Goal: Task Accomplishment & Management: Manage account settings

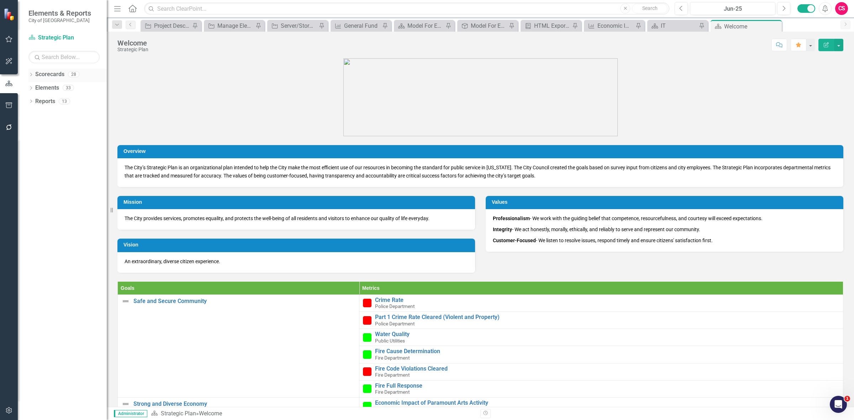
click at [46, 75] on link "Scorecards" at bounding box center [49, 74] width 29 height 8
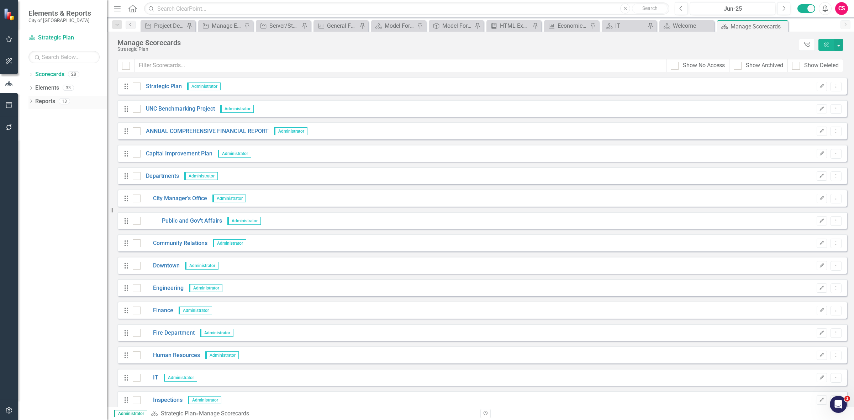
click at [47, 101] on link "Reports" at bounding box center [45, 102] width 20 height 8
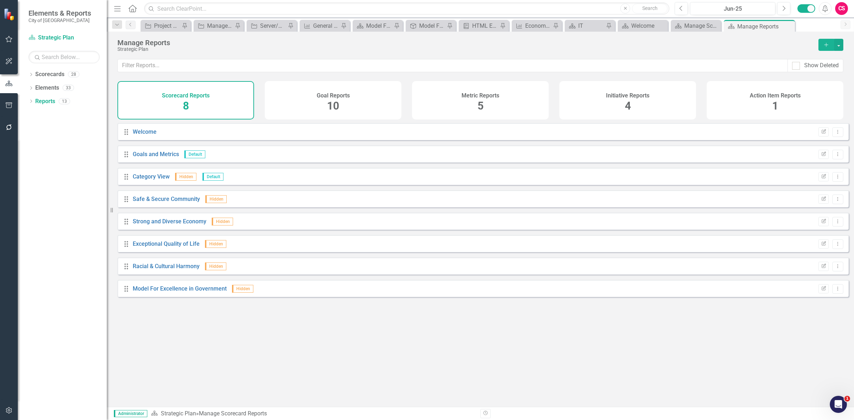
click at [594, 107] on div "Initiative Reports 4" at bounding box center [628, 100] width 137 height 38
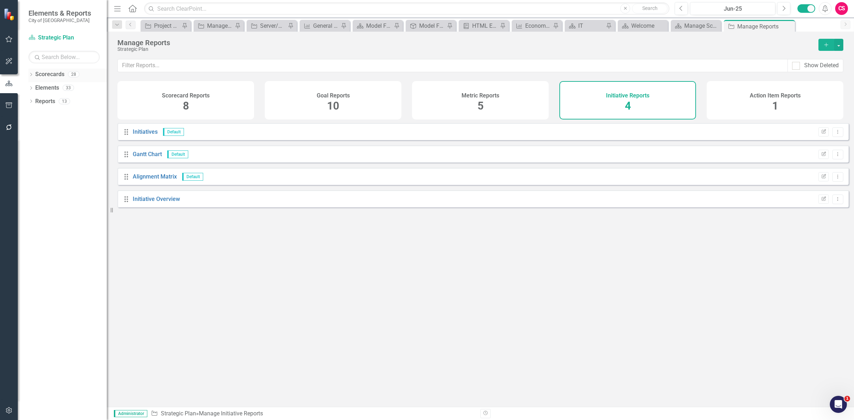
click at [56, 76] on link "Scorecards" at bounding box center [49, 74] width 29 height 8
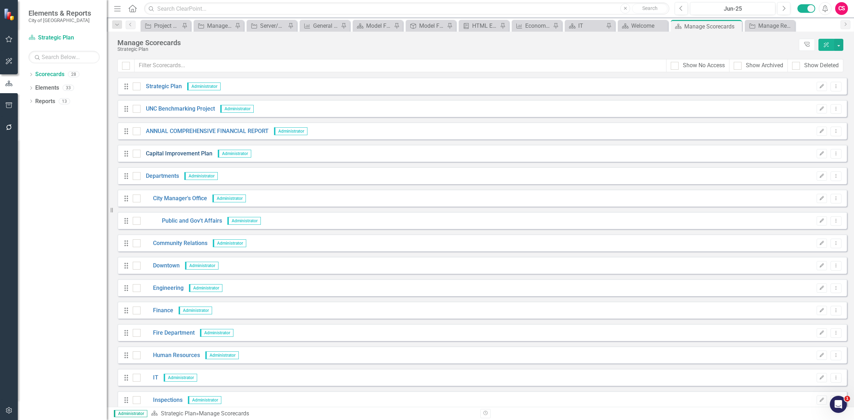
click at [169, 155] on link "Capital Improvement Plan" at bounding box center [177, 154] width 72 height 8
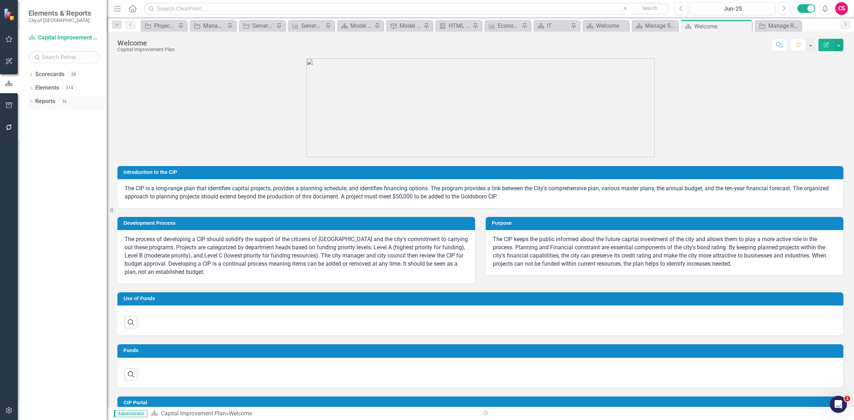
click at [41, 102] on link "Reports" at bounding box center [45, 102] width 20 height 8
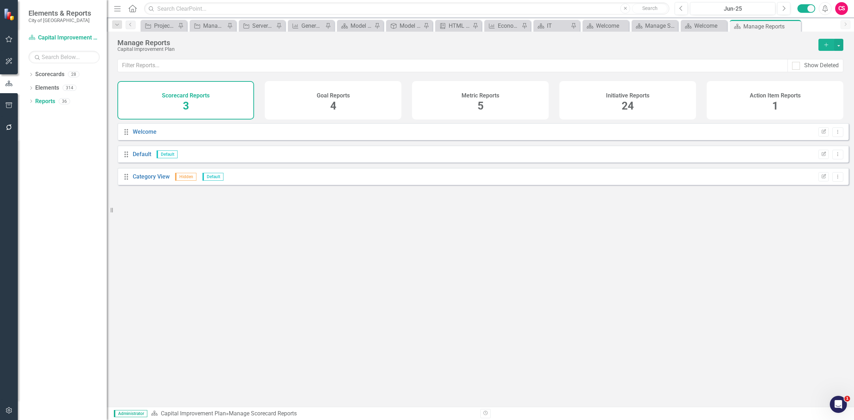
click at [620, 107] on div "Initiative Reports 24" at bounding box center [628, 100] width 137 height 38
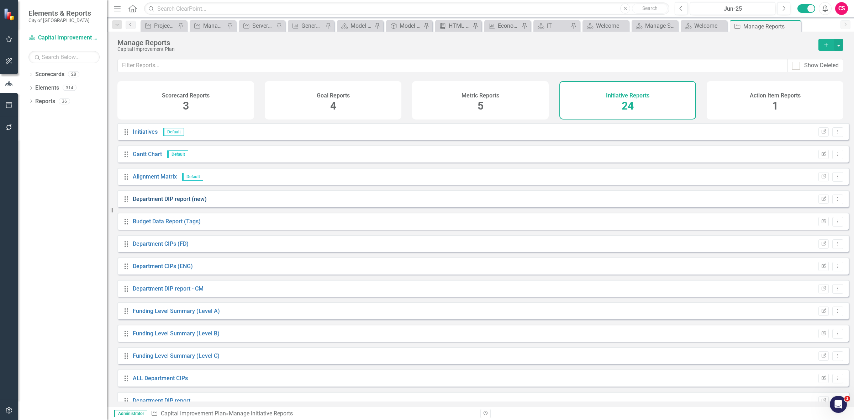
click at [194, 203] on link "Department DIP report (new)" at bounding box center [170, 199] width 74 height 7
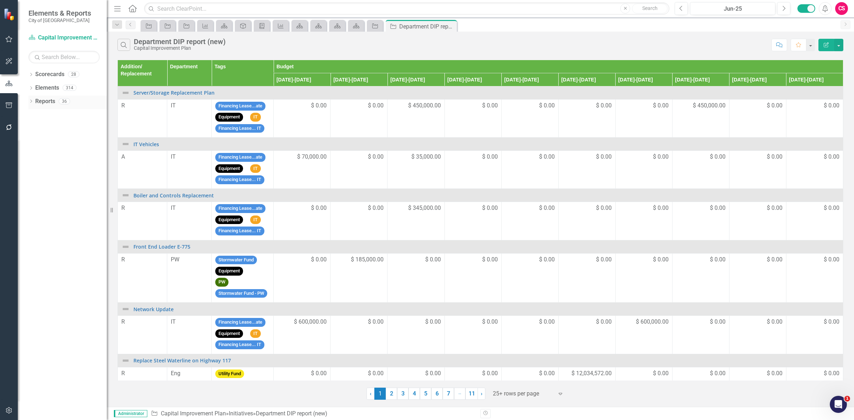
click at [44, 100] on link "Reports" at bounding box center [45, 102] width 20 height 8
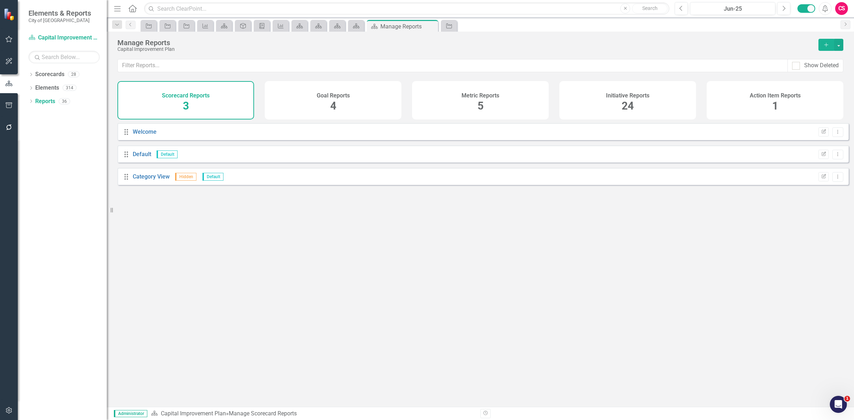
click at [651, 106] on div "Initiative Reports 24" at bounding box center [628, 100] width 137 height 38
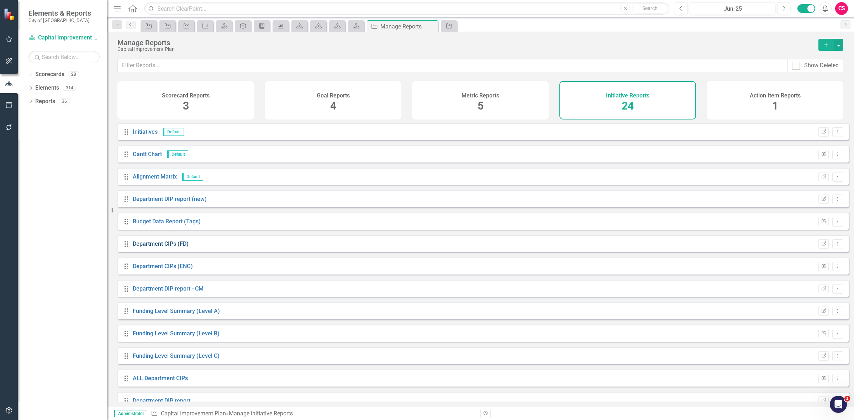
click at [161, 247] on link "Department CIPs (FD)" at bounding box center [161, 244] width 56 height 7
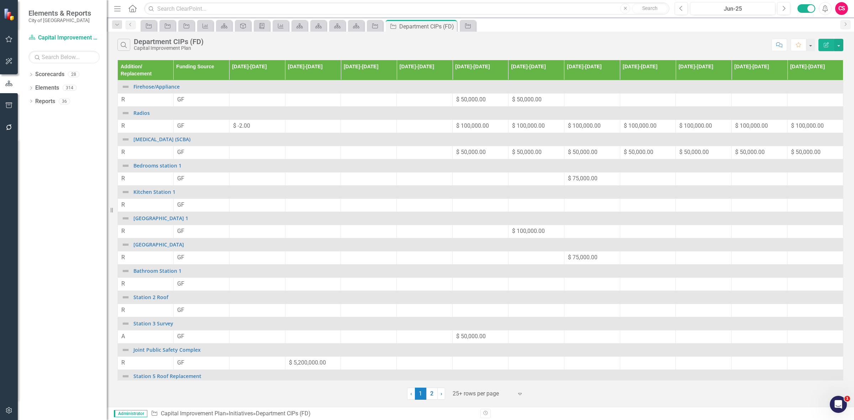
click at [828, 48] on button "Edit Report" at bounding box center [827, 45] width 16 height 12
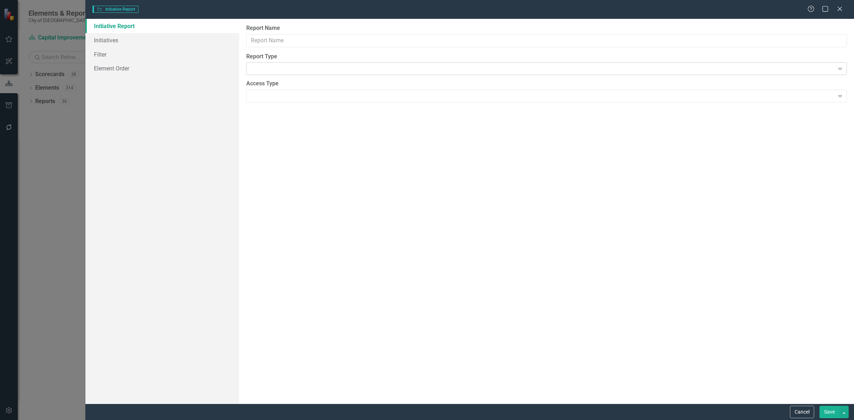
type input "Department CIPs (FD)"
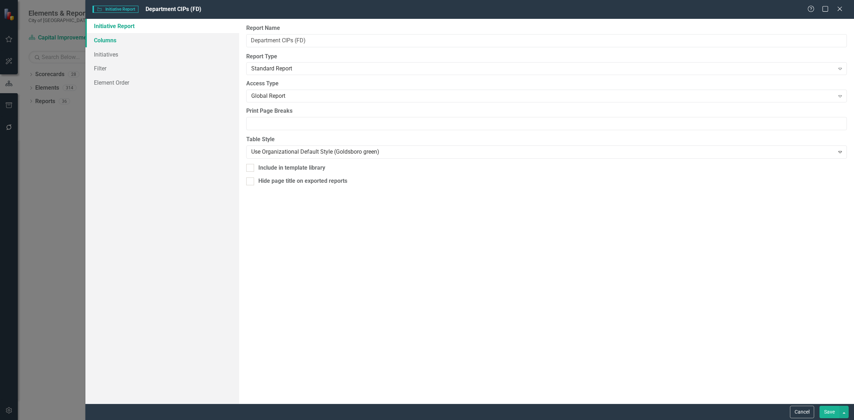
click at [136, 44] on link "Columns" at bounding box center [162, 40] width 154 height 14
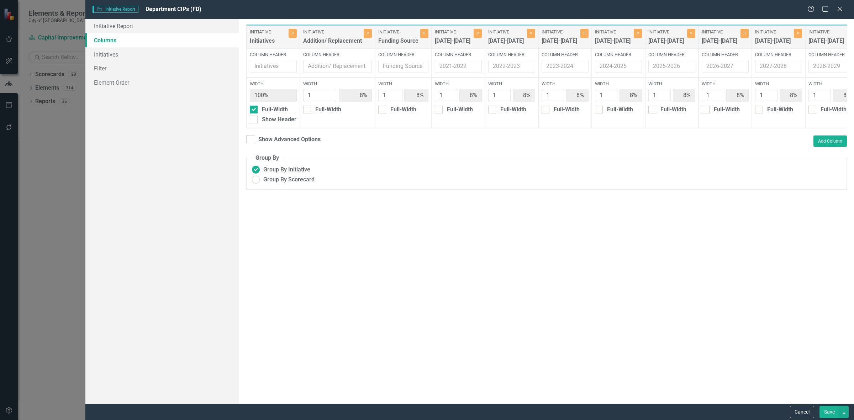
drag, startPoint x: 437, startPoint y: 137, endPoint x: 461, endPoint y: 134, distance: 24.1
click at [459, 135] on div "To add columns to your report, click on the "Select Columns" button below. All …" at bounding box center [546, 211] width 615 height 385
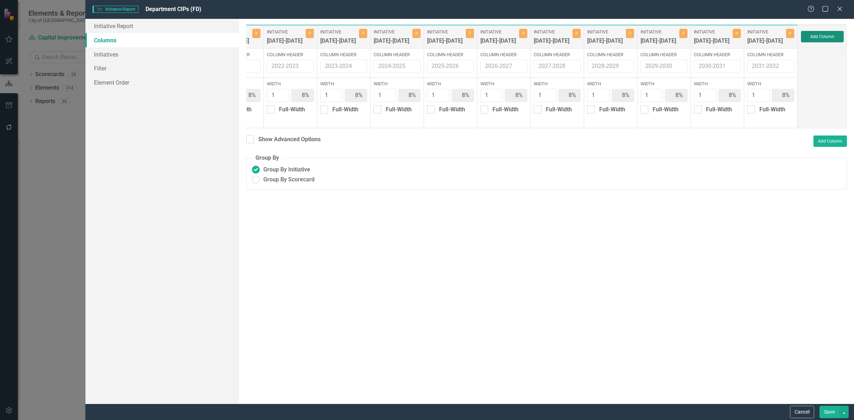
click at [815, 39] on button "Add Column" at bounding box center [822, 36] width 43 height 11
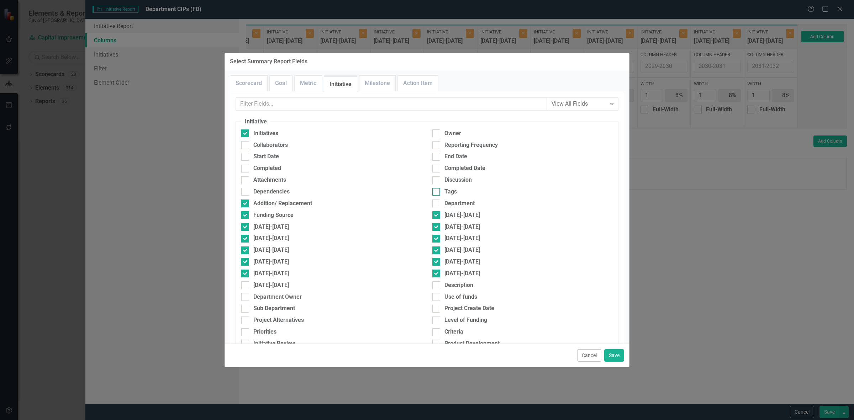
click at [445, 193] on div "Tags" at bounding box center [451, 192] width 12 height 8
click at [437, 193] on input "Tags" at bounding box center [434, 190] width 5 height 5
checkbox input "true"
click at [620, 355] on button "Save" at bounding box center [614, 356] width 20 height 12
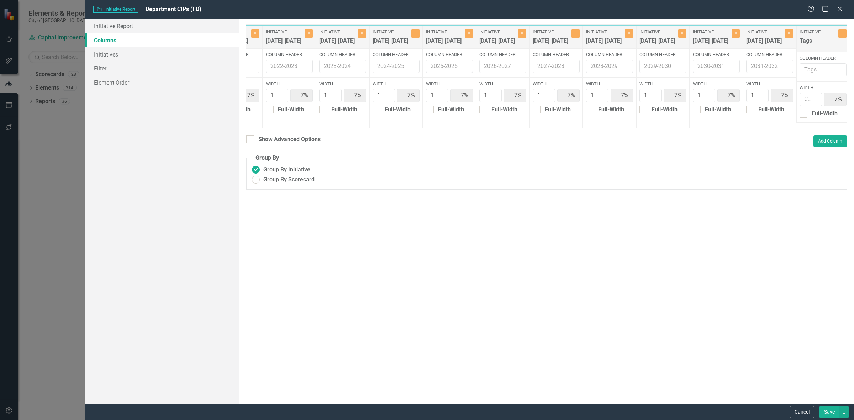
type input "7%"
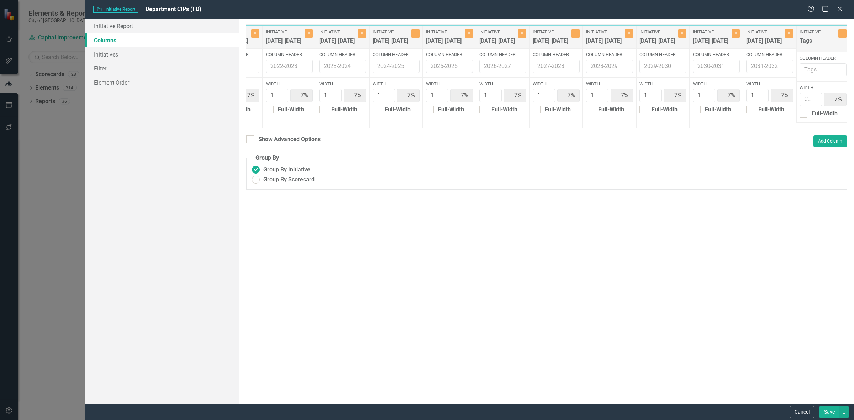
type input "7%"
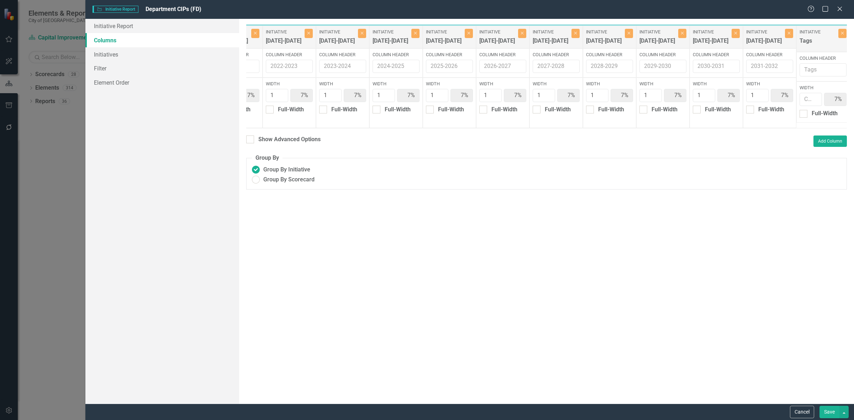
type input "7%"
type input "1"
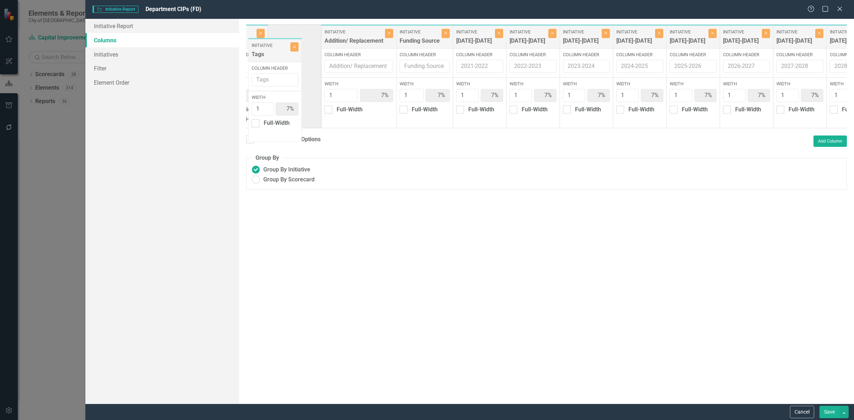
scroll to position [0, 0]
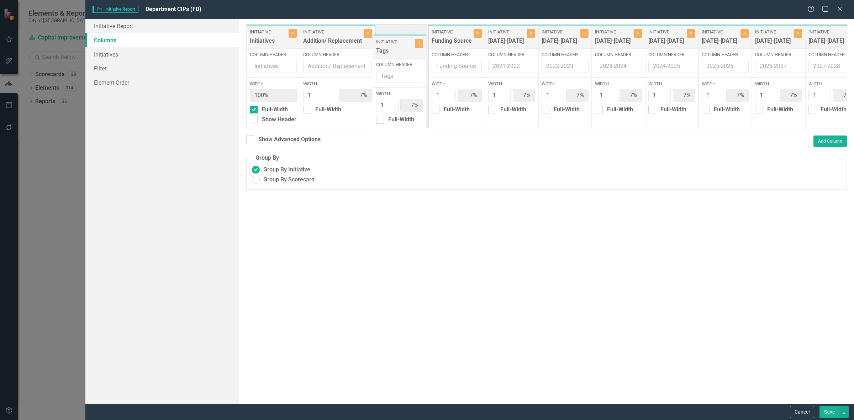
drag, startPoint x: 812, startPoint y: 41, endPoint x: 390, endPoint y: 49, distance: 421.8
click at [390, 49] on div "Initiative Initiatives Close Column Header Width 100% Full-Width Show Header In…" at bounding box center [659, 76] width 826 height 104
click at [476, 37] on button "Close" at bounding box center [478, 33] width 8 height 9
type input "8%"
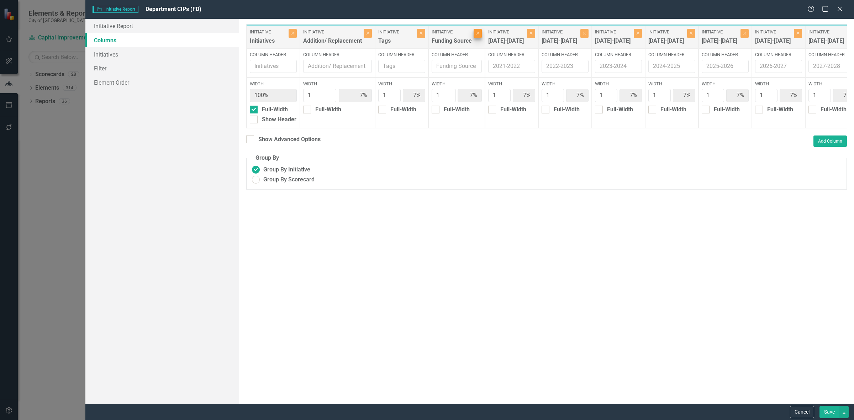
type input "8%"
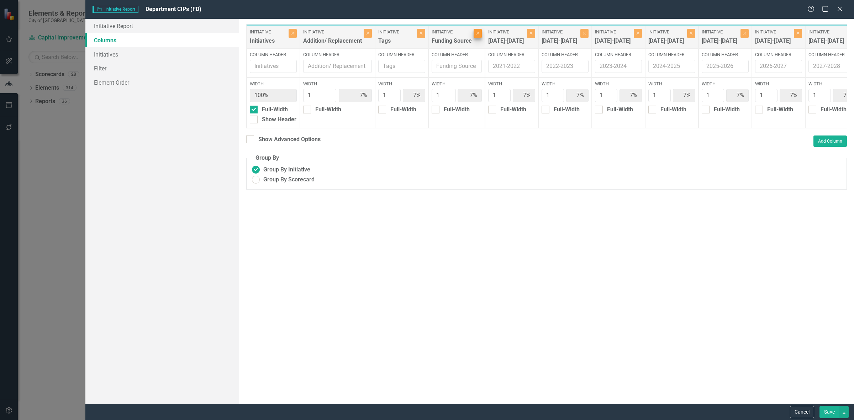
type input "8%"
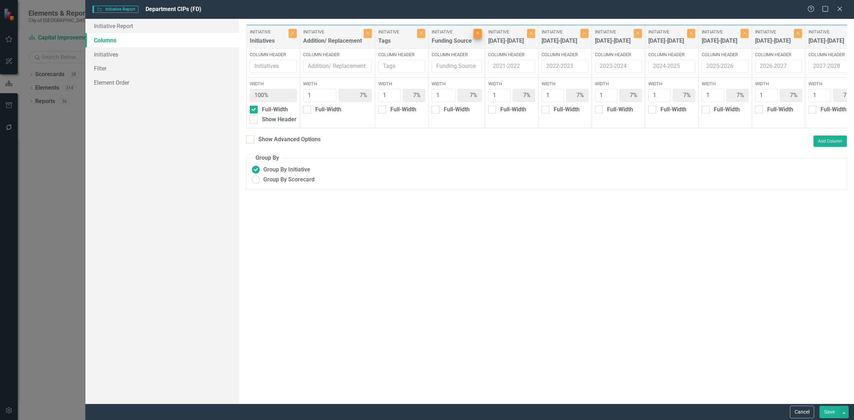
type input "8%"
click at [825, 410] on button "Save" at bounding box center [830, 412] width 20 height 12
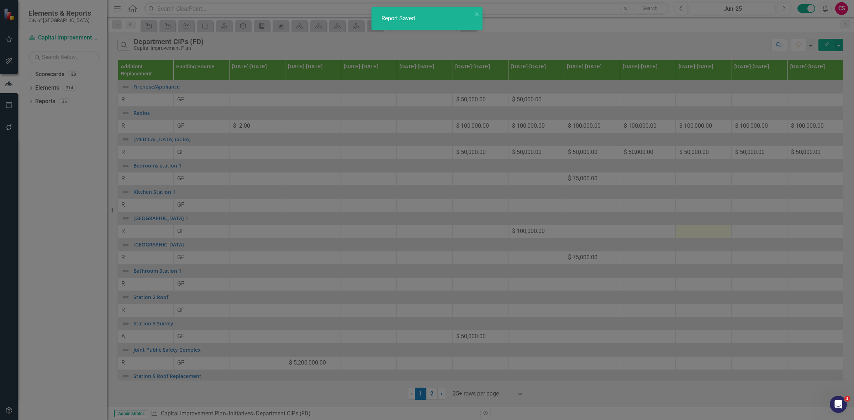
radio input "false"
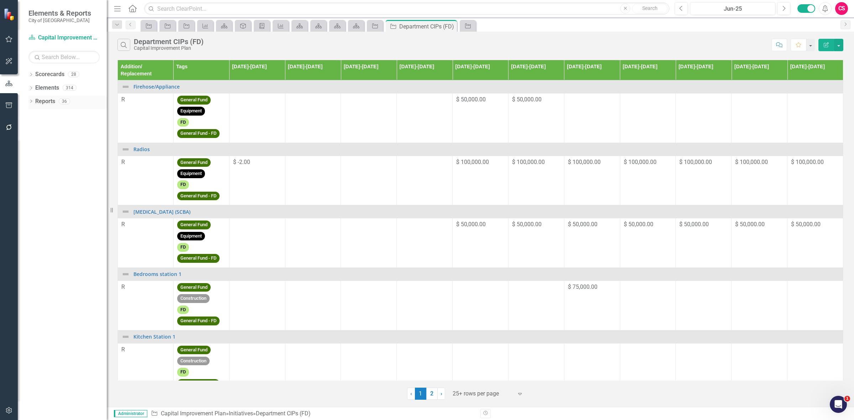
click at [44, 104] on link "Reports" at bounding box center [45, 102] width 20 height 8
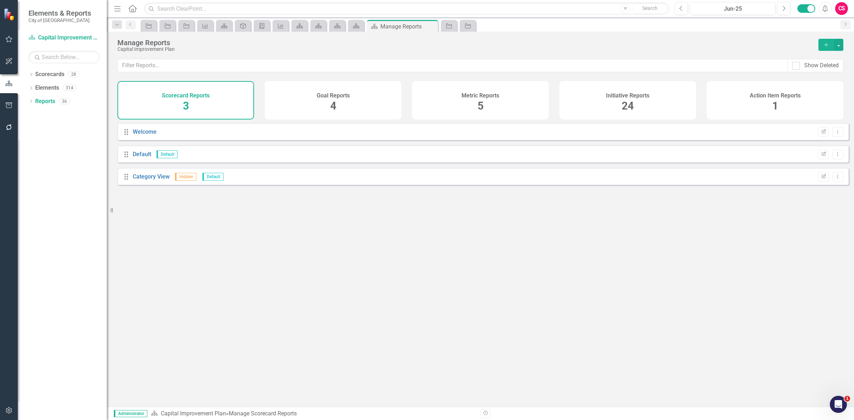
click at [643, 107] on div "Initiative Reports 24" at bounding box center [628, 100] width 137 height 38
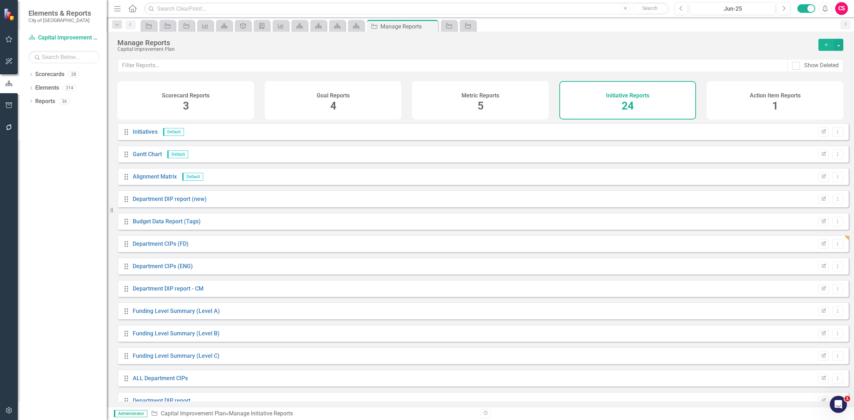
scroll to position [44, 0]
click at [161, 225] on link "Department CIPs (ENG)" at bounding box center [163, 222] width 60 height 7
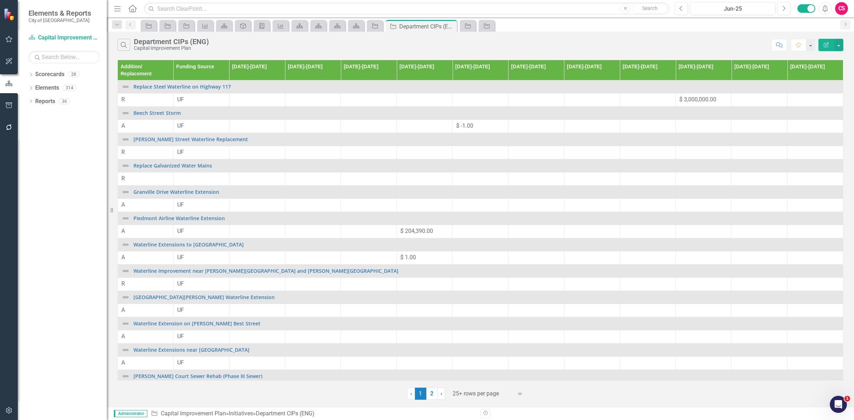
click at [826, 40] on button "Edit Report" at bounding box center [827, 45] width 16 height 12
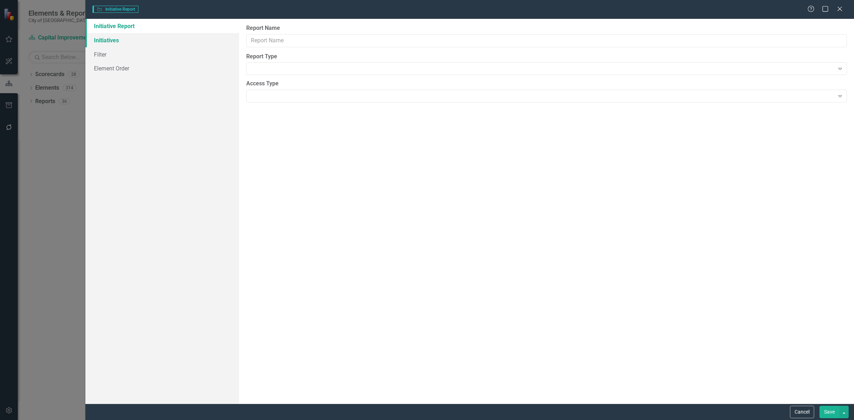
type input "Department CIPs (ENG)"
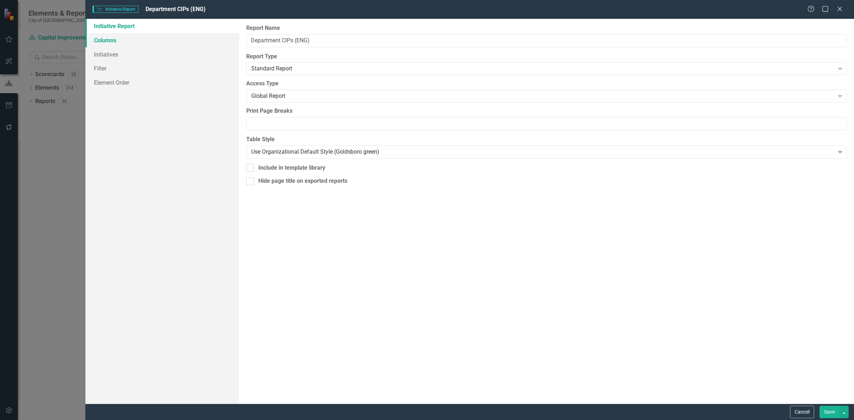
click at [144, 40] on link "Columns" at bounding box center [162, 40] width 154 height 14
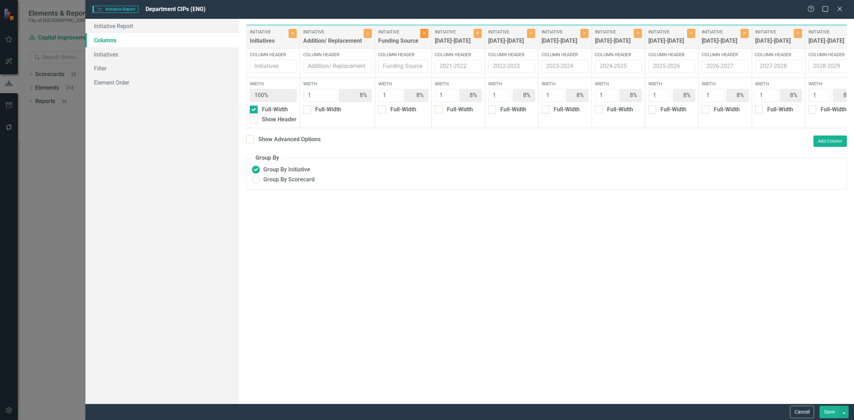
click at [423, 35] on icon "Close" at bounding box center [424, 33] width 3 height 4
click at [818, 147] on button "Add Column" at bounding box center [830, 141] width 33 height 11
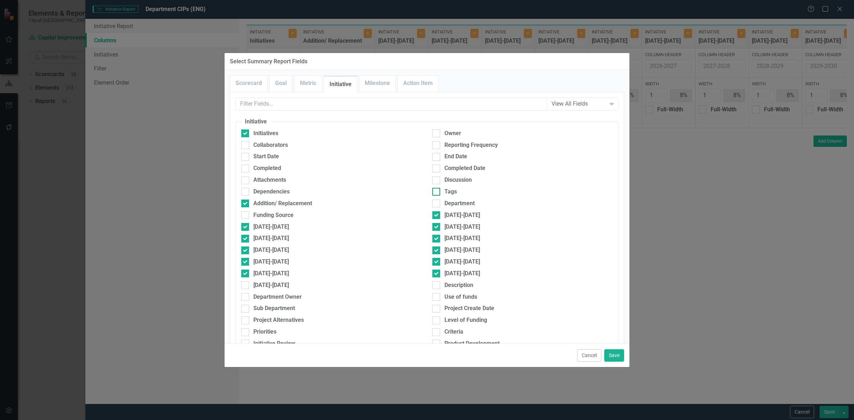
click at [446, 193] on div "Tags" at bounding box center [451, 192] width 12 height 8
click at [437, 193] on input "Tags" at bounding box center [434, 190] width 5 height 5
checkbox input "true"
click at [619, 356] on button "Save" at bounding box center [614, 356] width 20 height 12
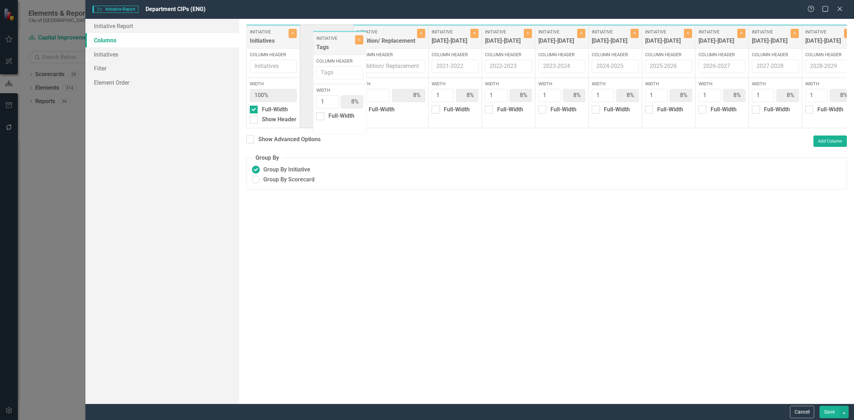
drag, startPoint x: 757, startPoint y: 42, endPoint x: 326, endPoint y: 46, distance: 431.0
click at [326, 46] on div "Initiative Initiatives Close Column Header Width 100% Full-Width Show Header In…" at bounding box center [631, 76] width 770 height 104
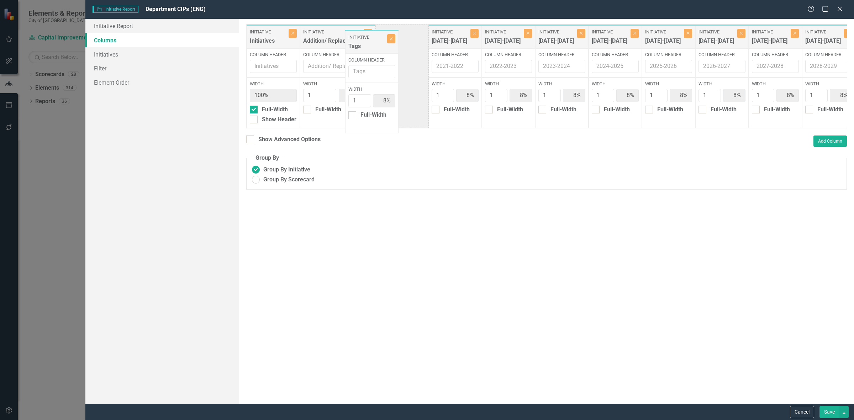
drag, startPoint x: 326, startPoint y: 41, endPoint x: 368, endPoint y: 44, distance: 41.7
click at [368, 44] on div "Initiative Initiatives Close Column Header Width 100% Full-Width Show Header In…" at bounding box center [631, 76] width 770 height 104
click at [826, 409] on button "Save" at bounding box center [830, 412] width 20 height 12
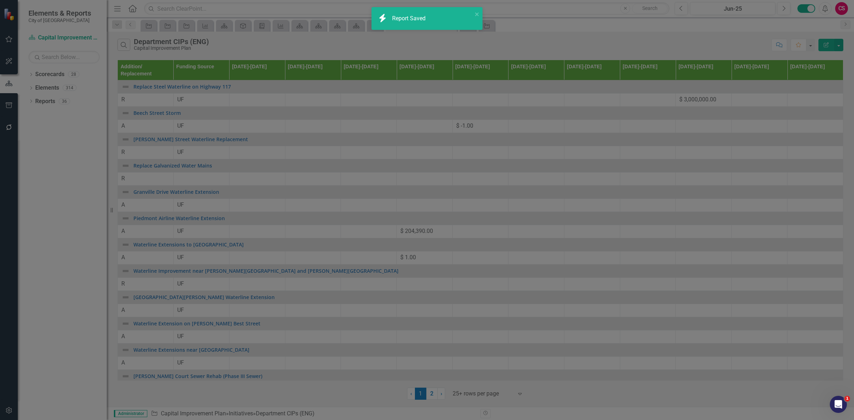
radio input "false"
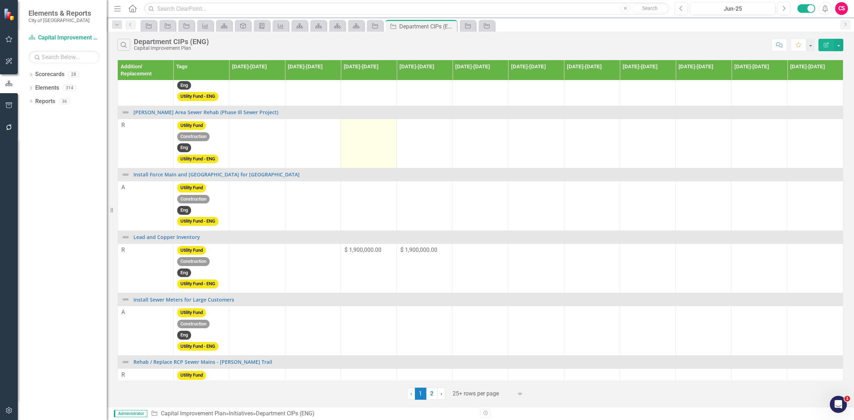
scroll to position [623, 0]
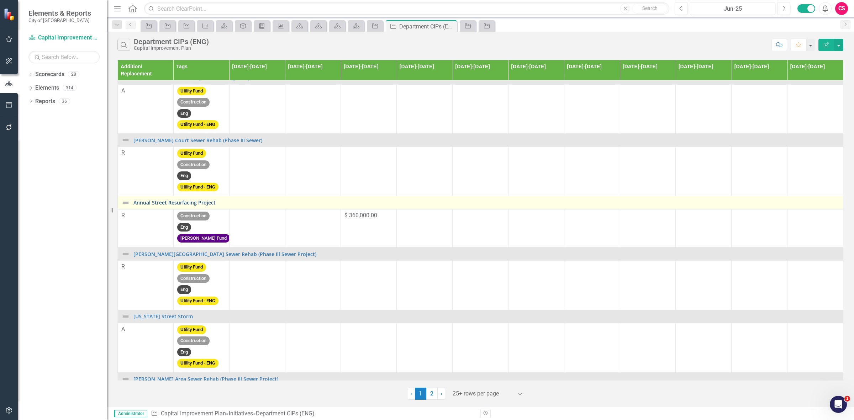
click at [195, 202] on link "Annual Street Resurfacing Project" at bounding box center [486, 202] width 706 height 5
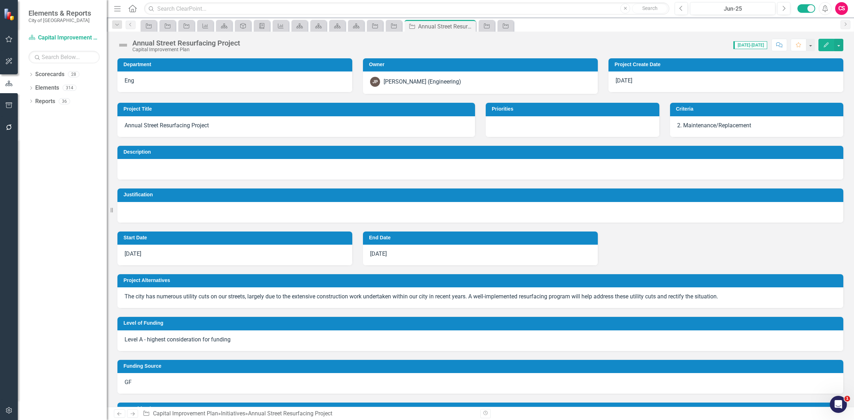
scroll to position [178, 0]
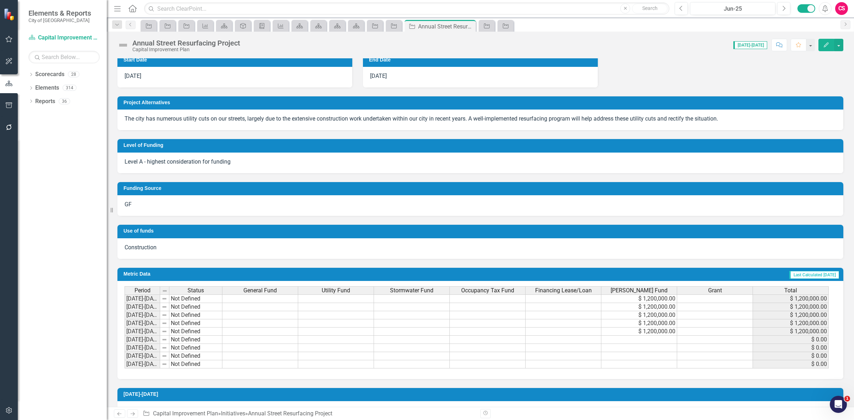
click at [335, 314] on td at bounding box center [336, 315] width 76 height 8
click at [10, 407] on button "button" at bounding box center [9, 411] width 16 height 15
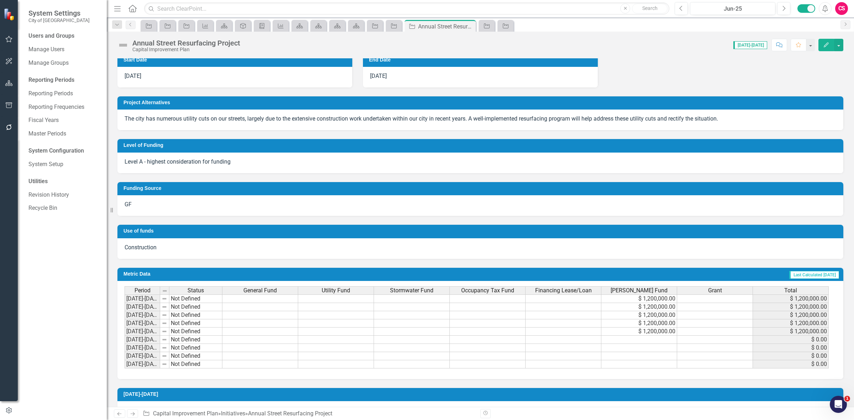
click at [45, 172] on div "Users and Groups Manage Users Manage Groups Reporting Periods Reporting Periods…" at bounding box center [62, 226] width 89 height 388
click at [46, 167] on link "System Setup" at bounding box center [63, 165] width 71 height 8
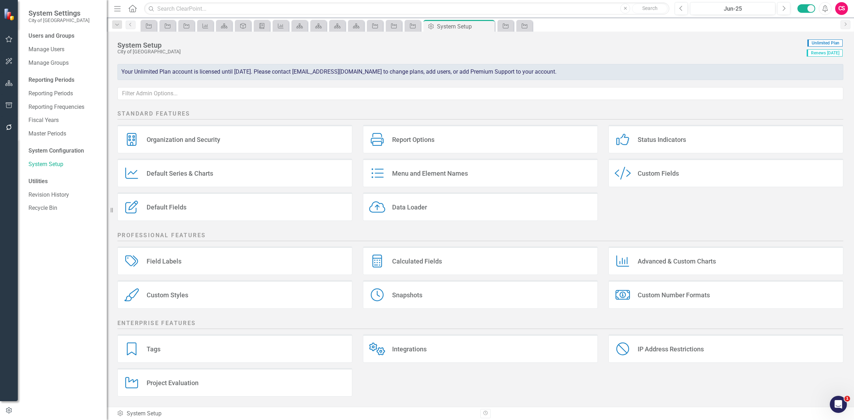
click at [452, 255] on div "Calculated Fields Calculated Fields" at bounding box center [480, 261] width 235 height 28
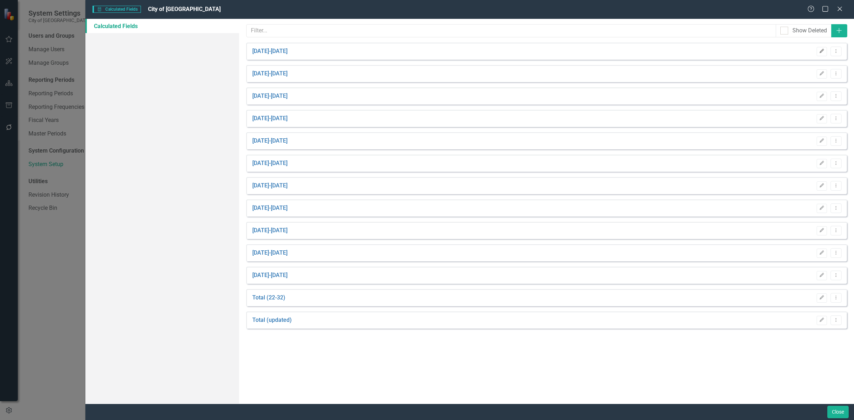
click at [819, 54] on button "Edit" at bounding box center [822, 51] width 10 height 9
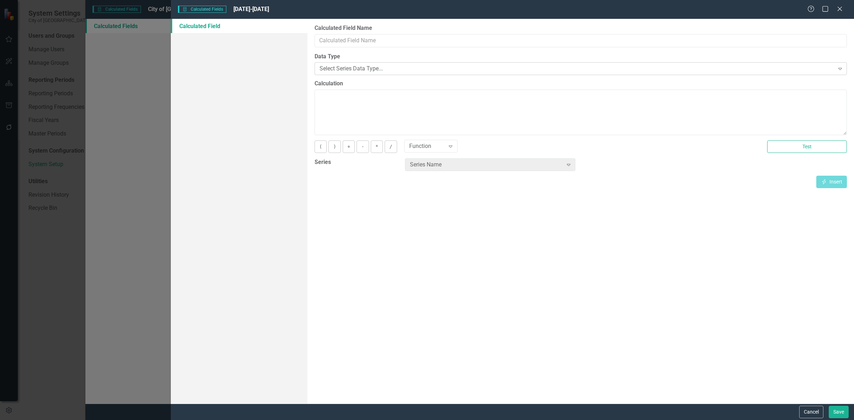
type input "[DATE]-[DATE]"
type textarea "[Actual][Jun-22]"
click at [441, 104] on textarea "[Actual][Jun-22]" at bounding box center [581, 113] width 532 height 46
click at [476, 166] on div "Series Name" at bounding box center [486, 165] width 153 height 8
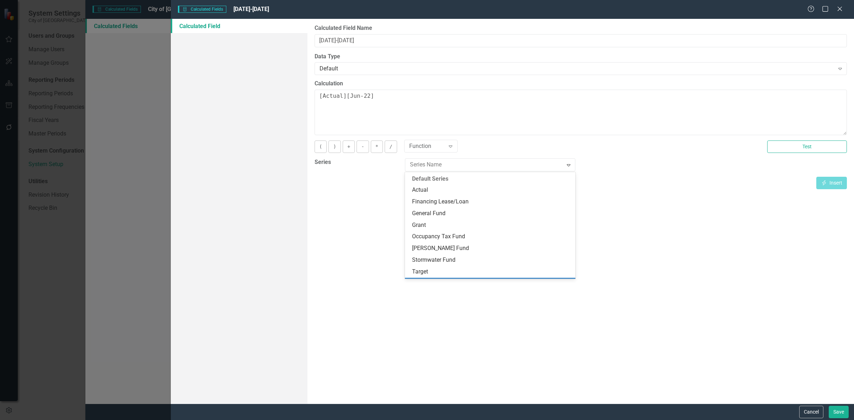
scroll to position [89, 0]
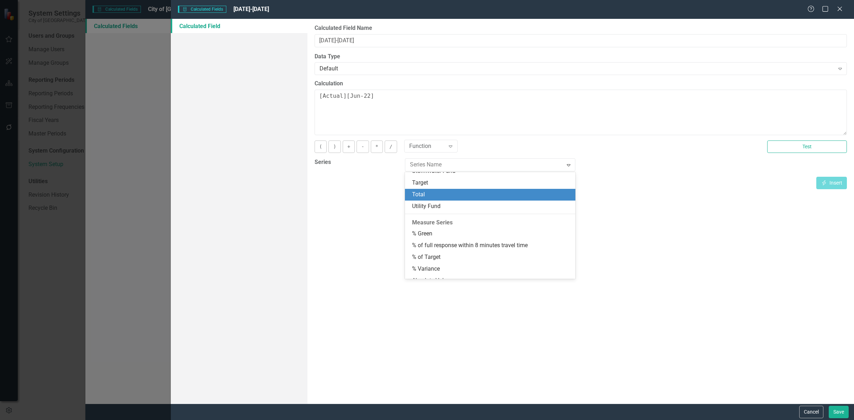
click at [439, 189] on div "Total" at bounding box center [490, 195] width 170 height 12
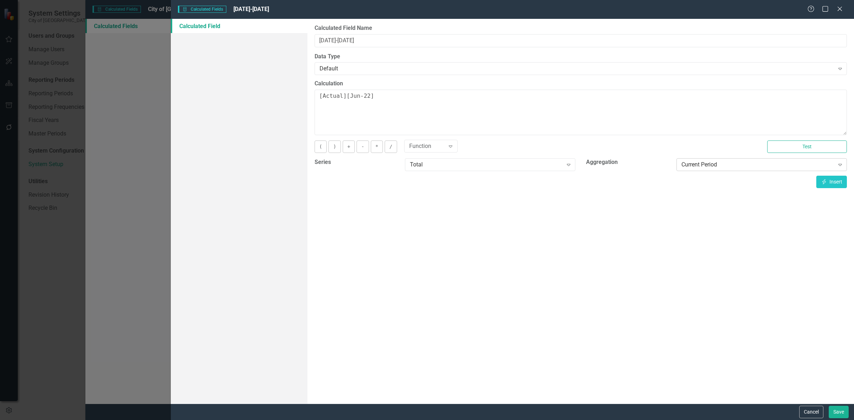
click at [708, 169] on div "Current Period" at bounding box center [758, 165] width 153 height 8
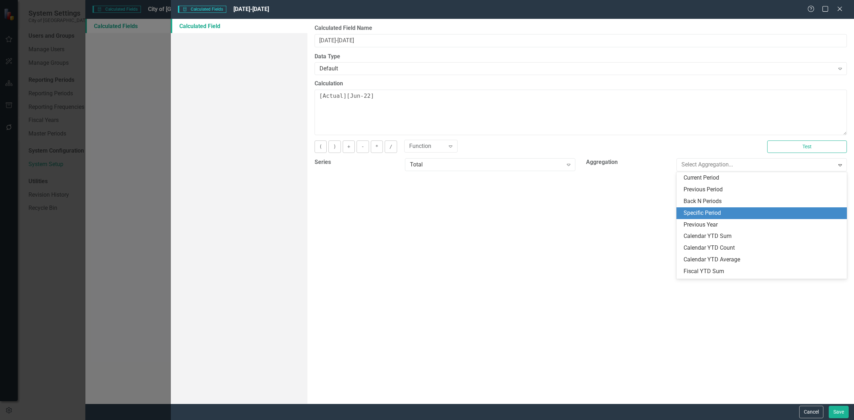
click at [717, 209] on div "Specific Period" at bounding box center [762, 214] width 170 height 12
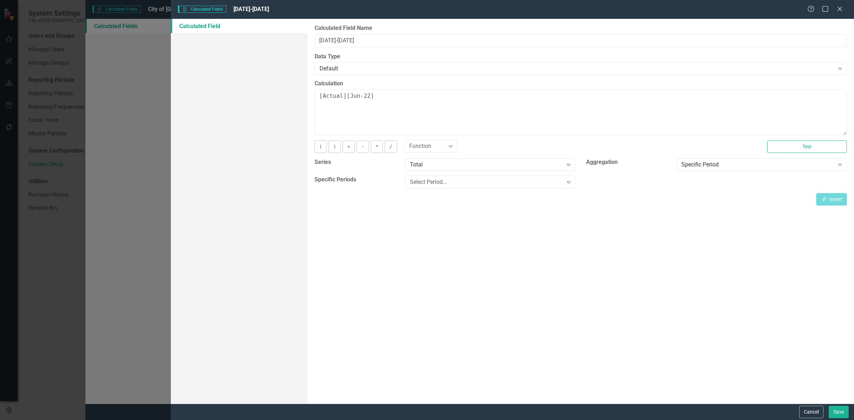
click at [508, 191] on div "Select Period... Expand" at bounding box center [490, 184] width 181 height 17
click at [503, 187] on div "Select Period... Expand" at bounding box center [490, 182] width 170 height 13
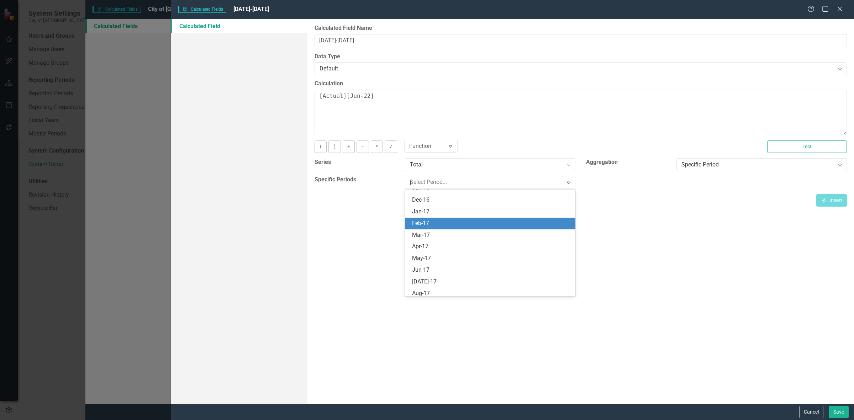
scroll to position [7, 0]
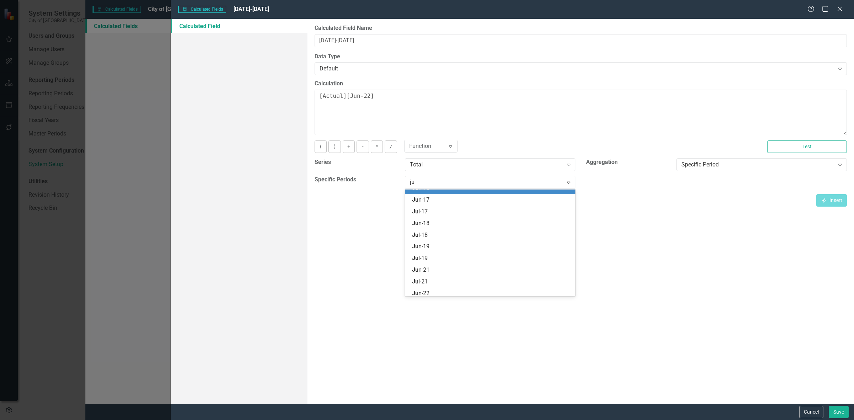
type input "jun"
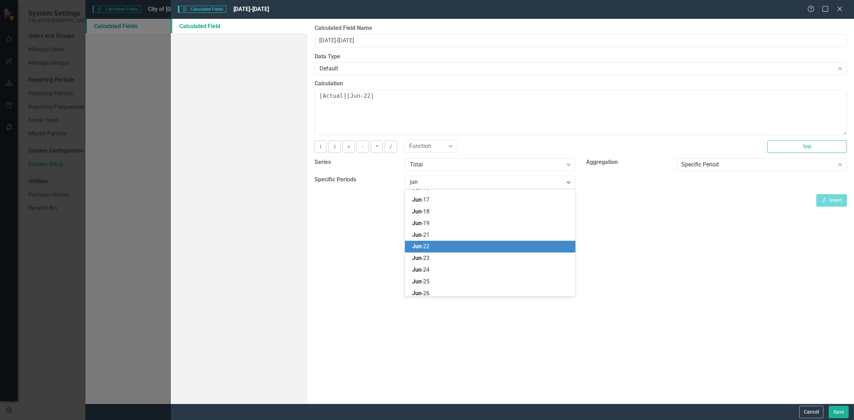
click at [427, 246] on span "Jun -22" at bounding box center [420, 246] width 17 height 7
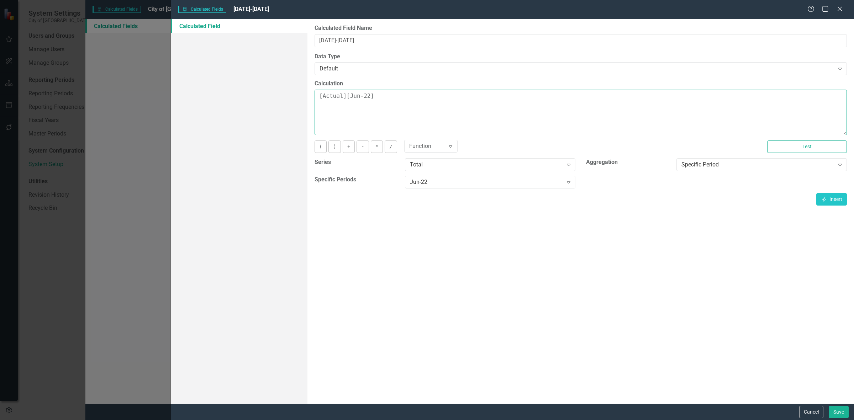
drag, startPoint x: 435, startPoint y: 95, endPoint x: 269, endPoint y: 97, distance: 165.9
click at [269, 97] on div "Calculated Field Calculated Fields in ClearPoint are primarily used in Summary …" at bounding box center [512, 211] width 683 height 385
click at [815, 410] on button "Cancel" at bounding box center [811, 412] width 24 height 12
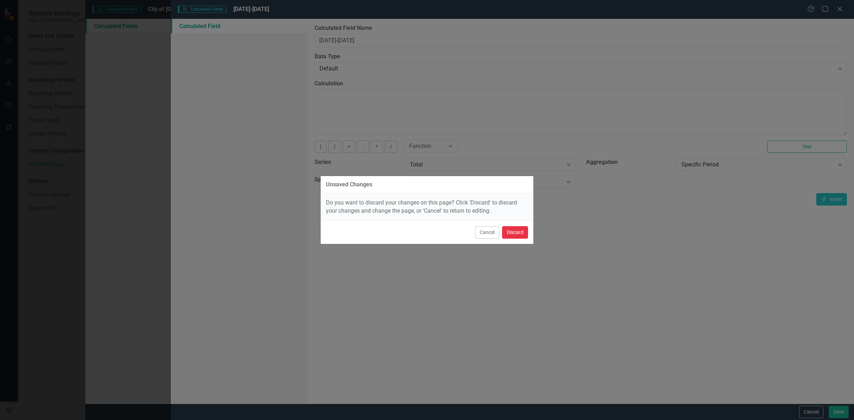
click at [518, 233] on button "Discard" at bounding box center [515, 232] width 26 height 12
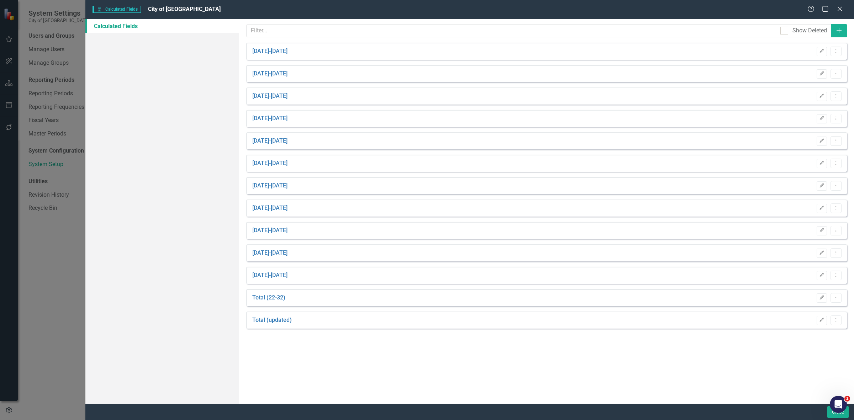
click at [826, 413] on div "Close" at bounding box center [837, 412] width 23 height 12
click at [832, 413] on body "System Settings City of Goldsboro Users and Groups Manage Users Manage Groups R…" at bounding box center [427, 210] width 854 height 420
click at [837, 417] on button "Close" at bounding box center [838, 412] width 21 height 12
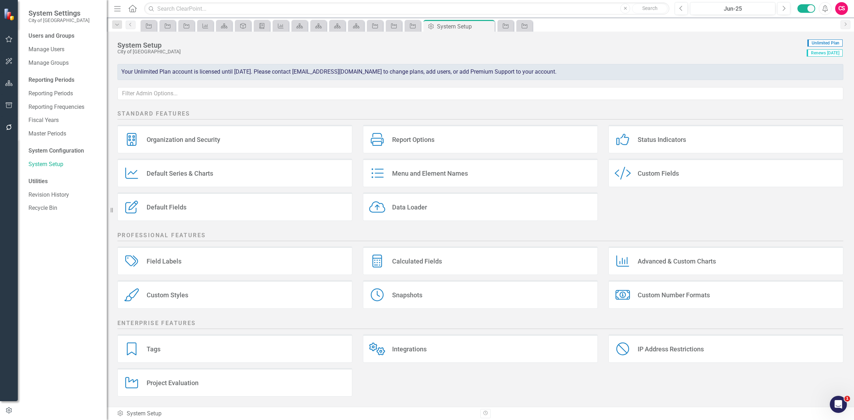
click at [14, 81] on button "button" at bounding box center [9, 83] width 16 height 15
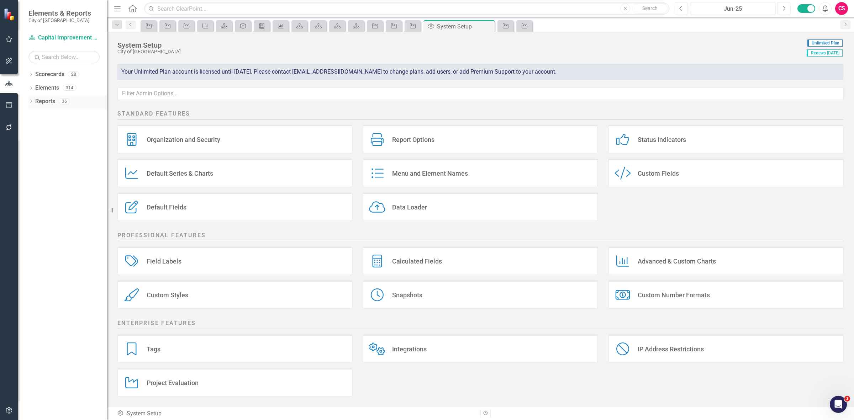
click at [41, 102] on link "Reports" at bounding box center [45, 102] width 20 height 8
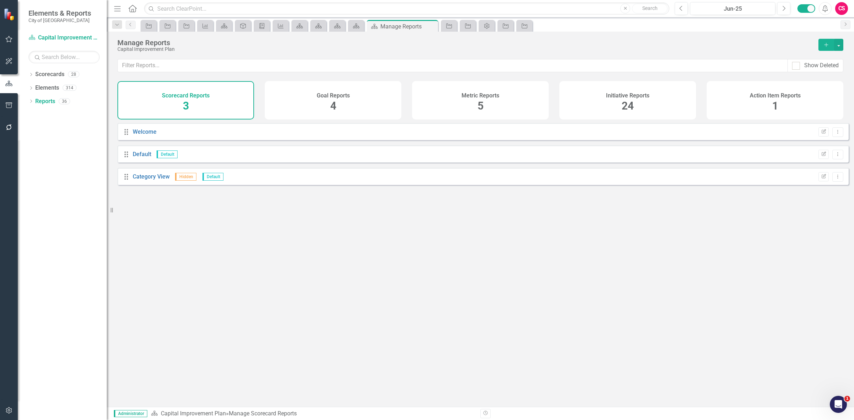
click at [689, 105] on div "Initiative Reports 24" at bounding box center [628, 100] width 137 height 38
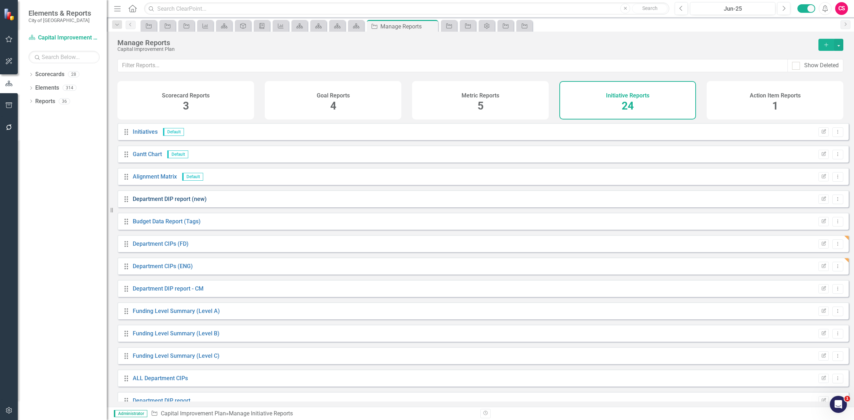
click at [170, 203] on link "Department DIP report (new)" at bounding box center [170, 199] width 74 height 7
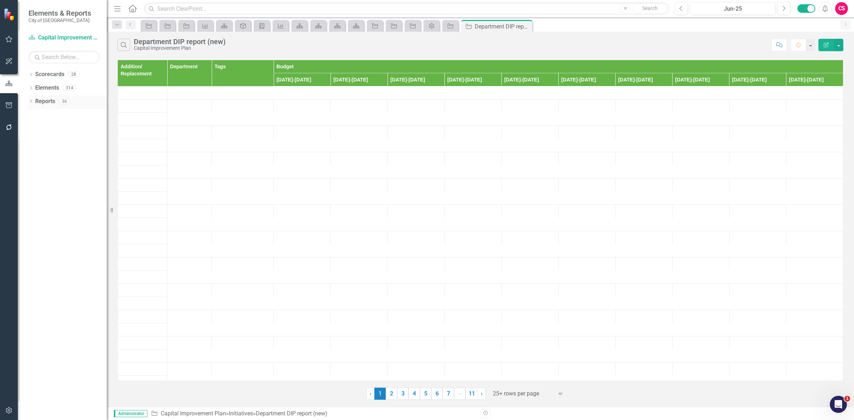
click at [45, 100] on link "Reports" at bounding box center [45, 102] width 20 height 8
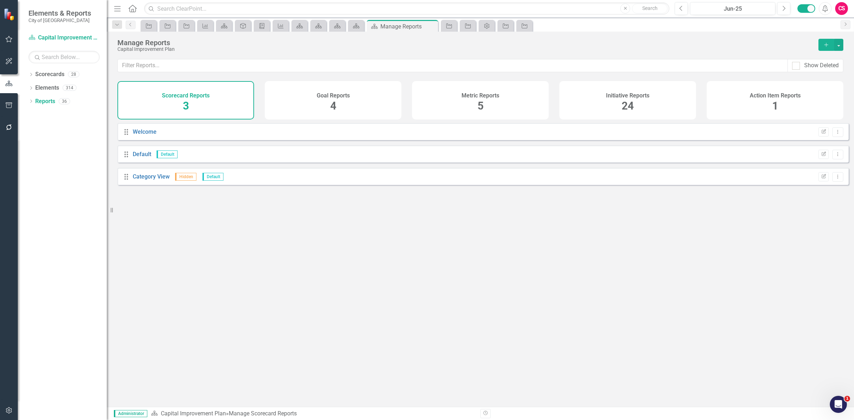
click at [589, 111] on div "Initiative Reports 24" at bounding box center [628, 100] width 137 height 38
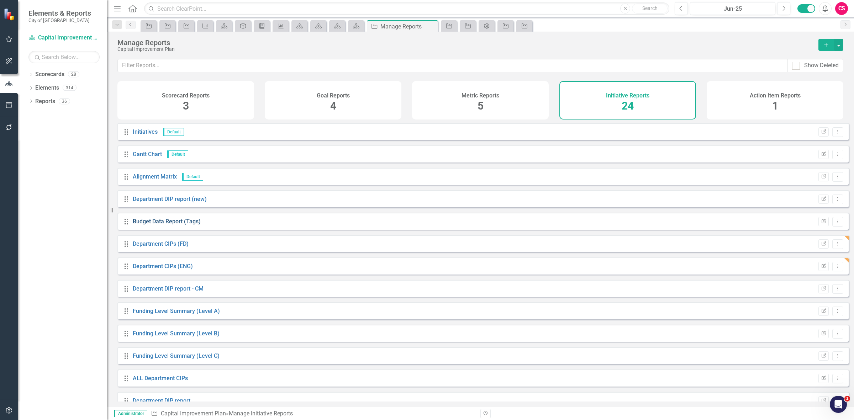
click at [159, 225] on link "Budget Data Report (Tags)" at bounding box center [167, 221] width 68 height 7
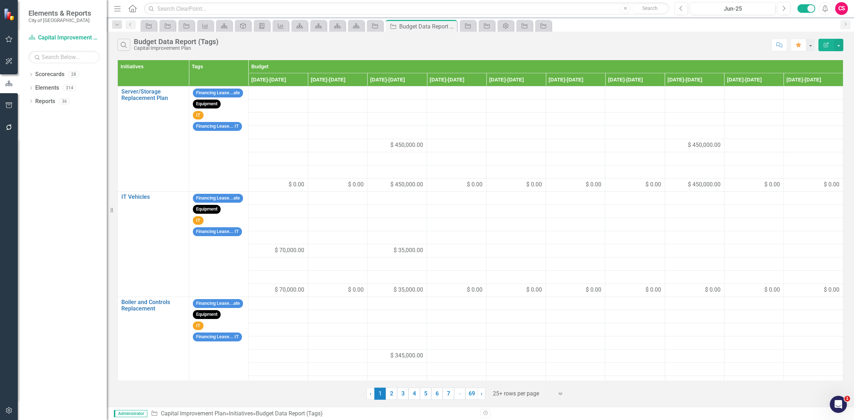
click at [824, 45] on icon "button" at bounding box center [826, 44] width 5 height 5
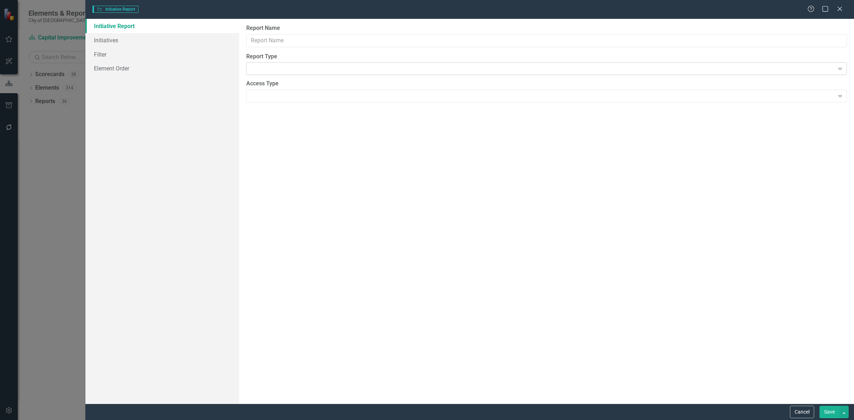
type input "Budget Data Report (Tags)"
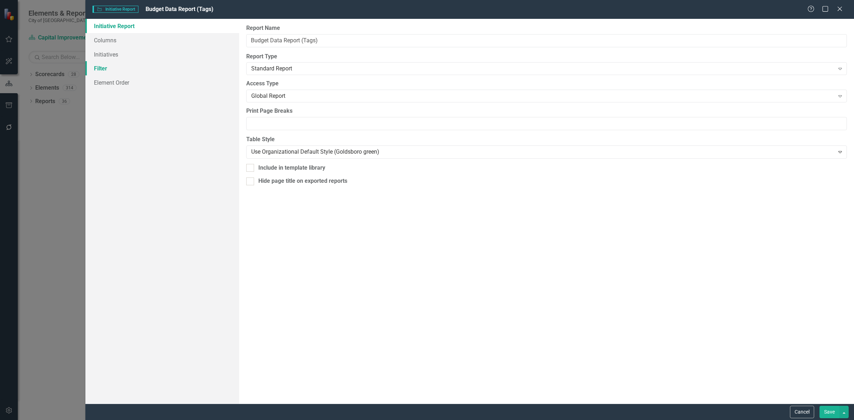
click at [159, 69] on link "Filter" at bounding box center [162, 68] width 154 height 14
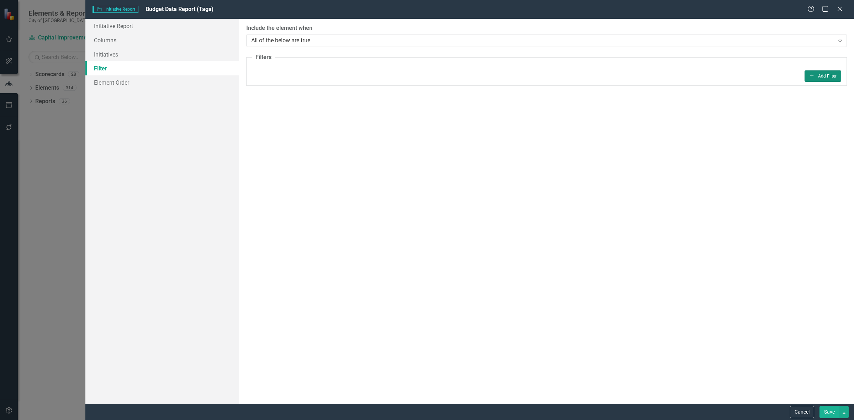
click at [821, 77] on button "Add Add Filter" at bounding box center [823, 75] width 37 height 11
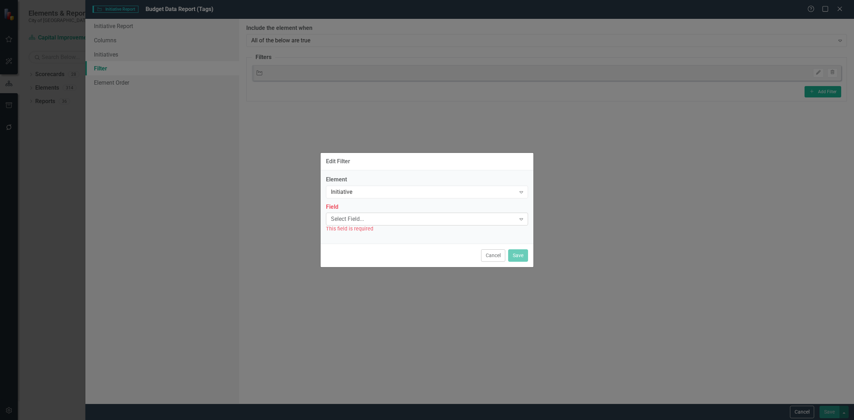
click at [390, 220] on div "Select Field..." at bounding box center [423, 219] width 185 height 8
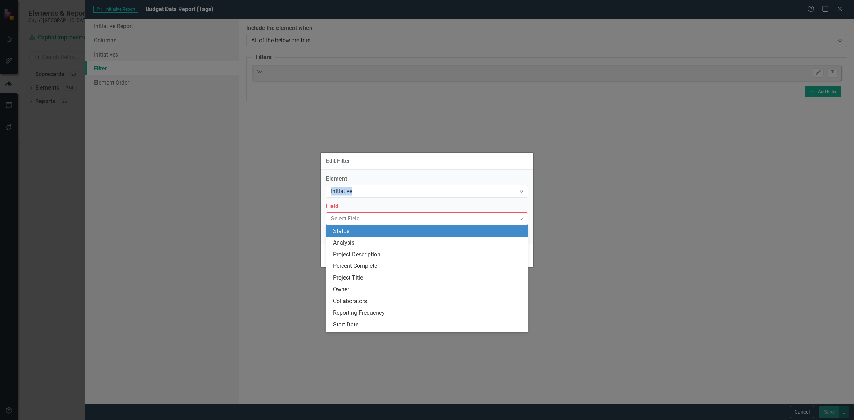
drag, startPoint x: 362, startPoint y: 194, endPoint x: 362, endPoint y: 200, distance: 6.1
click at [362, 200] on div "Element Initiative Expand Field 47 results available. Use Up and Down to choose…" at bounding box center [427, 204] width 202 height 58
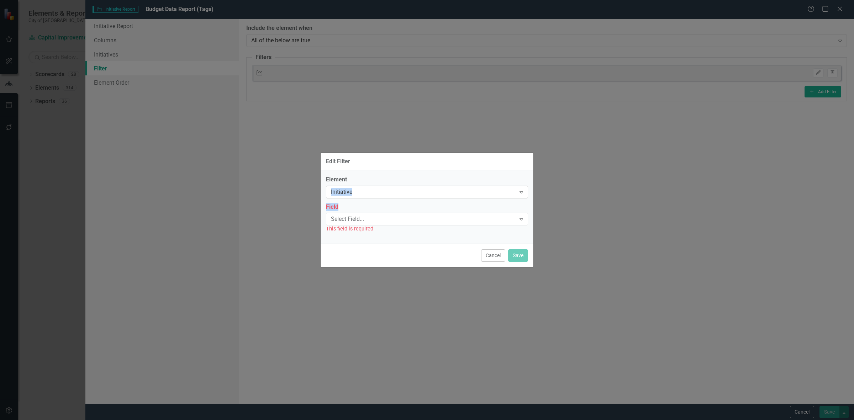
click at [363, 192] on div "Initiative" at bounding box center [423, 192] width 185 height 8
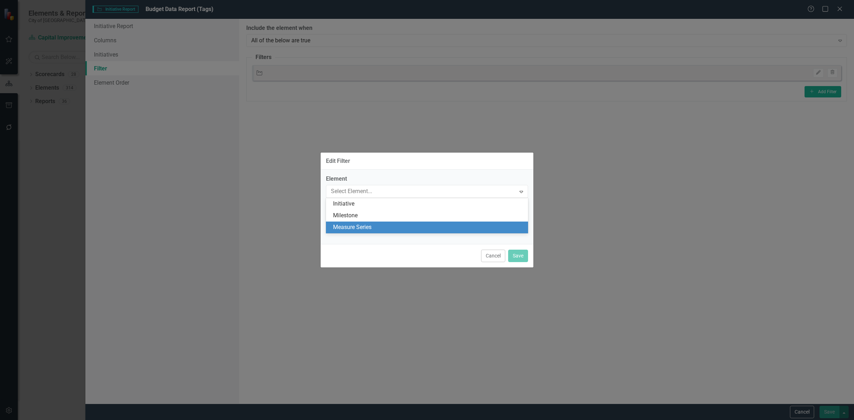
click at [364, 228] on div "Measure Series" at bounding box center [428, 228] width 191 height 8
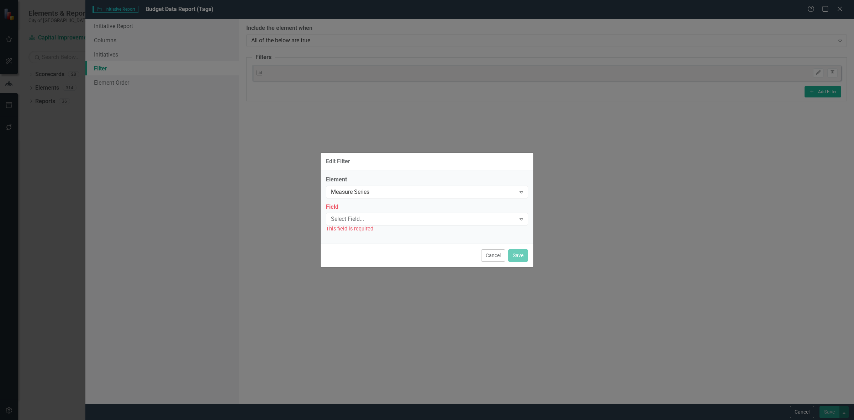
click at [358, 222] on div "Select Field..." at bounding box center [423, 219] width 185 height 8
click at [356, 229] on div "Name" at bounding box center [428, 231] width 191 height 8
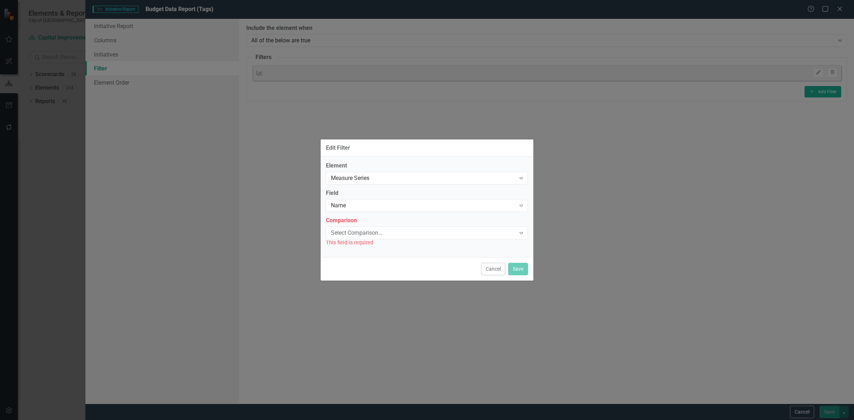
click at [354, 225] on div "Comparison Select Comparison... Expand This field is required" at bounding box center [427, 232] width 202 height 30
click at [356, 230] on div "Select Comparison..." at bounding box center [423, 233] width 185 height 8
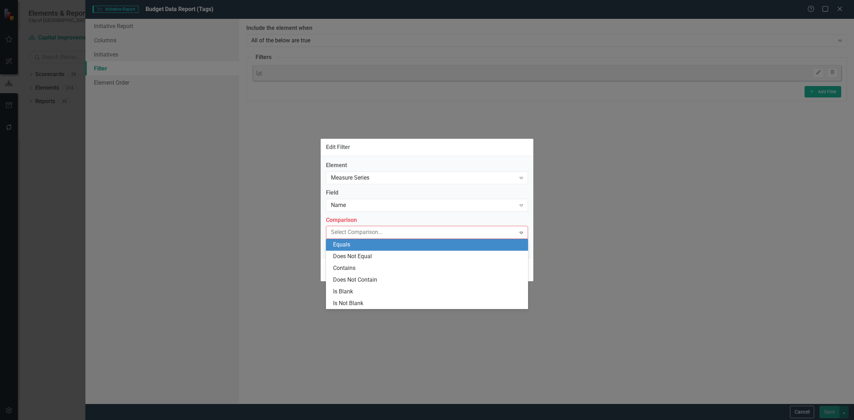
click at [364, 249] on div "Equals" at bounding box center [428, 245] width 191 height 8
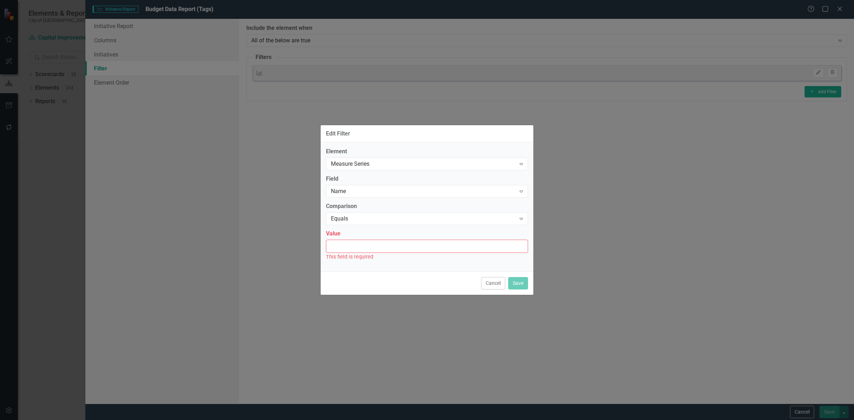
click at [363, 249] on input "Value" at bounding box center [427, 246] width 202 height 13
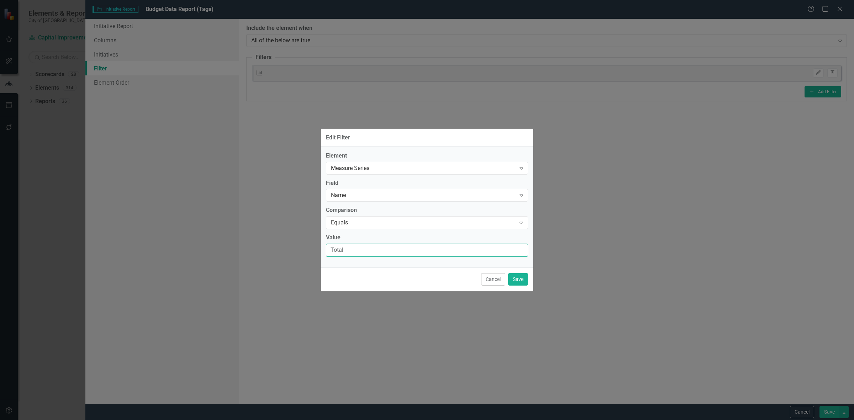
type input "Total"
click at [530, 282] on div "Cancel Save" at bounding box center [427, 279] width 213 height 23
click at [524, 282] on button "Save" at bounding box center [518, 279] width 20 height 12
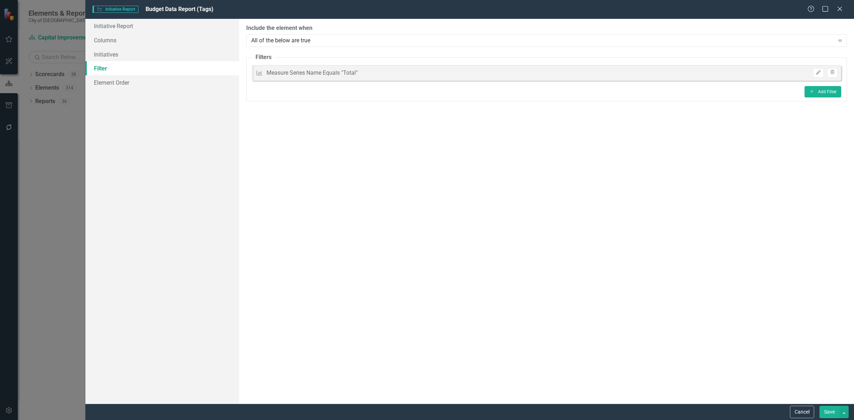
click at [824, 410] on button "Save" at bounding box center [830, 412] width 20 height 12
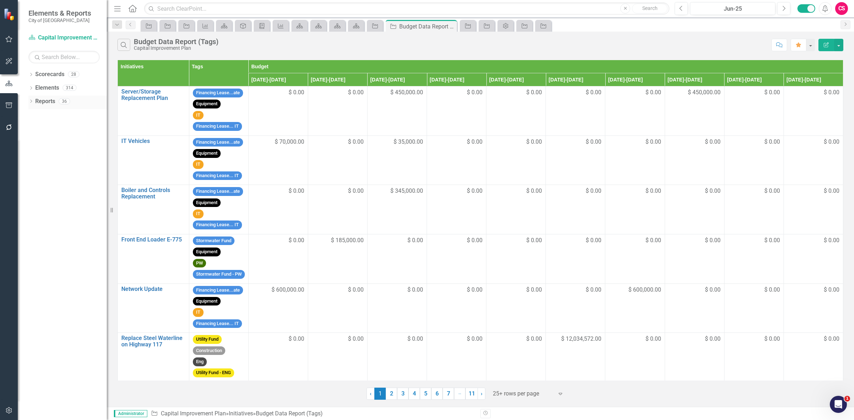
click at [45, 102] on link "Reports" at bounding box center [45, 102] width 20 height 8
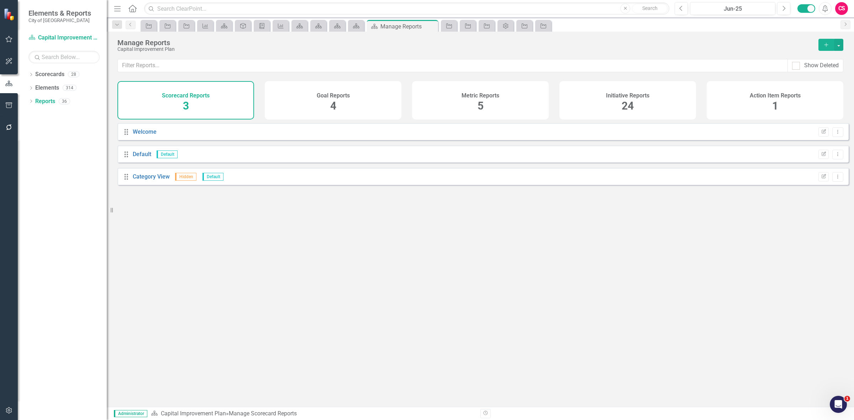
drag, startPoint x: 632, startPoint y: 99, endPoint x: 627, endPoint y: 98, distance: 5.4
click at [632, 99] on div "24" at bounding box center [628, 106] width 12 height 15
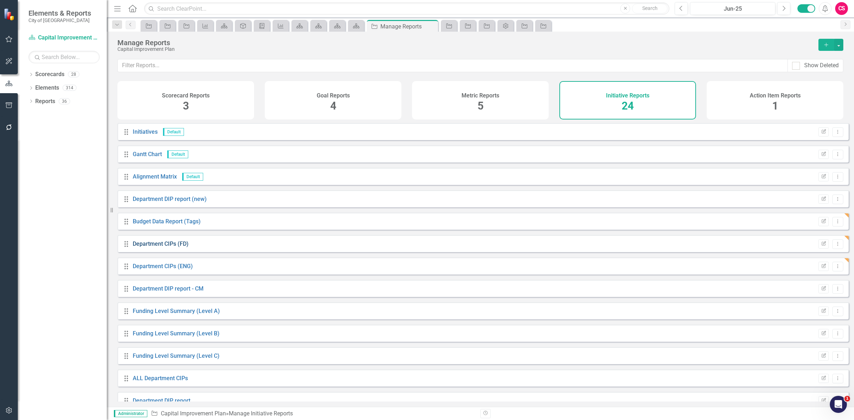
click at [162, 247] on link "Department CIPs (FD)" at bounding box center [161, 244] width 56 height 7
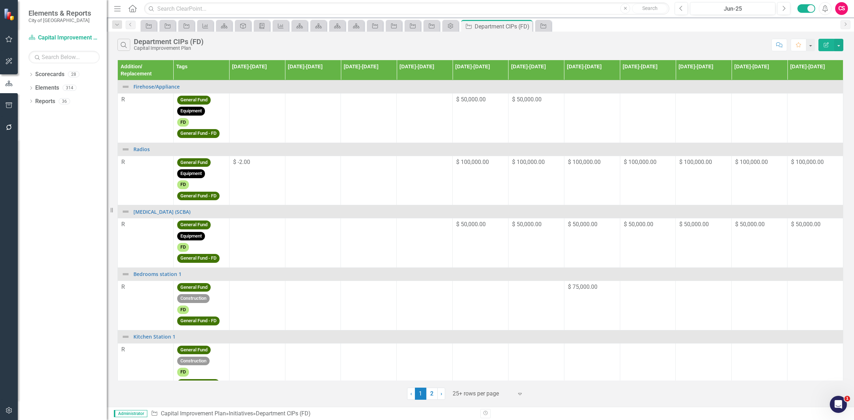
click at [826, 45] on icon "Edit Report" at bounding box center [826, 44] width 6 height 5
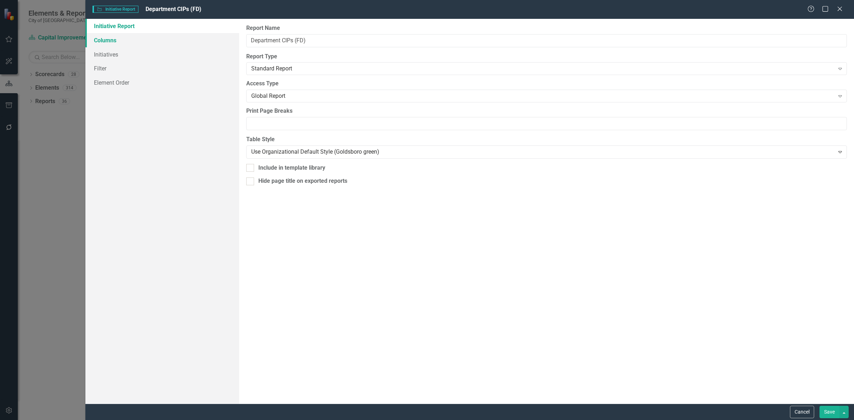
click at [180, 41] on link "Columns" at bounding box center [162, 40] width 154 height 14
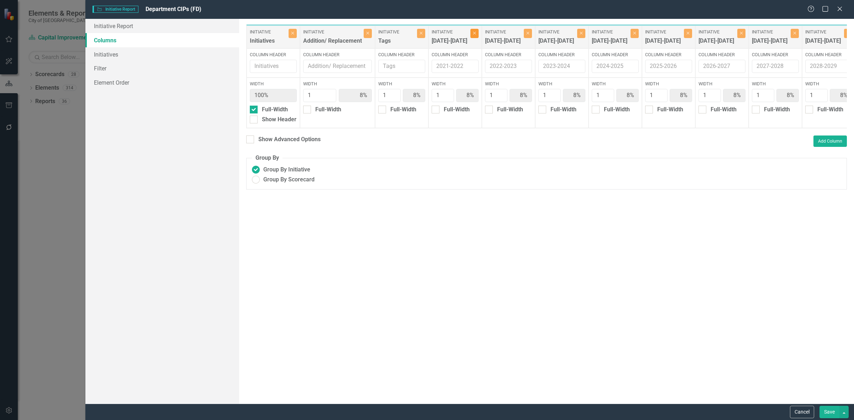
click at [474, 35] on icon "Close" at bounding box center [474, 33] width 3 height 4
click at [472, 36] on button "Close" at bounding box center [475, 33] width 8 height 9
type input "9%"
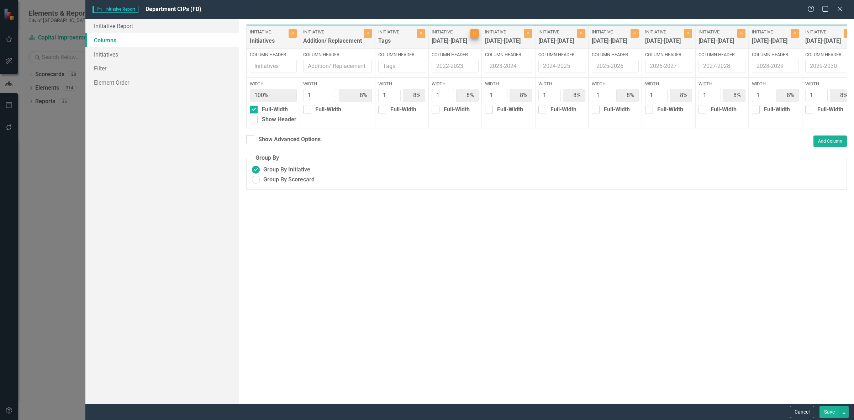
type input "9%"
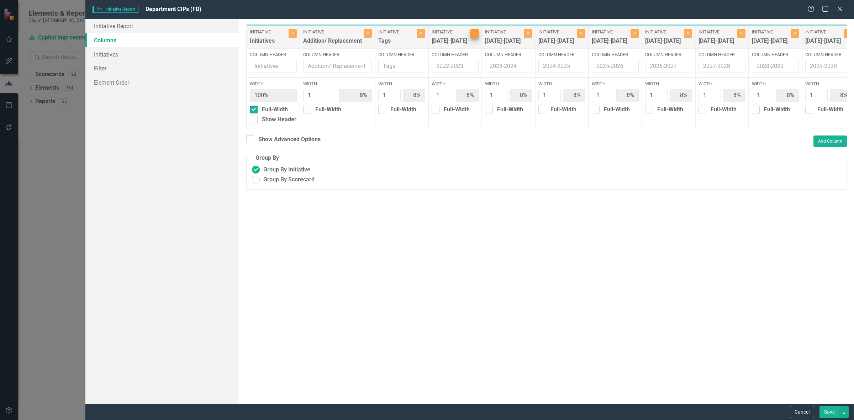
type input "9%"
click at [472, 36] on button "Close" at bounding box center [475, 33] width 8 height 9
type input "10%"
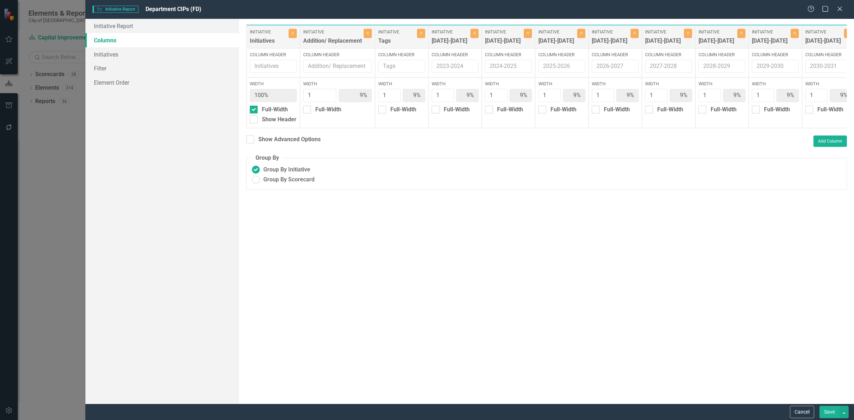
type input "10%"
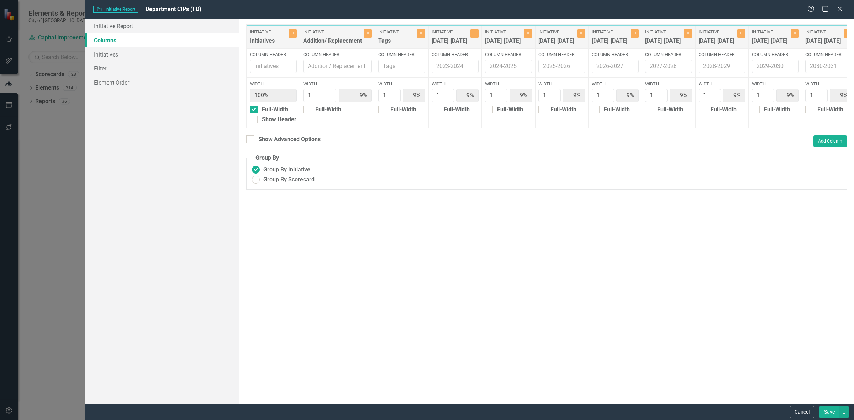
type input "10%"
click at [472, 36] on button "Close" at bounding box center [475, 33] width 8 height 9
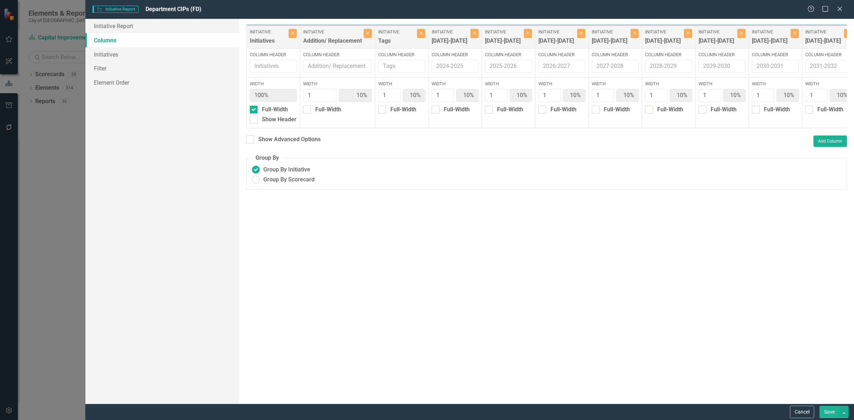
type input "11%"
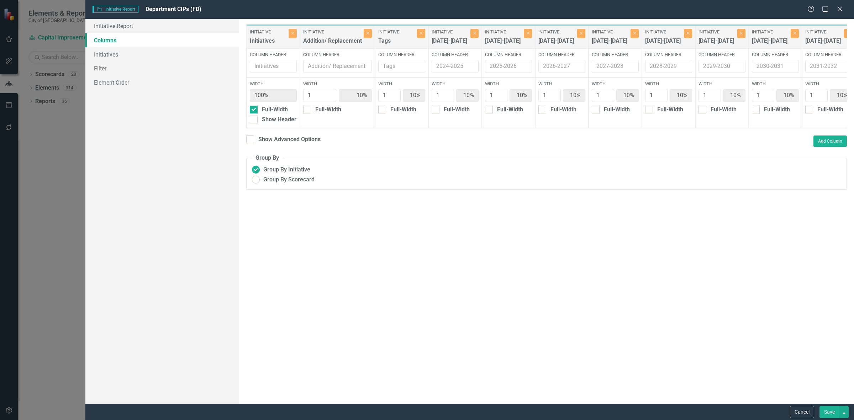
type input "11%"
click at [524, 36] on button "Close" at bounding box center [528, 33] width 8 height 9
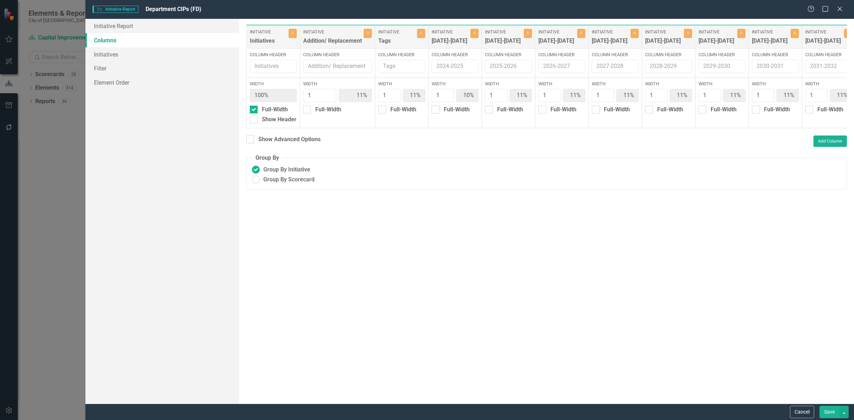
type input "13%"
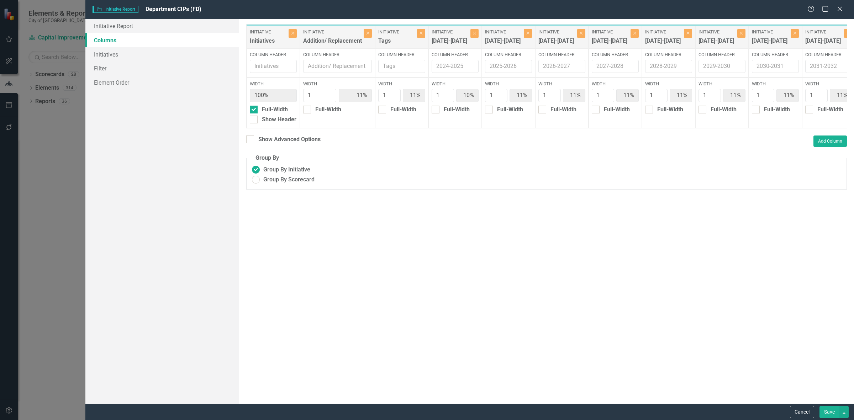
type input "13%"
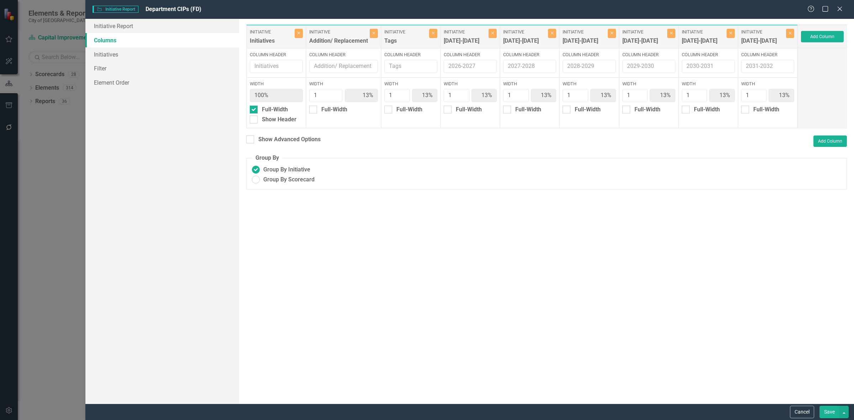
click at [472, 36] on div "Initiative 2026-2027" at bounding box center [466, 37] width 45 height 16
click at [493, 33] on icon "Close" at bounding box center [492, 33] width 3 height 4
type input "14%"
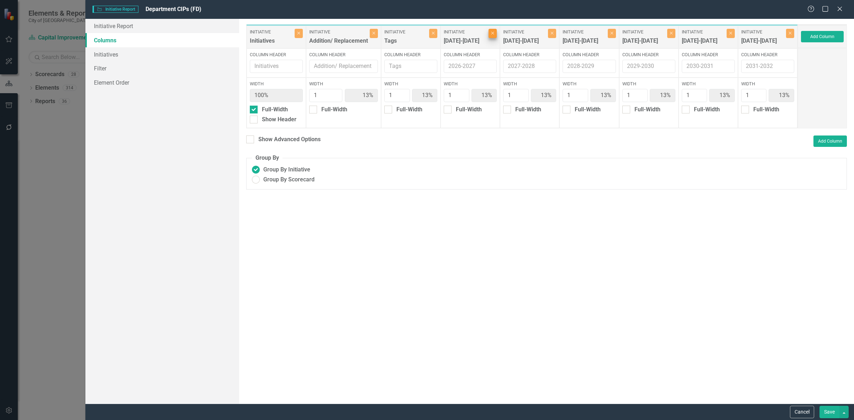
type input "14%"
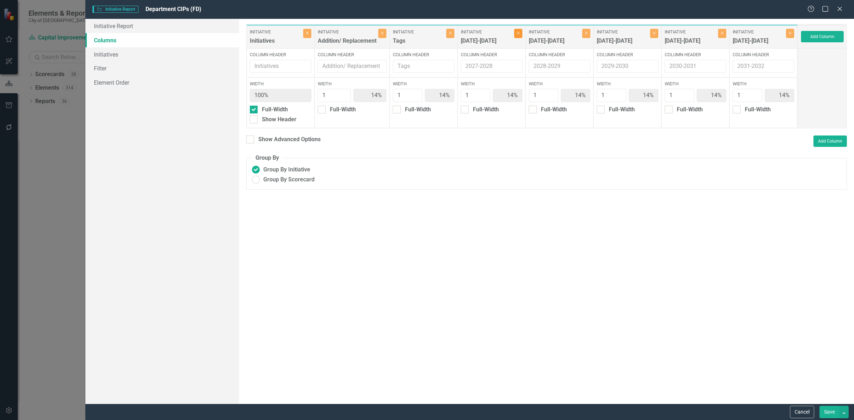
drag, startPoint x: 516, startPoint y: 34, endPoint x: 520, endPoint y: 35, distance: 3.6
click at [516, 35] on button "Close" at bounding box center [518, 33] width 8 height 9
type input "17%"
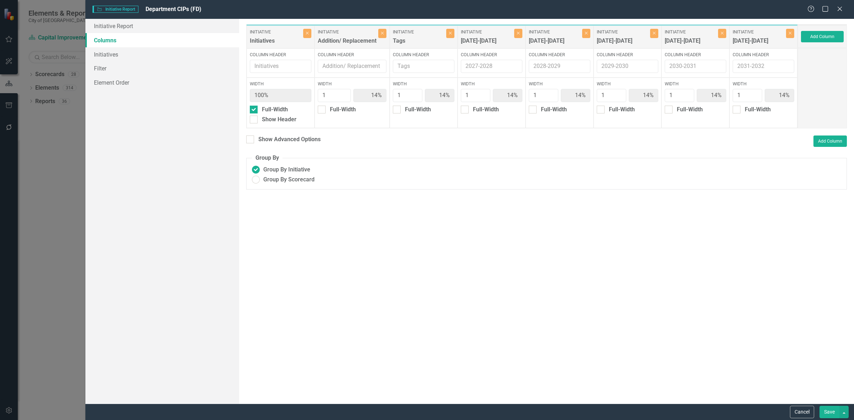
type input "17%"
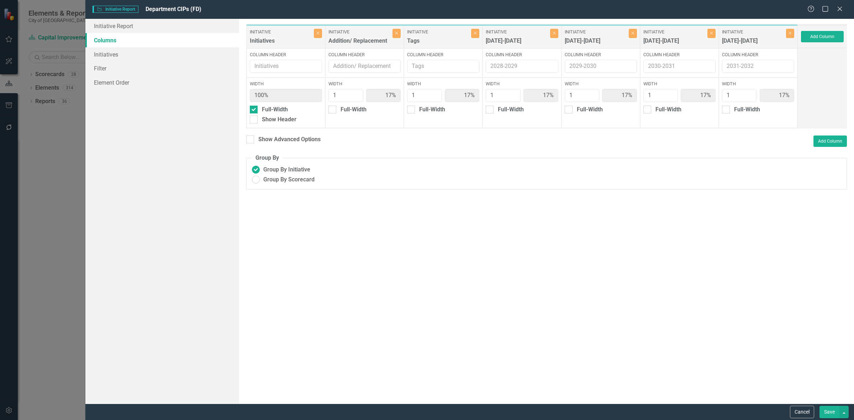
click at [565, 34] on label "Initiative" at bounding box center [596, 32] width 62 height 6
click at [557, 33] on button "Close" at bounding box center [554, 33] width 8 height 9
type input "20%"
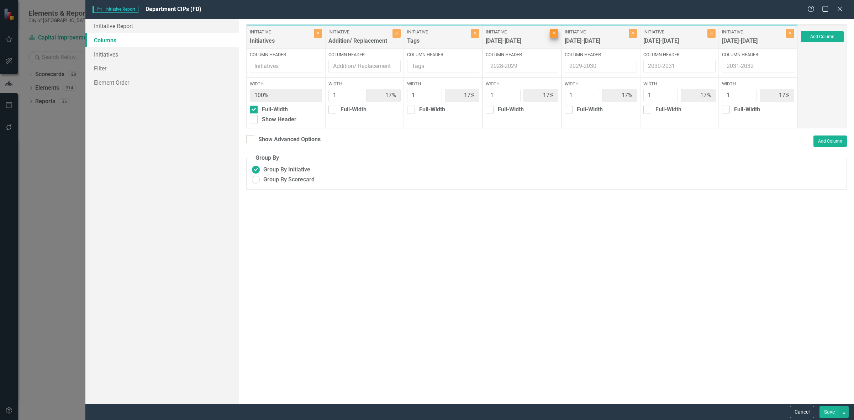
type input "20%"
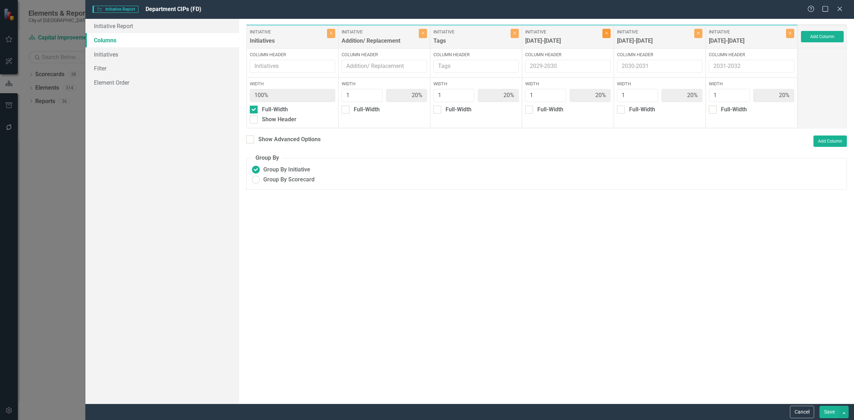
click at [610, 34] on button "Close" at bounding box center [607, 33] width 8 height 9
type input "25%"
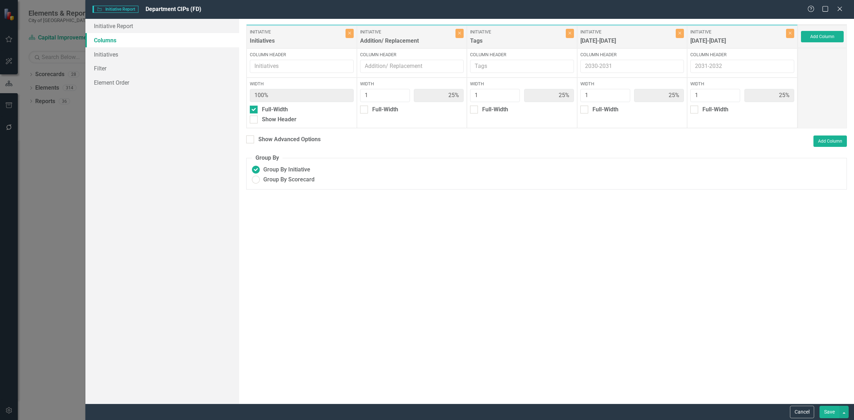
click at [682, 26] on div "Initiative 2030-2031 Close" at bounding box center [632, 37] width 110 height 23
click at [684, 30] on div "Initiative 2030-2031 Close" at bounding box center [632, 37] width 110 height 23
click at [683, 33] on button "Close" at bounding box center [680, 33] width 8 height 9
type input "33%"
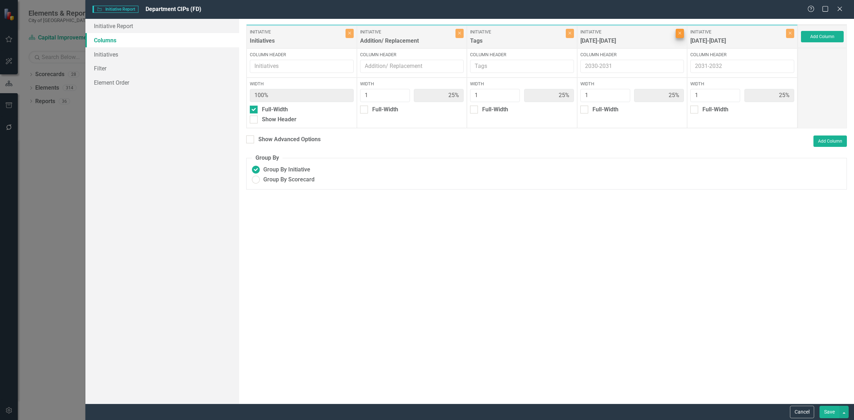
type input "33%"
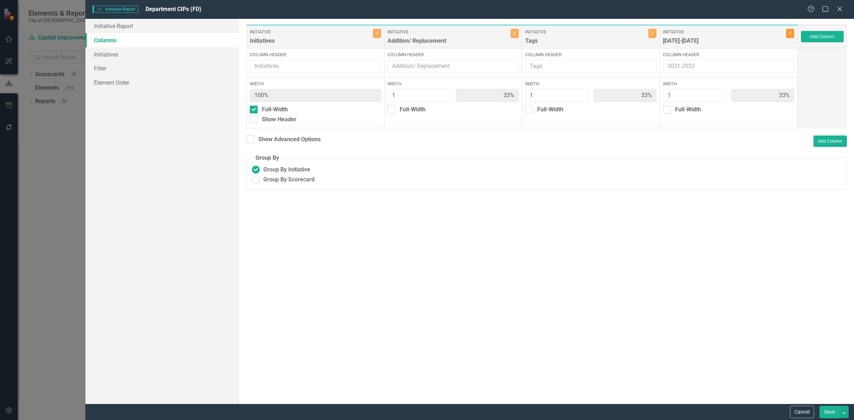
click at [793, 31] on button "Close" at bounding box center [790, 33] width 8 height 9
type input "50%"
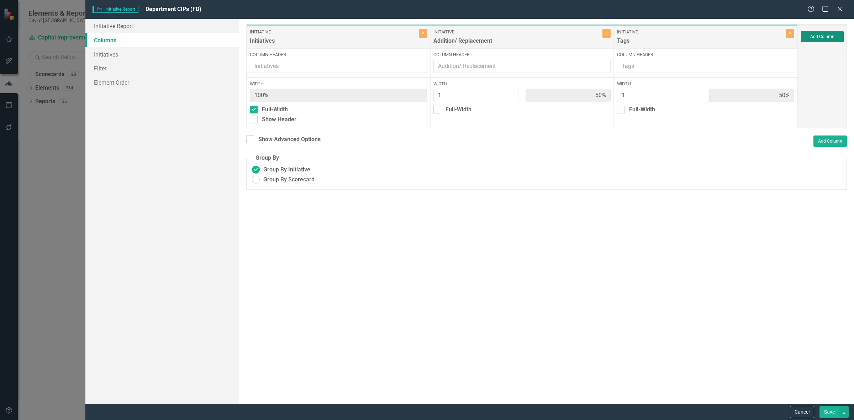
click at [825, 41] on button "Add Column" at bounding box center [822, 36] width 43 height 11
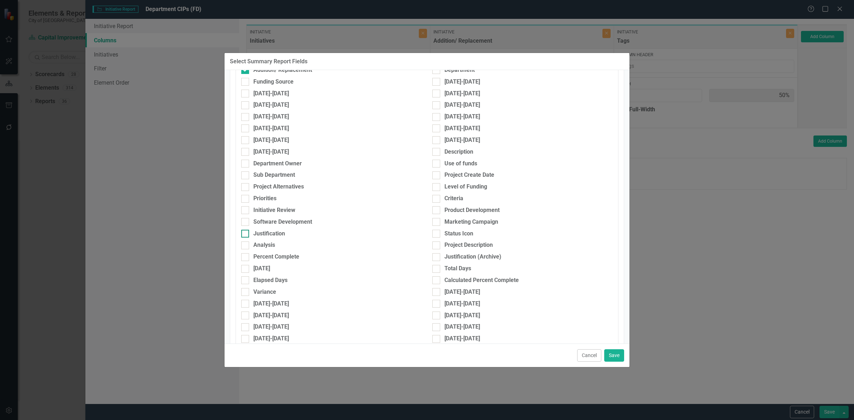
scroll to position [356, 0]
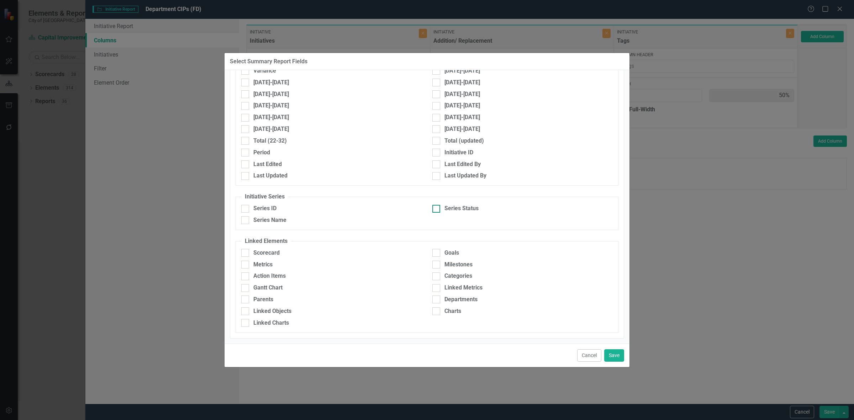
click at [465, 209] on div "Series Status" at bounding box center [462, 209] width 34 height 8
click at [437, 209] on input "Series Status" at bounding box center [434, 207] width 5 height 5
checkbox input "true"
click at [617, 358] on button "Save" at bounding box center [614, 356] width 20 height 12
type input "33%"
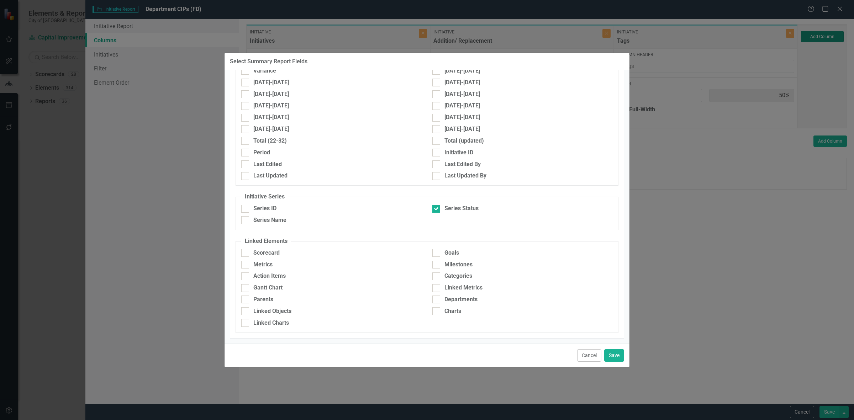
type input "33%"
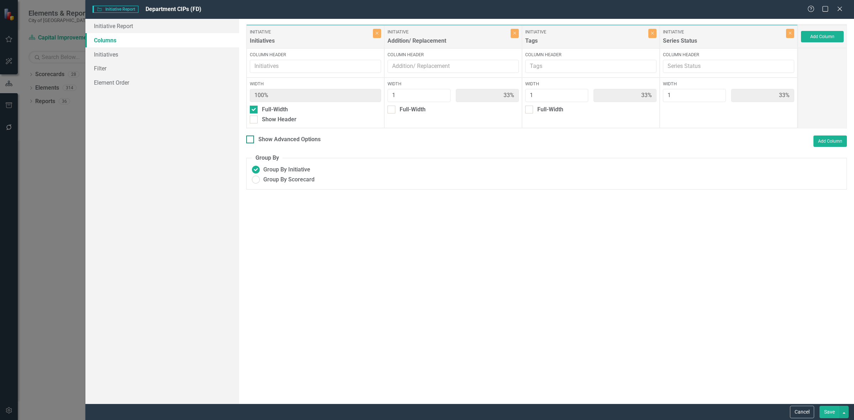
click at [269, 140] on div "Show Advanced Options" at bounding box center [289, 140] width 62 height 8
click at [251, 140] on input "Show Advanced Options" at bounding box center [248, 138] width 5 height 5
checkbox input "true"
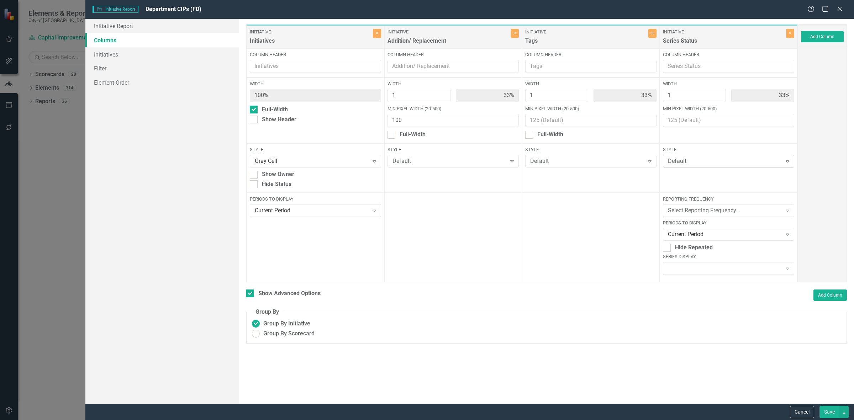
click at [690, 167] on div "Default Expand" at bounding box center [728, 161] width 131 height 13
click at [692, 147] on label "Style" at bounding box center [728, 150] width 131 height 6
click at [707, 210] on div "Select Reporting Frequency..." at bounding box center [725, 211] width 114 height 8
click at [728, 269] on div "FY Annual CIPs" at bounding box center [730, 270] width 120 height 8
click at [702, 232] on div "Current Period" at bounding box center [725, 235] width 114 height 8
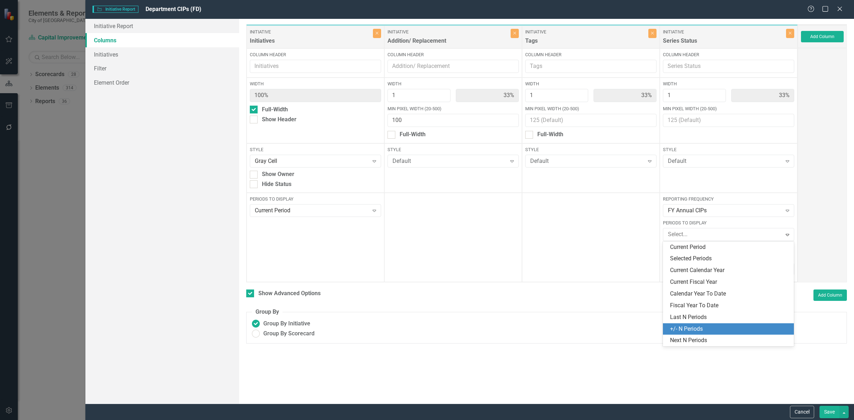
click at [713, 329] on div "+/- N Periods" at bounding box center [730, 329] width 120 height 8
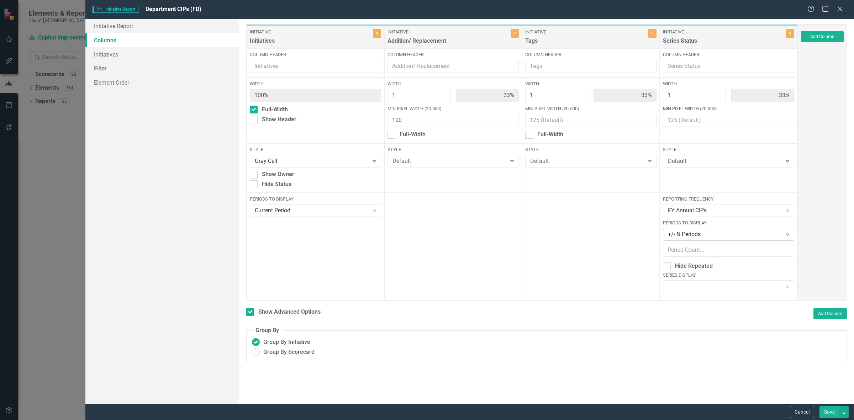
click at [731, 237] on div "+/- N Periods" at bounding box center [725, 235] width 114 height 8
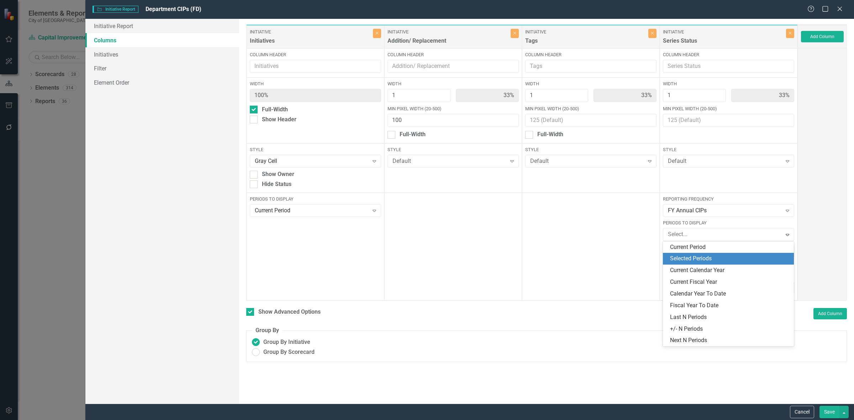
click at [711, 256] on div "Selected Periods" at bounding box center [730, 259] width 120 height 8
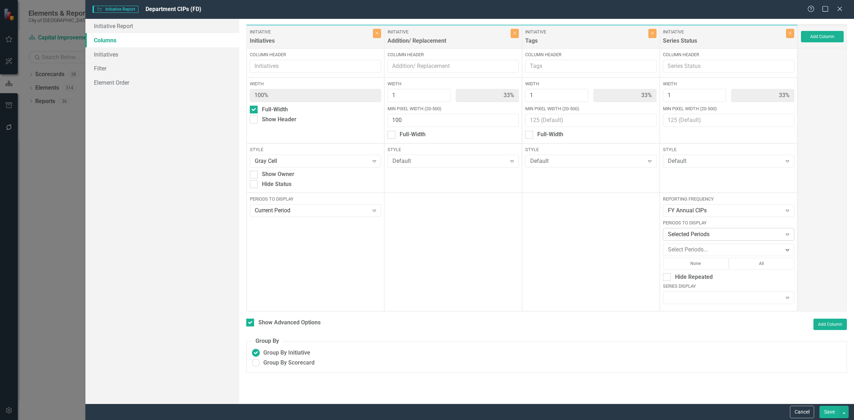
click at [705, 239] on div "Selected Periods Expand" at bounding box center [728, 234] width 131 height 13
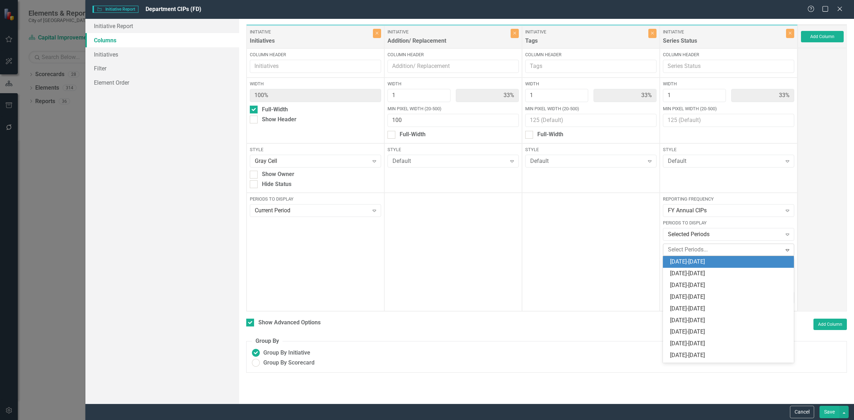
click at [707, 246] on div at bounding box center [723, 250] width 117 height 10
click at [709, 266] on div "[DATE]-[DATE]" at bounding box center [728, 262] width 131 height 12
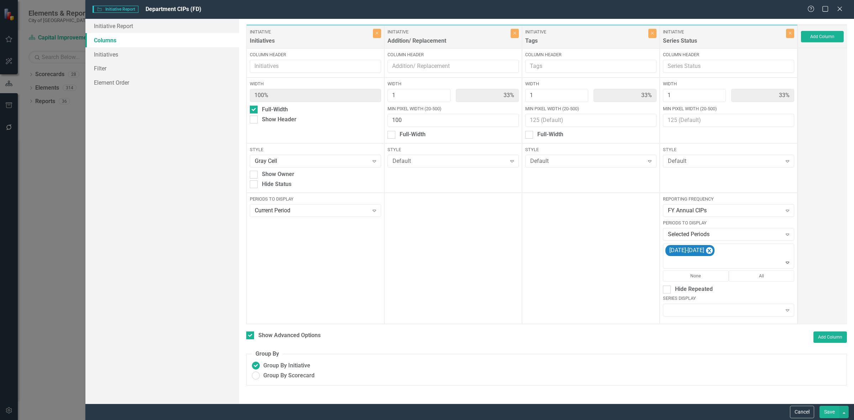
click at [709, 266] on div at bounding box center [729, 263] width 128 height 10
click at [739, 276] on button "All" at bounding box center [762, 276] width 66 height 11
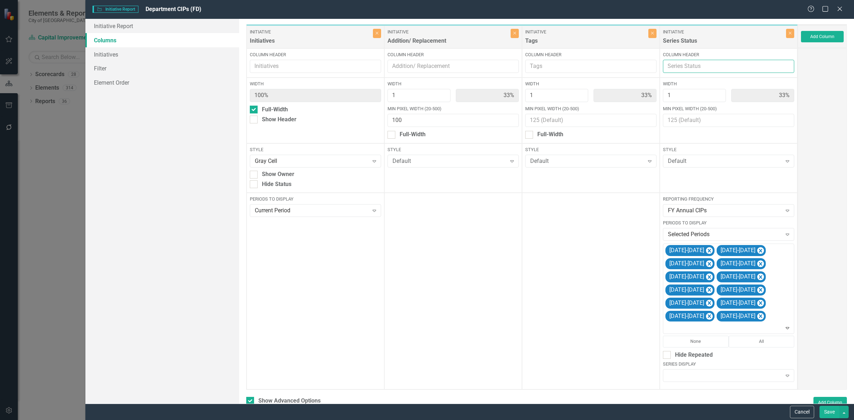
click at [682, 67] on input "Column Header" at bounding box center [728, 66] width 131 height 13
type input "Budget"
click at [830, 411] on button "Save" at bounding box center [830, 412] width 20 height 12
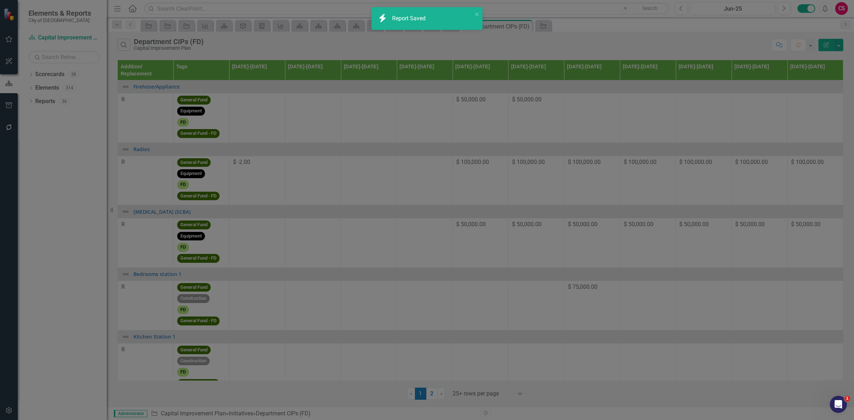
checkbox input "false"
radio input "false"
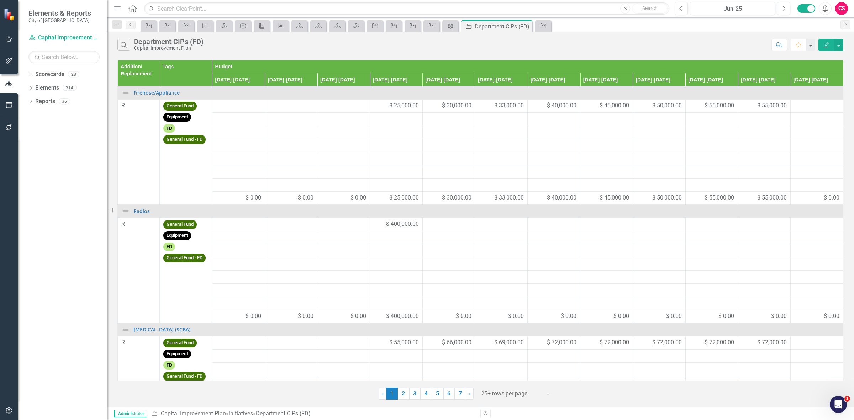
click at [826, 47] on icon "Edit Report" at bounding box center [826, 44] width 6 height 5
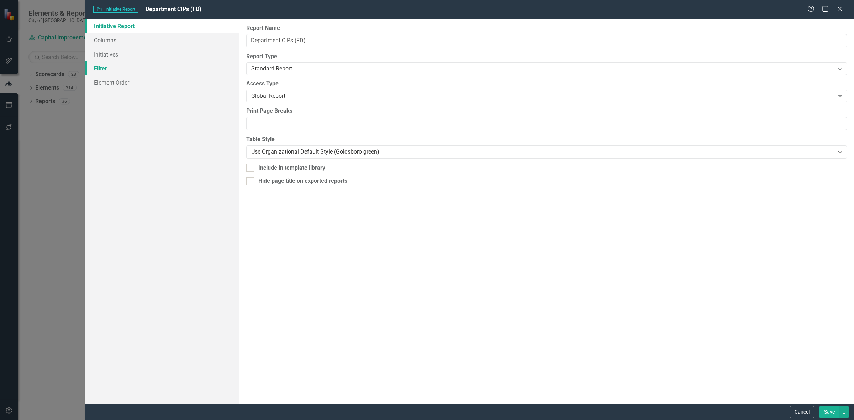
click at [132, 68] on link "Filter" at bounding box center [162, 68] width 154 height 14
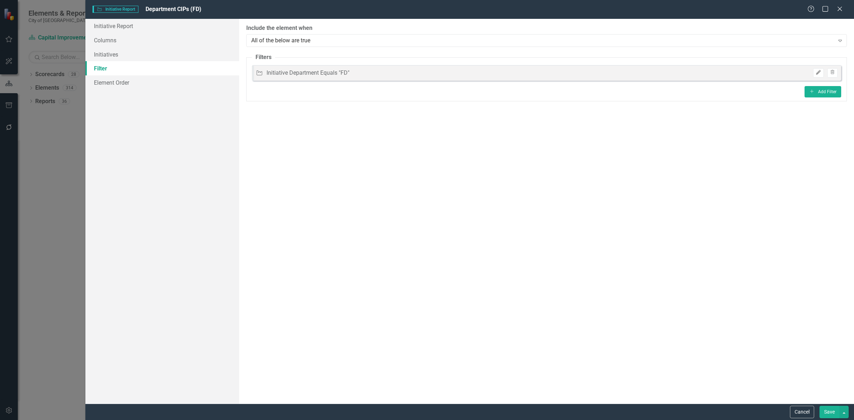
click at [815, 70] on button "Edit" at bounding box center [818, 72] width 10 height 9
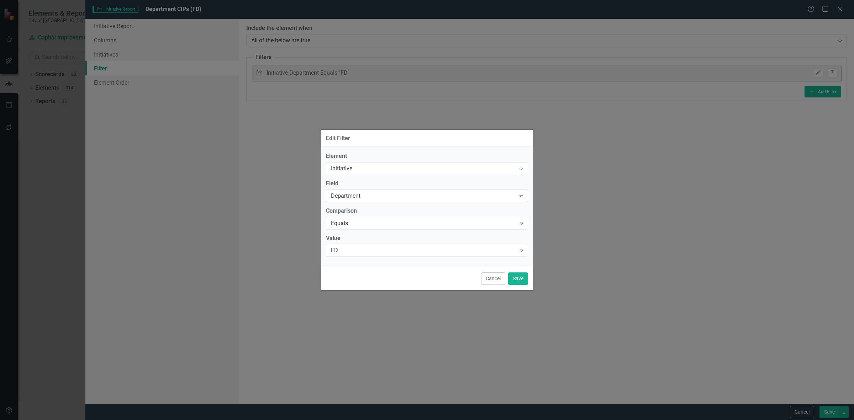
click at [390, 193] on div "Department" at bounding box center [423, 196] width 185 height 8
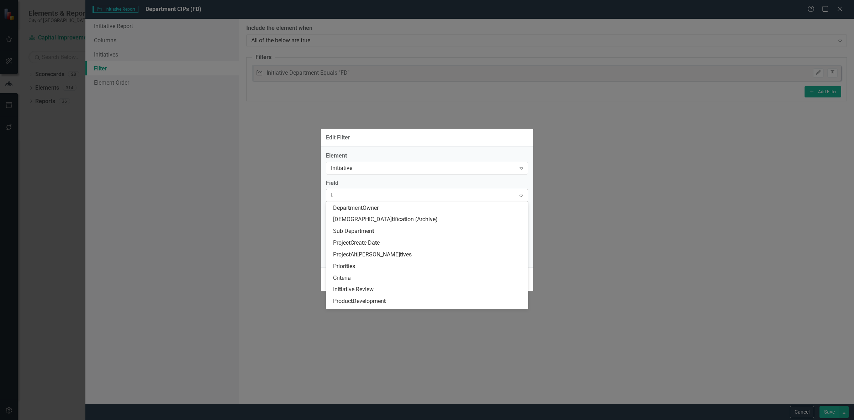
scroll to position [187, 0]
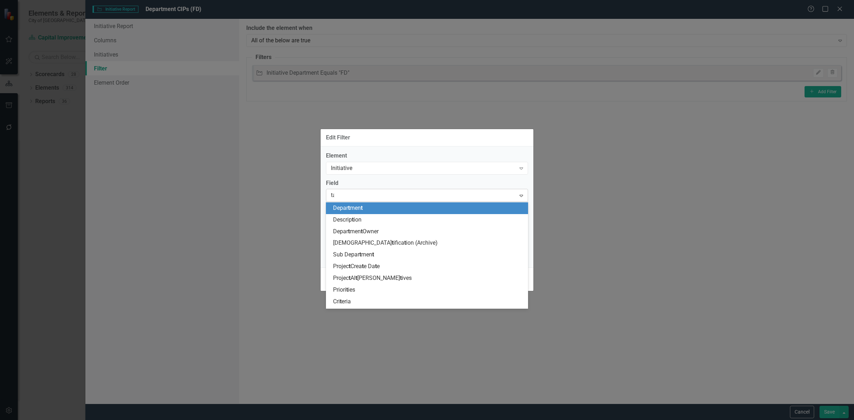
type input "tag"
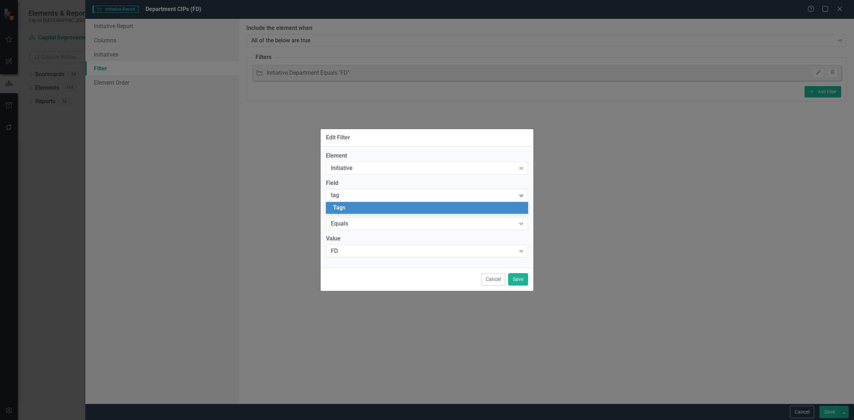
click at [381, 206] on div "Tag s" at bounding box center [428, 208] width 191 height 8
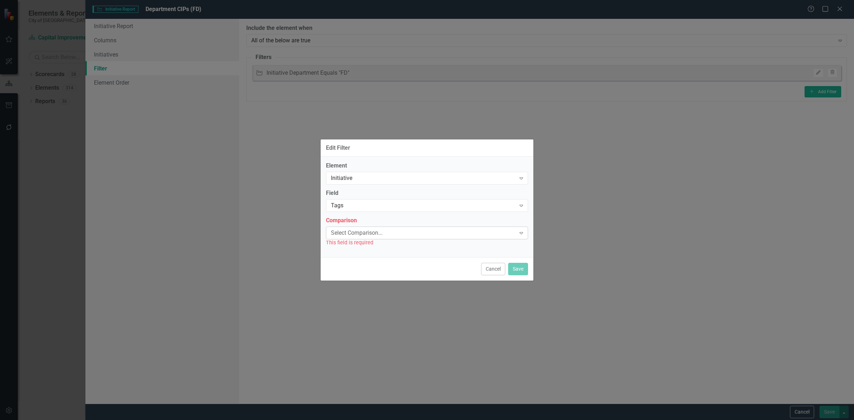
click at [370, 237] on div "Select Comparison..." at bounding box center [423, 233] width 185 height 8
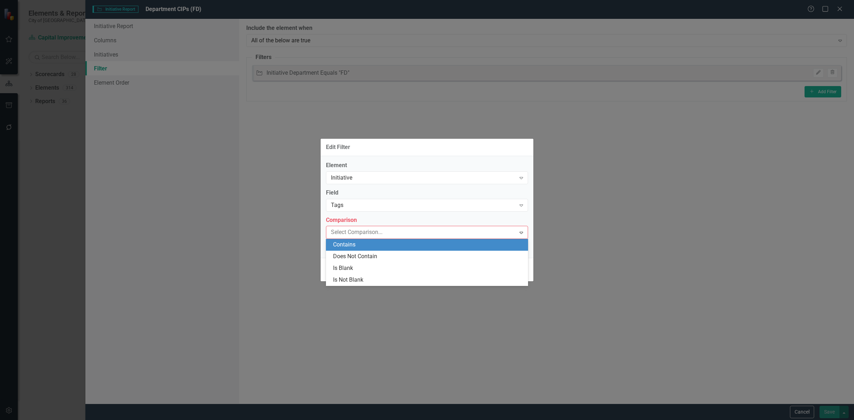
click at [374, 247] on div "Contains" at bounding box center [428, 245] width 191 height 8
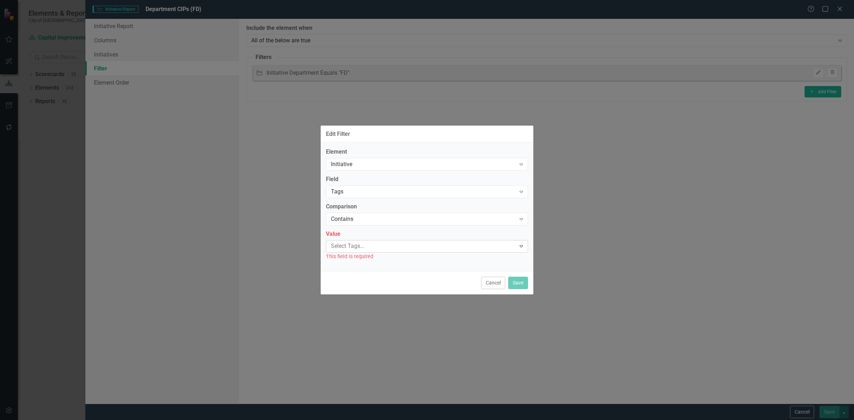
click at [366, 254] on div "This field is required" at bounding box center [427, 257] width 202 height 8
click at [364, 248] on div at bounding box center [422, 247] width 188 height 10
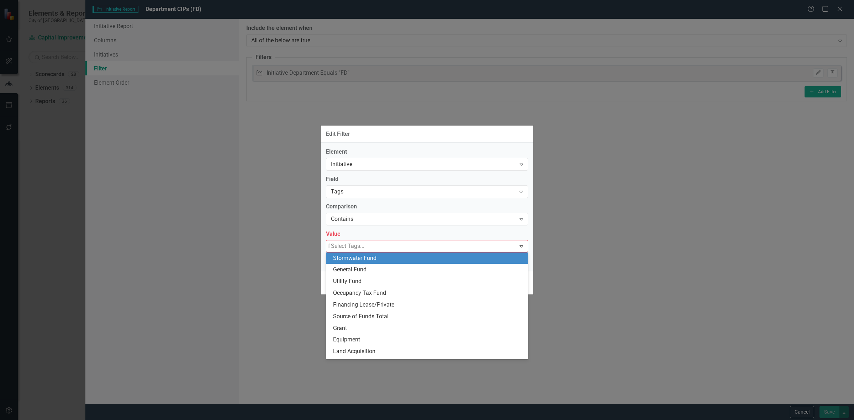
type input "fd"
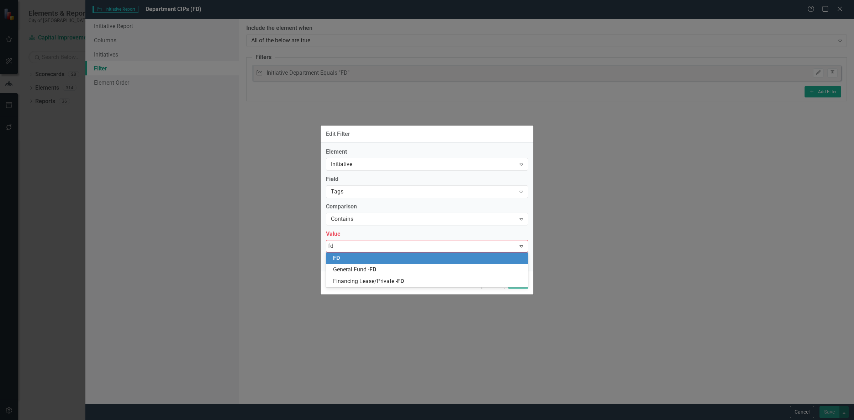
click at [373, 258] on div "FD" at bounding box center [428, 258] width 191 height 8
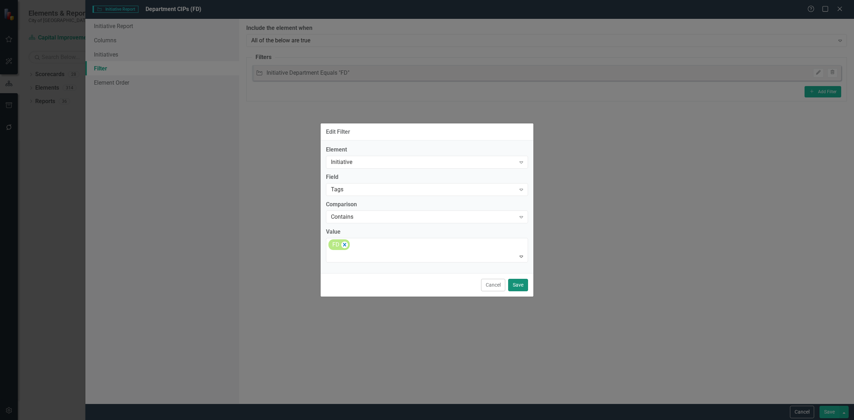
click at [519, 283] on button "Save" at bounding box center [518, 285] width 20 height 12
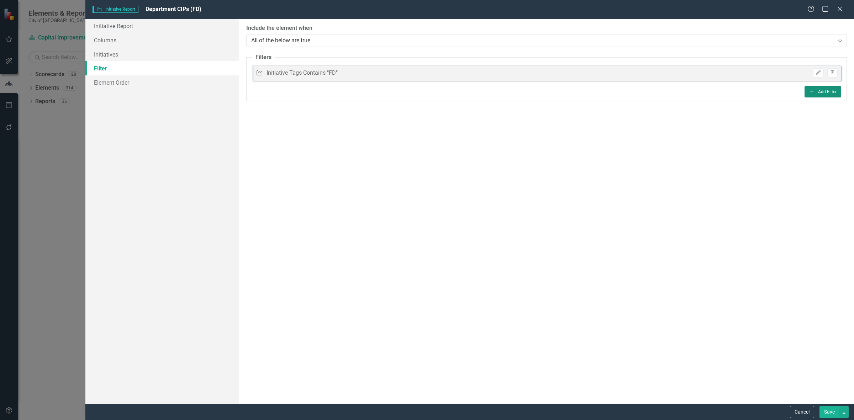
click at [824, 86] on button "Add Add Filter" at bounding box center [823, 91] width 37 height 11
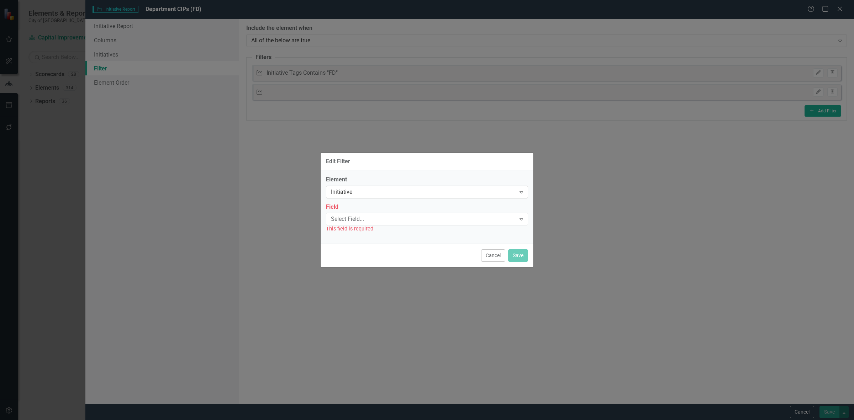
click at [368, 188] on div "Initiative Expand" at bounding box center [427, 192] width 202 height 13
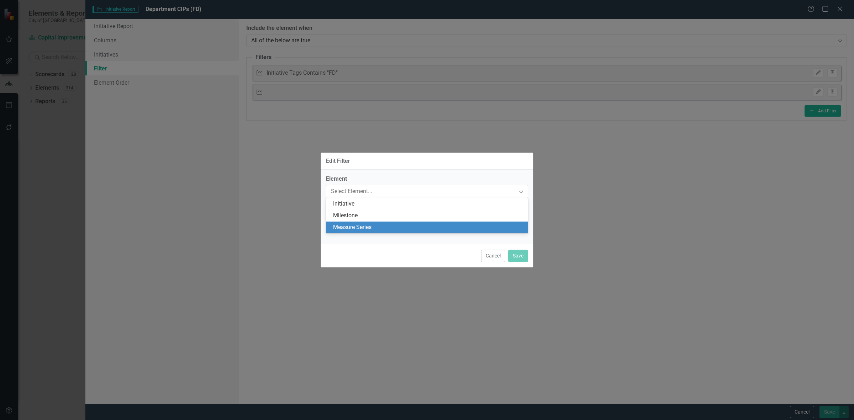
click at [363, 225] on div "Measure Series" at bounding box center [428, 228] width 191 height 8
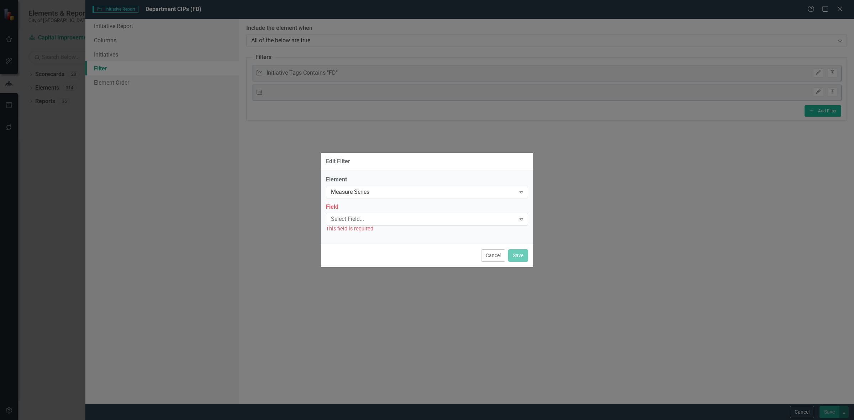
click at [356, 221] on div "Select Field..." at bounding box center [423, 219] width 185 height 8
click at [365, 231] on div "Name" at bounding box center [428, 231] width 191 height 8
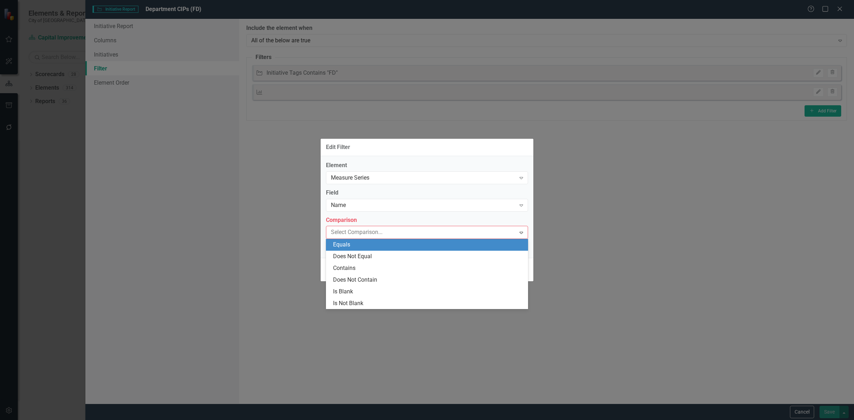
click at [367, 246] on div "Equals" at bounding box center [428, 245] width 191 height 8
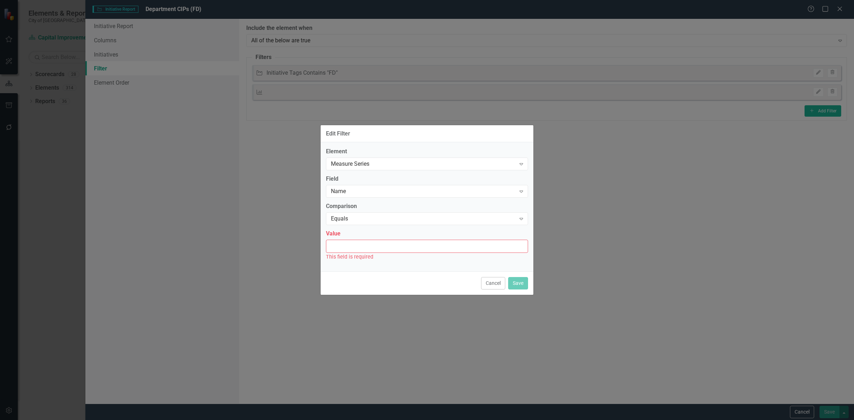
click at [367, 246] on input "Value" at bounding box center [427, 246] width 202 height 13
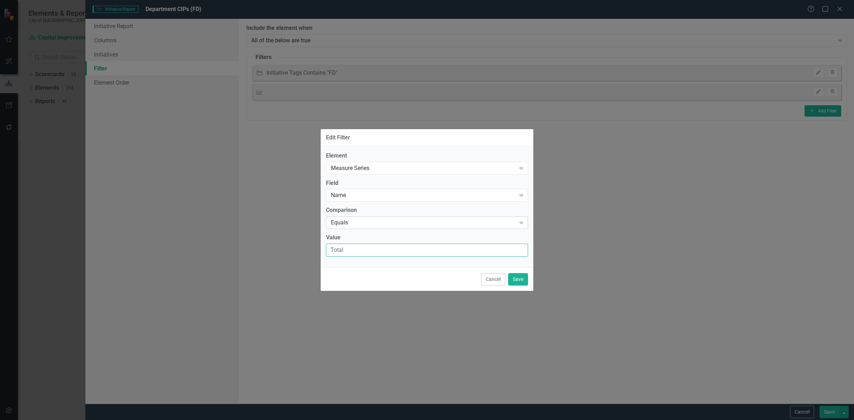
type input "Total"
click at [363, 230] on div "Element Measure Series Expand Field Name Expand Comparison Equals Expand Value …" at bounding box center [427, 204] width 202 height 105
click at [364, 225] on div "Equals" at bounding box center [423, 223] width 185 height 8
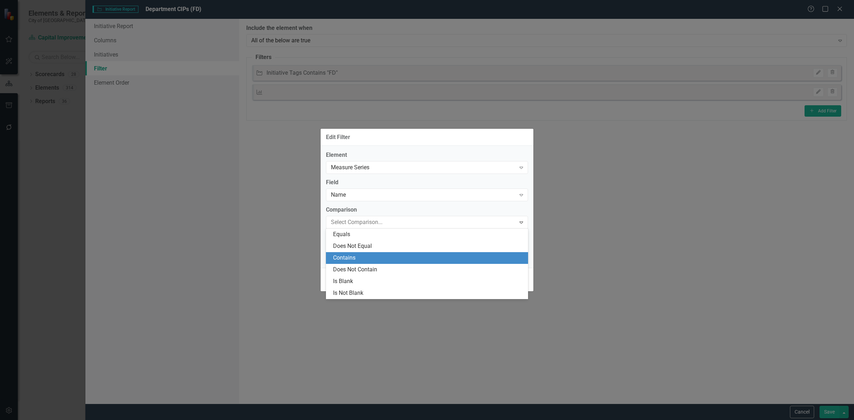
click at [354, 258] on div "Contains" at bounding box center [428, 258] width 191 height 8
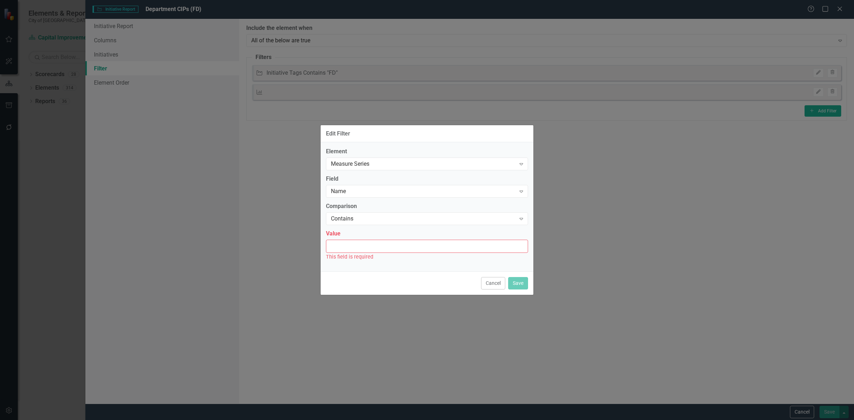
click at [359, 245] on input "Value" at bounding box center [427, 246] width 202 height 13
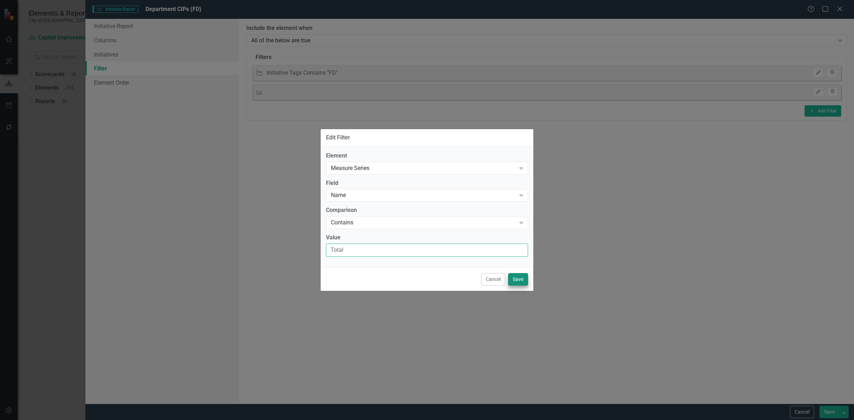
type input "Total"
click at [525, 281] on button "Save" at bounding box center [518, 279] width 20 height 12
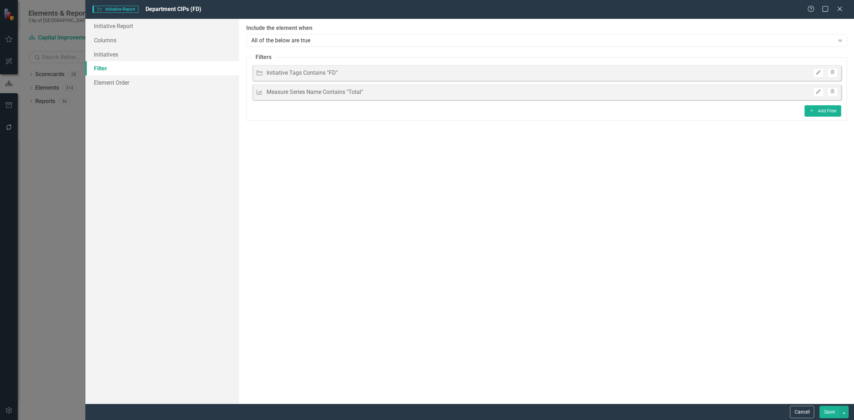
click at [824, 410] on button "Save" at bounding box center [830, 412] width 20 height 12
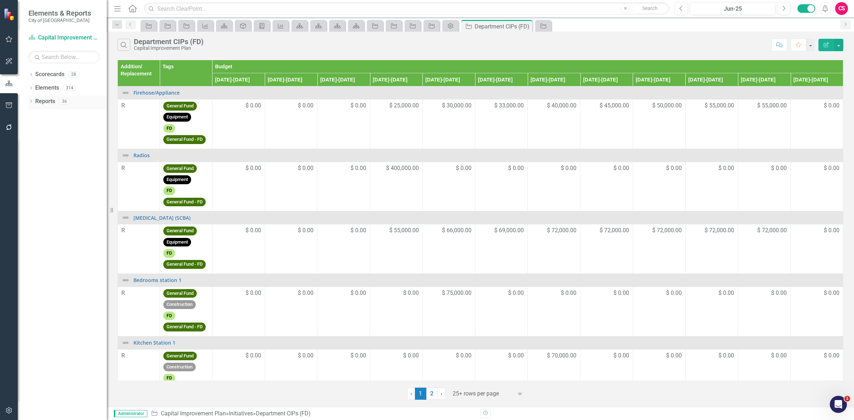
click at [50, 100] on link "Reports" at bounding box center [45, 102] width 20 height 8
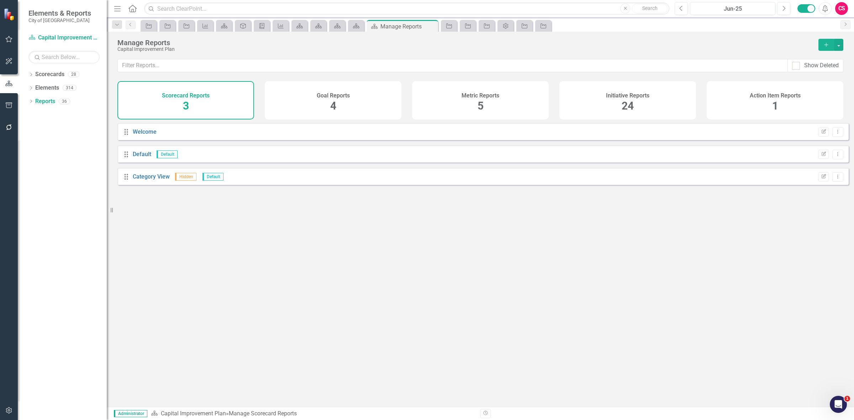
click at [645, 101] on div "Initiative Reports 24" at bounding box center [628, 100] width 137 height 38
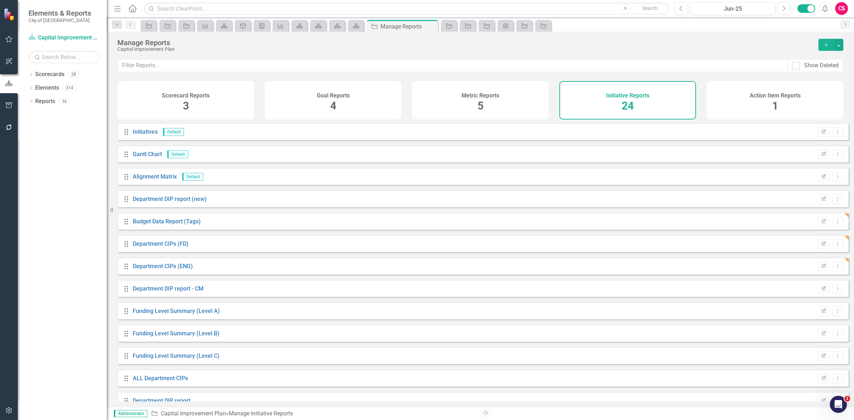
scroll to position [89, 0]
click at [154, 181] on link "Department CIPs (ENG)" at bounding box center [163, 177] width 60 height 7
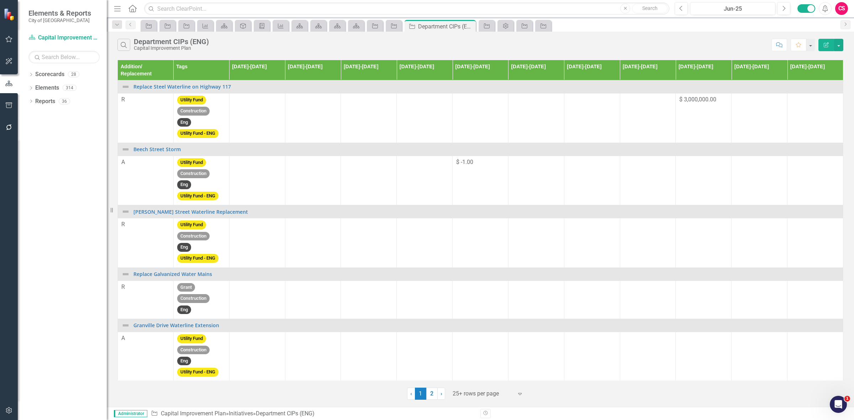
click at [821, 47] on button "Edit Report" at bounding box center [827, 45] width 16 height 12
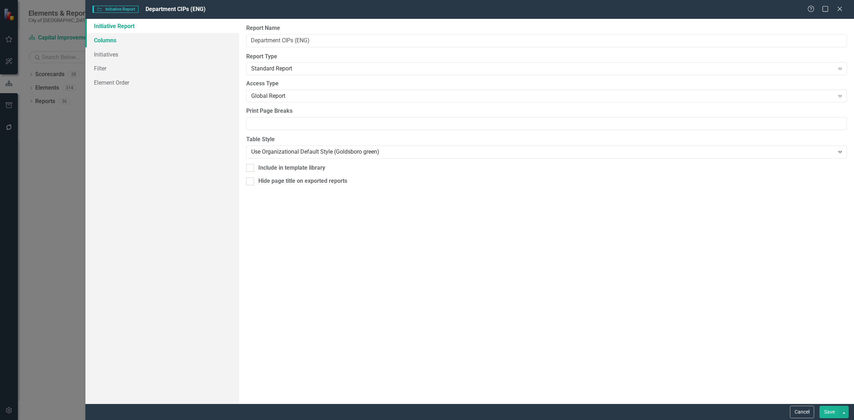
click at [147, 45] on link "Columns" at bounding box center [162, 40] width 154 height 14
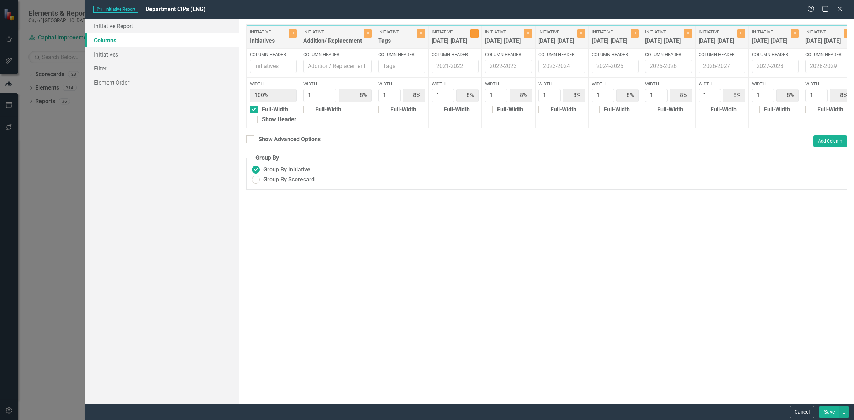
click at [474, 34] on icon "Close" at bounding box center [474, 33] width 3 height 4
type input "9%"
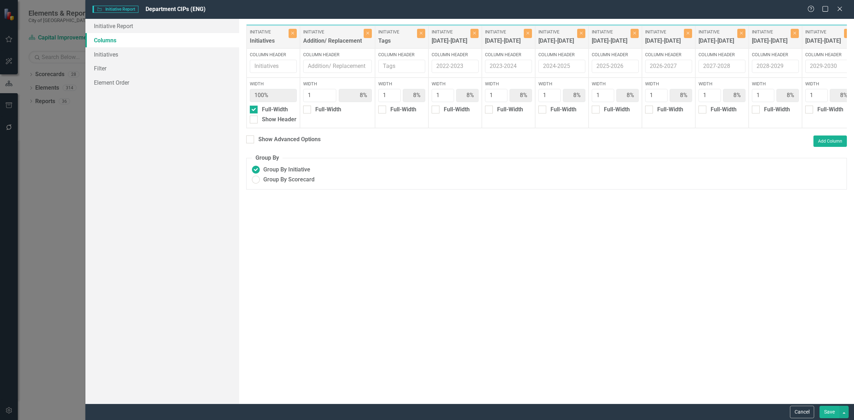
type input "9%"
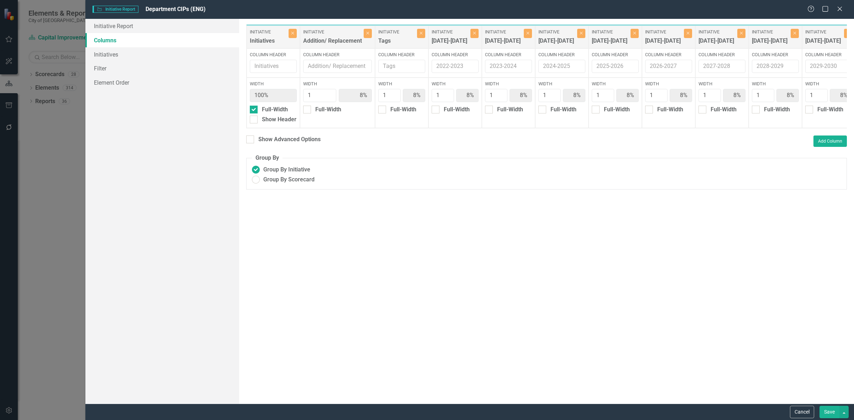
type input "9%"
click at [526, 34] on icon "Close" at bounding box center [527, 33] width 3 height 4
type input "10%"
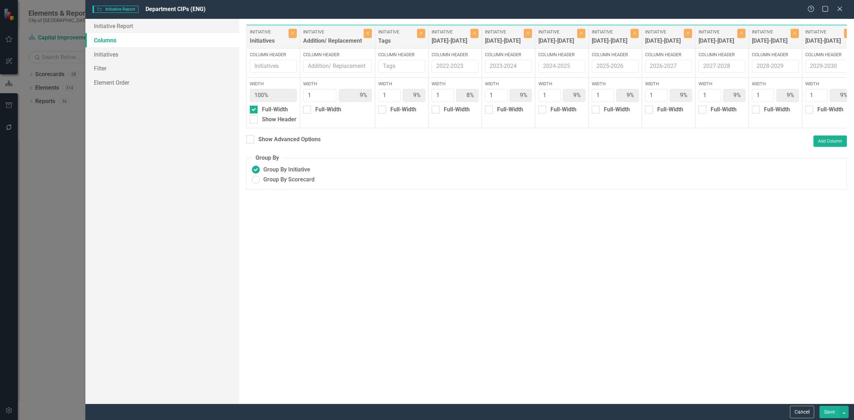
type input "10%"
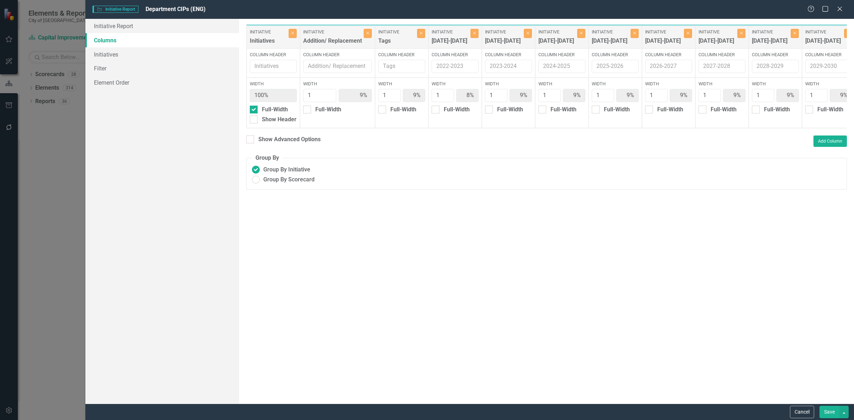
type input "10%"
click at [474, 34] on icon "Close" at bounding box center [474, 33] width 3 height 4
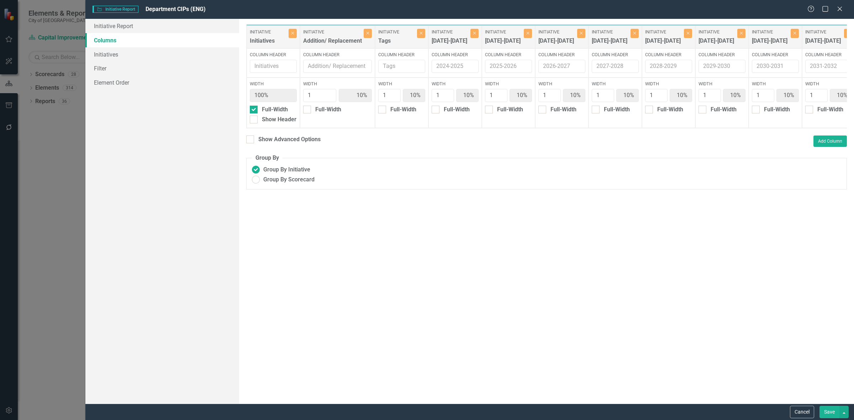
type input "11%"
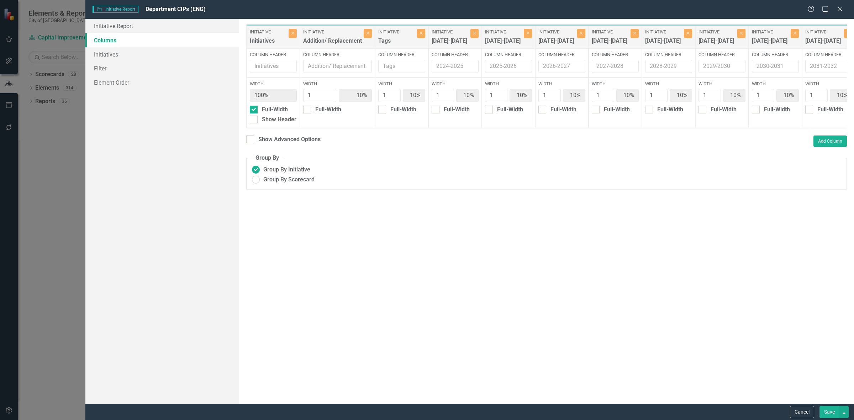
type input "11%"
click at [474, 34] on icon "Close" at bounding box center [474, 33] width 3 height 4
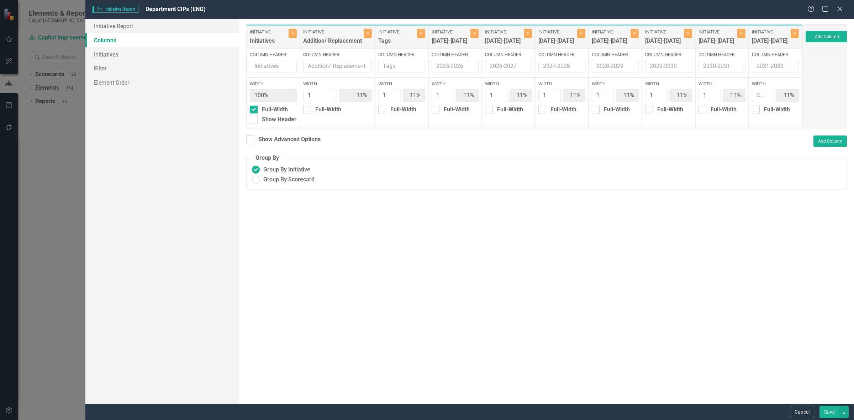
type input "13%"
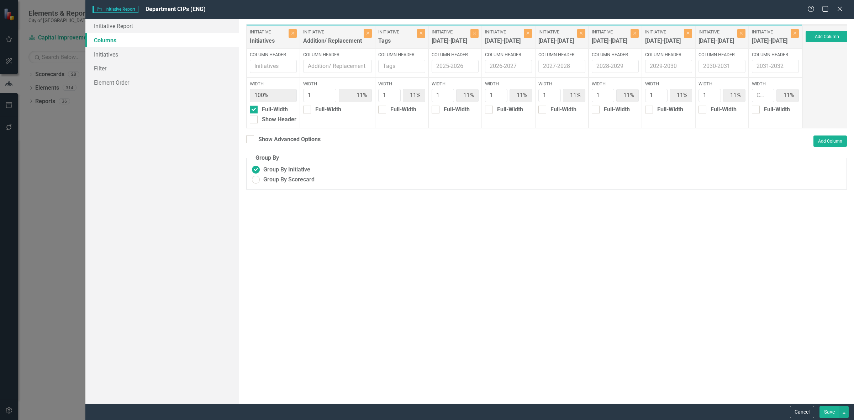
type input "13%"
type input "1"
click at [485, 34] on label "Initiative" at bounding box center [503, 32] width 37 height 6
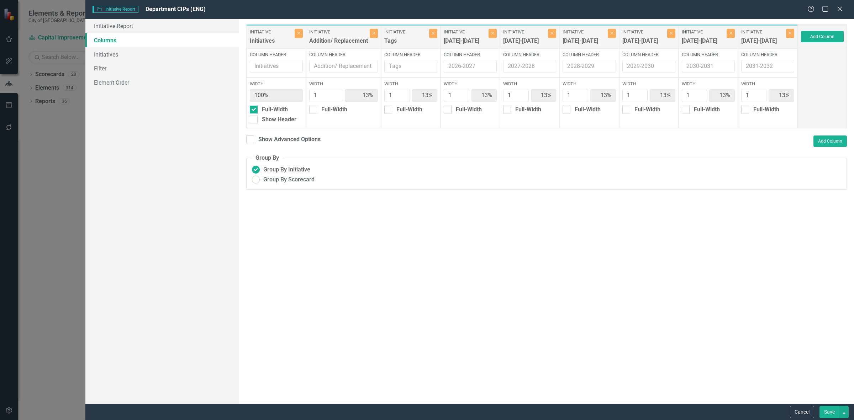
click at [474, 34] on label "Initiative" at bounding box center [465, 32] width 43 height 6
click at [488, 34] on div "Initiative Initiatives Close Column Header Width 100% Full-Width Show Header In…" at bounding box center [522, 76] width 552 height 104
click at [497, 37] on div "Close" at bounding box center [493, 37] width 8 height 16
click at [493, 35] on icon "Close" at bounding box center [492, 33] width 3 height 4
type input "14%"
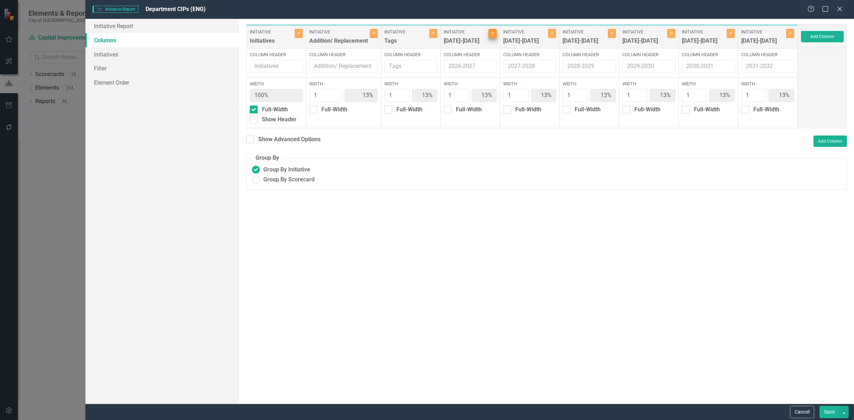
type input "14%"
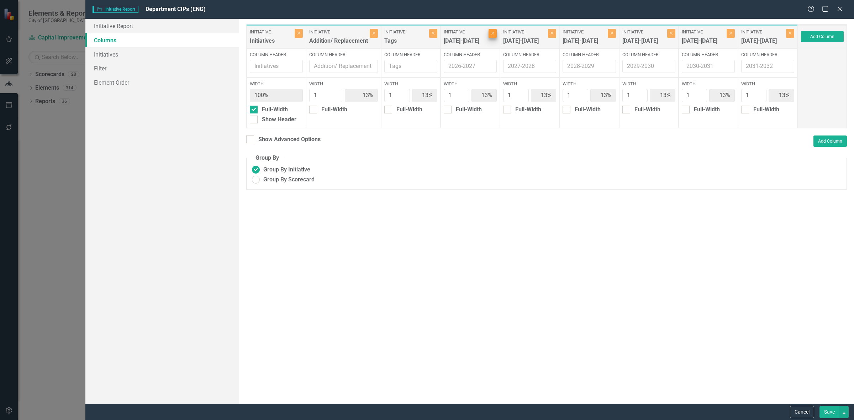
type input "14%"
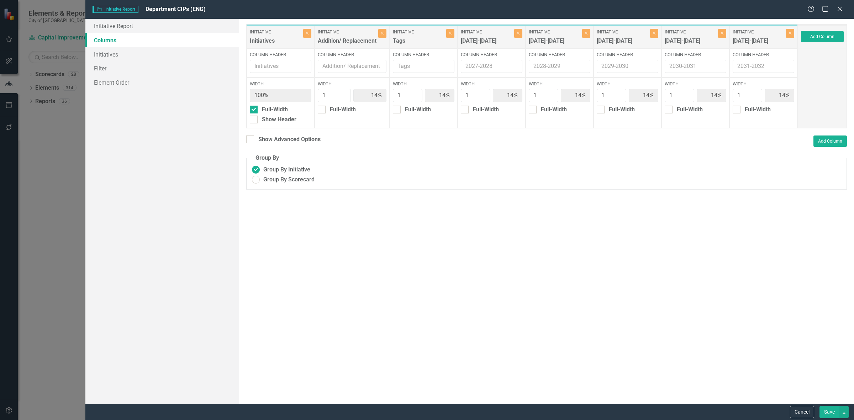
click at [524, 36] on div "Initiative 2027-2028 Close" at bounding box center [492, 37] width 68 height 23
click at [519, 33] on icon "button" at bounding box center [518, 33] width 3 height 3
type input "17%"
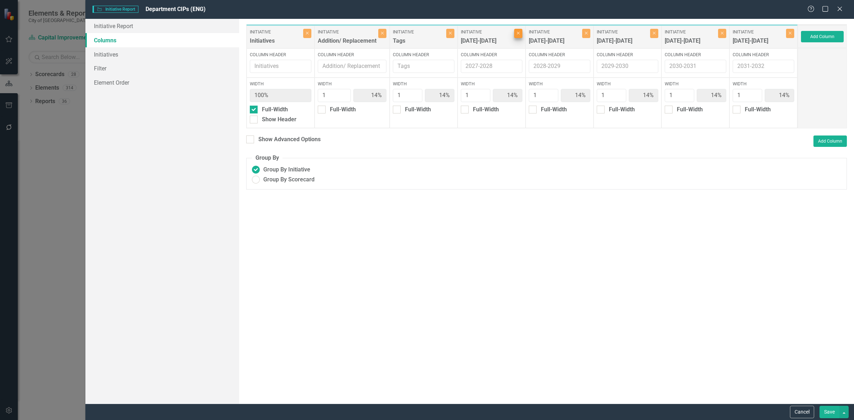
type input "17%"
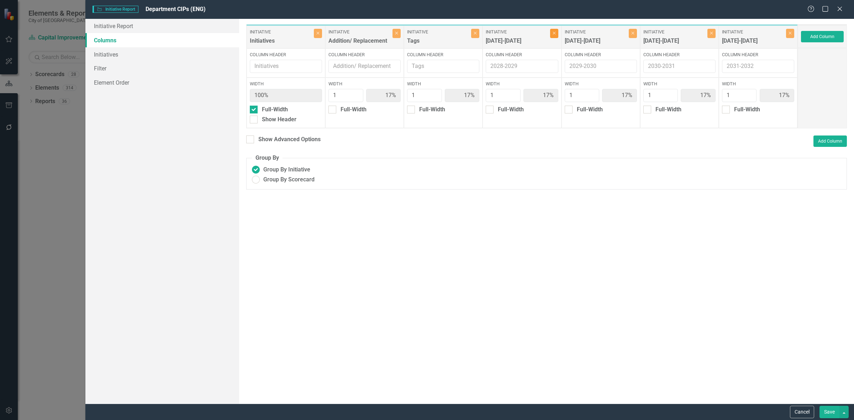
click at [554, 36] on button "Close" at bounding box center [554, 33] width 8 height 9
type input "20%"
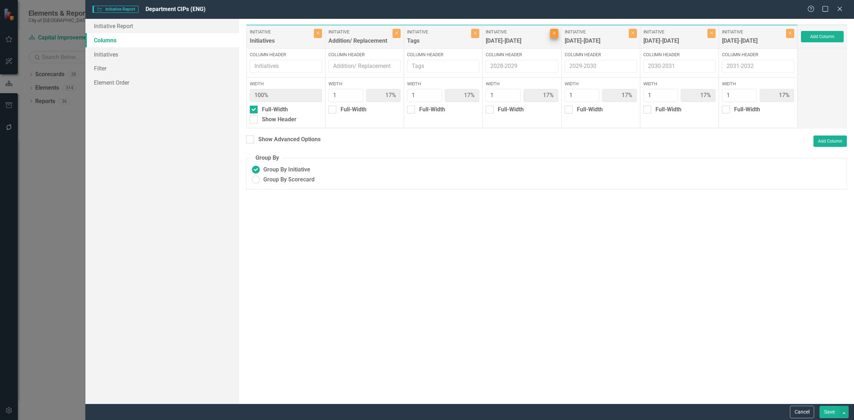
type input "20%"
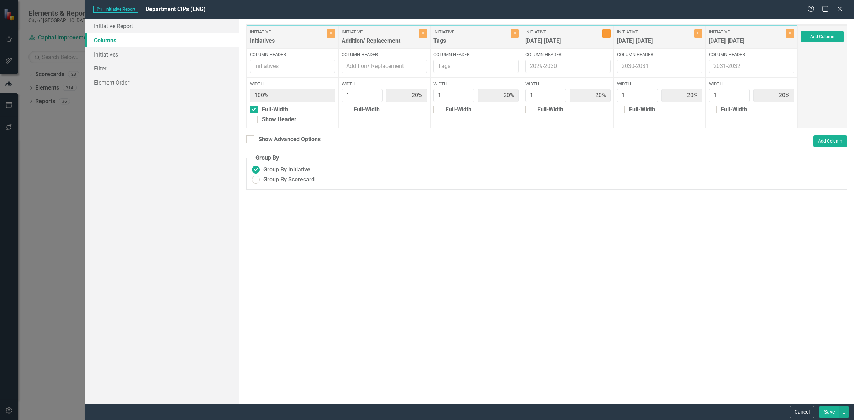
click at [607, 36] on button "Close" at bounding box center [607, 33] width 8 height 9
type input "25%"
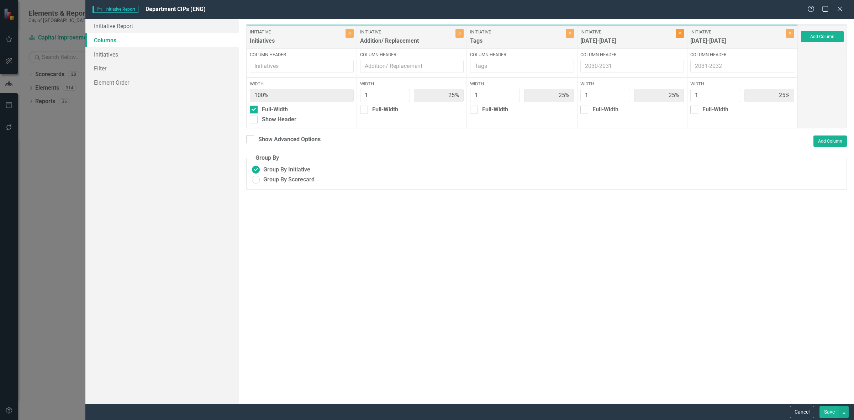
click at [683, 37] on button "Close" at bounding box center [680, 33] width 8 height 9
type input "33%"
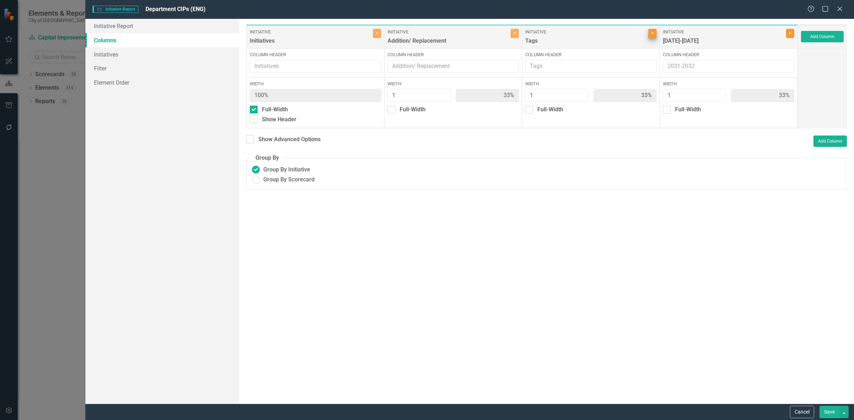
click at [789, 37] on button "Close" at bounding box center [790, 33] width 8 height 9
type input "50%"
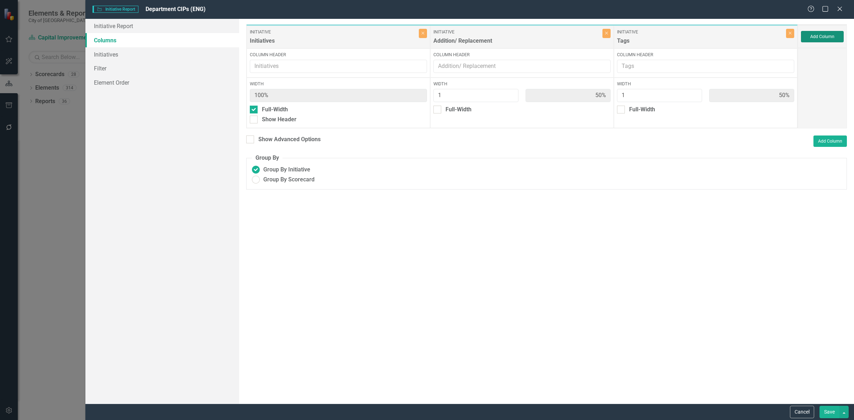
drag, startPoint x: 815, startPoint y: 36, endPoint x: 815, endPoint y: 41, distance: 4.6
click at [815, 41] on button "Add Column" at bounding box center [822, 36] width 43 height 11
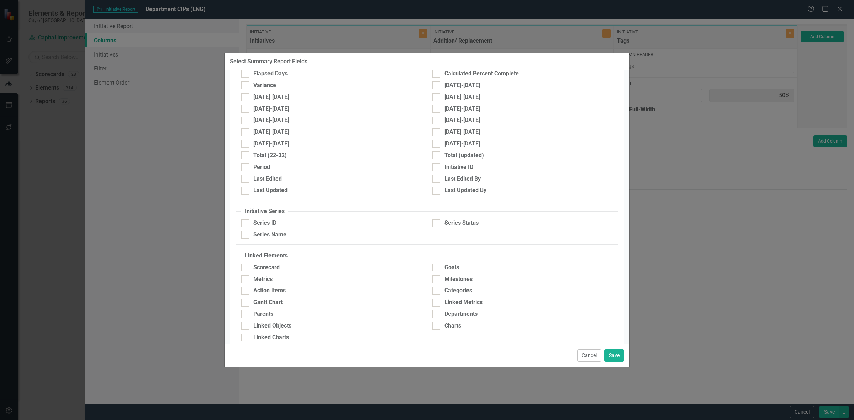
scroll to position [356, 0]
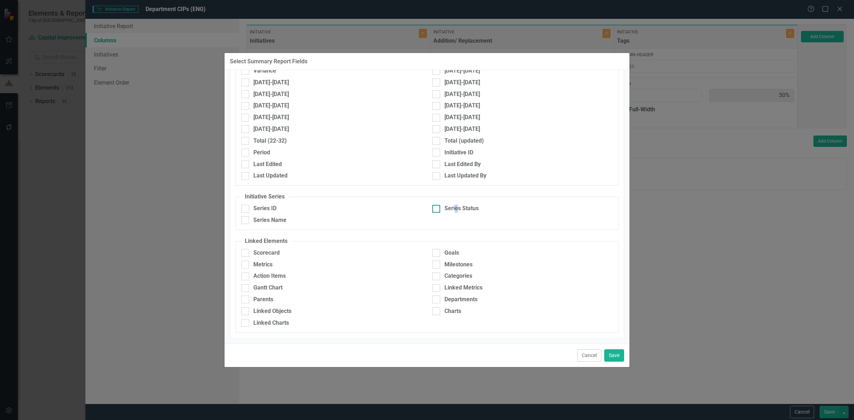
click at [455, 205] on div "Series Status" at bounding box center [462, 209] width 34 height 8
click at [462, 206] on div "Series Status" at bounding box center [462, 209] width 34 height 8
click at [459, 207] on div "Series Status" at bounding box center [462, 209] width 34 height 8
click at [437, 207] on input "Series Status" at bounding box center [434, 207] width 5 height 5
checkbox input "true"
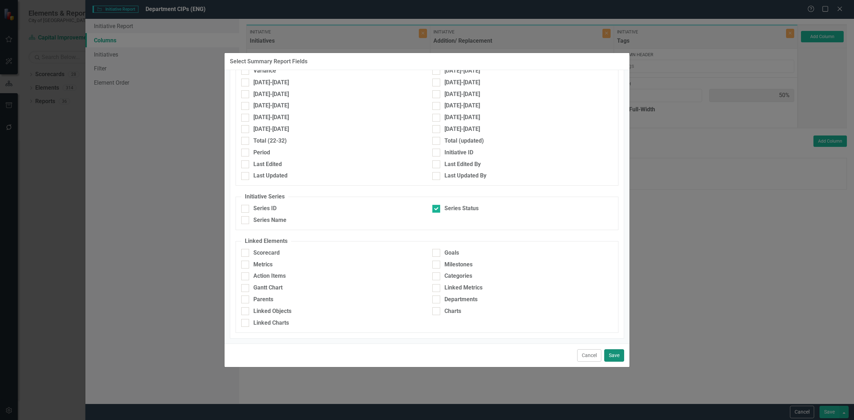
click at [612, 353] on button "Save" at bounding box center [614, 356] width 20 height 12
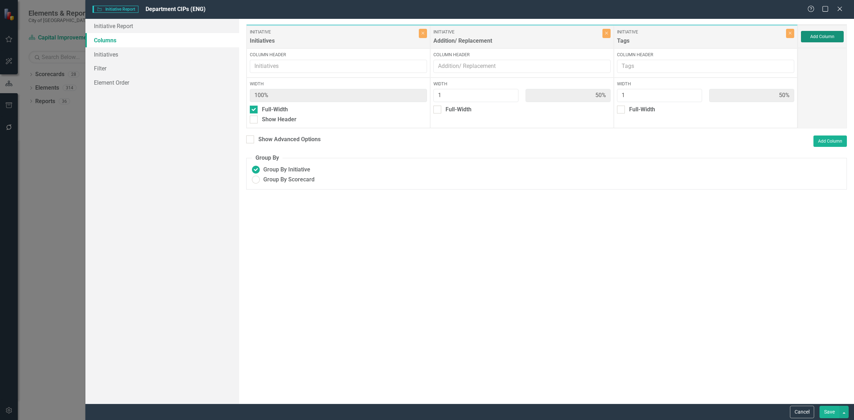
type input "33%"
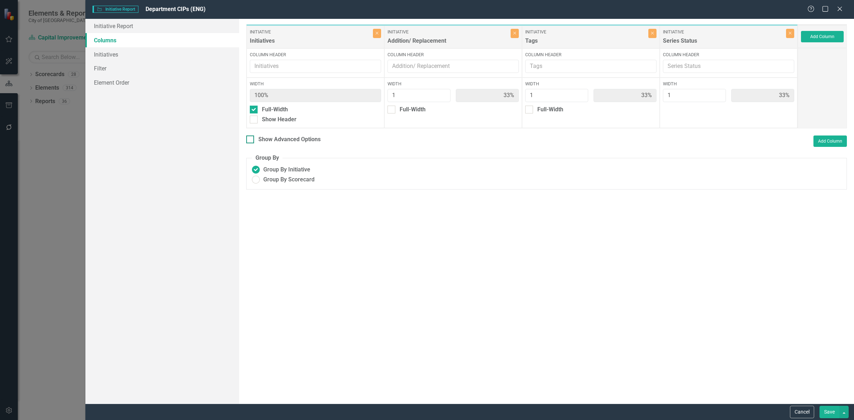
click at [292, 141] on div "Show Advanced Options" at bounding box center [289, 140] width 62 height 8
click at [251, 140] on input "Show Advanced Options" at bounding box center [248, 138] width 5 height 5
checkbox input "true"
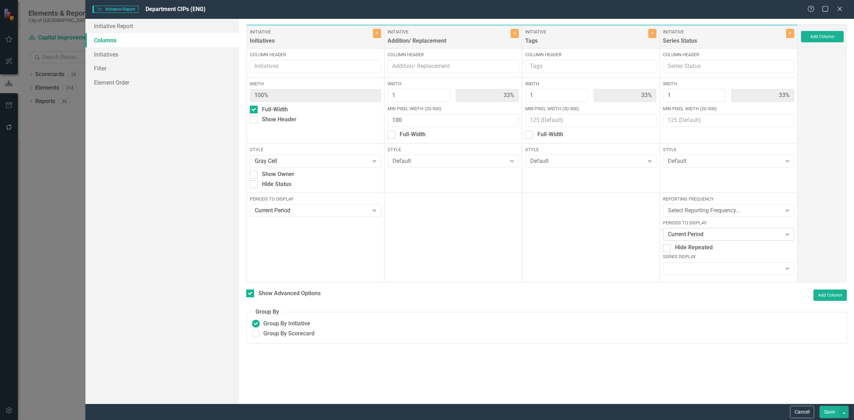
click at [702, 237] on div "Current Period" at bounding box center [725, 235] width 114 height 8
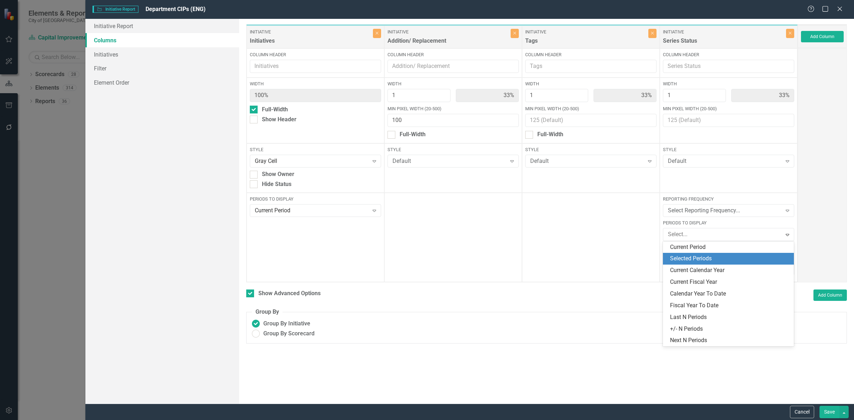
click at [693, 261] on div "Selected Periods" at bounding box center [730, 259] width 120 height 8
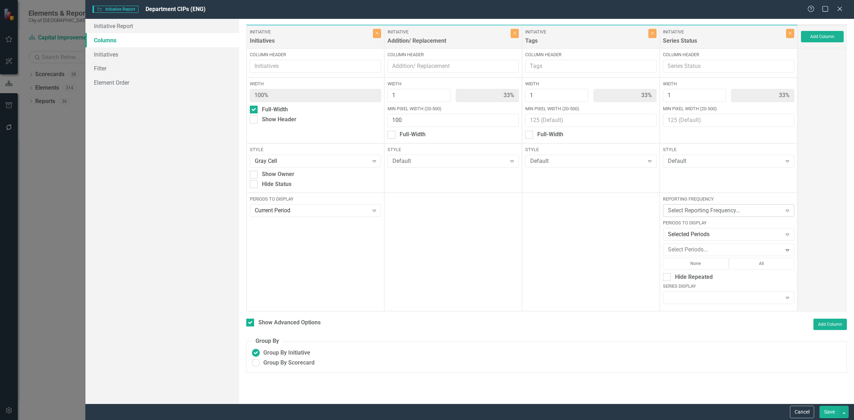
click at [694, 209] on div "Select Reporting Frequency..." at bounding box center [725, 211] width 114 height 8
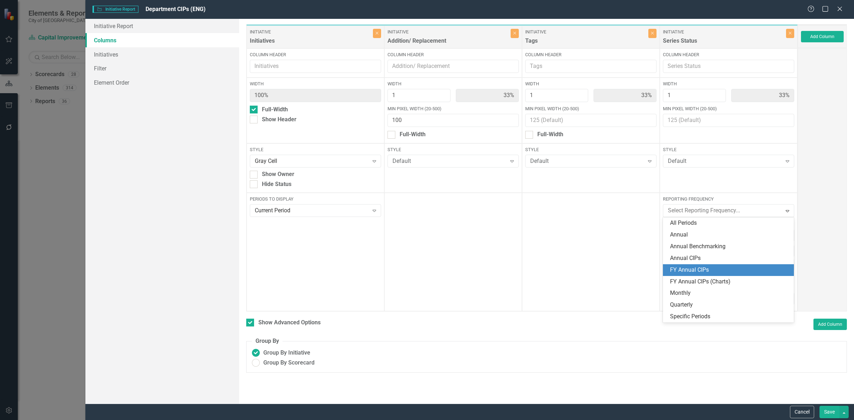
click at [716, 269] on div "FY Annual CIPs" at bounding box center [730, 270] width 120 height 8
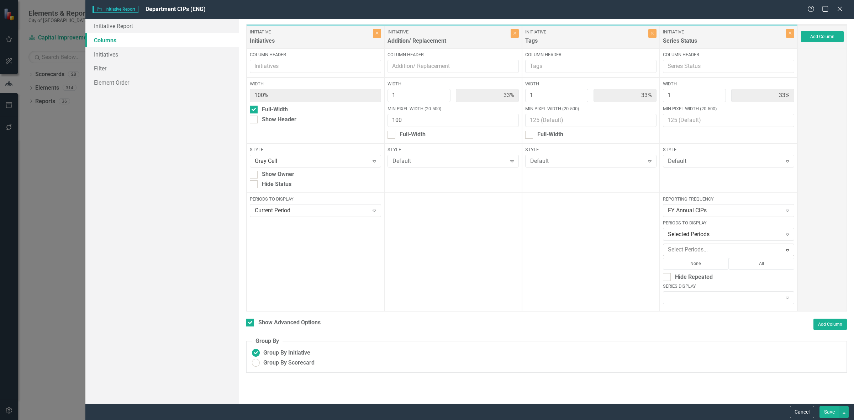
click at [755, 262] on button "All" at bounding box center [762, 263] width 66 height 11
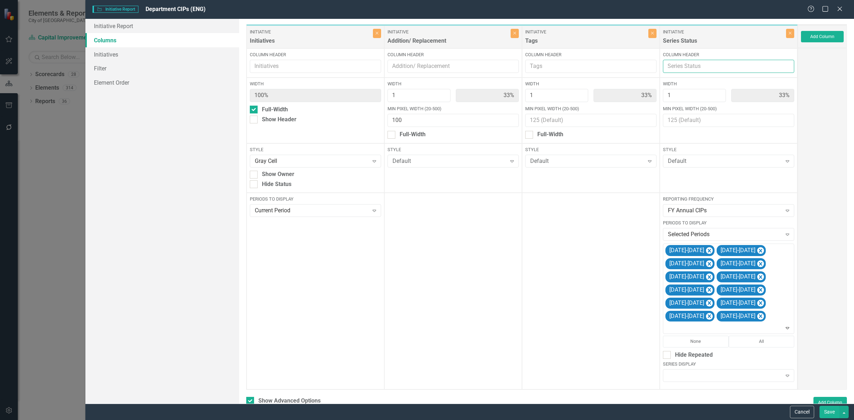
click at [682, 71] on input "Column Header" at bounding box center [728, 66] width 131 height 13
type input "Budget"
click at [830, 410] on button "Save" at bounding box center [830, 412] width 20 height 12
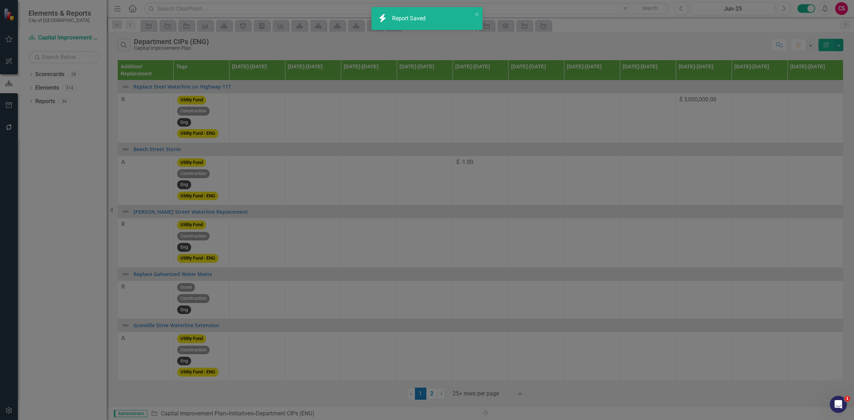
checkbox input "false"
radio input "false"
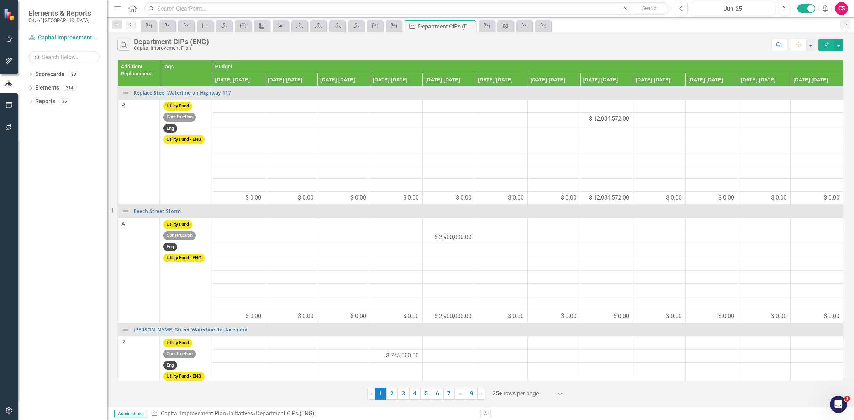
click at [826, 44] on icon "Edit Report" at bounding box center [826, 44] width 6 height 5
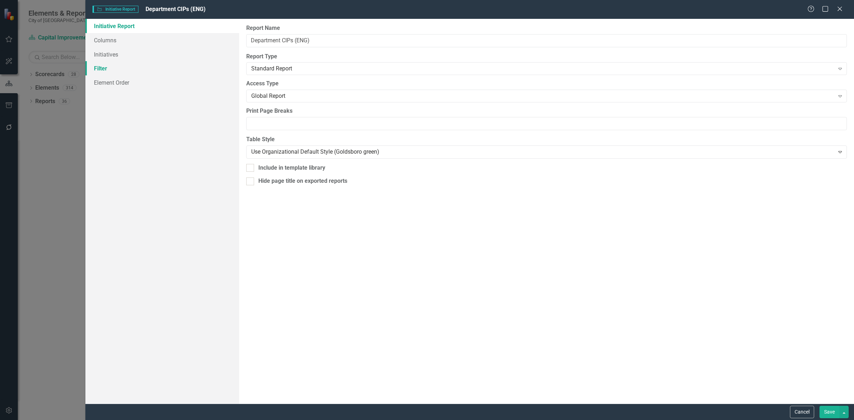
click at [184, 68] on link "Filter" at bounding box center [162, 68] width 154 height 14
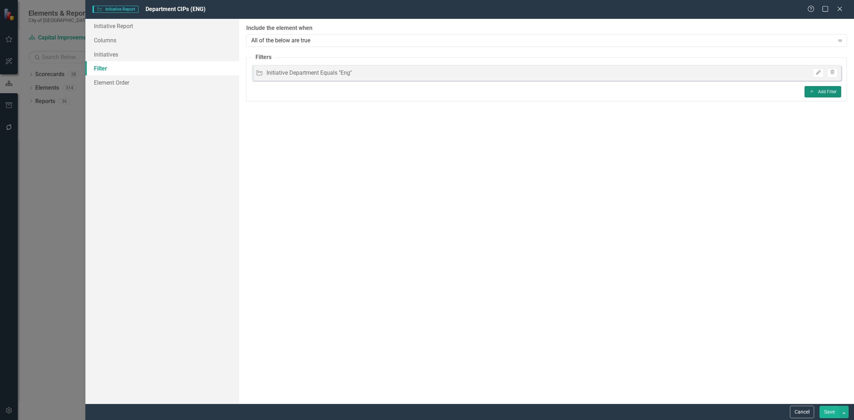
click at [825, 89] on button "Add Add Filter" at bounding box center [823, 91] width 37 height 11
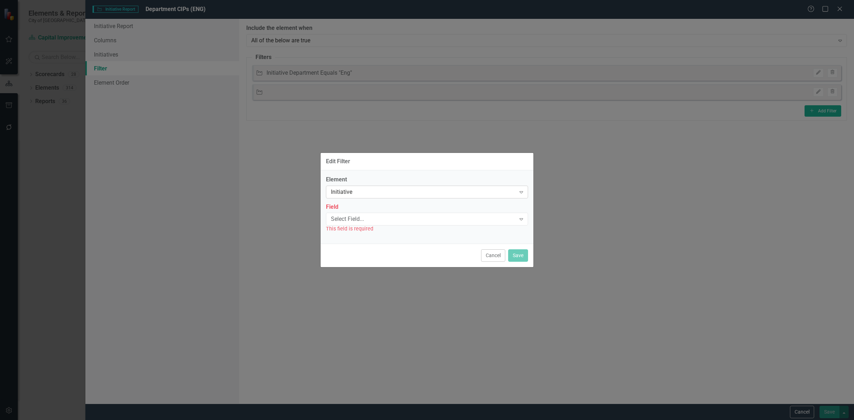
click at [366, 191] on div "Initiative" at bounding box center [423, 192] width 185 height 8
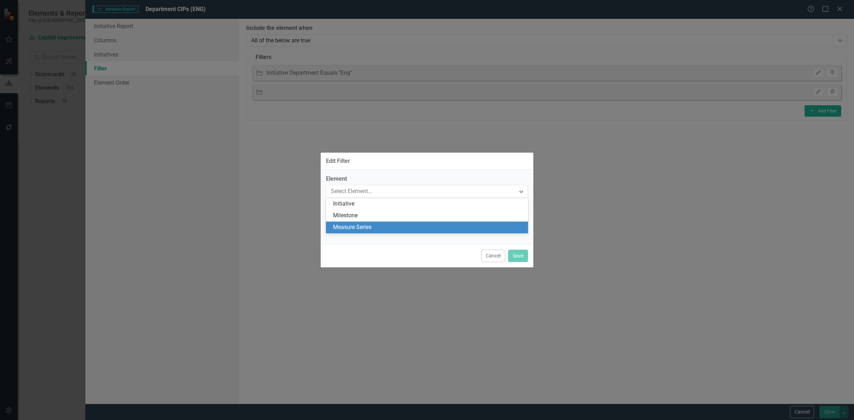
click at [360, 224] on div "Measure Series" at bounding box center [428, 228] width 191 height 8
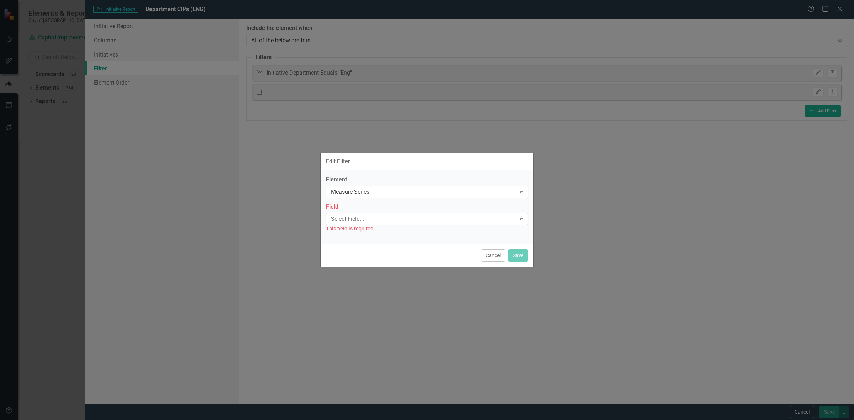
click at [352, 217] on div "Select Field..." at bounding box center [423, 219] width 185 height 8
click at [356, 233] on div "Name" at bounding box center [428, 231] width 191 height 8
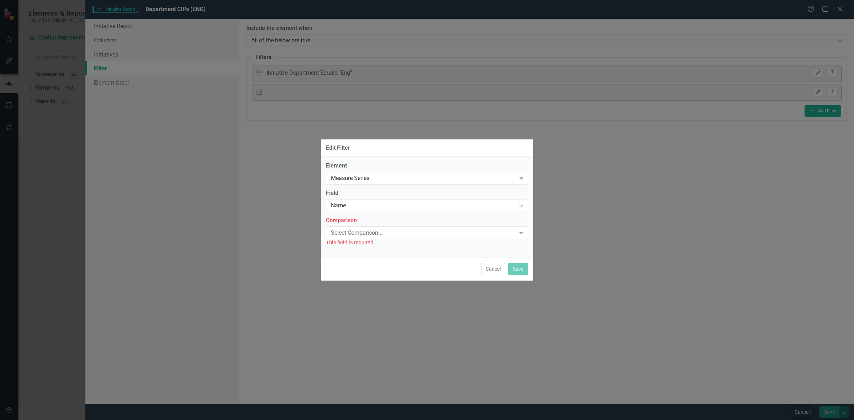
click at [353, 231] on div "Select Comparison..." at bounding box center [423, 233] width 185 height 8
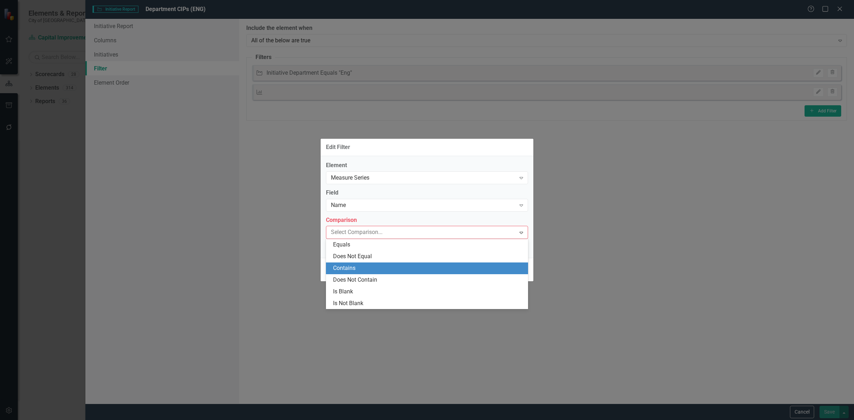
click at [362, 267] on div "Contains" at bounding box center [428, 268] width 191 height 8
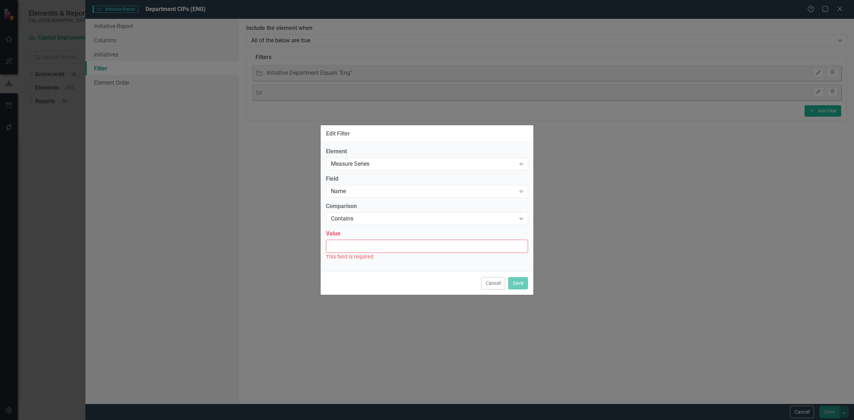
click at [351, 249] on input "Value" at bounding box center [427, 246] width 202 height 13
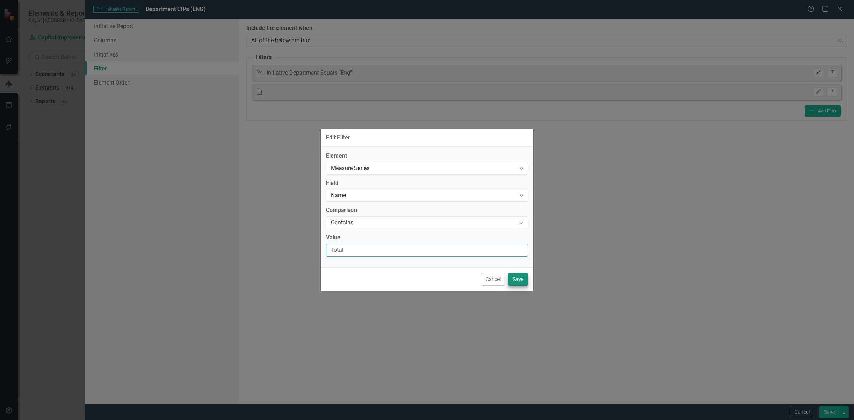
type input "Total"
click at [525, 280] on button "Save" at bounding box center [518, 279] width 20 height 12
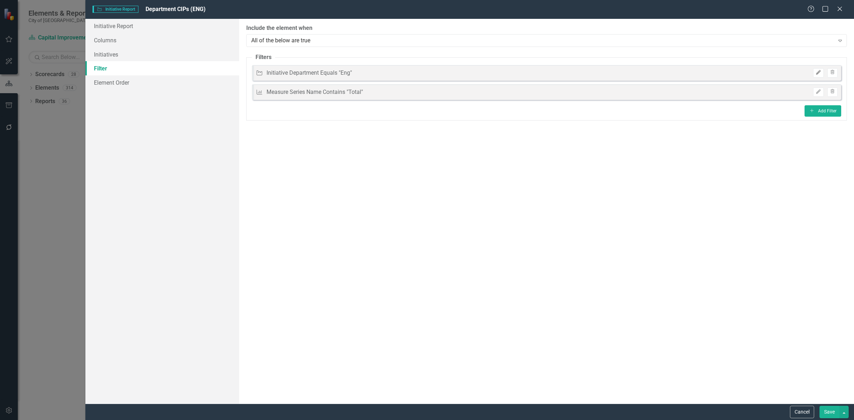
click at [816, 73] on icon "Edit" at bounding box center [818, 72] width 5 height 4
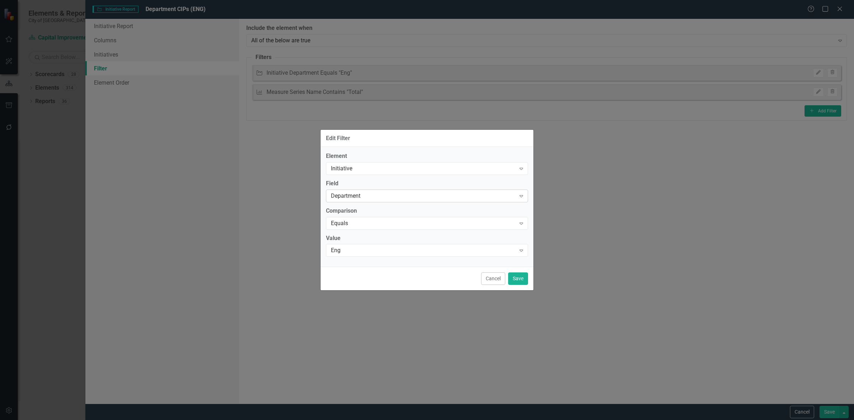
click at [361, 196] on div "Department" at bounding box center [423, 196] width 185 height 8
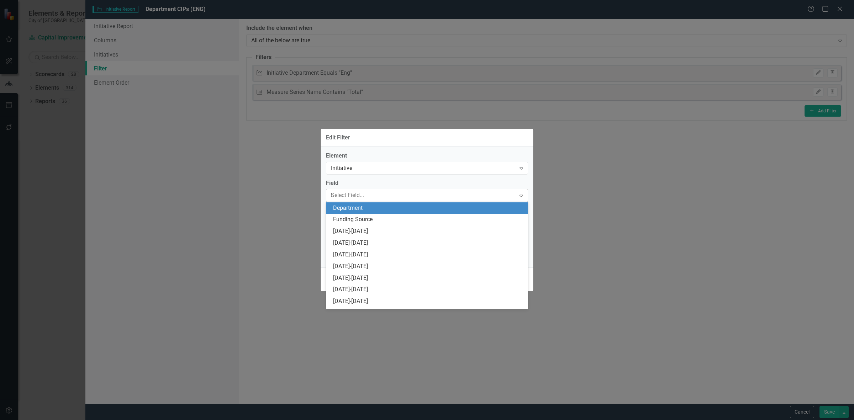
scroll to position [187, 0]
type input "tag"
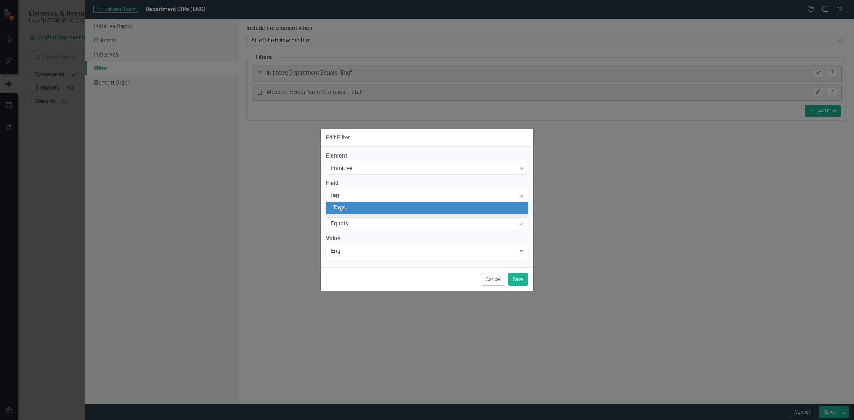
click at [357, 209] on div "Tag s" at bounding box center [428, 208] width 191 height 8
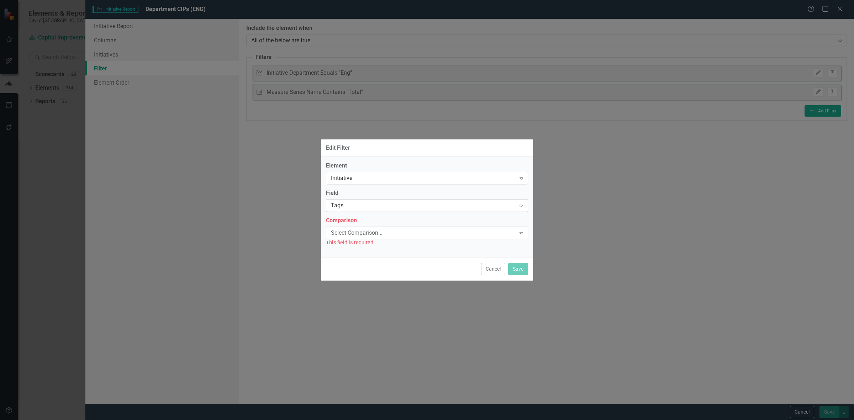
click at [362, 208] on div "Tags" at bounding box center [423, 206] width 185 height 8
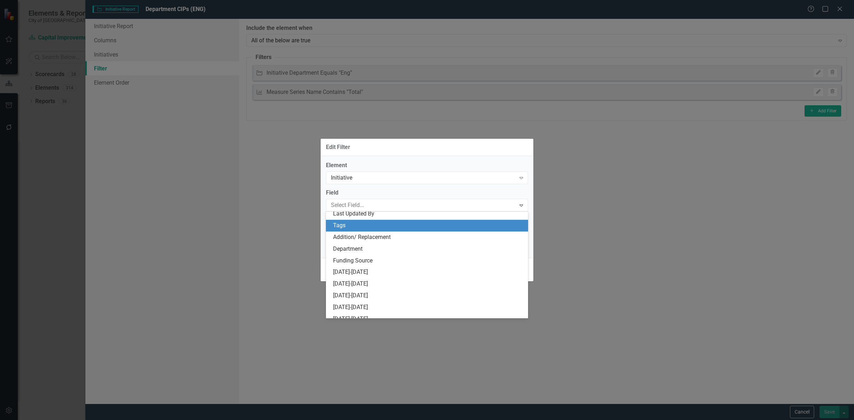
scroll to position [187, 0]
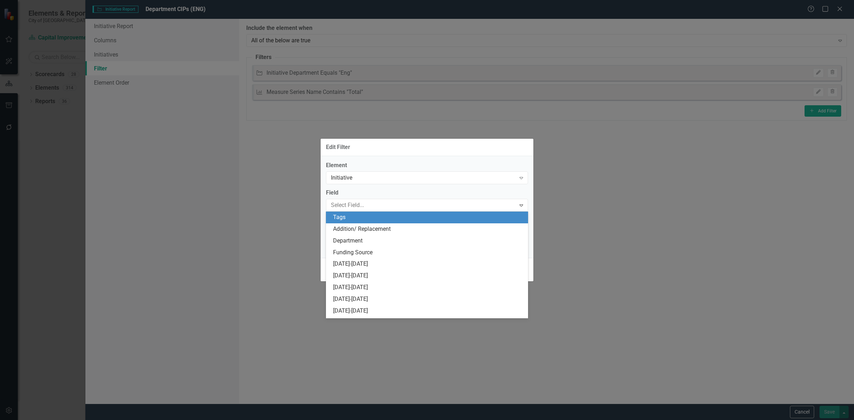
click at [369, 189] on label "Field" at bounding box center [427, 193] width 202 height 8
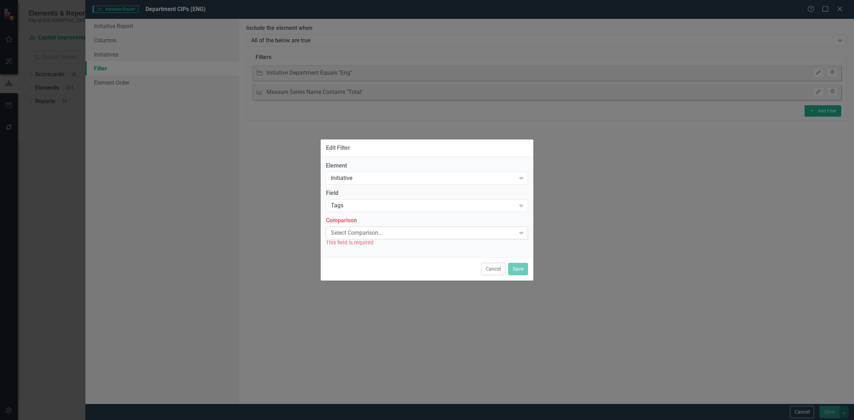
click at [361, 232] on div "Select Comparison..." at bounding box center [423, 233] width 185 height 8
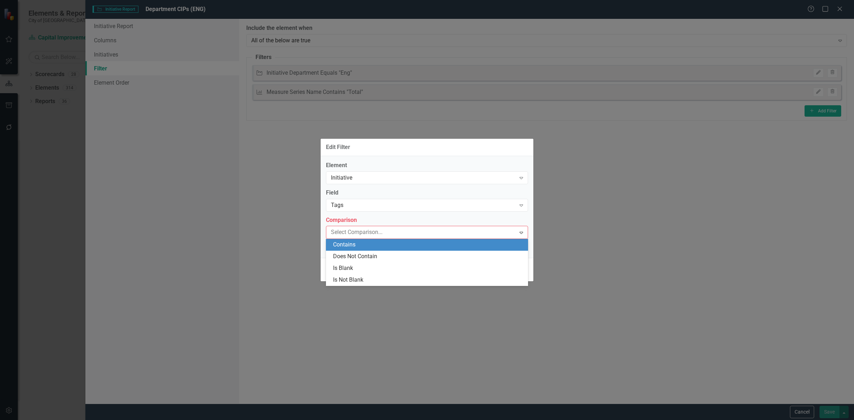
click at [361, 241] on div "Contains" at bounding box center [428, 245] width 191 height 8
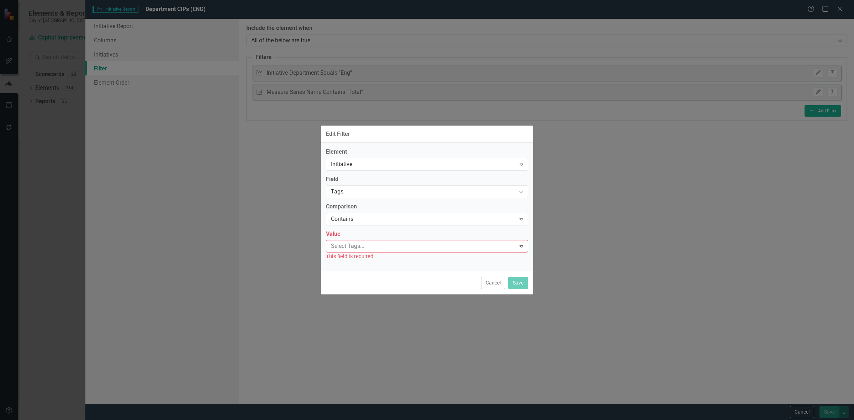
click at [361, 242] on div at bounding box center [422, 247] width 188 height 10
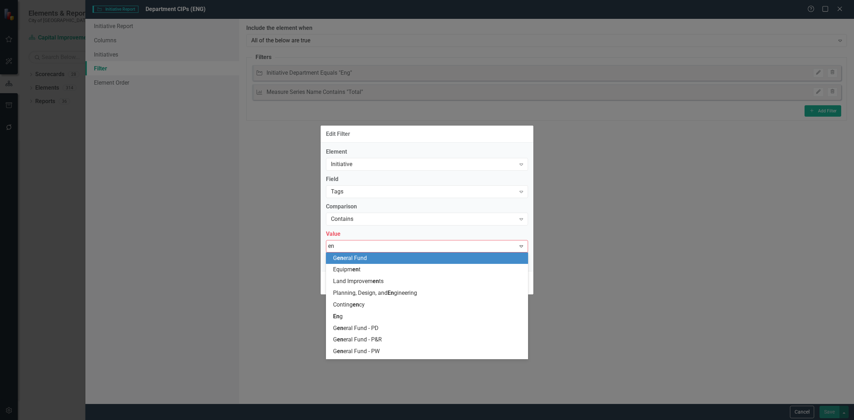
type input "eng"
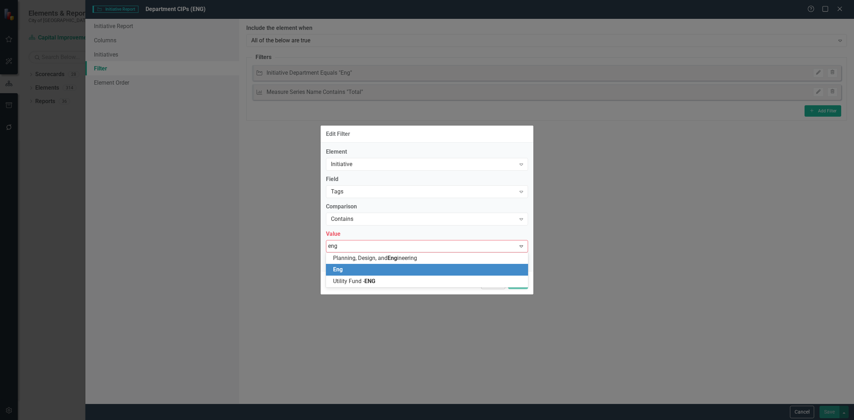
click at [367, 272] on div "Eng" at bounding box center [428, 270] width 191 height 8
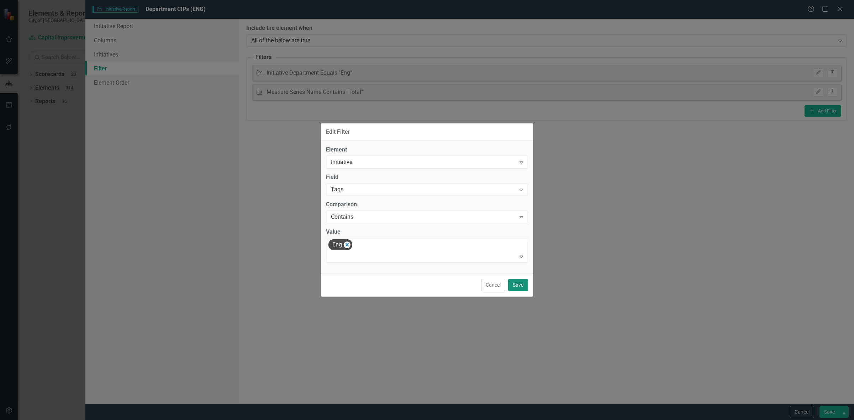
click at [523, 287] on button "Save" at bounding box center [518, 285] width 20 height 12
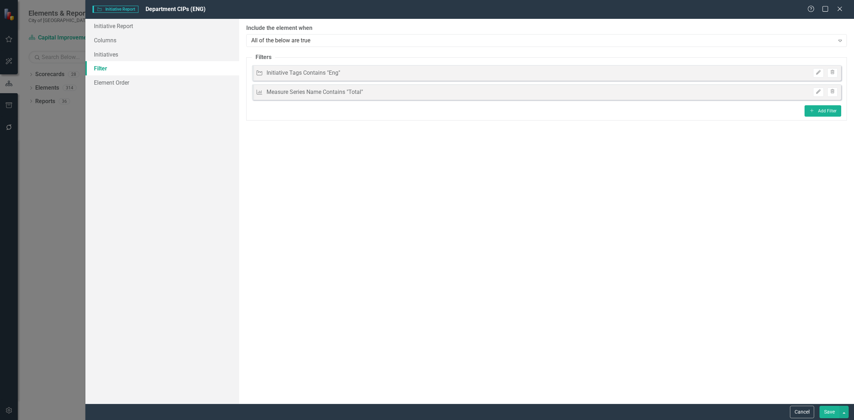
click at [826, 408] on button "Save" at bounding box center [830, 412] width 20 height 12
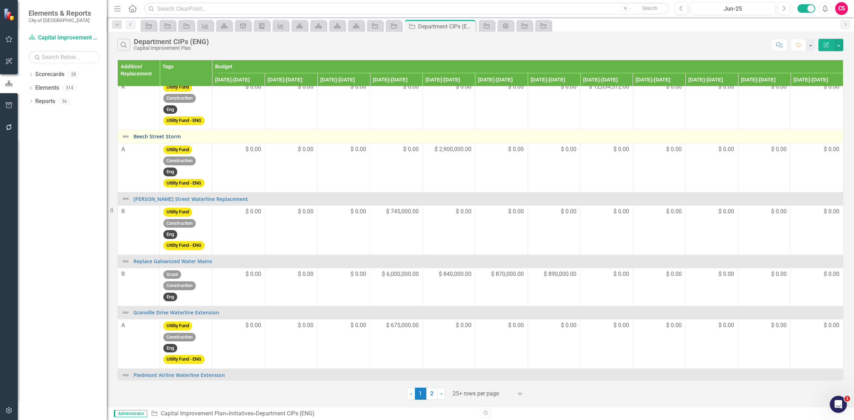
scroll to position [0, 0]
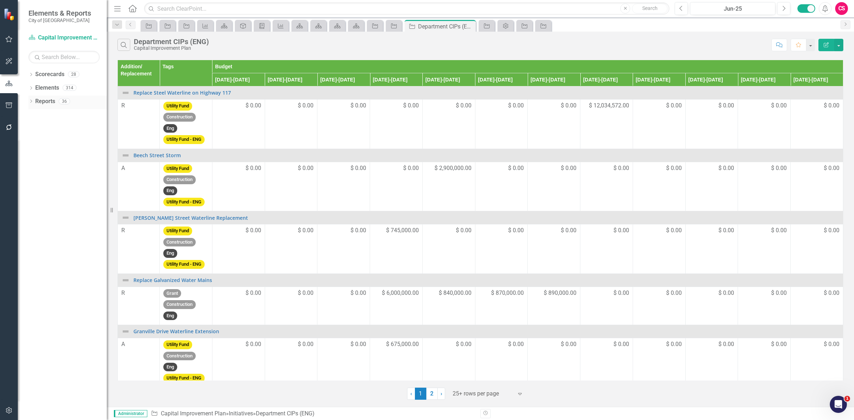
click at [45, 100] on link "Reports" at bounding box center [45, 102] width 20 height 8
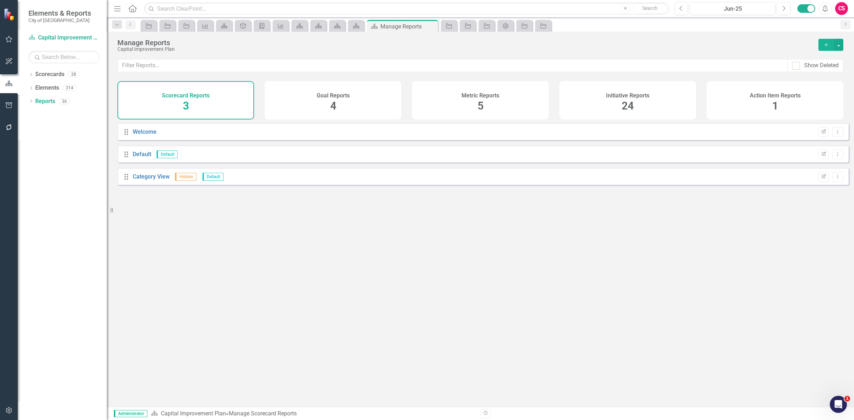
click at [625, 93] on h4 "Initiative Reports" at bounding box center [627, 96] width 43 height 6
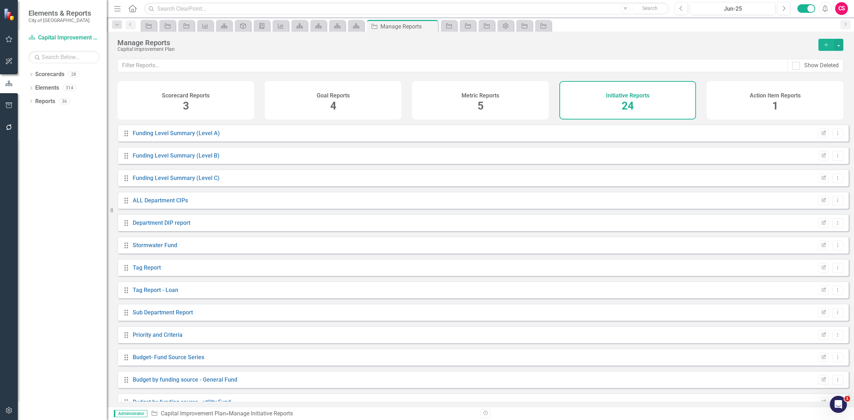
scroll to position [133, 0]
click at [189, 159] on link "Department DIP report - CM" at bounding box center [168, 155] width 71 height 7
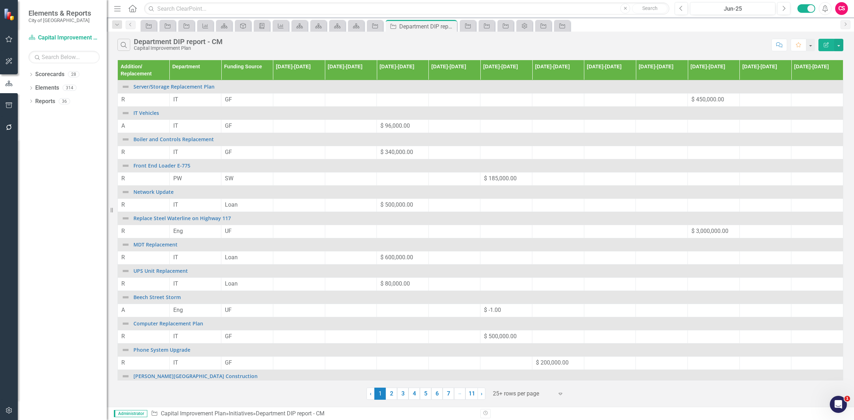
click at [821, 46] on button "Edit Report" at bounding box center [827, 45] width 16 height 12
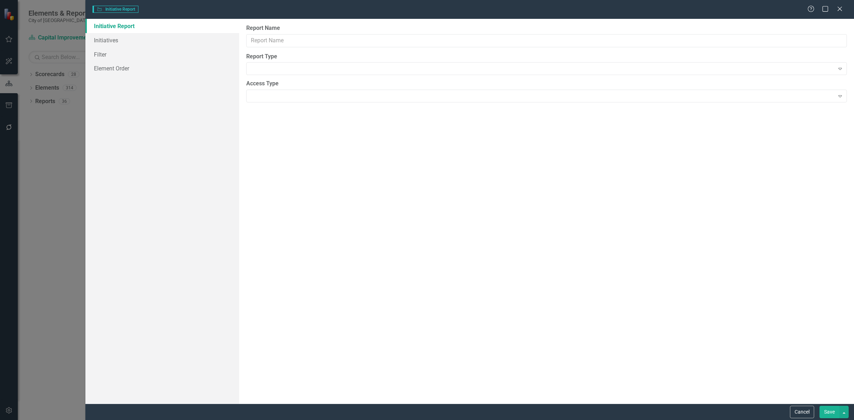
type input "Department DIP report - CM"
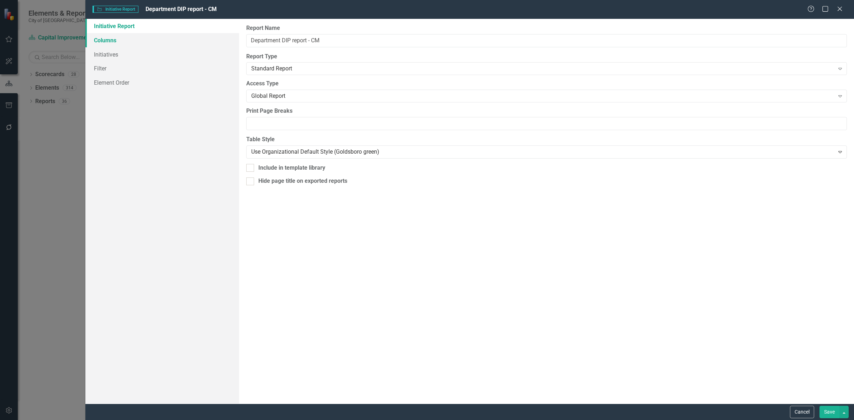
click at [184, 43] on link "Columns" at bounding box center [162, 40] width 154 height 14
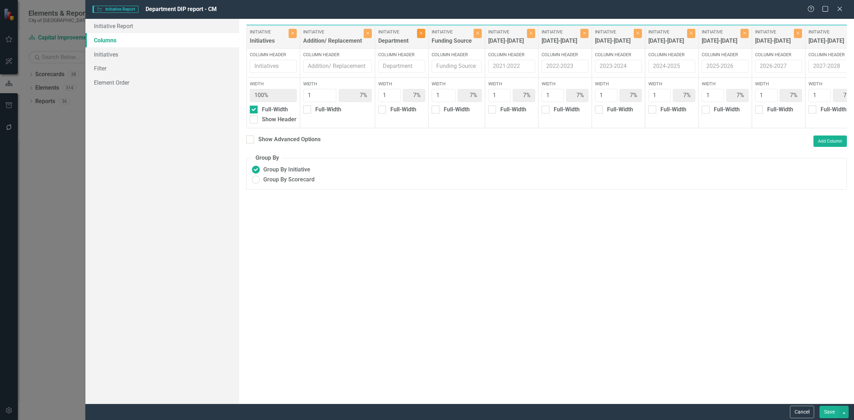
click at [422, 37] on button "Close" at bounding box center [421, 33] width 8 height 9
type input "8%"
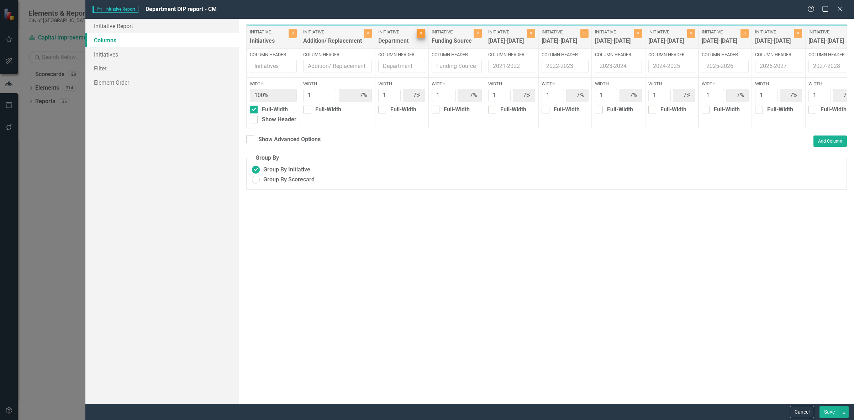
type input "8%"
click at [421, 36] on button "Close" at bounding box center [424, 33] width 8 height 9
click at [422, 34] on icon "button" at bounding box center [421, 33] width 3 height 3
click at [473, 34] on icon "button" at bounding box center [474, 33] width 3 height 3
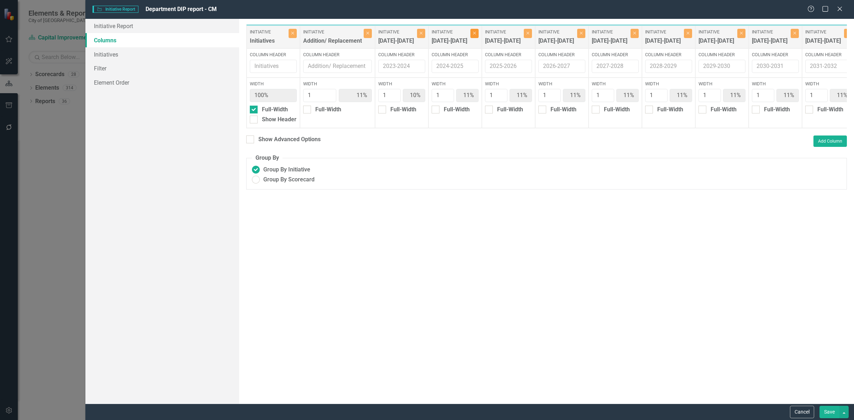
click at [473, 34] on icon "button" at bounding box center [474, 33] width 3 height 3
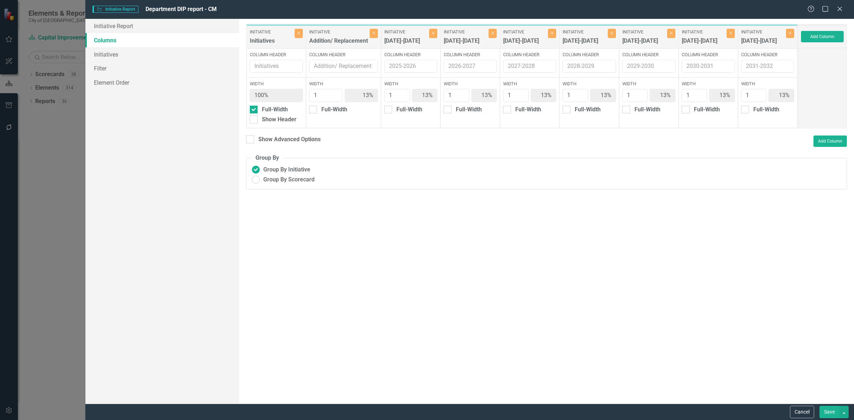
click at [422, 34] on label "Initiative" at bounding box center [405, 32] width 43 height 6
click at [434, 36] on button "Close" at bounding box center [433, 33] width 8 height 9
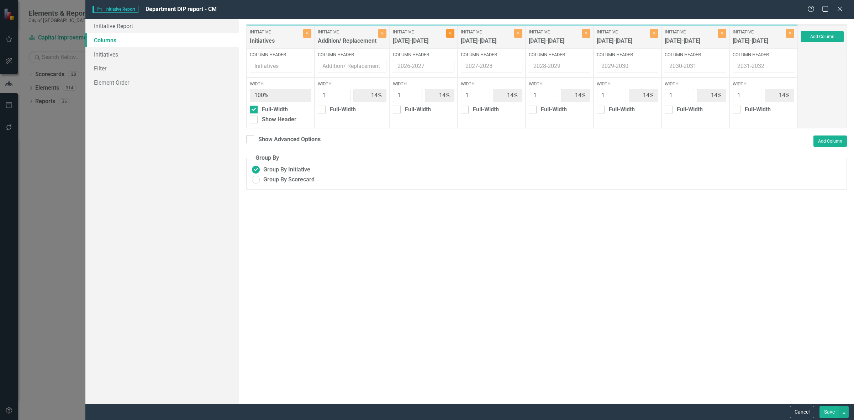
click at [452, 34] on icon "Close" at bounding box center [450, 33] width 3 height 4
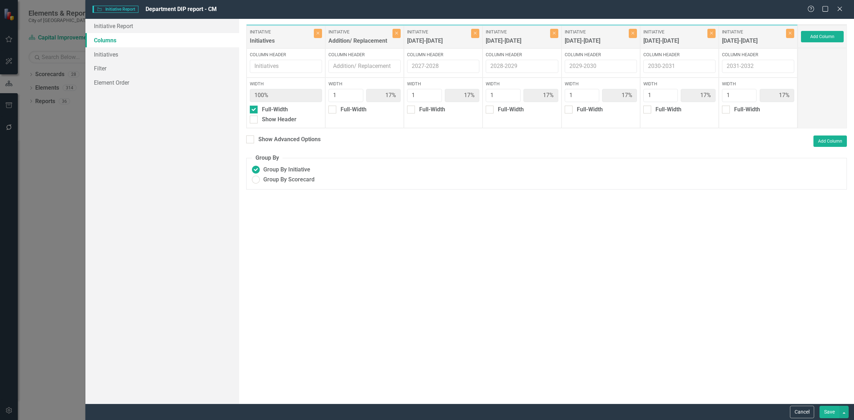
click at [484, 33] on div "Initiative 2028-2029 Close" at bounding box center [522, 37] width 79 height 23
click at [478, 32] on button "Close" at bounding box center [475, 33] width 8 height 9
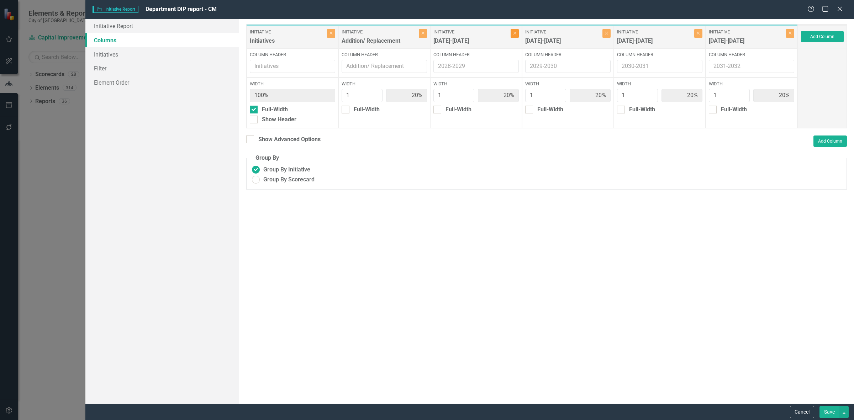
click at [515, 34] on icon "Close" at bounding box center [514, 33] width 3 height 4
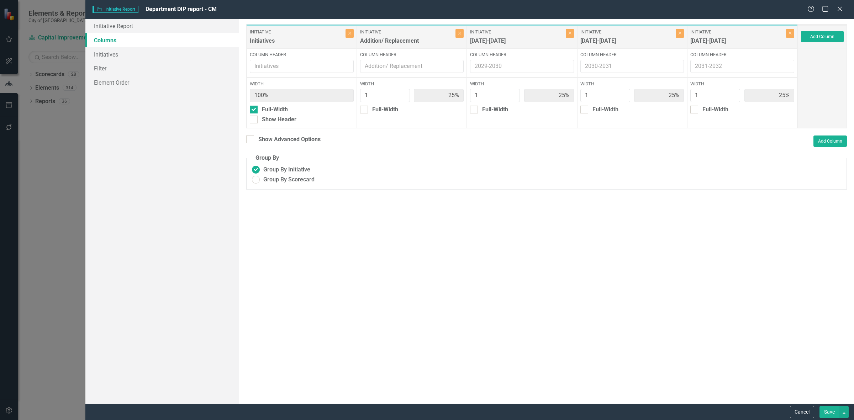
click at [577, 36] on div "Initiative 2029-2030 Close" at bounding box center [522, 37] width 110 height 23
click at [573, 36] on button "Close" at bounding box center [570, 33] width 8 height 9
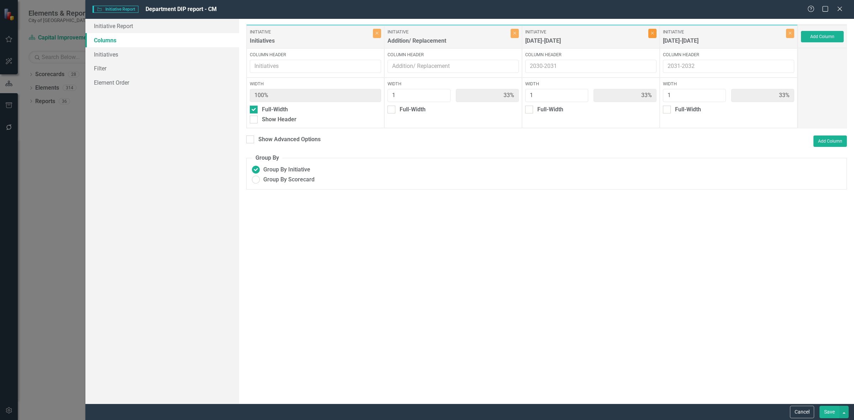
click at [654, 36] on button "Close" at bounding box center [652, 33] width 8 height 9
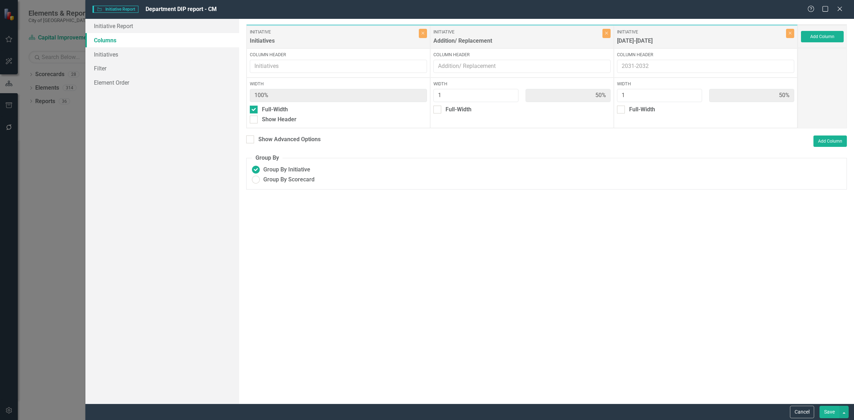
click at [788, 28] on div "Initiative 2031-2032 Close" at bounding box center [706, 37] width 184 height 23
click at [791, 34] on icon "button" at bounding box center [790, 33] width 3 height 3
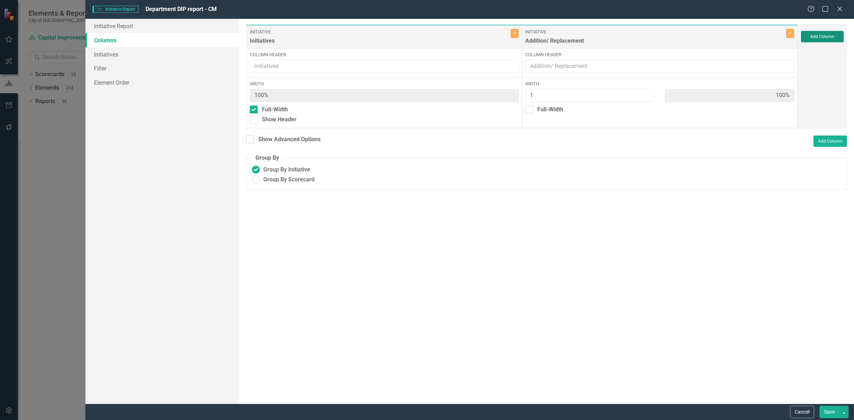
click at [813, 36] on button "Add Column" at bounding box center [822, 36] width 43 height 11
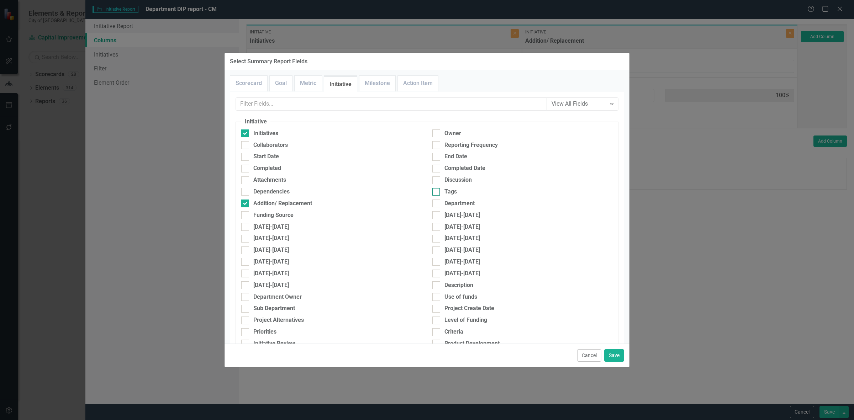
click at [450, 193] on div "Tags" at bounding box center [451, 192] width 12 height 8
click at [437, 193] on input "Tags" at bounding box center [434, 190] width 5 height 5
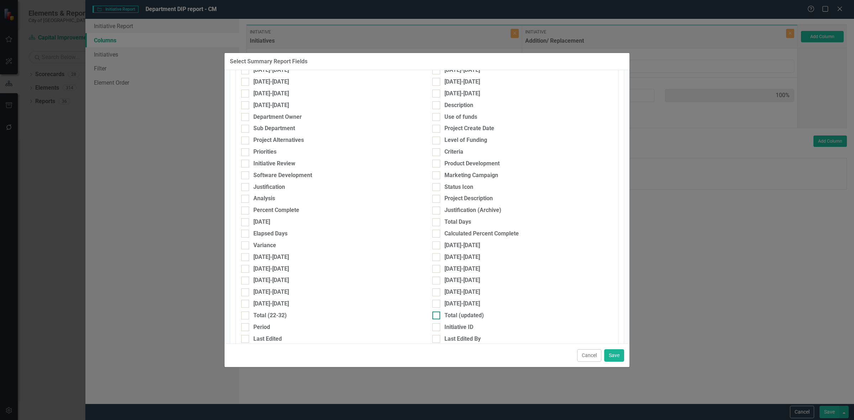
scroll to position [267, 0]
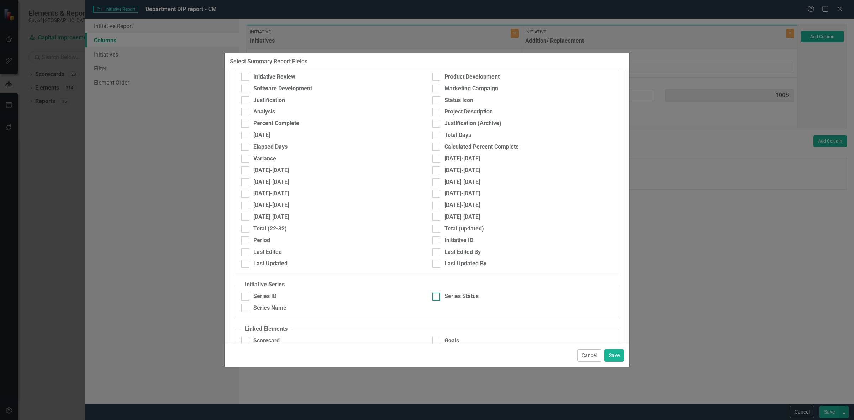
click at [448, 299] on div "Series Status" at bounding box center [462, 297] width 34 height 8
click at [437, 298] on input "Series Status" at bounding box center [434, 295] width 5 height 5
drag, startPoint x: 610, startPoint y: 356, endPoint x: 608, endPoint y: 348, distance: 8.6
click at [610, 356] on button "Save" at bounding box center [614, 356] width 20 height 12
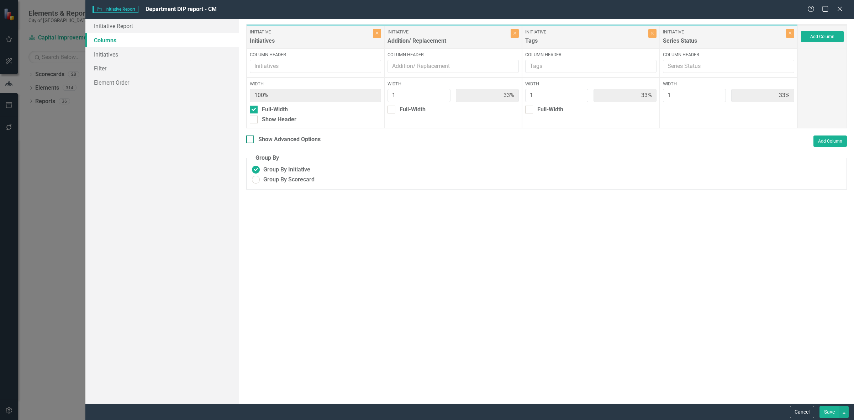
click at [305, 139] on div "Show Advanced Options" at bounding box center [289, 140] width 62 height 8
click at [251, 139] on input "Show Advanced Options" at bounding box center [248, 138] width 5 height 5
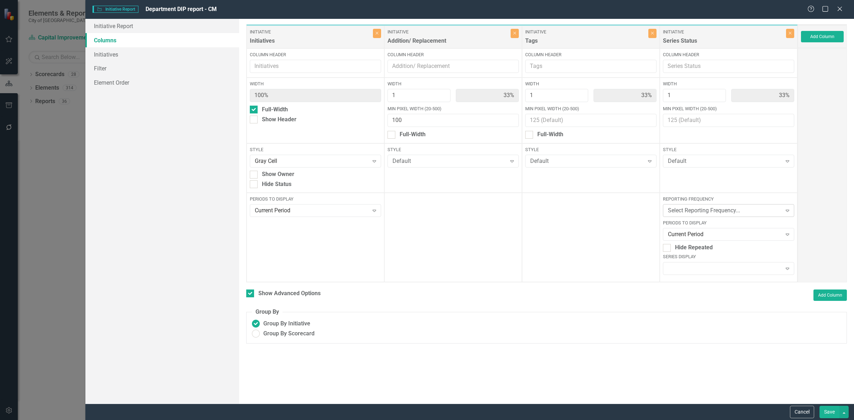
click at [700, 213] on div "Select Reporting Frequency..." at bounding box center [725, 211] width 114 height 8
click at [703, 271] on div "FY Annual CIPs" at bounding box center [730, 270] width 120 height 8
click at [699, 237] on div "Current Period" at bounding box center [725, 235] width 114 height 8
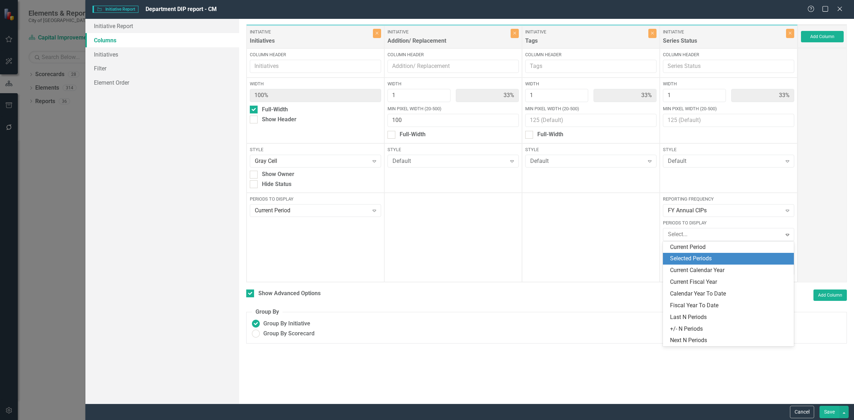
click at [698, 257] on div "Selected Periods" at bounding box center [730, 259] width 120 height 8
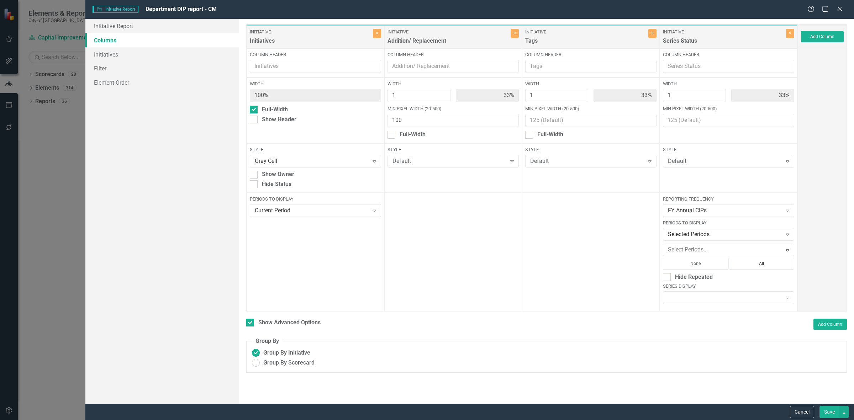
click at [760, 264] on button "All" at bounding box center [762, 263] width 66 height 11
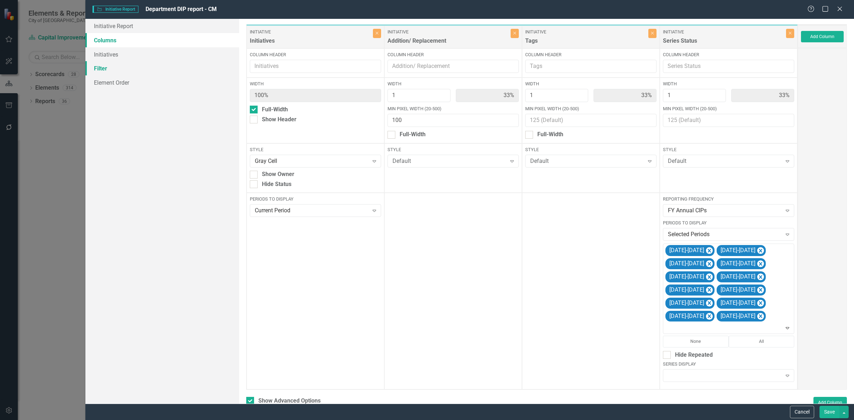
click at [137, 63] on link "Filter" at bounding box center [162, 68] width 154 height 14
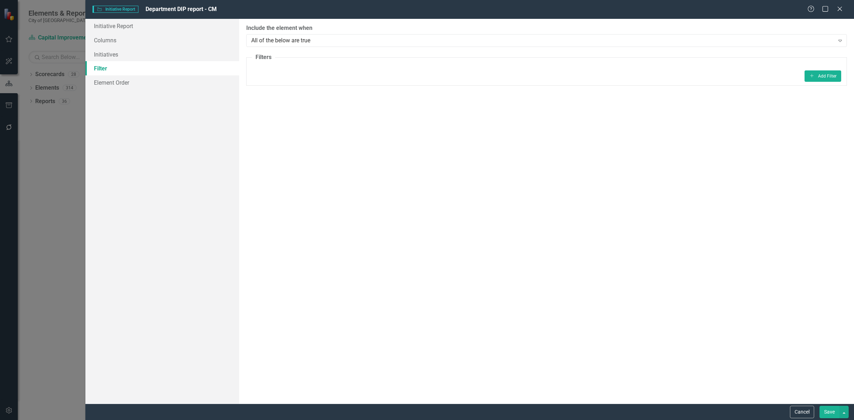
click at [799, 74] on div "Add Add Filter" at bounding box center [546, 75] width 589 height 11
click at [826, 74] on button "Add Add Filter" at bounding box center [823, 75] width 37 height 11
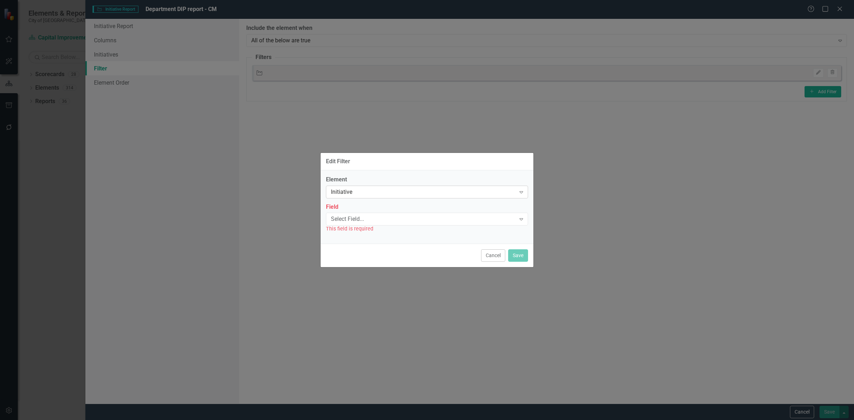
click at [448, 190] on div "Initiative" at bounding box center [423, 192] width 185 height 8
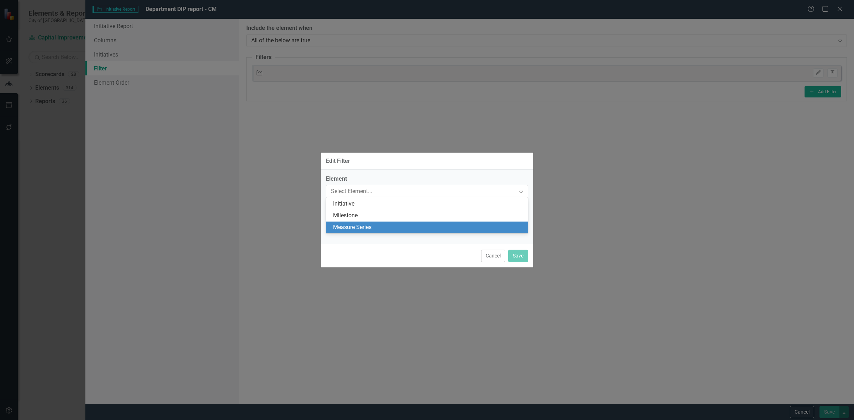
click at [383, 227] on div "Measure Series" at bounding box center [428, 228] width 191 height 8
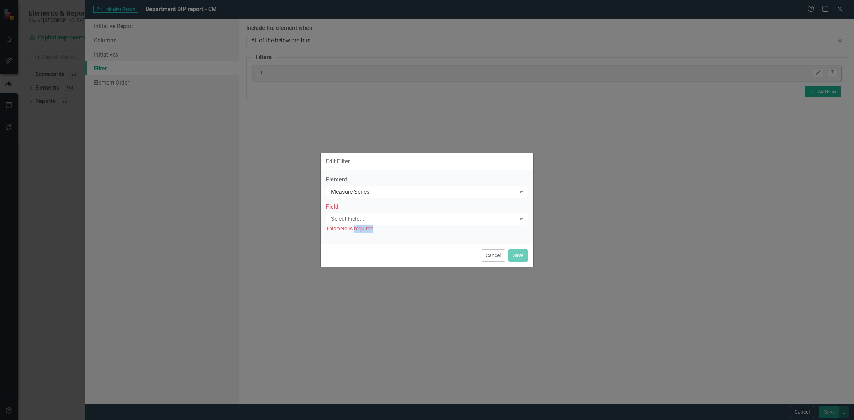
click at [383, 227] on div "This field is required" at bounding box center [427, 229] width 202 height 8
click at [382, 221] on div "Select Field..." at bounding box center [423, 219] width 185 height 8
click at [379, 230] on div "Name" at bounding box center [428, 231] width 191 height 8
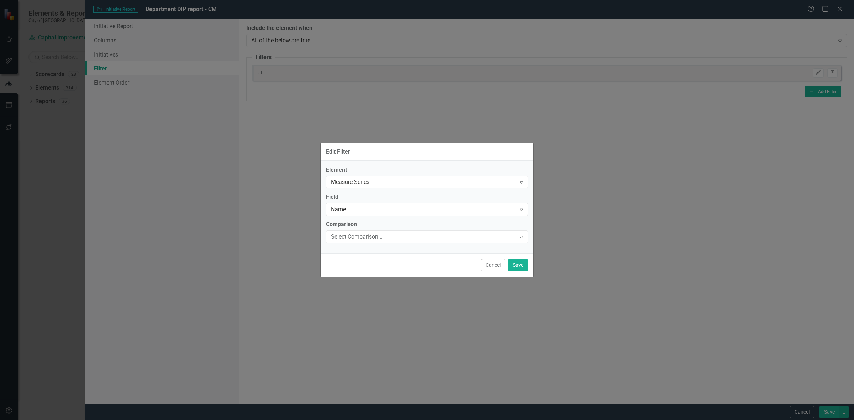
click at [378, 233] on div "Select Comparison..." at bounding box center [423, 237] width 185 height 8
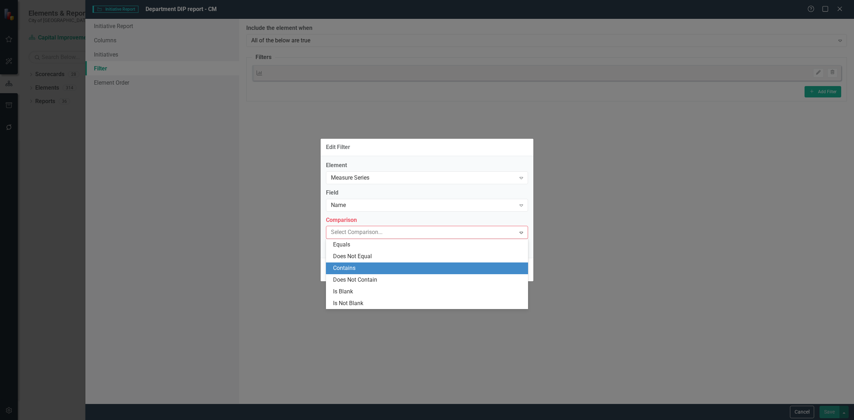
click at [377, 263] on div "Contains" at bounding box center [427, 269] width 202 height 12
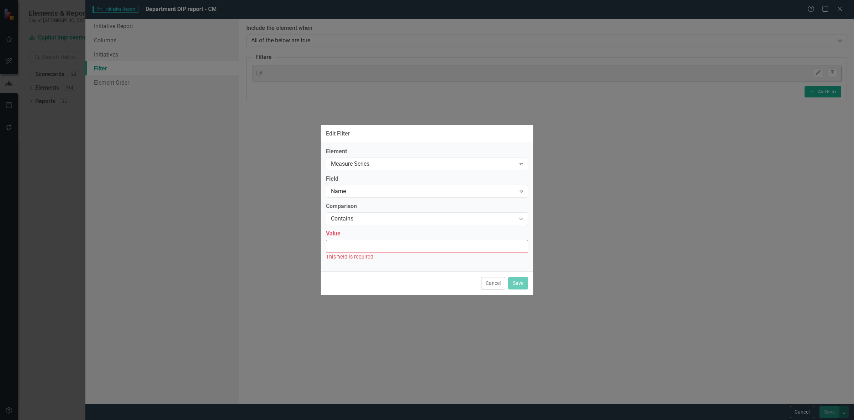
click at [371, 244] on input "Value" at bounding box center [427, 246] width 202 height 13
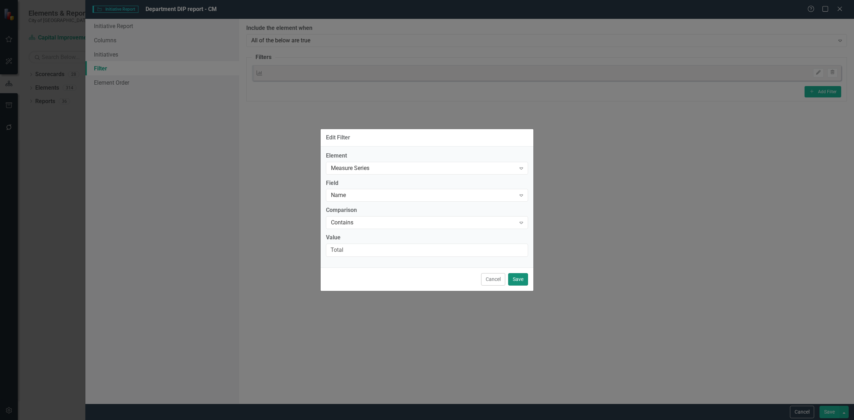
click at [524, 278] on button "Save" at bounding box center [518, 279] width 20 height 12
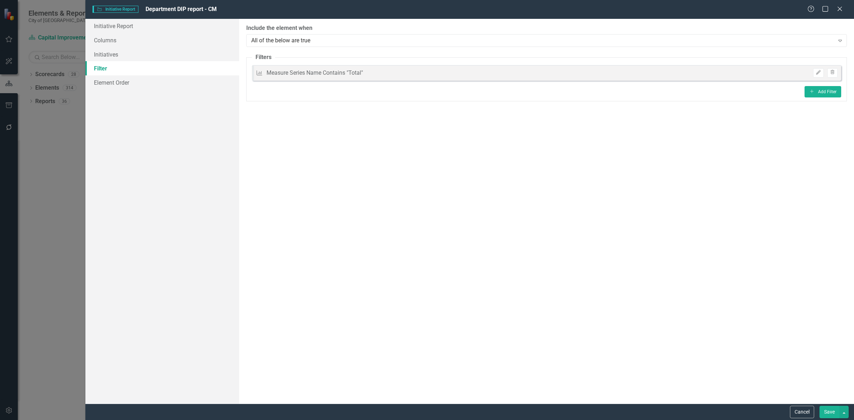
click at [828, 415] on button "Save" at bounding box center [830, 412] width 20 height 12
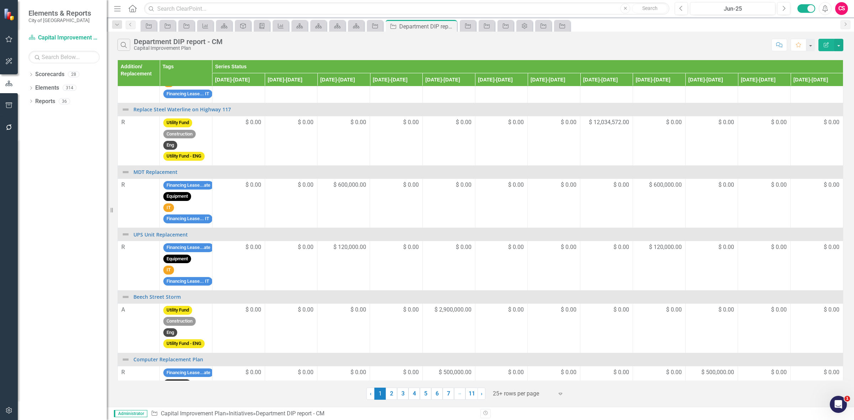
scroll to position [0, 0]
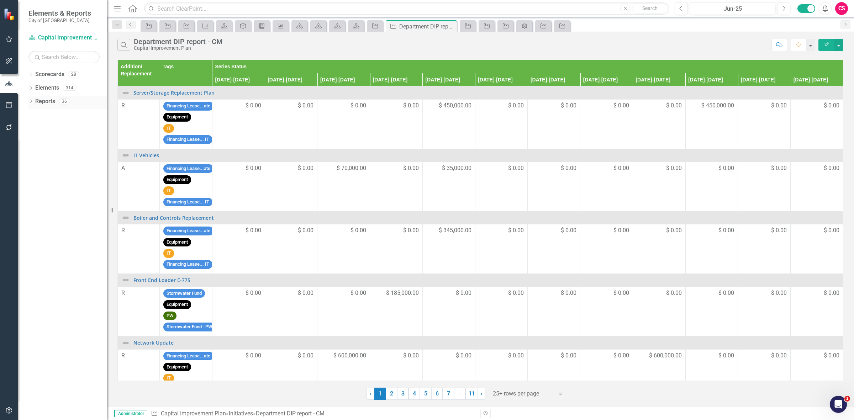
click at [47, 101] on link "Reports" at bounding box center [45, 102] width 20 height 8
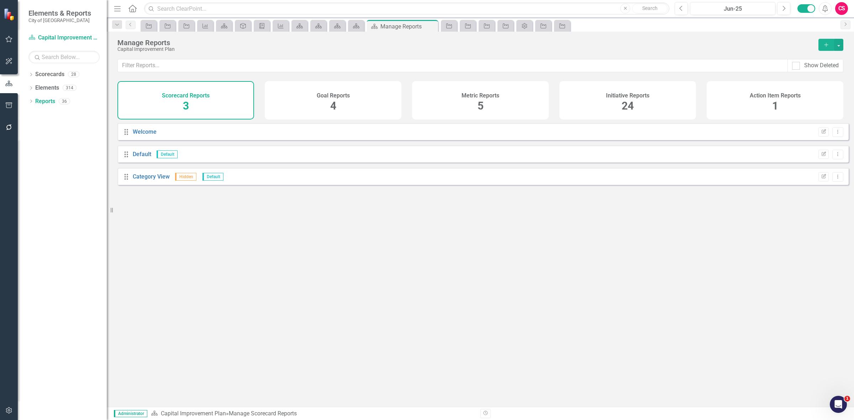
click at [622, 107] on span "24" at bounding box center [628, 106] width 12 height 12
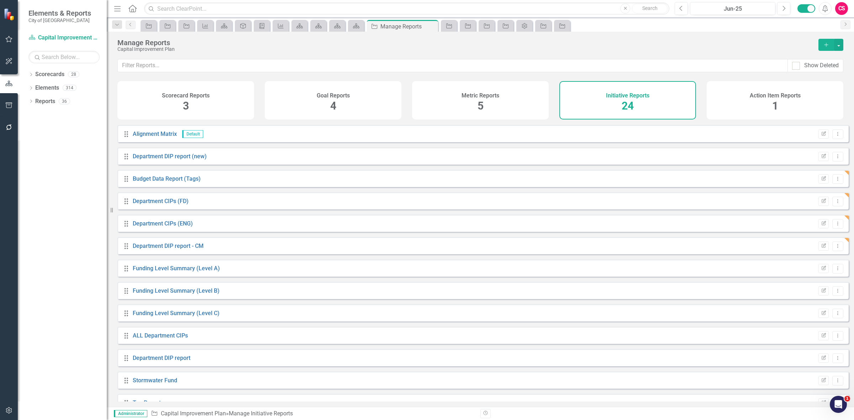
scroll to position [44, 0]
click at [162, 270] on link "Funding Level Summary (Level A)" at bounding box center [176, 266] width 87 height 7
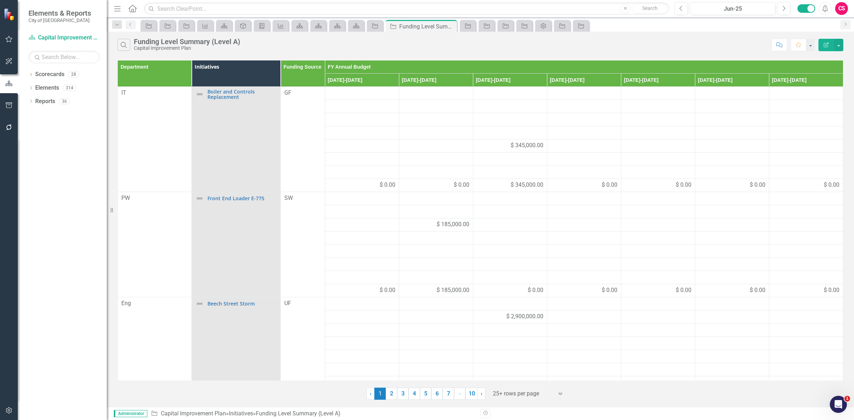
click at [823, 42] on icon "Edit Report" at bounding box center [826, 44] width 6 height 5
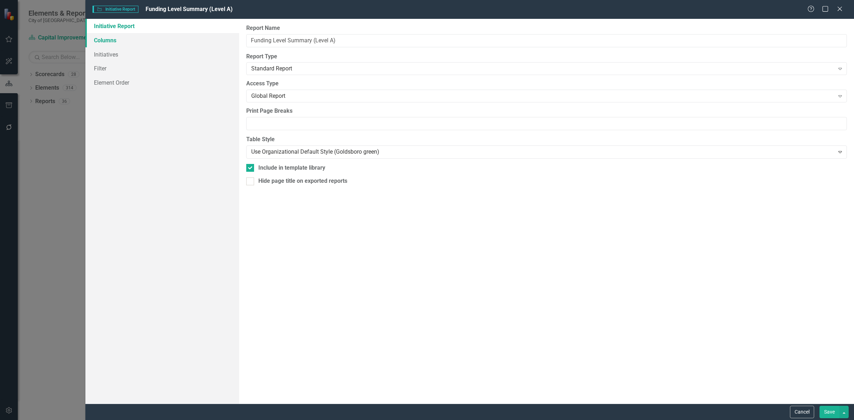
click at [112, 39] on link "Columns" at bounding box center [162, 40] width 154 height 14
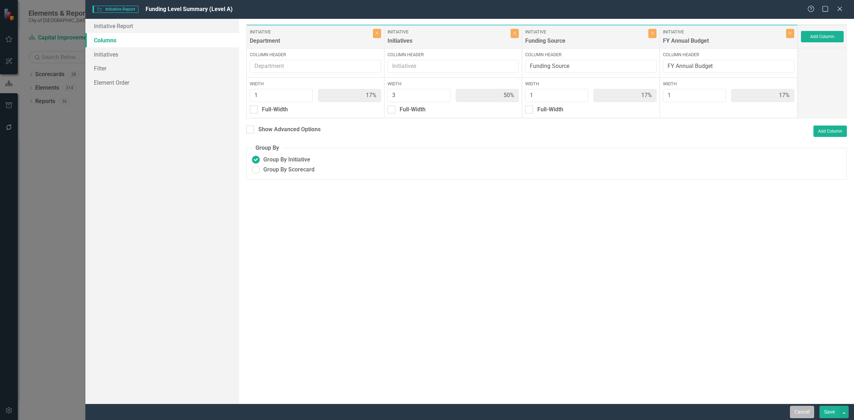
click at [798, 416] on button "Cancel" at bounding box center [802, 412] width 24 height 12
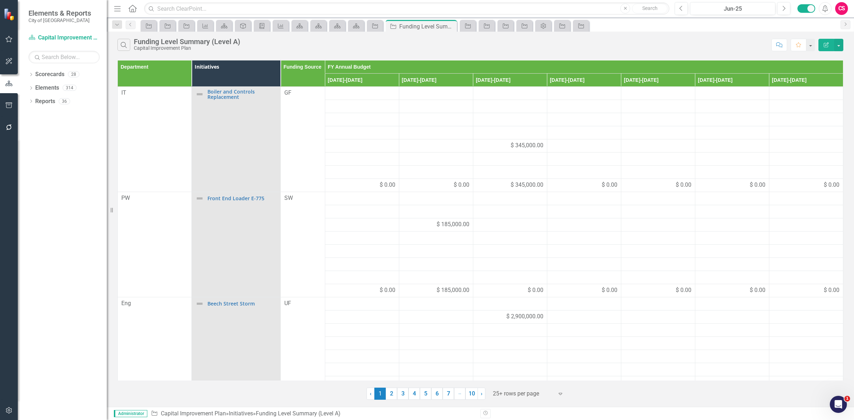
click at [826, 47] on icon "Edit Report" at bounding box center [826, 44] width 6 height 5
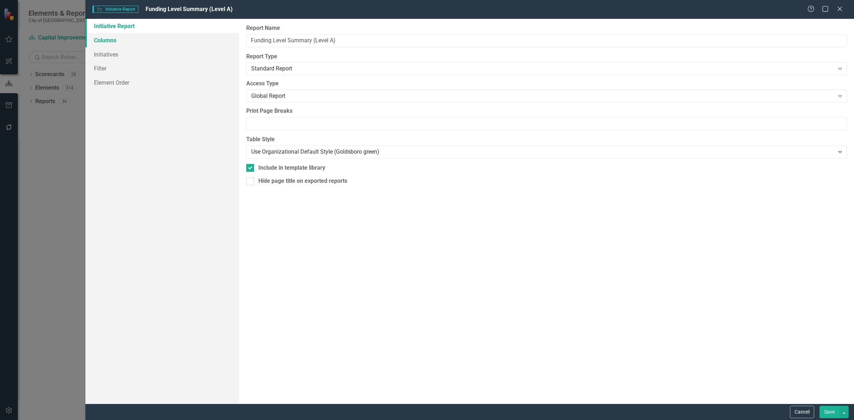
click at [100, 39] on link "Columns" at bounding box center [162, 40] width 154 height 14
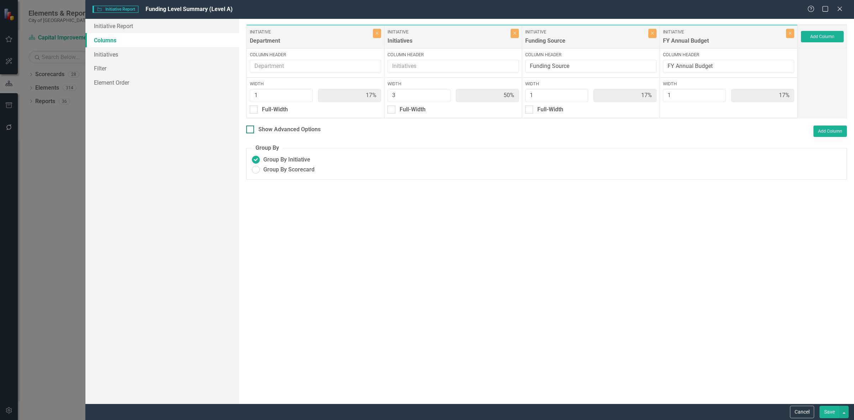
click at [308, 133] on div "Show Advanced Options" at bounding box center [289, 130] width 62 height 8
click at [304, 132] on div "Show Advanced Options" at bounding box center [289, 130] width 62 height 8
click at [251, 130] on input "Show Advanced Options" at bounding box center [248, 128] width 5 height 5
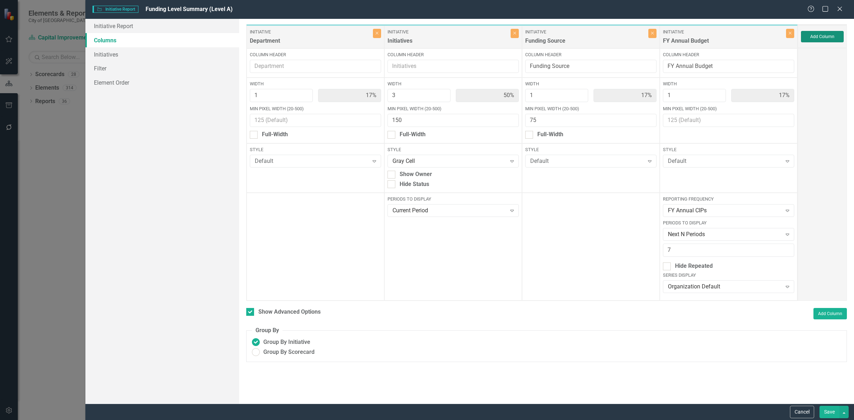
click at [827, 37] on button "Add Column" at bounding box center [822, 36] width 43 height 11
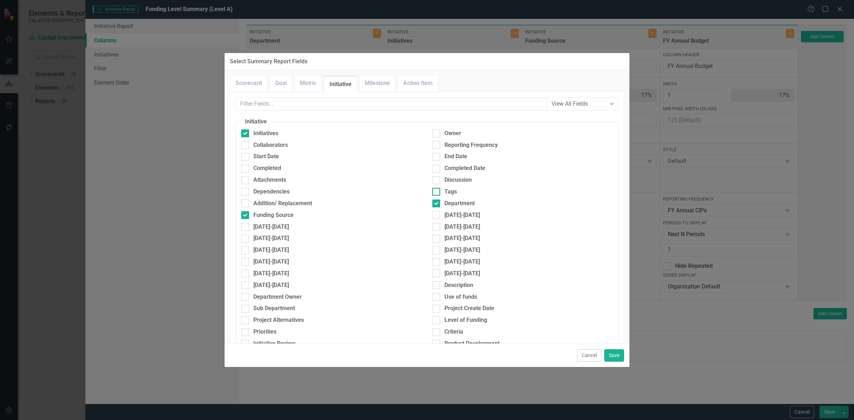
click at [448, 189] on div "Tags" at bounding box center [451, 192] width 12 height 8
click at [437, 189] on input "Tags" at bounding box center [434, 190] width 5 height 5
click at [611, 353] on button "Save" at bounding box center [614, 356] width 20 height 12
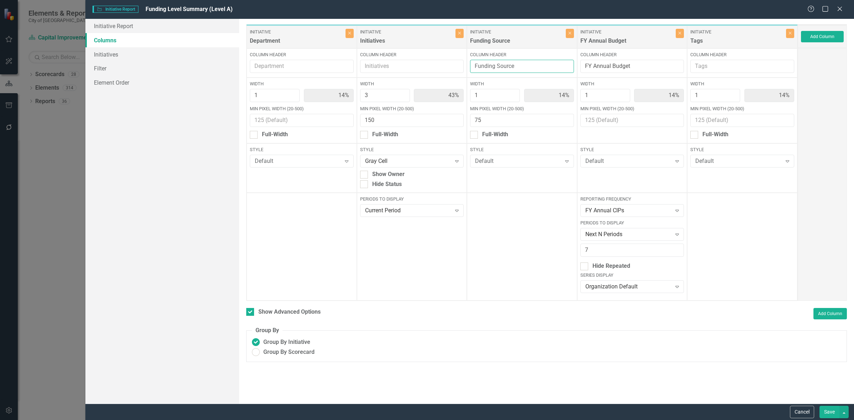
drag, startPoint x: 519, startPoint y: 61, endPoint x: 400, endPoint y: 82, distance: 120.1
click at [401, 82] on div "Initiative Department Close Column Header Width 1 14% Min Pixel Width (20-500) …" at bounding box center [522, 162] width 552 height 277
click at [569, 37] on button "Close" at bounding box center [570, 33] width 8 height 9
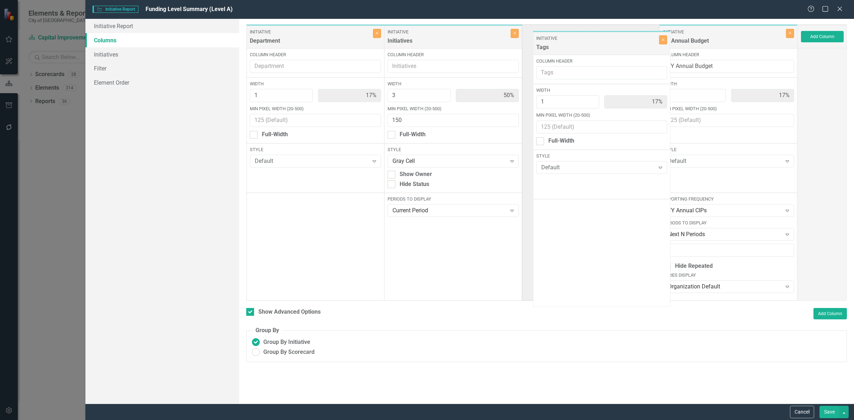
drag, startPoint x: 693, startPoint y: 38, endPoint x: 563, endPoint y: 44, distance: 129.7
click at [563, 44] on div "Initiative Department Close Column Header Width 1 17% Min Pixel Width (20-500) …" at bounding box center [522, 162] width 552 height 277
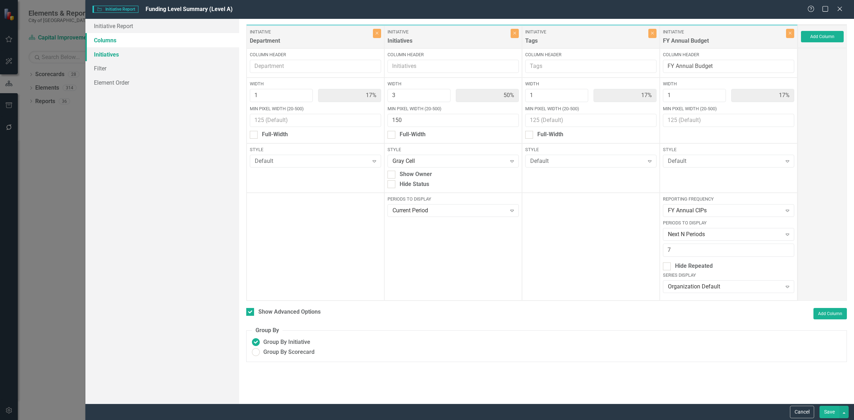
click at [109, 56] on link "Initiatives" at bounding box center [162, 54] width 154 height 14
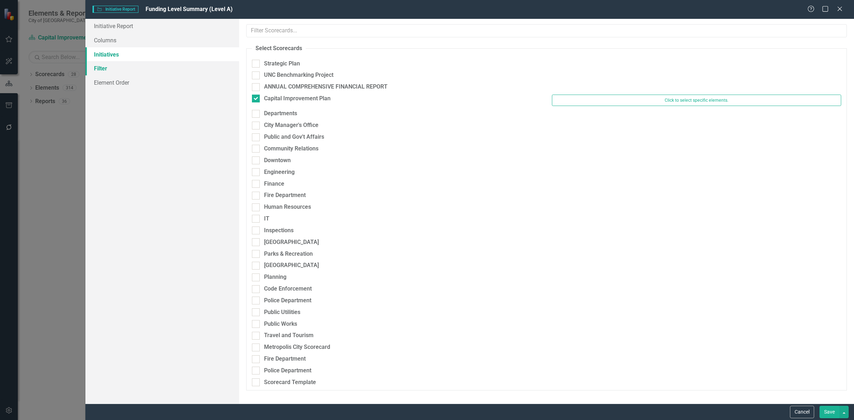
click at [116, 66] on link "Filter" at bounding box center [162, 68] width 154 height 14
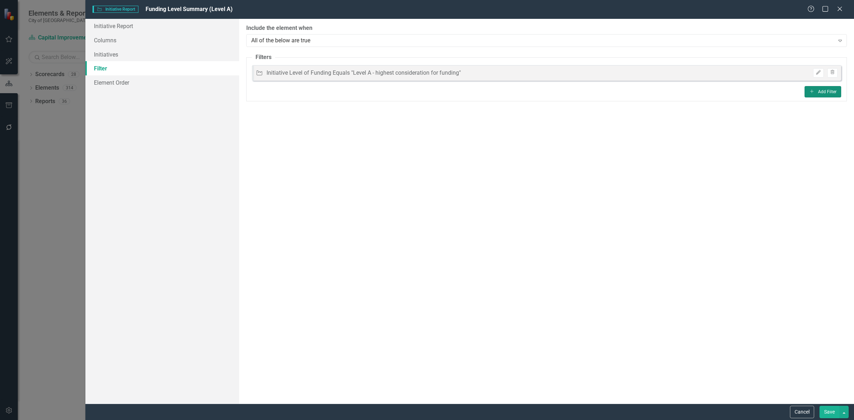
click at [813, 92] on icon "Add" at bounding box center [811, 91] width 5 height 4
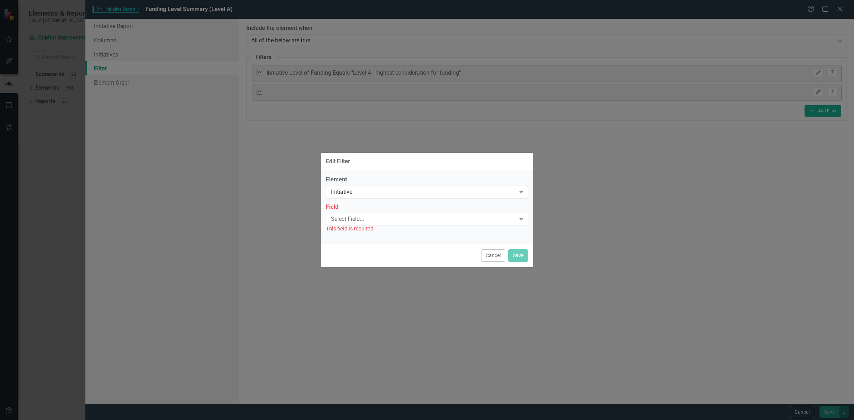
click at [363, 191] on div "Initiative" at bounding box center [423, 192] width 185 height 8
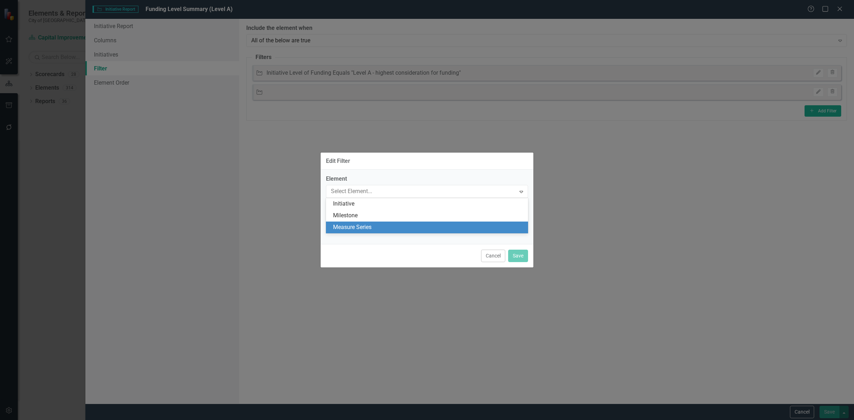
click at [365, 223] on div "Measure Series" at bounding box center [427, 228] width 202 height 12
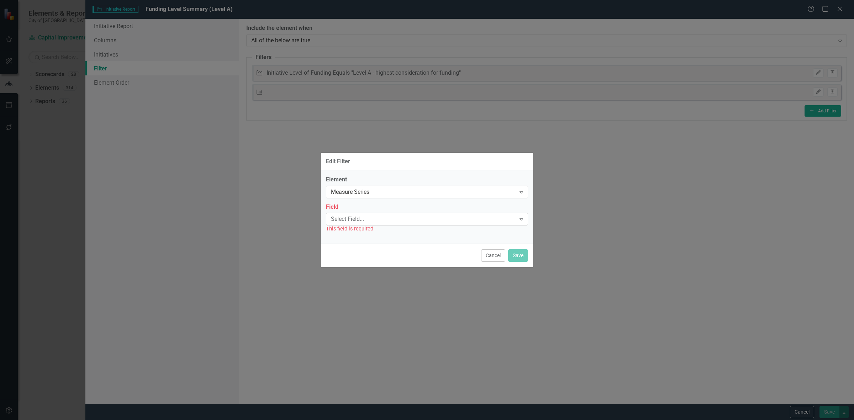
click at [364, 222] on div "Select Field..." at bounding box center [423, 219] width 185 height 8
click at [367, 233] on div "Name" at bounding box center [428, 231] width 191 height 8
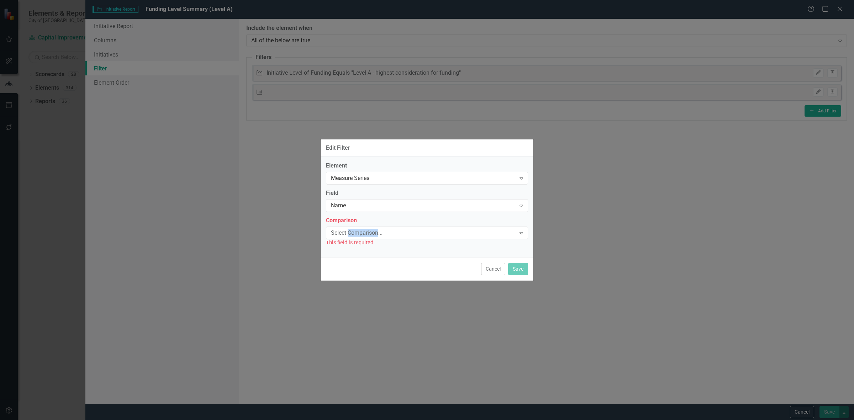
click at [366, 233] on div "Select Comparison..." at bounding box center [423, 233] width 185 height 8
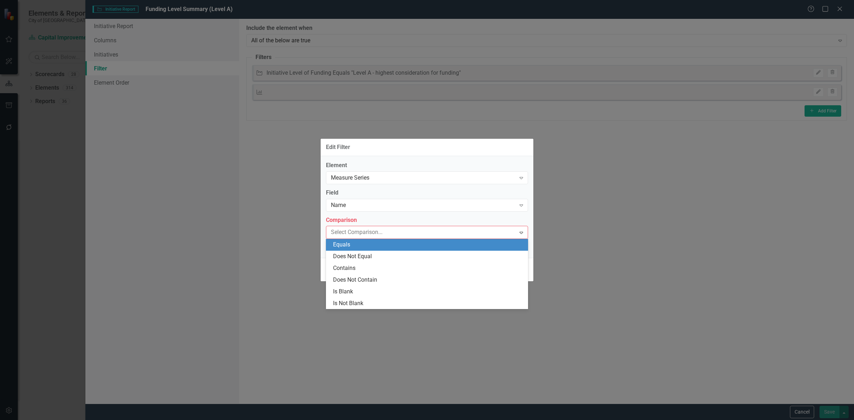
click at [368, 241] on div "Equals" at bounding box center [428, 245] width 191 height 8
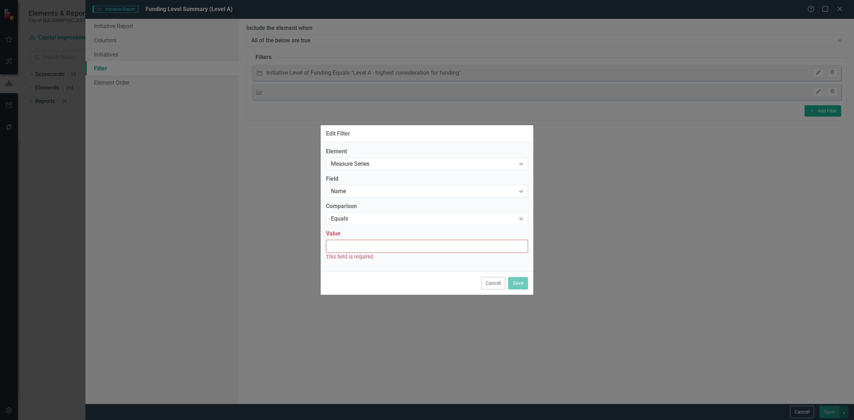
click at [368, 241] on input "Value" at bounding box center [427, 246] width 202 height 13
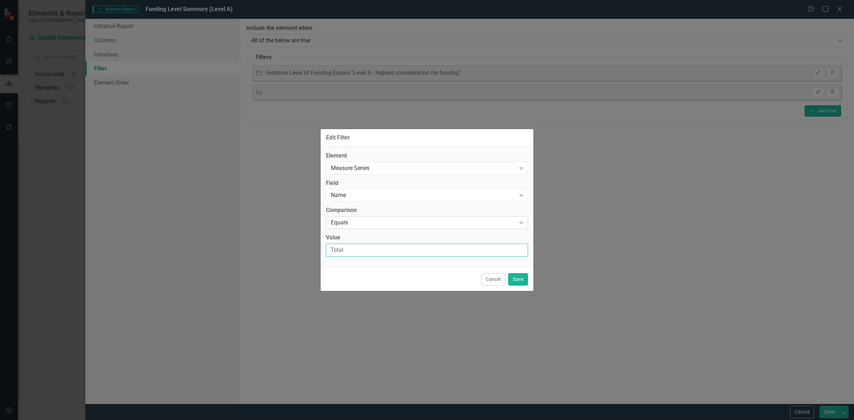
type input "Total"
click at [348, 226] on div "Equals" at bounding box center [423, 223] width 185 height 8
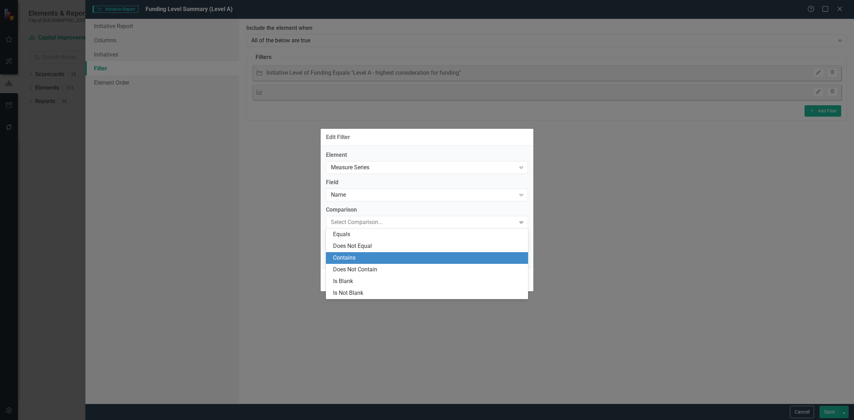
click at [350, 257] on div "Contains" at bounding box center [428, 258] width 191 height 8
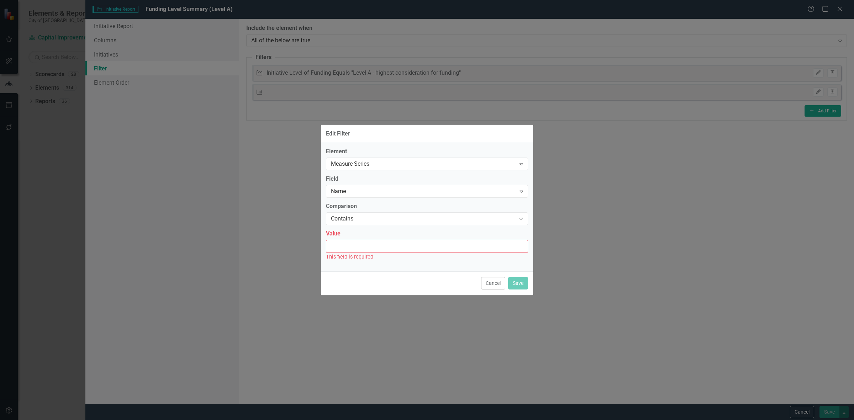
click at [349, 245] on input "Value" at bounding box center [427, 246] width 202 height 13
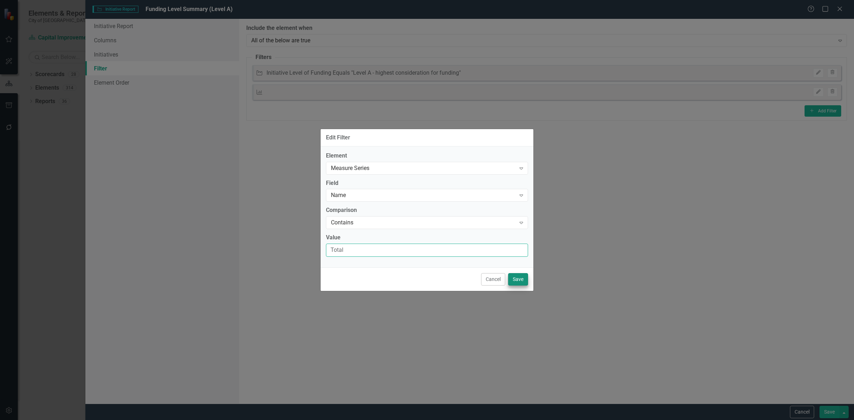
type input "Total"
click at [520, 278] on button "Save" at bounding box center [518, 279] width 20 height 12
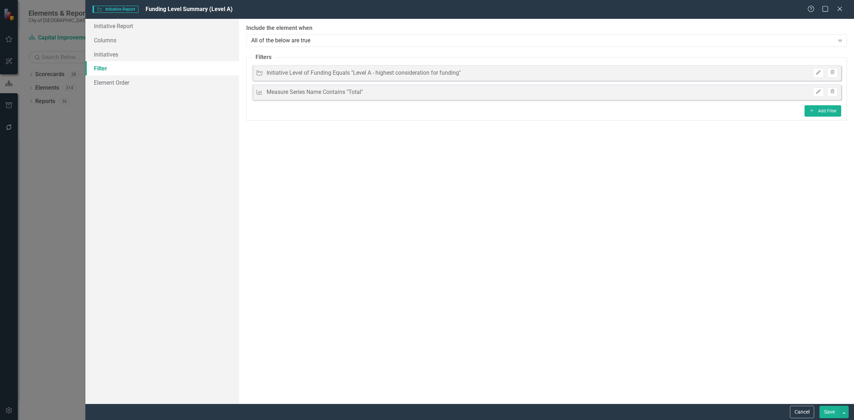
click at [830, 409] on button "Save" at bounding box center [830, 412] width 20 height 12
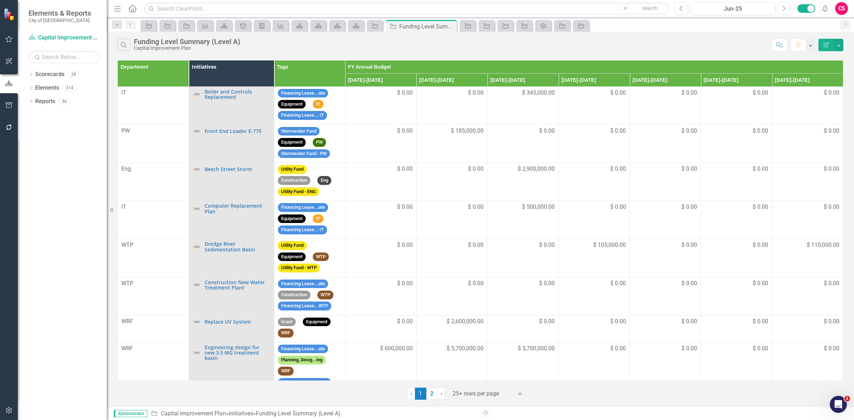
click at [823, 45] on icon "Edit Report" at bounding box center [826, 44] width 6 height 5
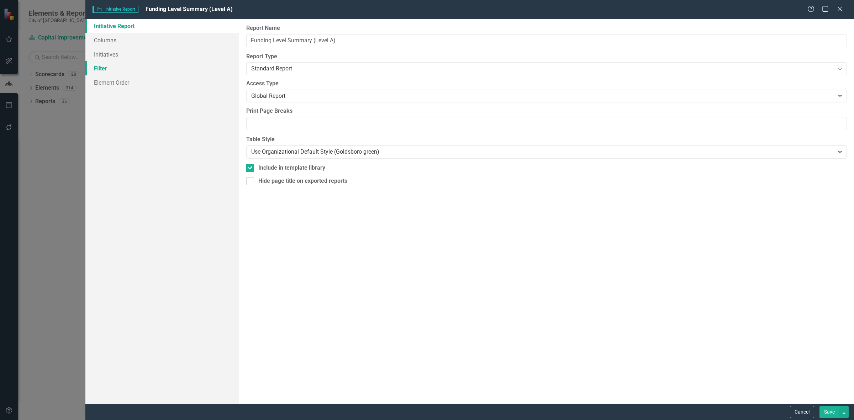
click at [128, 68] on link "Filter" at bounding box center [162, 68] width 154 height 14
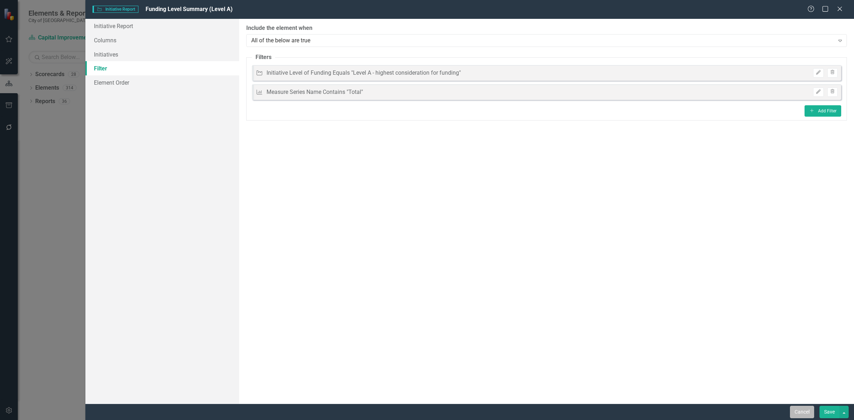
click at [795, 410] on button "Cancel" at bounding box center [802, 412] width 24 height 12
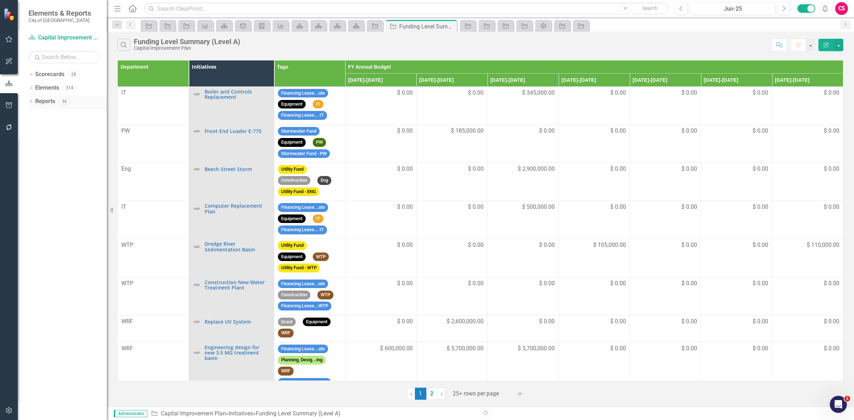
click at [51, 102] on link "Reports" at bounding box center [45, 102] width 20 height 8
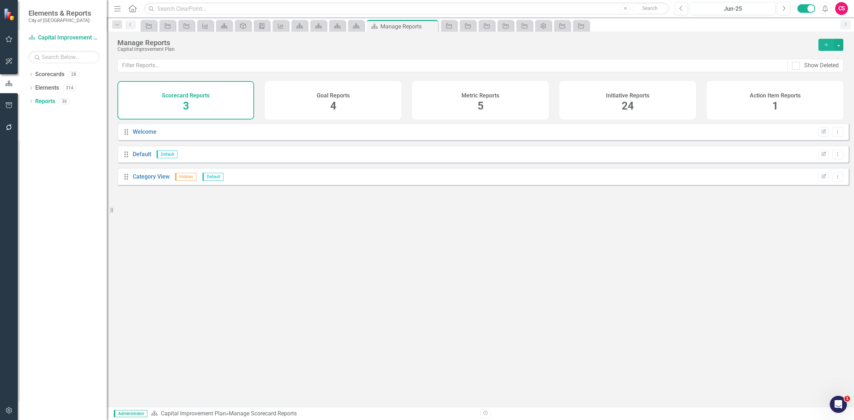
click at [632, 100] on span "24" at bounding box center [628, 106] width 12 height 12
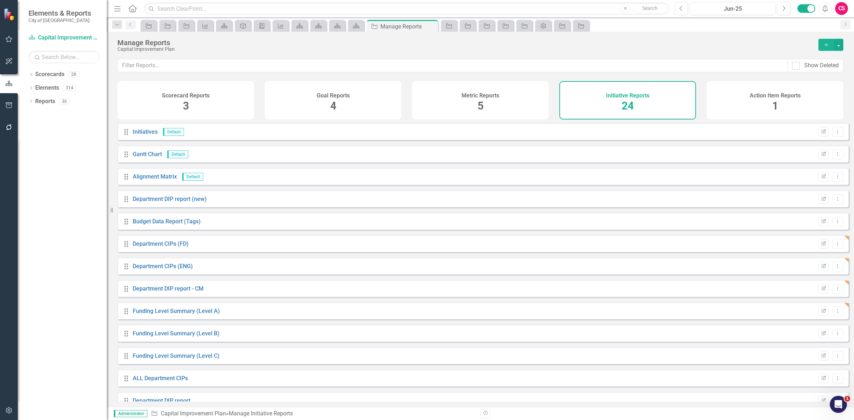
scroll to position [44, 0]
click at [208, 293] on link "Funding Level Summary (Level B)" at bounding box center [176, 289] width 87 height 7
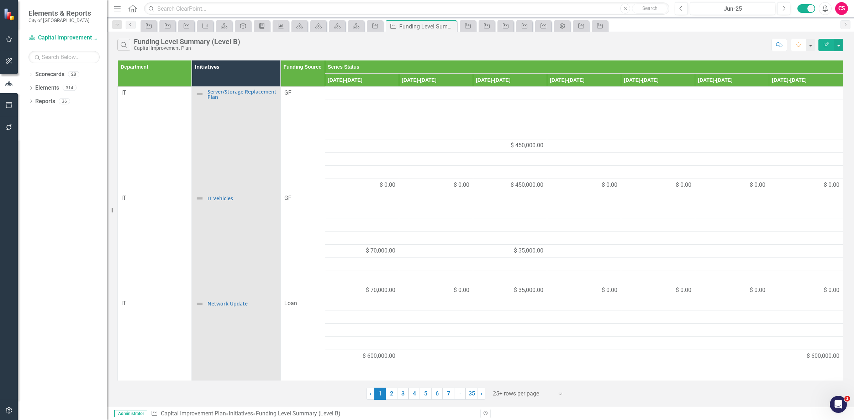
click at [824, 46] on icon "button" at bounding box center [826, 44] width 5 height 5
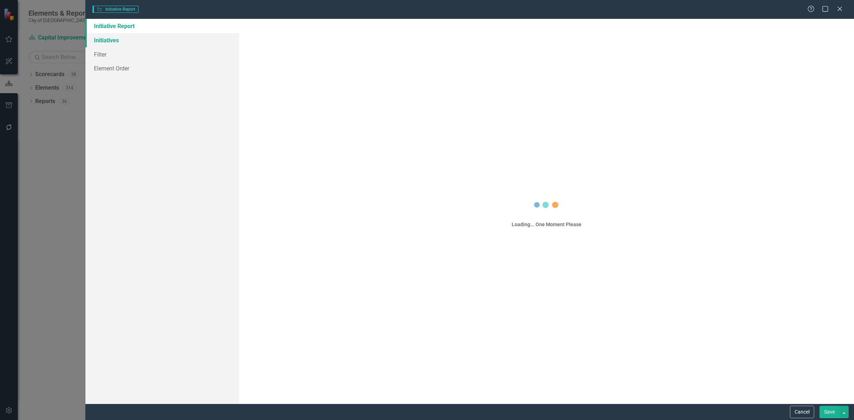
click at [147, 40] on link "Initiatives" at bounding box center [162, 40] width 154 height 14
type input "Funding Level Summary (Level B)"
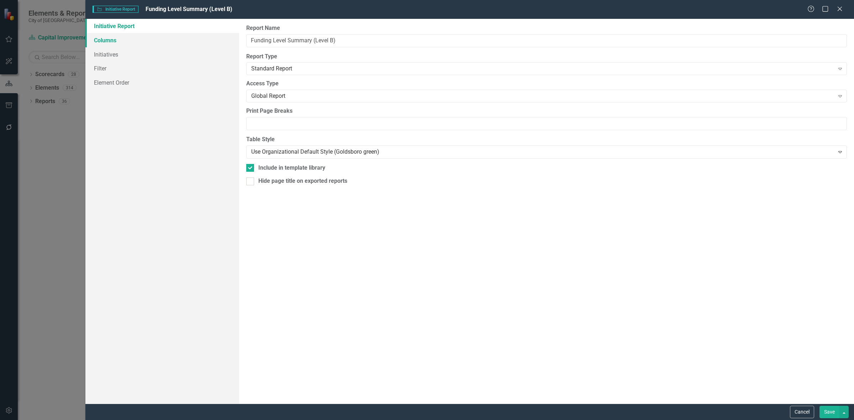
click at [136, 45] on link "Columns" at bounding box center [162, 40] width 154 height 14
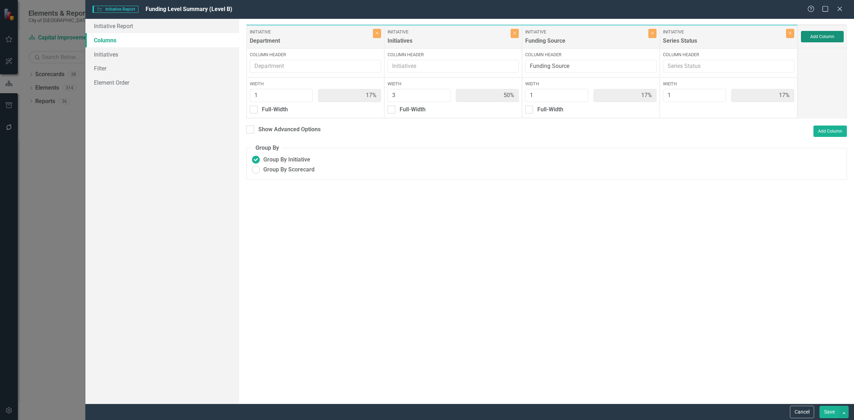
click at [833, 36] on button "Add Column" at bounding box center [822, 36] width 43 height 11
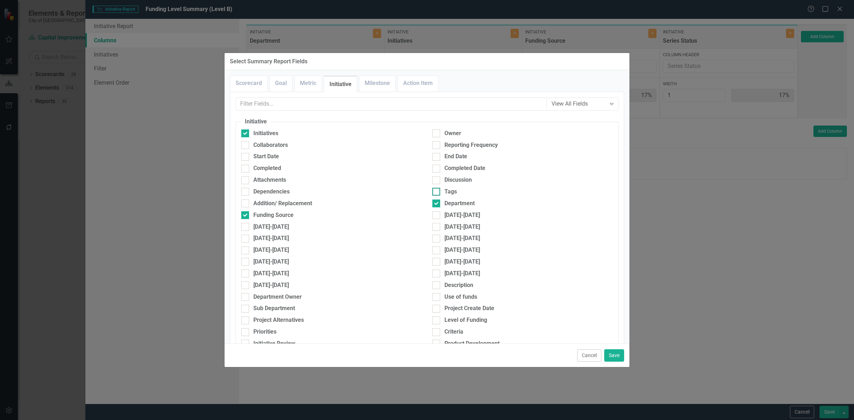
drag, startPoint x: 432, startPoint y: 190, endPoint x: 438, endPoint y: 190, distance: 5.7
click at [433, 190] on input "Tags" at bounding box center [434, 190] width 5 height 5
checkbox input "true"
click at [616, 356] on button "Save" at bounding box center [614, 356] width 20 height 12
type input "14%"
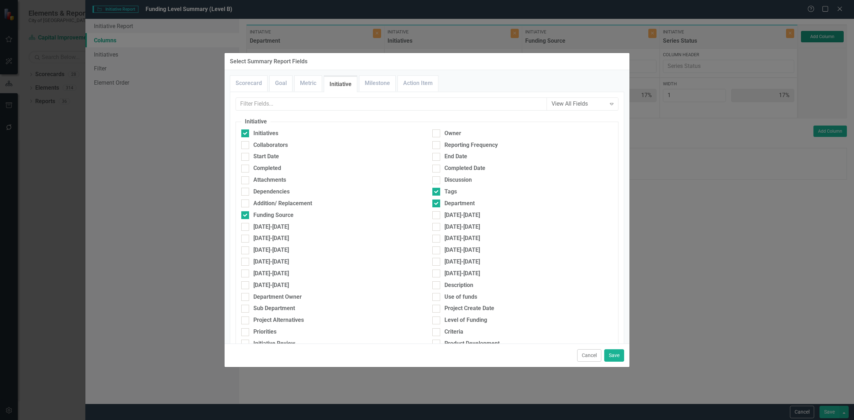
type input "43%"
type input "14%"
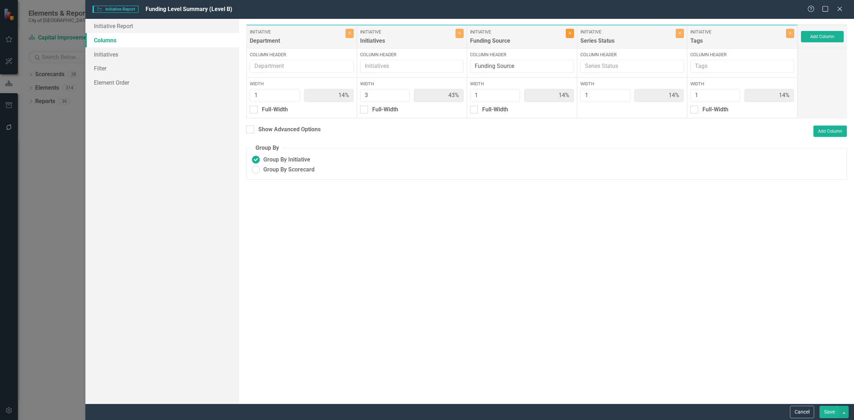
click at [570, 33] on icon "Close" at bounding box center [569, 33] width 3 height 4
type input "17%"
type input "50%"
type input "17%"
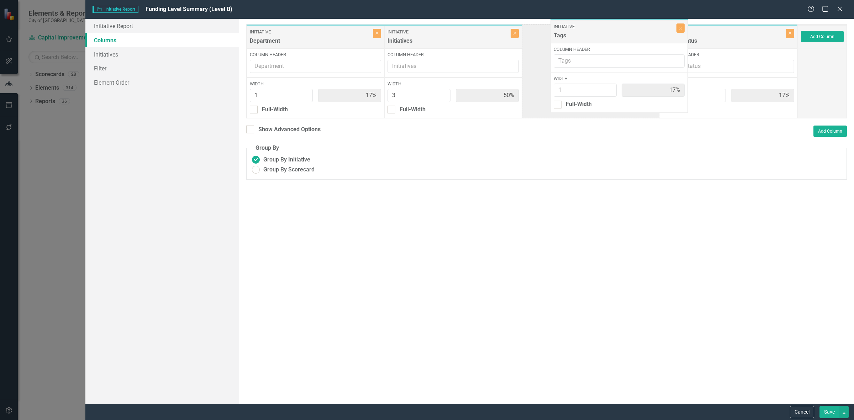
drag, startPoint x: 709, startPoint y: 49, endPoint x: 605, endPoint y: 36, distance: 104.4
click at [605, 36] on div "Initiative Department Close Column Header Width 1 17% Full-Width Initiative Ini…" at bounding box center [522, 71] width 552 height 94
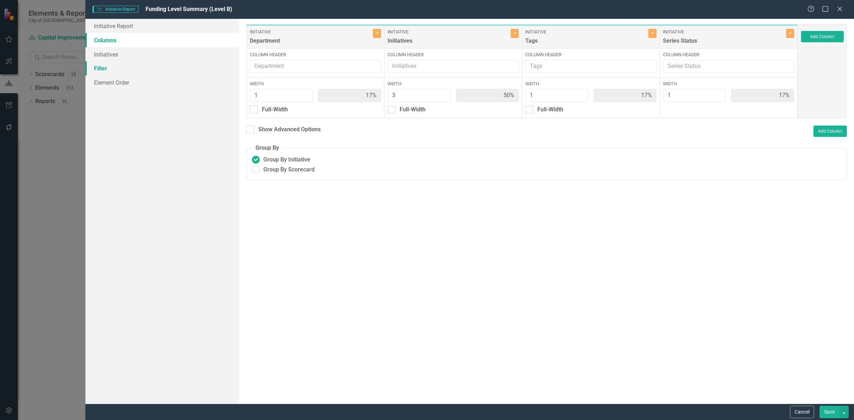
click at [106, 70] on link "Filter" at bounding box center [162, 68] width 154 height 14
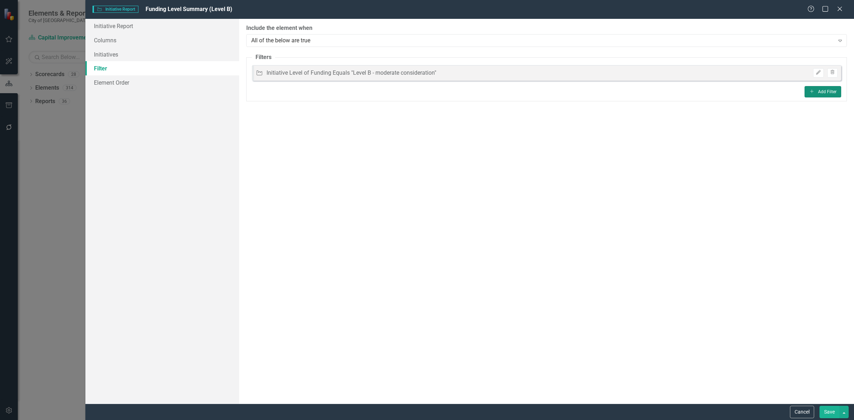
click at [830, 90] on button "Add Add Filter" at bounding box center [823, 91] width 37 height 11
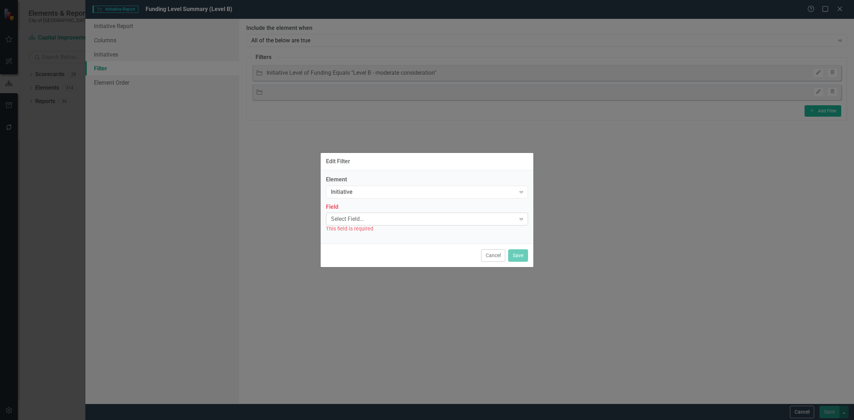
click at [356, 225] on div "Select Field... Expand" at bounding box center [427, 219] width 202 height 13
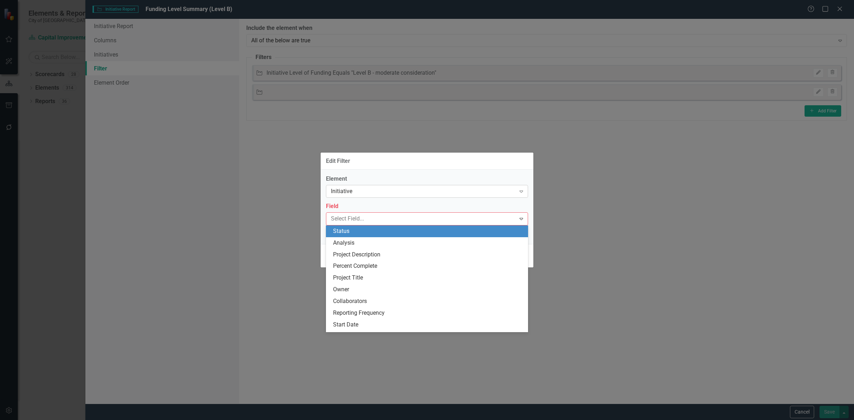
click at [358, 196] on div "Initiative Expand" at bounding box center [427, 191] width 202 height 13
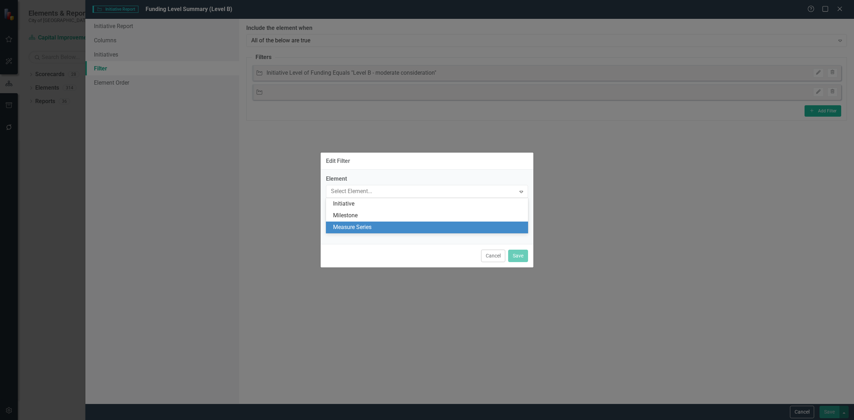
click at [360, 230] on div "Measure Series" at bounding box center [428, 228] width 191 height 8
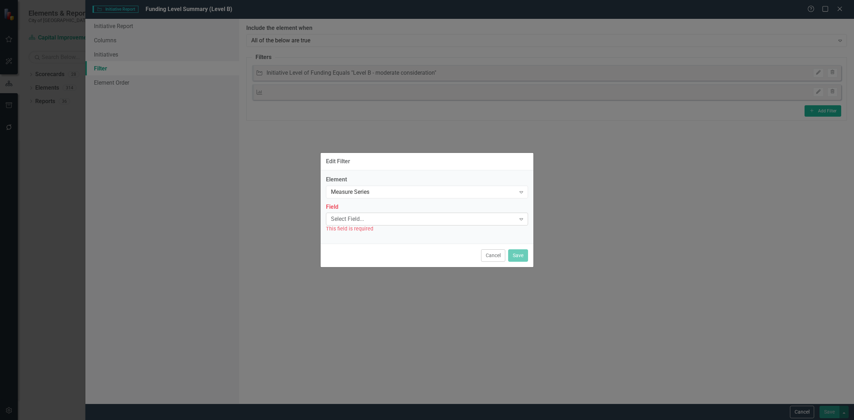
click at [357, 224] on div "Select Field... Expand" at bounding box center [427, 219] width 202 height 13
click at [357, 229] on div "Name" at bounding box center [428, 231] width 191 height 8
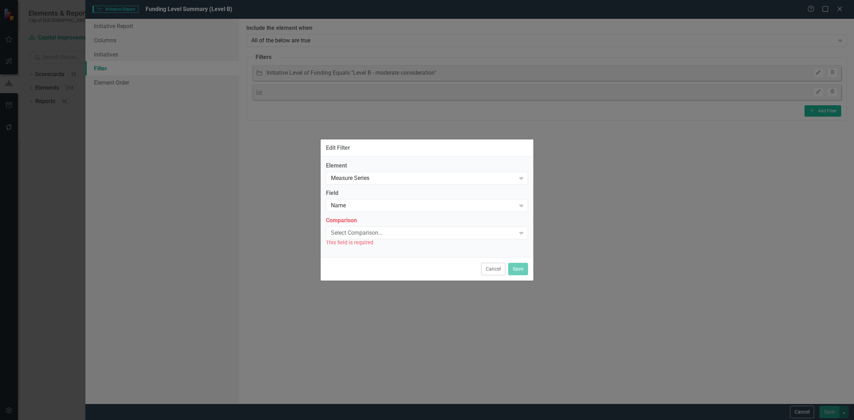
click at [360, 232] on div "Select Comparison..." at bounding box center [423, 233] width 185 height 8
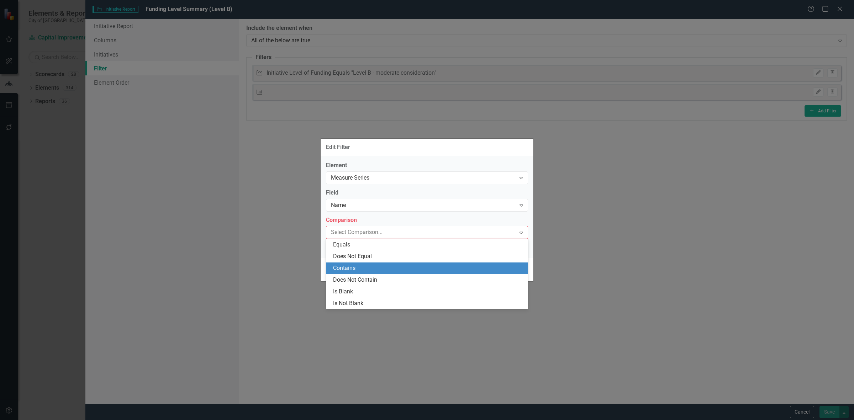
click at [358, 264] on div "Contains" at bounding box center [427, 269] width 202 height 12
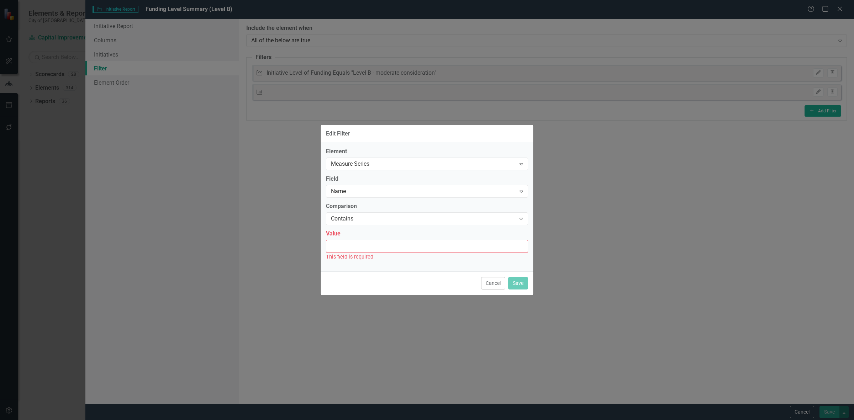
click at [351, 252] on input "Value" at bounding box center [427, 246] width 202 height 13
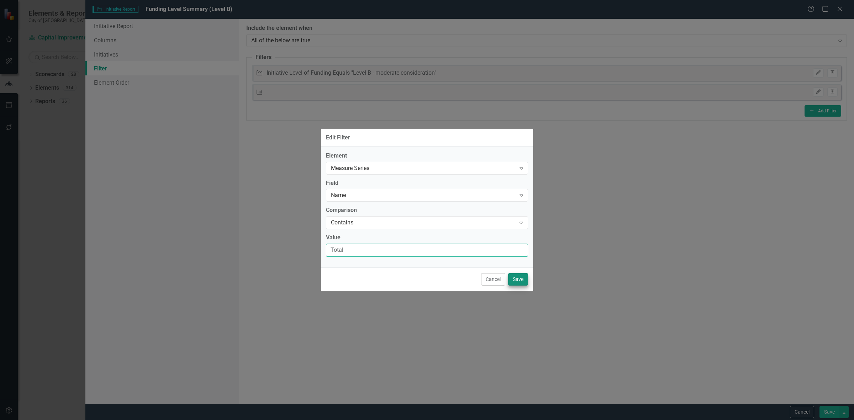
type input "Total"
click at [516, 280] on button "Save" at bounding box center [518, 279] width 20 height 12
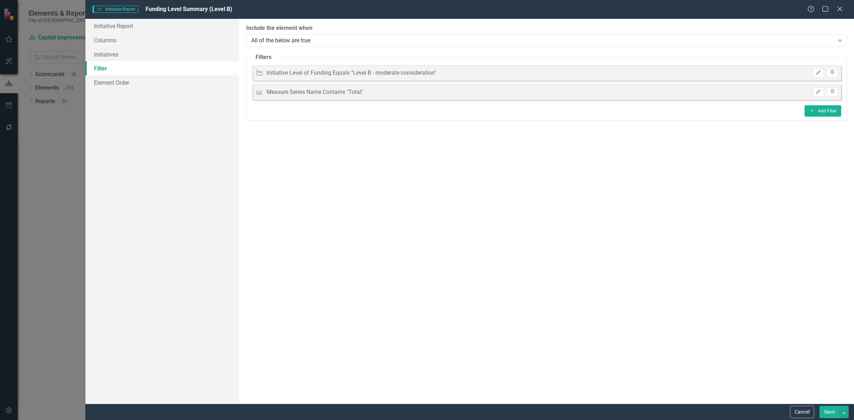
click at [826, 412] on button "Save" at bounding box center [830, 412] width 20 height 12
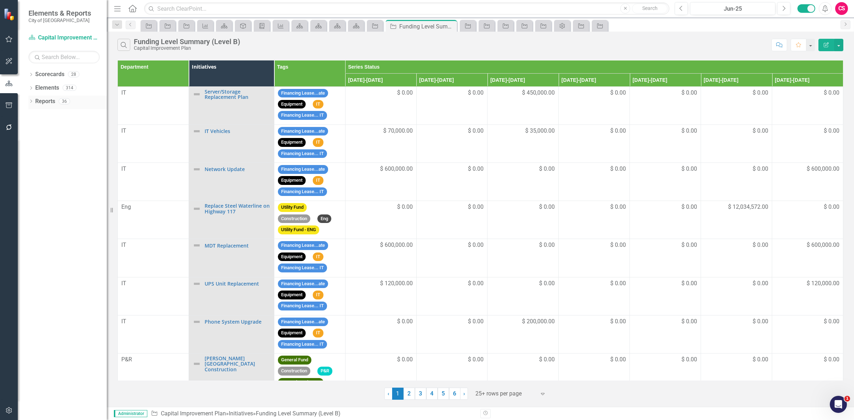
click at [42, 100] on link "Reports" at bounding box center [45, 102] width 20 height 8
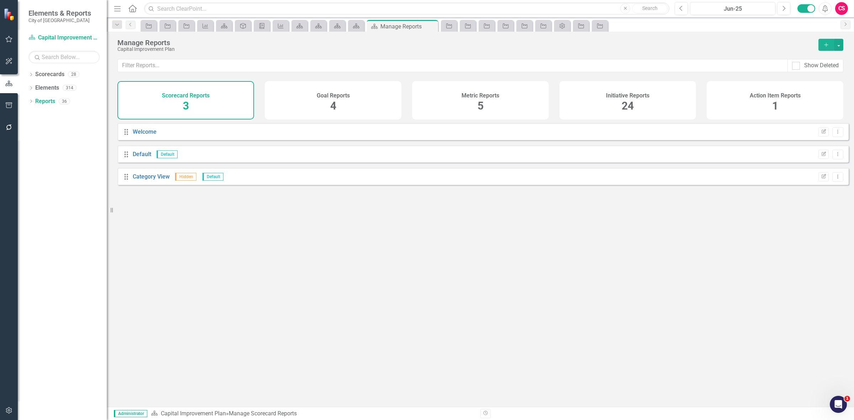
click at [648, 93] on h4 "Initiative Reports" at bounding box center [627, 96] width 43 height 6
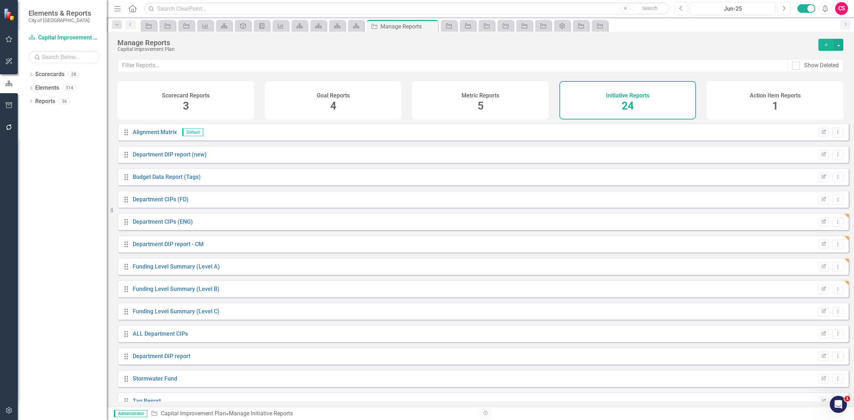
scroll to position [89, 0]
click at [183, 271] on link "Funding Level Summary (Level C)" at bounding box center [176, 267] width 87 height 7
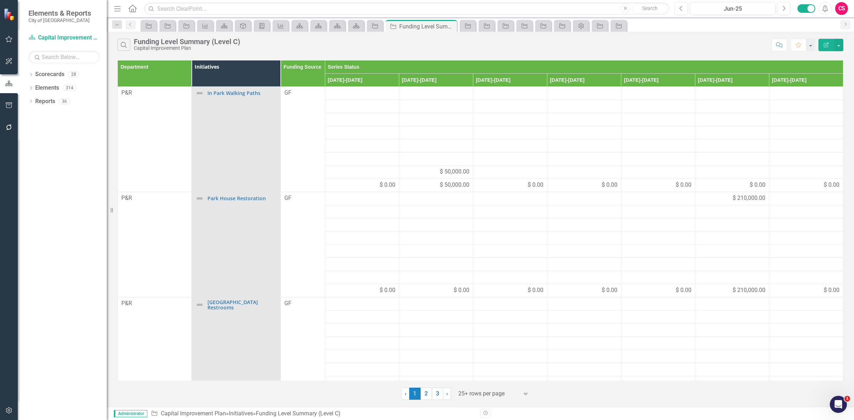
click at [823, 47] on icon "Edit Report" at bounding box center [826, 44] width 6 height 5
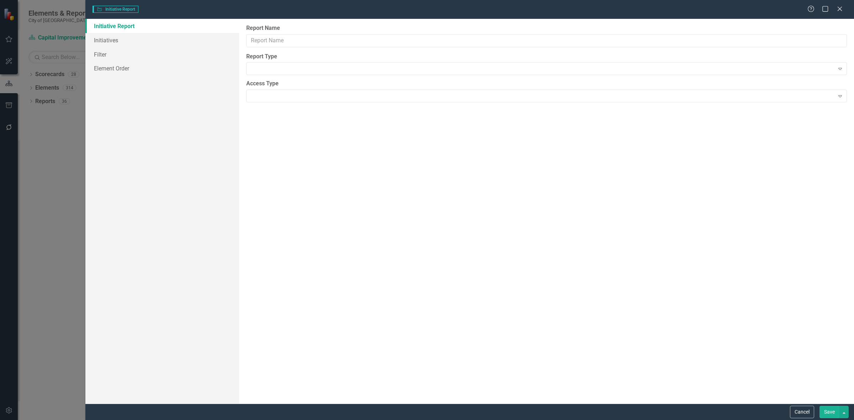
type input "Funding Level Summary (Level C)"
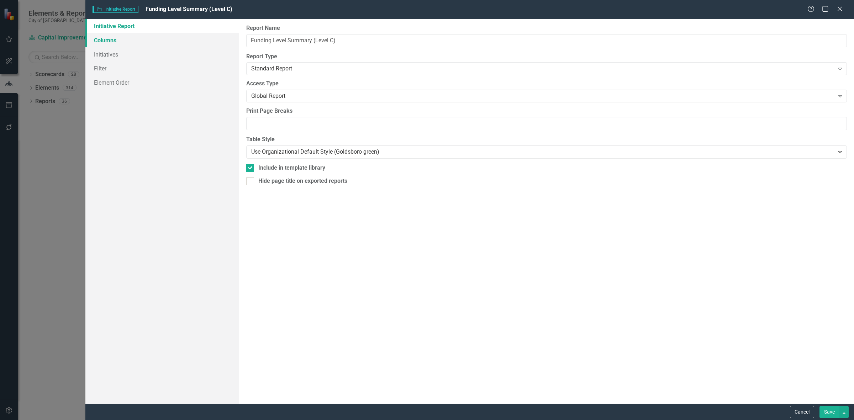
click at [163, 40] on link "Columns" at bounding box center [162, 40] width 154 height 14
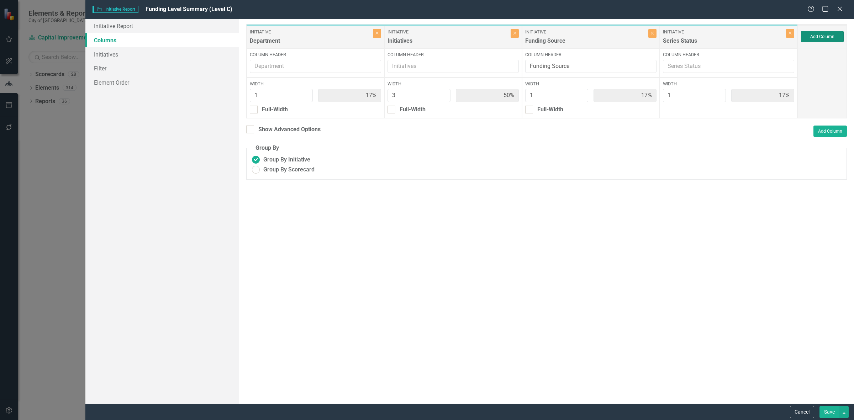
click at [817, 33] on button "Add Column" at bounding box center [822, 36] width 43 height 11
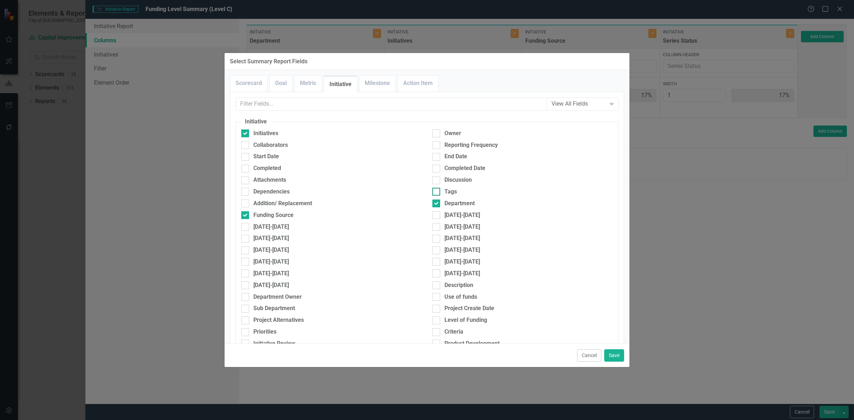
click at [455, 194] on div "Tags" at bounding box center [522, 192] width 180 height 8
click at [437, 193] on input "Tags" at bounding box center [434, 190] width 5 height 5
checkbox input "true"
drag, startPoint x: 620, startPoint y: 353, endPoint x: 620, endPoint y: 350, distance: 3.6
click at [620, 353] on button "Save" at bounding box center [614, 356] width 20 height 12
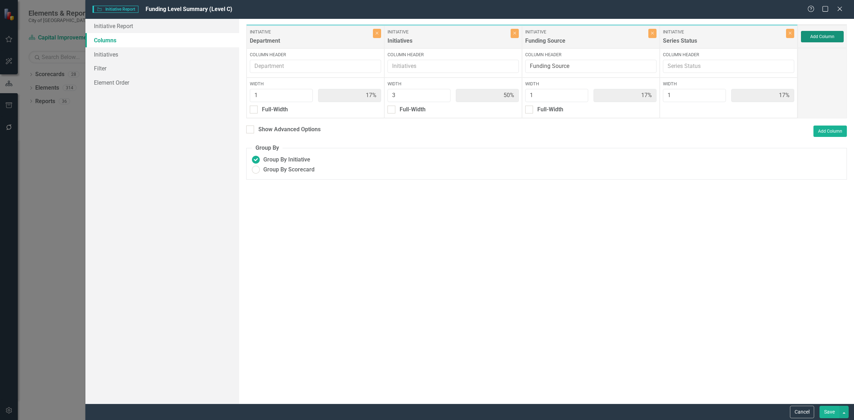
type input "14%"
type input "43%"
type input "14%"
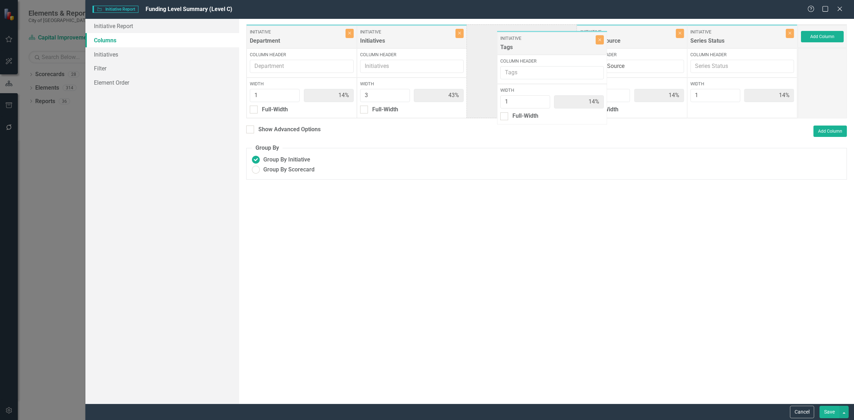
drag, startPoint x: 698, startPoint y: 43, endPoint x: 545, endPoint y: 41, distance: 153.8
click at [545, 42] on div "Initiative Department Close Column Header Width 1 14% Full-Width Initiative Ini…" at bounding box center [522, 71] width 552 height 94
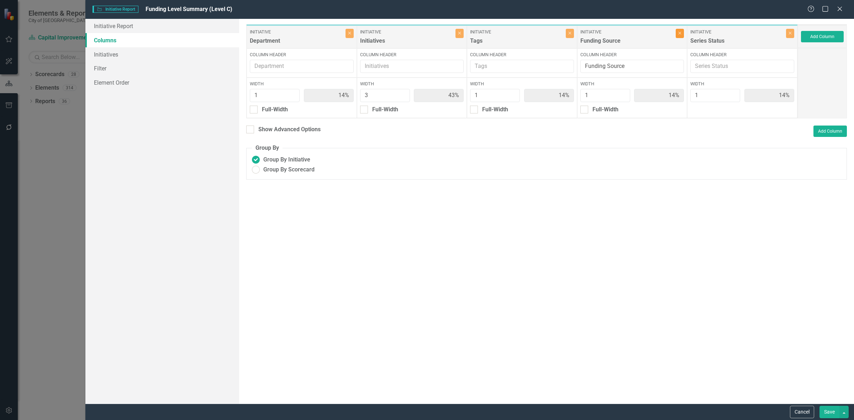
click at [677, 34] on button "Close" at bounding box center [680, 33] width 8 height 9
type input "17%"
type input "50%"
type input "17%"
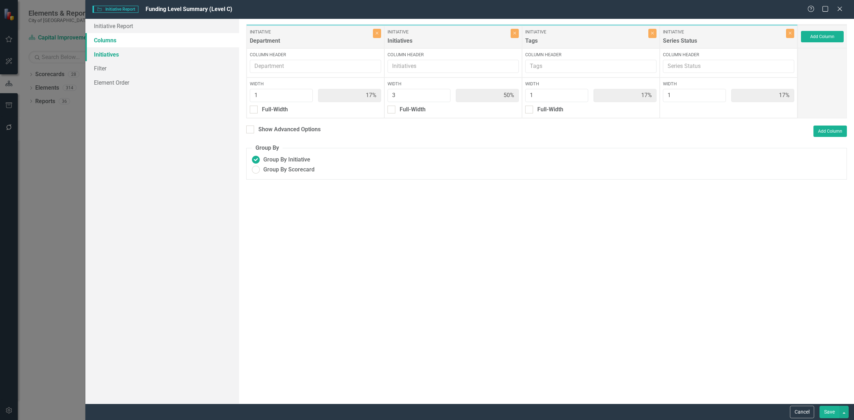
click at [159, 56] on link "Initiatives" at bounding box center [162, 54] width 154 height 14
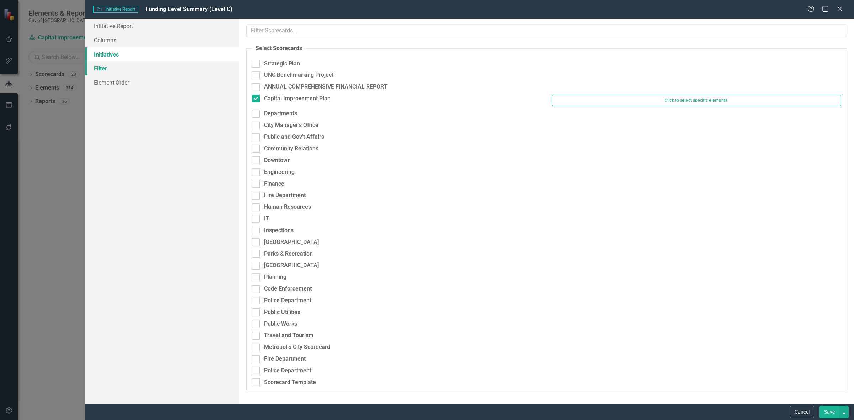
click at [161, 69] on link "Filter" at bounding box center [162, 68] width 154 height 14
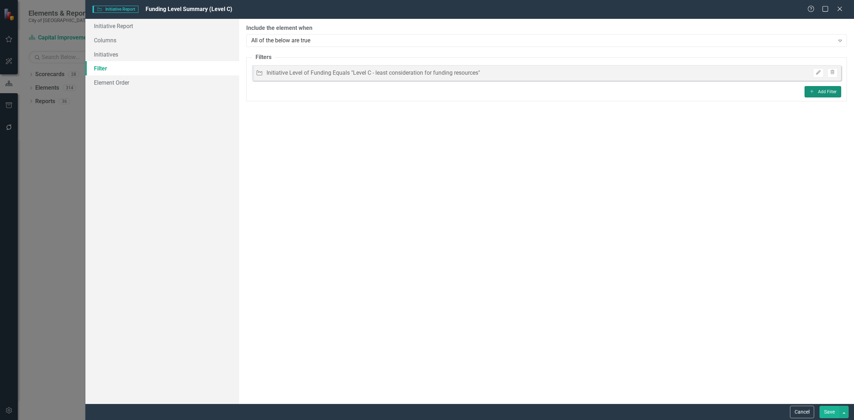
click at [810, 86] on button "Add Add Filter" at bounding box center [823, 91] width 37 height 11
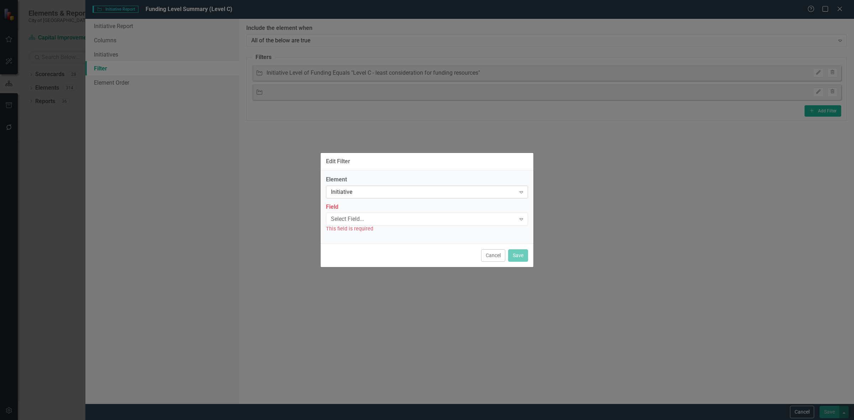
click at [379, 195] on div "Initiative" at bounding box center [423, 192] width 185 height 8
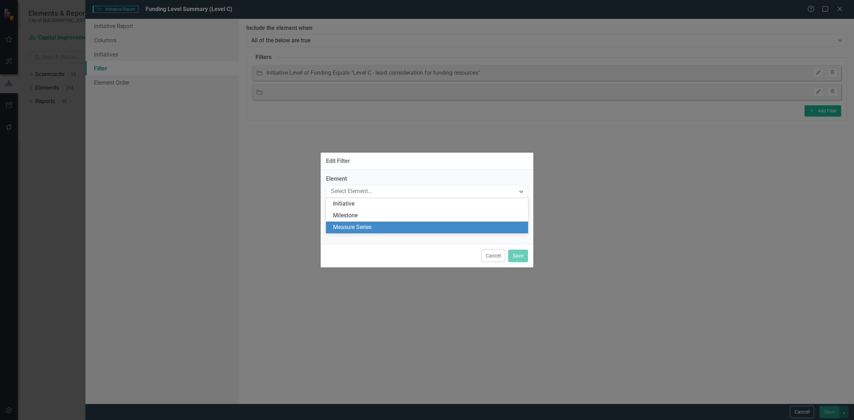
click at [369, 227] on div "Measure Series" at bounding box center [428, 228] width 191 height 8
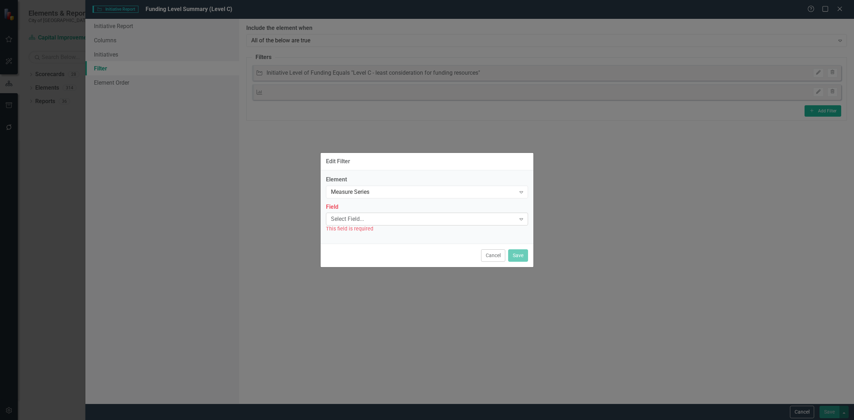
click at [367, 224] on div "Select Field... Expand" at bounding box center [427, 219] width 202 height 13
click at [366, 228] on div "Name" at bounding box center [428, 231] width 191 height 8
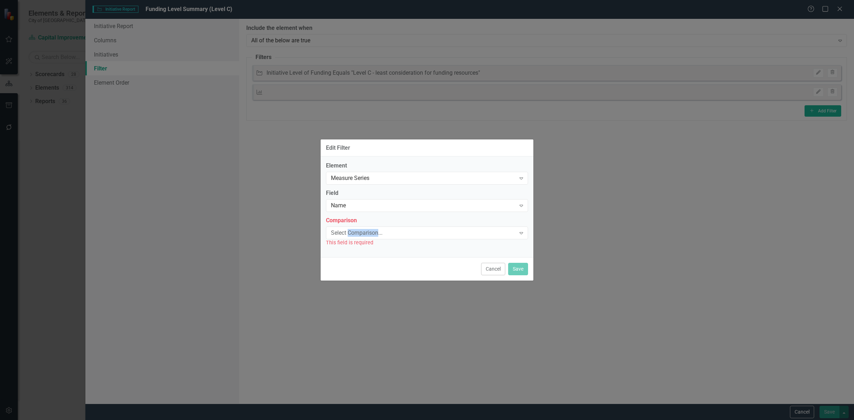
click at [366, 228] on div "Select Comparison... Expand" at bounding box center [427, 233] width 202 height 13
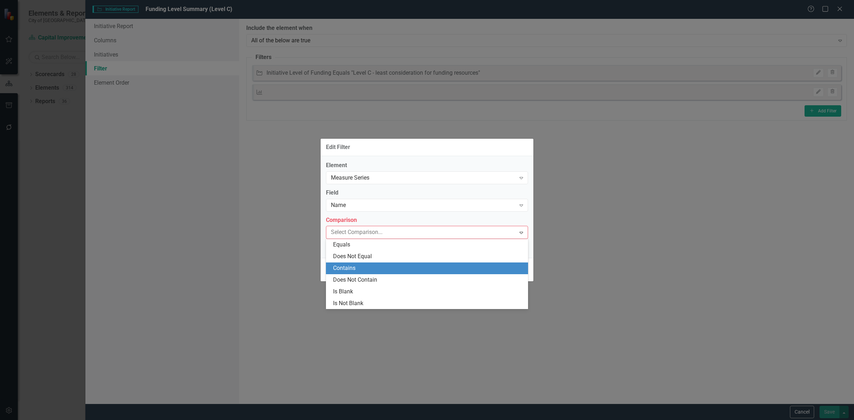
click at [366, 269] on div "Contains" at bounding box center [428, 268] width 191 height 8
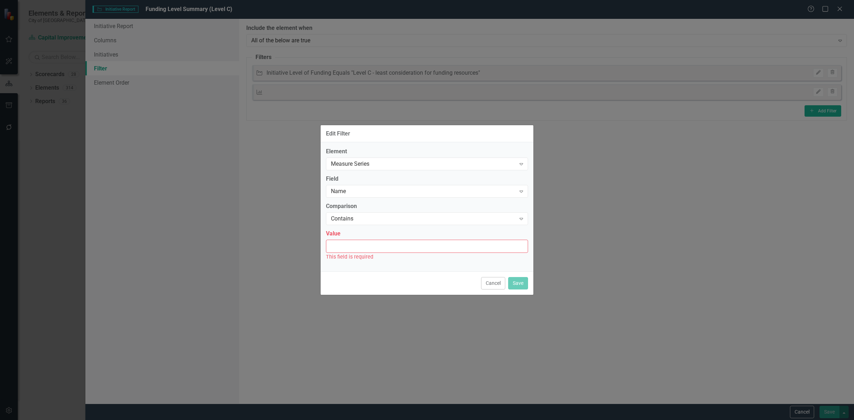
click at [361, 255] on div "This field is required" at bounding box center [427, 257] width 202 height 8
click at [357, 238] on div "Value This field is required" at bounding box center [427, 245] width 202 height 31
click at [357, 244] on input "Value" at bounding box center [427, 246] width 202 height 13
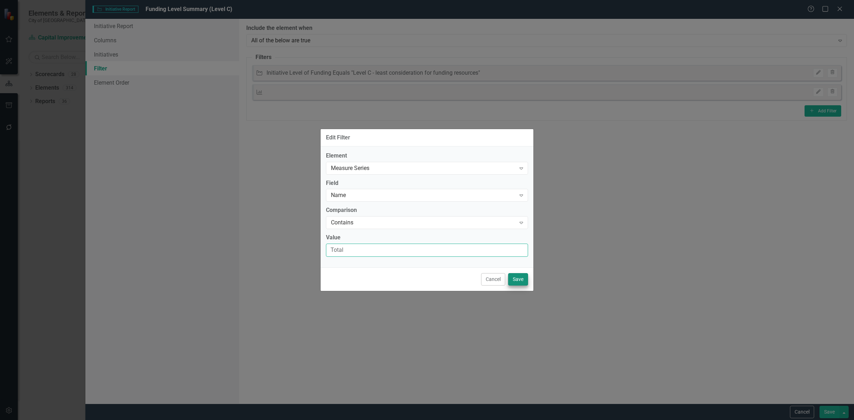
type input "Total"
click at [515, 282] on button "Save" at bounding box center [518, 279] width 20 height 12
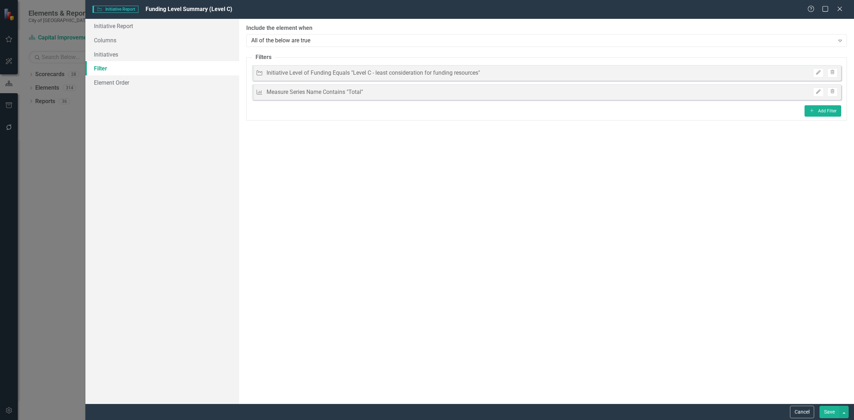
click at [822, 412] on button "Save" at bounding box center [830, 412] width 20 height 12
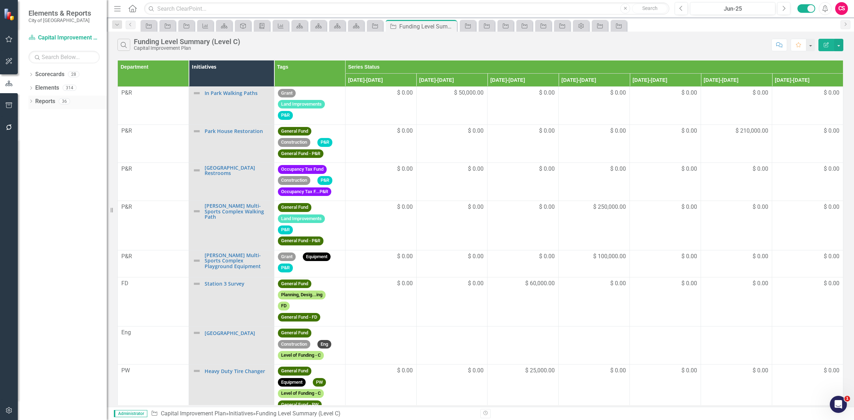
click at [46, 101] on link "Reports" at bounding box center [45, 102] width 20 height 8
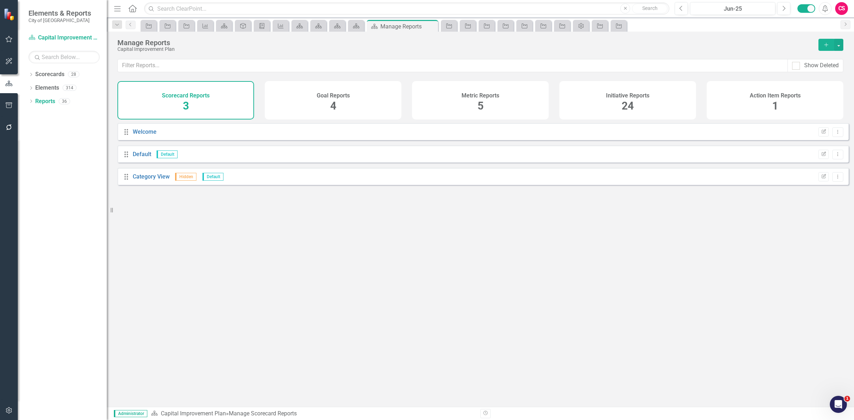
click at [611, 97] on h4 "Initiative Reports" at bounding box center [627, 96] width 43 height 6
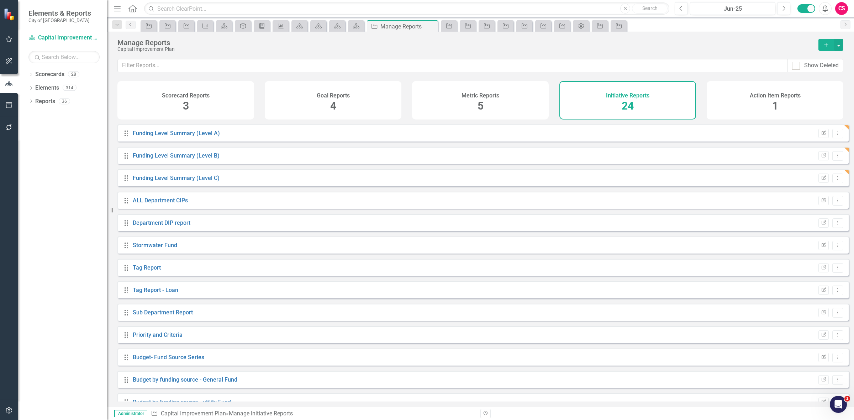
scroll to position [222, 0]
click at [158, 159] on link "ALL Department CIPs" at bounding box center [160, 156] width 55 height 7
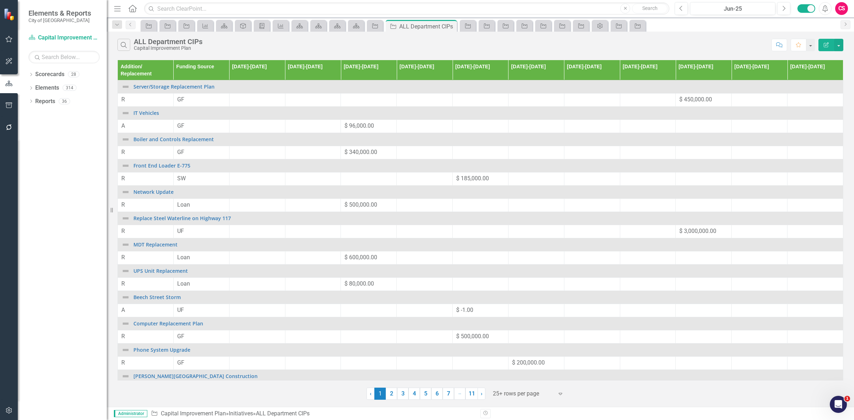
click at [826, 44] on icon "Edit Report" at bounding box center [826, 44] width 6 height 5
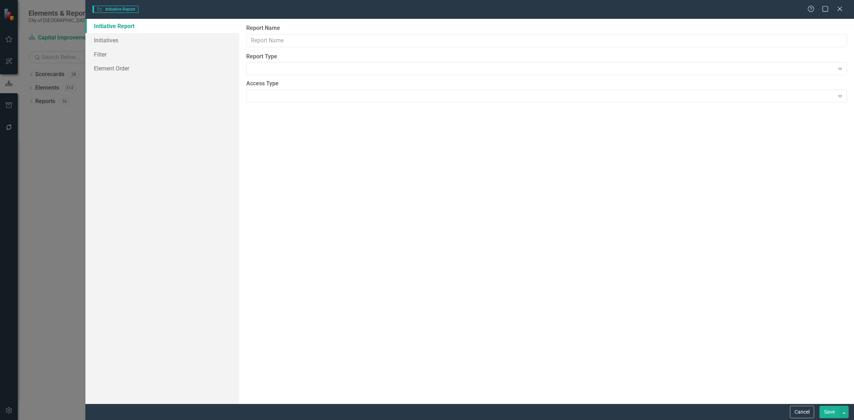
type input "ALL Department CIPs"
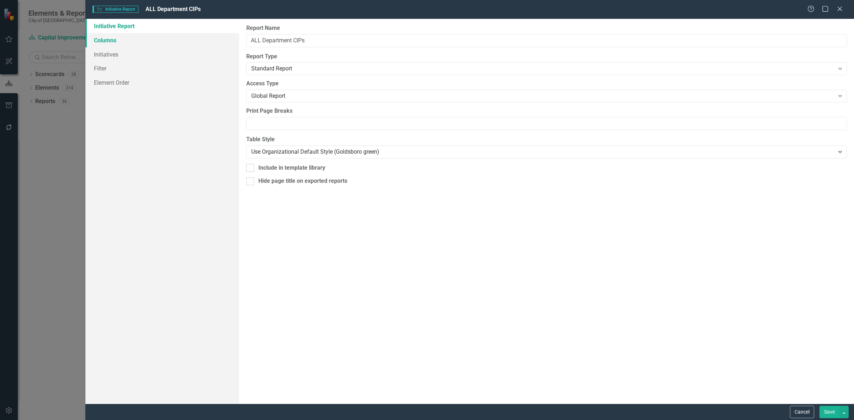
click at [141, 37] on link "Columns" at bounding box center [162, 40] width 154 height 14
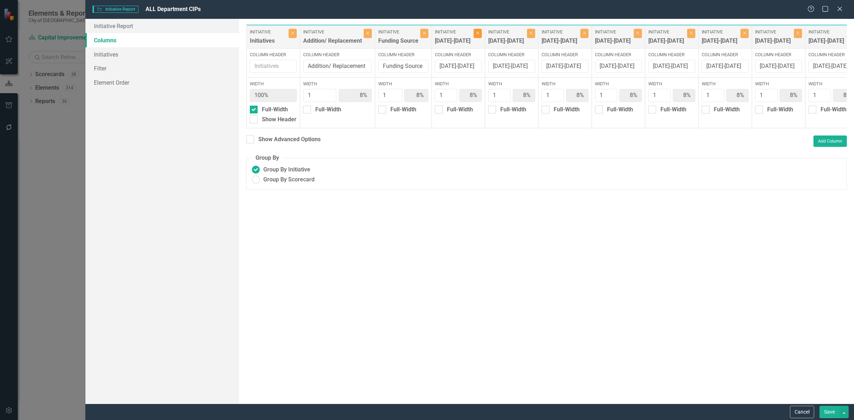
click at [477, 33] on icon "Close" at bounding box center [477, 33] width 3 height 4
click at [530, 33] on icon "Close" at bounding box center [531, 33] width 3 height 4
type input "9%"
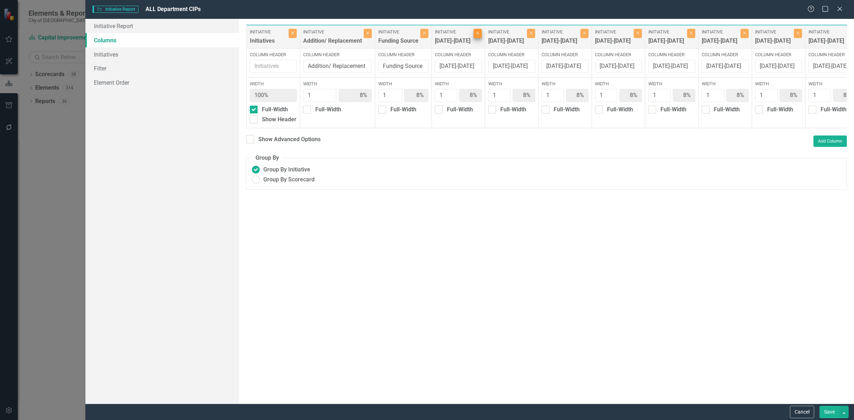
type input "9%"
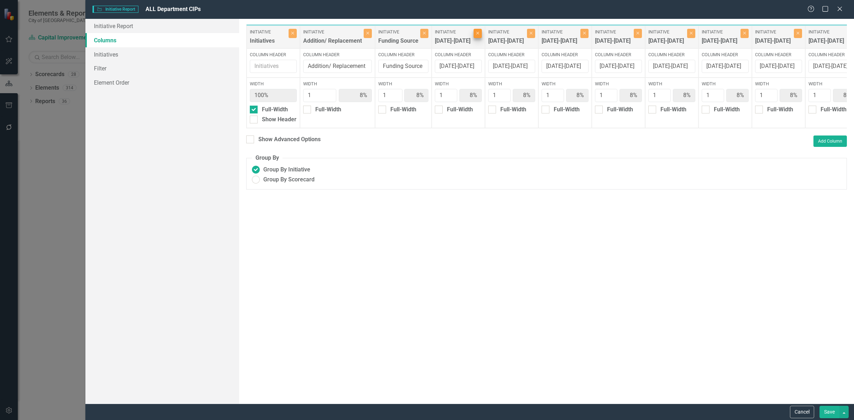
type input "9%"
click at [477, 33] on icon "Close" at bounding box center [477, 33] width 3 height 4
type input "10%"
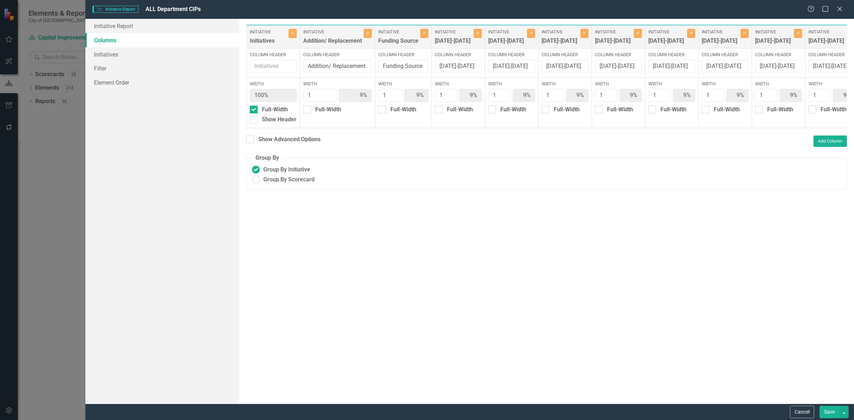
type input "10%"
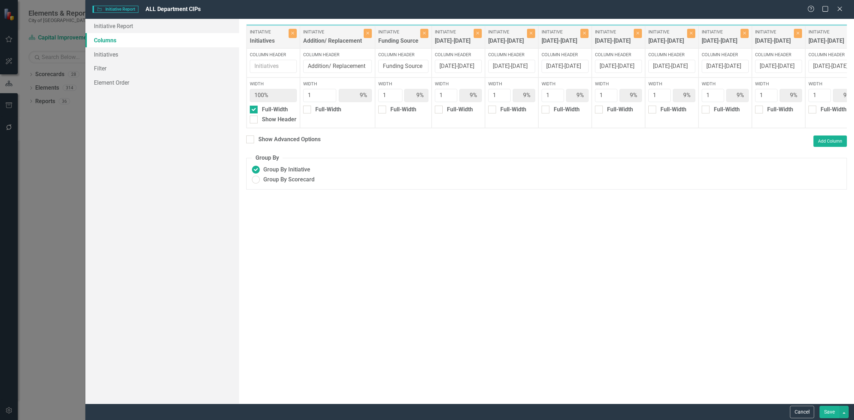
type input "10%"
type input "[DATE]-[DATE]"
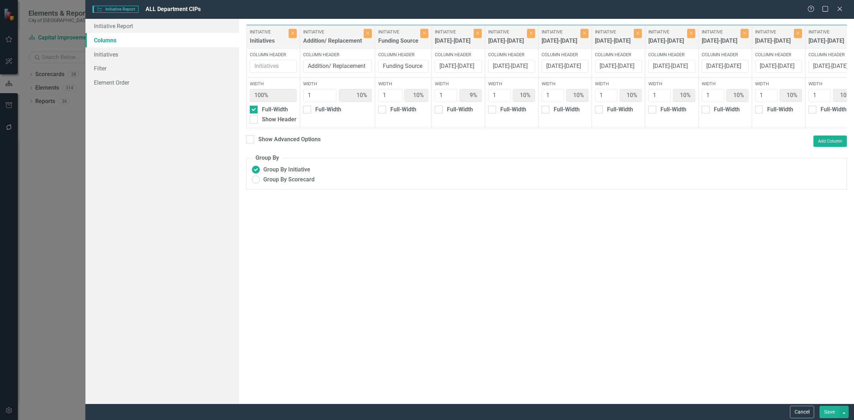
type input "[DATE]-[DATE]"
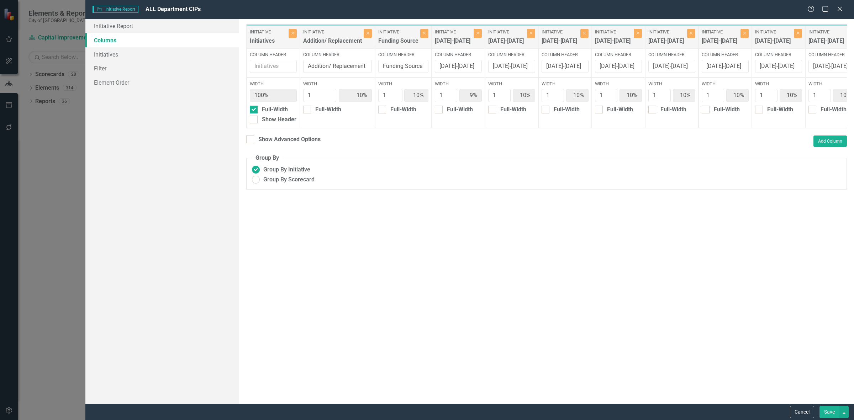
type input "[DATE]-[DATE]"
click at [477, 33] on icon "Close" at bounding box center [477, 33] width 3 height 4
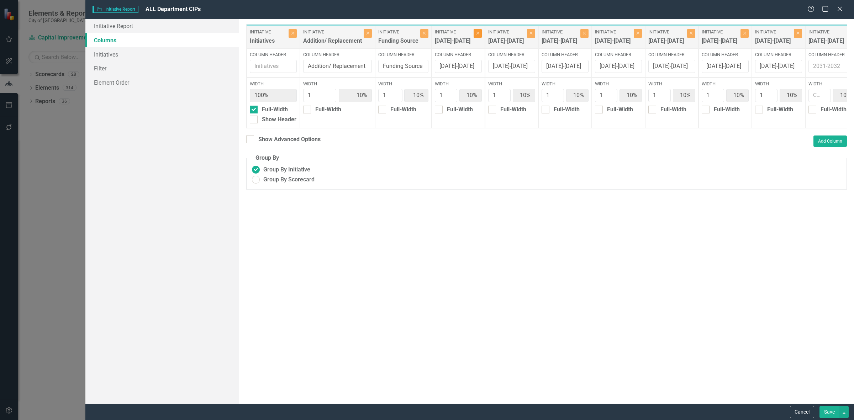
type input "[DATE]-[DATE]"
type input "1"
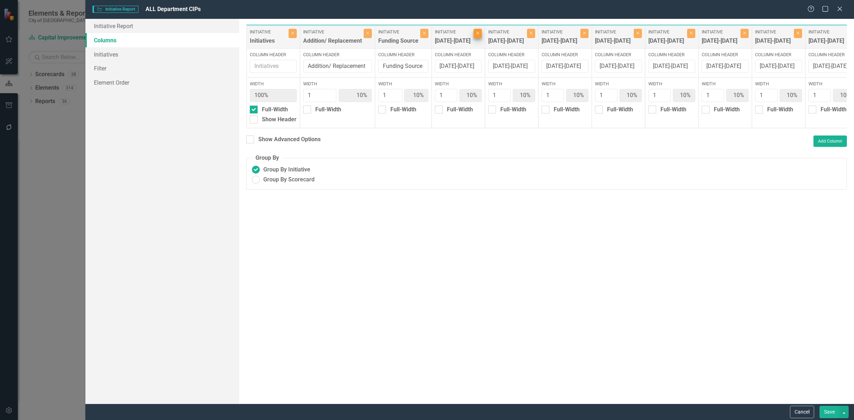
type input "11%"
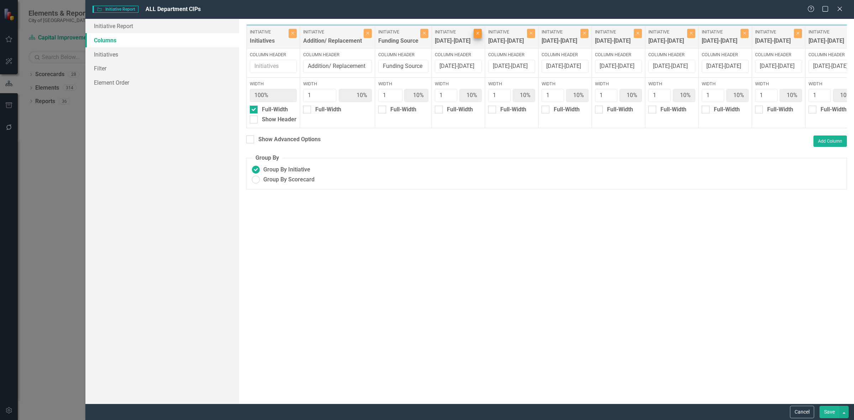
type input "11%"
click at [477, 33] on icon "Close" at bounding box center [477, 33] width 3 height 4
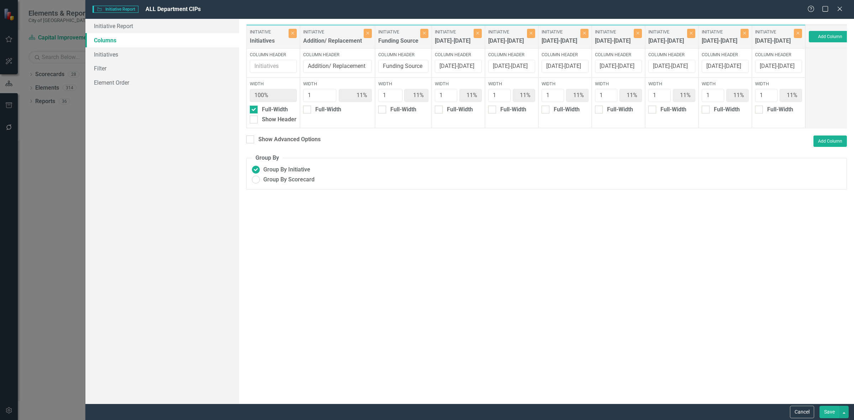
type input "13%"
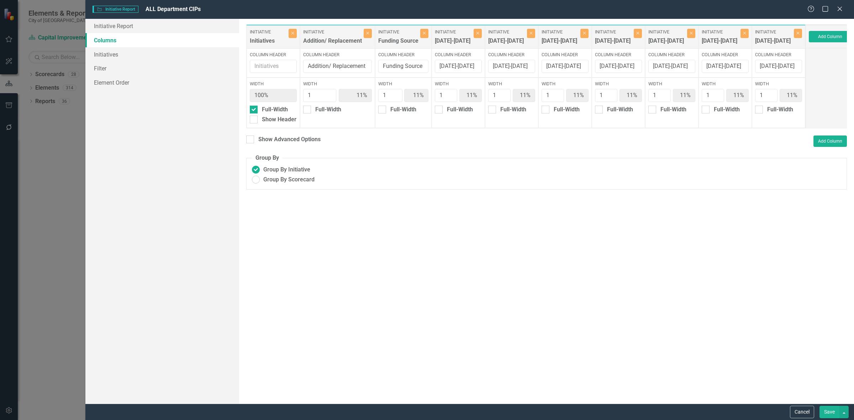
type input "13%"
click at [488, 33] on label "Initiative" at bounding box center [506, 32] width 37 height 6
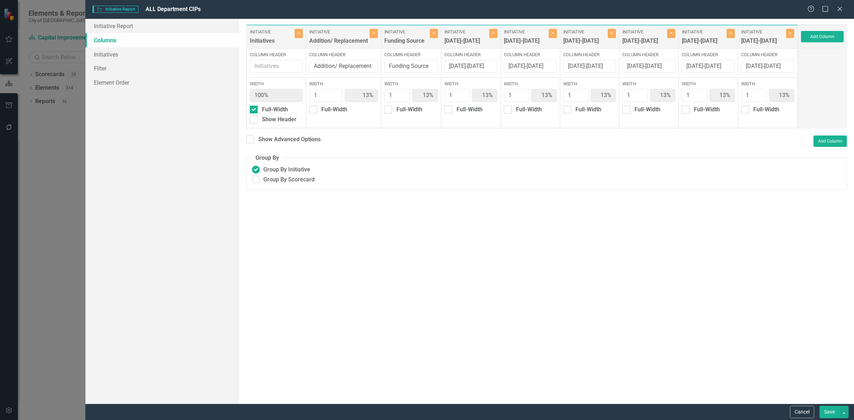
click at [477, 33] on label "Initiative" at bounding box center [466, 32] width 43 height 6
click at [435, 29] on button "Close" at bounding box center [434, 33] width 8 height 9
type input "14%"
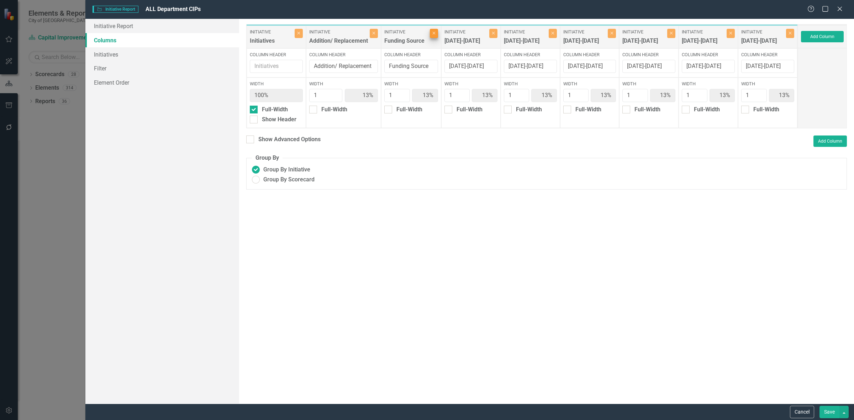
type input "14%"
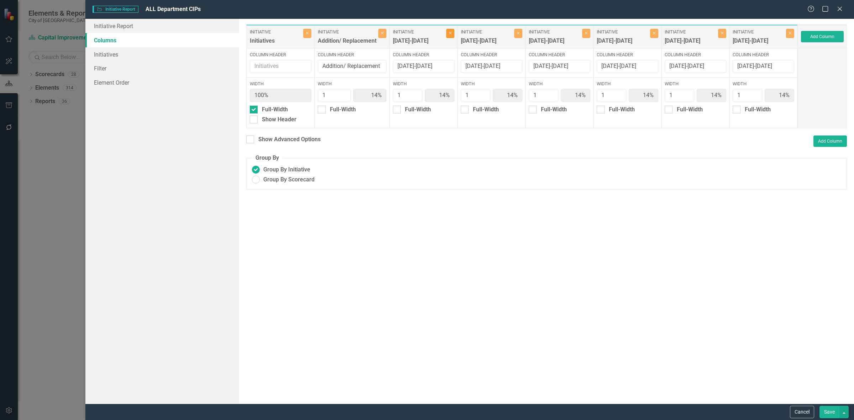
click at [450, 31] on icon "Close" at bounding box center [450, 33] width 3 height 4
type input "17%"
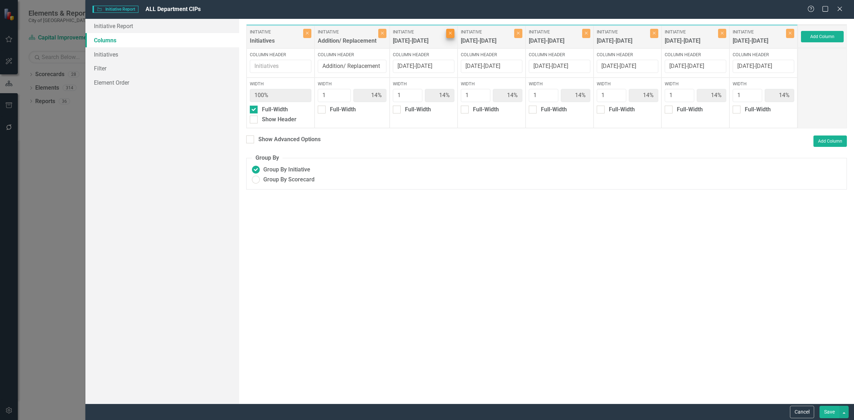
type input "17%"
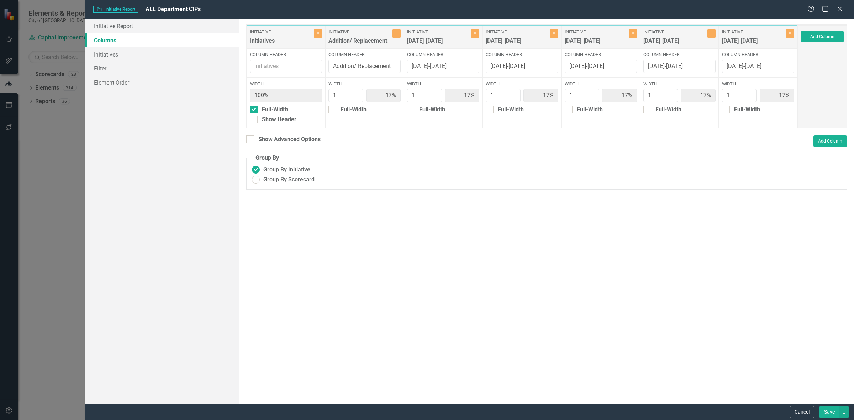
click at [468, 32] on label "Initiative" at bounding box center [438, 32] width 62 height 6
drag, startPoint x: 473, startPoint y: 32, endPoint x: 478, endPoint y: 32, distance: 5.3
click at [474, 33] on button "Close" at bounding box center [475, 33] width 8 height 9
type input "20%"
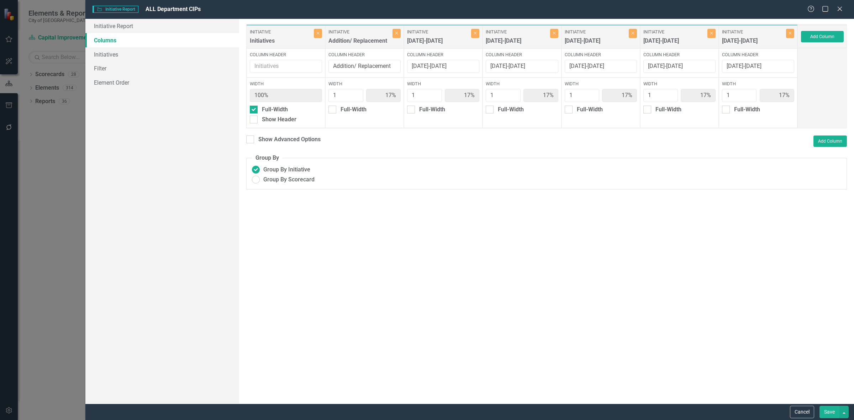
type input "20%"
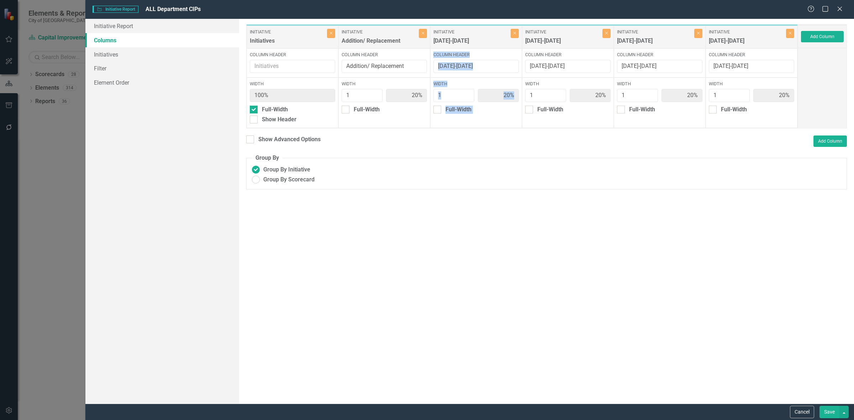
click at [521, 33] on div "Initiative Initiatives Close Column Header Width 100% Full-Width Show Header In…" at bounding box center [522, 76] width 552 height 104
click at [513, 31] on icon "Close" at bounding box center [514, 33] width 3 height 4
type input "25%"
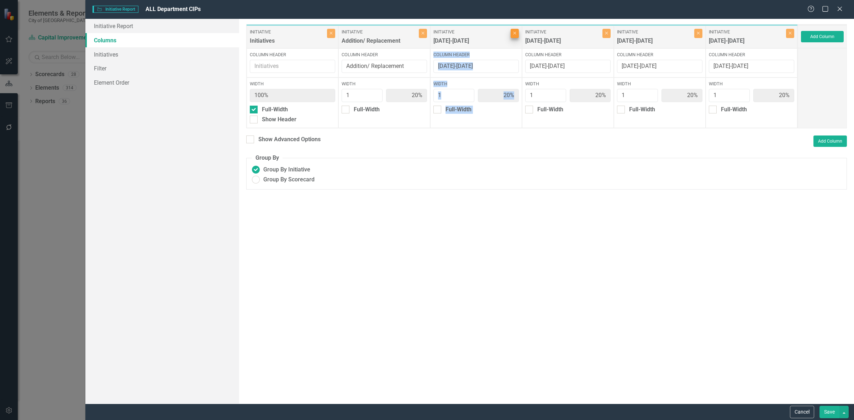
type input "25%"
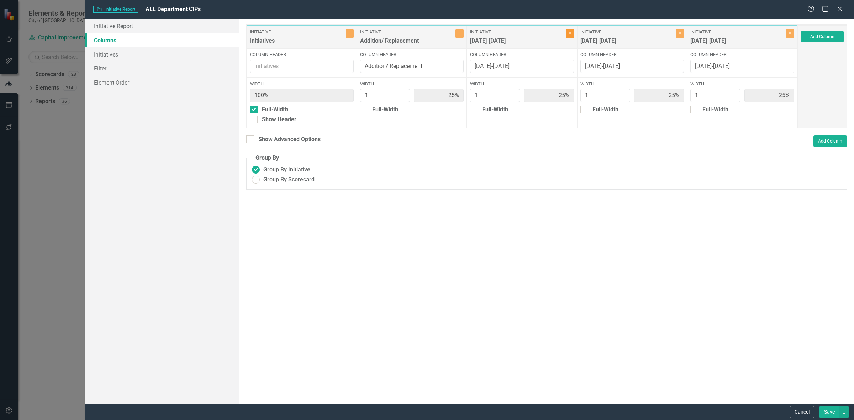
click at [572, 34] on button "Close" at bounding box center [570, 33] width 8 height 9
type input "33%"
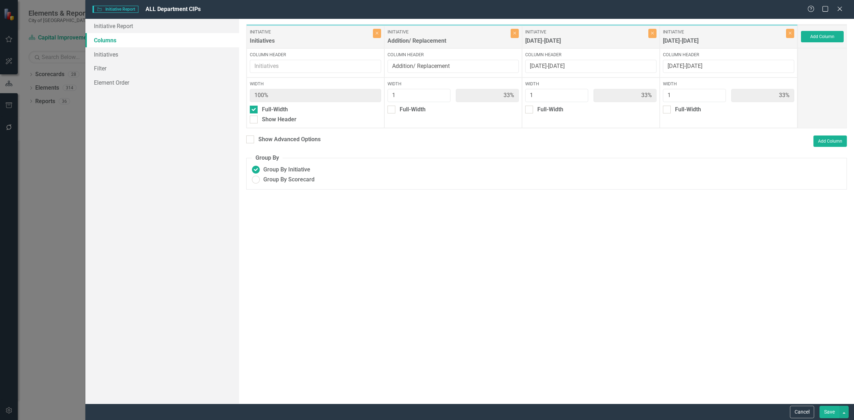
click at [657, 33] on div "Initiative 2030-2031 Close" at bounding box center [591, 37] width 138 height 23
click at [652, 33] on icon "Close" at bounding box center [652, 33] width 3 height 4
type input "50%"
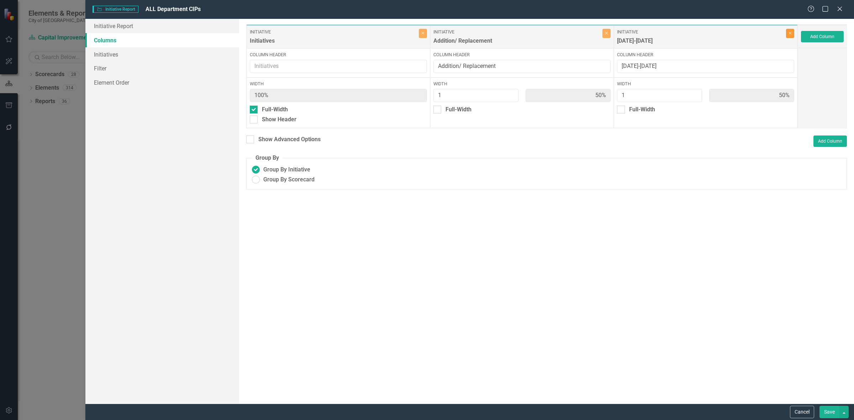
click at [787, 38] on button "Close" at bounding box center [790, 33] width 8 height 9
type input "100%"
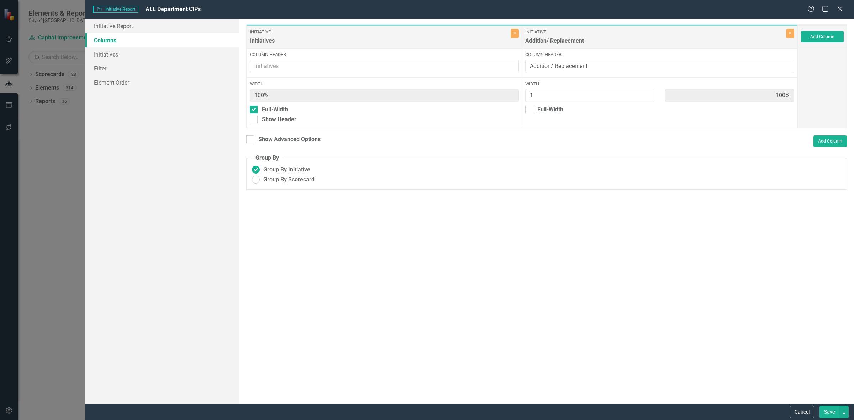
click at [796, 29] on div "Initiative Addition/ Replacement Close" at bounding box center [659, 37] width 275 height 23
click at [814, 33] on button "Add Column" at bounding box center [822, 36] width 43 height 11
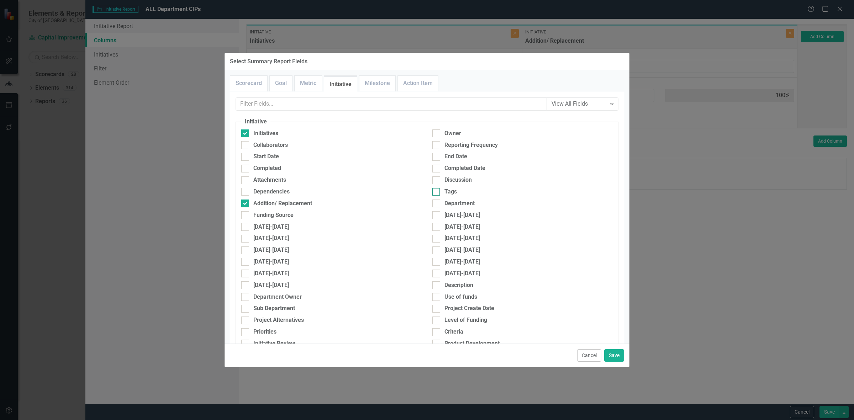
click at [445, 189] on div "Tags" at bounding box center [451, 192] width 12 height 8
click at [437, 189] on input "Tags" at bounding box center [434, 190] width 5 height 5
checkbox input "true"
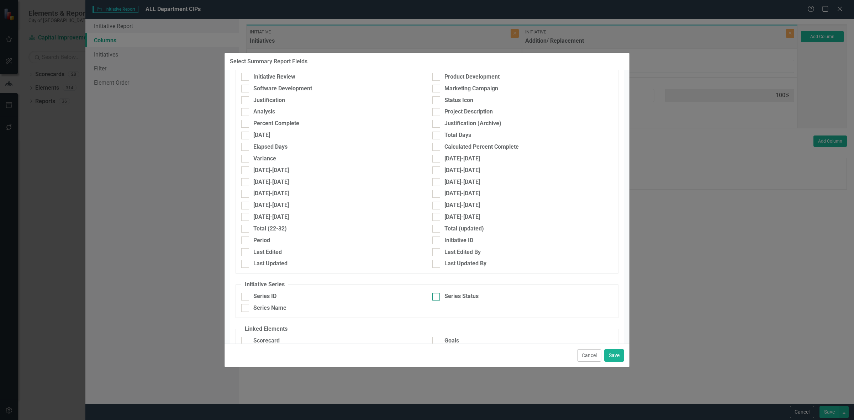
click at [467, 296] on div "Series Status" at bounding box center [462, 297] width 34 height 8
click at [437, 296] on input "Series Status" at bounding box center [434, 295] width 5 height 5
checkbox input "true"
click at [614, 355] on button "Save" at bounding box center [614, 356] width 20 height 12
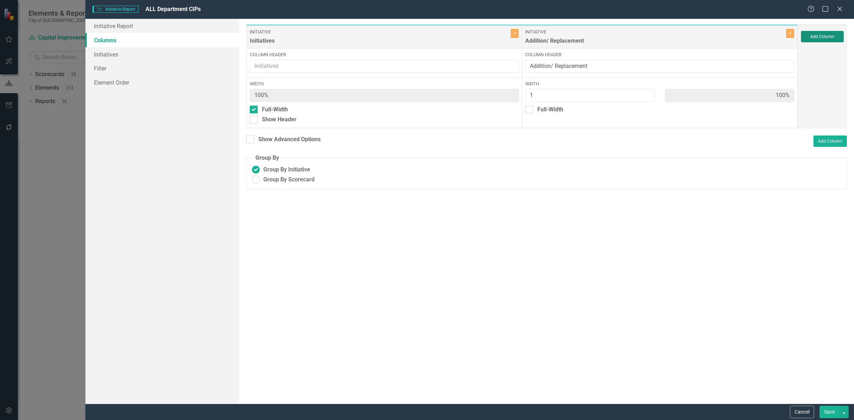
type input "33%"
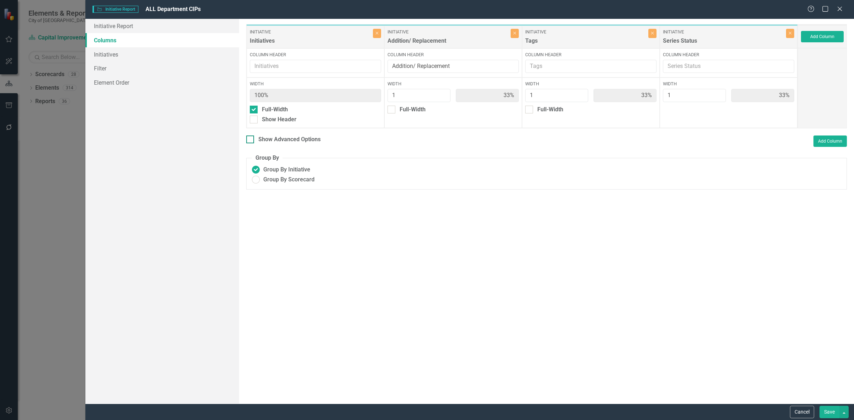
click at [299, 142] on div "Show Advanced Options" at bounding box center [289, 140] width 62 height 8
click at [251, 140] on input "Show Advanced Options" at bounding box center [248, 138] width 5 height 5
checkbox input "true"
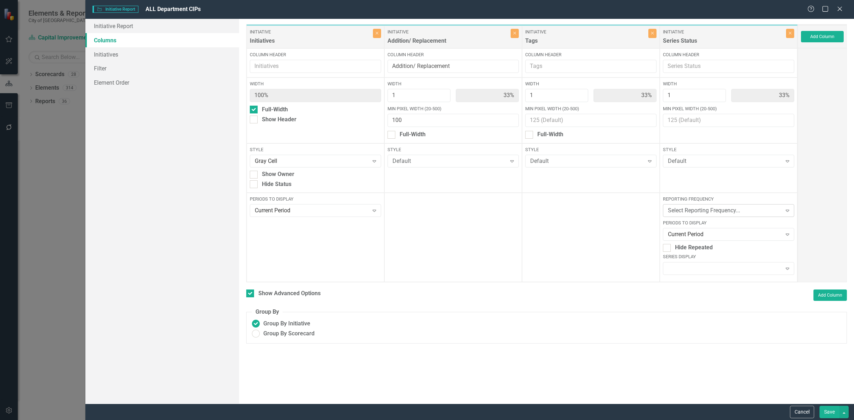
click at [712, 212] on div "Select Reporting Frequency..." at bounding box center [725, 211] width 114 height 8
click at [710, 265] on div "FY Annual CIPs" at bounding box center [728, 270] width 131 height 12
click at [708, 235] on div "Current Period" at bounding box center [725, 235] width 114 height 8
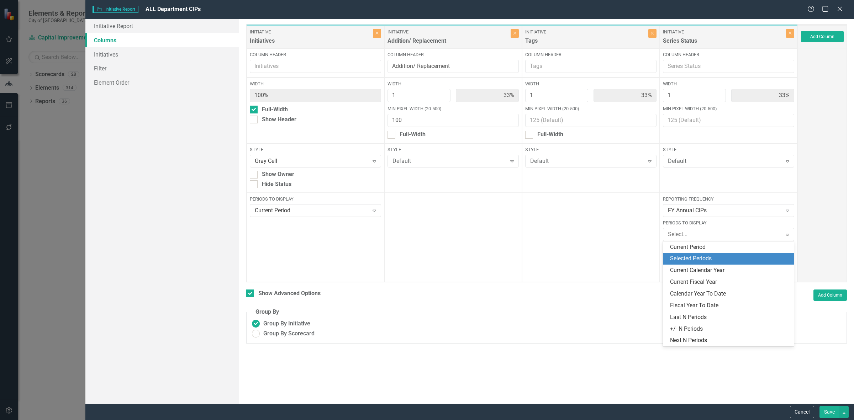
click at [708, 263] on div "Selected Periods" at bounding box center [728, 259] width 131 height 12
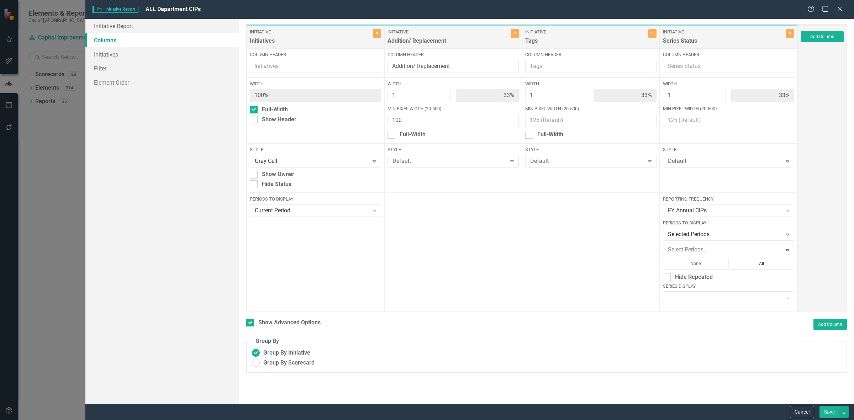
click at [755, 262] on button "All" at bounding box center [762, 263] width 66 height 11
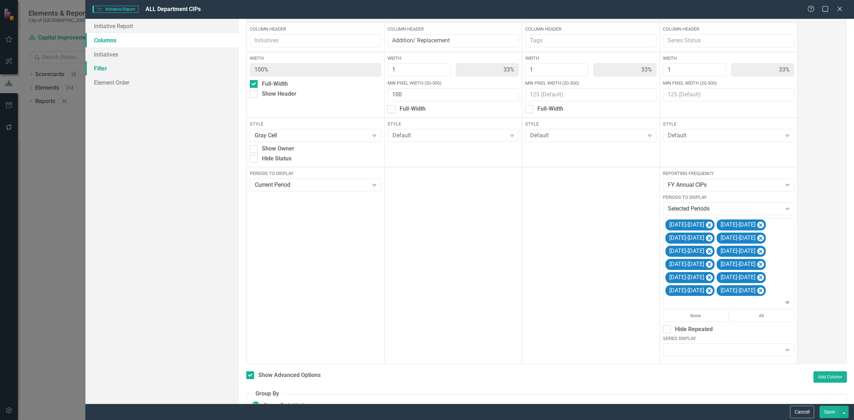
scroll to position [0, 0]
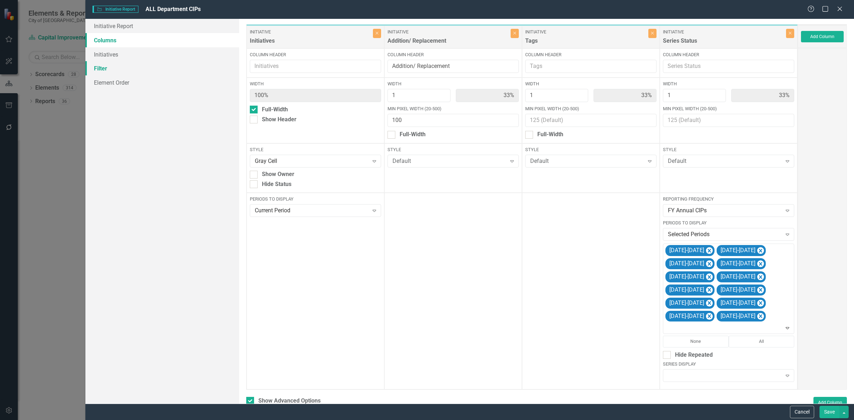
click at [137, 68] on link "Filter" at bounding box center [162, 68] width 154 height 14
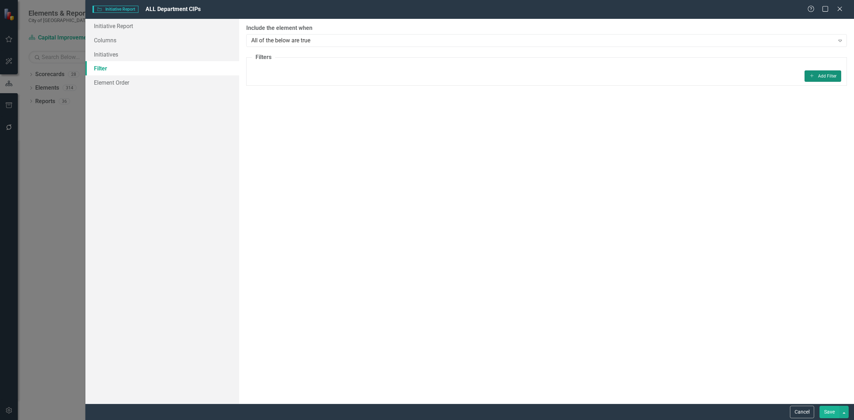
click at [823, 77] on button "Add Add Filter" at bounding box center [823, 75] width 37 height 11
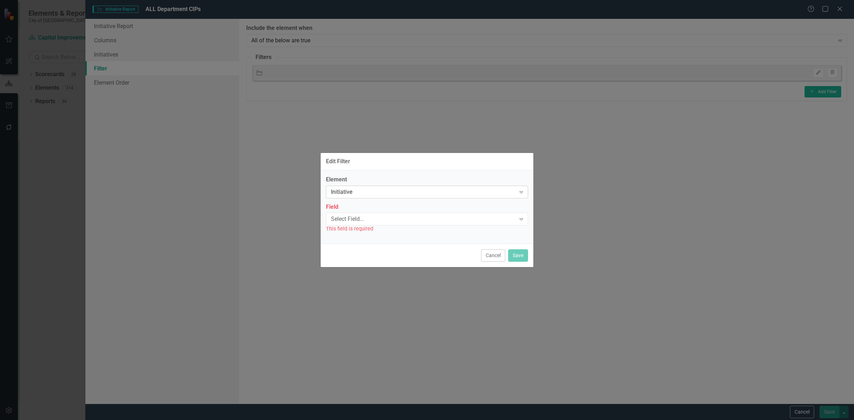
click at [400, 193] on div "Initiative" at bounding box center [423, 192] width 185 height 8
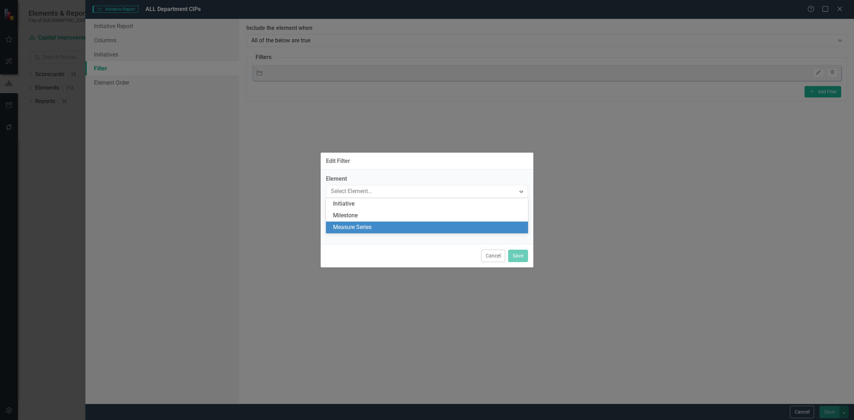
click at [380, 225] on div "Measure Series" at bounding box center [428, 228] width 191 height 8
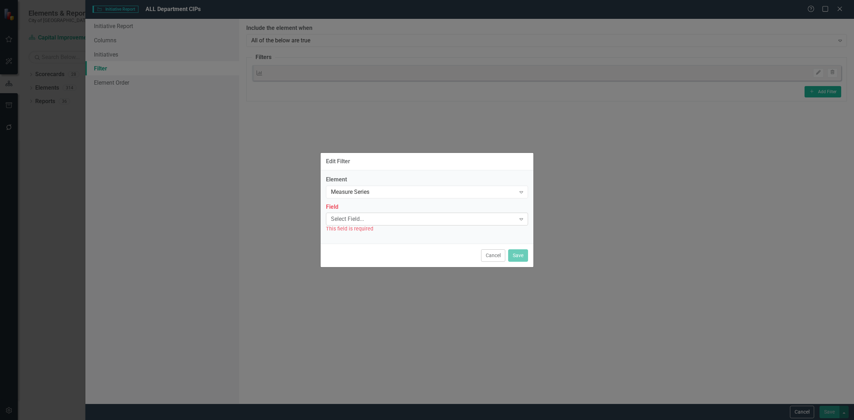
click at [369, 219] on div "Select Field..." at bounding box center [423, 219] width 185 height 8
click at [367, 231] on div "Name" at bounding box center [428, 231] width 191 height 8
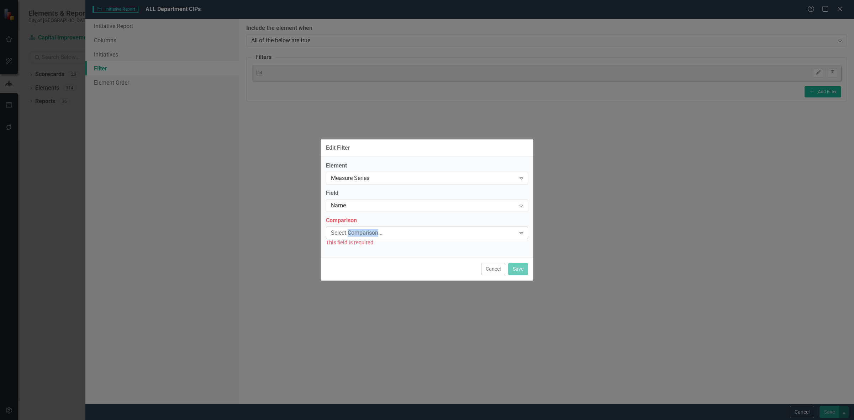
click at [366, 231] on div "Select Comparison..." at bounding box center [423, 233] width 185 height 8
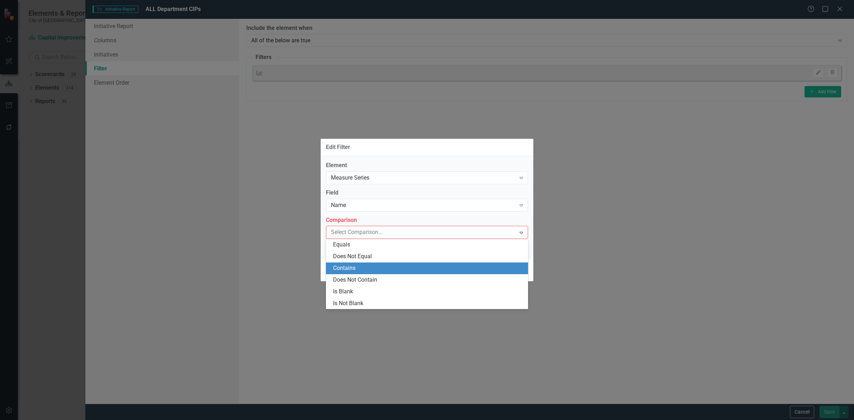
click at [355, 264] on div "Contains" at bounding box center [427, 269] width 202 height 12
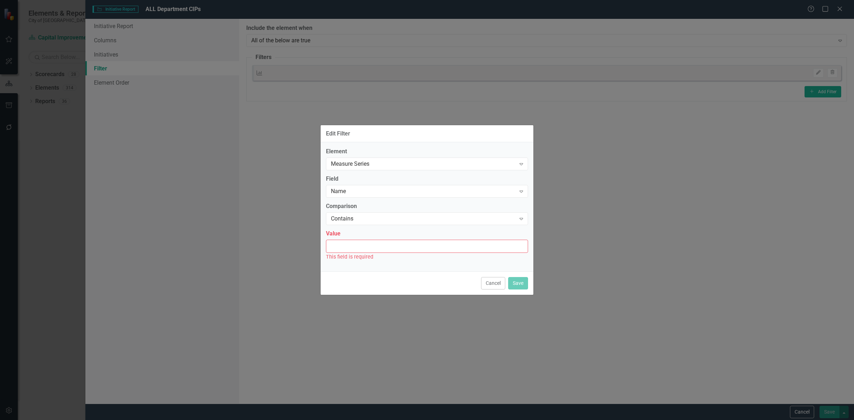
click at [349, 248] on input "Value" at bounding box center [427, 246] width 202 height 13
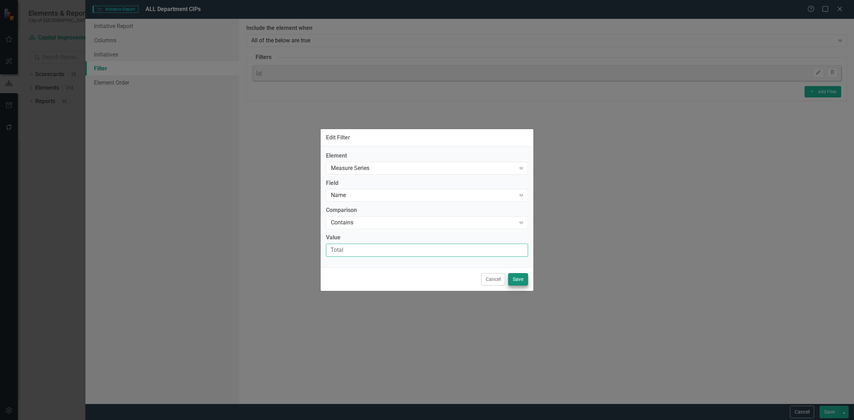
type input "Total"
click at [515, 277] on button "Save" at bounding box center [518, 279] width 20 height 12
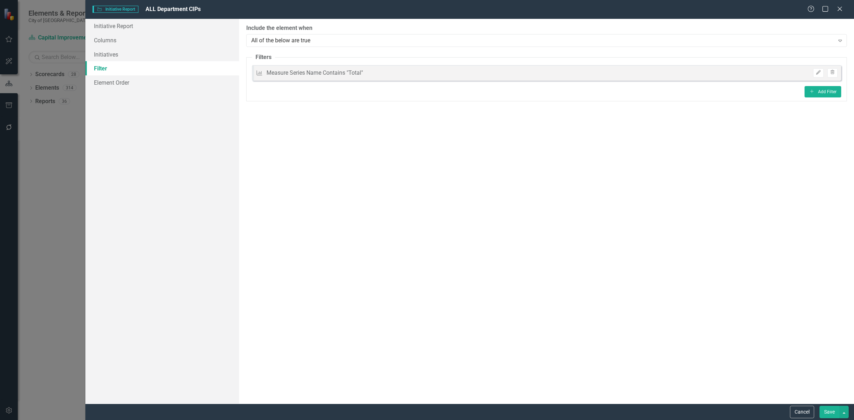
click at [827, 415] on button "Save" at bounding box center [830, 412] width 20 height 12
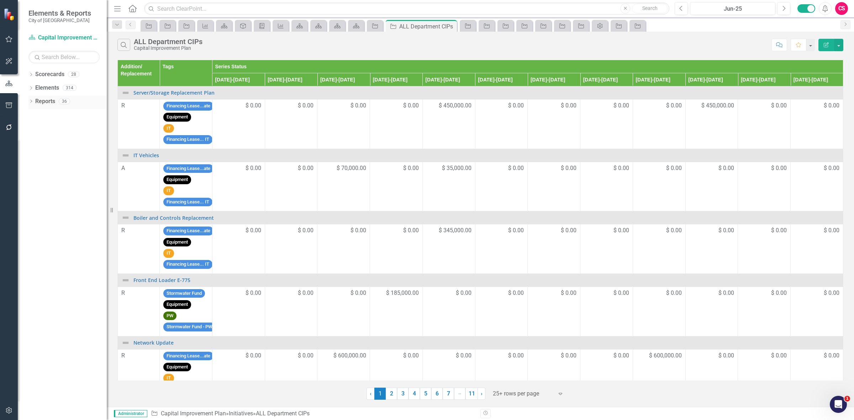
click at [49, 100] on link "Reports" at bounding box center [45, 102] width 20 height 8
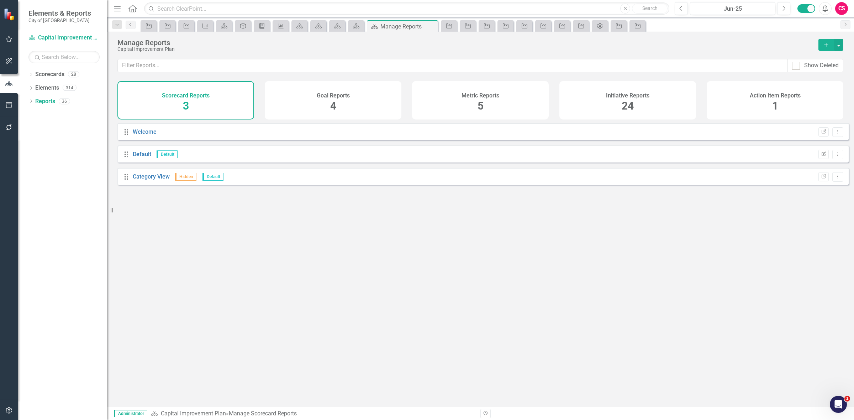
click at [646, 107] on div "Initiative Reports 24" at bounding box center [628, 100] width 137 height 38
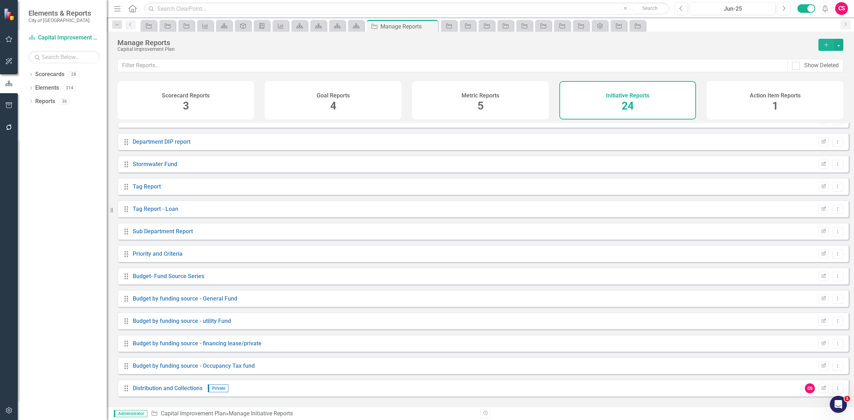
scroll to position [215, 0]
click at [164, 190] on link "Department DIP report" at bounding box center [162, 186] width 58 height 7
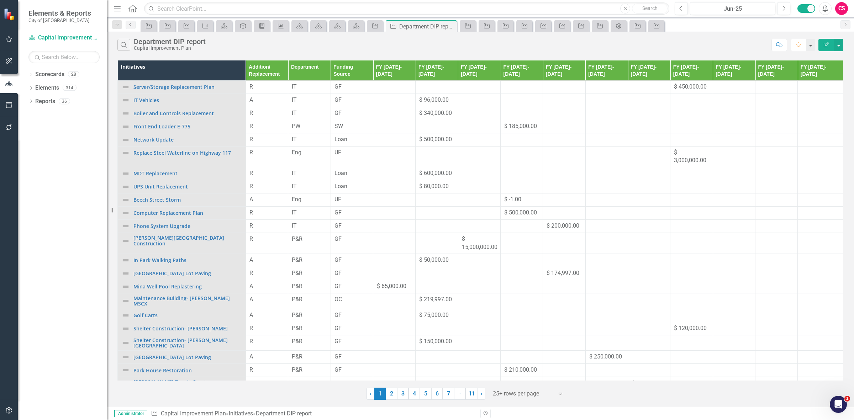
click at [825, 43] on icon "Edit Report" at bounding box center [826, 44] width 6 height 5
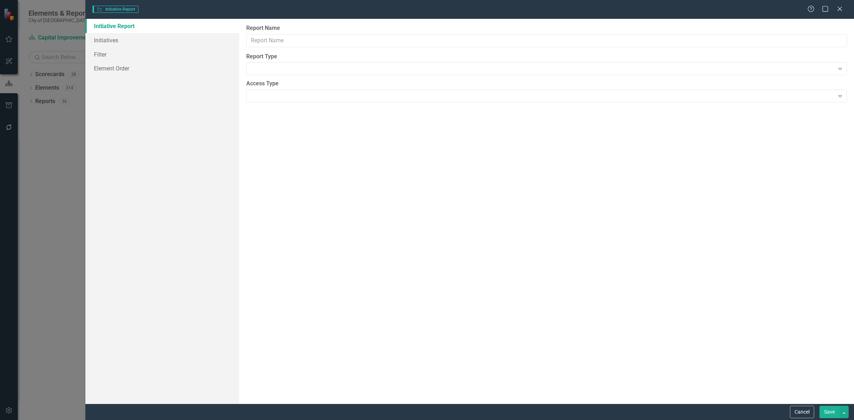
type input "Department DIP report"
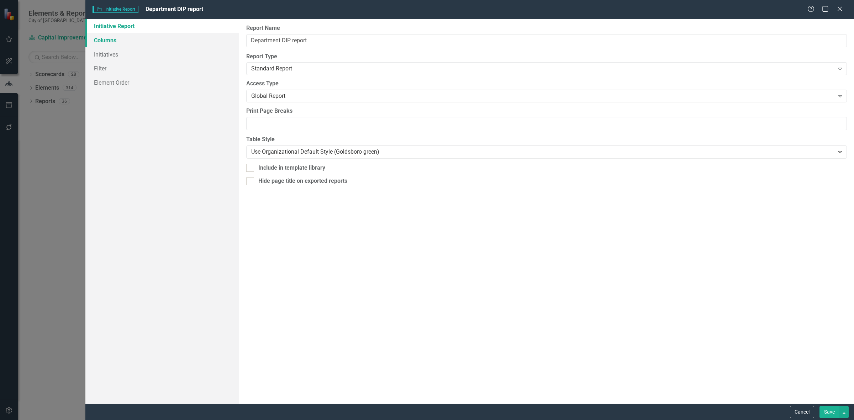
click at [129, 40] on link "Columns" at bounding box center [162, 40] width 154 height 14
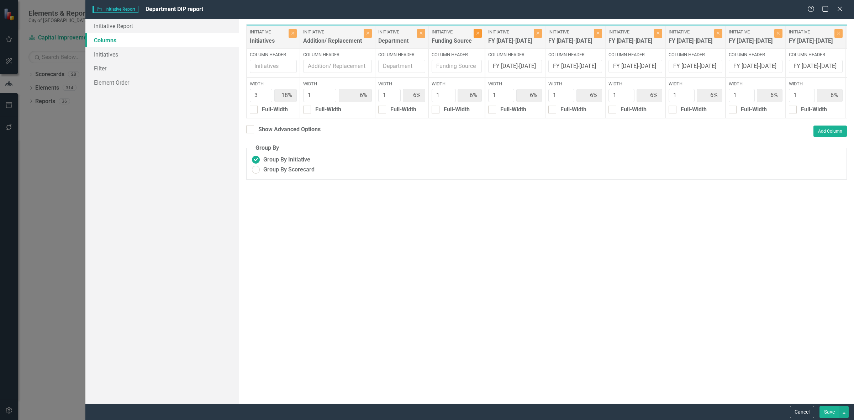
click at [477, 34] on icon "Close" at bounding box center [477, 33] width 3 height 4
click at [480, 34] on icon "Close" at bounding box center [481, 33] width 3 height 4
type input "20%"
type input "7%"
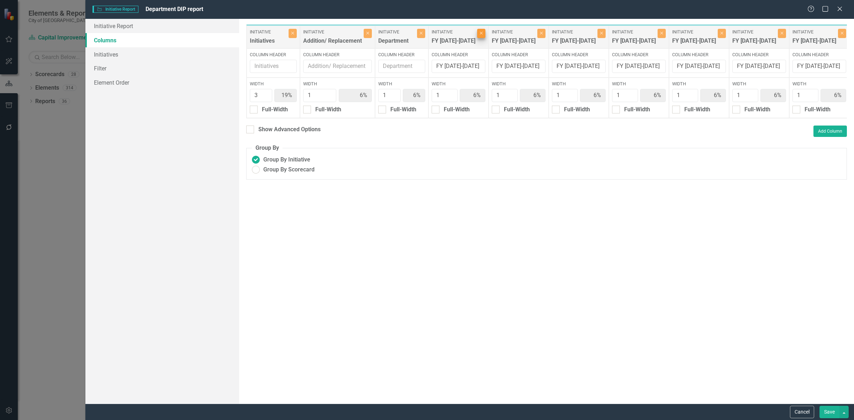
type input "7%"
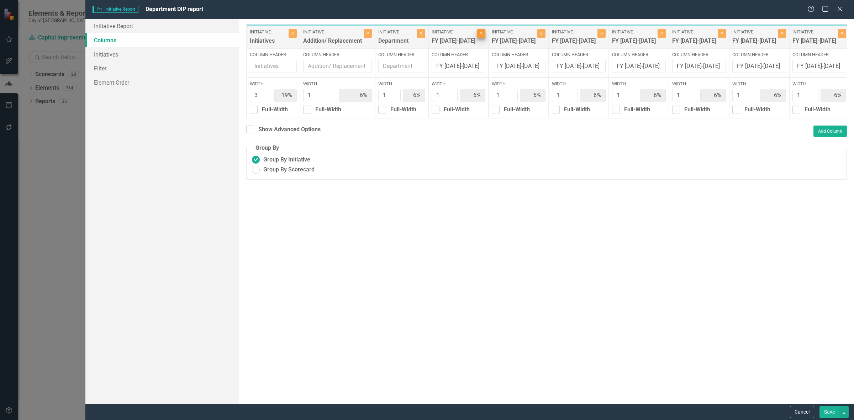
type input "7%"
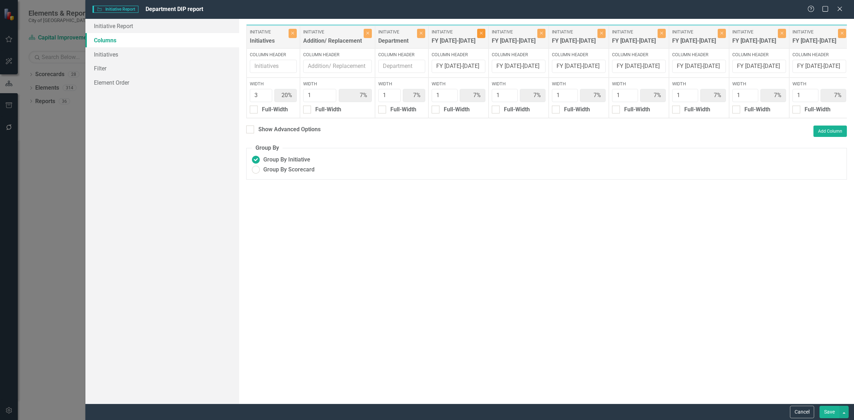
click at [480, 34] on icon "Close" at bounding box center [481, 33] width 3 height 4
type input "23%"
type input "8%"
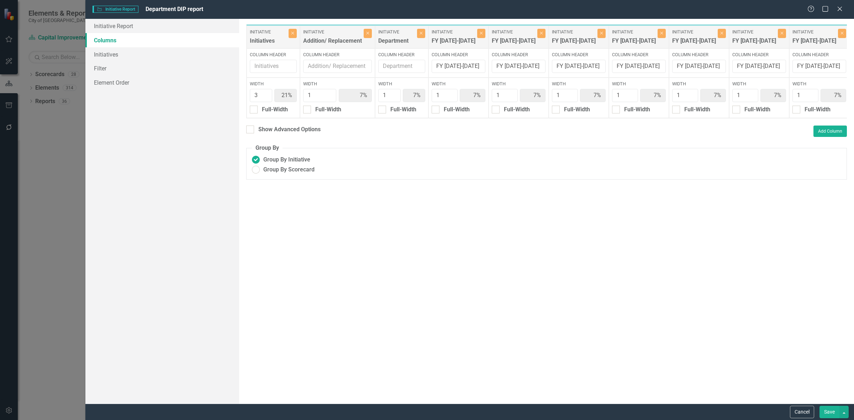
type input "8%"
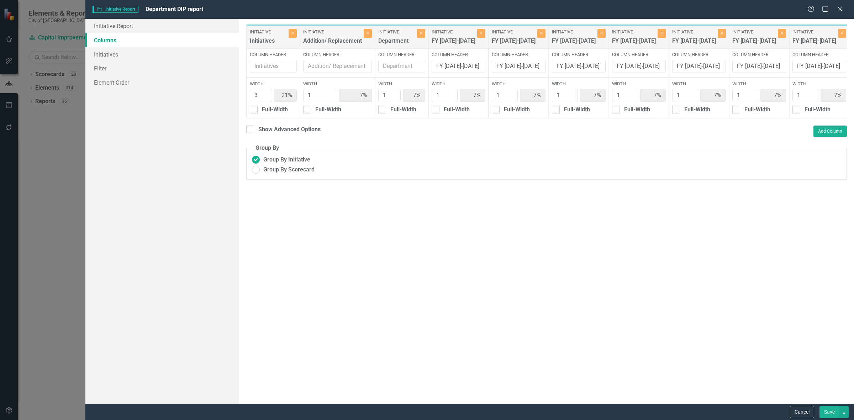
type input "8%"
click at [540, 34] on icon "Close" at bounding box center [541, 33] width 3 height 4
click at [480, 34] on icon "Close" at bounding box center [481, 33] width 3 height 4
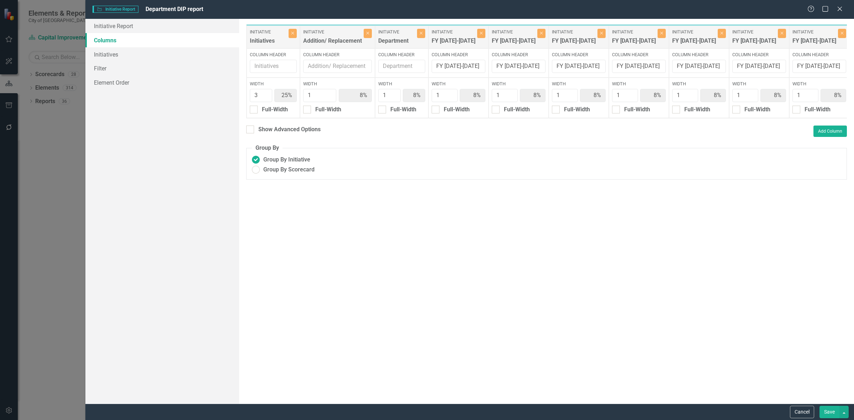
type input "27%"
type input "9%"
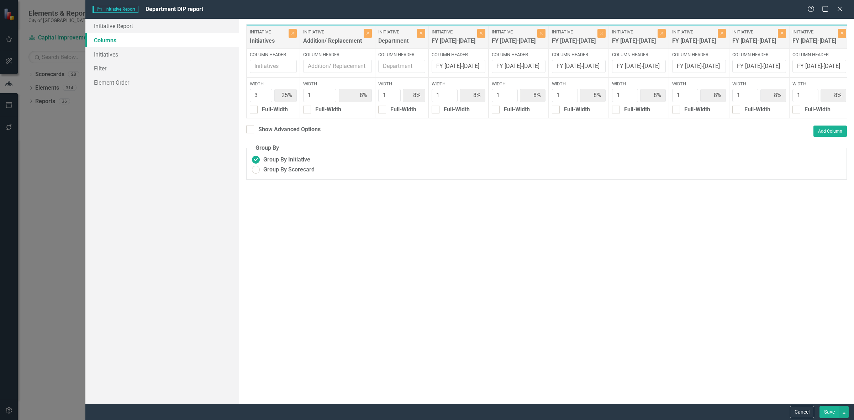
type input "9%"
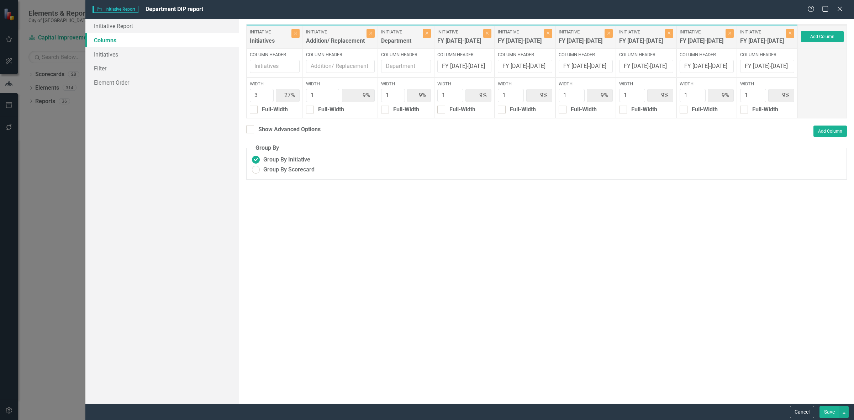
click at [474, 34] on label "Initiative" at bounding box center [459, 32] width 44 height 6
click at [489, 33] on icon "Close" at bounding box center [487, 33] width 3 height 4
type input "30%"
type input "10%"
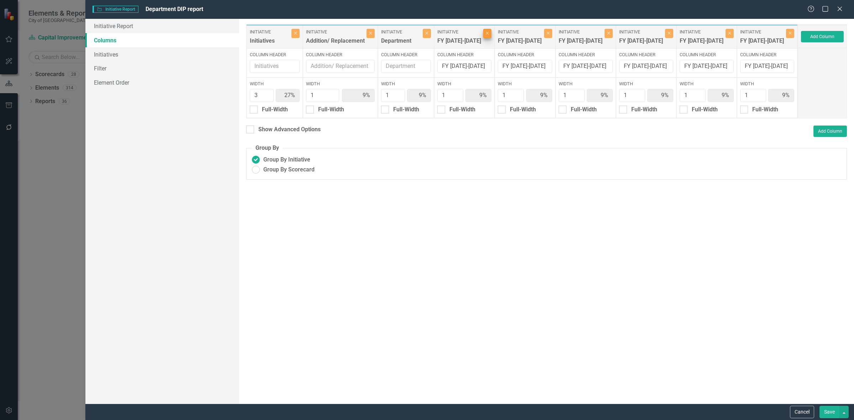
type input "10%"
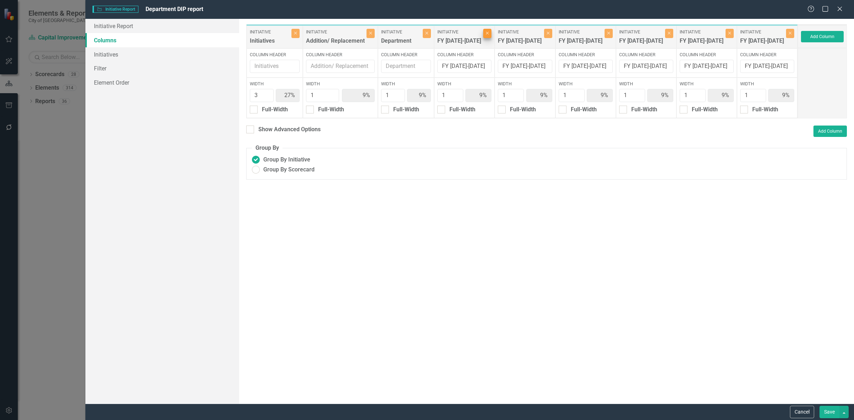
type input "10%"
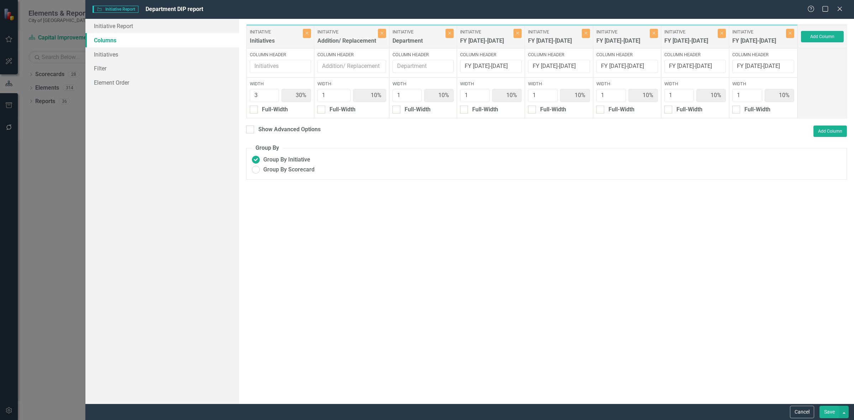
click at [526, 35] on div "Initiative FY 2029-2030 Close" at bounding box center [559, 37] width 68 height 23
click at [515, 31] on button "Close" at bounding box center [518, 33] width 8 height 9
type input "33%"
type input "11%"
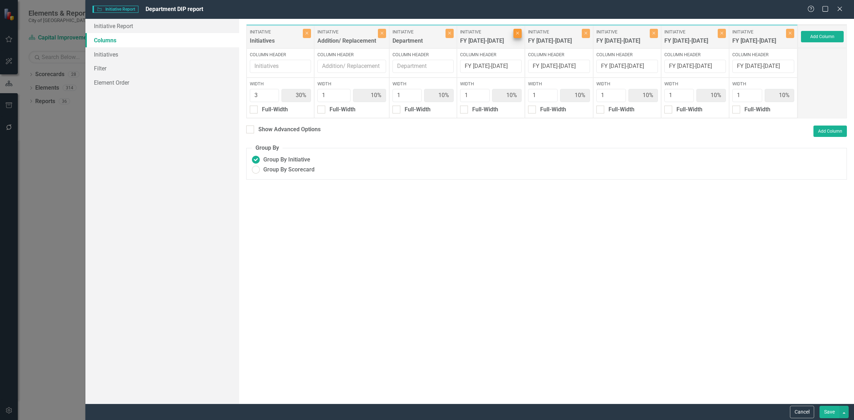
type input "11%"
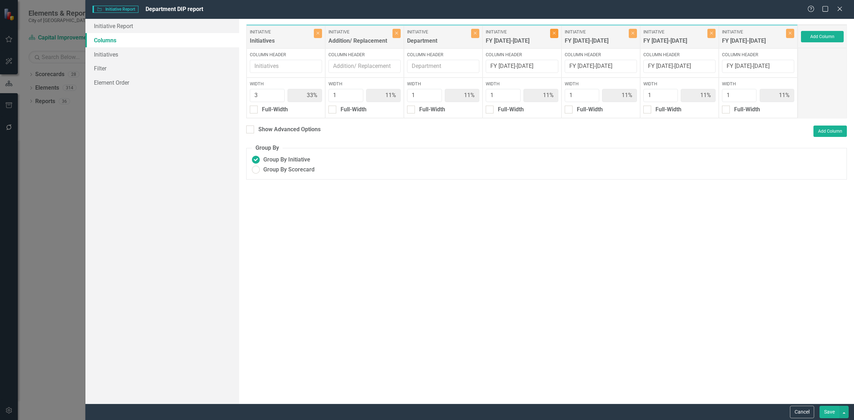
click at [550, 35] on button "Close" at bounding box center [554, 33] width 8 height 9
type input "38%"
type input "13%"
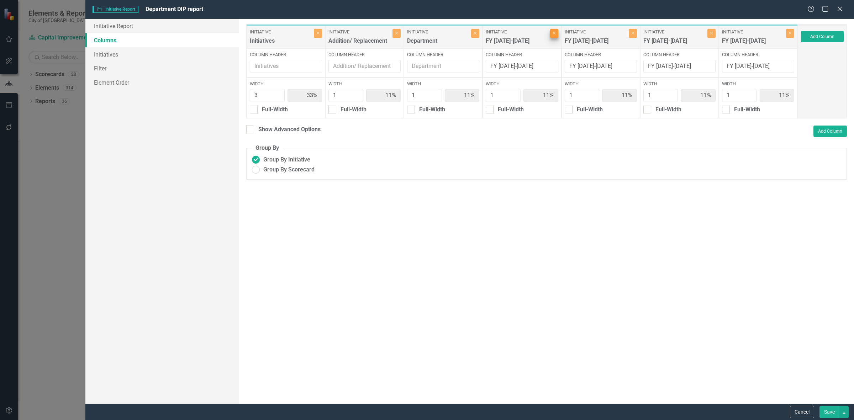
type input "13%"
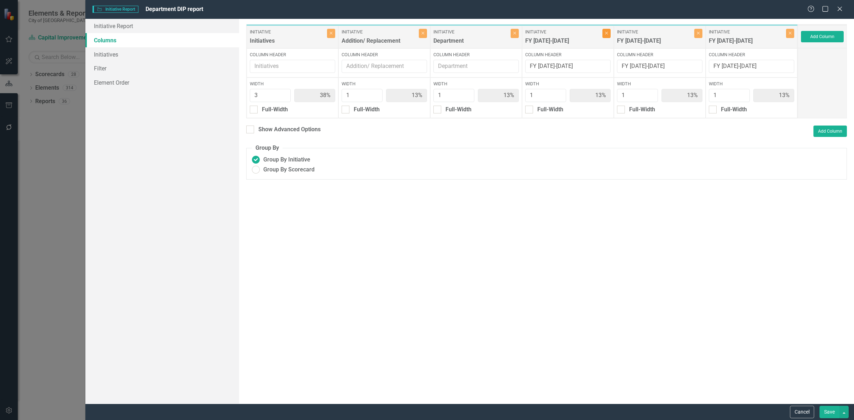
click at [603, 36] on button "Close" at bounding box center [607, 33] width 8 height 9
type input "43%"
type input "14%"
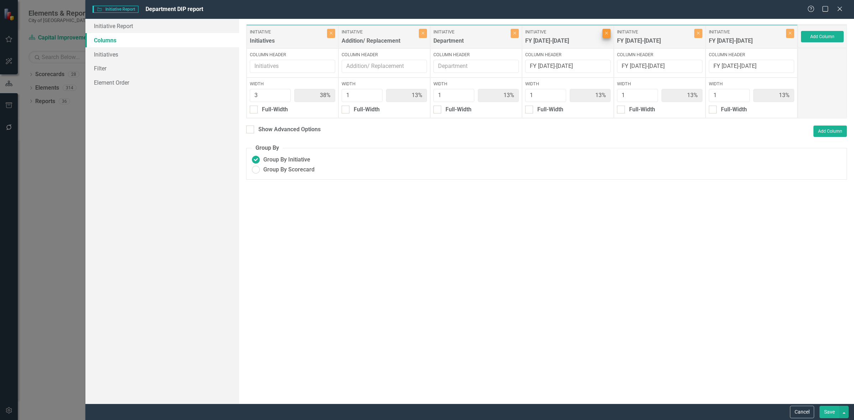
type input "14%"
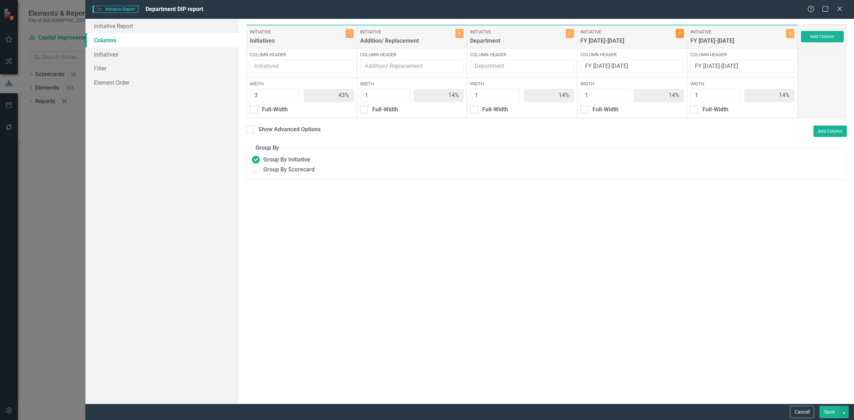
click at [681, 33] on icon "Close" at bounding box center [679, 33] width 3 height 4
type input "50%"
type input "17%"
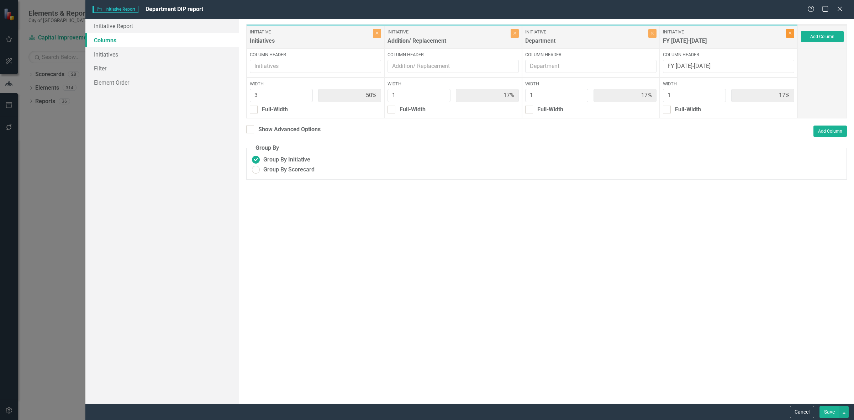
click at [791, 35] on icon "Close" at bounding box center [790, 33] width 3 height 4
type input "60%"
type input "20%"
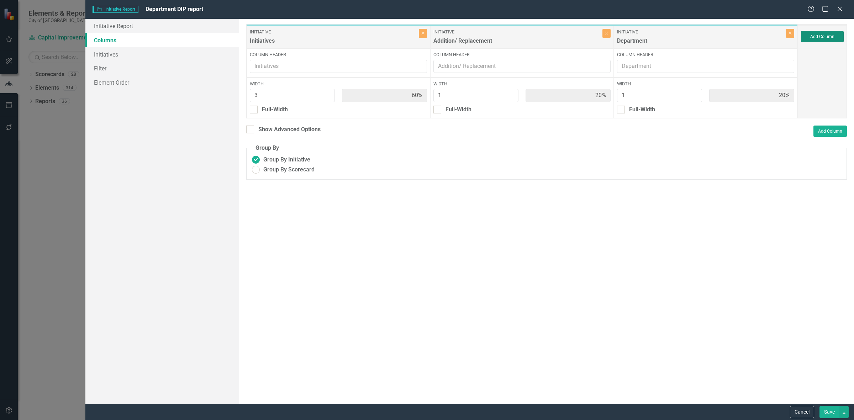
click at [826, 36] on button "Add Column" at bounding box center [822, 36] width 43 height 11
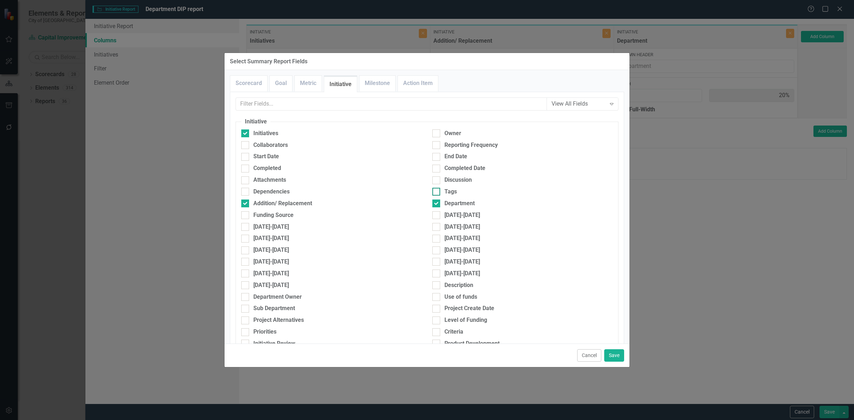
click at [441, 194] on div "Tags" at bounding box center [522, 192] width 180 height 8
click at [437, 193] on input "Tags" at bounding box center [434, 190] width 5 height 5
checkbox input "true"
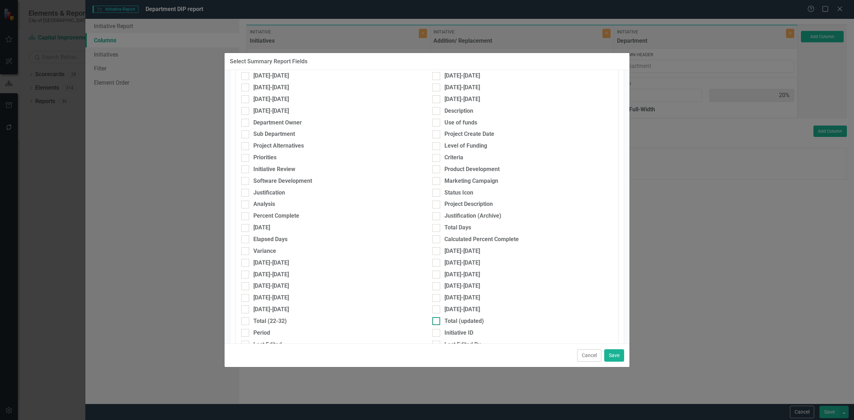
scroll to position [267, 0]
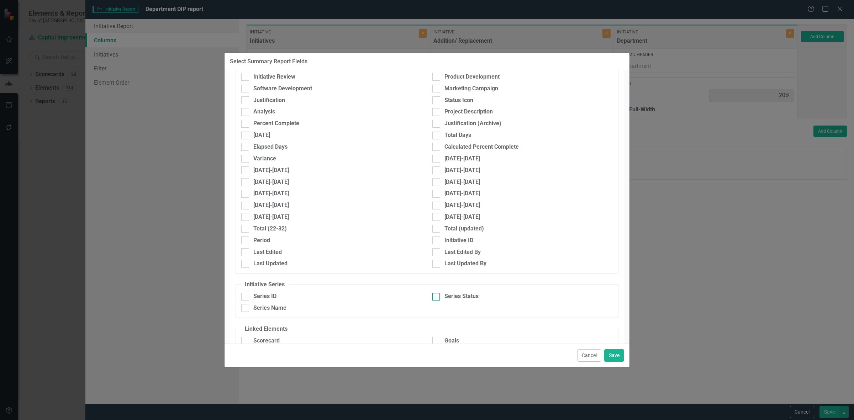
click at [454, 299] on div "Series Status" at bounding box center [462, 297] width 34 height 8
click at [437, 298] on input "Series Status" at bounding box center [434, 295] width 5 height 5
checkbox input "true"
click at [618, 355] on button "Save" at bounding box center [614, 356] width 20 height 12
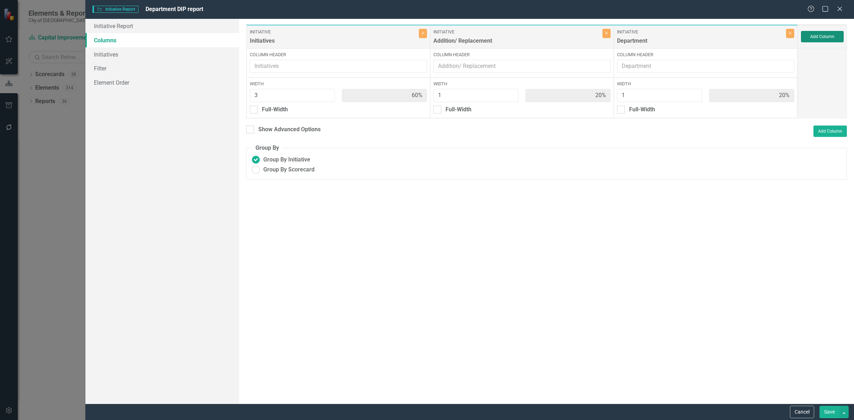
type input "43%"
type input "14%"
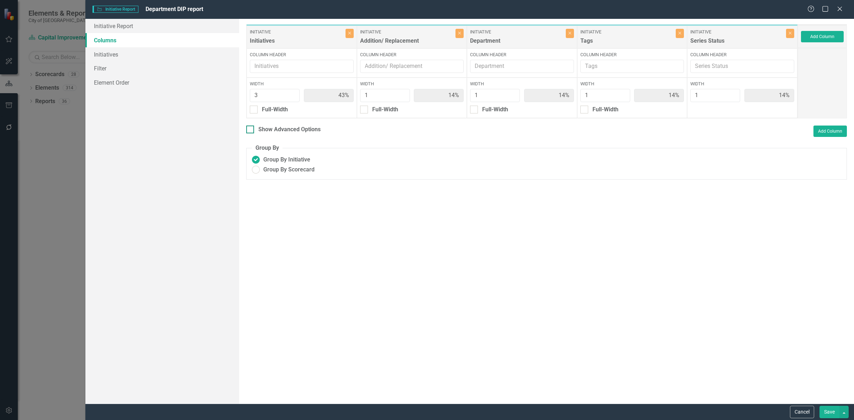
click at [295, 132] on div "Show Advanced Options" at bounding box center [289, 130] width 62 height 8
click at [251, 130] on input "Show Advanced Options" at bounding box center [248, 128] width 5 height 5
checkbox input "true"
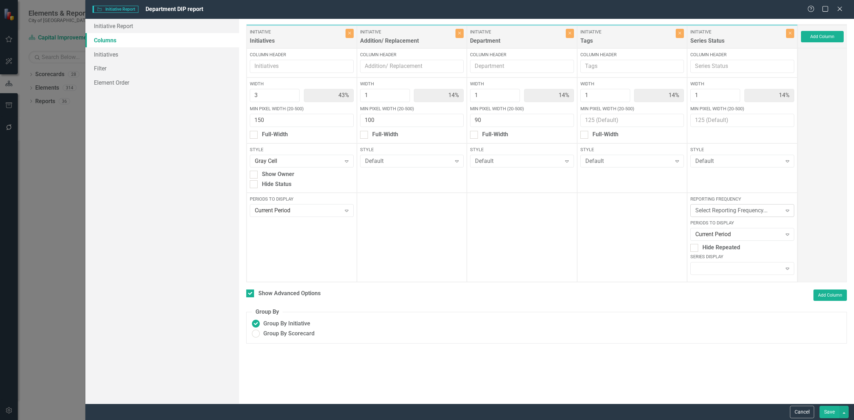
click at [727, 209] on div "Select Reporting Frequency..." at bounding box center [738, 211] width 86 height 8
click at [725, 271] on div "FY Annual CIPs" at bounding box center [744, 270] width 92 height 8
click at [720, 236] on div "Current Period" at bounding box center [738, 235] width 86 height 8
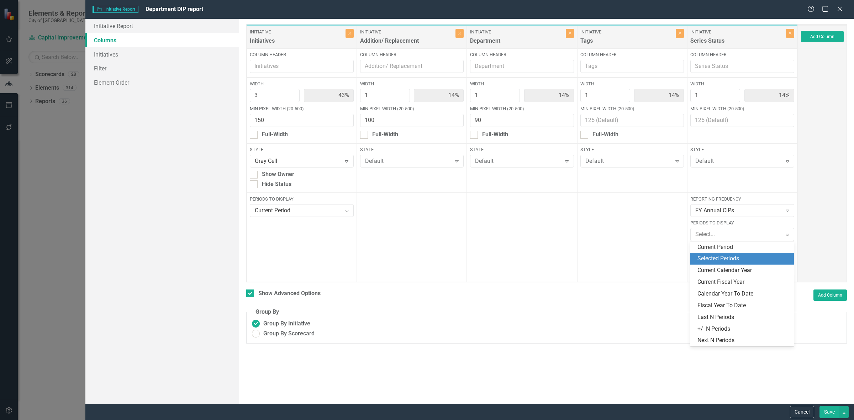
click at [724, 256] on div "Selected Periods" at bounding box center [744, 259] width 92 height 8
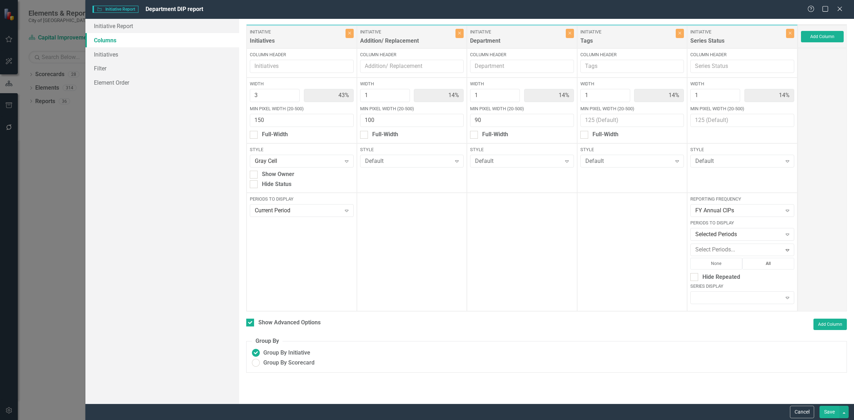
click at [764, 266] on button "All" at bounding box center [768, 263] width 52 height 11
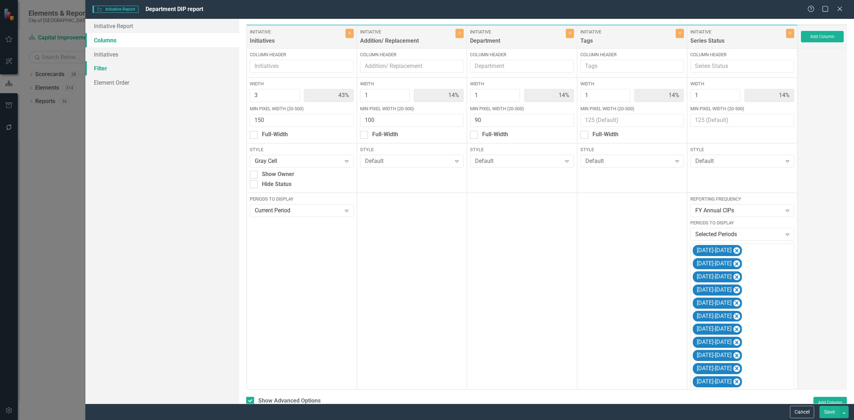
click at [136, 73] on link "Filter" at bounding box center [162, 68] width 154 height 14
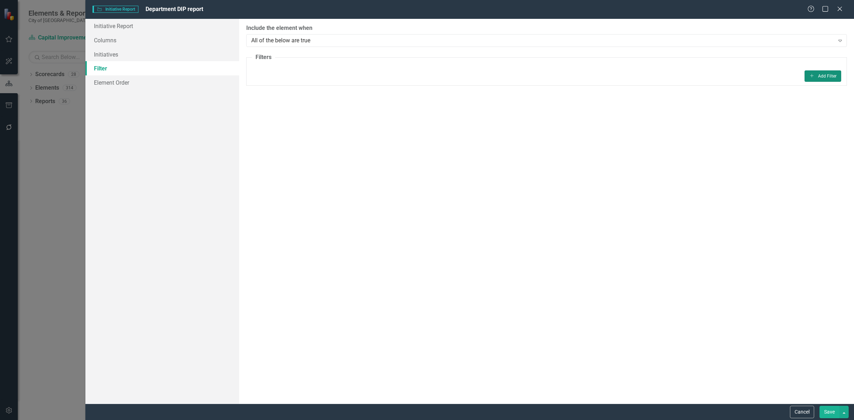
click at [816, 79] on button "Add Add Filter" at bounding box center [823, 75] width 37 height 11
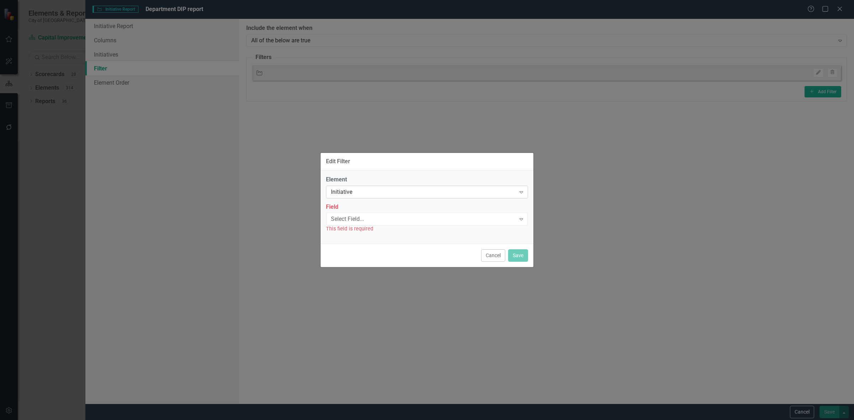
click at [426, 196] on div "Initiative Expand" at bounding box center [427, 192] width 202 height 13
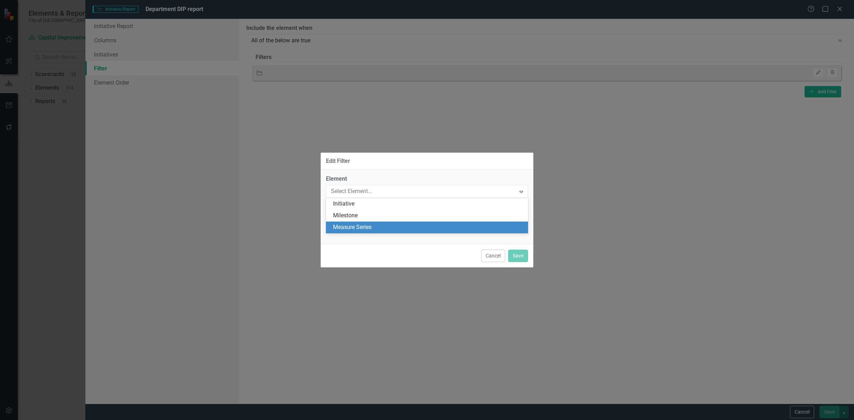
drag, startPoint x: 390, startPoint y: 231, endPoint x: 379, endPoint y: 229, distance: 11.4
click at [390, 231] on div "Measure Series" at bounding box center [428, 228] width 191 height 8
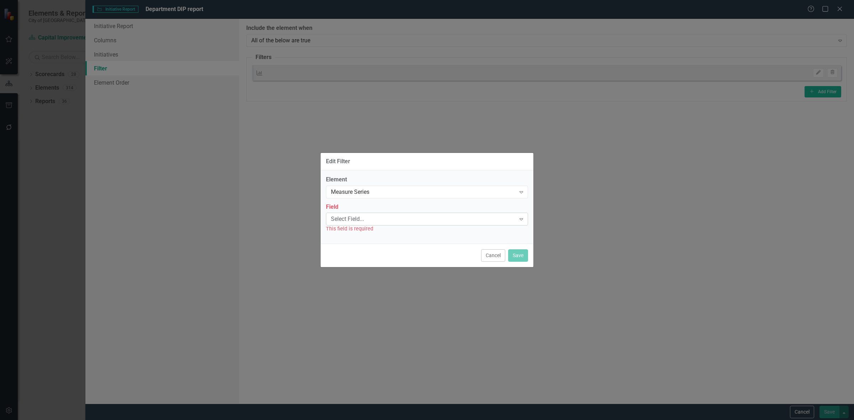
click at [355, 216] on div "Select Field..." at bounding box center [423, 219] width 185 height 8
click at [356, 230] on div "Name" at bounding box center [428, 231] width 191 height 8
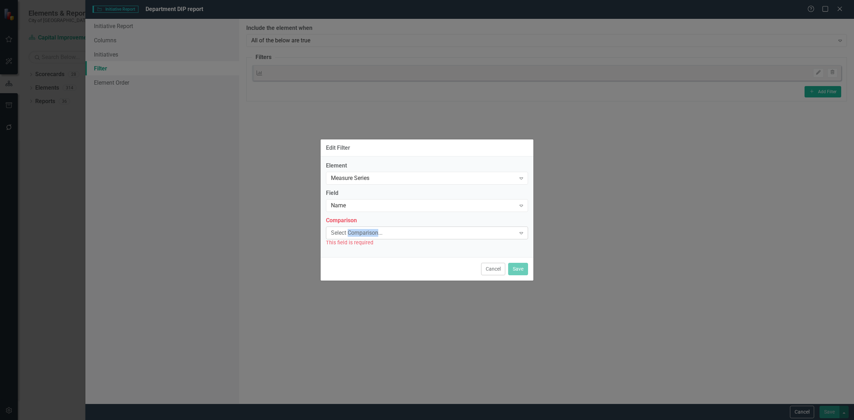
click at [355, 230] on div "Select Comparison..." at bounding box center [423, 233] width 185 height 8
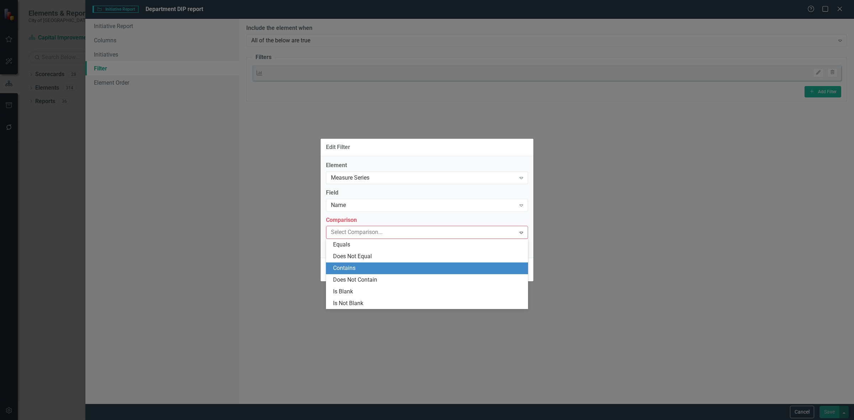
click at [358, 268] on div "Contains" at bounding box center [428, 268] width 191 height 8
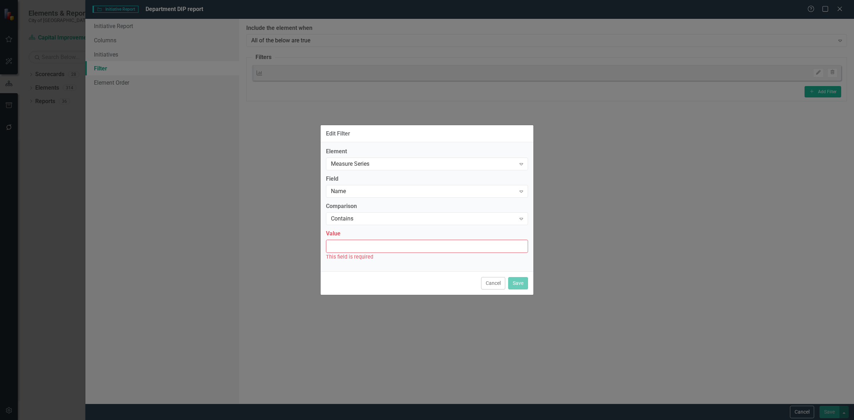
click at [350, 252] on input "Value" at bounding box center [427, 246] width 202 height 13
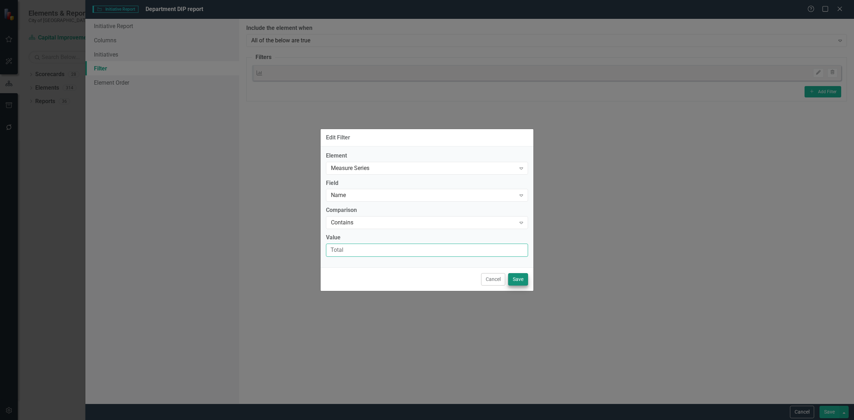
type input "Total"
click at [518, 285] on button "Save" at bounding box center [518, 279] width 20 height 12
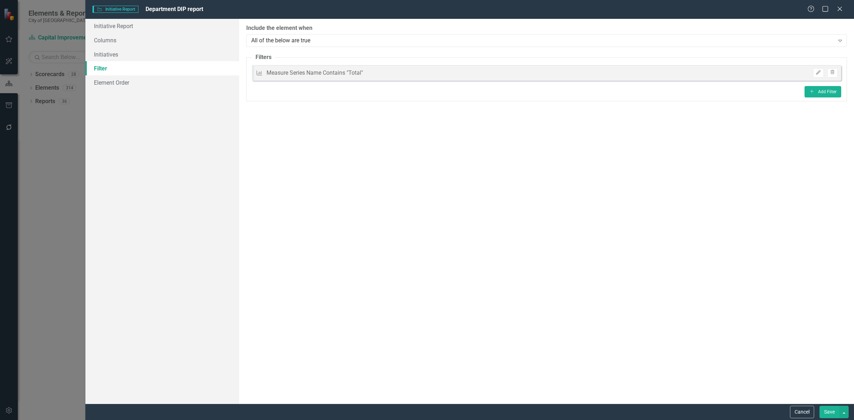
click at [826, 408] on button "Save" at bounding box center [830, 412] width 20 height 12
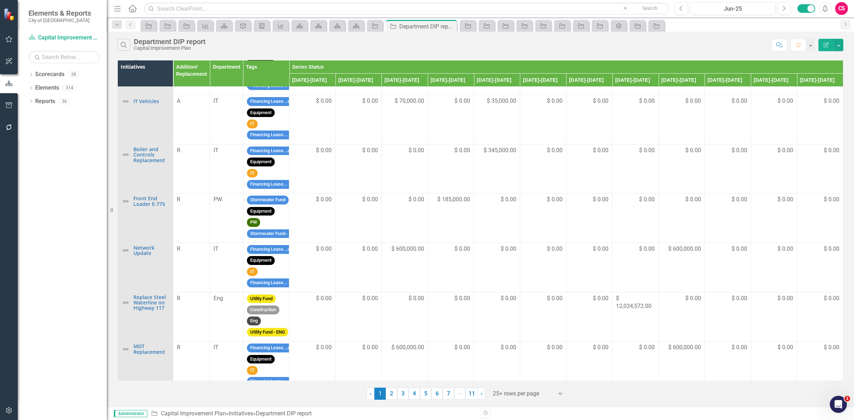
scroll to position [0, 0]
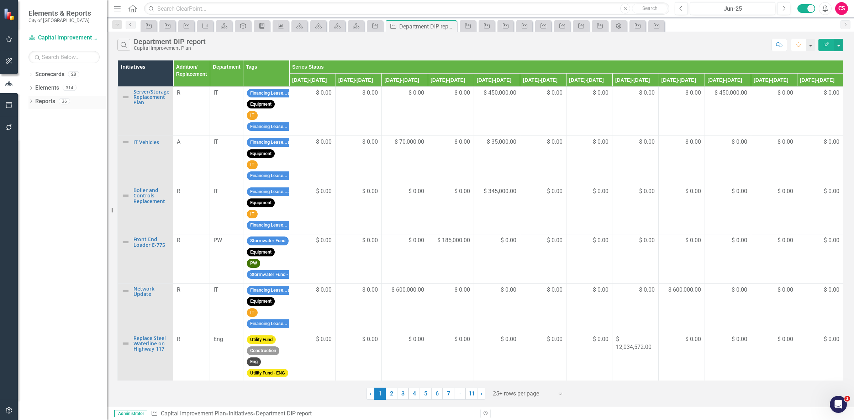
drag, startPoint x: 44, startPoint y: 101, endPoint x: 50, endPoint y: 101, distance: 5.4
click at [44, 101] on link "Reports" at bounding box center [45, 102] width 20 height 8
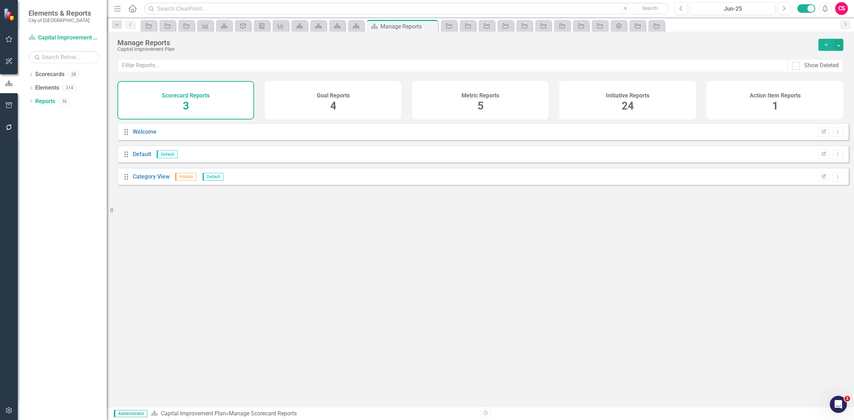
click at [652, 91] on div "Initiative Reports 24" at bounding box center [628, 100] width 137 height 38
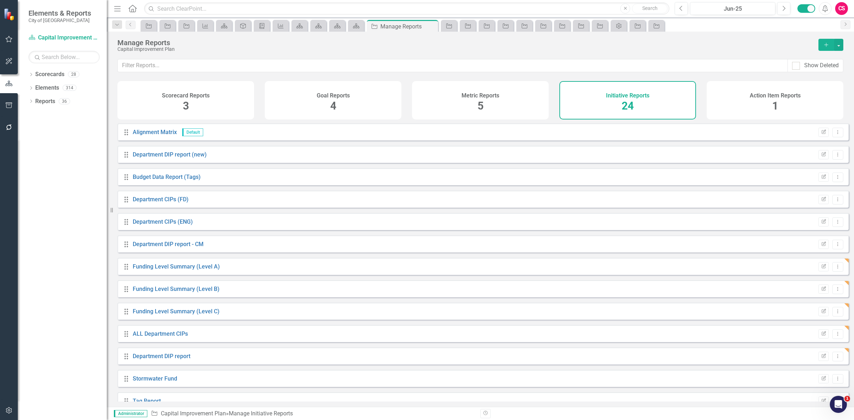
scroll to position [259, 0]
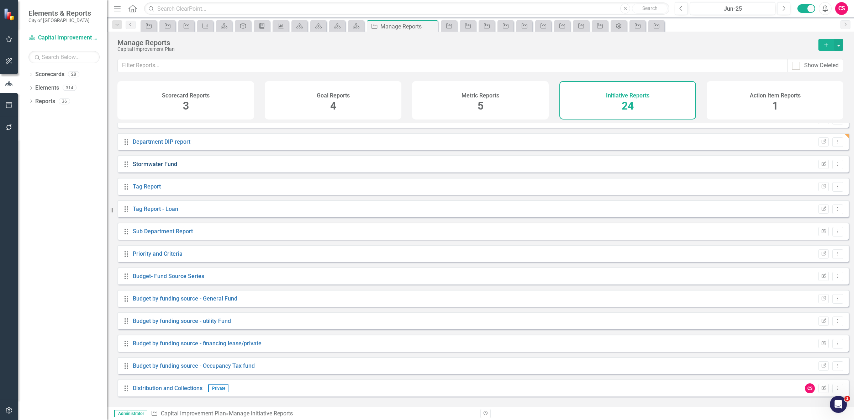
click at [161, 168] on link "Stormwater Fund" at bounding box center [155, 164] width 44 height 7
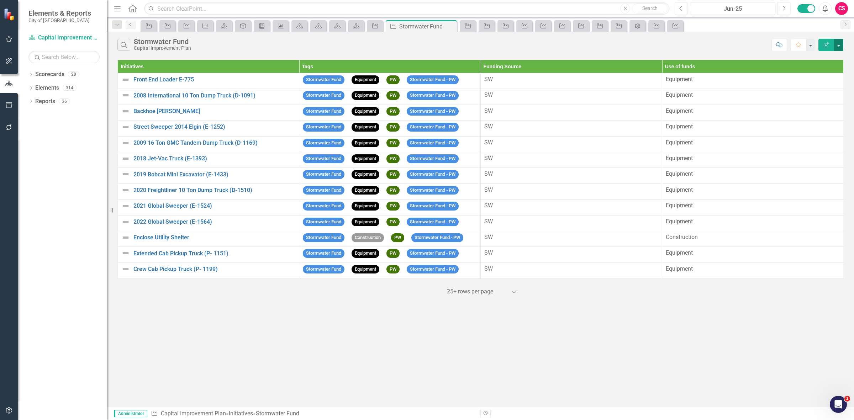
click at [837, 49] on button "button" at bounding box center [838, 45] width 9 height 12
click at [47, 101] on link "Reports" at bounding box center [45, 102] width 20 height 8
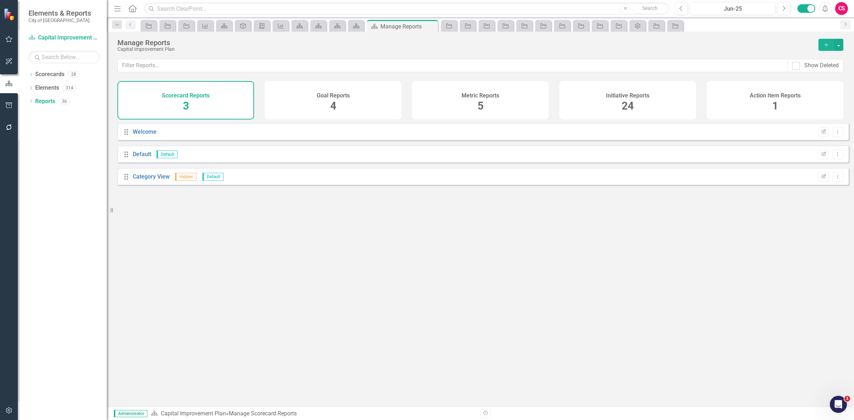
click at [616, 94] on h4 "Initiative Reports" at bounding box center [627, 96] width 43 height 6
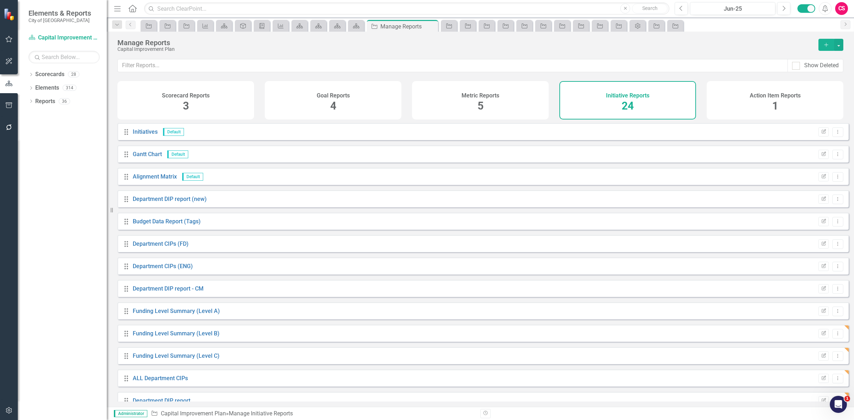
scroll to position [259, 0]
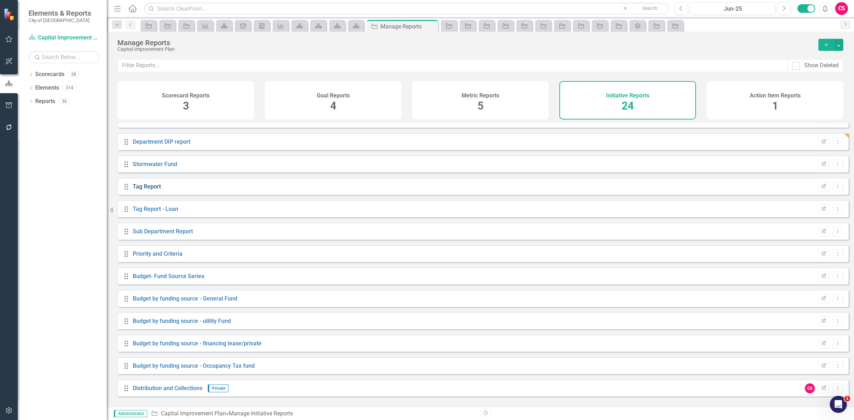
click at [143, 190] on link "Tag Report" at bounding box center [147, 186] width 28 height 7
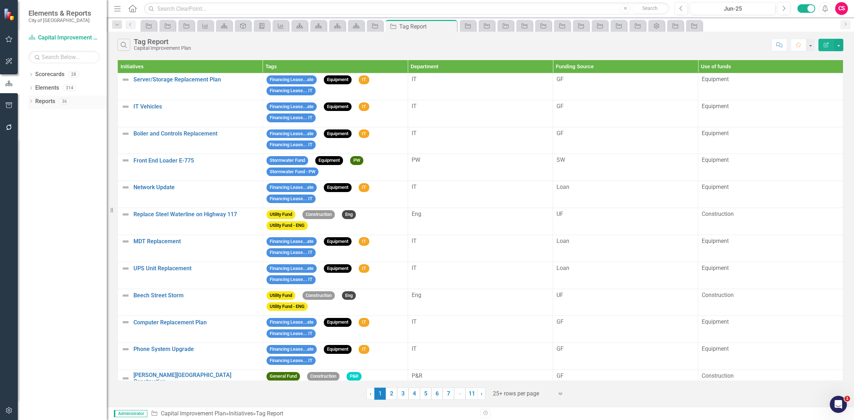
click at [38, 104] on link "Reports" at bounding box center [45, 102] width 20 height 8
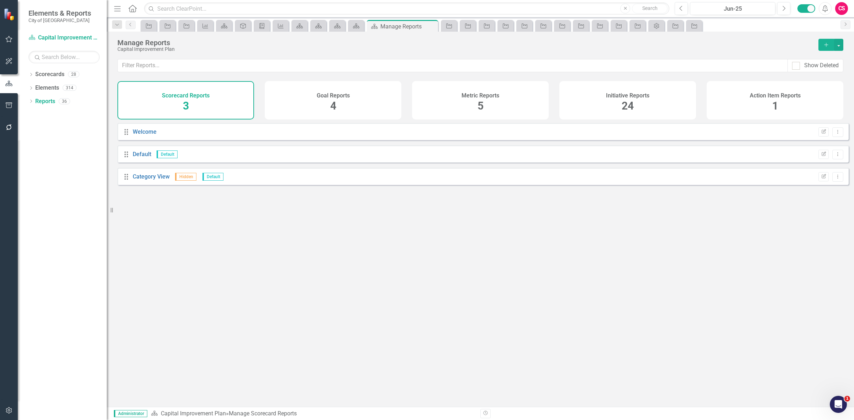
click at [676, 107] on div "Initiative Reports 24" at bounding box center [628, 100] width 137 height 38
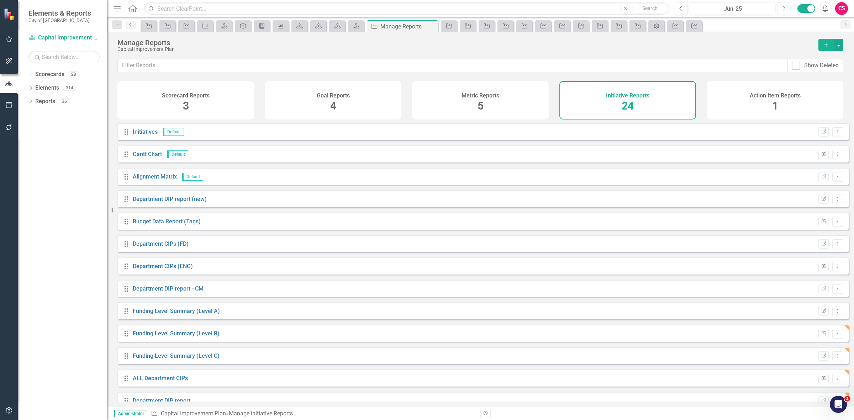
scroll to position [259, 0]
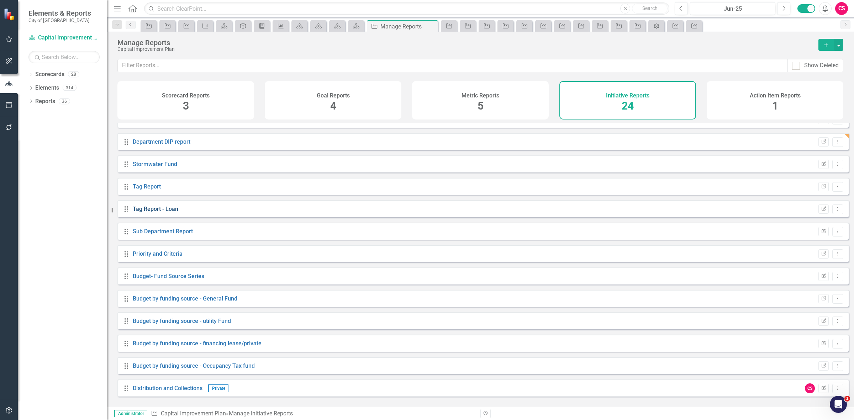
click at [149, 212] on link "Tag Report - Loan" at bounding box center [156, 209] width 46 height 7
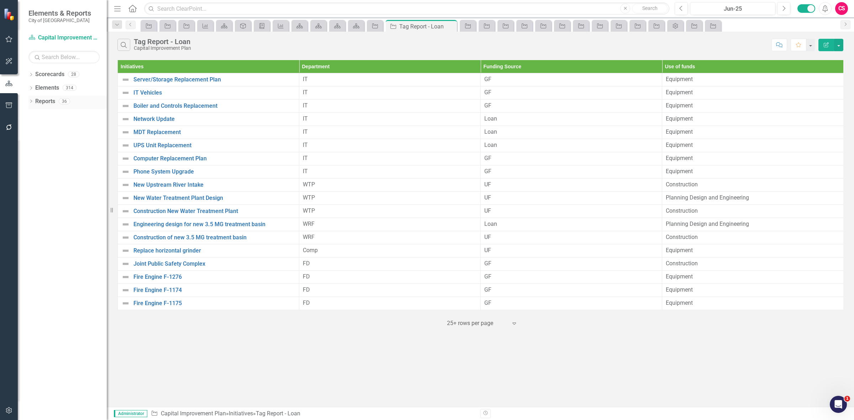
click at [47, 103] on link "Reports" at bounding box center [45, 102] width 20 height 8
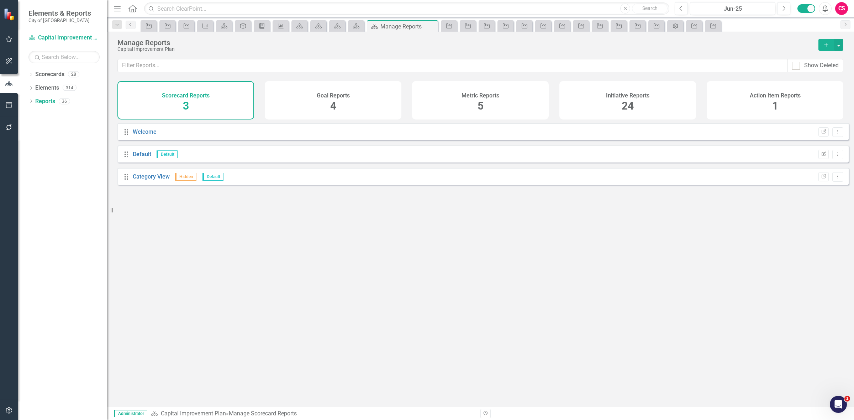
click at [652, 87] on div "Initiative Reports 24" at bounding box center [628, 100] width 137 height 38
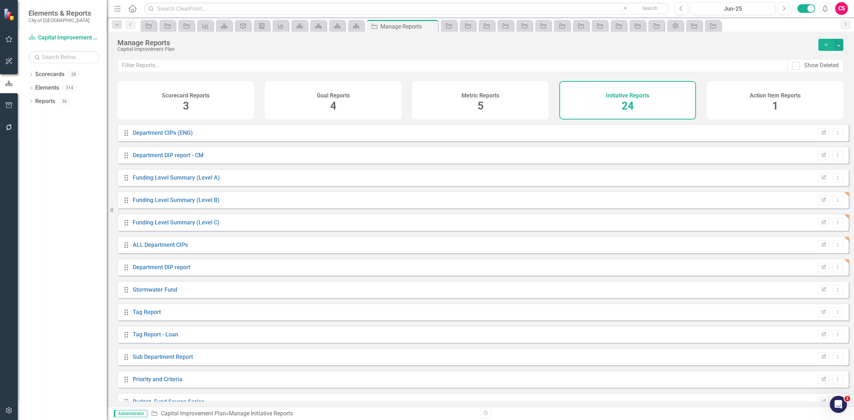
scroll to position [178, 0]
click at [170, 316] on link "Sub Department Report" at bounding box center [163, 312] width 60 height 7
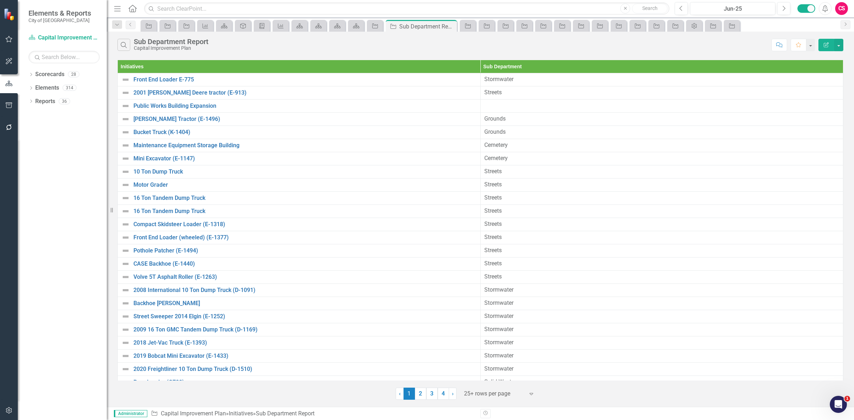
click at [819, 46] on button "Edit Report" at bounding box center [827, 45] width 16 height 12
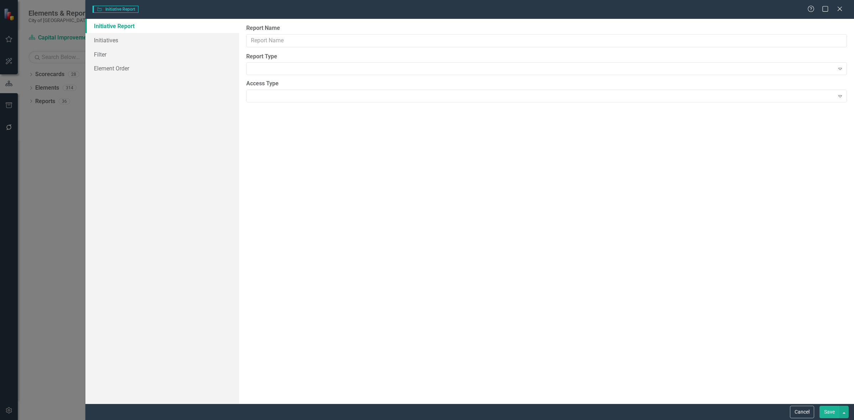
type input "Sub Department Report"
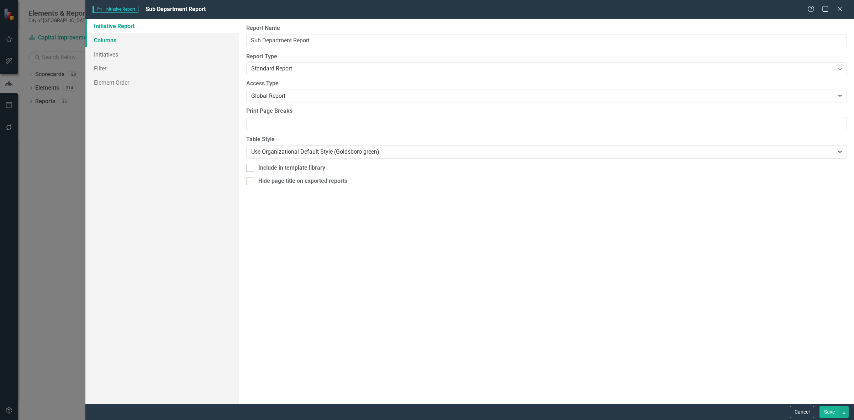
click at [118, 39] on link "Columns" at bounding box center [162, 40] width 154 height 14
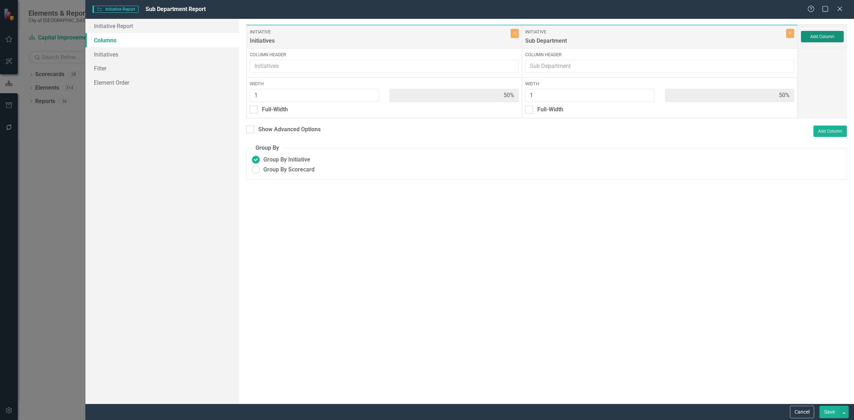
click at [812, 36] on button "Add Column" at bounding box center [822, 36] width 43 height 11
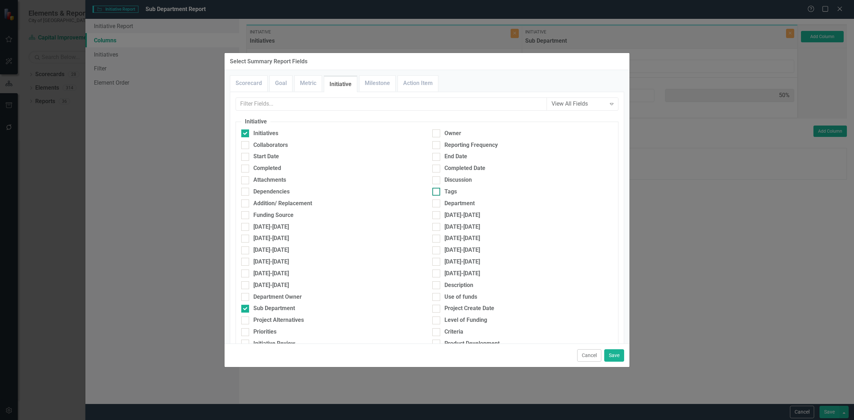
click at [455, 193] on div "Tags" at bounding box center [522, 192] width 180 height 8
click at [437, 193] on input "Tags" at bounding box center [434, 190] width 5 height 5
checkbox input "true"
click at [619, 352] on button "Save" at bounding box center [614, 356] width 20 height 12
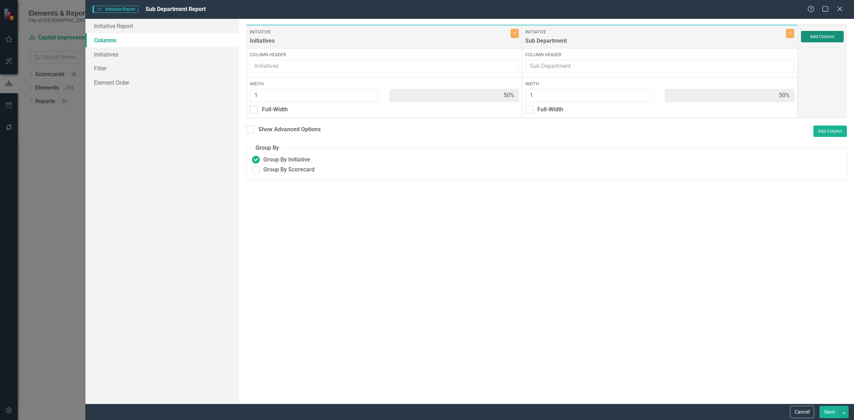
type input "33%"
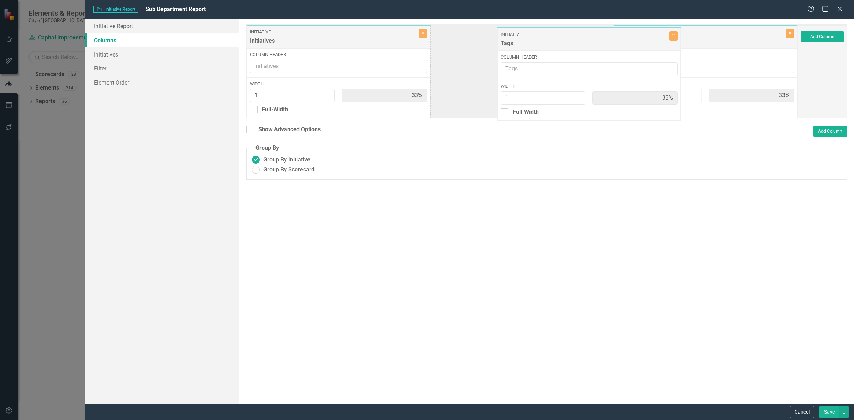
drag, startPoint x: 648, startPoint y: 31, endPoint x: 531, endPoint y: 34, distance: 116.4
click at [531, 34] on div "Initiative Initiatives Close Column Header Width 1 33% Full-Width Initiative Su…" at bounding box center [522, 71] width 552 height 94
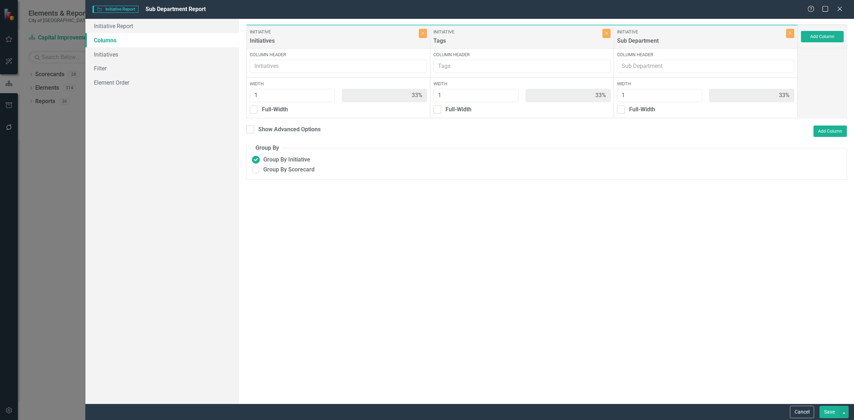
click at [817, 410] on div "Cancel Save" at bounding box center [818, 412] width 61 height 12
click at [824, 410] on button "Save" at bounding box center [830, 412] width 20 height 12
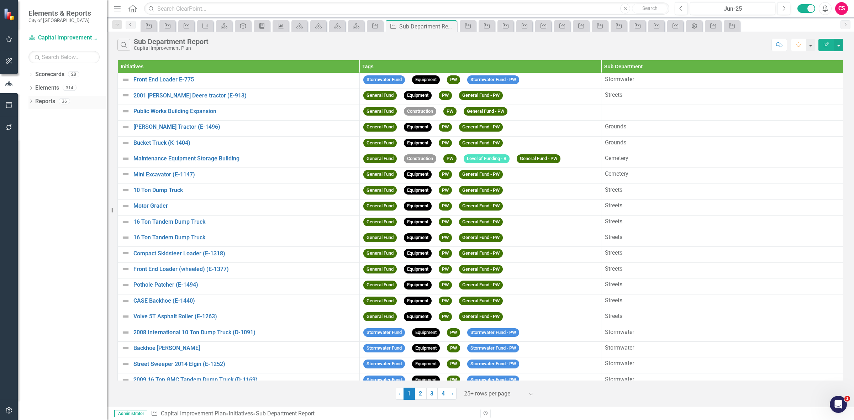
click at [43, 103] on link "Reports" at bounding box center [45, 102] width 20 height 8
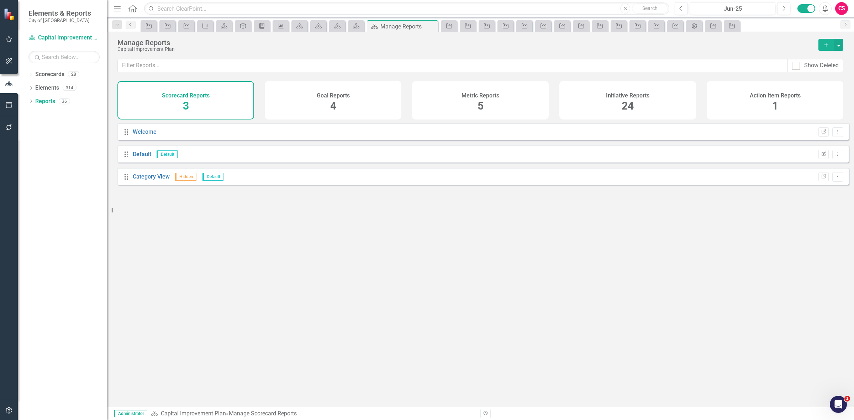
click at [626, 93] on h4 "Initiative Reports" at bounding box center [627, 96] width 43 height 6
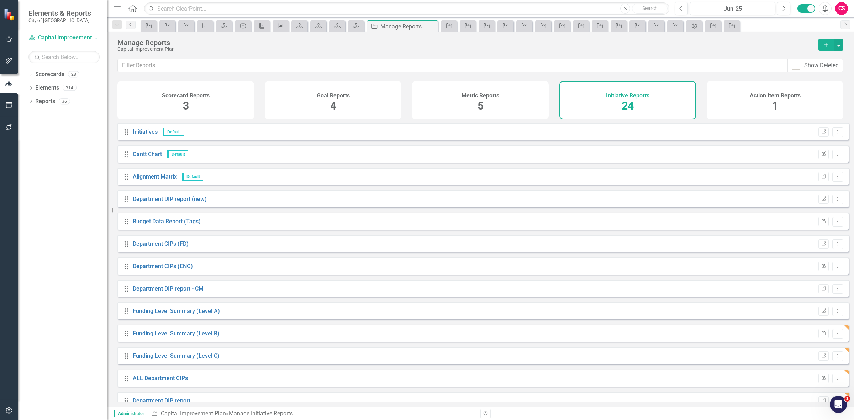
scroll to position [259, 0]
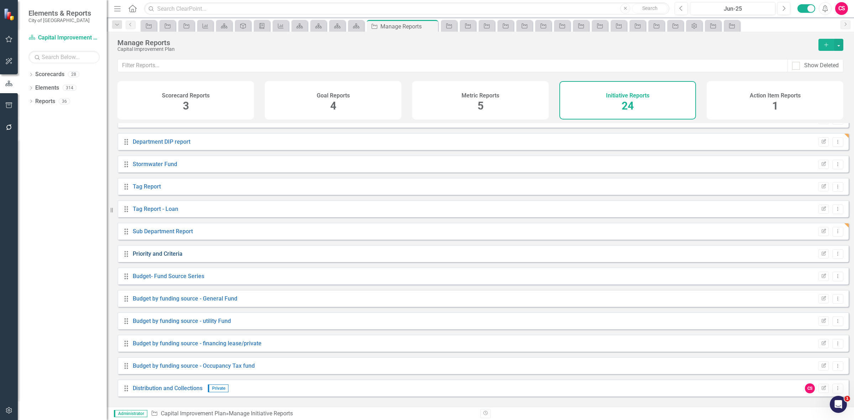
click at [156, 257] on link "Priority and Criteria" at bounding box center [158, 254] width 50 height 7
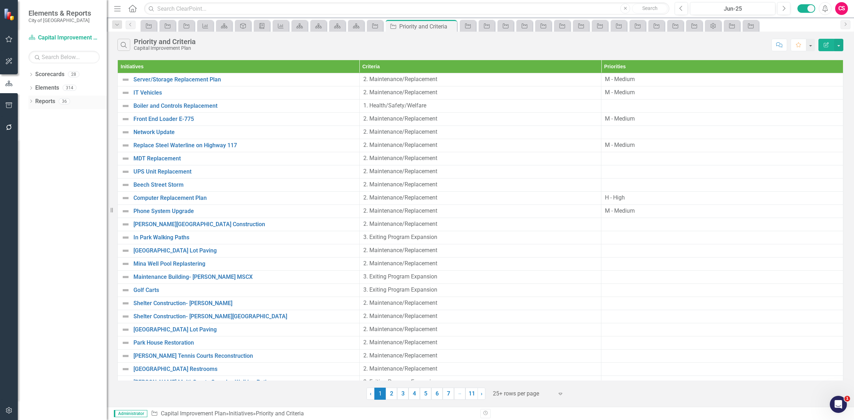
click at [46, 102] on link "Reports" at bounding box center [45, 102] width 20 height 8
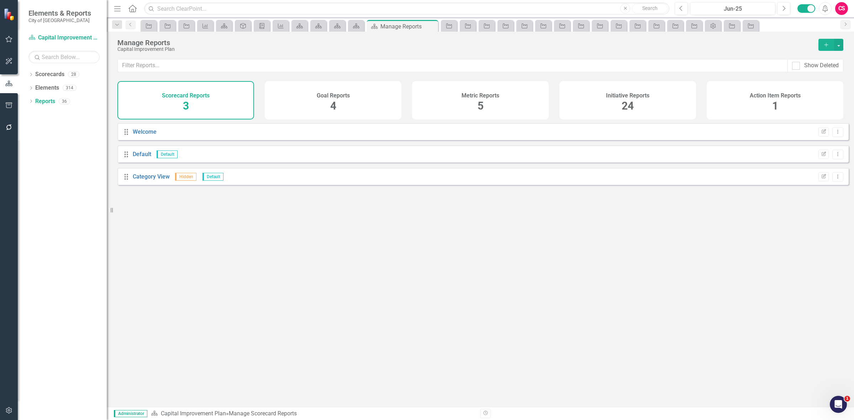
click at [584, 100] on div "Initiative Reports 24" at bounding box center [628, 100] width 137 height 38
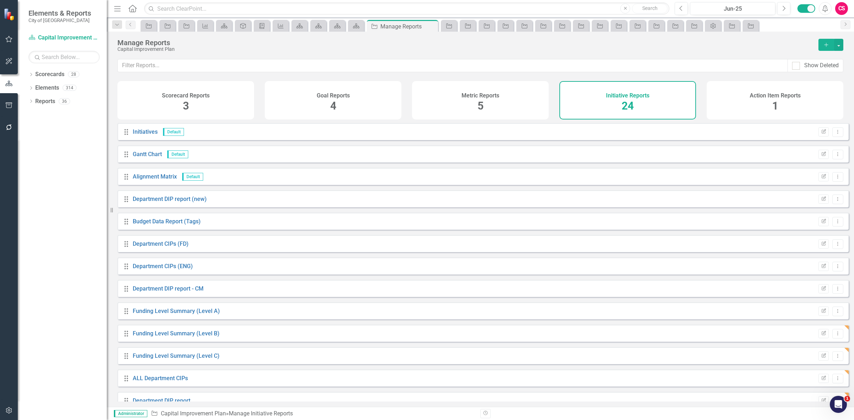
scroll to position [259, 0]
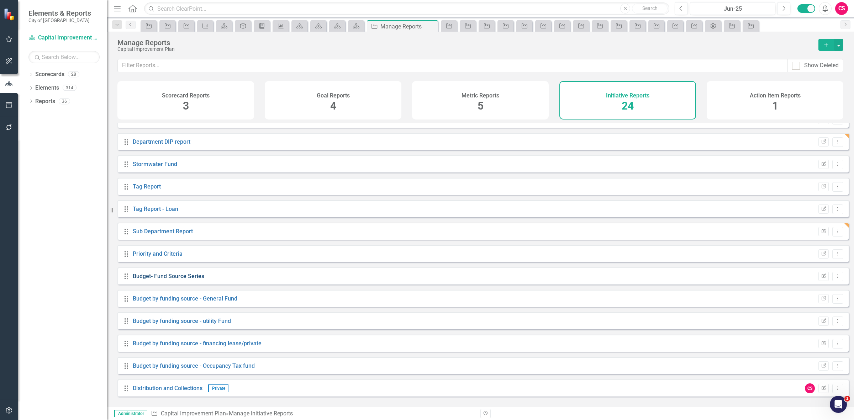
click at [159, 280] on link "Budget- Fund Source Series" at bounding box center [169, 276] width 72 height 7
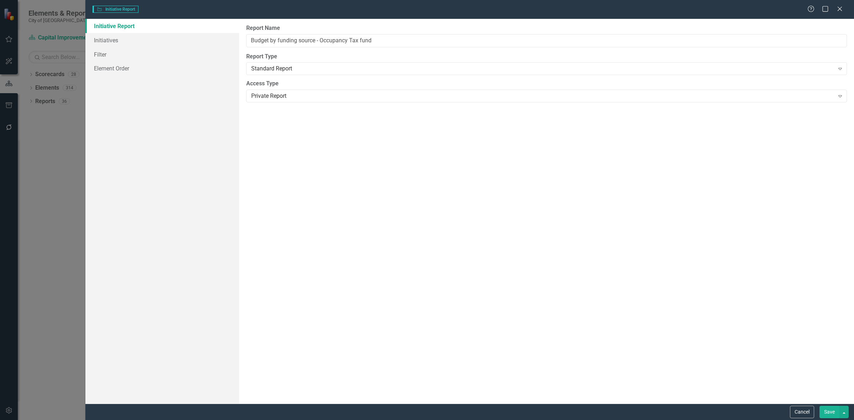
click at [826, 410] on button "Save" at bounding box center [830, 412] width 20 height 12
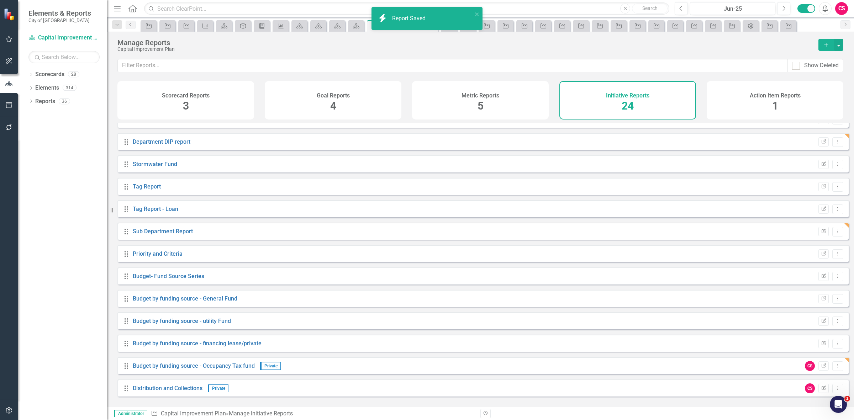
click at [839, 346] on div "Drag Budget by funding source - financing lease/private Edit Report Dropdown Me…" at bounding box center [482, 343] width 731 height 17
click at [835, 345] on button "Dropdown Menu" at bounding box center [838, 344] width 11 height 10
click at [806, 358] on link "Edit Report Edit Report" at bounding box center [808, 360] width 59 height 13
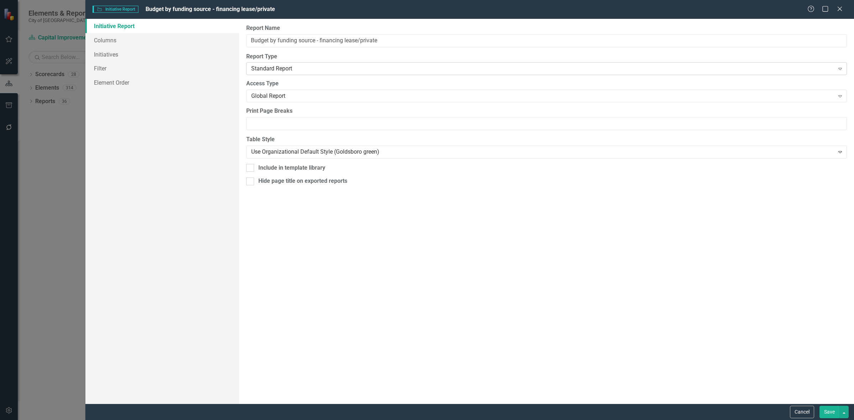
click at [277, 73] on div "Standard Report" at bounding box center [542, 69] width 583 height 8
click at [284, 96] on div "Global Report" at bounding box center [542, 96] width 583 height 8
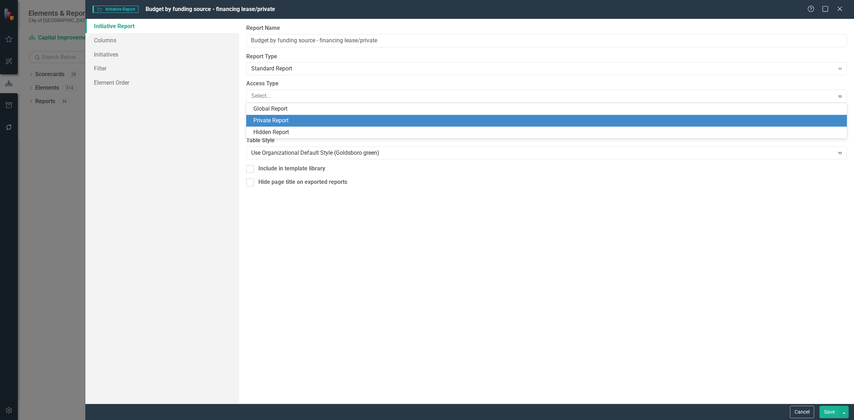
click at [298, 120] on div "Private Report" at bounding box center [547, 121] width 589 height 8
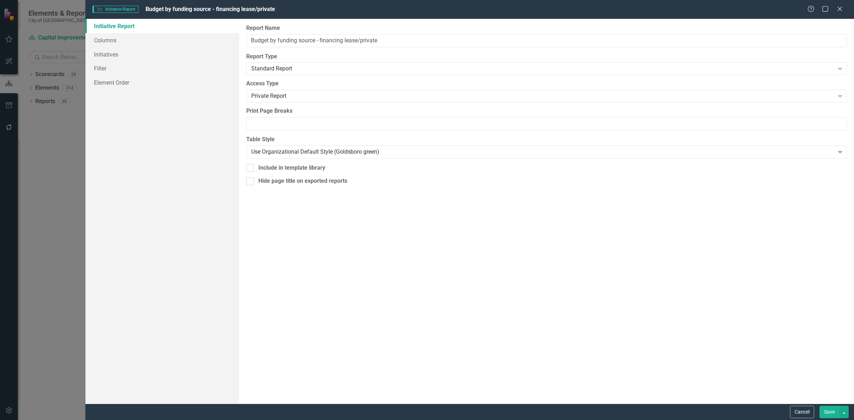
click at [820, 410] on button "Save" at bounding box center [830, 412] width 20 height 12
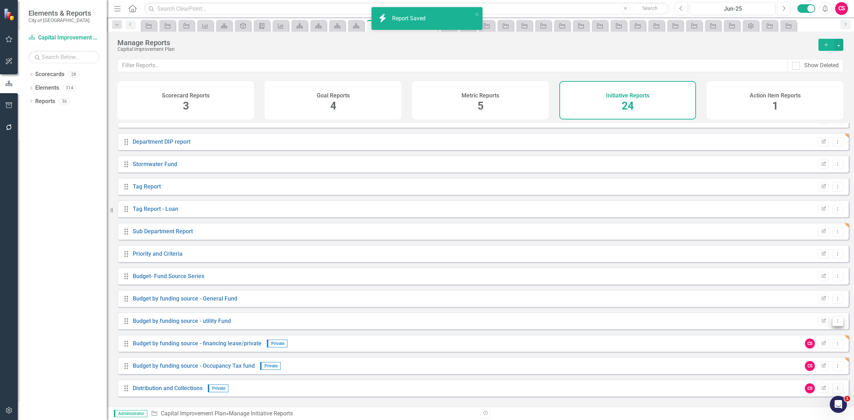
click at [835, 324] on icon "Dropdown Menu" at bounding box center [838, 321] width 6 height 5
click at [810, 337] on link "Edit Report Edit Report" at bounding box center [808, 338] width 59 height 13
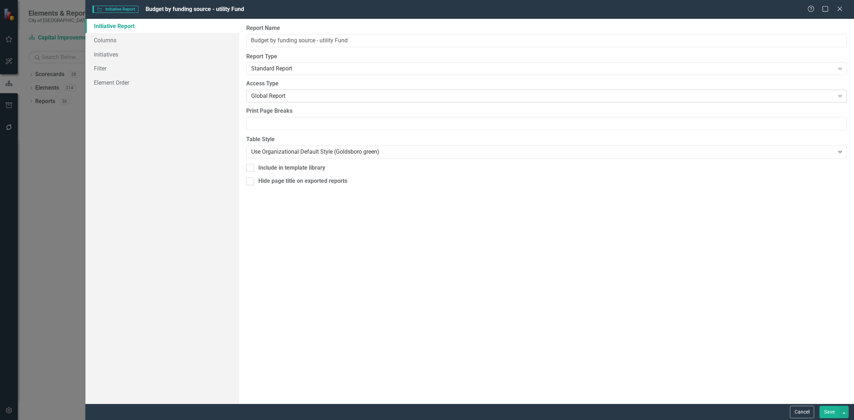
click at [290, 94] on div "Global Report" at bounding box center [542, 96] width 583 height 8
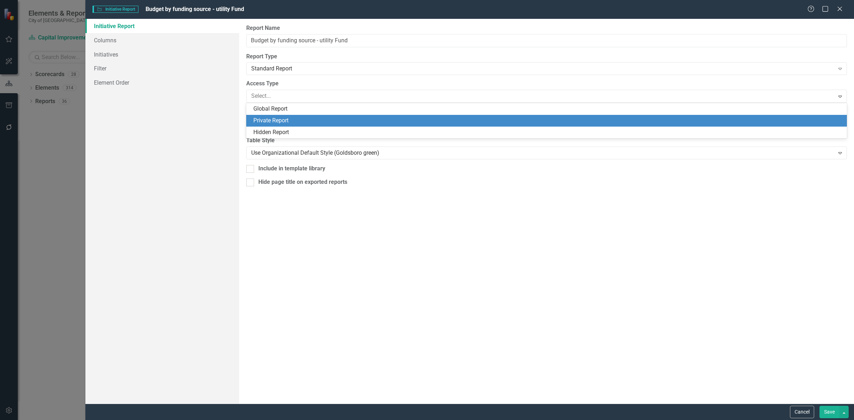
click at [290, 116] on div "Private Report" at bounding box center [546, 121] width 601 height 12
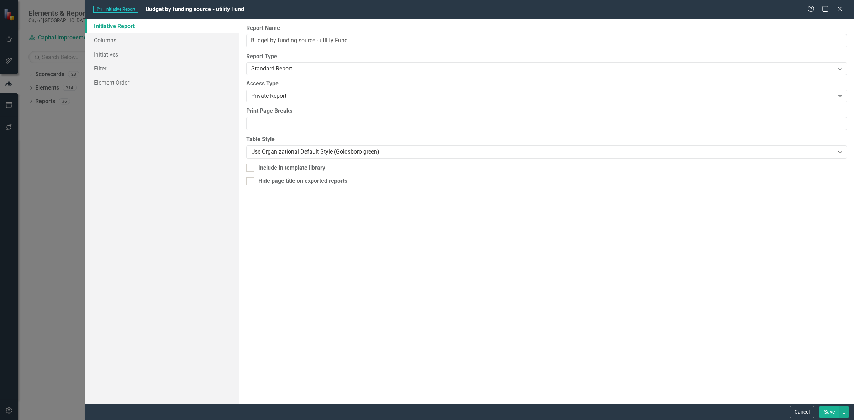
click at [832, 406] on button "Save" at bounding box center [830, 412] width 20 height 12
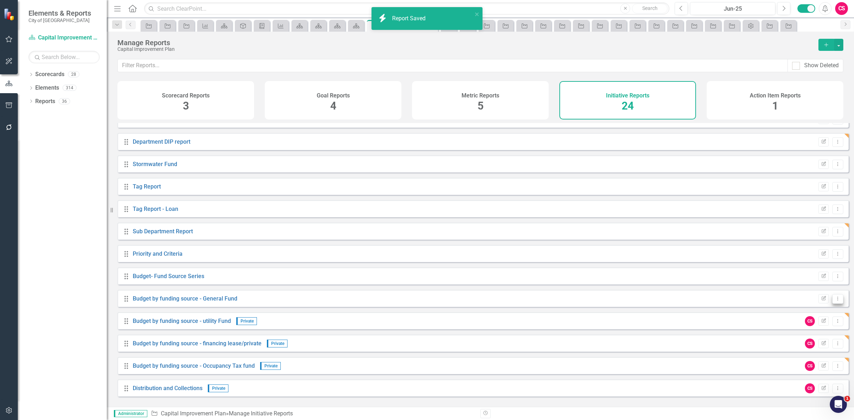
click at [835, 301] on icon "Dropdown Menu" at bounding box center [838, 298] width 6 height 5
click at [807, 320] on link "Edit Report Edit Report" at bounding box center [808, 315] width 59 height 13
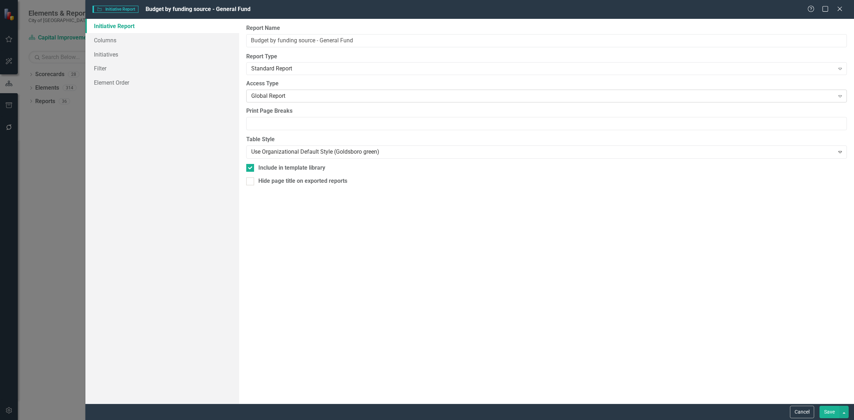
click at [282, 94] on div "Global Report" at bounding box center [542, 96] width 583 height 8
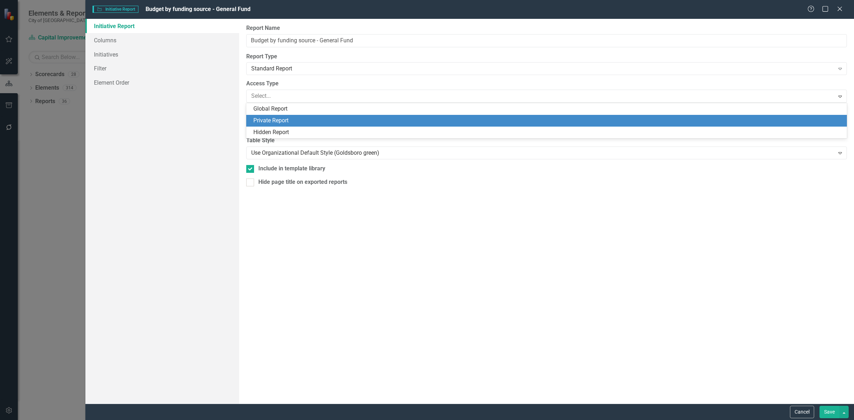
click at [290, 116] on div "Private Report" at bounding box center [546, 121] width 601 height 12
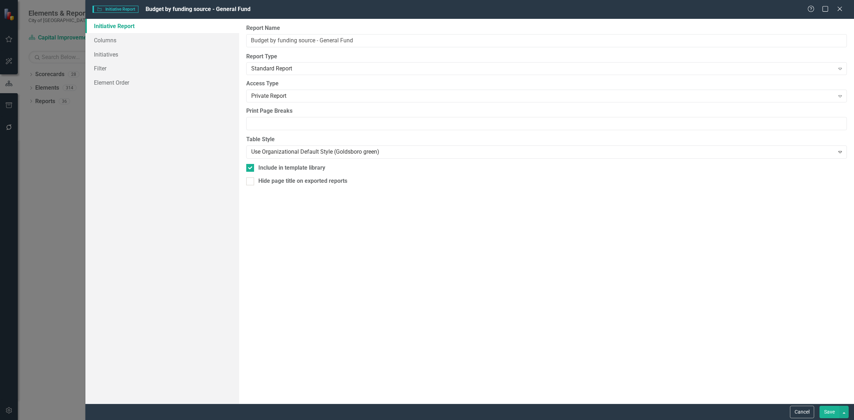
click at [826, 409] on button "Save" at bounding box center [830, 412] width 20 height 12
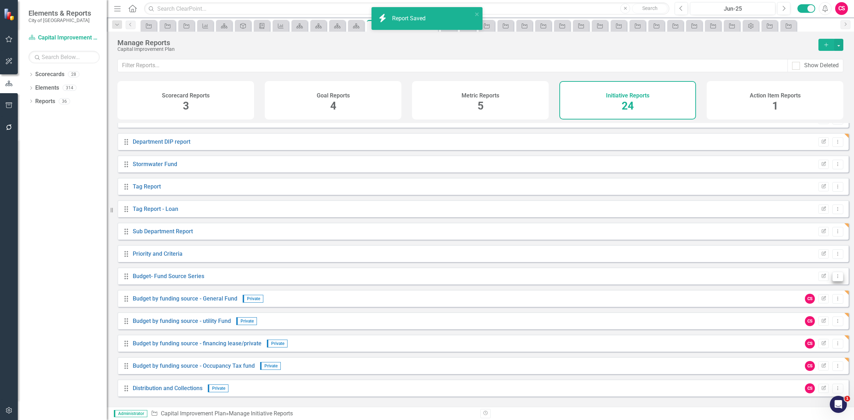
click at [833, 282] on button "Dropdown Menu" at bounding box center [838, 277] width 11 height 10
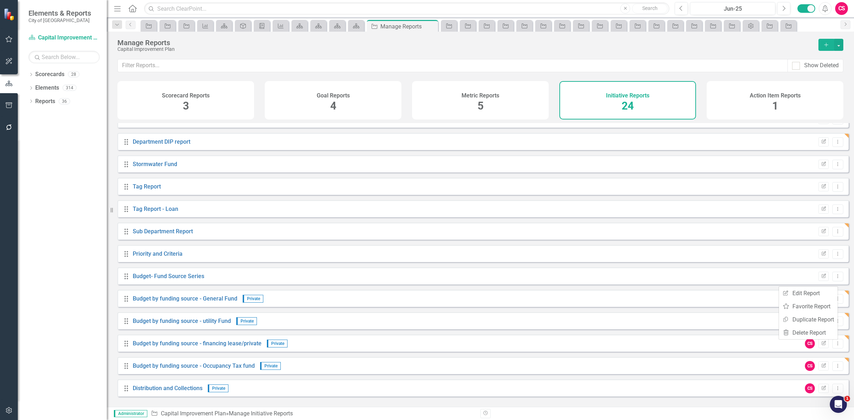
click at [652, 280] on div "Drag Budget- Fund Source Series Edit Report Dropdown Menu" at bounding box center [482, 276] width 731 height 17
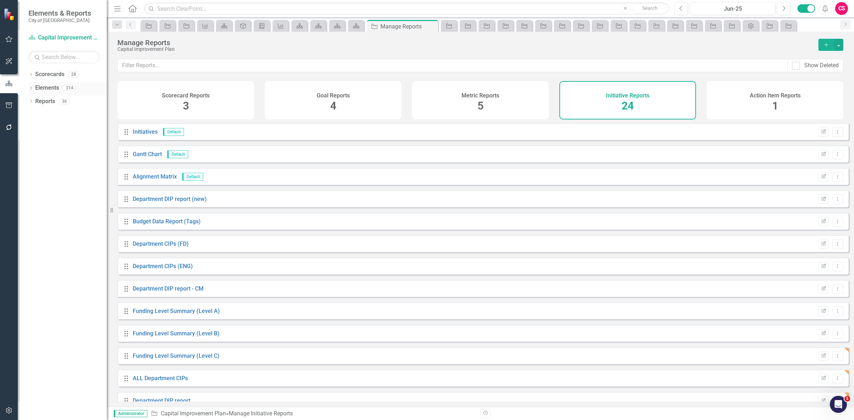
click at [43, 90] on link "Elements" at bounding box center [47, 88] width 24 height 8
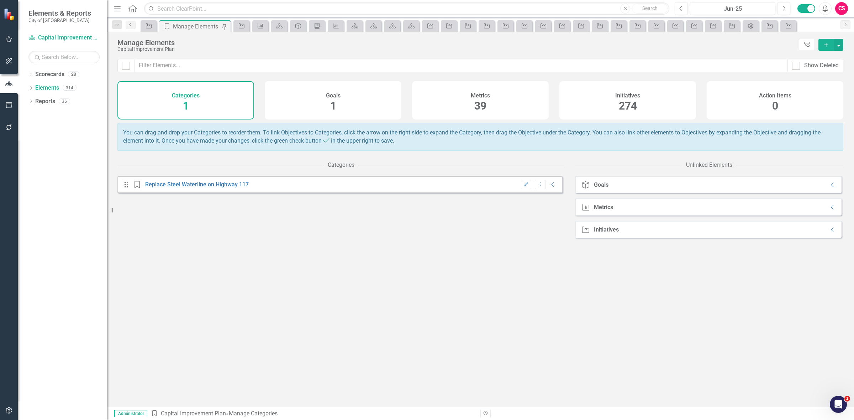
click at [613, 103] on div "Initiatives 274" at bounding box center [628, 100] width 137 height 38
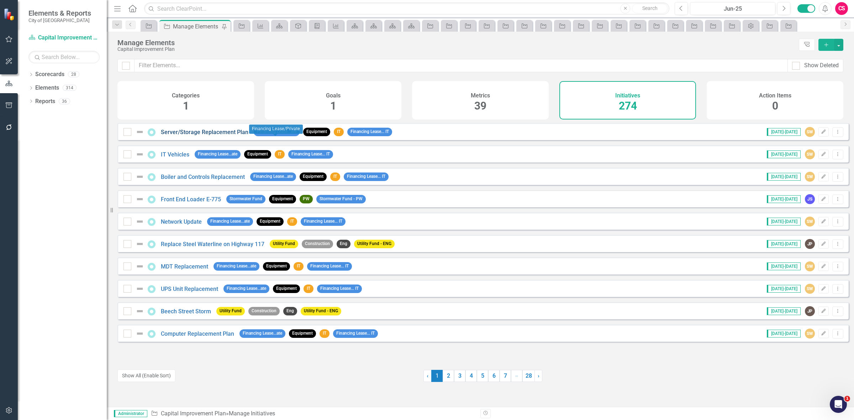
click at [223, 136] on link "Server/Storage Replacement Plan" at bounding box center [205, 132] width 88 height 7
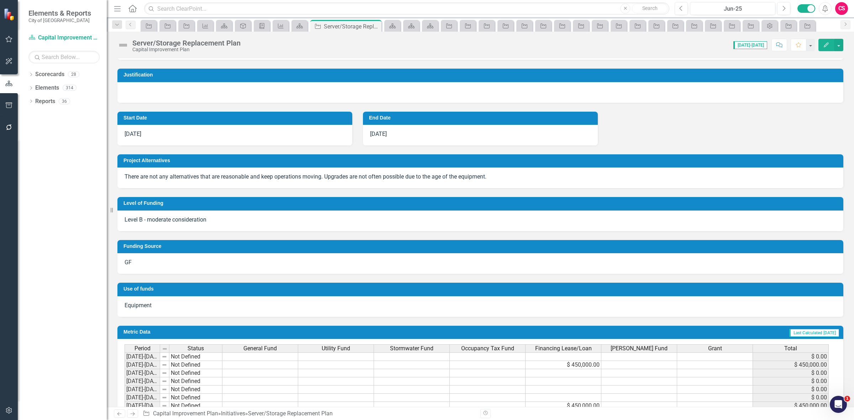
scroll to position [133, 0]
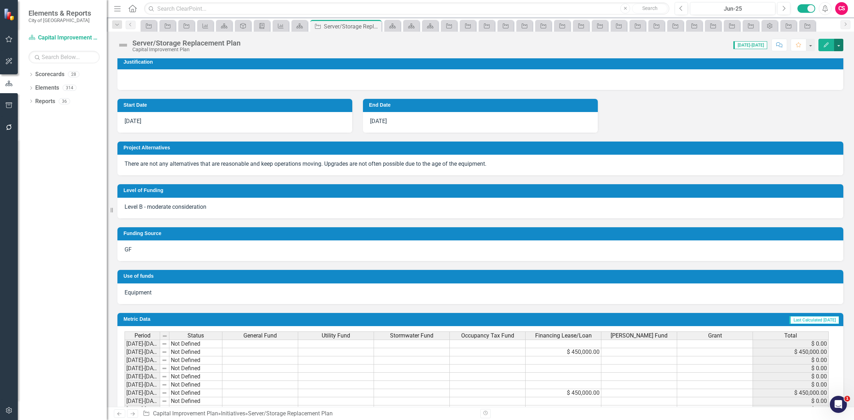
click at [840, 48] on button "button" at bounding box center [838, 45] width 9 height 12
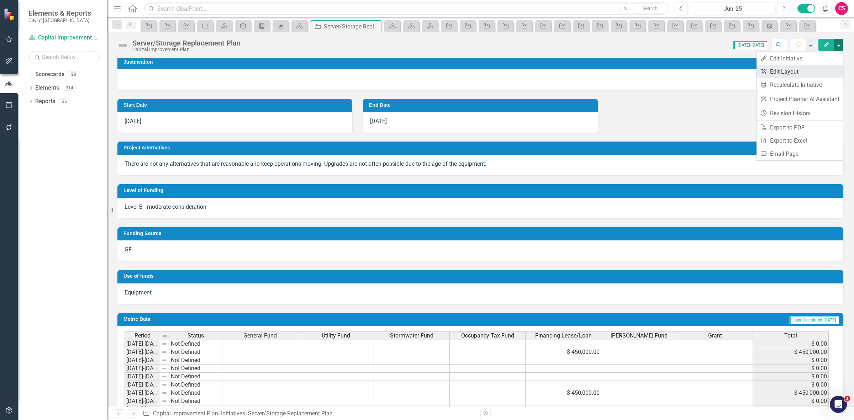
click at [821, 71] on link "Edit Report Edit Layout" at bounding box center [800, 71] width 86 height 13
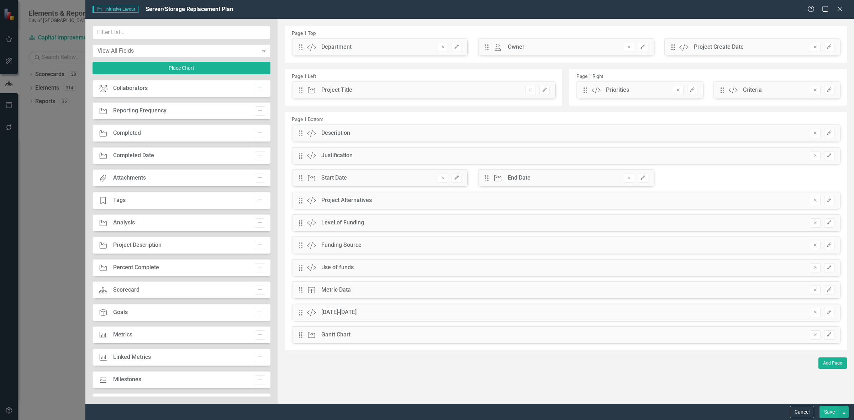
click at [257, 199] on icon "Add" at bounding box center [259, 200] width 5 height 4
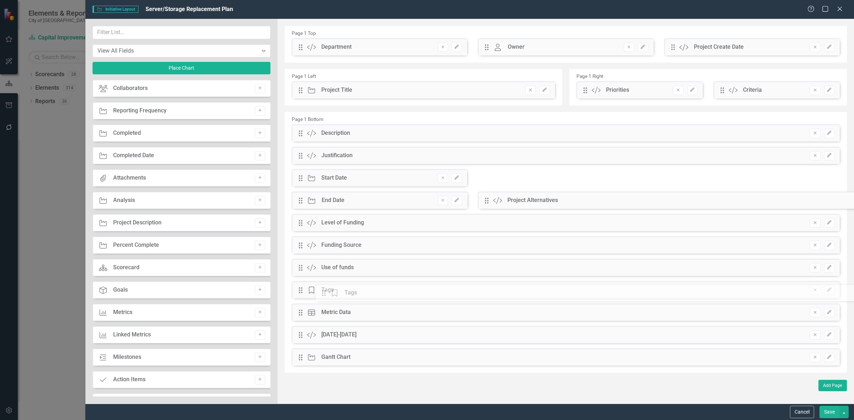
drag, startPoint x: 299, startPoint y: 45, endPoint x: 327, endPoint y: 291, distance: 247.6
click at [814, 267] on icon "Remove" at bounding box center [815, 268] width 5 height 4
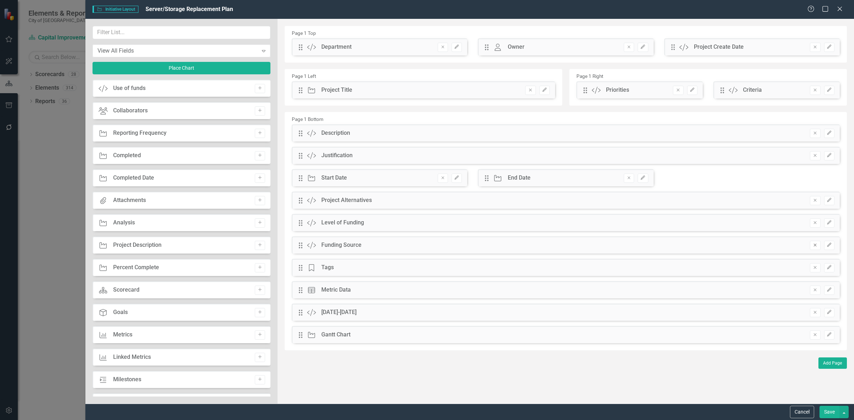
click at [814, 247] on icon "Remove" at bounding box center [815, 245] width 5 height 4
click at [821, 411] on button "Save" at bounding box center [830, 412] width 20 height 12
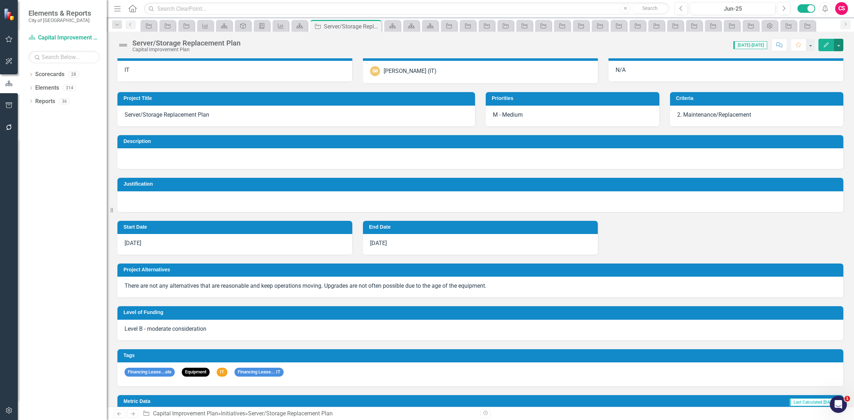
scroll to position [0, 0]
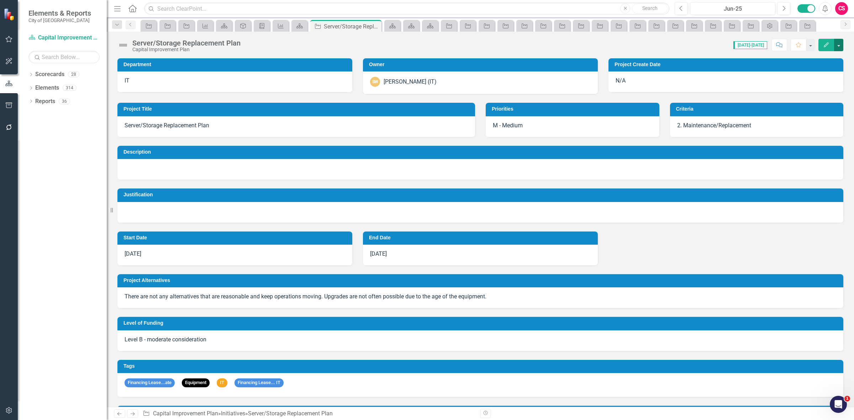
click at [843, 43] on button "button" at bounding box center [838, 45] width 9 height 12
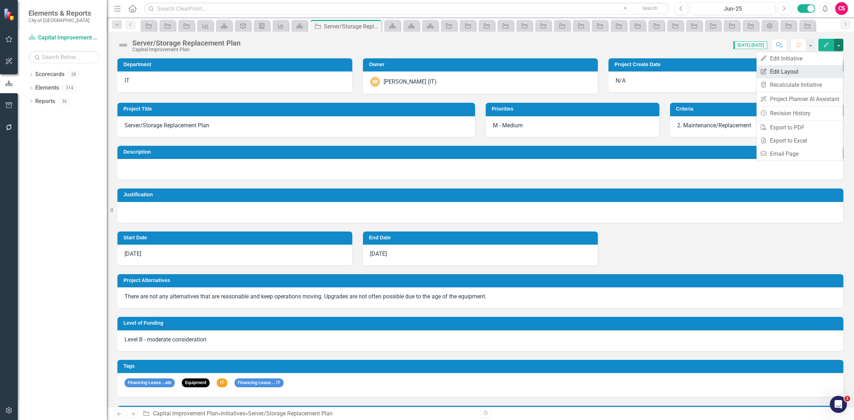
click at [823, 72] on link "Edit Report Edit Layout" at bounding box center [800, 71] width 86 height 13
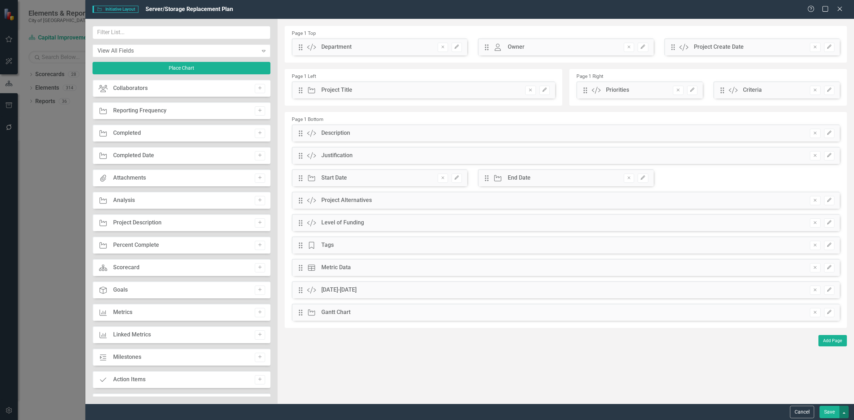
click at [842, 408] on button "button" at bounding box center [844, 412] width 9 height 12
click at [812, 371] on link "Update all Initiatives in this Scorecard" at bounding box center [778, 372] width 142 height 13
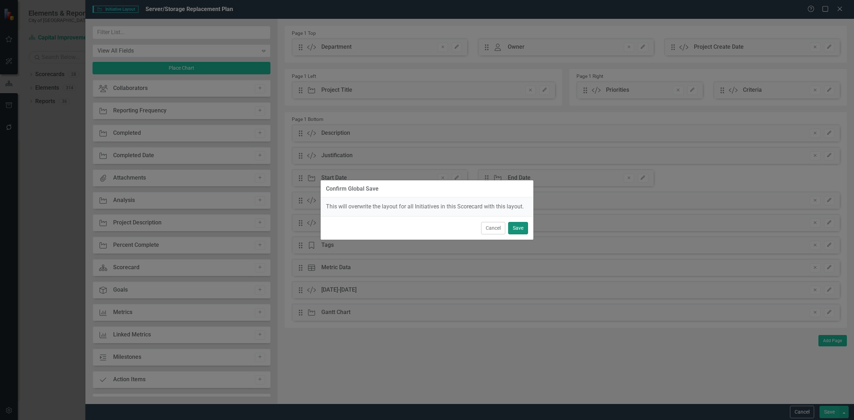
click at [520, 226] on button "Save" at bounding box center [518, 228] width 20 height 12
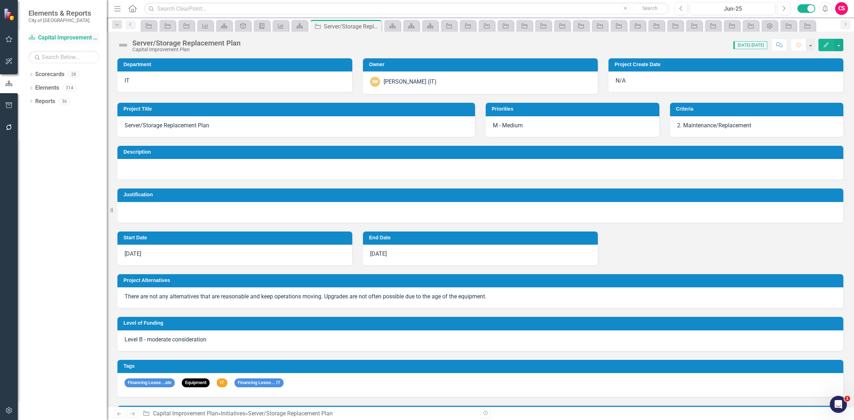
click at [62, 36] on link "Scorecard Capital Improvement Plan" at bounding box center [63, 38] width 71 height 8
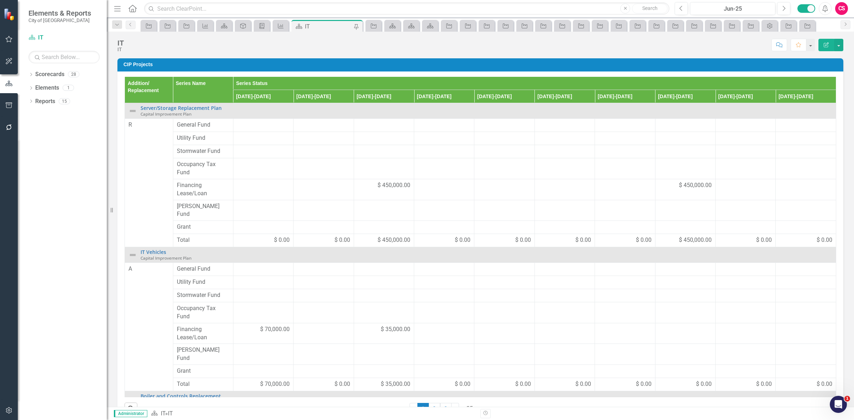
click at [602, 63] on h3 "CIP Projects" at bounding box center [482, 64] width 716 height 5
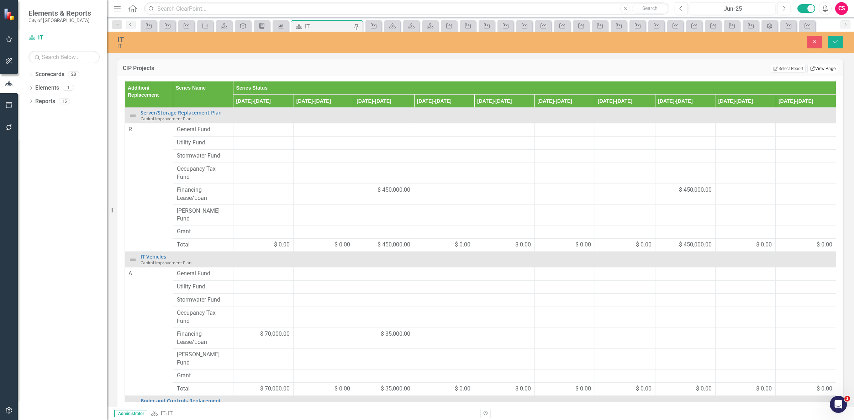
click at [822, 69] on link "Link View Page" at bounding box center [823, 68] width 31 height 9
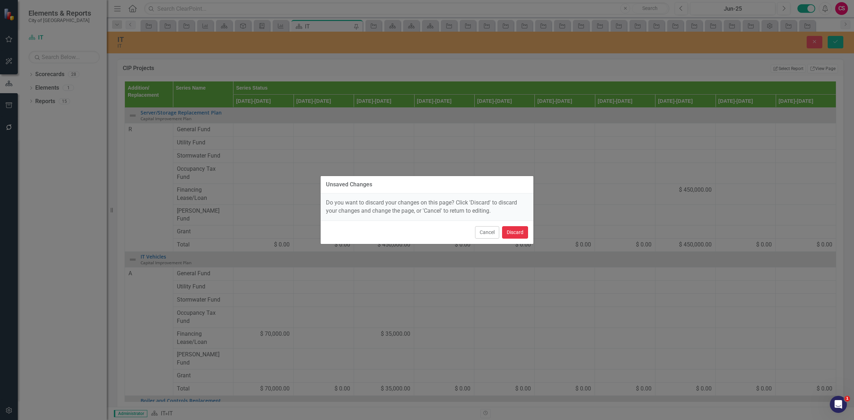
click at [519, 232] on button "Discard" at bounding box center [515, 232] width 26 height 12
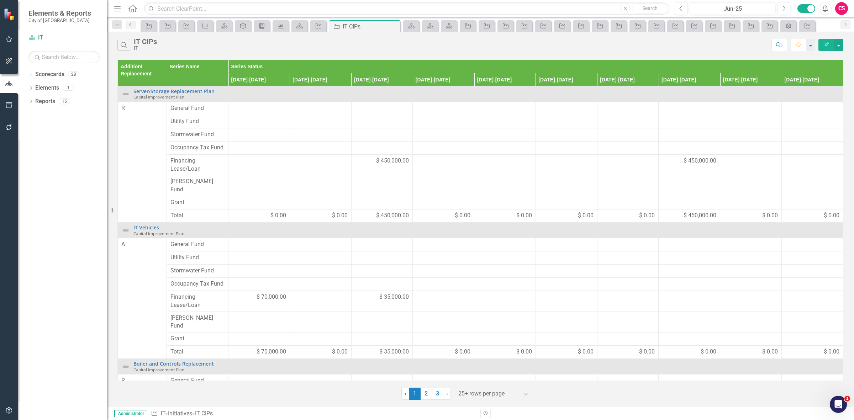
click at [823, 46] on icon "Edit Report" at bounding box center [826, 44] width 6 height 5
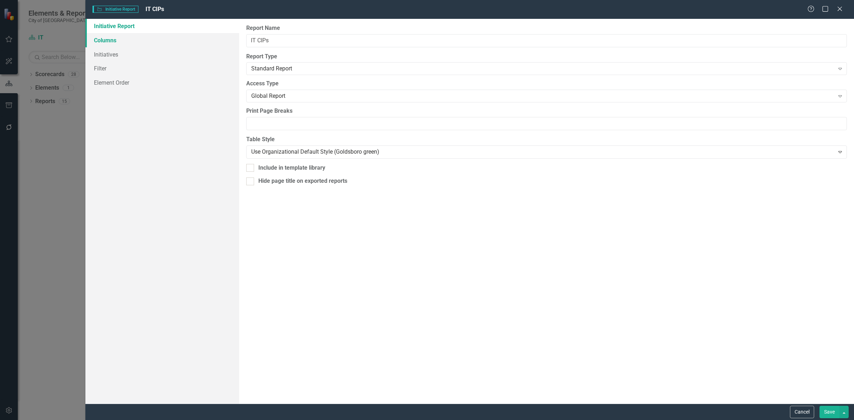
click at [146, 37] on link "Columns" at bounding box center [162, 40] width 154 height 14
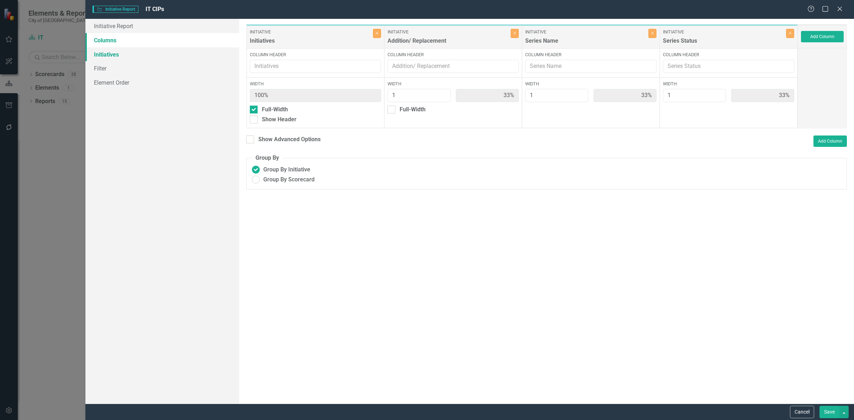
click at [143, 57] on link "Initiatives" at bounding box center [162, 54] width 154 height 14
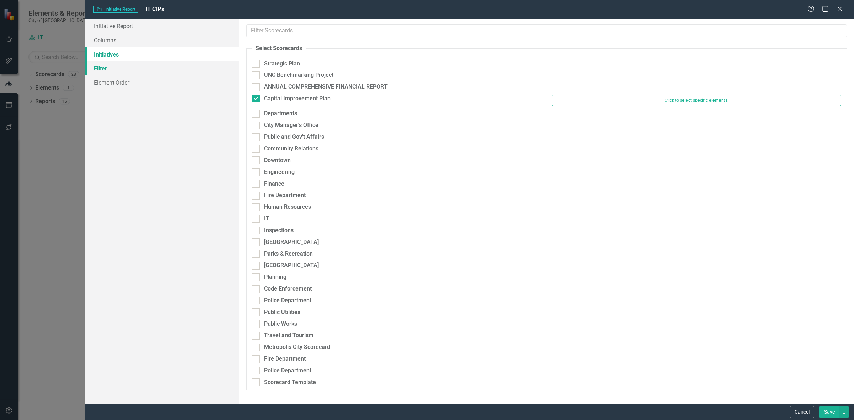
click at [143, 70] on link "Filter" at bounding box center [162, 68] width 154 height 14
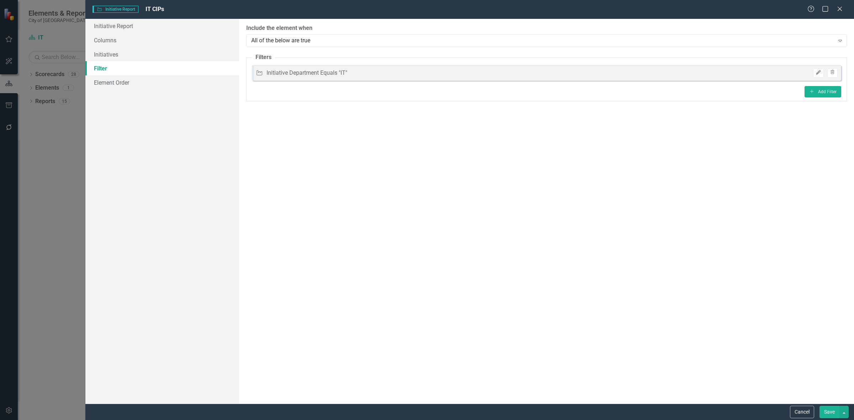
click at [816, 75] on button "Edit" at bounding box center [818, 72] width 10 height 9
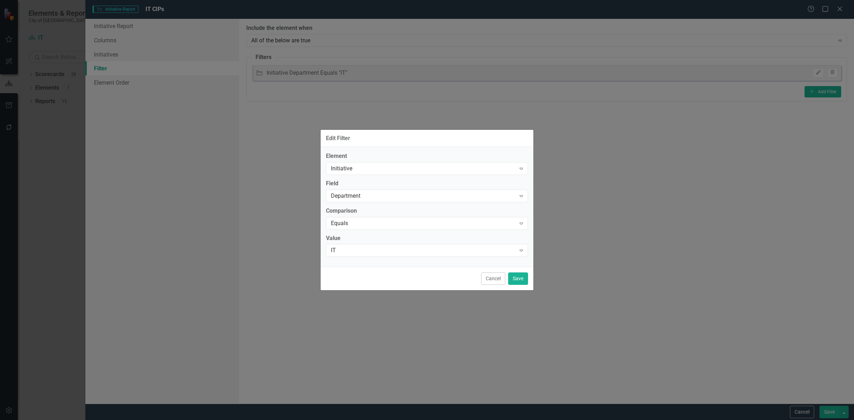
click at [358, 188] on div "Field Department Expand" at bounding box center [427, 191] width 202 height 22
click at [359, 194] on div "Department" at bounding box center [423, 196] width 185 height 8
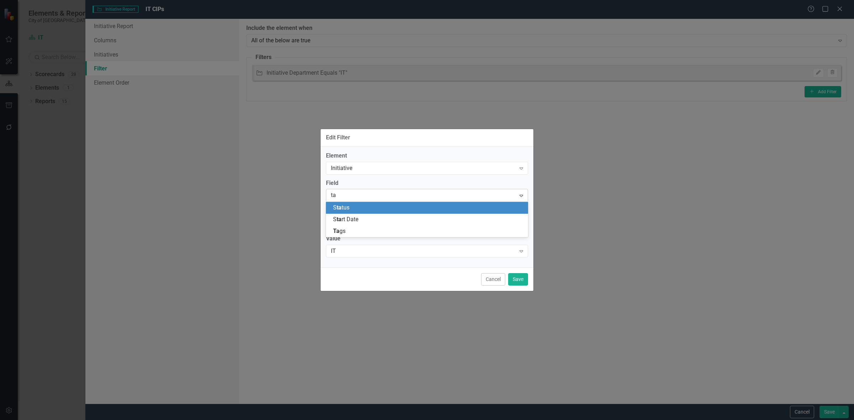
type input "tag"
click at [353, 209] on div "Tag s" at bounding box center [428, 208] width 191 height 8
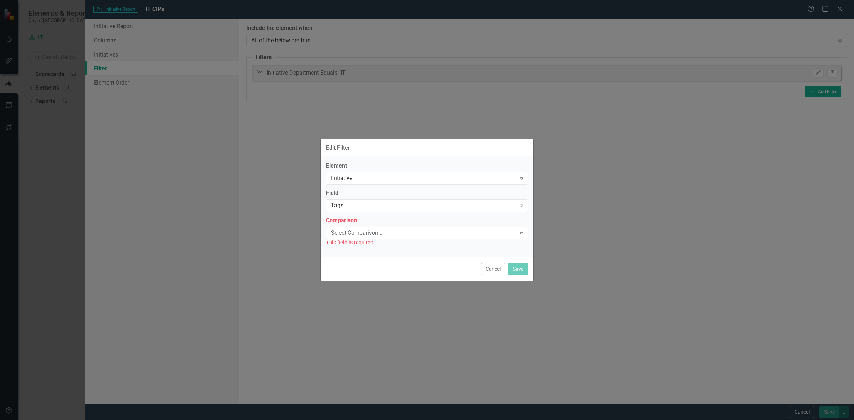
click at [355, 220] on label "Comparison" at bounding box center [427, 221] width 202 height 8
click at [353, 241] on div "This field is required" at bounding box center [427, 243] width 202 height 8
click at [350, 233] on div "Select Comparison..." at bounding box center [423, 233] width 185 height 8
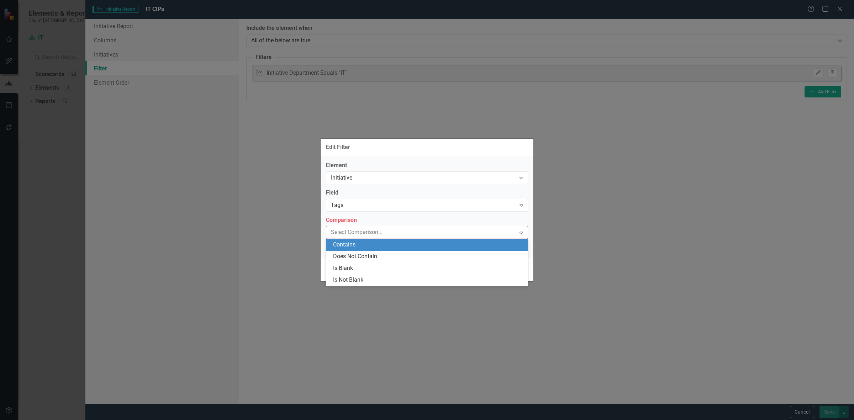
click at [355, 247] on div "Contains" at bounding box center [428, 245] width 191 height 8
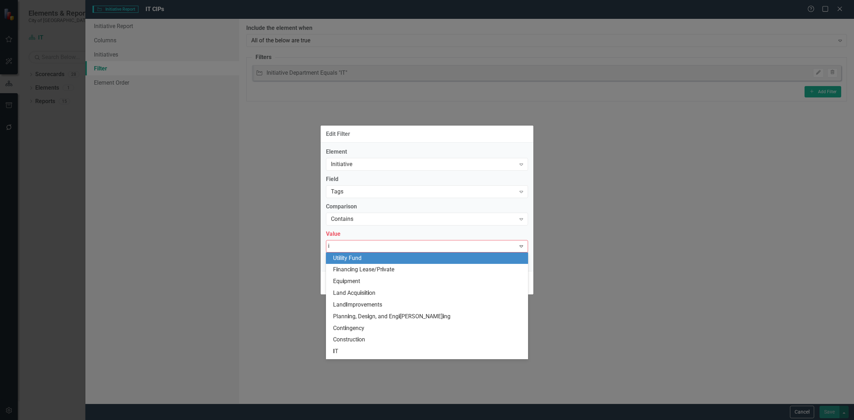
type input "it"
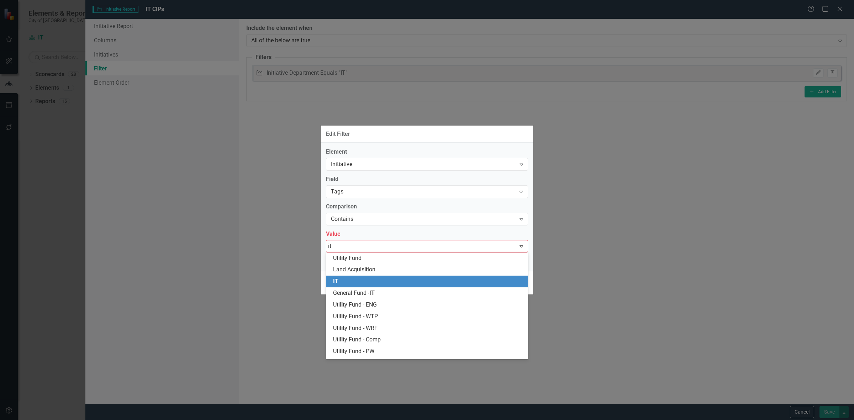
click at [357, 282] on div "IT" at bounding box center [428, 282] width 191 height 8
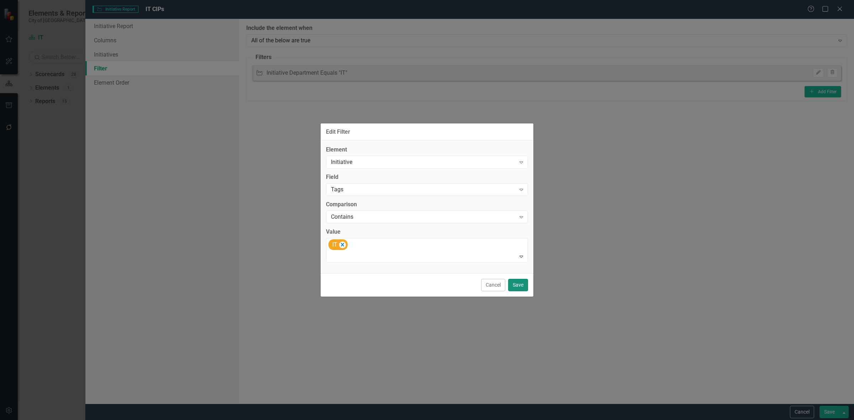
click at [523, 286] on button "Save" at bounding box center [518, 285] width 20 height 12
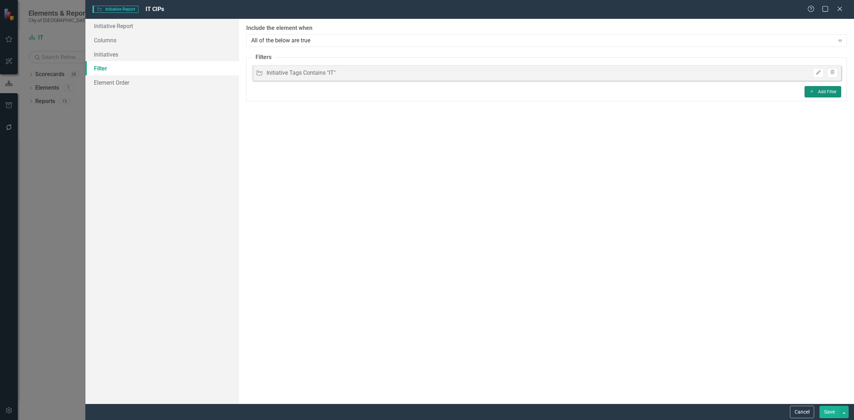
click at [813, 93] on icon "Add" at bounding box center [811, 91] width 5 height 4
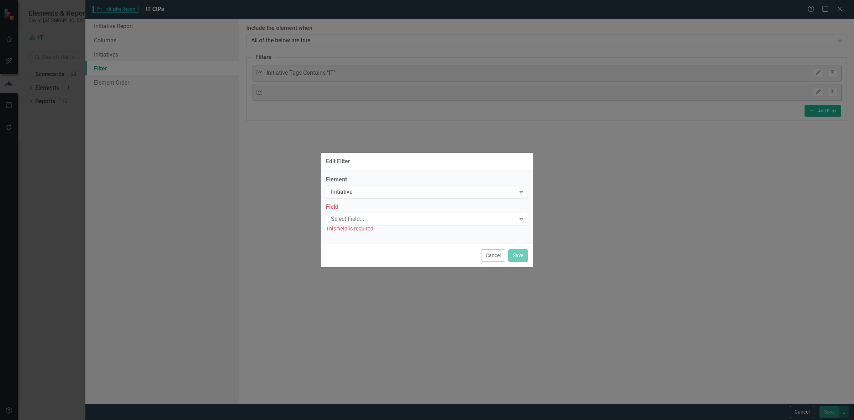
click at [367, 192] on div "Initiative" at bounding box center [423, 192] width 185 height 8
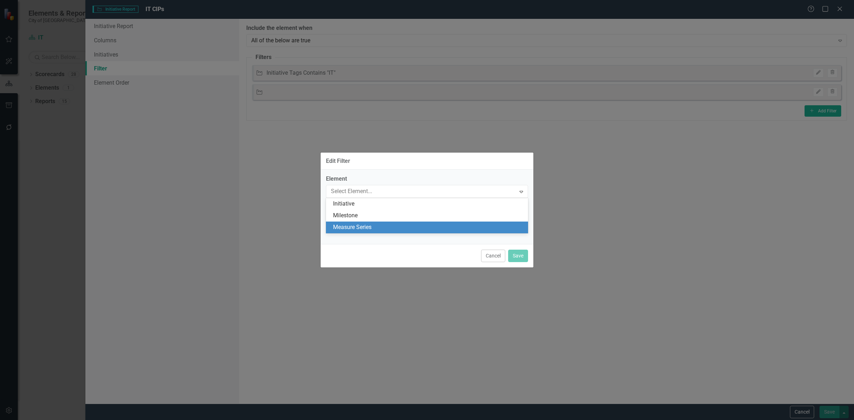
click at [367, 230] on div "Measure Series" at bounding box center [428, 228] width 191 height 8
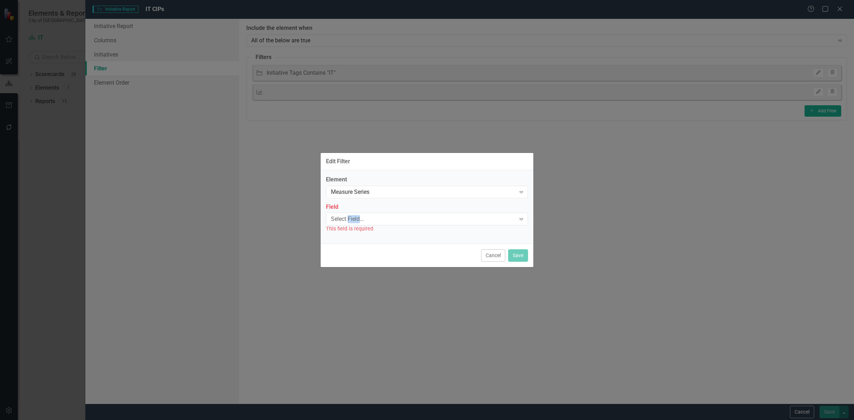
click at [358, 221] on div "Select Field..." at bounding box center [423, 219] width 185 height 8
click at [360, 230] on div "Name" at bounding box center [428, 231] width 191 height 8
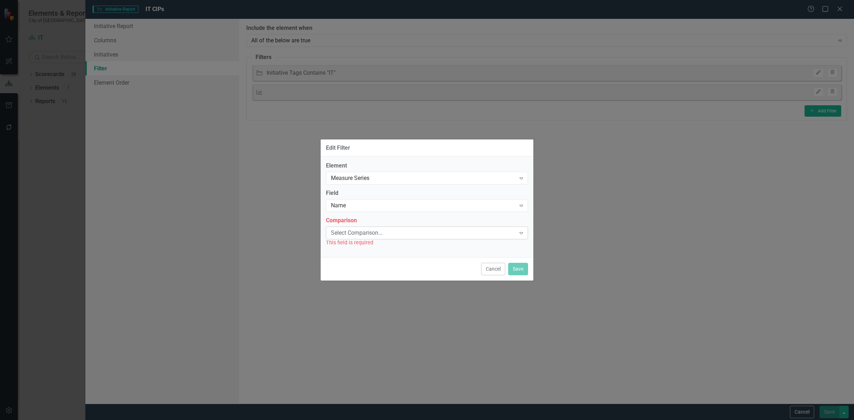
click at [359, 234] on div "Select Comparison..." at bounding box center [423, 233] width 185 height 8
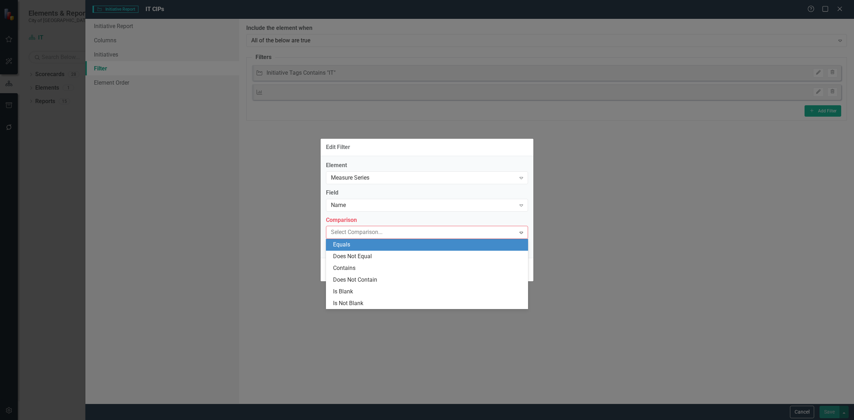
click at [362, 248] on div "Equals" at bounding box center [428, 245] width 191 height 8
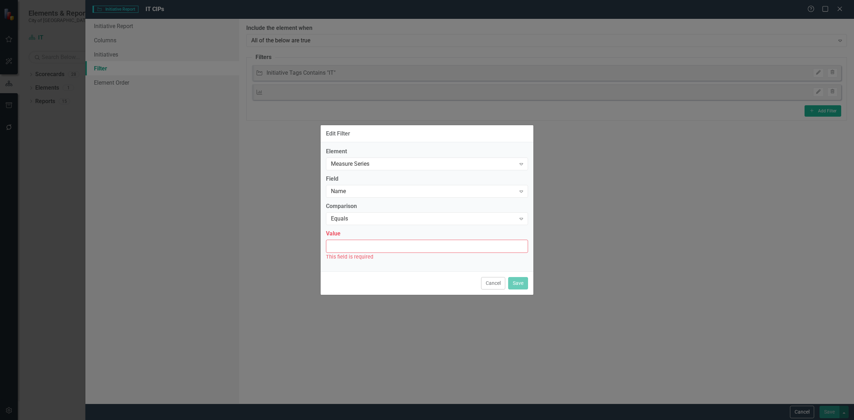
click at [362, 252] on input "Value" at bounding box center [427, 246] width 202 height 13
click at [351, 215] on div "Equals" at bounding box center [423, 219] width 185 height 8
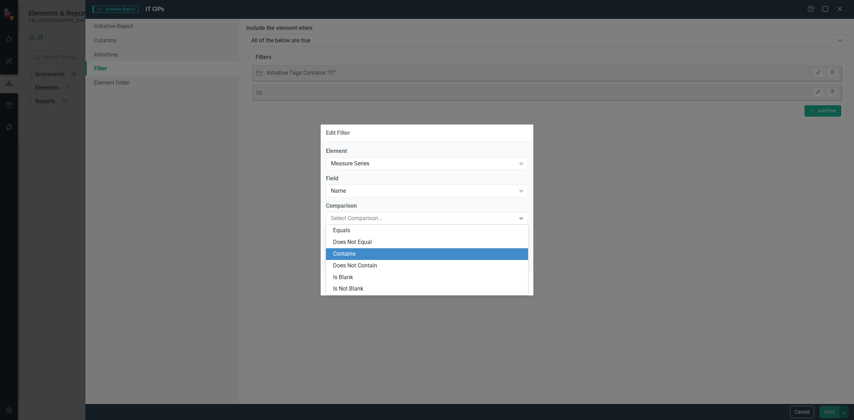
click at [359, 255] on div "Contains" at bounding box center [428, 254] width 191 height 8
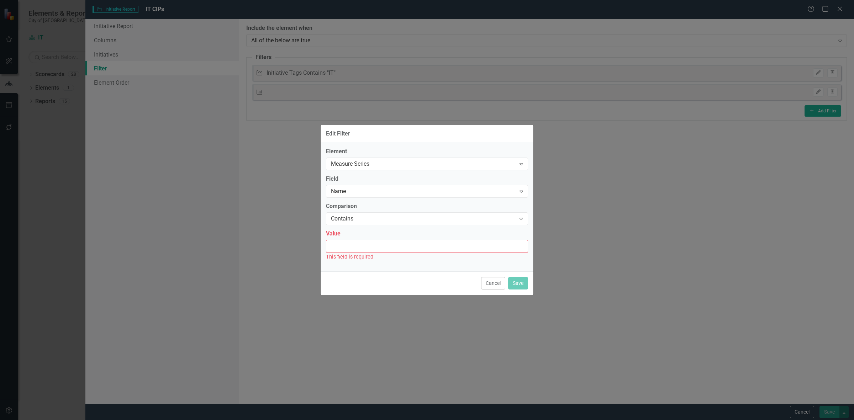
click at [343, 244] on input "Value" at bounding box center [427, 246] width 202 height 13
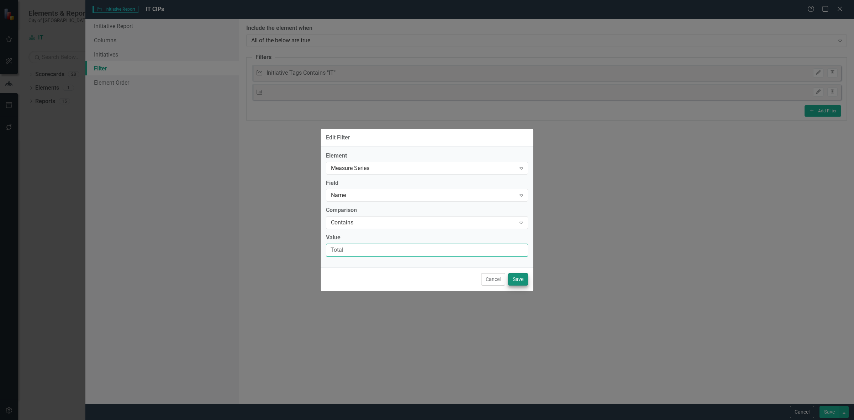
type input "Total"
click at [511, 282] on button "Save" at bounding box center [518, 279] width 20 height 12
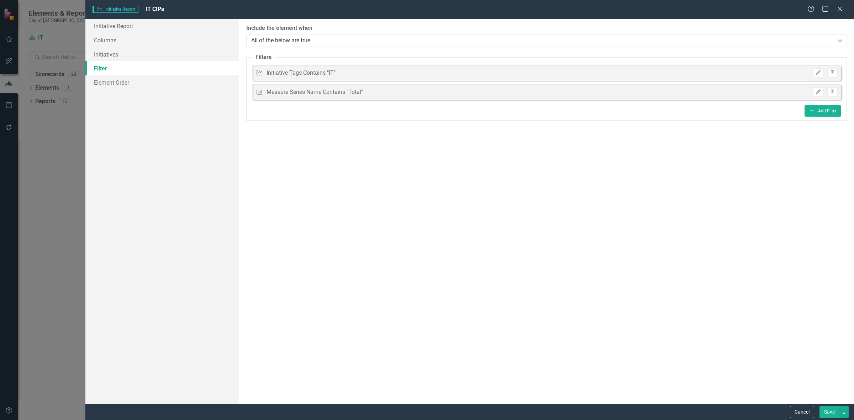
click at [821, 412] on button "Save" at bounding box center [830, 412] width 20 height 12
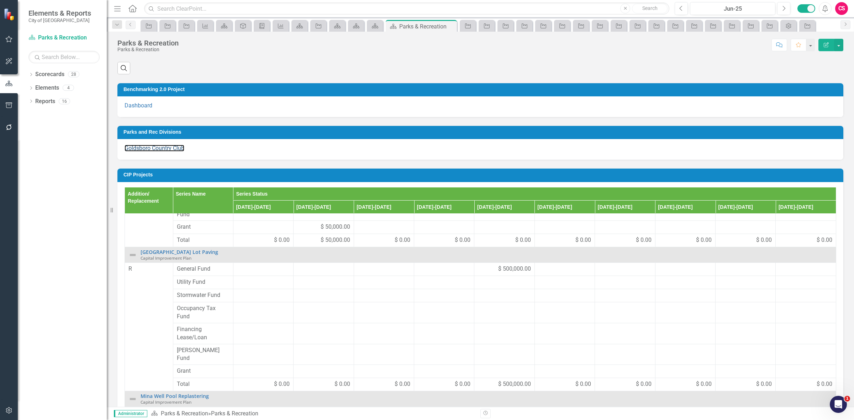
scroll to position [82, 0]
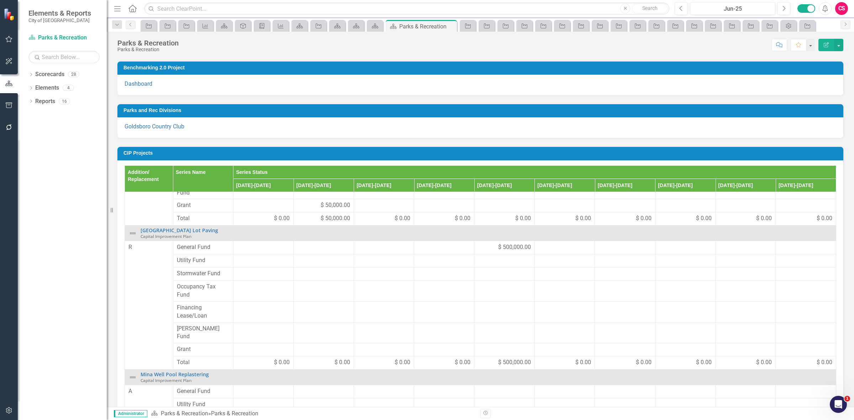
click at [366, 156] on h3 "CIP Projects" at bounding box center [482, 153] width 716 height 5
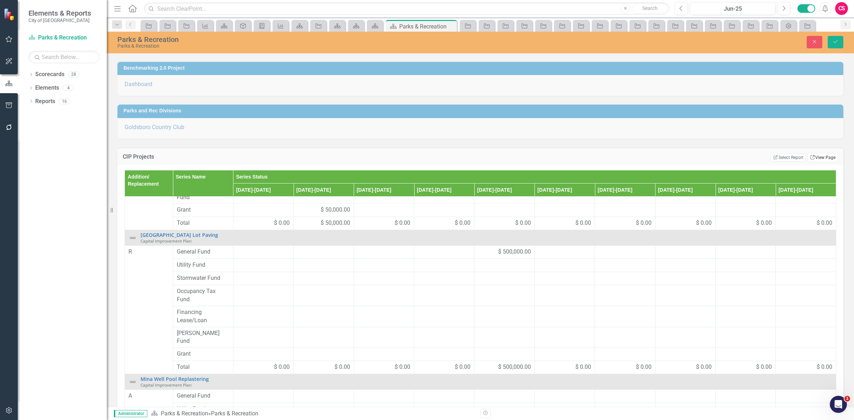
click at [816, 162] on link "Link View Page" at bounding box center [823, 157] width 31 height 9
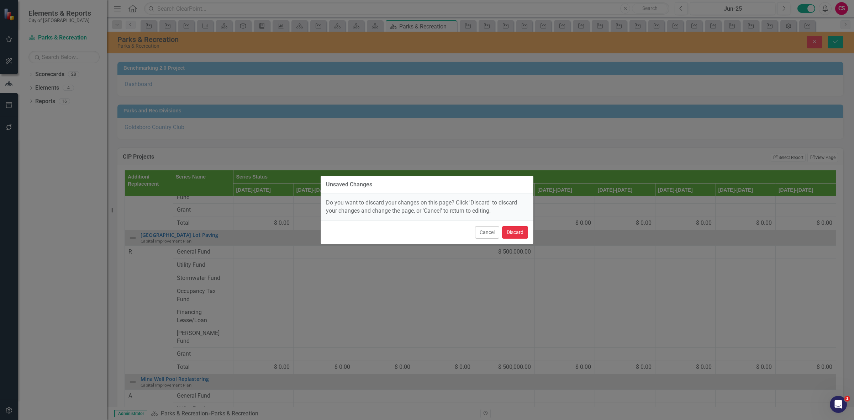
click at [517, 227] on button "Discard" at bounding box center [515, 232] width 26 height 12
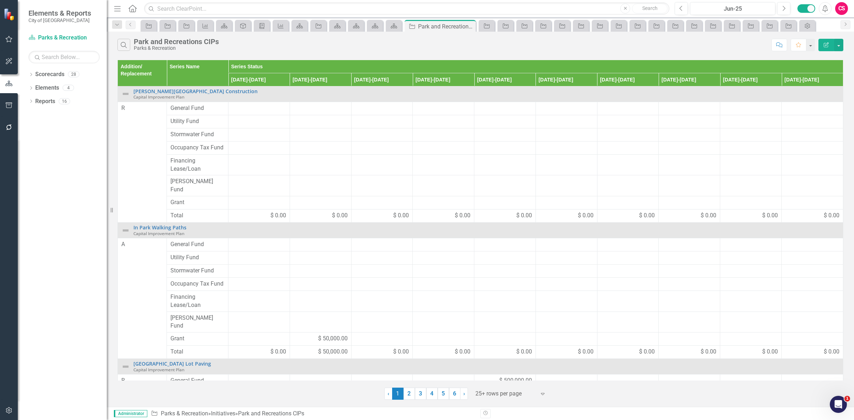
click at [823, 42] on button "Edit Report" at bounding box center [827, 45] width 16 height 12
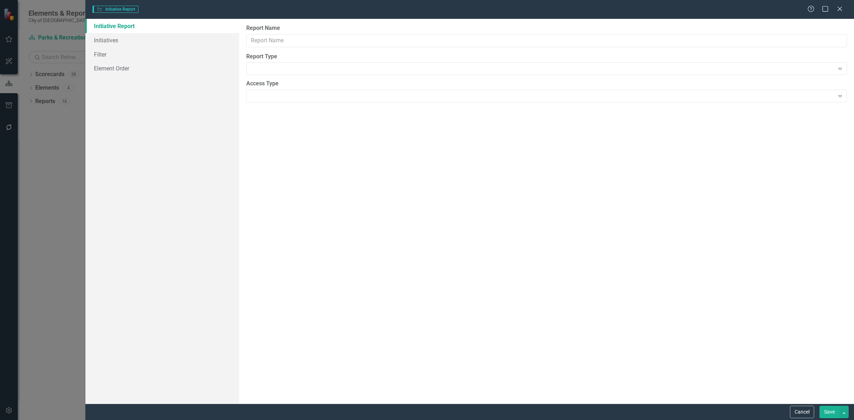
type input "Park and Recreations CIPs"
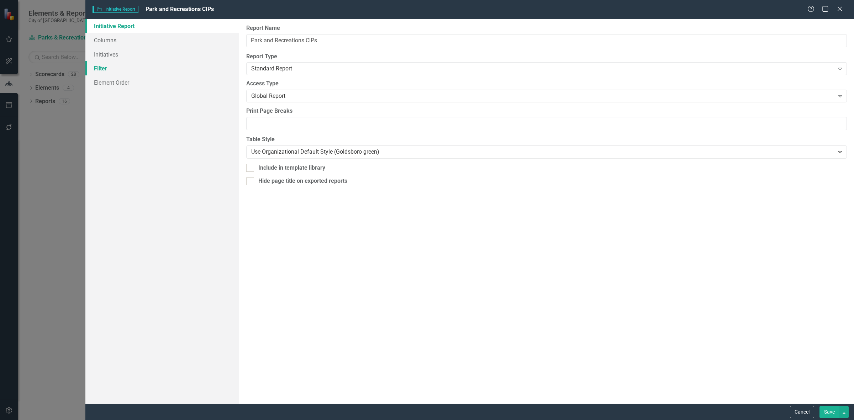
click at [173, 62] on link "Filter" at bounding box center [162, 68] width 154 height 14
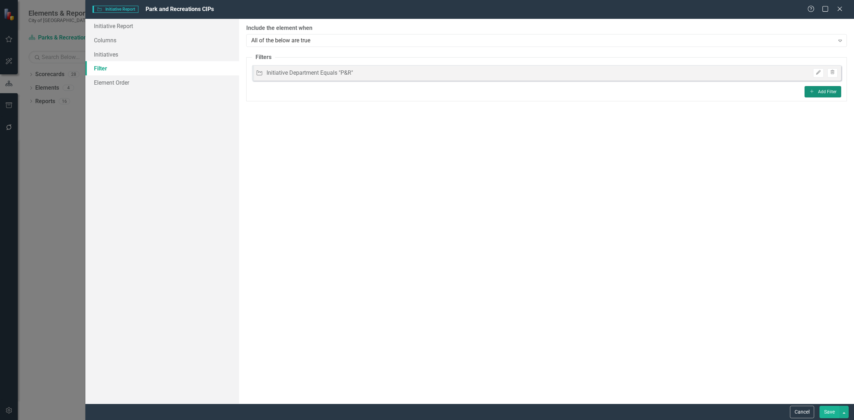
click at [812, 94] on button "Add Add Filter" at bounding box center [823, 91] width 37 height 11
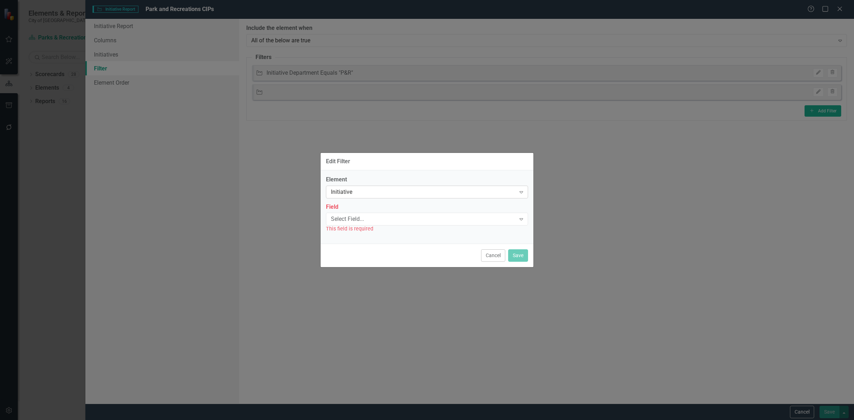
click at [377, 191] on div "Initiative" at bounding box center [423, 192] width 185 height 8
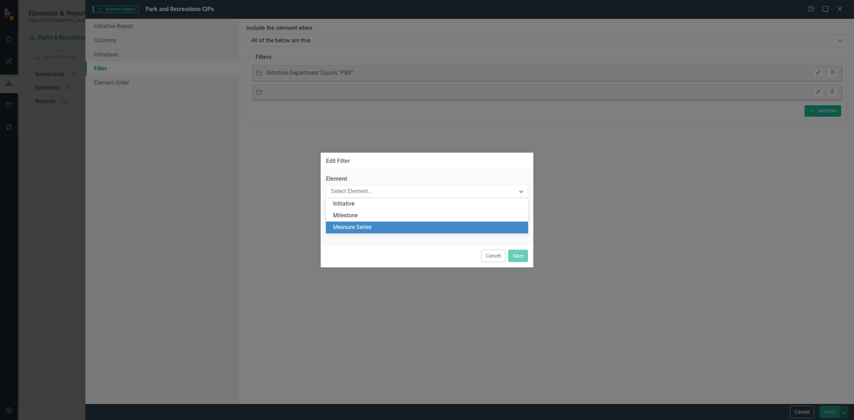
click at [368, 227] on div "Measure Series" at bounding box center [428, 228] width 191 height 8
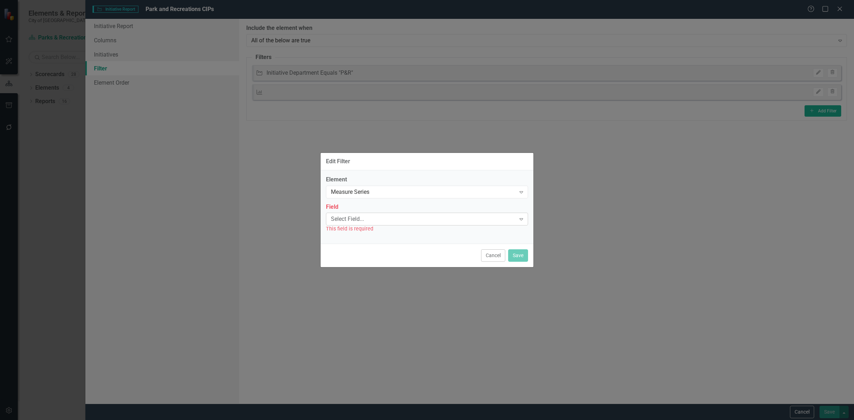
click at [364, 224] on div "Select Field... Expand" at bounding box center [427, 219] width 202 height 13
click at [365, 232] on div "Name" at bounding box center [428, 231] width 191 height 8
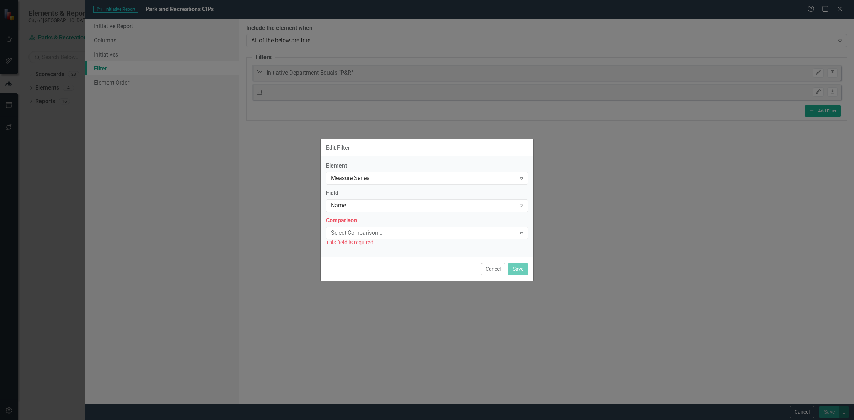
click at [364, 231] on div "Select Comparison..." at bounding box center [423, 233] width 185 height 8
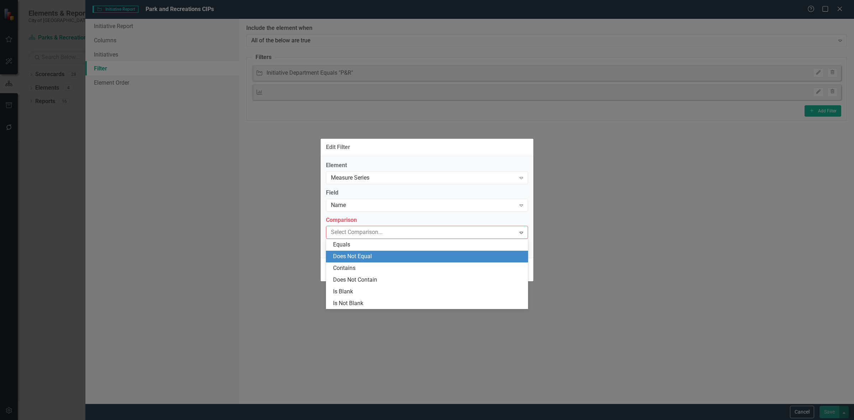
drag, startPoint x: 365, startPoint y: 241, endPoint x: 358, endPoint y: 264, distance: 24.2
click at [358, 264] on div "Equals Does Not Equal Contains Does Not Contain Is Blank Is Not Blank" at bounding box center [427, 274] width 202 height 70
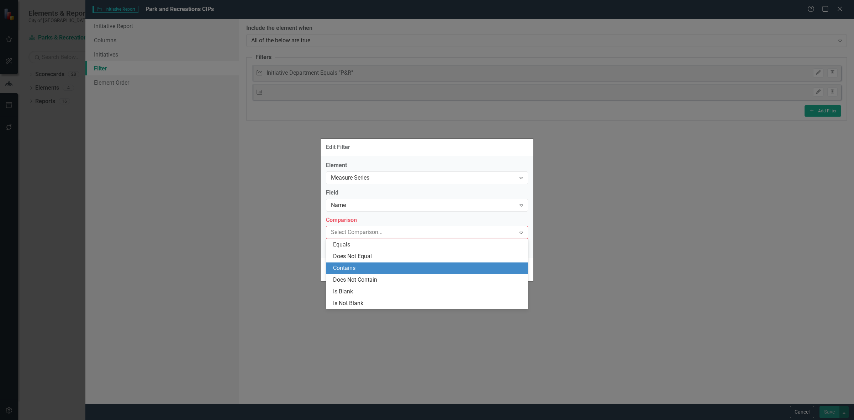
click at [353, 266] on div "Contains" at bounding box center [428, 268] width 191 height 8
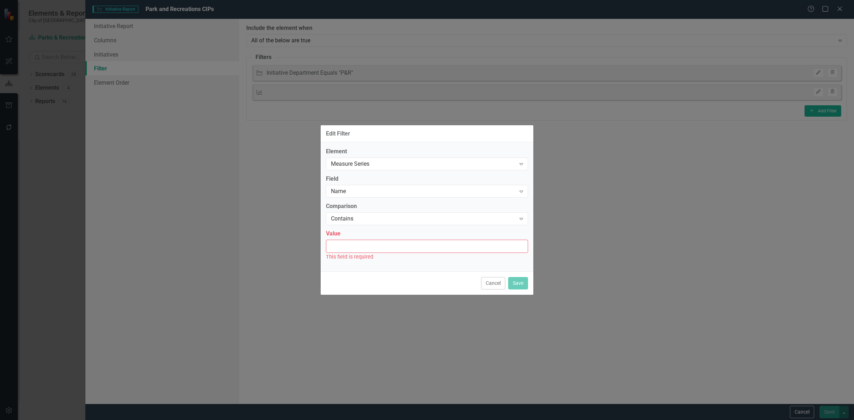
click at [347, 243] on input "Value" at bounding box center [427, 246] width 202 height 13
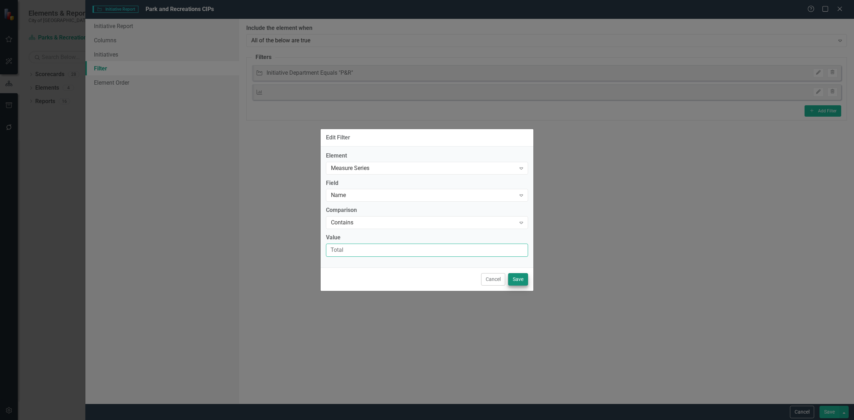
type input "Total"
click at [521, 278] on button "Save" at bounding box center [518, 279] width 20 height 12
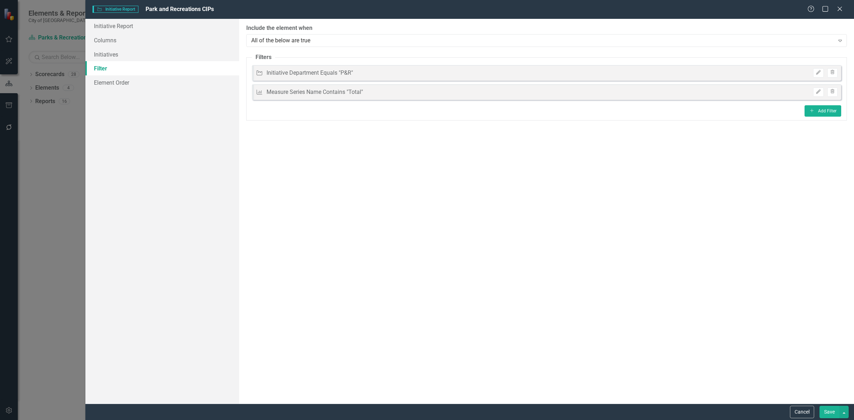
click at [827, 411] on button "Save" at bounding box center [830, 412] width 20 height 12
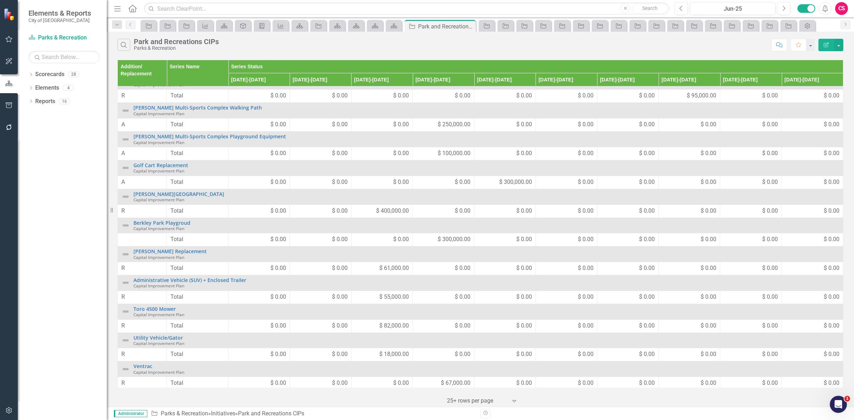
scroll to position [337, 0]
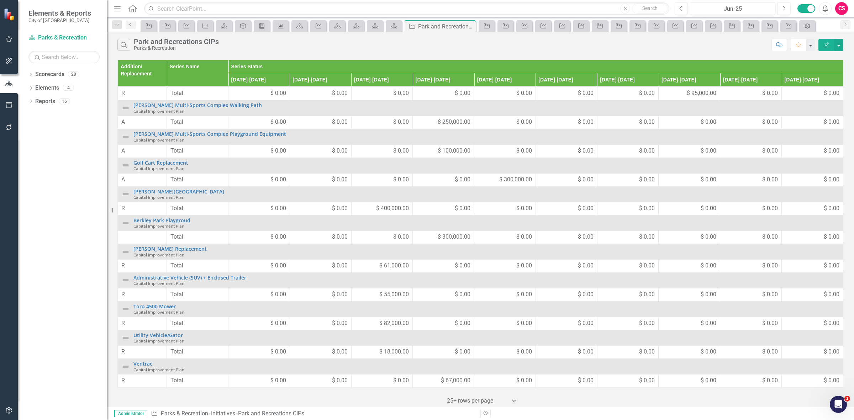
click at [488, 401] on div at bounding box center [477, 401] width 61 height 10
click at [467, 338] on div "10+ rows per page" at bounding box center [484, 342] width 67 height 8
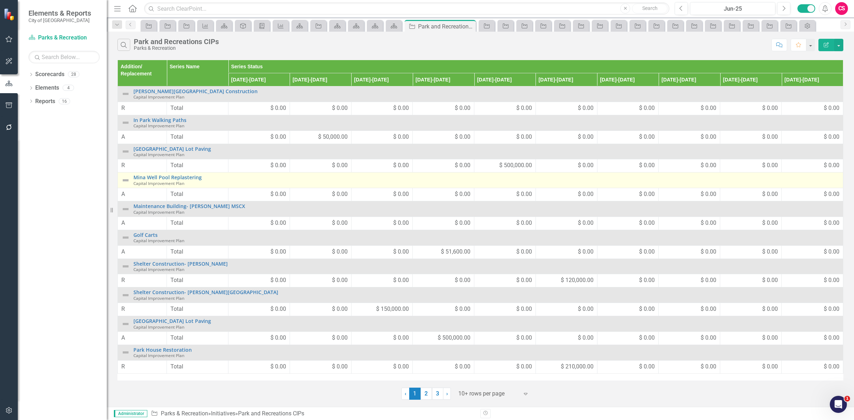
scroll to position [0, 0]
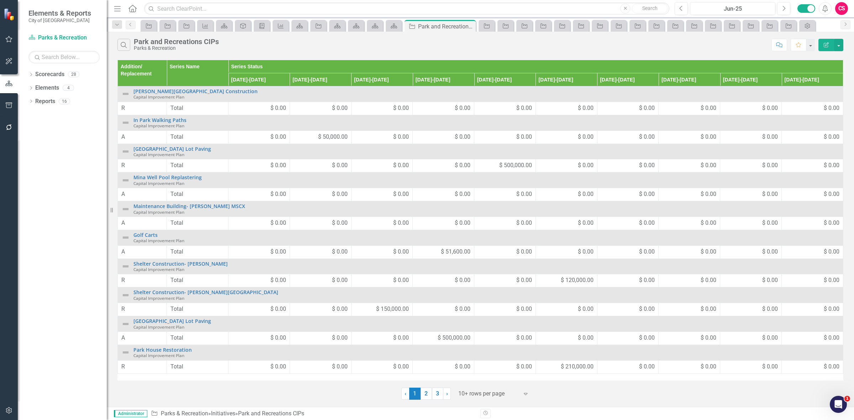
click at [824, 45] on icon "Edit Report" at bounding box center [826, 44] width 6 height 5
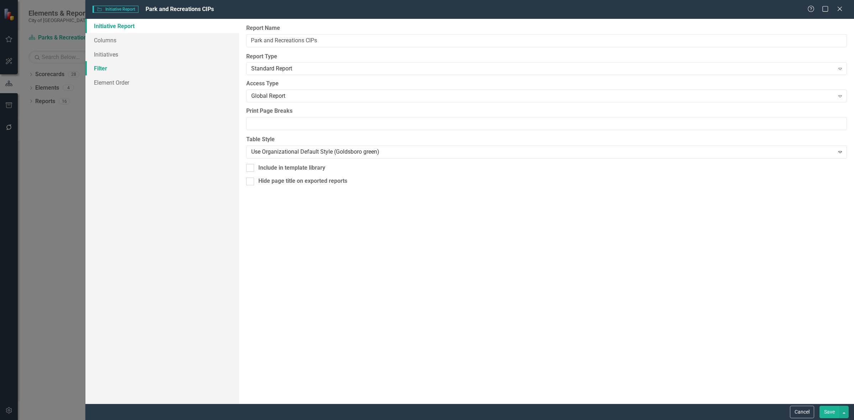
click at [152, 66] on link "Filter" at bounding box center [162, 68] width 154 height 14
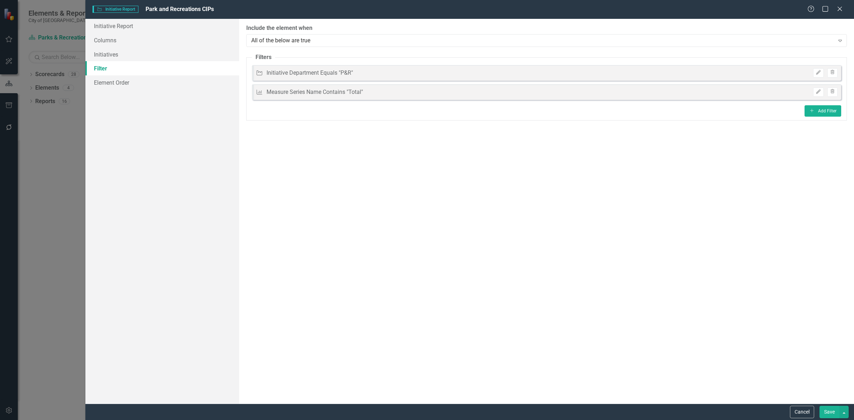
click at [812, 71] on div "Edit Trash" at bounding box center [824, 72] width 28 height 9
click at [817, 72] on icon "Edit" at bounding box center [818, 72] width 5 height 4
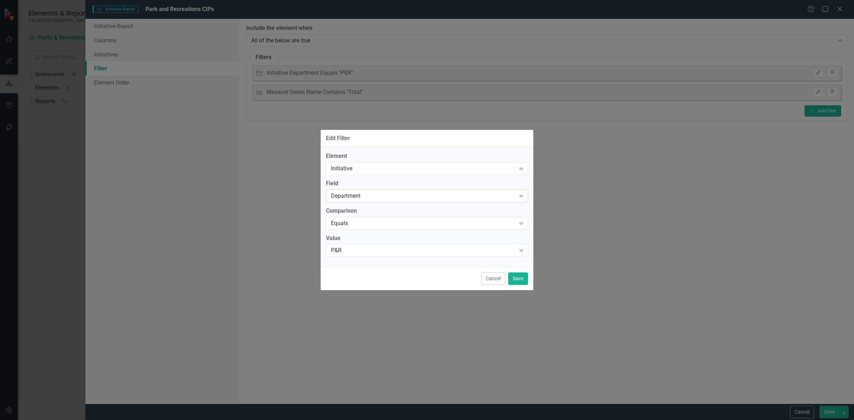
click at [351, 198] on div "Department" at bounding box center [423, 196] width 185 height 8
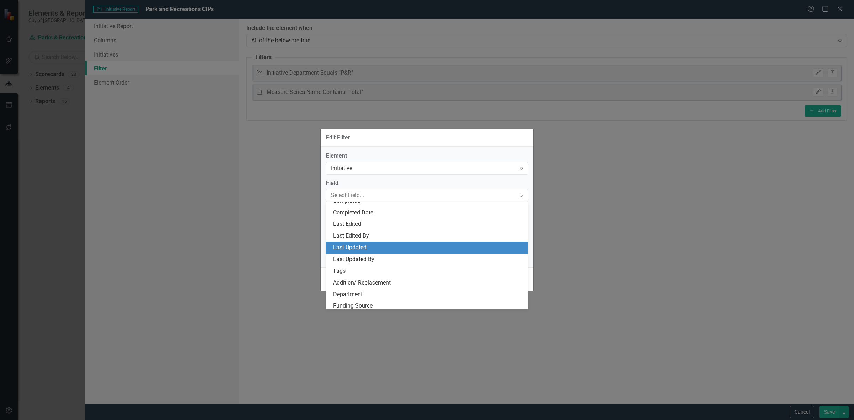
scroll to position [121, 0]
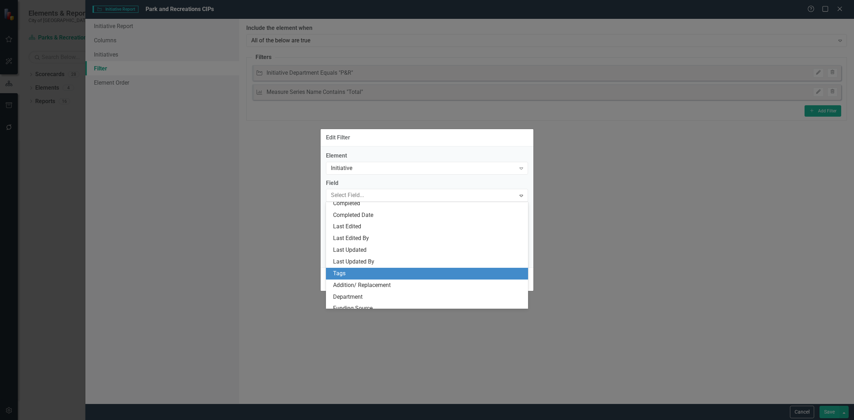
drag, startPoint x: 350, startPoint y: 275, endPoint x: 350, endPoint y: 248, distance: 27.4
click at [351, 275] on div "Tags" at bounding box center [428, 274] width 191 height 8
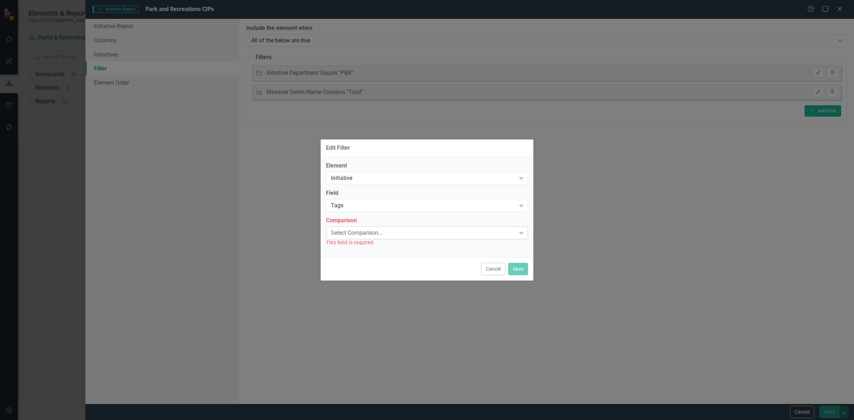
click at [354, 236] on div "Select Comparison..." at bounding box center [423, 233] width 185 height 8
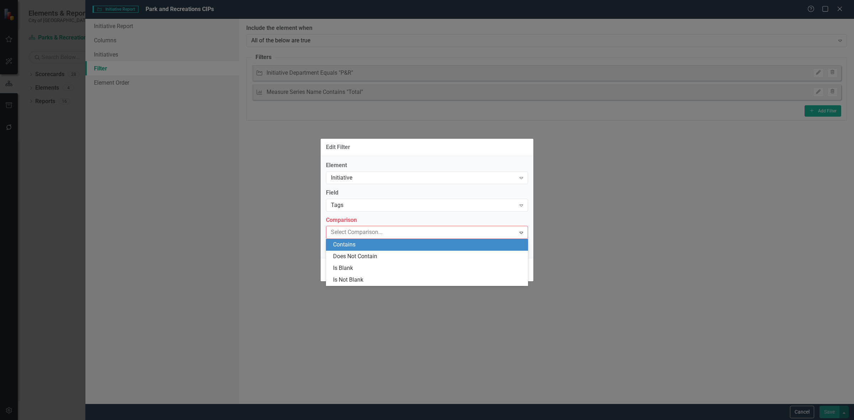
click at [354, 247] on div "Contains" at bounding box center [428, 245] width 191 height 8
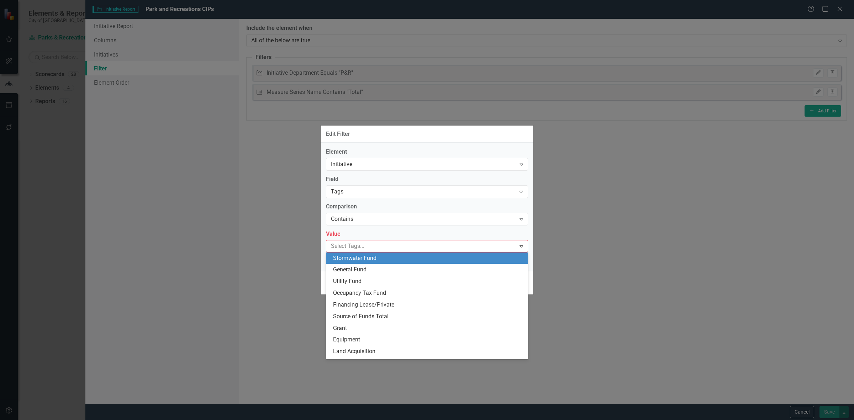
click at [354, 247] on div at bounding box center [422, 247] width 188 height 10
type input "p&"
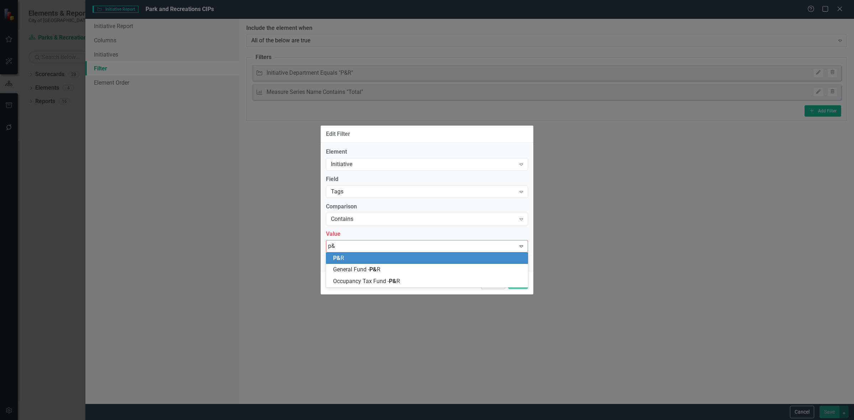
click at [363, 258] on div "P& R" at bounding box center [428, 258] width 191 height 8
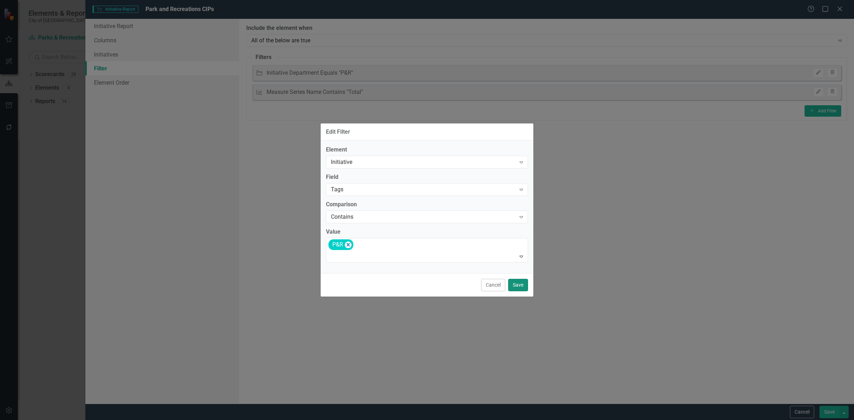
click at [523, 284] on button "Save" at bounding box center [518, 285] width 20 height 12
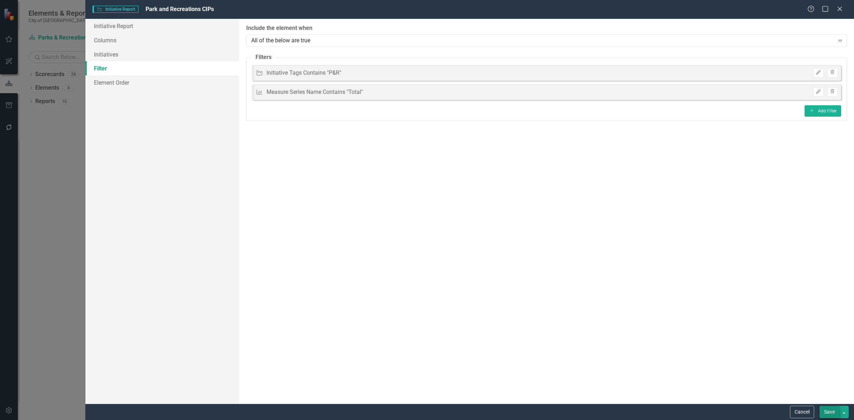
click at [831, 404] on div "Cancel Save" at bounding box center [469, 412] width 769 height 16
click at [828, 407] on button "Save" at bounding box center [830, 412] width 20 height 12
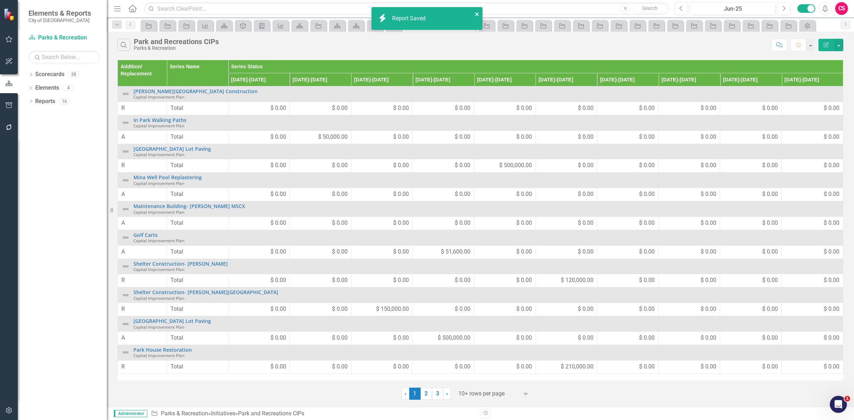
click at [475, 14] on icon "close" at bounding box center [477, 14] width 5 height 6
click at [424, 396] on link "2" at bounding box center [426, 394] width 11 height 12
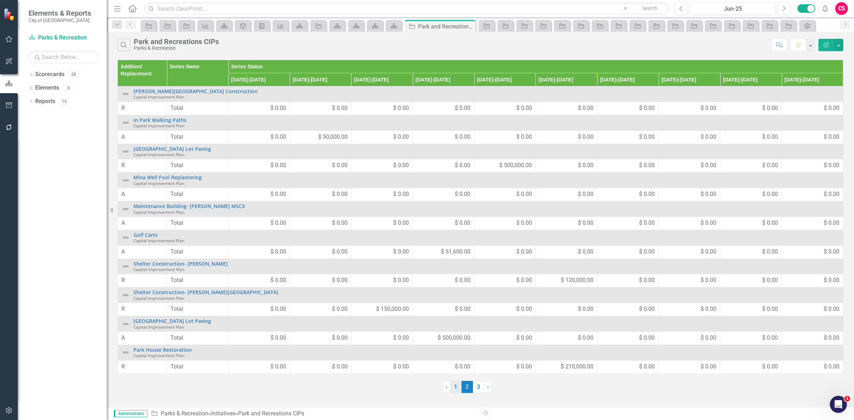
click at [455, 391] on link "1" at bounding box center [455, 387] width 11 height 12
click at [527, 46] on div "Search Park and Recreations CIPs Parks & Recreation" at bounding box center [442, 45] width 651 height 12
click at [421, 395] on link "2" at bounding box center [426, 394] width 11 height 12
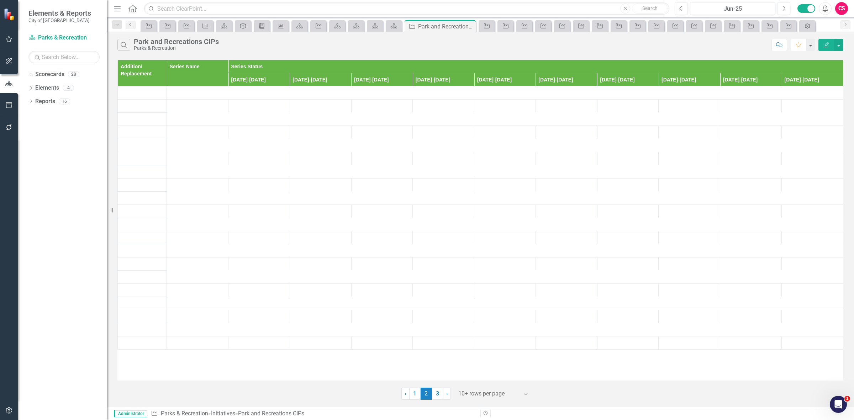
click at [474, 392] on div at bounding box center [488, 394] width 61 height 10
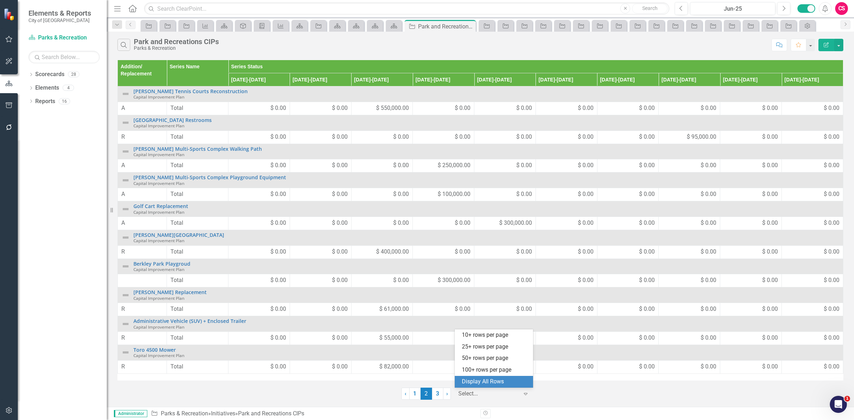
click at [602, 378] on div "Addition/ Replacement Series Name Series Status [DATE]-[DATE] [DATE]-[DATE] [DA…" at bounding box center [480, 220] width 726 height 321
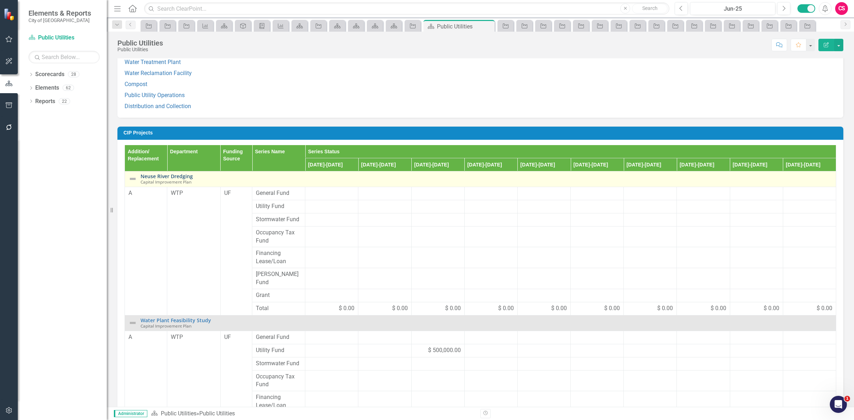
scroll to position [174, 0]
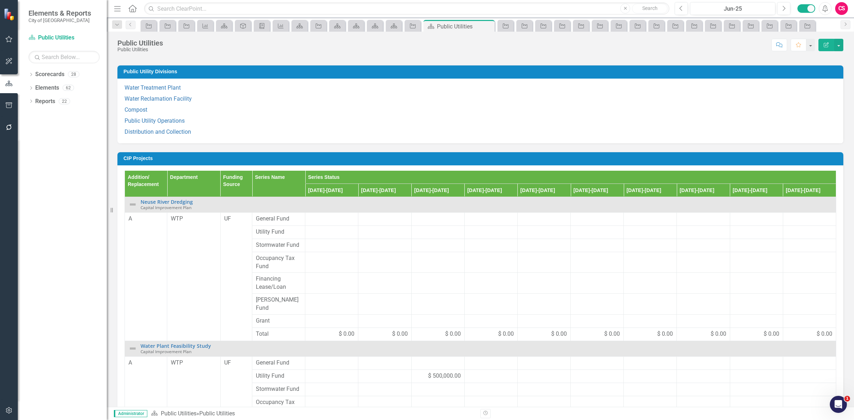
click at [489, 157] on h3 "CIP Projects" at bounding box center [482, 158] width 716 height 5
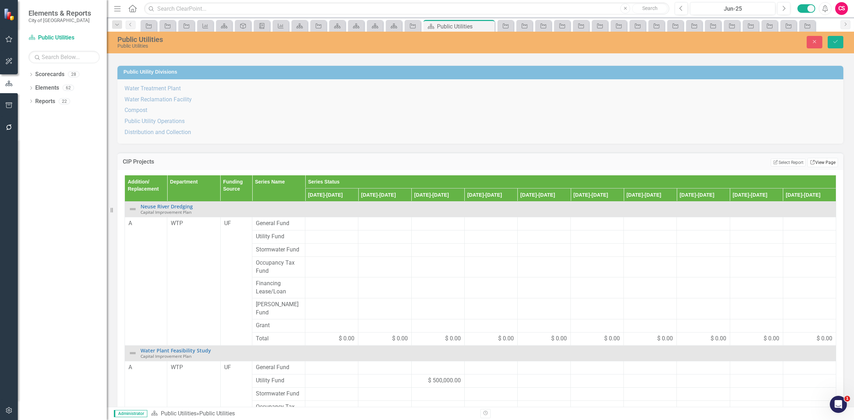
click at [814, 164] on link "Link View Page" at bounding box center [823, 162] width 31 height 9
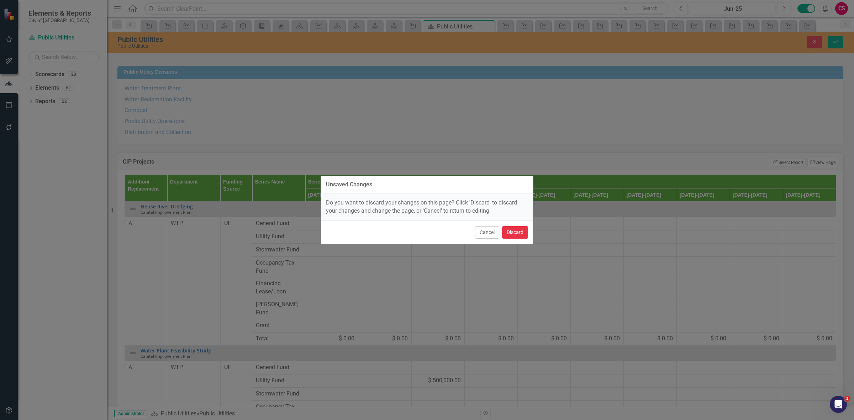
click at [521, 231] on button "Discard" at bounding box center [515, 232] width 26 height 12
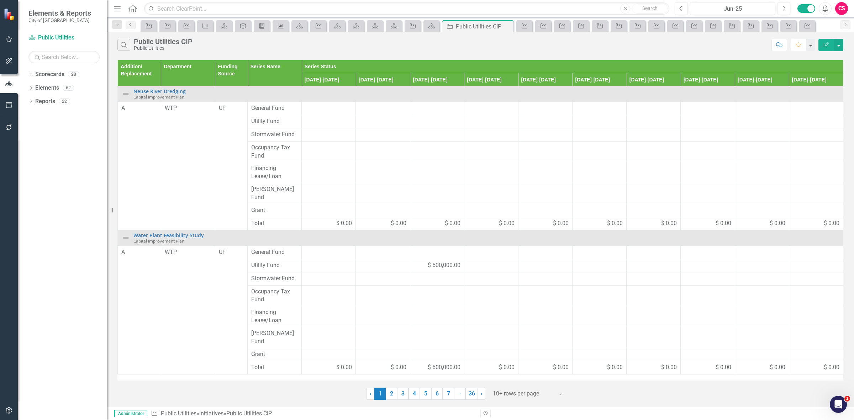
click at [820, 43] on button "Edit Report" at bounding box center [827, 45] width 16 height 12
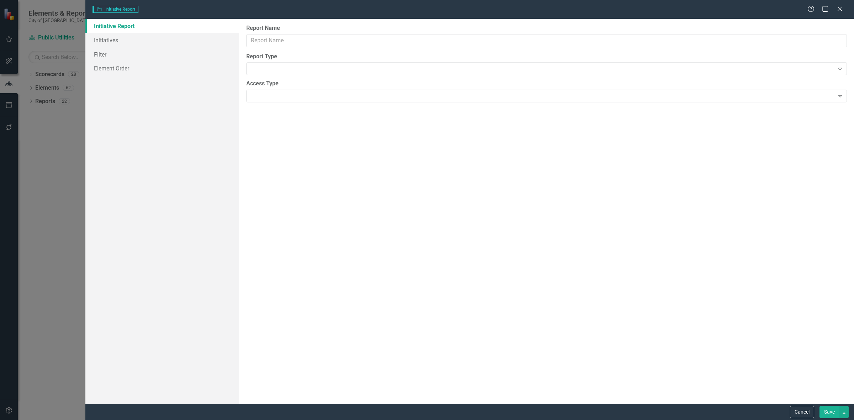
type input "Public Utilities CIP"
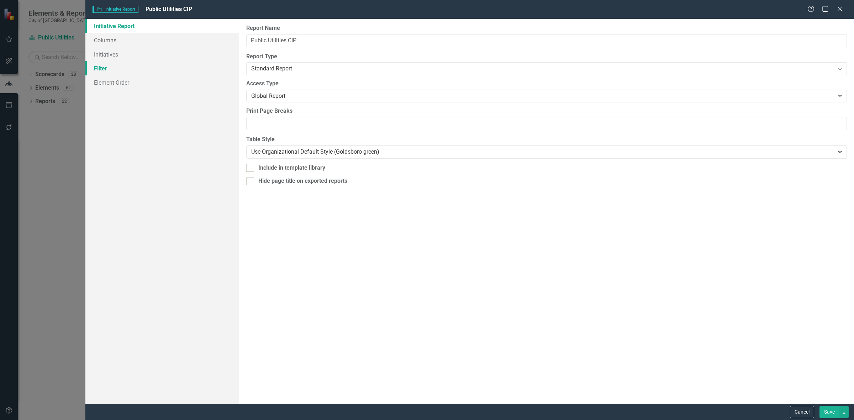
click at [133, 63] on link "Filter" at bounding box center [162, 68] width 154 height 14
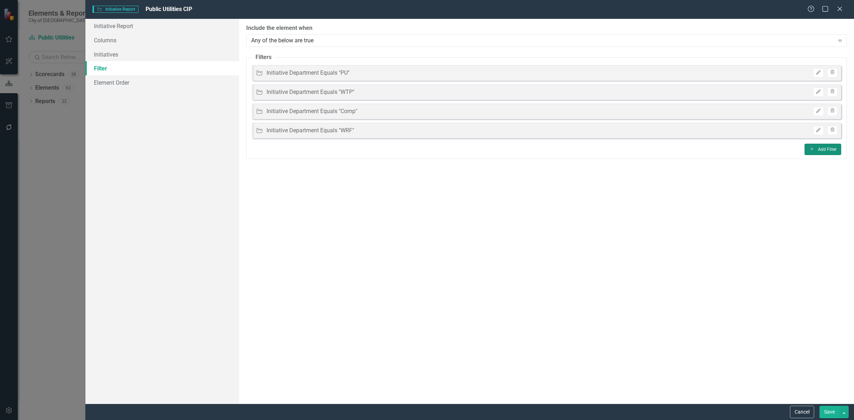
click at [819, 151] on button "Add Add Filter" at bounding box center [823, 149] width 37 height 11
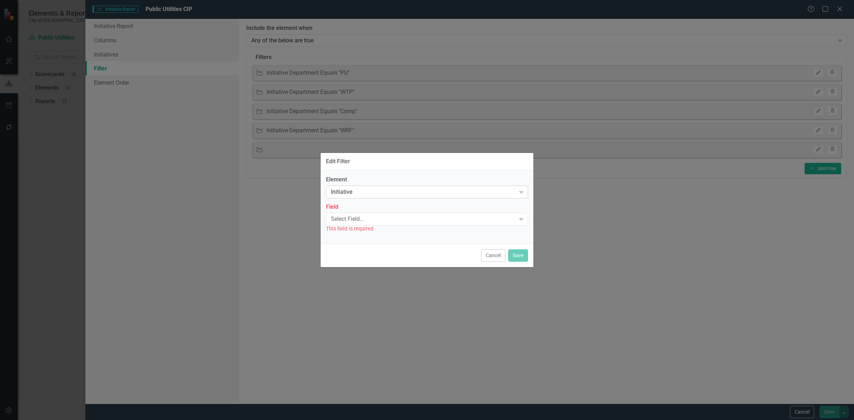
click at [390, 191] on div "Initiative" at bounding box center [423, 192] width 185 height 8
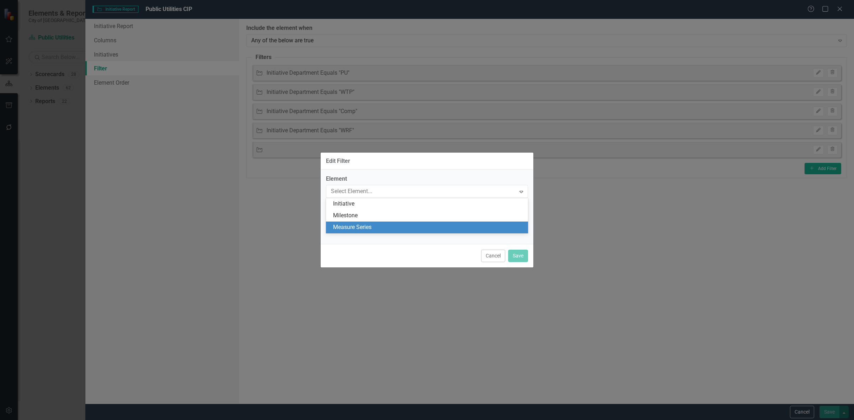
click at [374, 229] on div "Measure Series" at bounding box center [428, 228] width 191 height 8
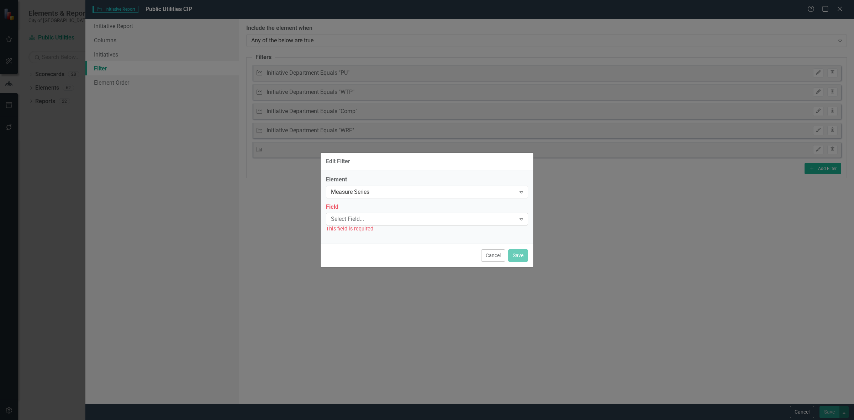
click at [368, 217] on div "Select Field..." at bounding box center [423, 219] width 185 height 8
click at [367, 229] on div "Name" at bounding box center [428, 231] width 191 height 8
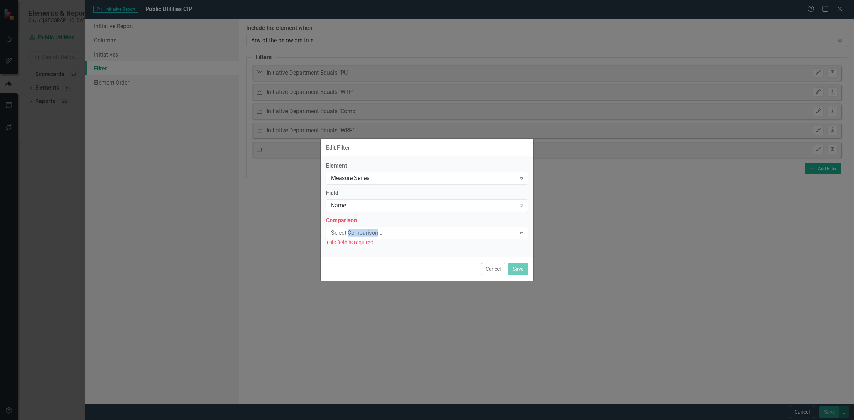
click at [367, 229] on div "Select Comparison..." at bounding box center [423, 233] width 185 height 8
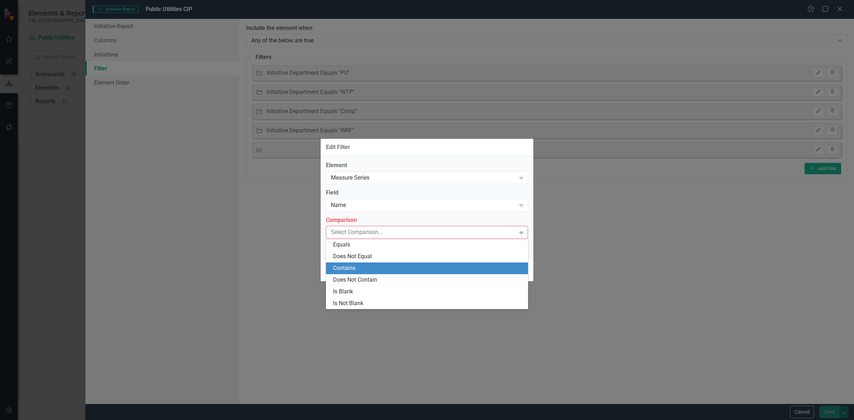
click at [364, 267] on div "Contains" at bounding box center [428, 268] width 191 height 8
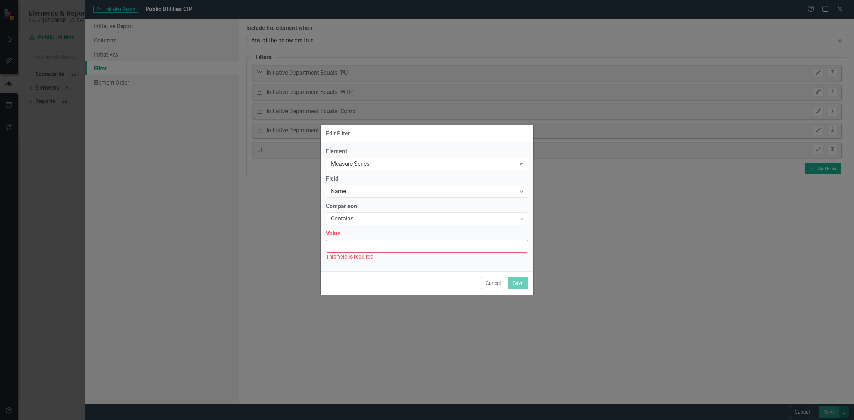
click at [354, 248] on input "Value" at bounding box center [427, 246] width 202 height 13
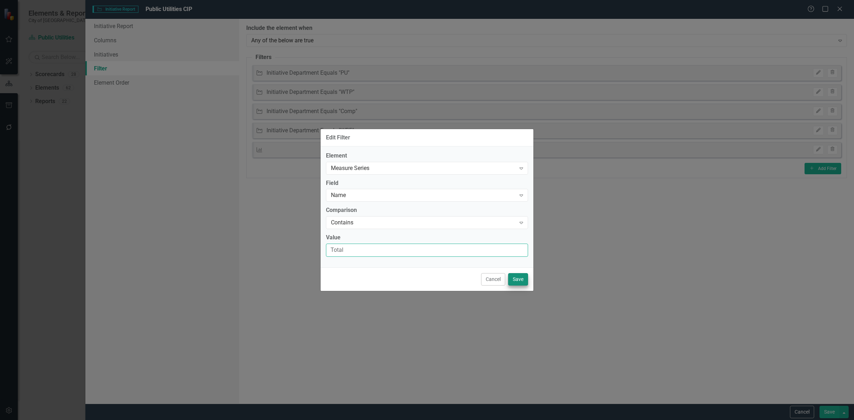
type input "Total"
click at [519, 280] on button "Save" at bounding box center [518, 279] width 20 height 12
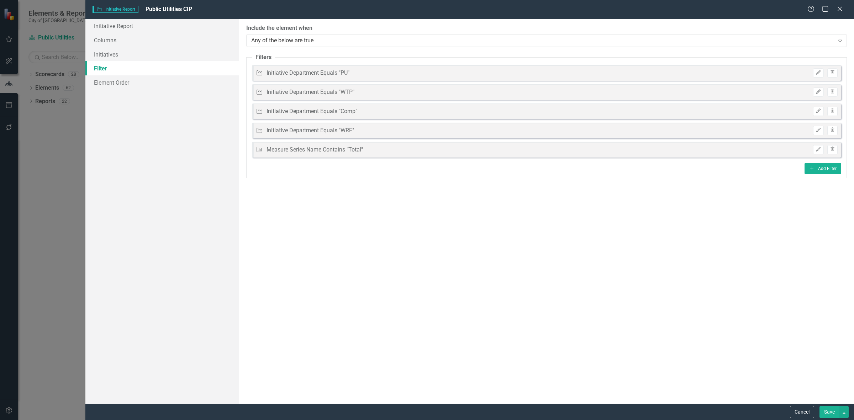
click at [820, 413] on button "Save" at bounding box center [830, 412] width 20 height 12
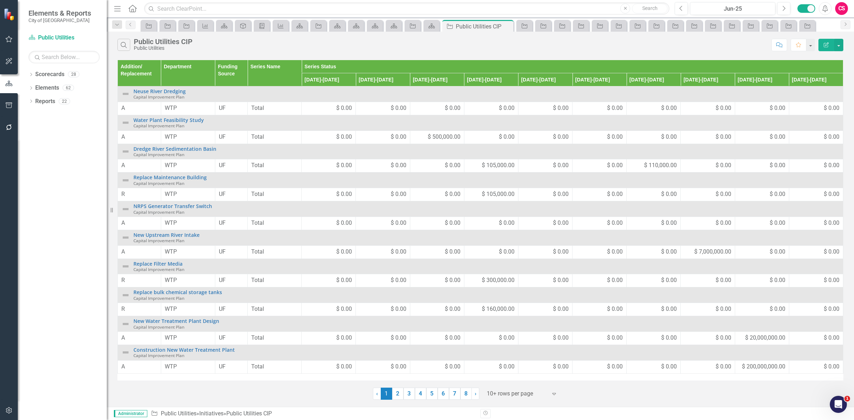
click at [420, 51] on div "Search Public Utilities CIP Public Utilities" at bounding box center [442, 45] width 651 height 12
click at [829, 41] on button "Edit Report" at bounding box center [827, 45] width 16 height 12
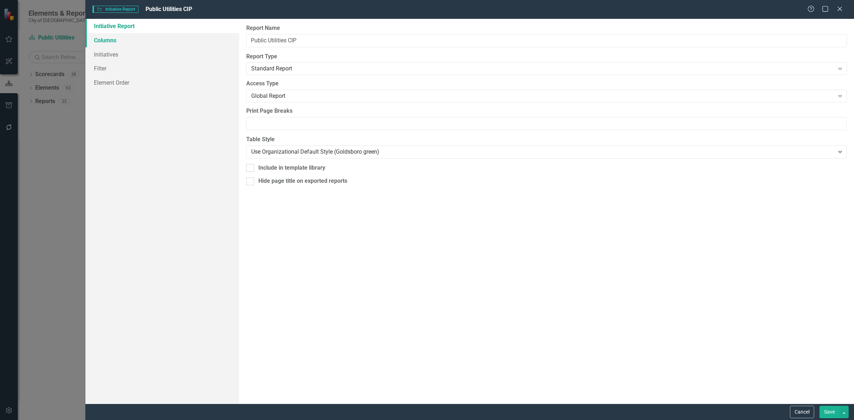
click at [187, 40] on link "Columns" at bounding box center [162, 40] width 154 height 14
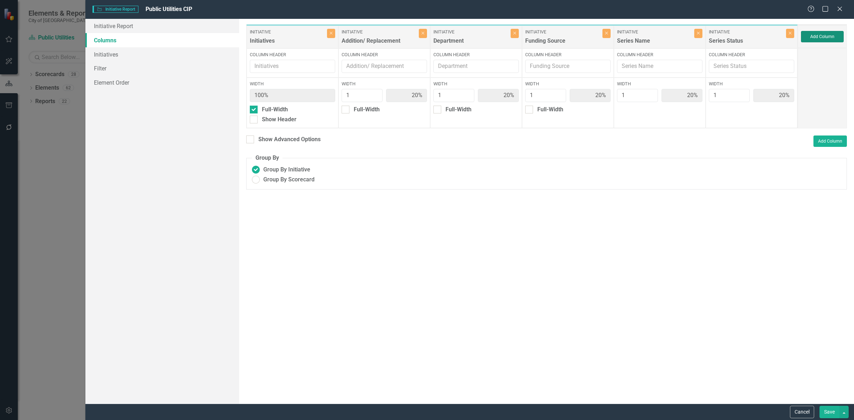
click at [837, 31] on button "Add Column" at bounding box center [822, 36] width 43 height 11
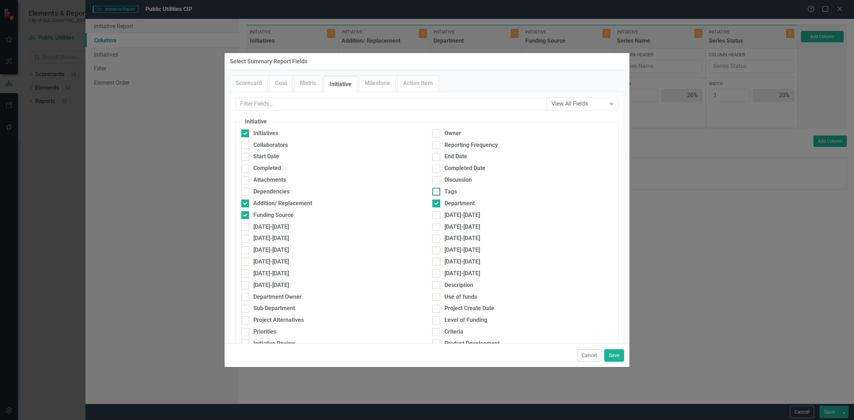
click at [456, 190] on div "Tags" at bounding box center [522, 192] width 180 height 8
click at [437, 190] on input "Tags" at bounding box center [434, 190] width 5 height 5
checkbox input "true"
click at [621, 352] on button "Save" at bounding box center [614, 356] width 20 height 12
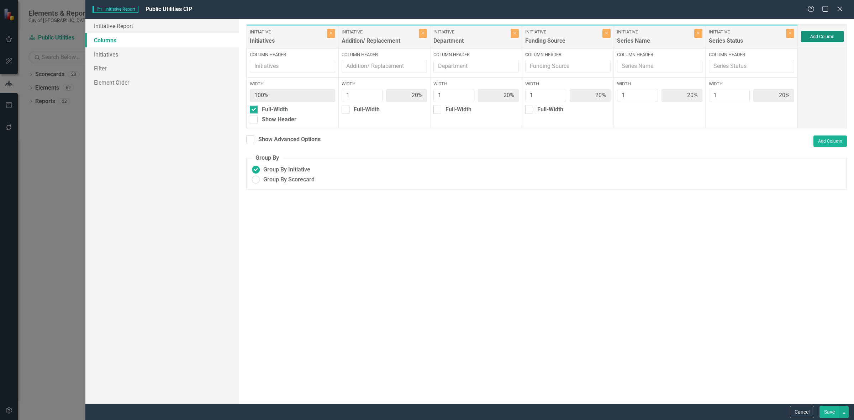
type input "17%"
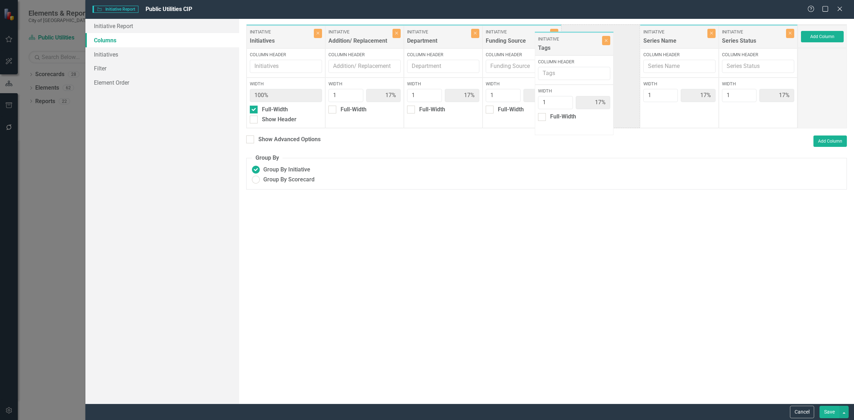
drag, startPoint x: 742, startPoint y: 40, endPoint x: 527, endPoint y: 44, distance: 215.4
click at [527, 45] on div "Initiative Initiatives Close Column Header Width 100% Full-Width Show Header In…" at bounding box center [522, 76] width 552 height 104
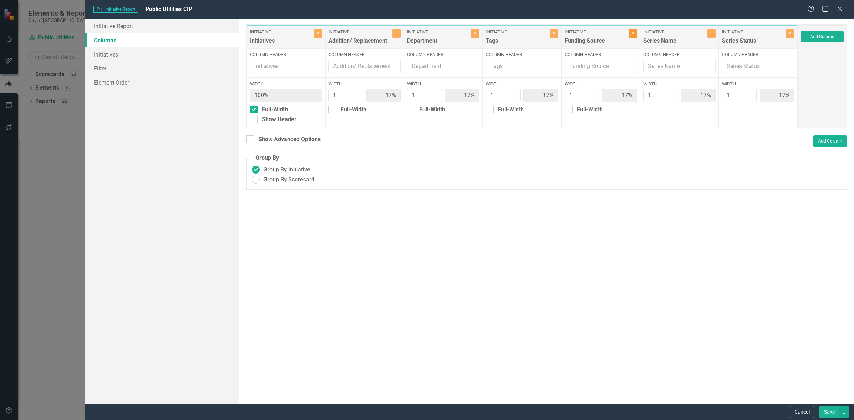
click at [633, 35] on icon "Close" at bounding box center [632, 33] width 3 height 4
type input "20%"
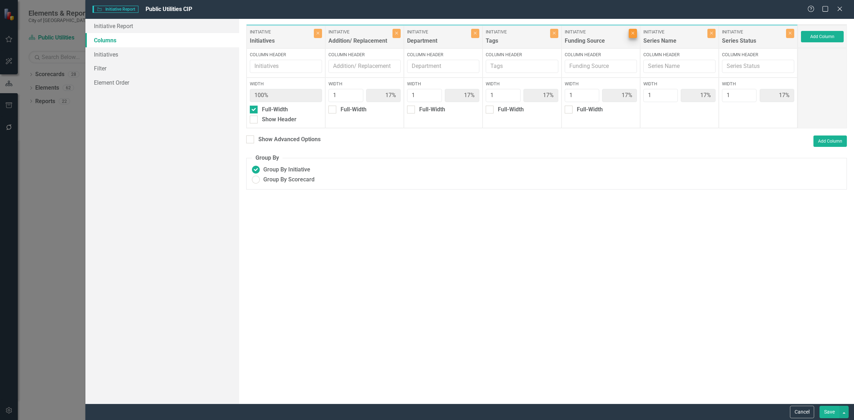
type input "20%"
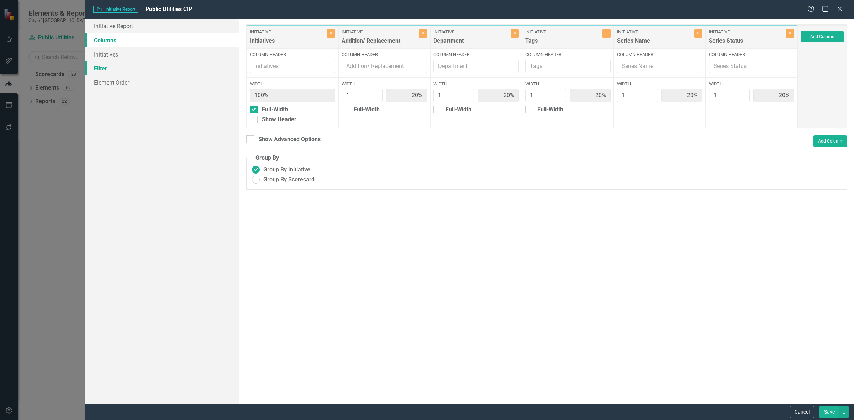
click at [186, 67] on link "Filter" at bounding box center [162, 68] width 154 height 14
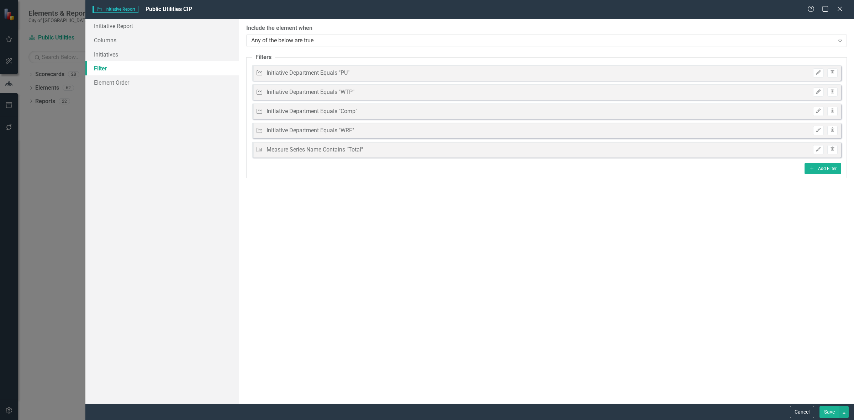
click at [828, 417] on button "Save" at bounding box center [830, 412] width 20 height 12
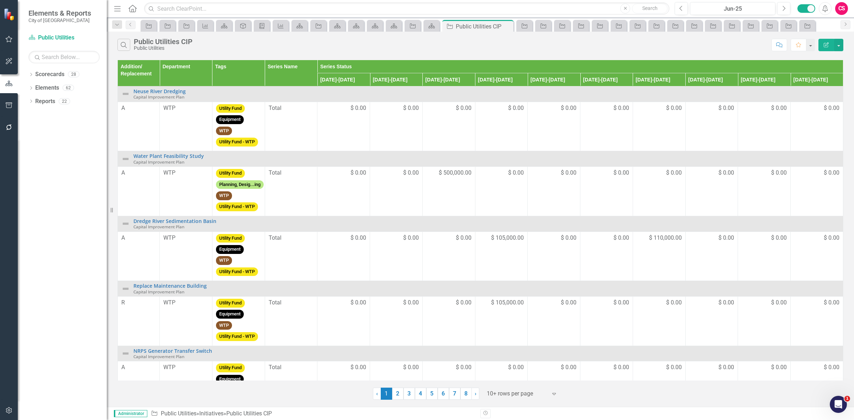
click at [824, 44] on icon "Edit Report" at bounding box center [826, 44] width 6 height 5
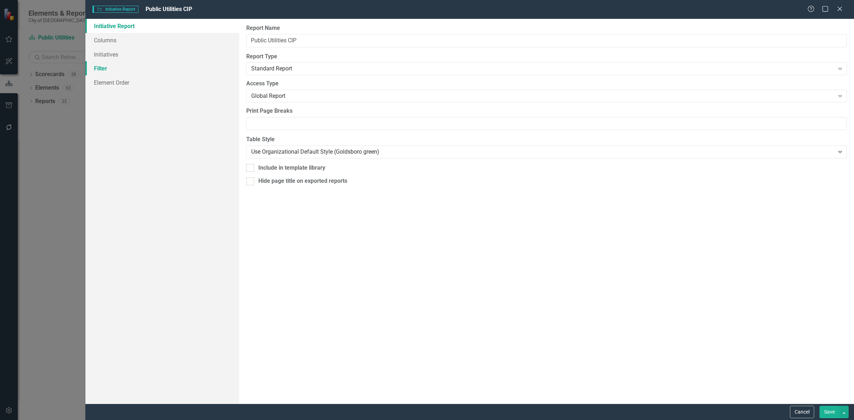
click at [142, 64] on link "Filter" at bounding box center [162, 68] width 154 height 14
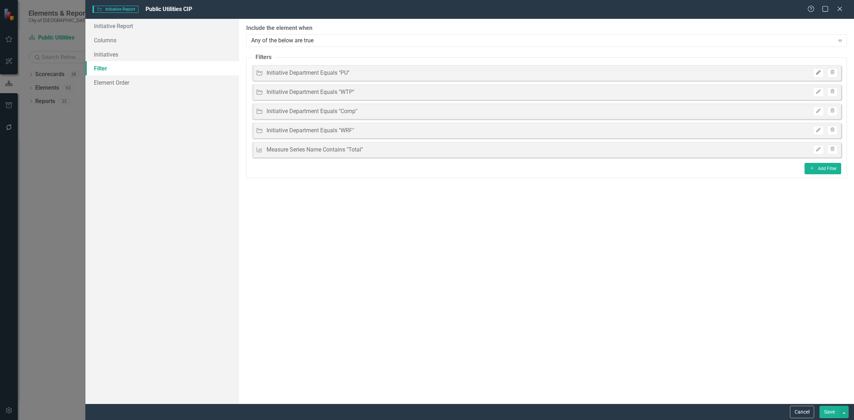
click at [816, 70] on icon "Edit" at bounding box center [818, 72] width 5 height 4
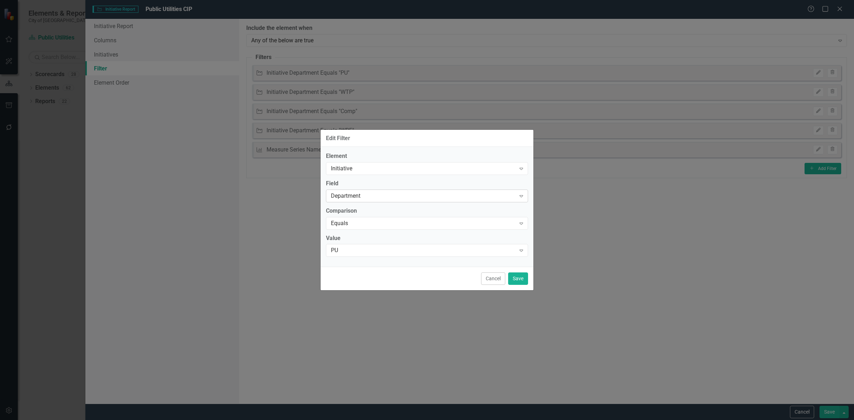
click at [393, 193] on div "Department" at bounding box center [423, 196] width 185 height 8
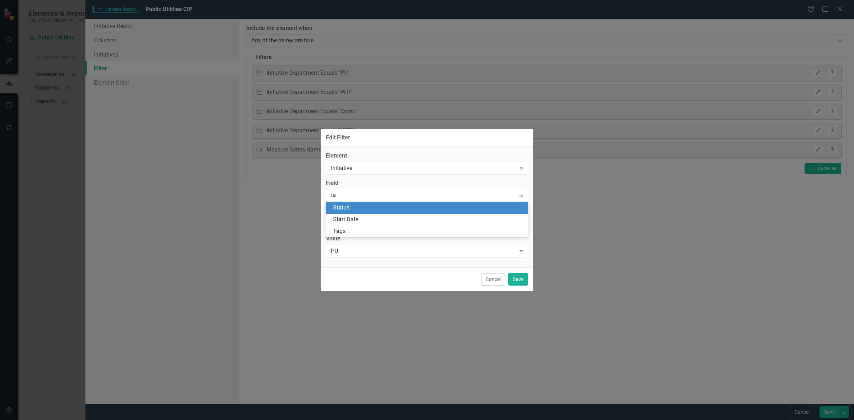
type input "tag"
click at [376, 209] on div "Tag s" at bounding box center [428, 208] width 191 height 8
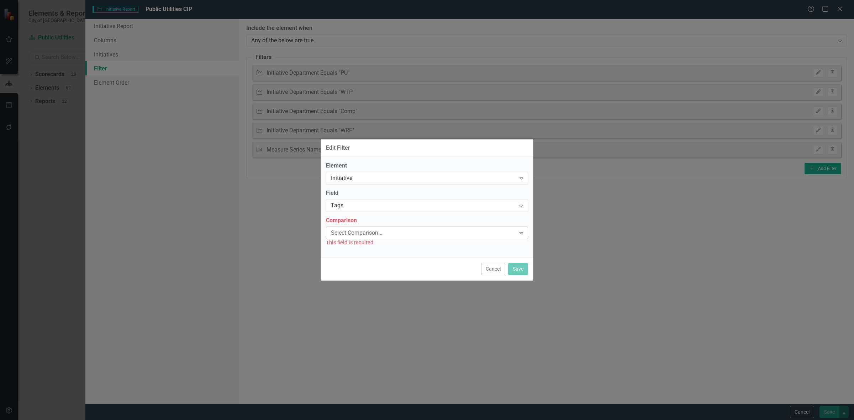
click at [367, 230] on div "Select Comparison..." at bounding box center [423, 233] width 185 height 8
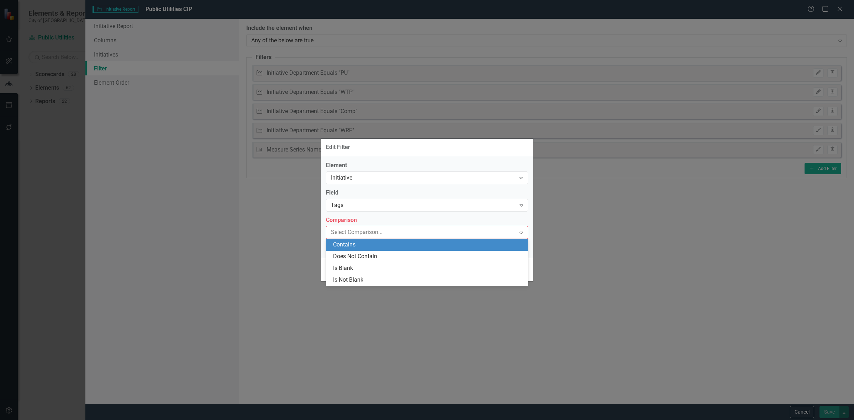
click at [365, 241] on div "Contains" at bounding box center [427, 245] width 202 height 12
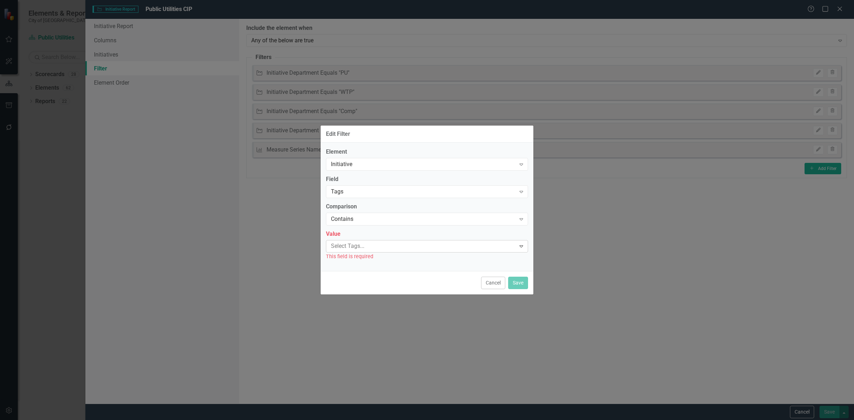
click at [364, 244] on div at bounding box center [422, 247] width 188 height 10
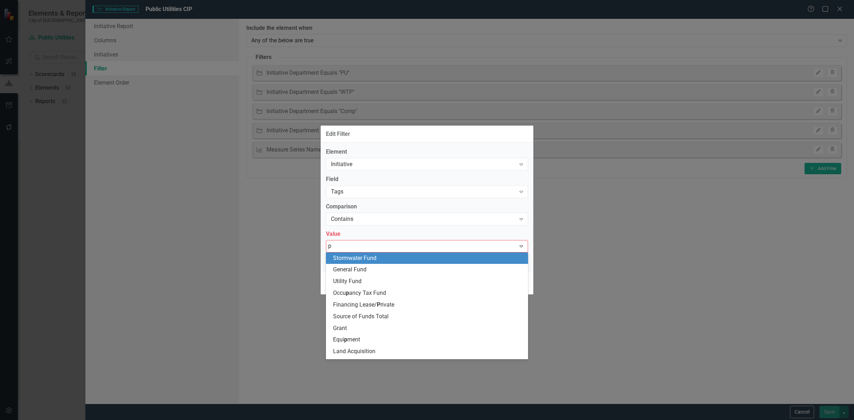
type input "pu"
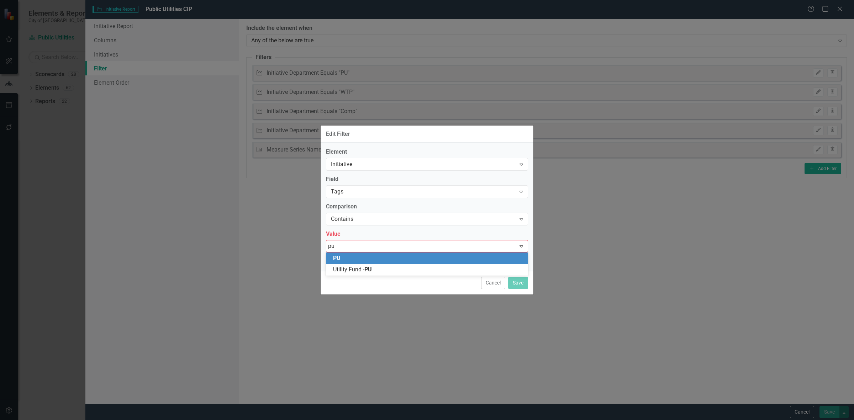
click at [366, 259] on div "PU" at bounding box center [428, 258] width 191 height 8
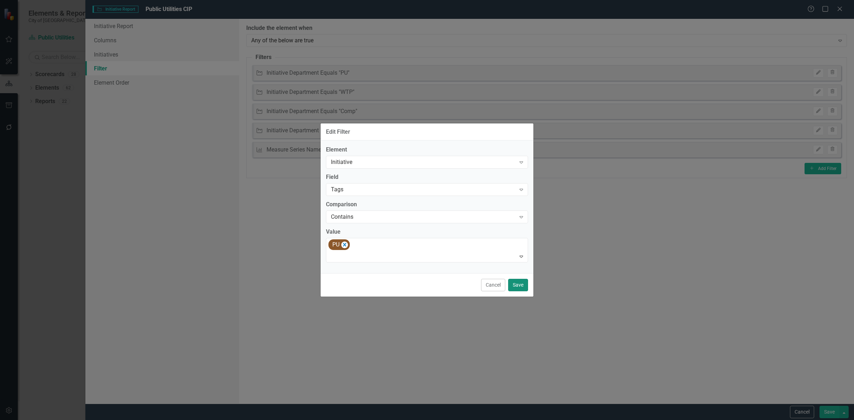
click at [520, 286] on button "Save" at bounding box center [518, 285] width 20 height 12
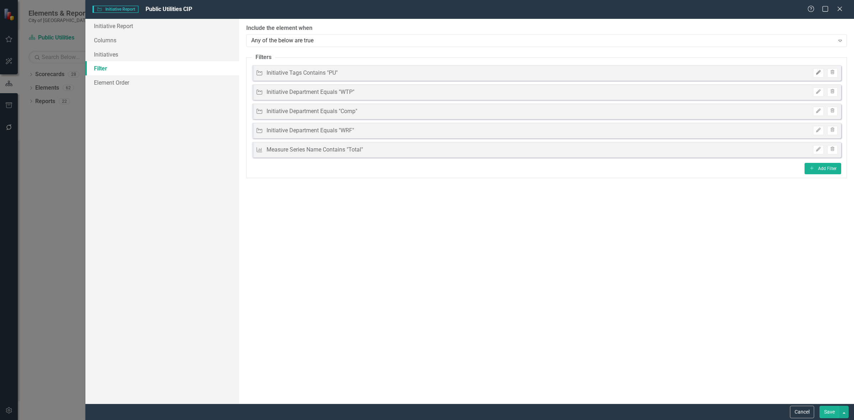
click at [819, 74] on icon "Edit" at bounding box center [818, 72] width 5 height 4
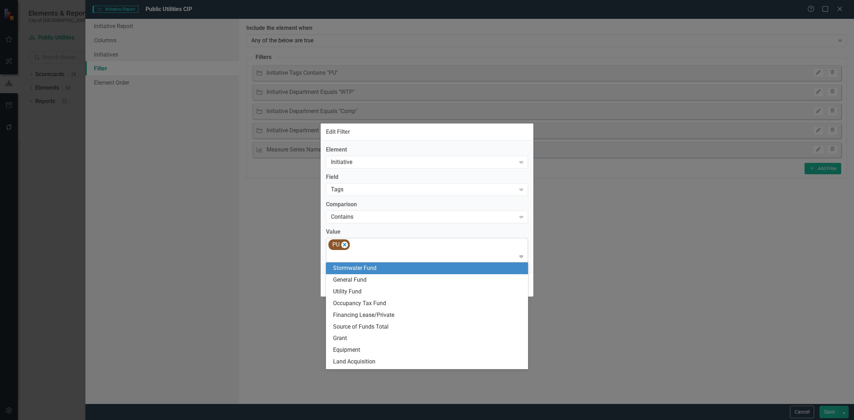
click at [430, 243] on div "PU" at bounding box center [427, 250] width 200 height 24
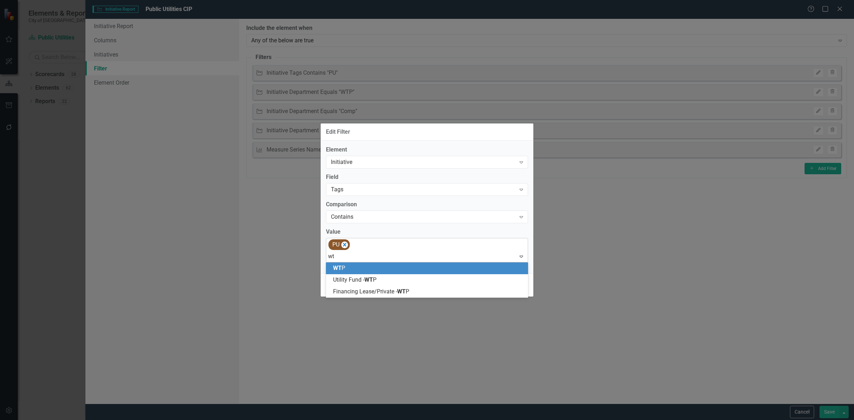
type input "wtp"
click at [420, 268] on div "WTP" at bounding box center [428, 268] width 191 height 8
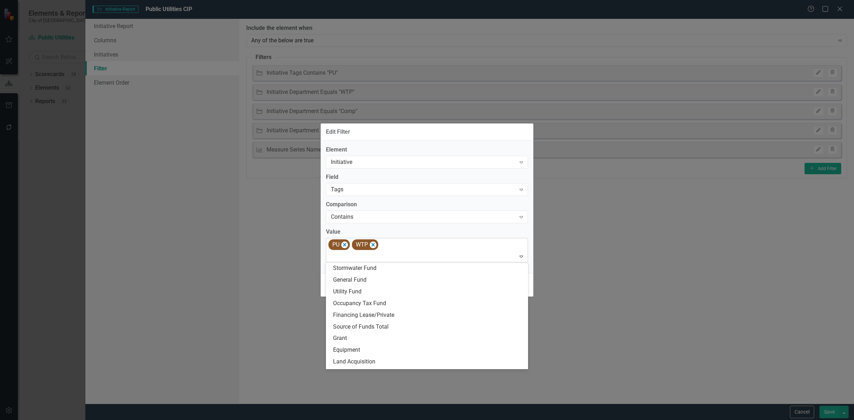
click at [417, 257] on div at bounding box center [427, 257] width 199 height 10
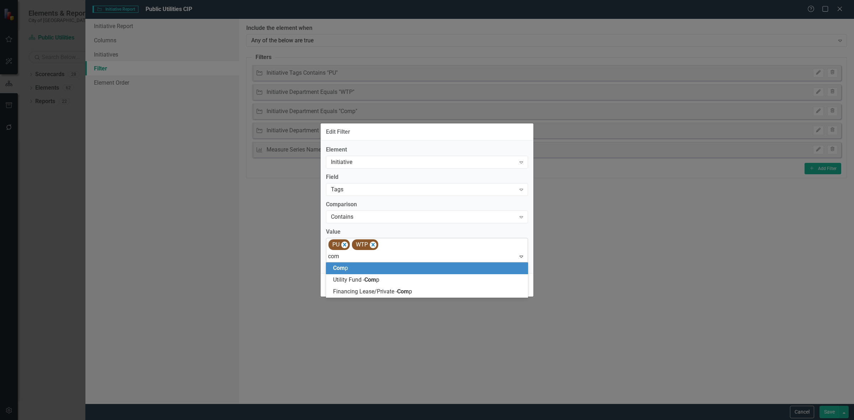
type input "comp"
click at [432, 264] on div "Comp" at bounding box center [427, 269] width 202 height 12
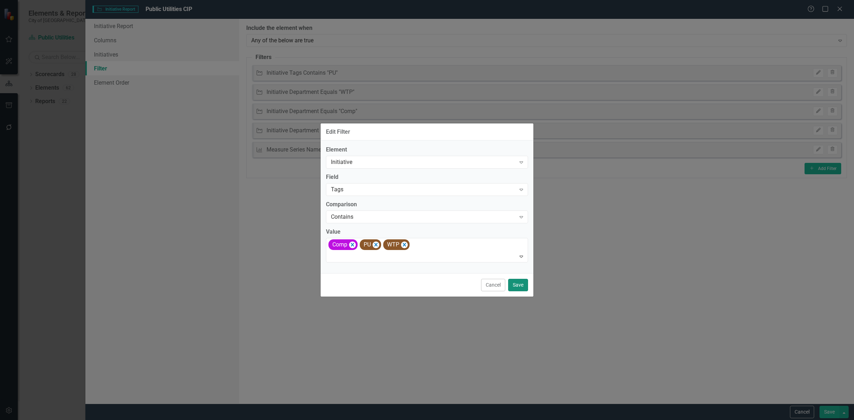
click at [522, 285] on button "Save" at bounding box center [518, 285] width 20 height 12
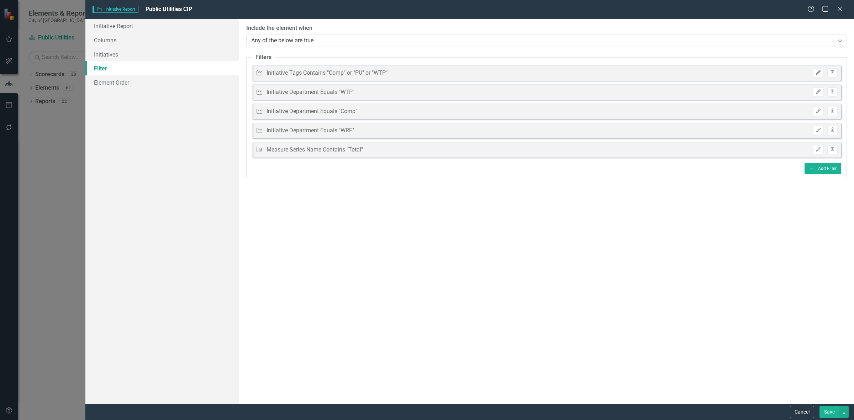
click at [817, 74] on icon "Edit" at bounding box center [818, 72] width 5 height 4
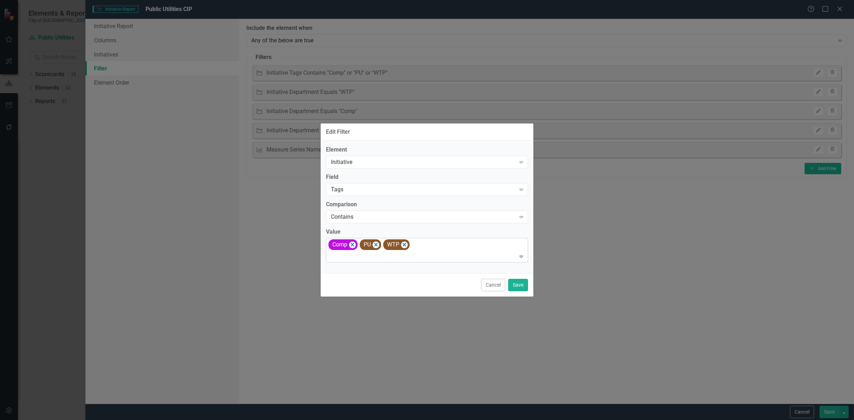
click at [463, 241] on div "Comp PU WTP" at bounding box center [427, 250] width 200 height 24
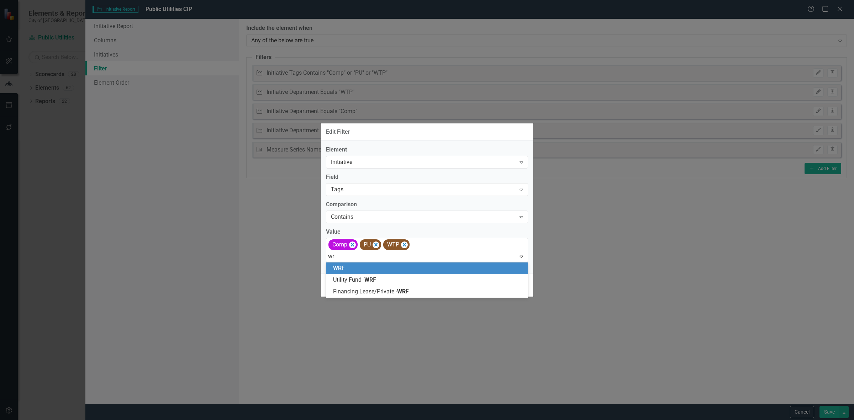
type input "wrf"
click at [458, 268] on div "WRF" at bounding box center [428, 268] width 191 height 8
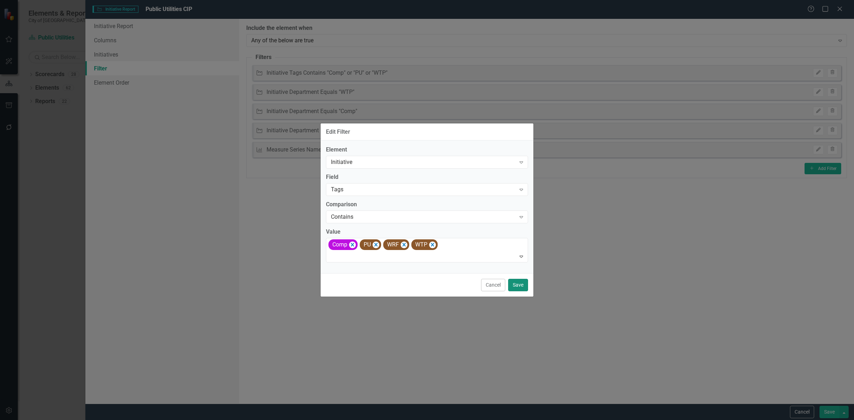
click at [522, 283] on button "Save" at bounding box center [518, 285] width 20 height 12
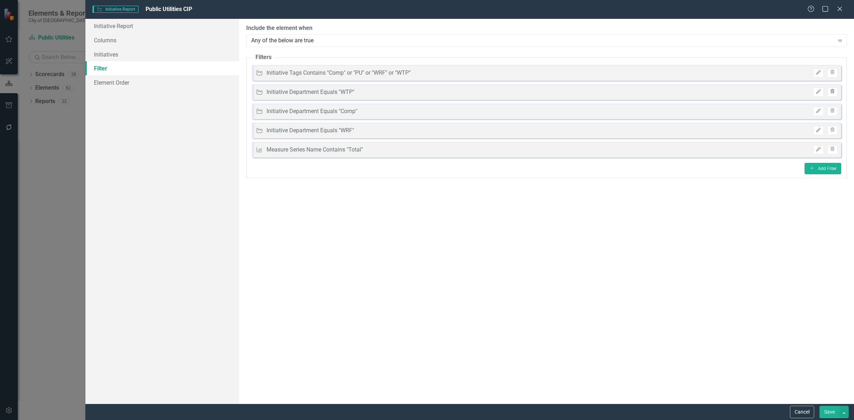
click at [836, 91] on button "Trash" at bounding box center [833, 92] width 10 height 9
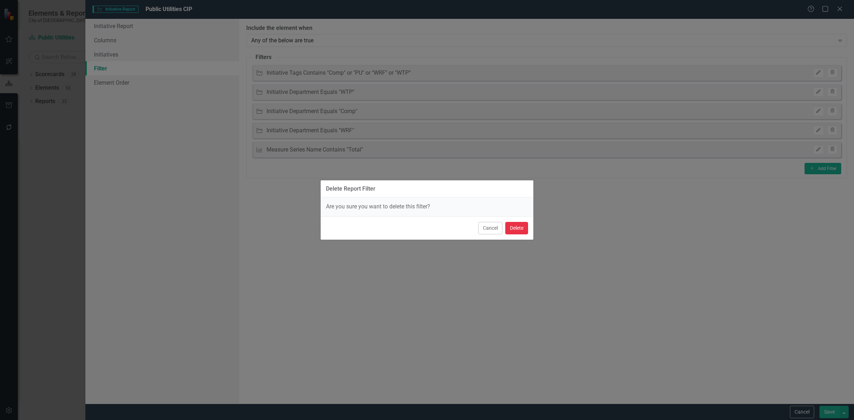
drag, startPoint x: 524, startPoint y: 223, endPoint x: 568, endPoint y: 209, distance: 45.9
click at [524, 224] on button "Delete" at bounding box center [516, 228] width 23 height 12
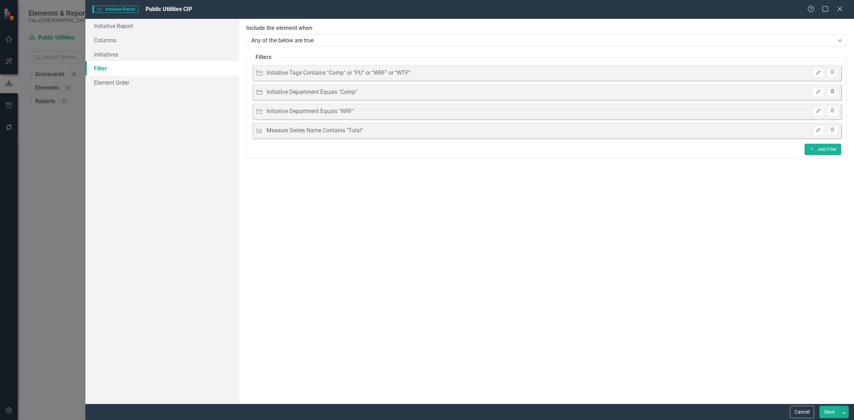
click at [835, 88] on button "Trash" at bounding box center [833, 92] width 10 height 9
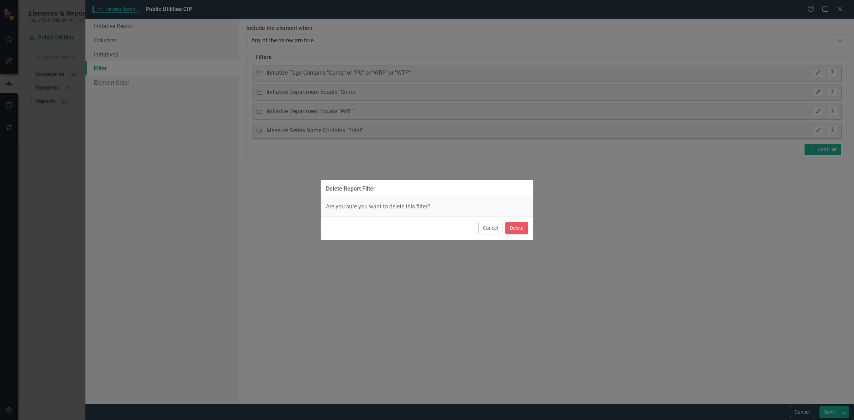
click at [528, 222] on div "Cancel Delete" at bounding box center [427, 227] width 213 height 23
click at [521, 224] on button "Delete" at bounding box center [516, 228] width 23 height 12
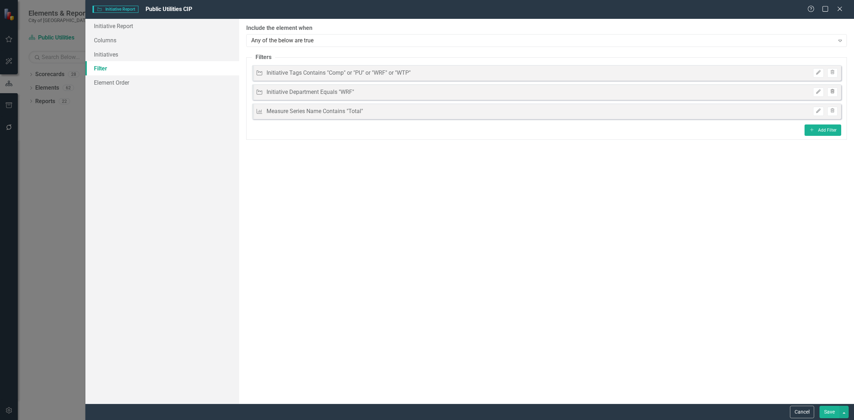
click at [834, 93] on icon "Trash" at bounding box center [832, 92] width 5 height 4
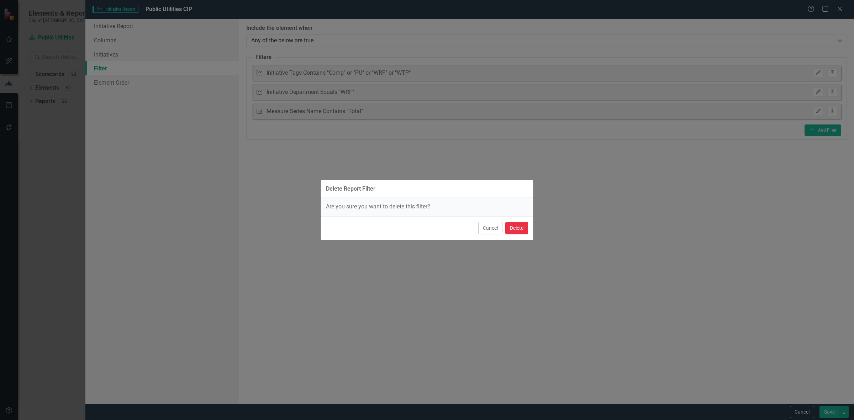
click at [521, 226] on button "Delete" at bounding box center [516, 228] width 23 height 12
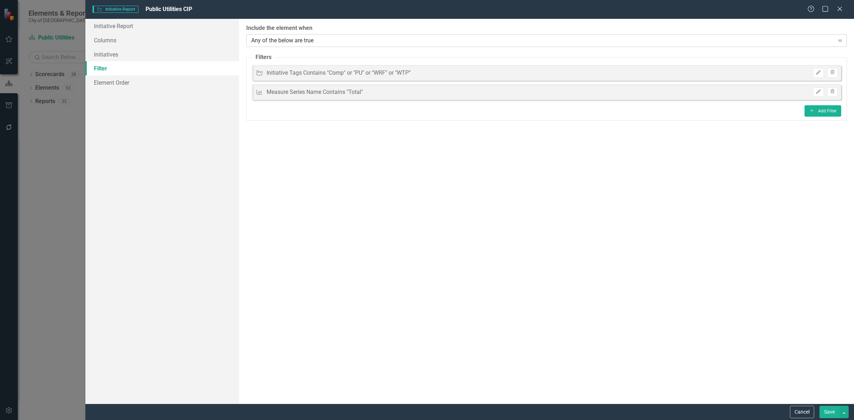
click at [322, 37] on div "Any of the below are true" at bounding box center [542, 40] width 583 height 8
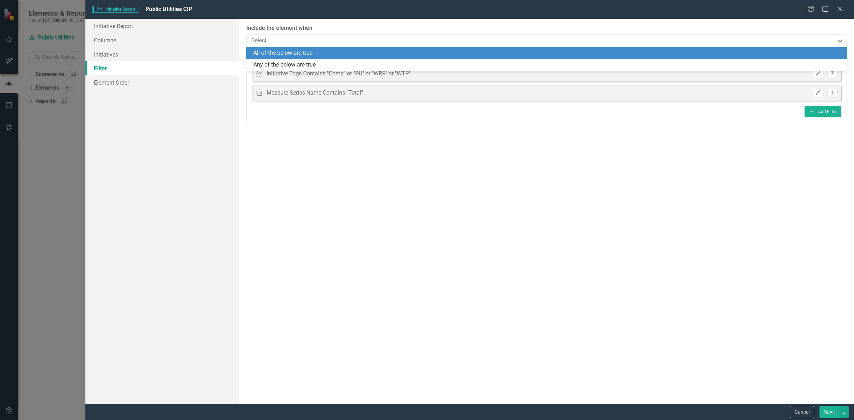
click at [307, 52] on div "All of the below are true" at bounding box center [547, 53] width 589 height 8
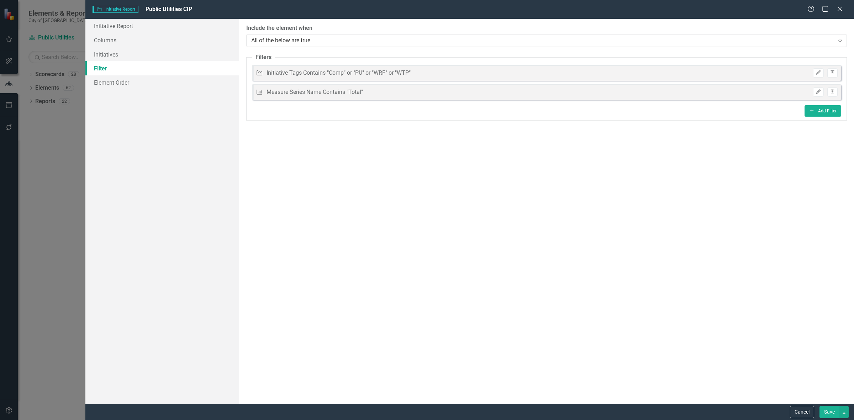
click at [826, 415] on button "Save" at bounding box center [830, 412] width 20 height 12
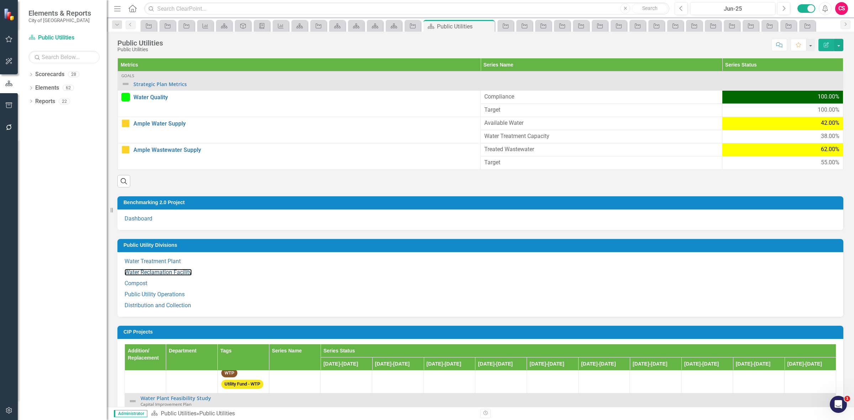
scroll to position [89, 0]
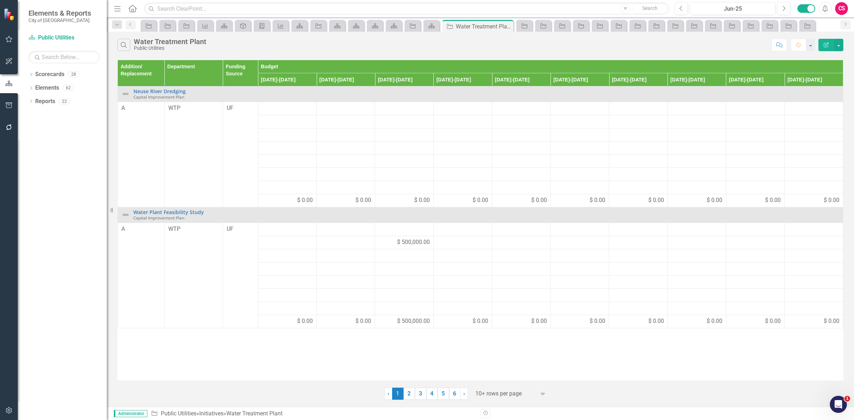
click at [826, 42] on icon "Edit Report" at bounding box center [826, 44] width 6 height 5
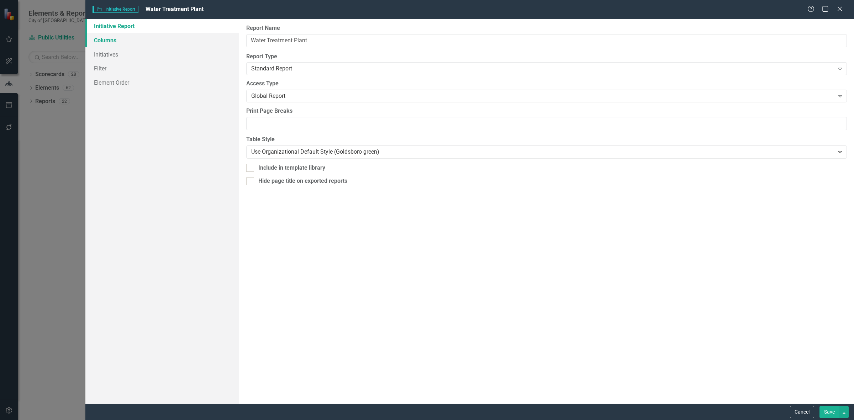
click at [163, 41] on link "Columns" at bounding box center [162, 40] width 154 height 14
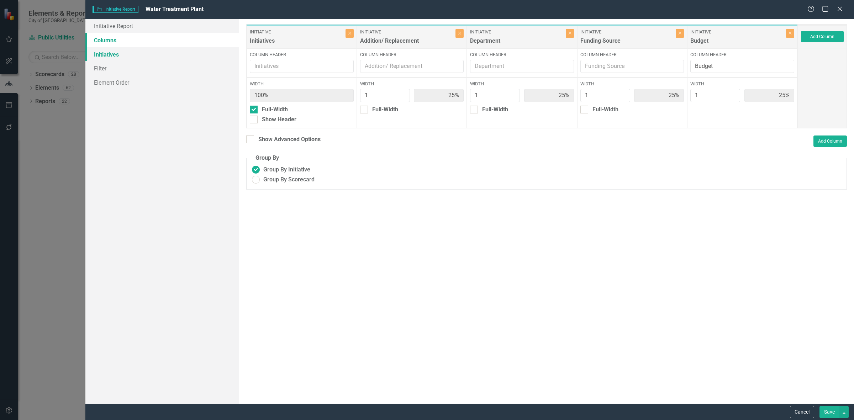
click at [166, 60] on link "Initiatives" at bounding box center [162, 54] width 154 height 14
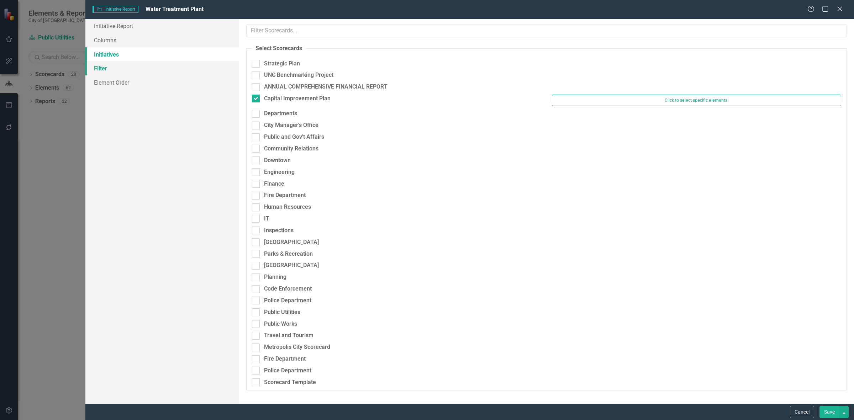
click at [135, 72] on link "Filter" at bounding box center [162, 68] width 154 height 14
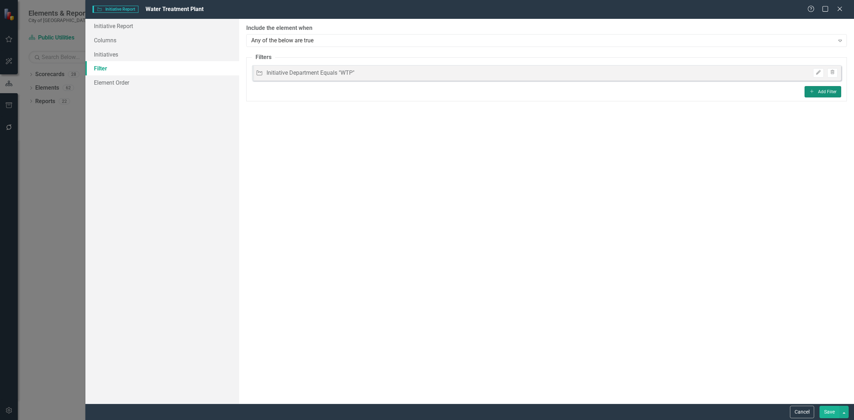
click at [812, 89] on icon "Add" at bounding box center [811, 91] width 5 height 4
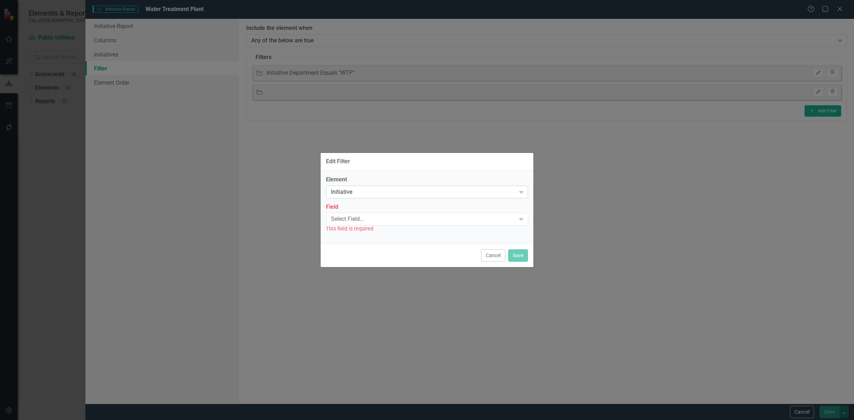
click at [362, 196] on div "Initiative Expand" at bounding box center [427, 192] width 202 height 13
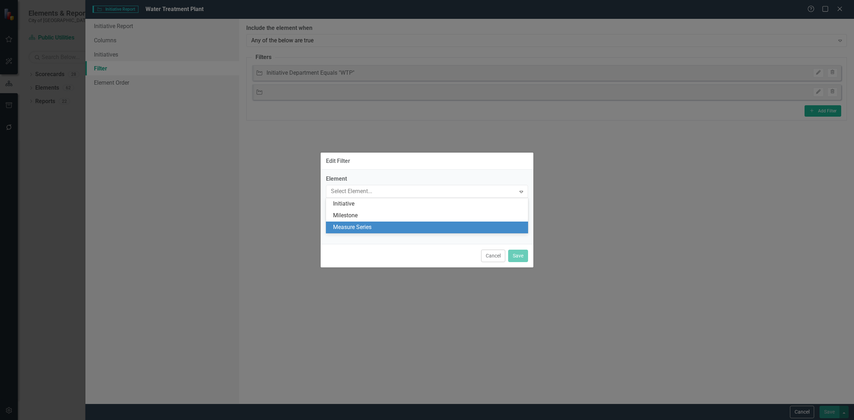
click at [354, 230] on div "Measure Series" at bounding box center [428, 228] width 191 height 8
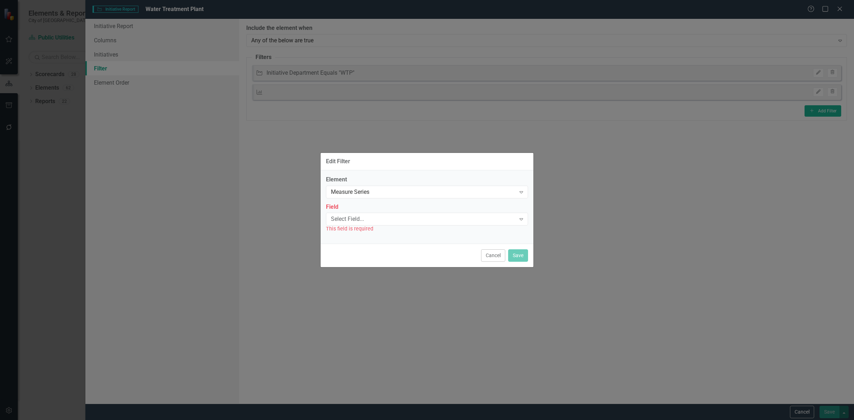
drag, startPoint x: 353, startPoint y: 229, endPoint x: 351, endPoint y: 220, distance: 9.5
click at [351, 220] on div "Select Field..." at bounding box center [423, 219] width 185 height 8
click at [351, 230] on div "Name" at bounding box center [428, 231] width 191 height 8
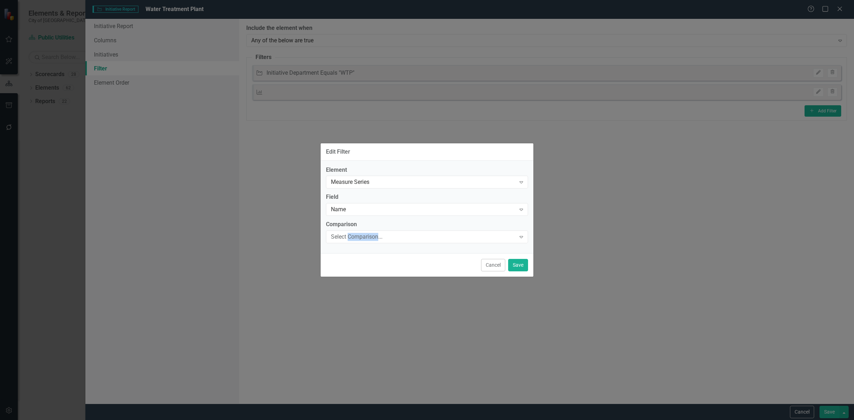
click at [351, 230] on div "Comparison Select Comparison... Expand" at bounding box center [427, 232] width 202 height 22
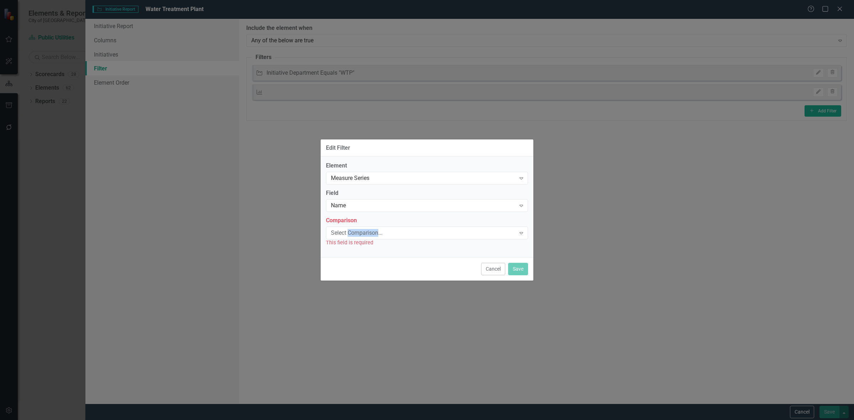
click at [351, 230] on div "Select Comparison..." at bounding box center [423, 233] width 185 height 8
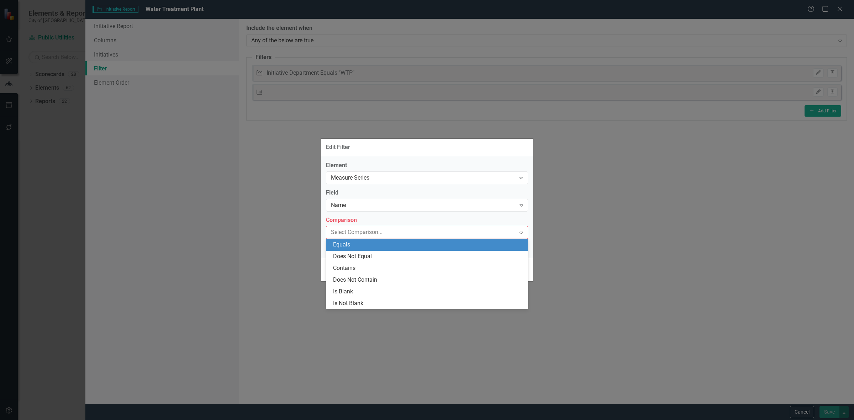
click at [351, 241] on div "Equals" at bounding box center [428, 245] width 191 height 8
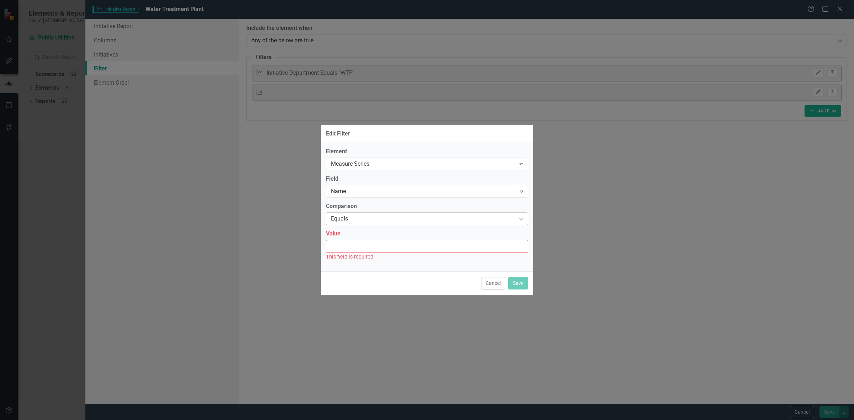
click at [352, 220] on div "Equals" at bounding box center [423, 219] width 185 height 8
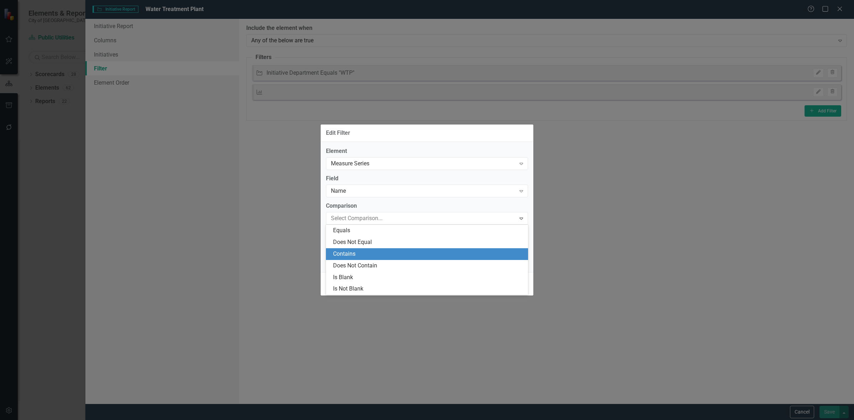
click at [355, 251] on div "Contains" at bounding box center [428, 254] width 191 height 8
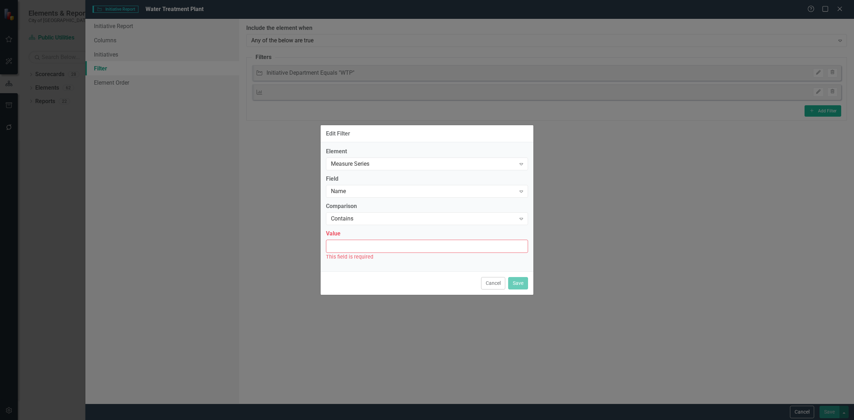
click at [354, 251] on input "Value" at bounding box center [427, 246] width 202 height 13
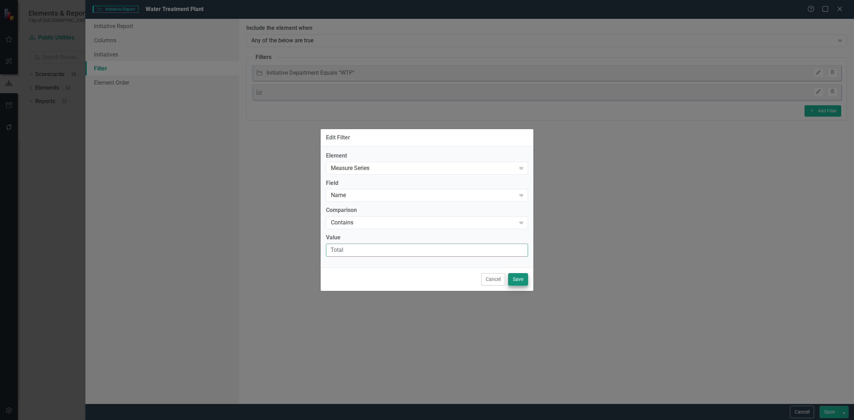
type input "Total"
click at [514, 278] on button "Save" at bounding box center [518, 279] width 20 height 12
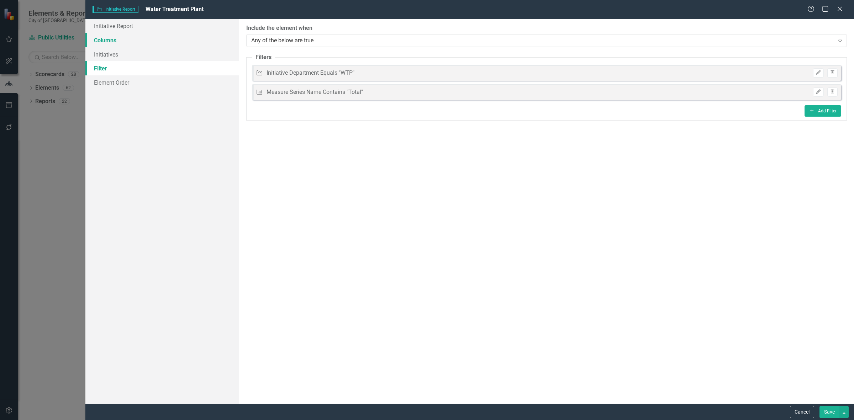
click at [143, 35] on link "Columns" at bounding box center [162, 40] width 154 height 14
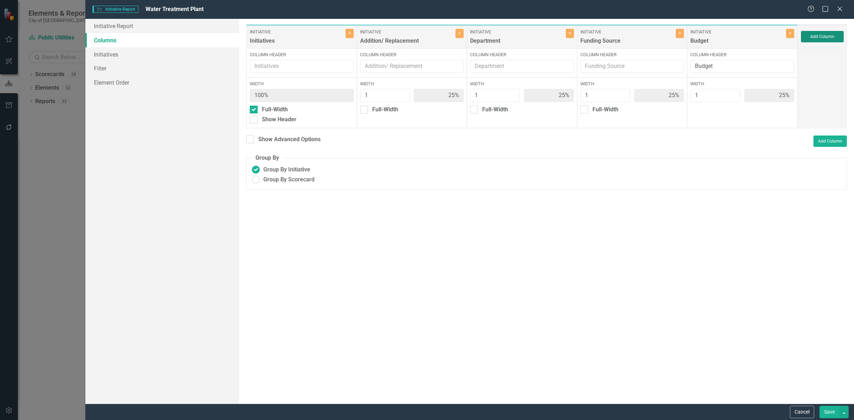
click at [822, 35] on button "Add Column" at bounding box center [822, 36] width 43 height 11
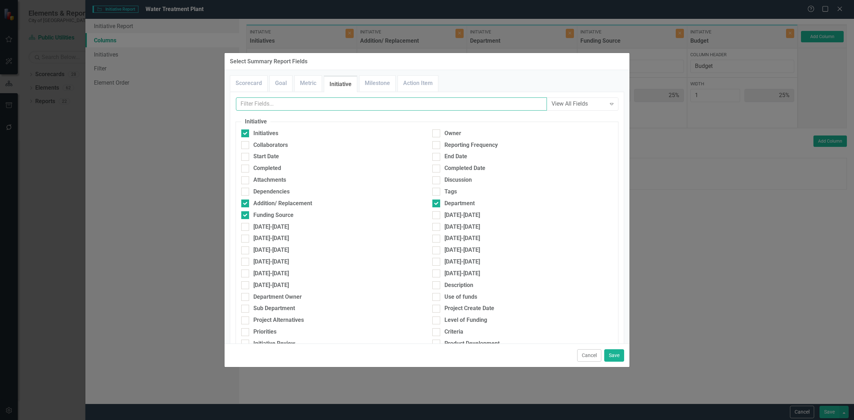
click at [314, 107] on input "text" at bounding box center [391, 104] width 311 height 13
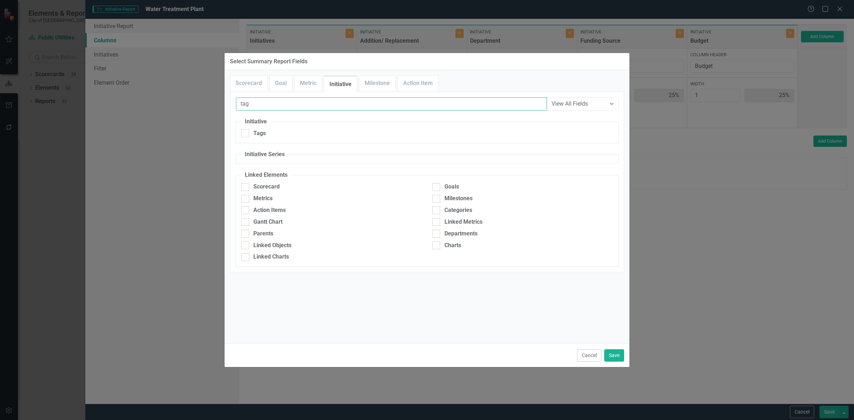
type input "tag"
click at [298, 125] on fieldset "Initiative Tags" at bounding box center [427, 131] width 383 height 26
click at [297, 144] on div "tag View All Fields Expand Initiative Tags Initiative Series Linked Elements Sc…" at bounding box center [427, 182] width 383 height 169
click at [300, 132] on div "Tags" at bounding box center [331, 134] width 180 height 8
click at [246, 132] on input "Tags" at bounding box center [243, 132] width 5 height 5
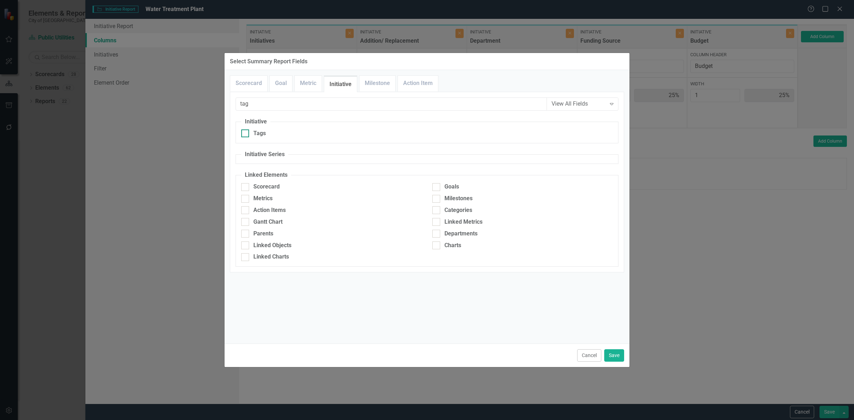
checkbox input "true"
click at [622, 358] on button "Save" at bounding box center [614, 356] width 20 height 12
type input "20%"
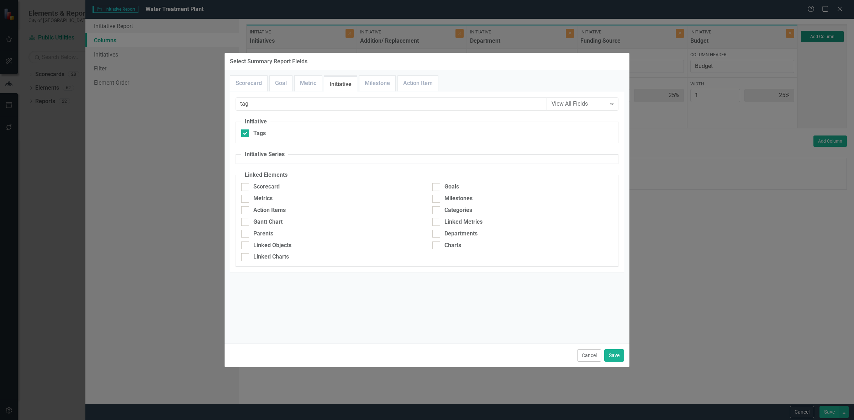
type input "20%"
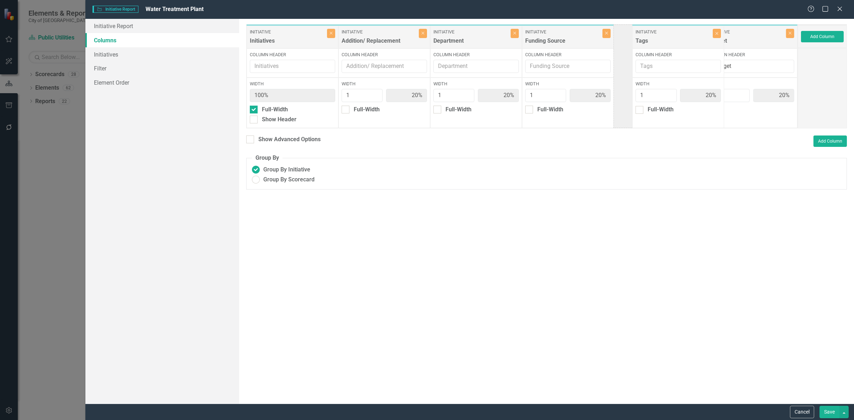
drag, startPoint x: 704, startPoint y: 41, endPoint x: 665, endPoint y: 42, distance: 39.2
click at [665, 42] on div "Initiative Initiatives Close Column Header Width 100% Full-Width Show Header In…" at bounding box center [522, 76] width 552 height 104
click at [608, 35] on button "Close" at bounding box center [607, 33] width 8 height 9
type input "25%"
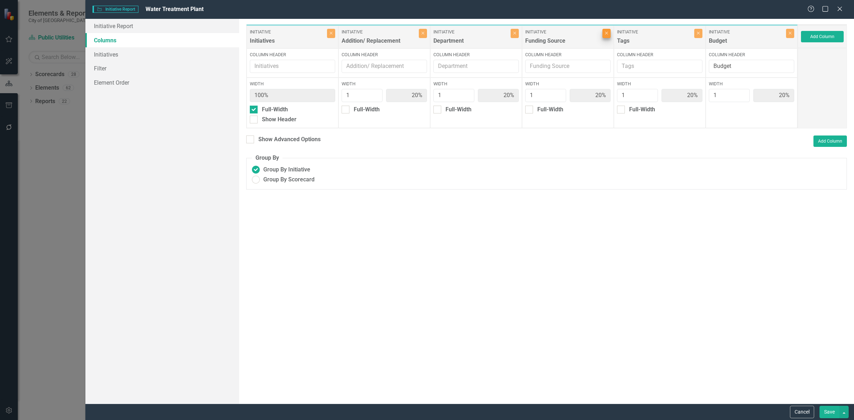
type input "25%"
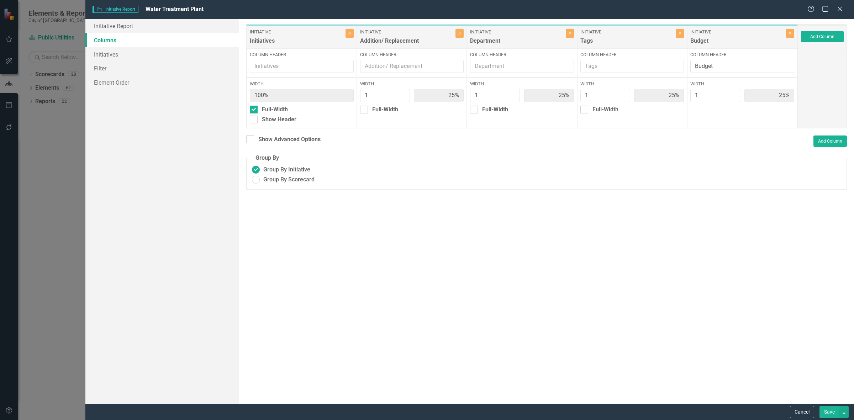
click at [822, 412] on button "Save" at bounding box center [830, 412] width 20 height 12
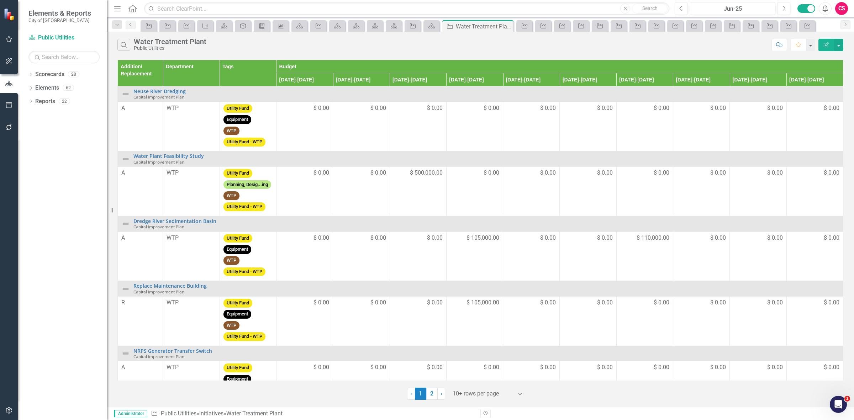
click at [825, 43] on icon "Edit Report" at bounding box center [826, 44] width 6 height 5
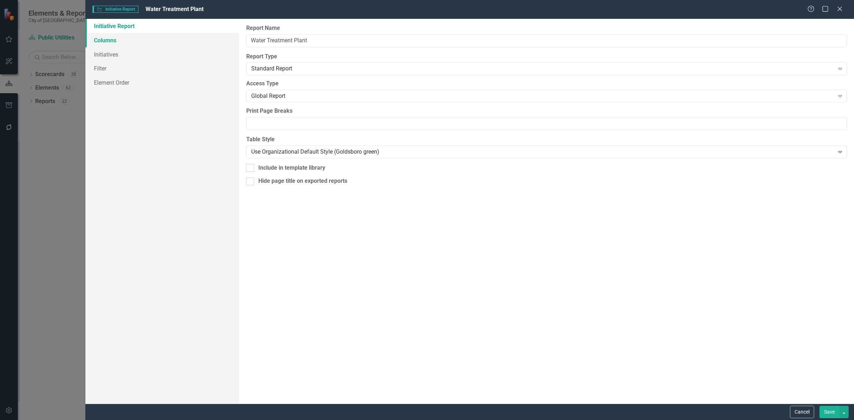
click at [173, 36] on link "Columns" at bounding box center [162, 40] width 154 height 14
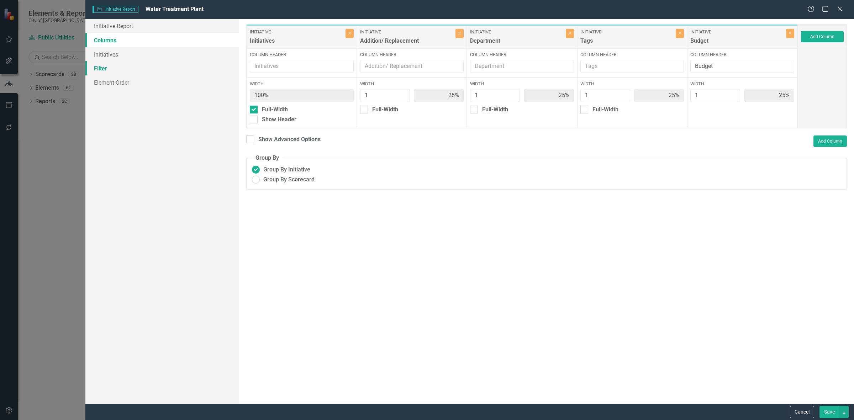
click at [145, 66] on link "Filter" at bounding box center [162, 68] width 154 height 14
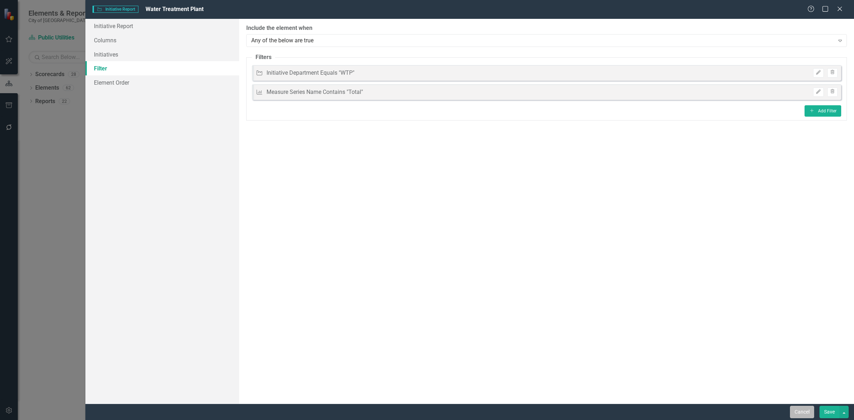
click at [790, 410] on button "Cancel" at bounding box center [802, 412] width 24 height 12
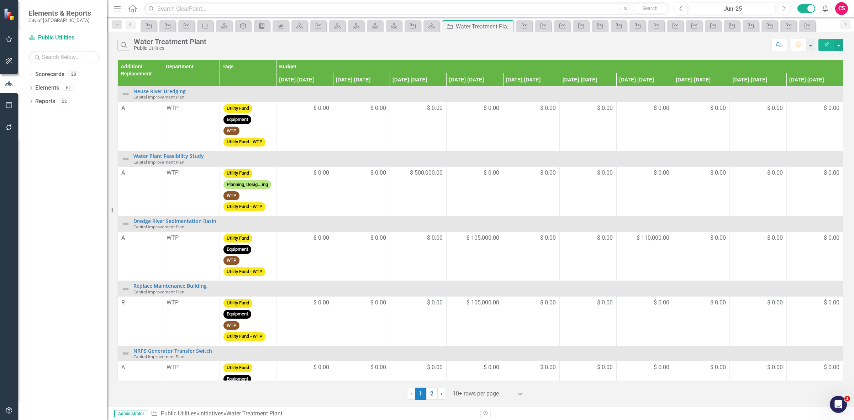
click at [819, 43] on button "Edit Report" at bounding box center [827, 45] width 16 height 12
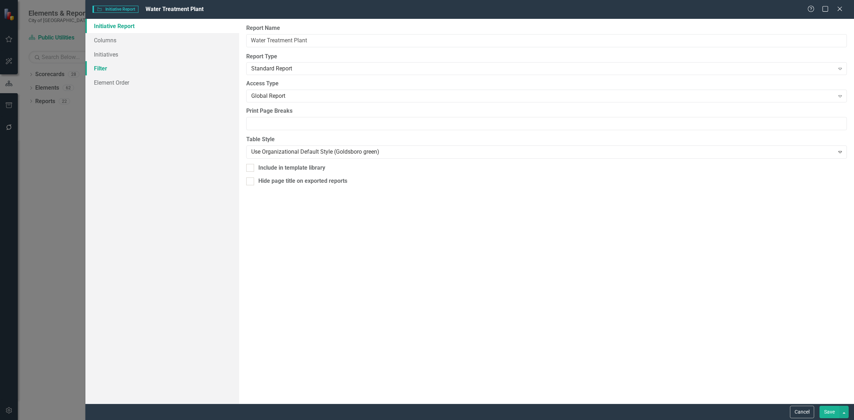
click at [120, 66] on link "Filter" at bounding box center [162, 68] width 154 height 14
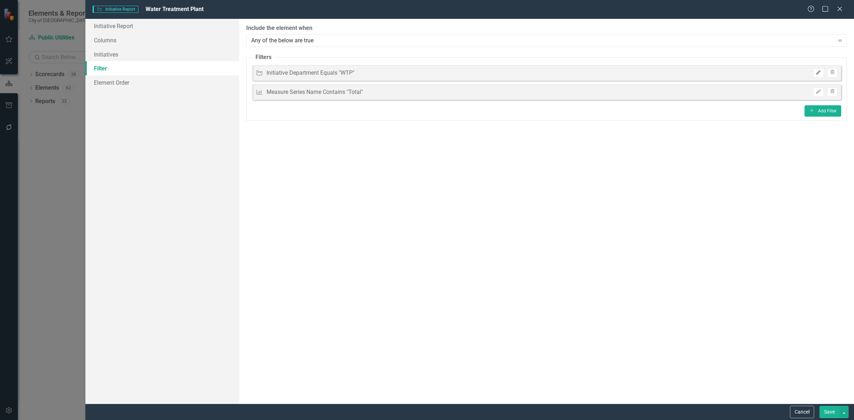
click at [821, 73] on icon "Edit" at bounding box center [818, 72] width 5 height 4
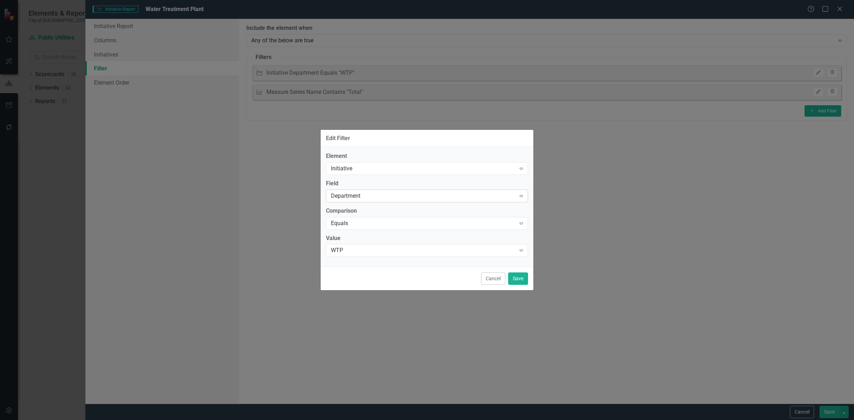
click at [358, 195] on div "Department" at bounding box center [423, 196] width 185 height 8
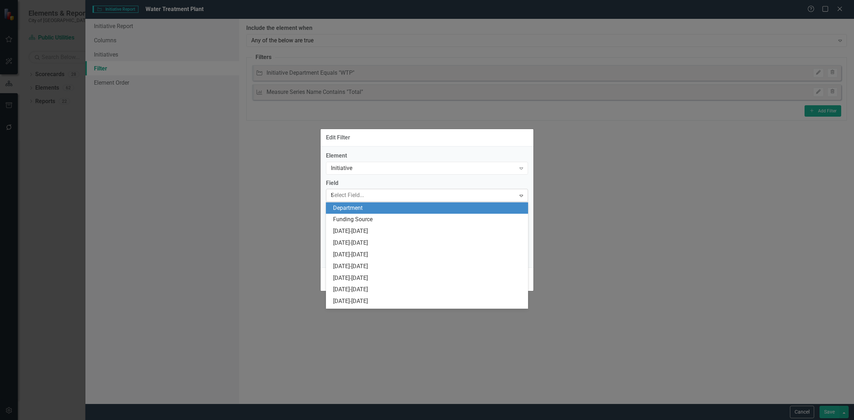
scroll to position [187, 0]
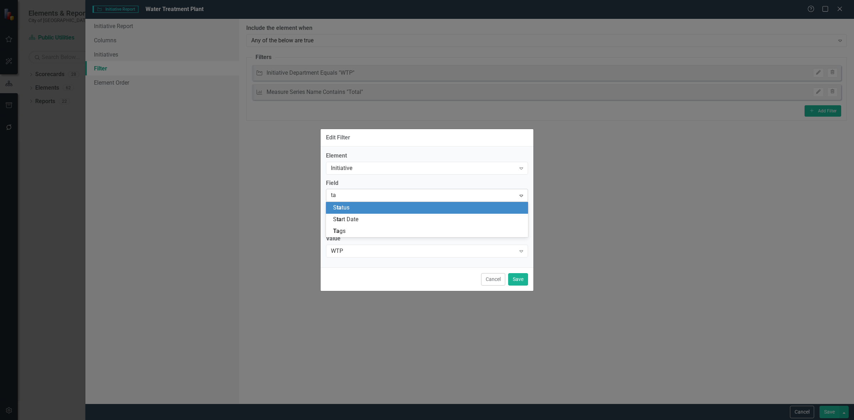
type input "tag"
click at [362, 209] on div "Tag s" at bounding box center [428, 208] width 191 height 8
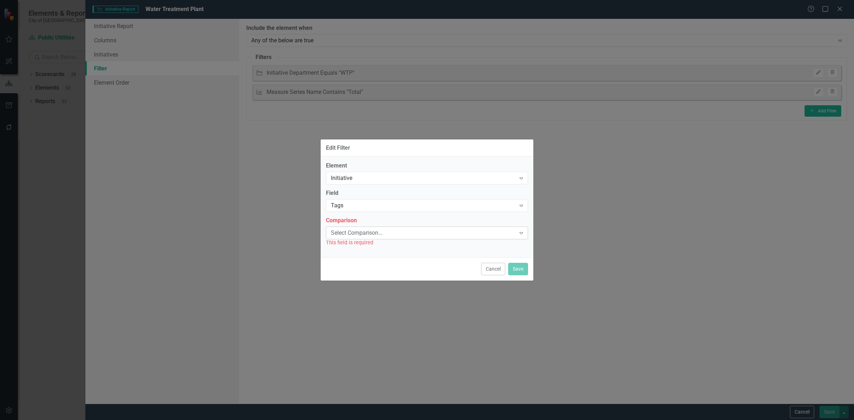
click at [351, 233] on div "Select Comparison..." at bounding box center [423, 233] width 185 height 8
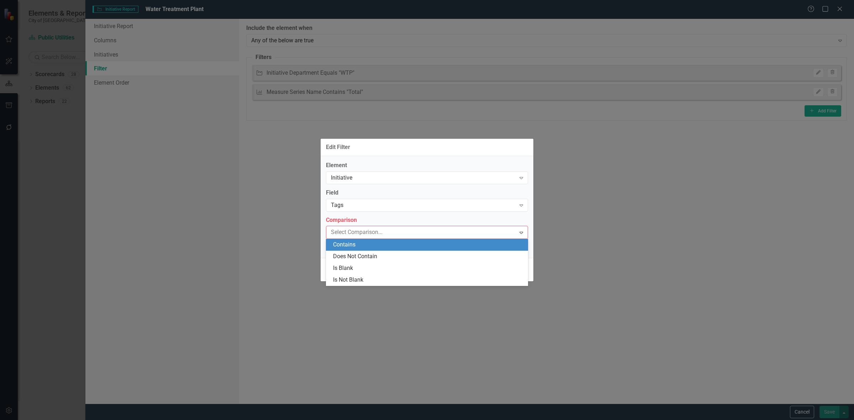
click at [355, 248] on div "Contains" at bounding box center [428, 245] width 191 height 8
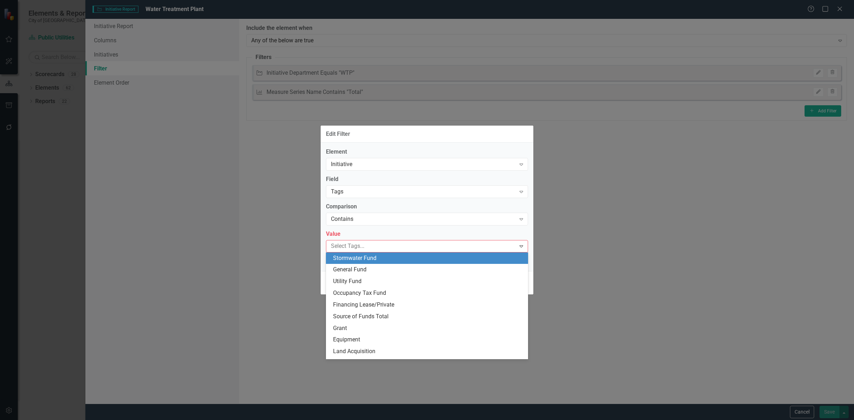
click at [355, 248] on div at bounding box center [422, 247] width 188 height 10
type input "wt"
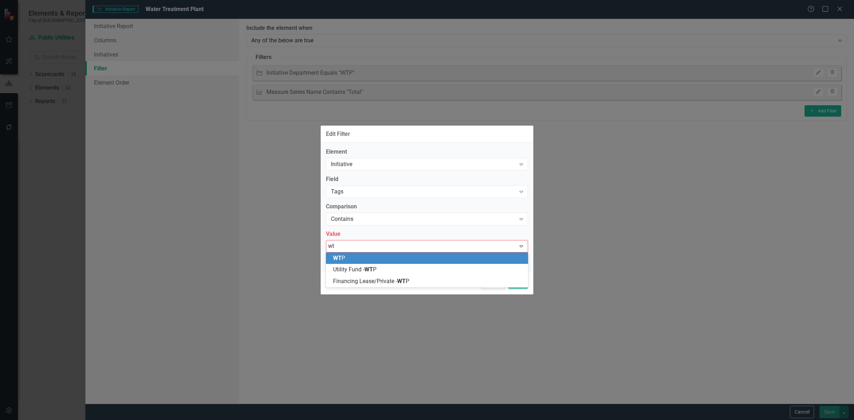
click at [362, 257] on div "WT P" at bounding box center [428, 258] width 191 height 8
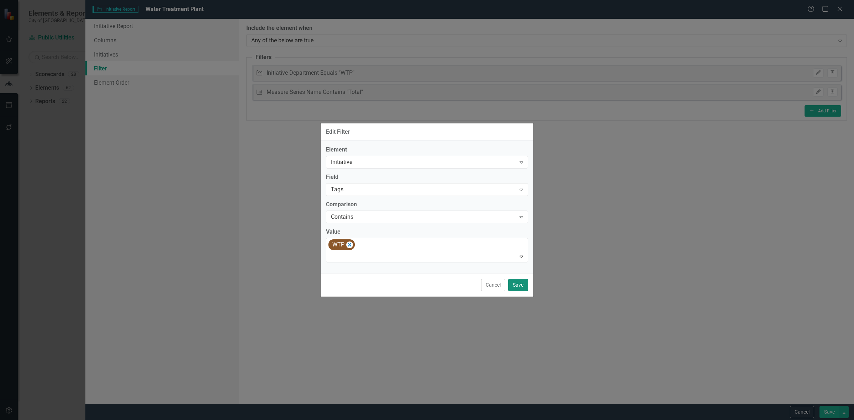
click at [521, 285] on button "Save" at bounding box center [518, 285] width 20 height 12
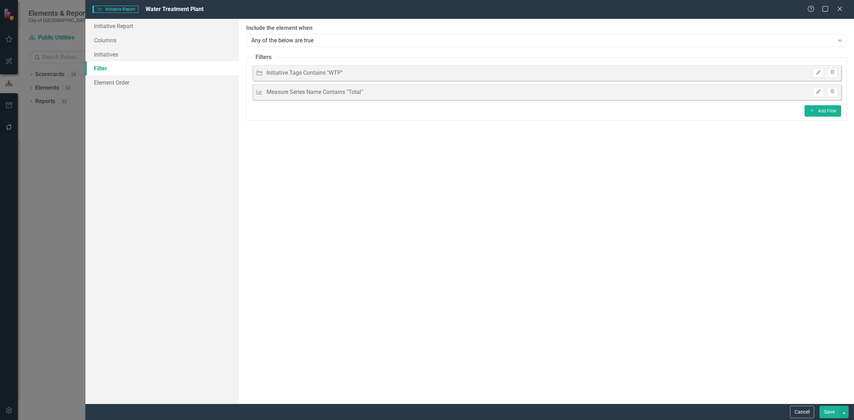
click at [830, 414] on button "Save" at bounding box center [830, 412] width 20 height 12
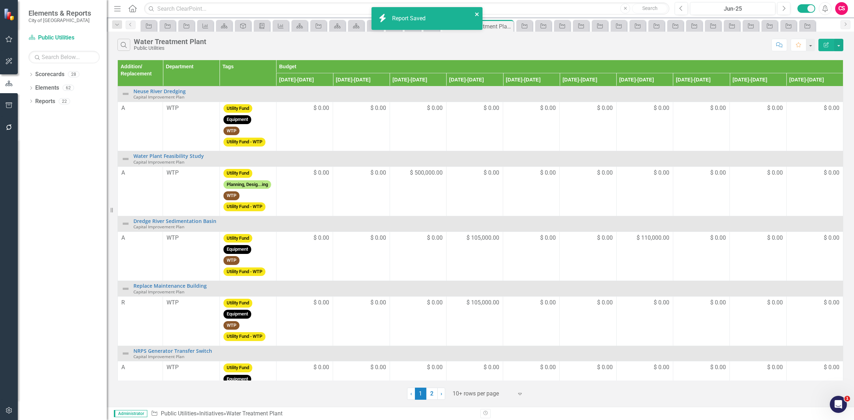
click at [476, 15] on icon "close" at bounding box center [477, 14] width 5 height 6
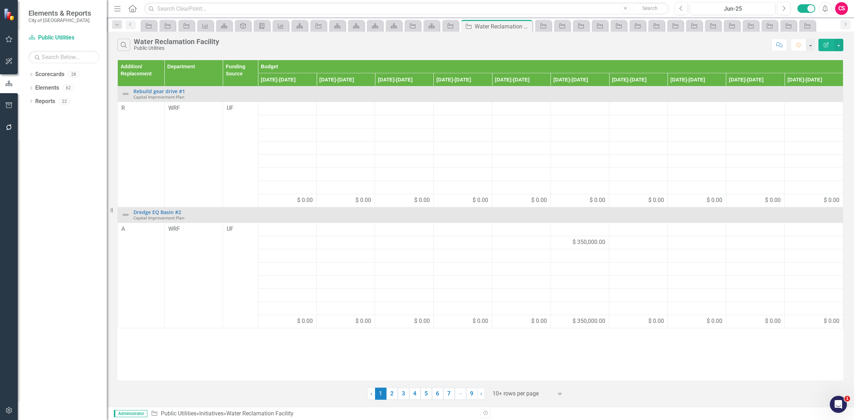
click at [827, 40] on button "Edit Report" at bounding box center [827, 45] width 16 height 12
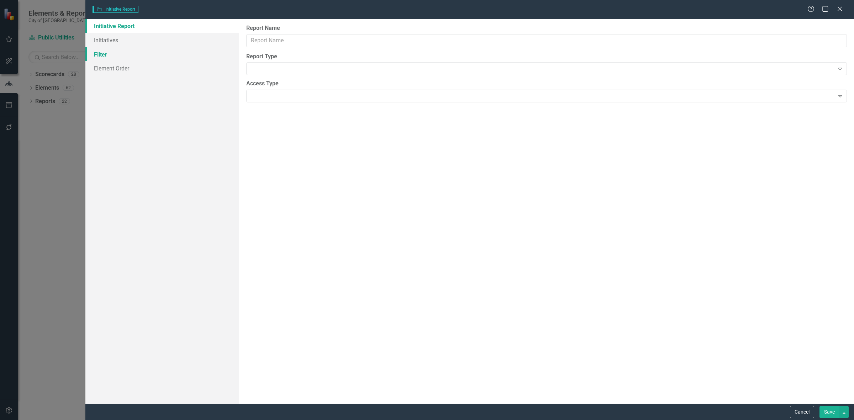
type input "Water Reclamation Facility"
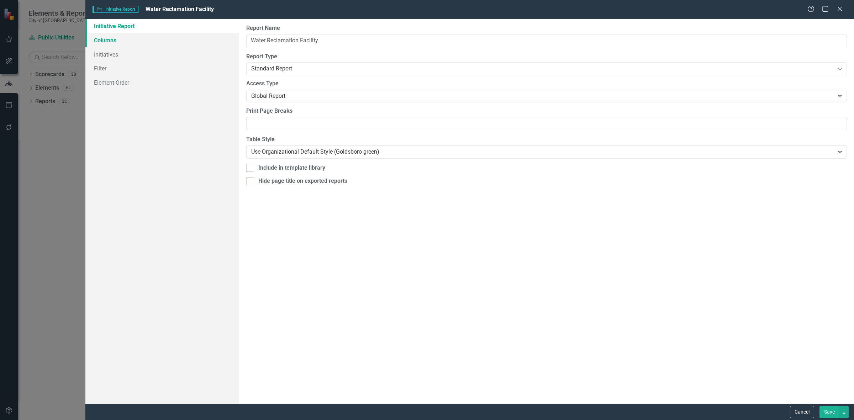
click at [152, 42] on link "Columns" at bounding box center [162, 40] width 154 height 14
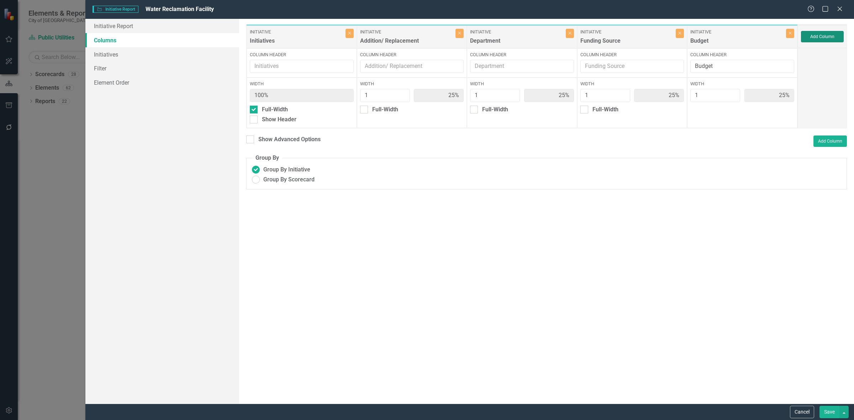
click at [819, 36] on button "Add Column" at bounding box center [822, 36] width 43 height 11
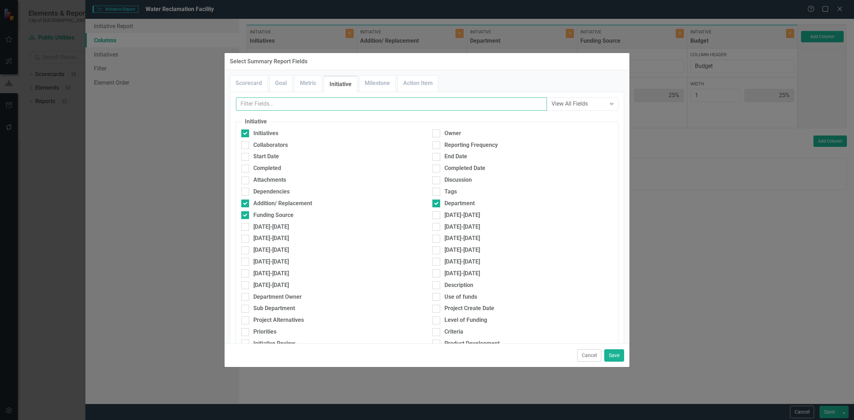
click at [282, 107] on input "text" at bounding box center [391, 104] width 311 height 13
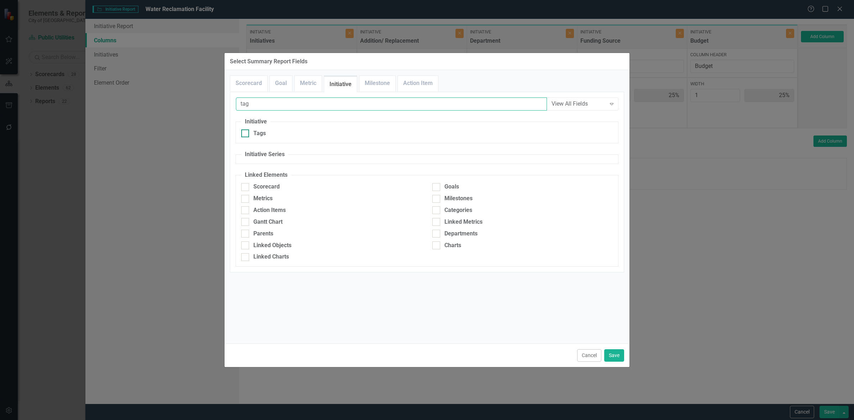
type input "tag"
click at [278, 132] on div "Tags" at bounding box center [331, 134] width 180 height 8
click at [246, 132] on input "Tags" at bounding box center [243, 132] width 5 height 5
checkbox input "true"
click at [608, 354] on button "Save" at bounding box center [614, 356] width 20 height 12
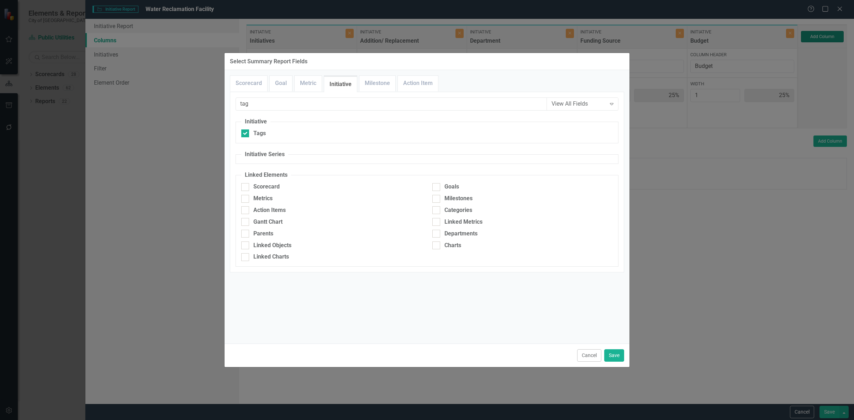
type input "20%"
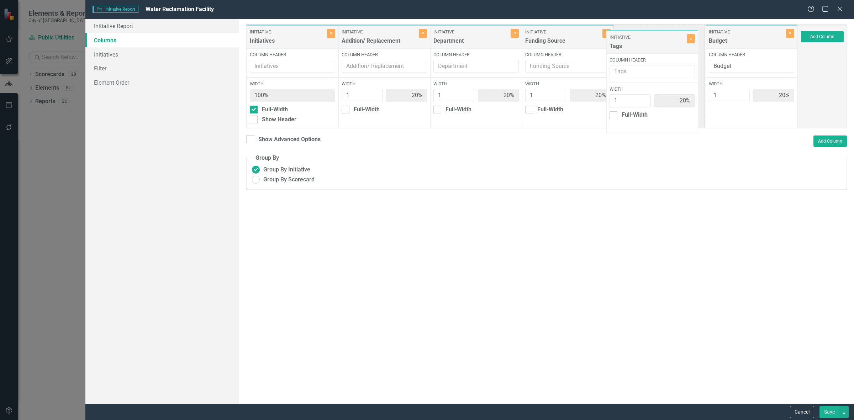
drag, startPoint x: 728, startPoint y: 40, endPoint x: 637, endPoint y: 46, distance: 90.6
click at [636, 46] on div "Initiative Initiatives Close Column Header Width 100% Full-Width Show Header In…" at bounding box center [522, 76] width 552 height 104
click at [606, 36] on button "Close" at bounding box center [607, 33] width 8 height 9
type input "25%"
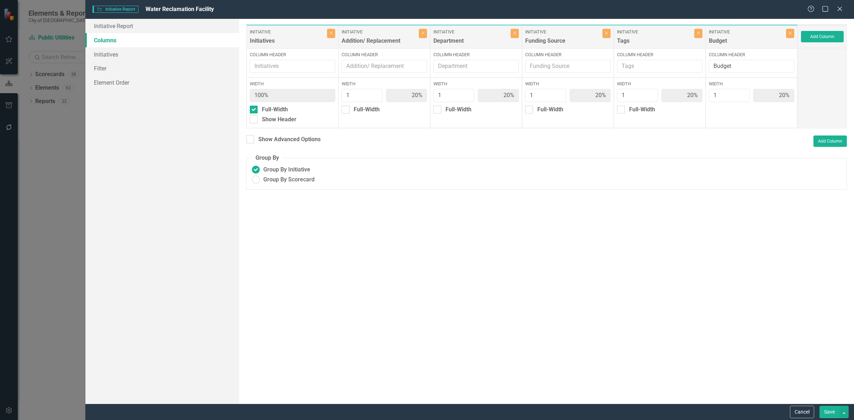
type input "25%"
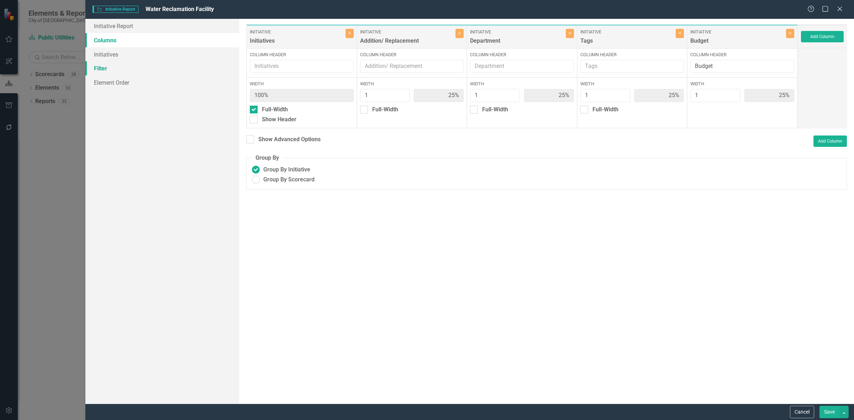
click at [182, 66] on link "Filter" at bounding box center [162, 68] width 154 height 14
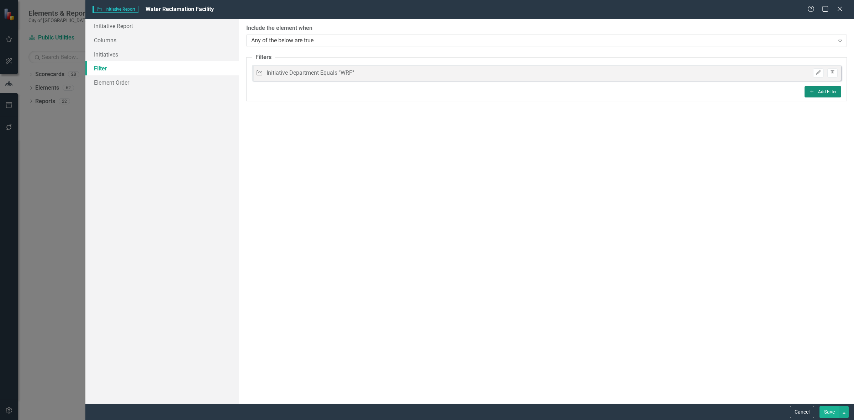
click at [809, 90] on icon "Add" at bounding box center [811, 91] width 5 height 4
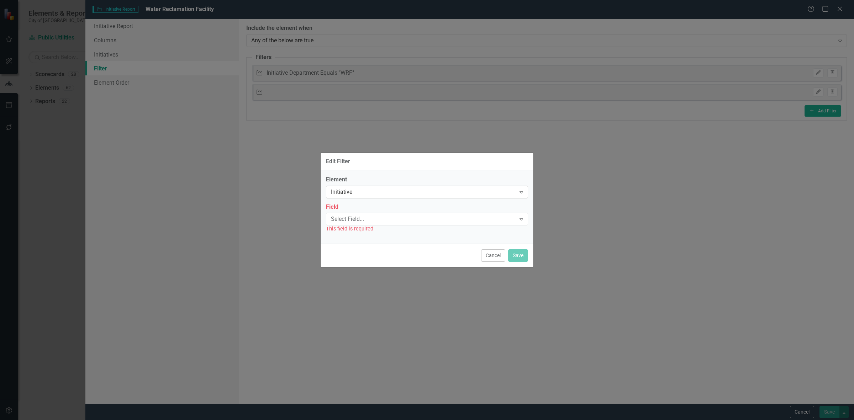
click at [397, 197] on div "Initiative Expand" at bounding box center [427, 192] width 202 height 13
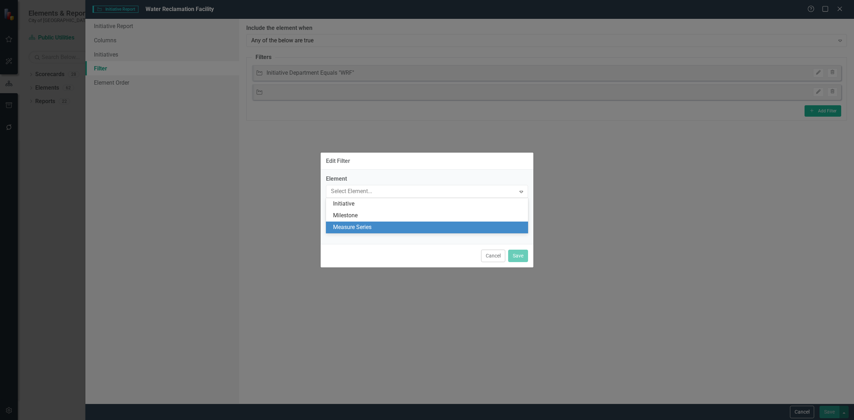
click at [377, 225] on div "Measure Series" at bounding box center [428, 228] width 191 height 8
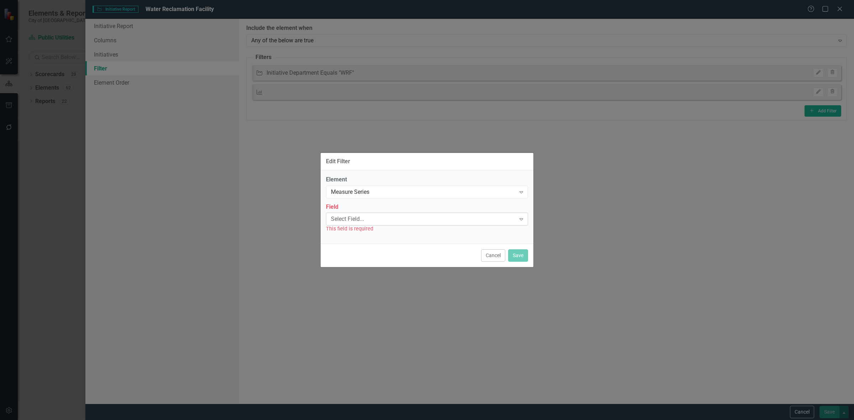
click at [370, 221] on div "Select Field..." at bounding box center [423, 219] width 185 height 8
click at [366, 228] on div "Name" at bounding box center [428, 231] width 191 height 8
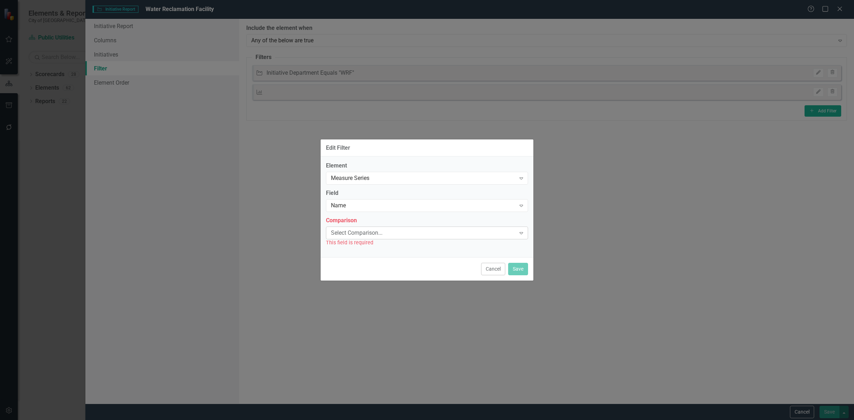
click at [368, 232] on div "Select Comparison..." at bounding box center [423, 233] width 185 height 8
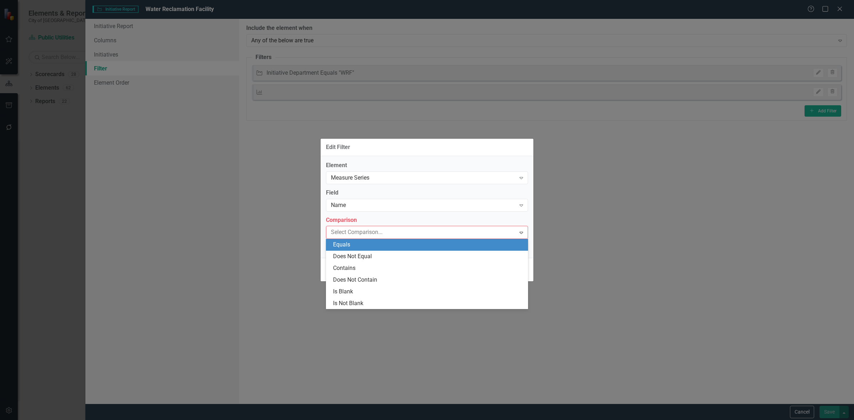
click at [369, 246] on div "Equals" at bounding box center [428, 245] width 191 height 8
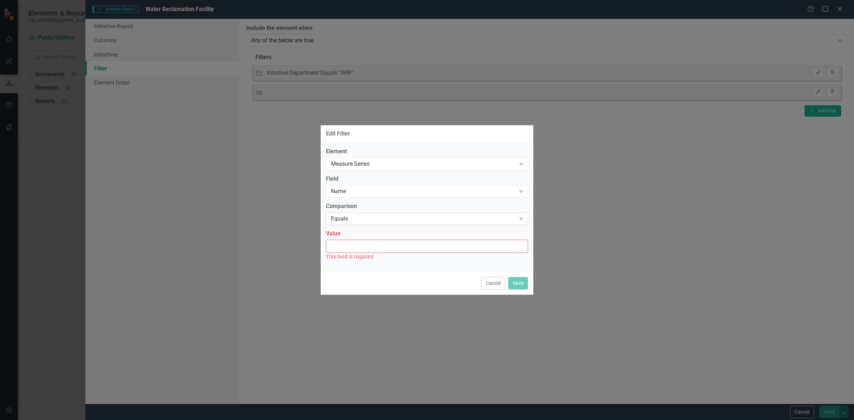
click at [369, 215] on div "Equals" at bounding box center [423, 219] width 185 height 8
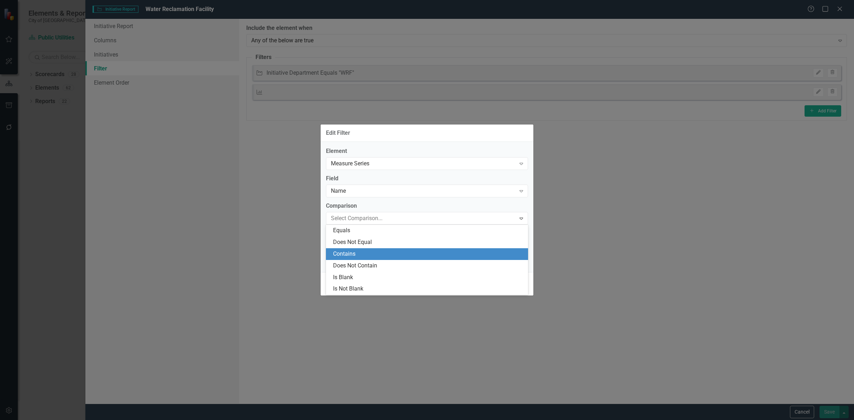
click at [363, 251] on div "Contains" at bounding box center [428, 254] width 191 height 8
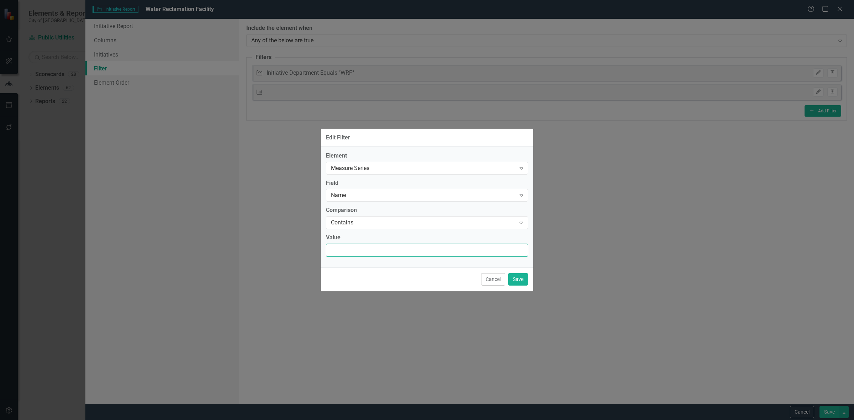
click at [363, 251] on input "Value" at bounding box center [427, 250] width 202 height 13
type input "Total"
click at [531, 282] on div "Cancel Save" at bounding box center [427, 279] width 213 height 23
click at [523, 273] on button "Save" at bounding box center [518, 279] width 20 height 12
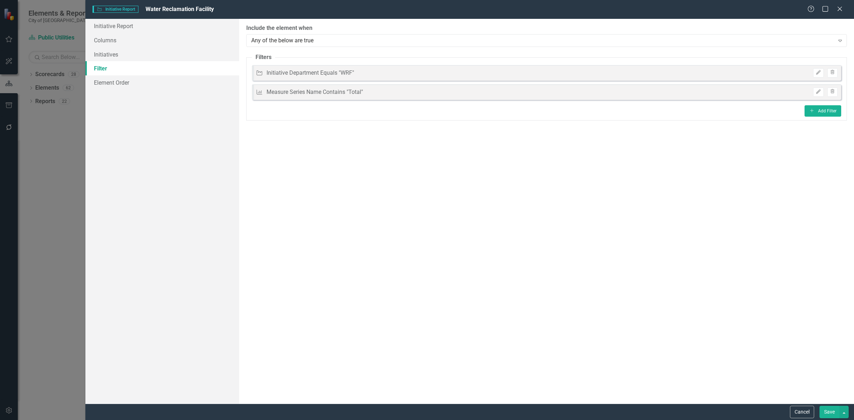
click at [823, 410] on button "Save" at bounding box center [830, 412] width 20 height 12
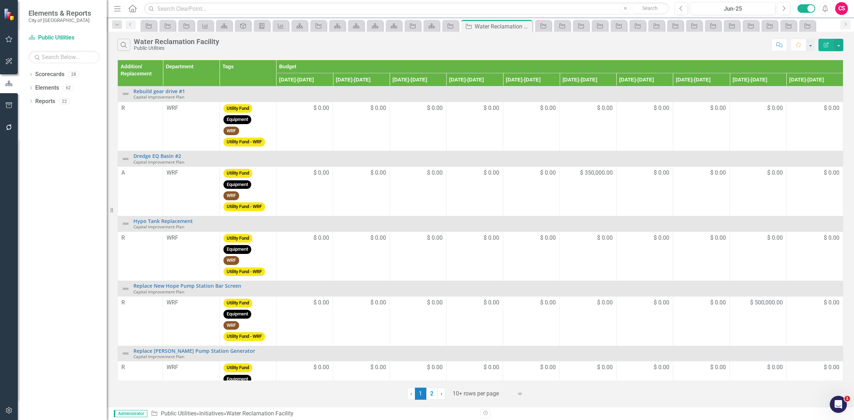
click at [827, 46] on icon "Edit Report" at bounding box center [826, 44] width 6 height 5
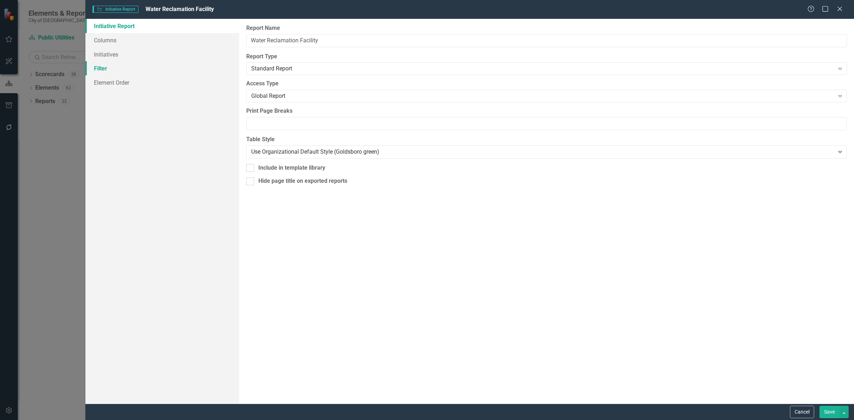
click at [208, 65] on link "Filter" at bounding box center [162, 68] width 154 height 14
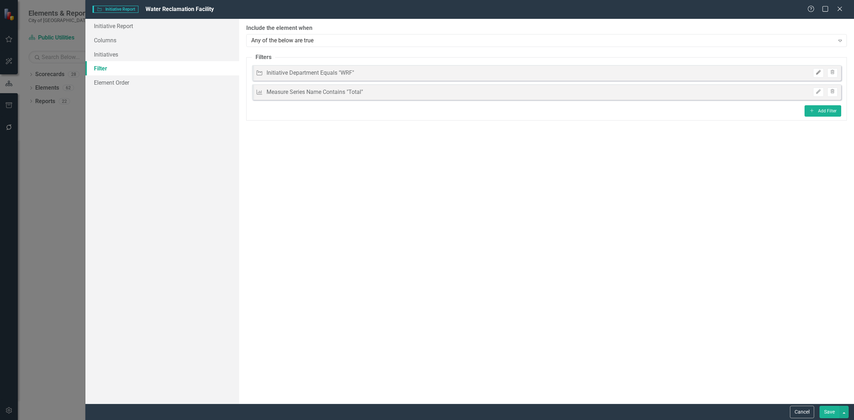
click at [821, 70] on button "Edit" at bounding box center [818, 72] width 10 height 9
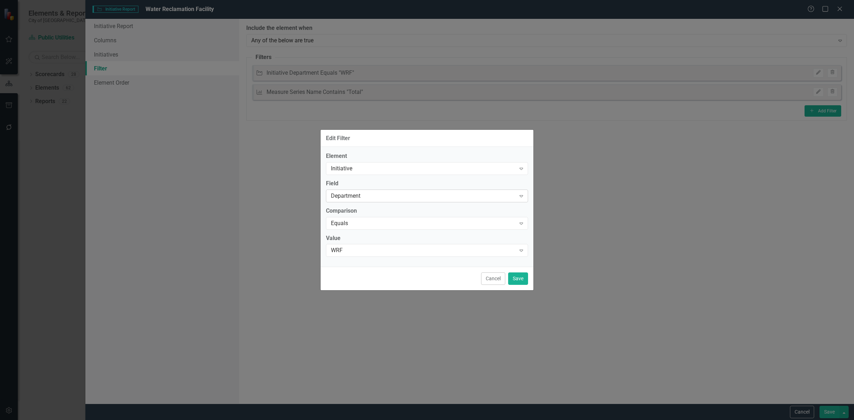
click at [354, 200] on div "Department Expand" at bounding box center [427, 196] width 202 height 13
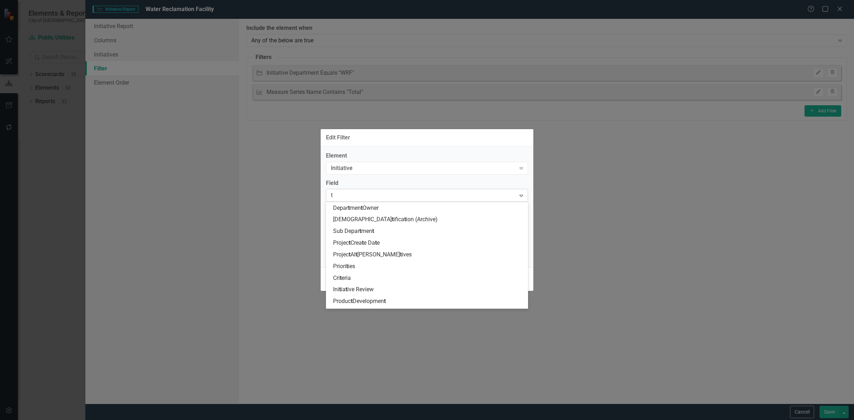
scroll to position [187, 0]
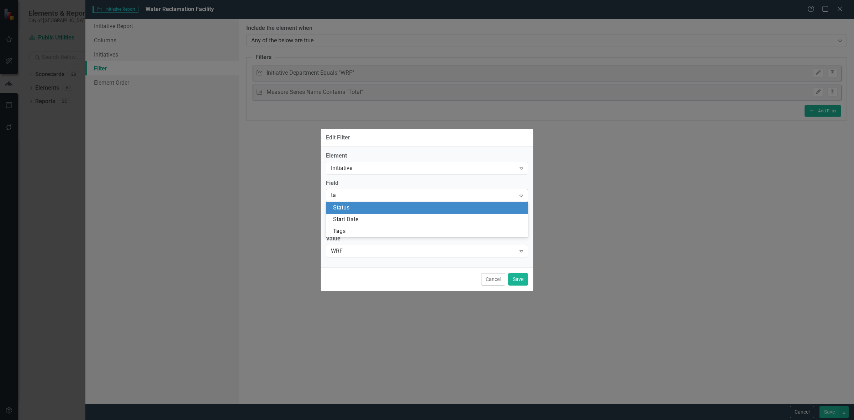
type input "tag"
click at [358, 204] on div "Tag s" at bounding box center [428, 208] width 191 height 8
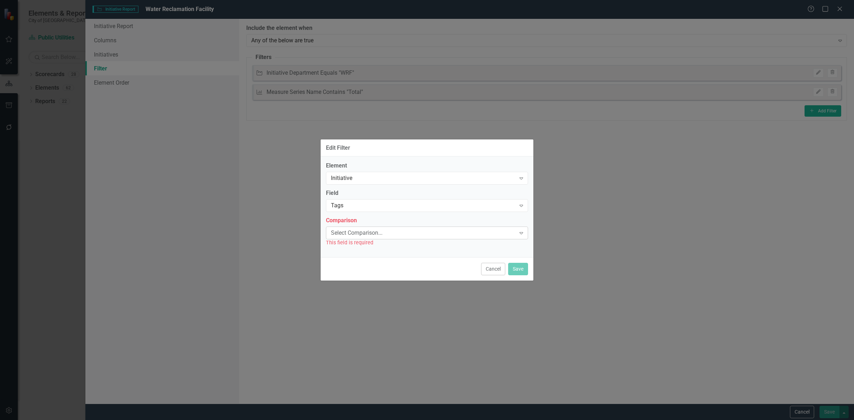
click at [358, 233] on div "Select Comparison..." at bounding box center [423, 233] width 185 height 8
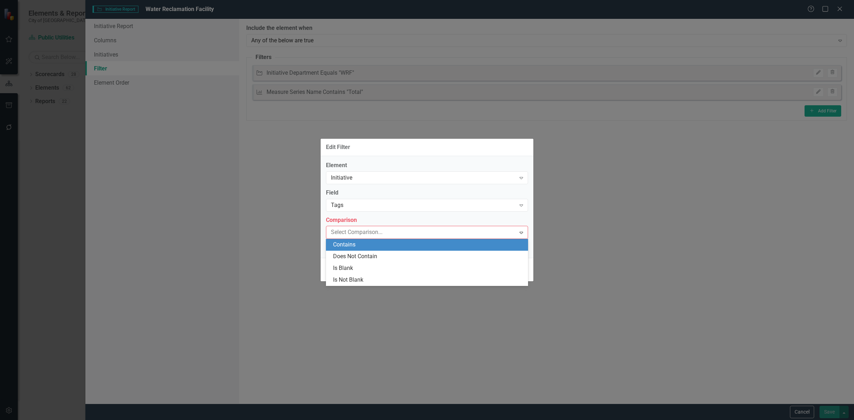
click at [359, 246] on div "Contains" at bounding box center [428, 245] width 191 height 8
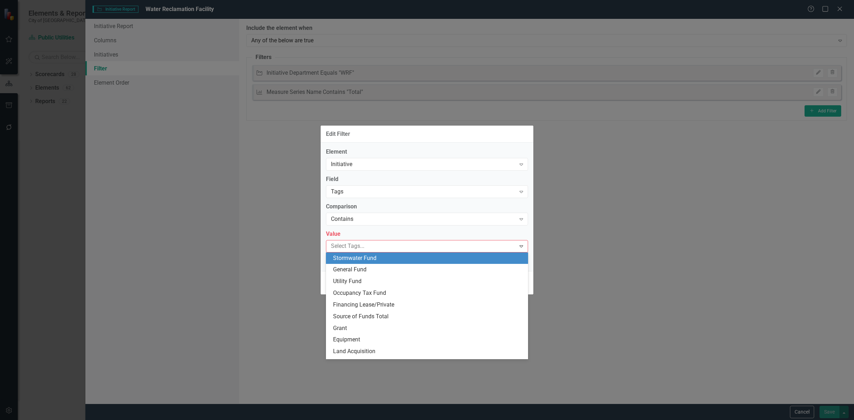
click at [359, 250] on div at bounding box center [422, 247] width 188 height 10
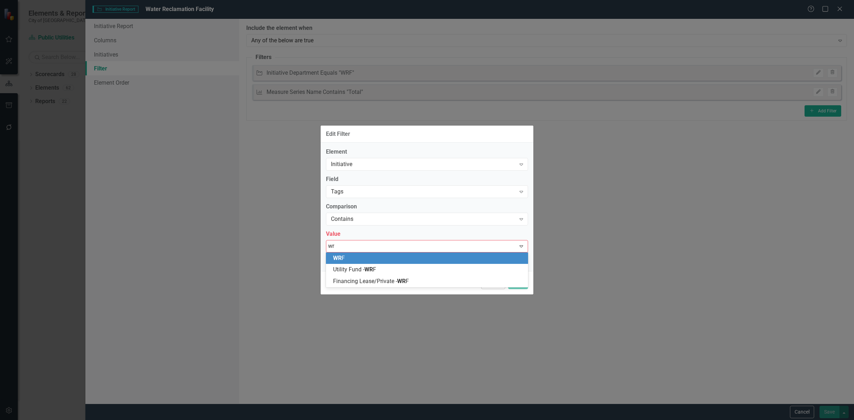
type input "wrf"
click at [365, 259] on div "WRF" at bounding box center [428, 258] width 191 height 8
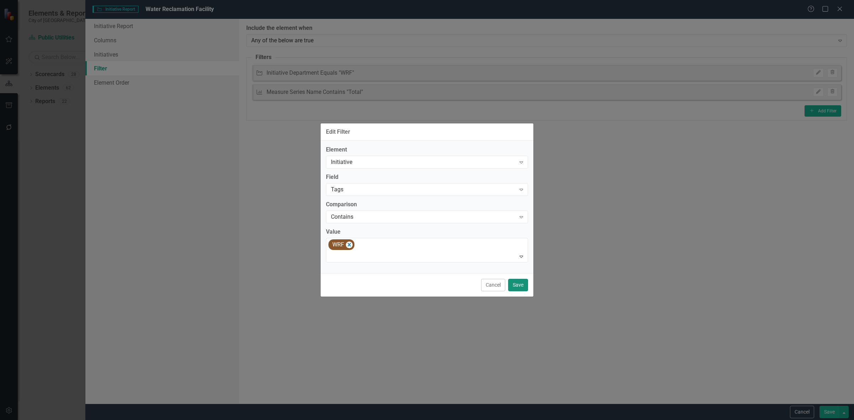
click at [525, 286] on button "Save" at bounding box center [518, 285] width 20 height 12
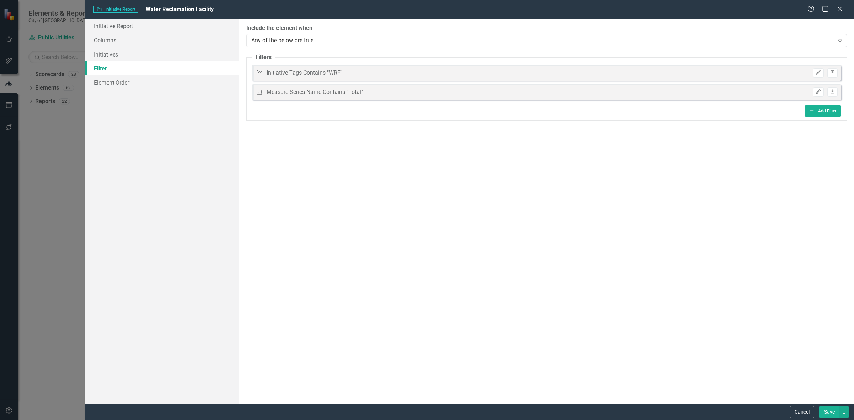
click at [825, 413] on button "Save" at bounding box center [830, 412] width 20 height 12
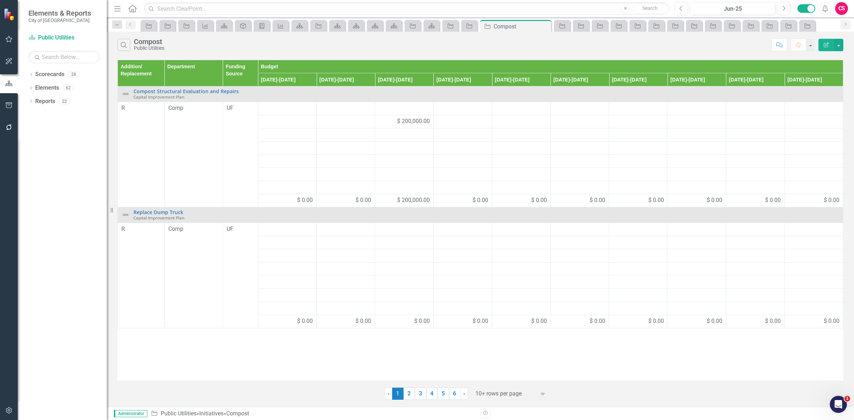
click at [821, 47] on button "Edit Report" at bounding box center [827, 45] width 16 height 12
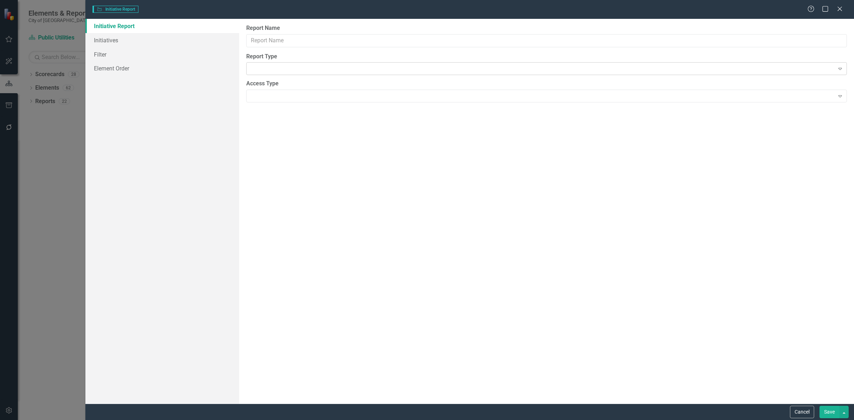
type input "Compost"
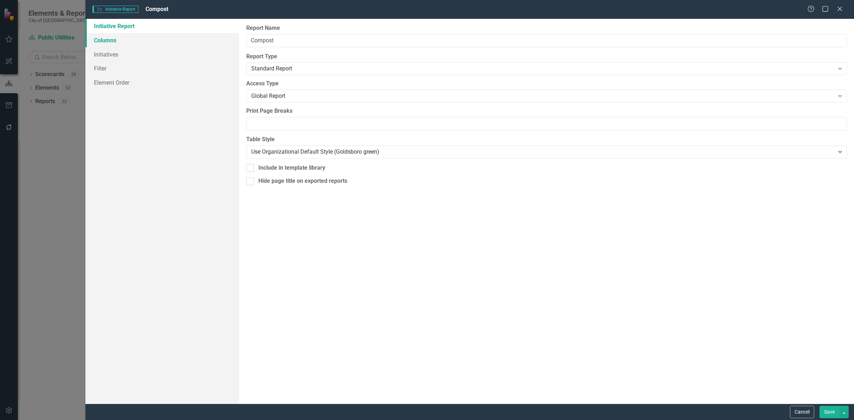
click at [159, 40] on link "Columns" at bounding box center [162, 40] width 154 height 14
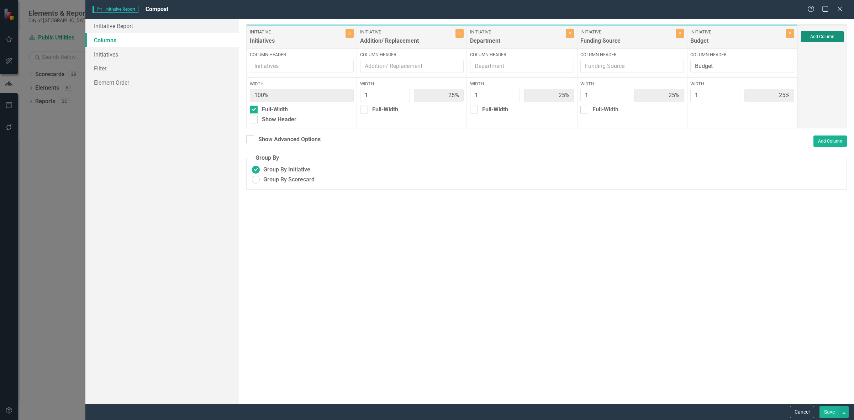
click at [826, 38] on button "Add Column" at bounding box center [822, 36] width 43 height 11
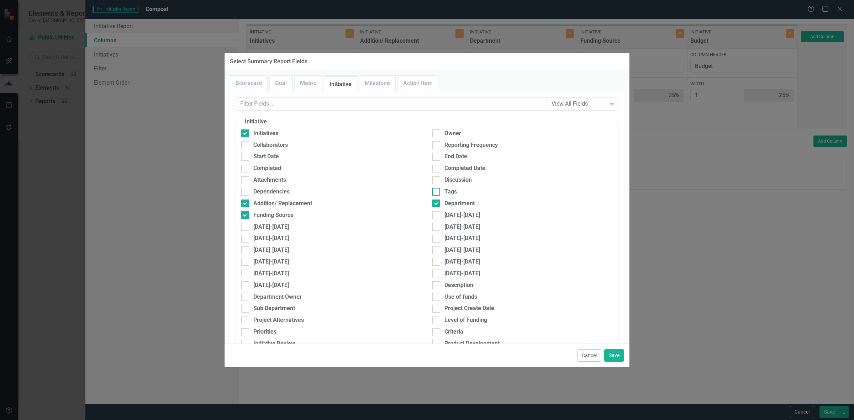
click at [447, 192] on div "Tags" at bounding box center [451, 192] width 12 height 8
click at [437, 192] on input "Tags" at bounding box center [434, 190] width 5 height 5
checkbox input "true"
click at [611, 357] on button "Save" at bounding box center [614, 356] width 20 height 12
type input "20%"
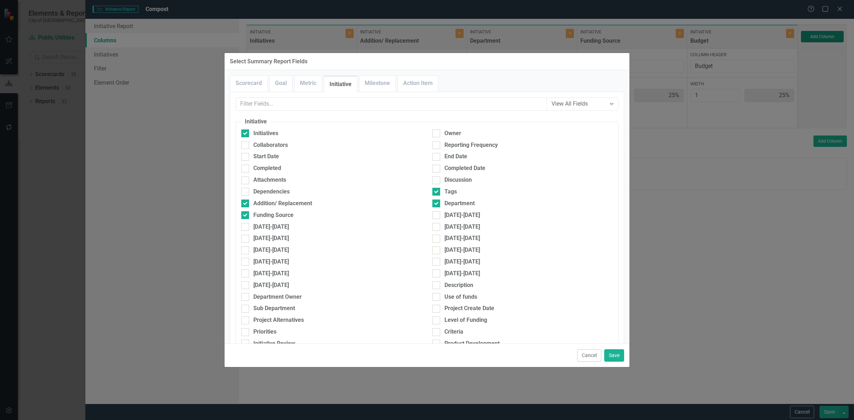
type input "20%"
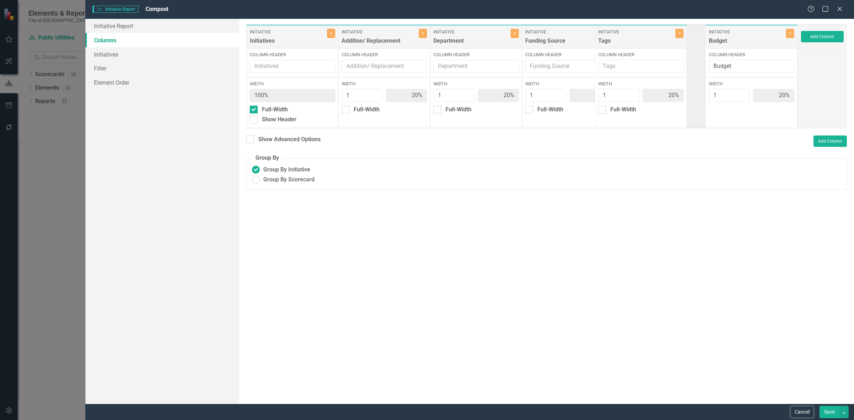
drag, startPoint x: 748, startPoint y: 40, endPoint x: 641, endPoint y: 36, distance: 106.5
click at [642, 38] on div "Initiative Initiatives Close Column Header Width 100% Full-Width Show Header In…" at bounding box center [522, 76] width 552 height 104
click at [608, 35] on icon "Close" at bounding box center [606, 33] width 3 height 4
type input "25%"
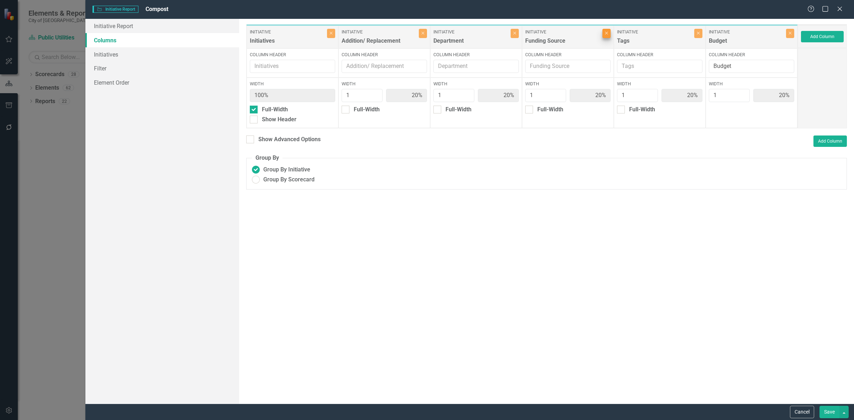
type input "25%"
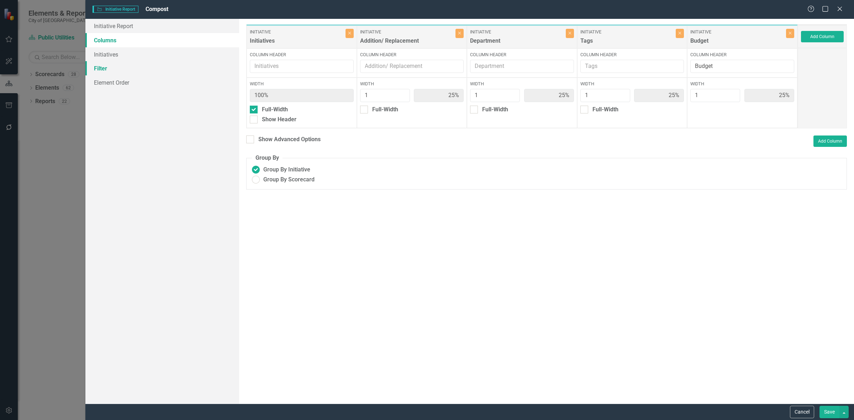
click at [156, 68] on link "Filter" at bounding box center [162, 68] width 154 height 14
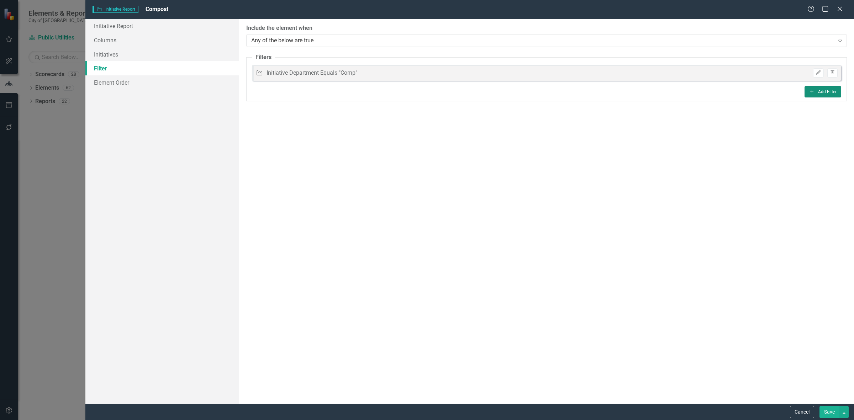
click at [824, 88] on button "Add Add Filter" at bounding box center [823, 91] width 37 height 11
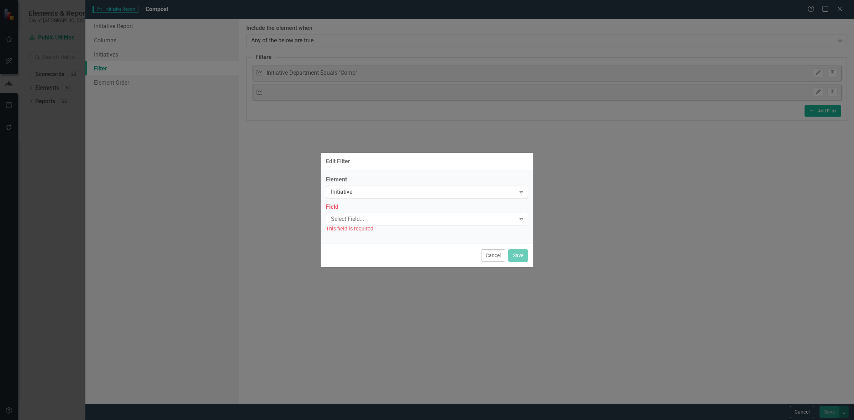
click at [385, 189] on div "Initiative" at bounding box center [423, 192] width 185 height 8
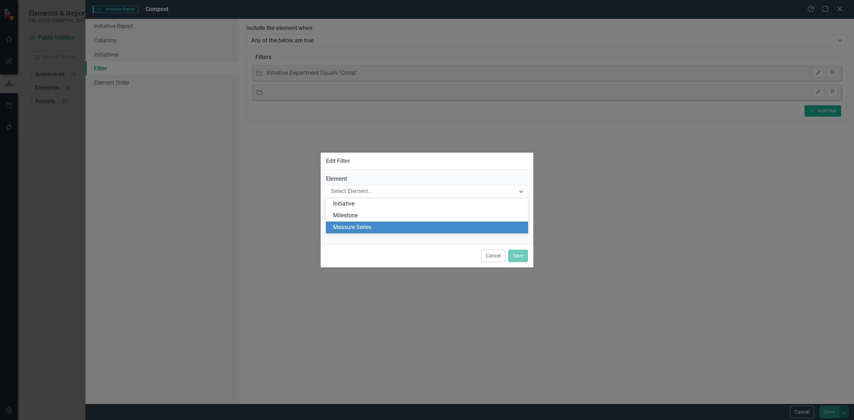
click at [373, 223] on div "Measure Series" at bounding box center [427, 228] width 202 height 12
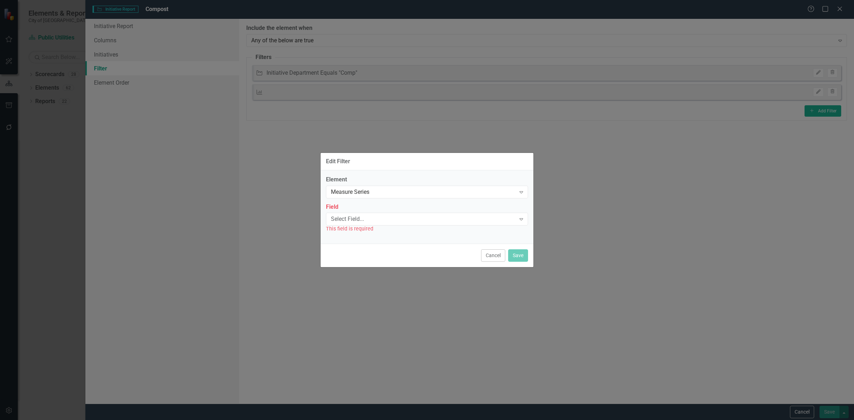
click at [364, 211] on div "Field Select Field... Expand This field is required" at bounding box center [427, 218] width 202 height 30
click at [364, 220] on div "Select Field..." at bounding box center [423, 219] width 185 height 8
click at [363, 231] on div "Name" at bounding box center [428, 231] width 191 height 8
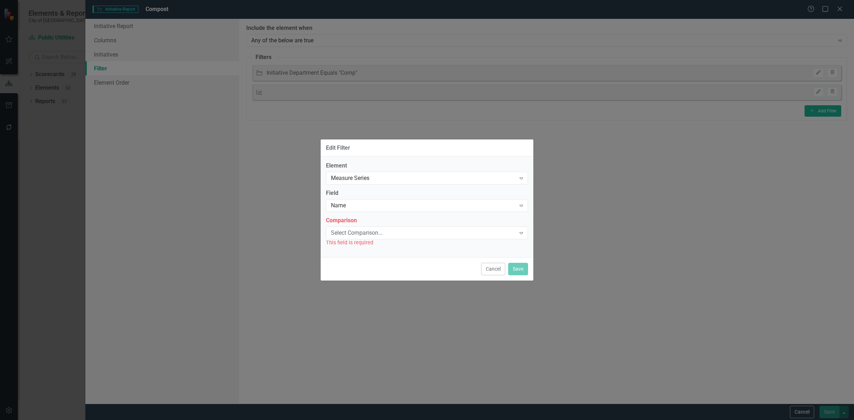
click at [362, 234] on div "Select Comparison..." at bounding box center [423, 233] width 185 height 8
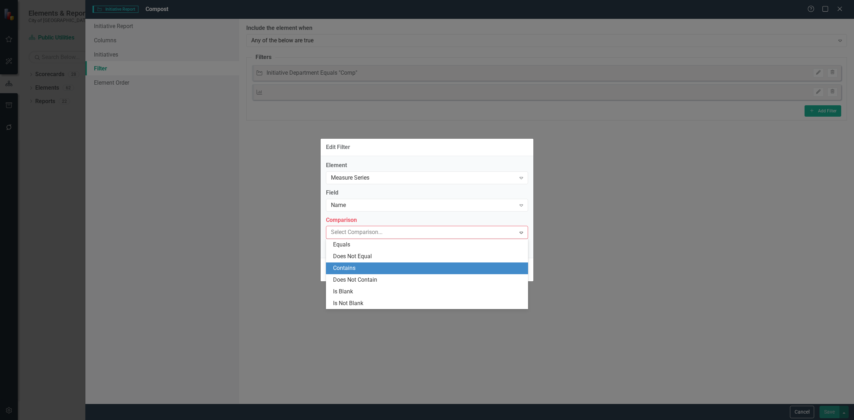
click at [366, 271] on div "Contains" at bounding box center [428, 268] width 191 height 8
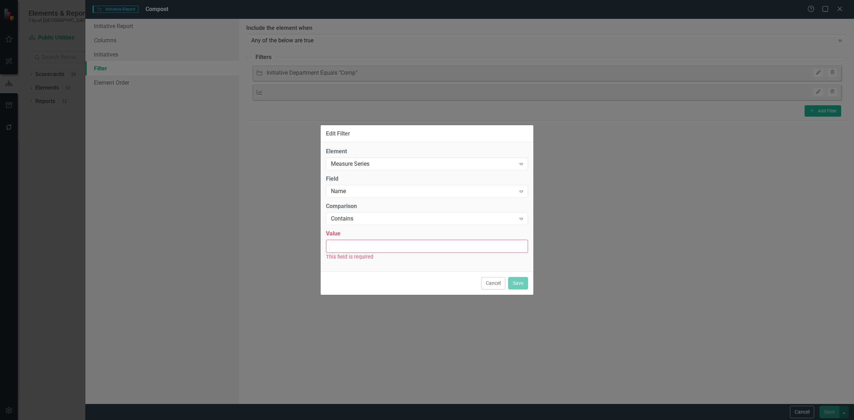
click at [357, 253] on div "Value This field is required" at bounding box center [427, 245] width 202 height 31
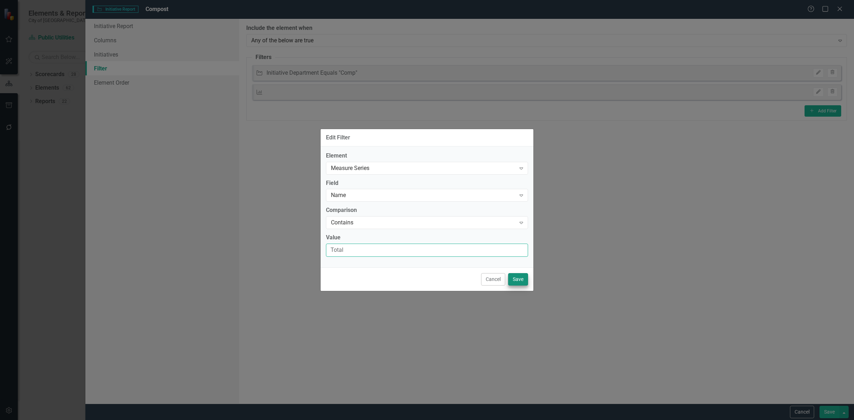
type input "Total"
click at [513, 278] on button "Save" at bounding box center [518, 279] width 20 height 12
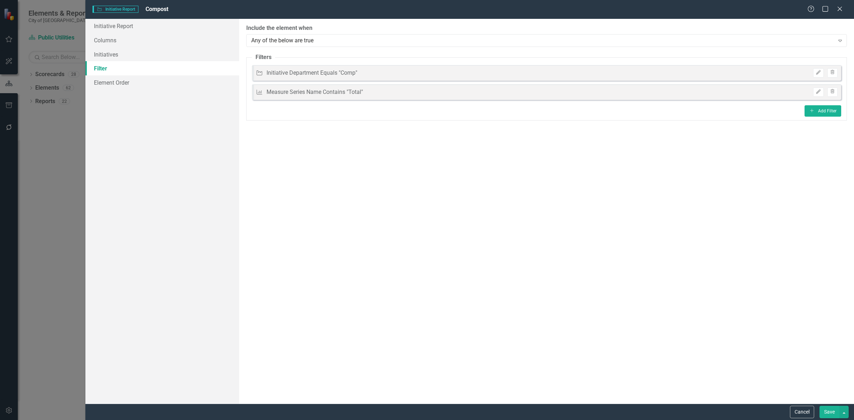
click at [824, 411] on button "Save" at bounding box center [830, 412] width 20 height 12
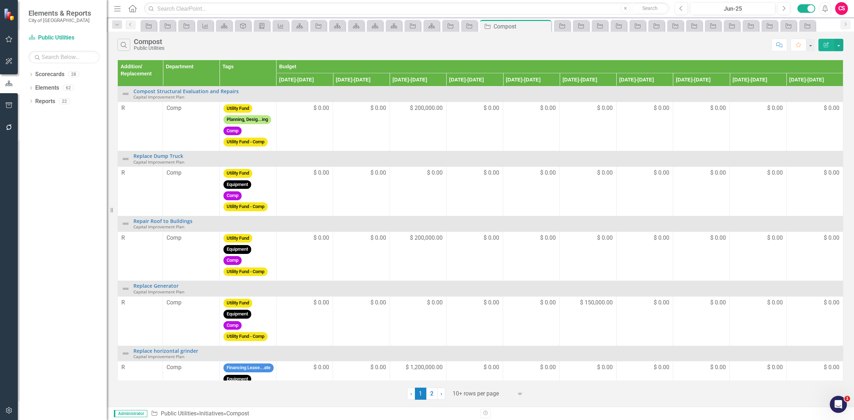
click at [823, 45] on icon "Edit Report" at bounding box center [826, 44] width 6 height 5
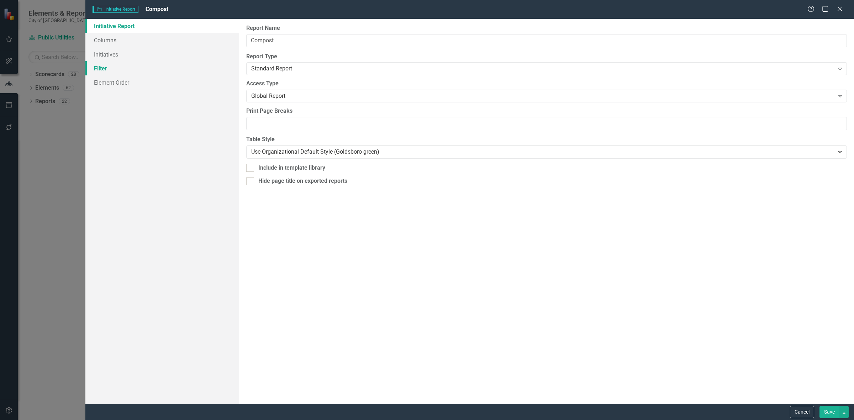
click at [196, 68] on link "Filter" at bounding box center [162, 68] width 154 height 14
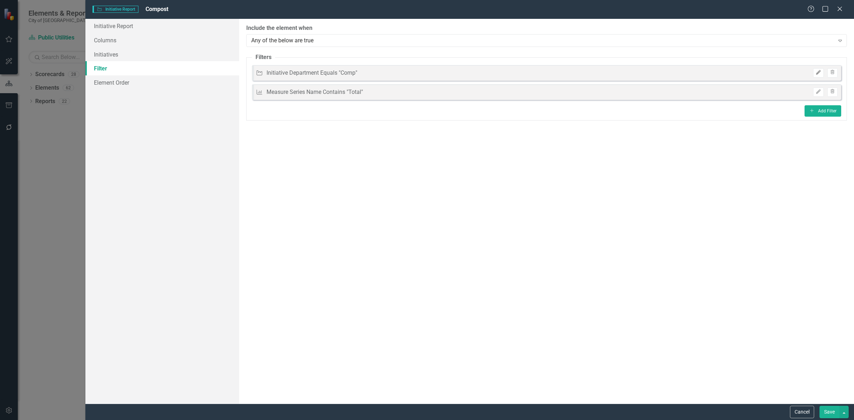
click at [819, 70] on icon "Edit" at bounding box center [818, 72] width 5 height 4
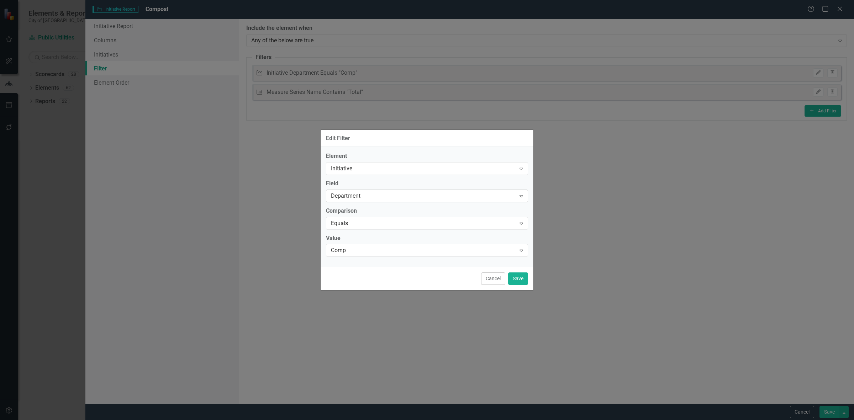
click at [360, 196] on div "Department" at bounding box center [423, 196] width 185 height 8
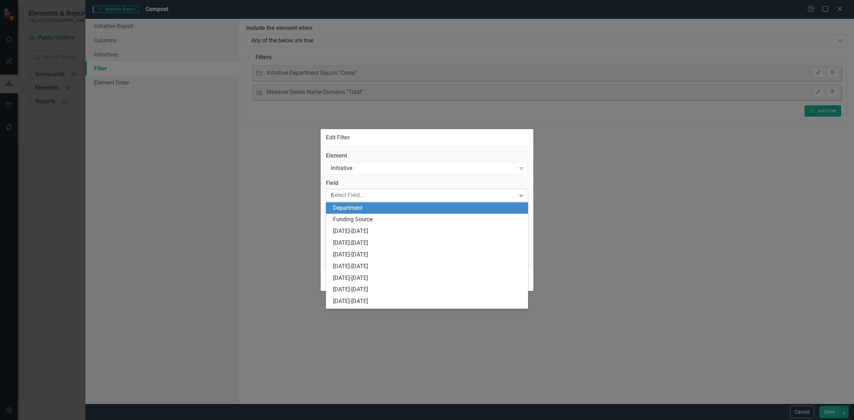
scroll to position [187, 0]
type input "tag"
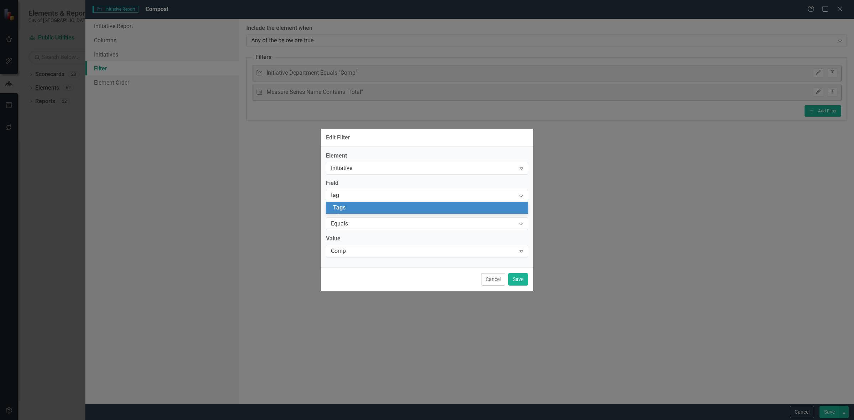
click at [367, 212] on div "Tag s" at bounding box center [427, 208] width 202 height 12
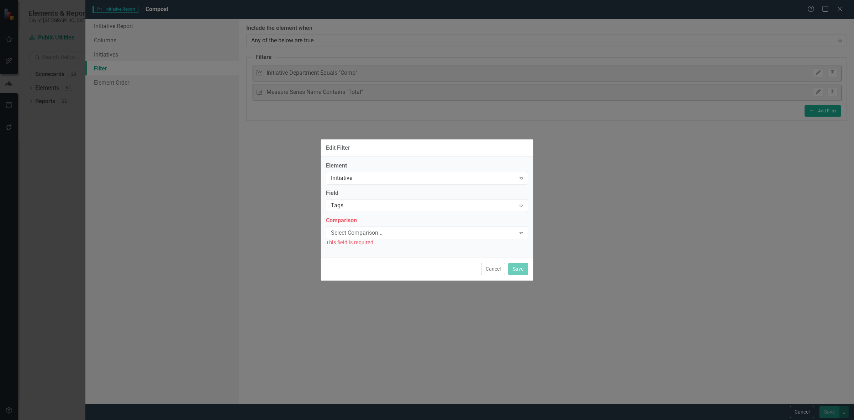
click at [367, 212] on div "Element Initiative Expand Field Tags Expand Comparison Select Comparison... Exp…" at bounding box center [427, 204] width 202 height 85
click at [367, 229] on div "Select Comparison..." at bounding box center [423, 233] width 185 height 8
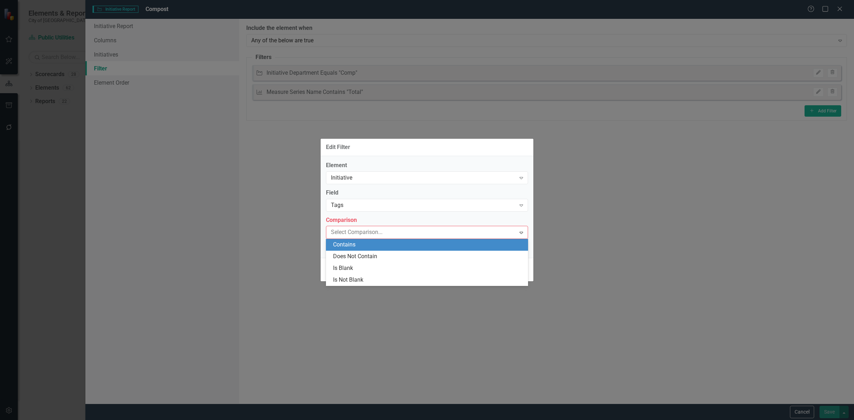
click at [365, 246] on div "Contains" at bounding box center [428, 245] width 191 height 8
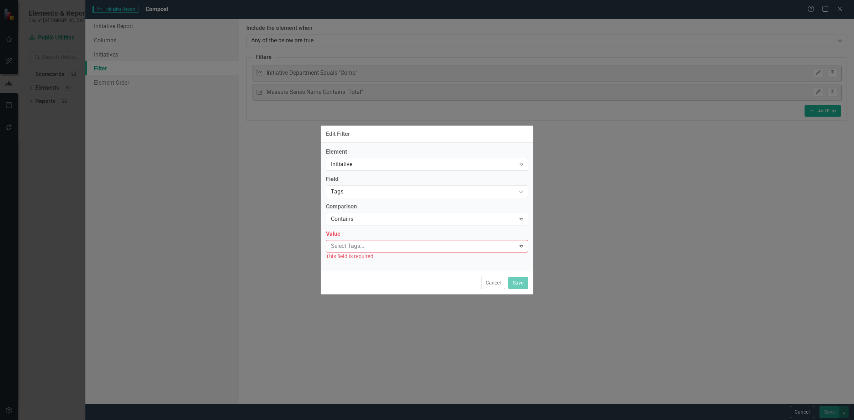
click at [365, 247] on div at bounding box center [422, 247] width 188 height 10
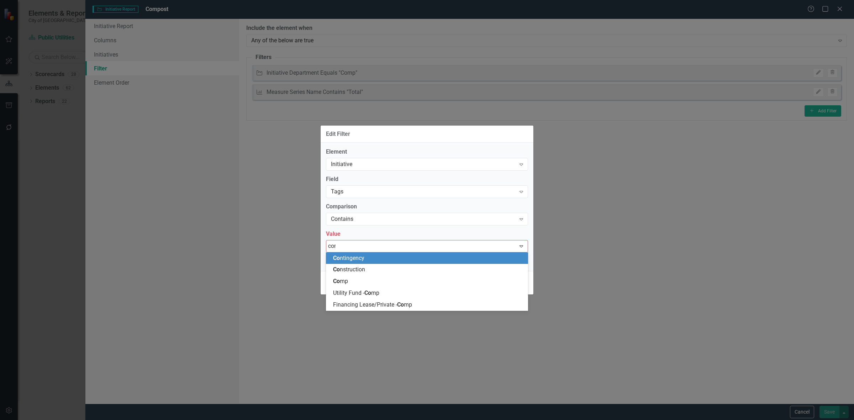
type input "comp"
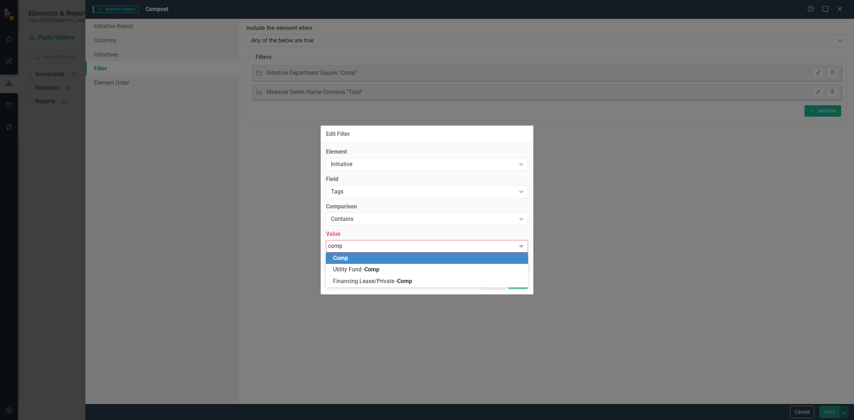
click at [366, 256] on div "Comp" at bounding box center [428, 258] width 191 height 8
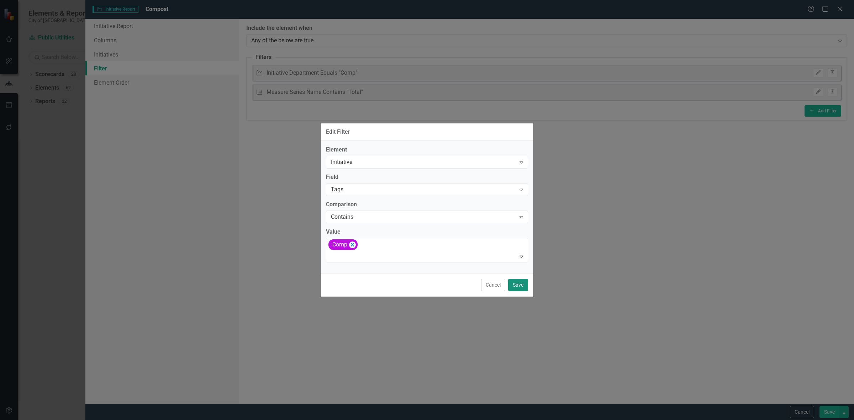
click at [519, 285] on button "Save" at bounding box center [518, 285] width 20 height 12
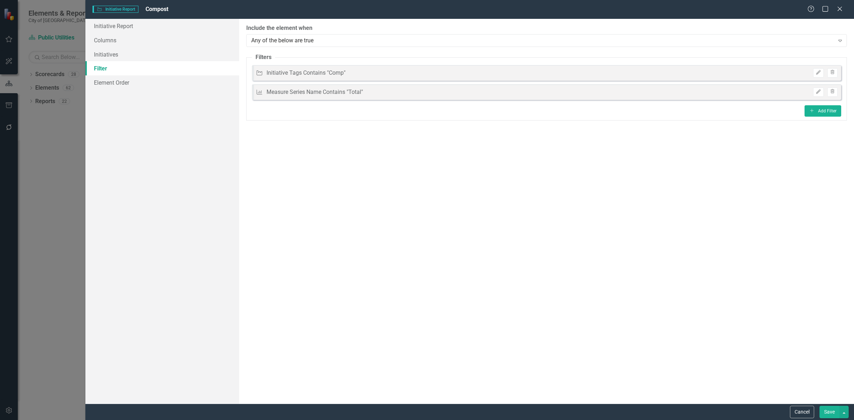
click at [829, 412] on button "Save" at bounding box center [830, 412] width 20 height 12
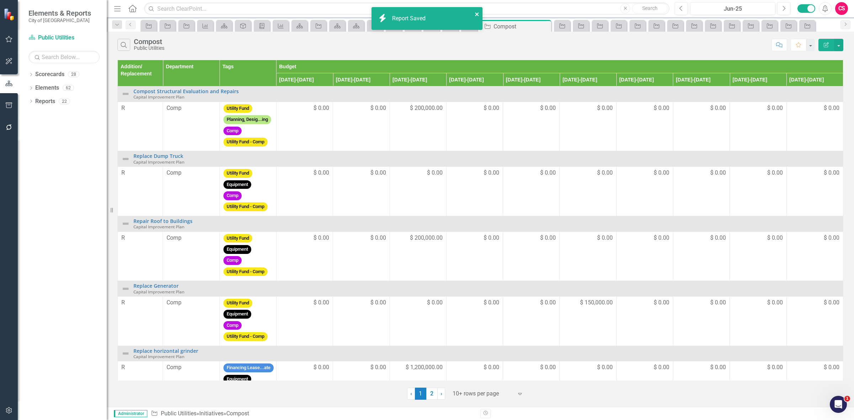
click at [479, 10] on button "close" at bounding box center [477, 14] width 5 height 8
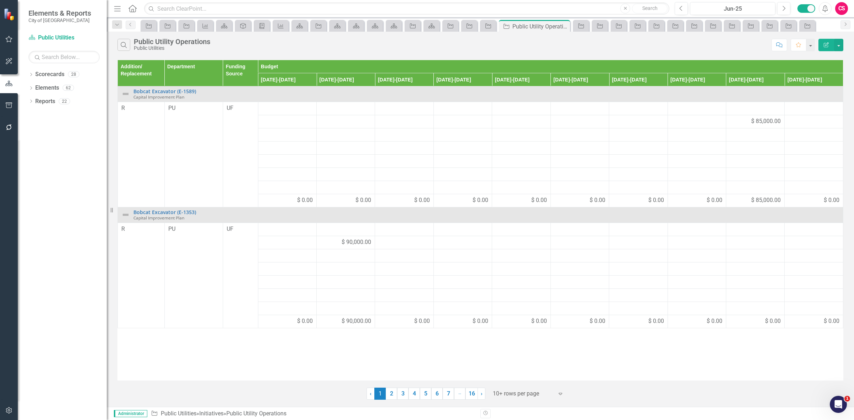
click at [826, 40] on button "Edit Report" at bounding box center [827, 45] width 16 height 12
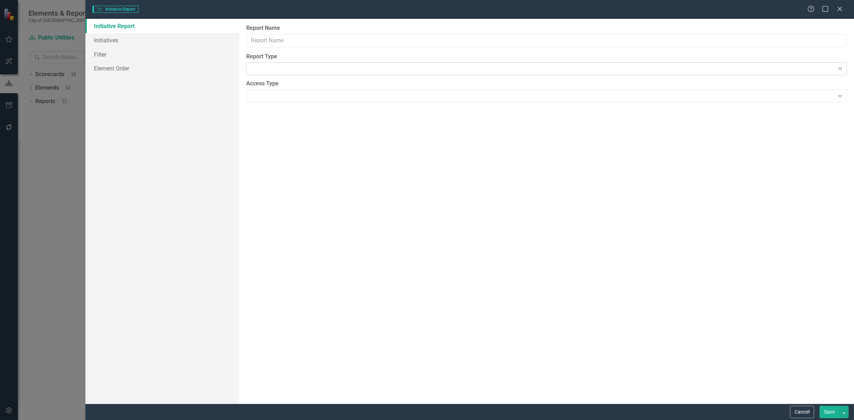
type input "Public Utility Operations"
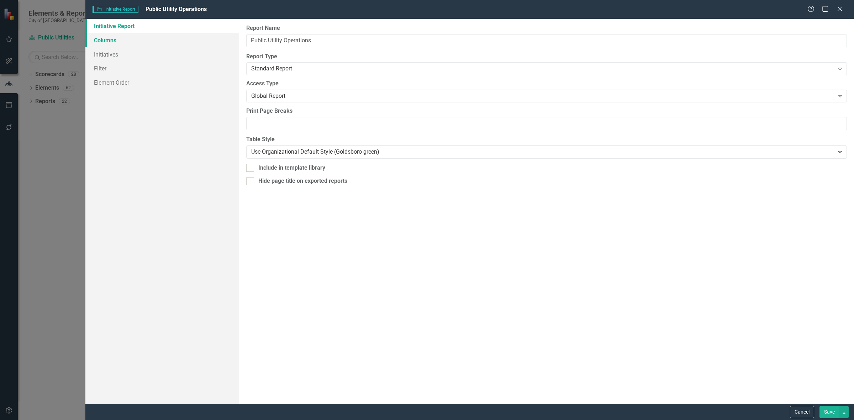
click at [184, 43] on link "Columns" at bounding box center [162, 40] width 154 height 14
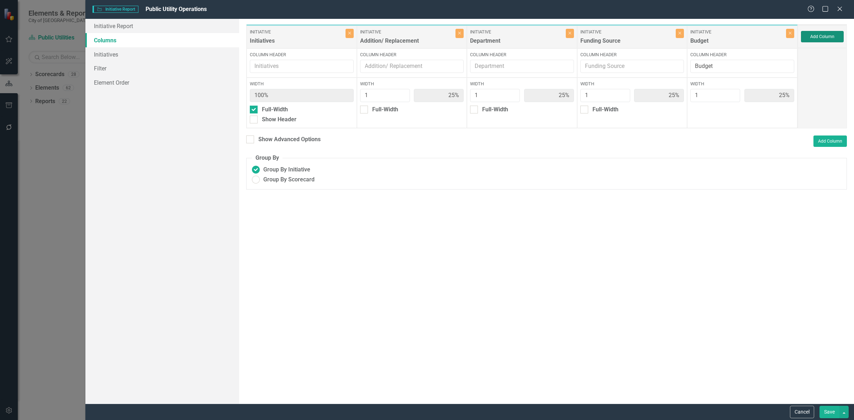
click at [836, 34] on button "Add Column" at bounding box center [822, 36] width 43 height 11
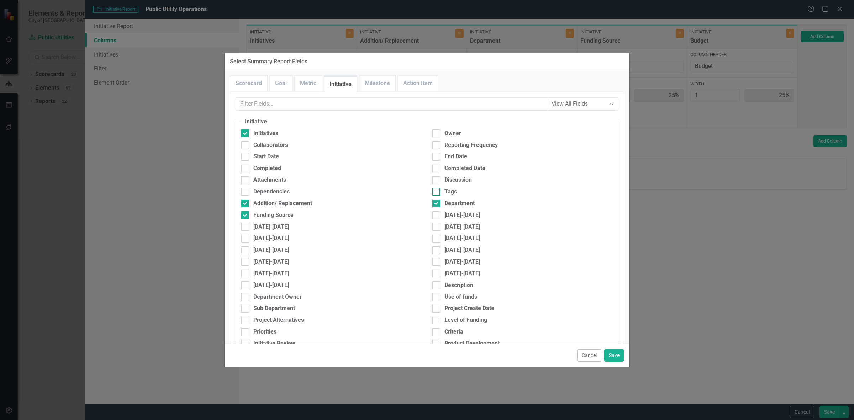
click at [445, 189] on div "Tags" at bounding box center [451, 192] width 12 height 8
click at [437, 189] on input "Tags" at bounding box center [434, 190] width 5 height 5
checkbox input "true"
drag, startPoint x: 608, startPoint y: 354, endPoint x: 629, endPoint y: 337, distance: 27.3
click at [608, 354] on button "Save" at bounding box center [614, 356] width 20 height 12
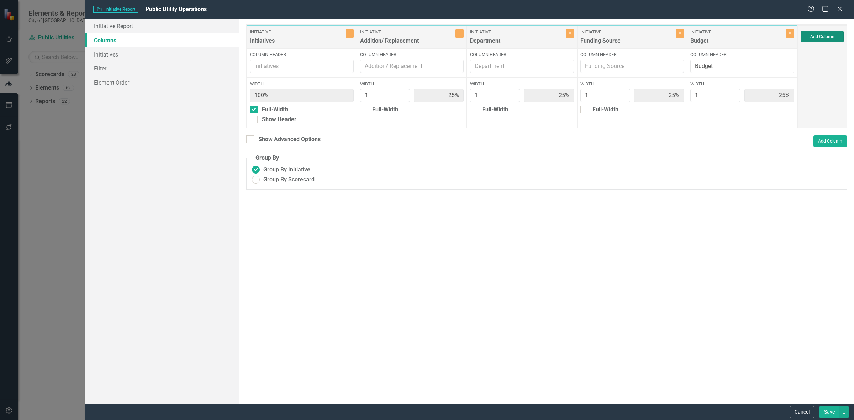
type input "20%"
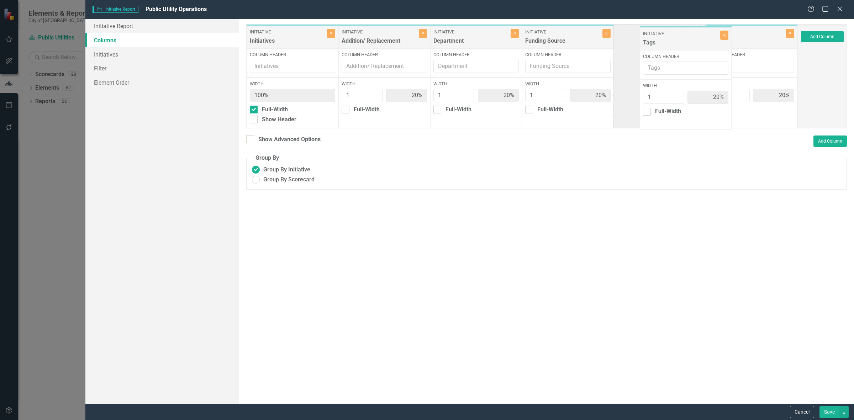
drag, startPoint x: 753, startPoint y: 43, endPoint x: 687, endPoint y: 44, distance: 65.5
click at [687, 44] on div "Initiative Initiatives Close Column Header Width 100% Full-Width Show Header In…" at bounding box center [522, 76] width 552 height 104
click at [604, 34] on button "Close" at bounding box center [607, 33] width 8 height 9
type input "25%"
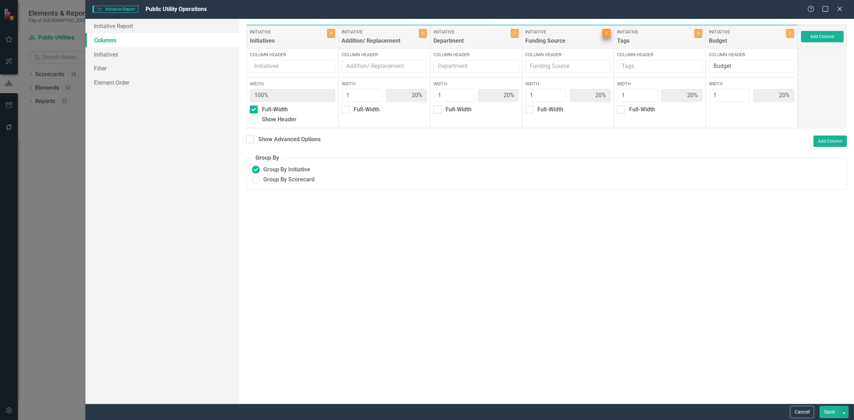
type input "25%"
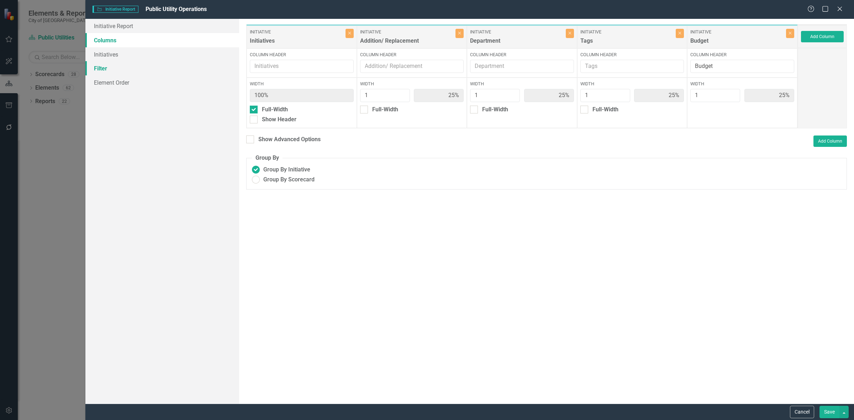
click at [144, 73] on link "Filter" at bounding box center [162, 68] width 154 height 14
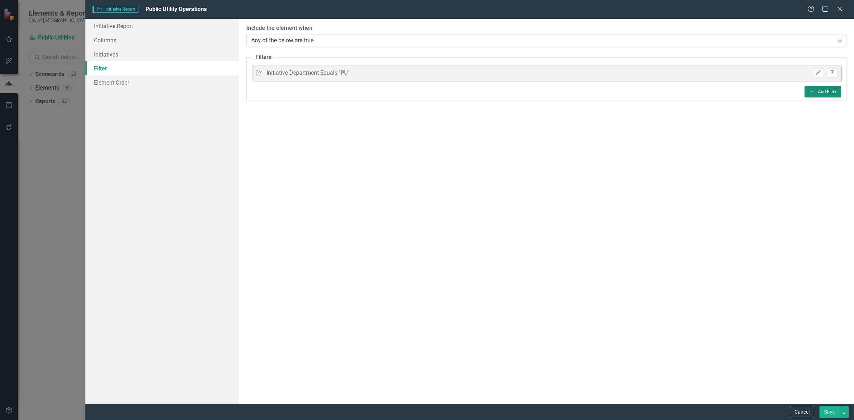
click at [814, 92] on icon "Add" at bounding box center [811, 91] width 5 height 4
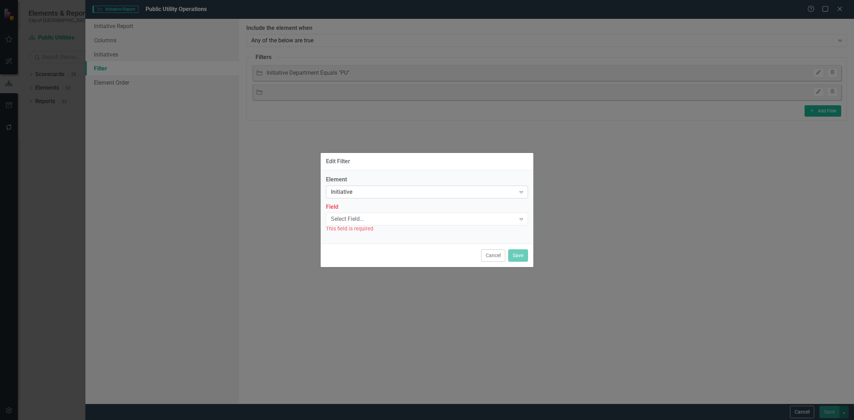
click at [402, 192] on div "Initiative" at bounding box center [423, 192] width 185 height 8
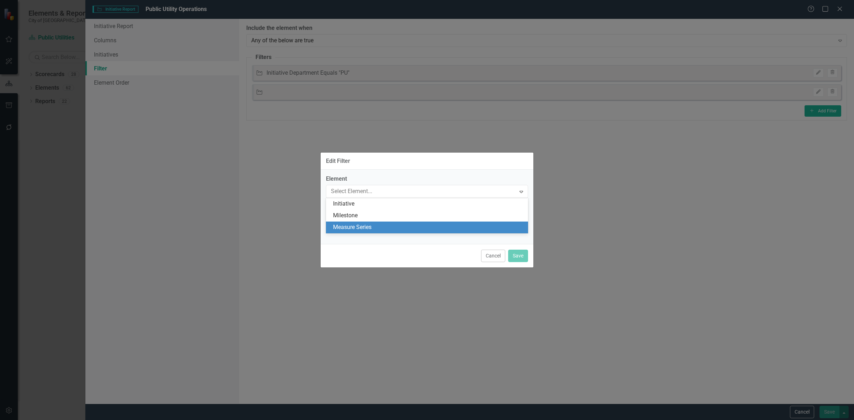
click at [378, 224] on div "Measure Series" at bounding box center [428, 228] width 191 height 8
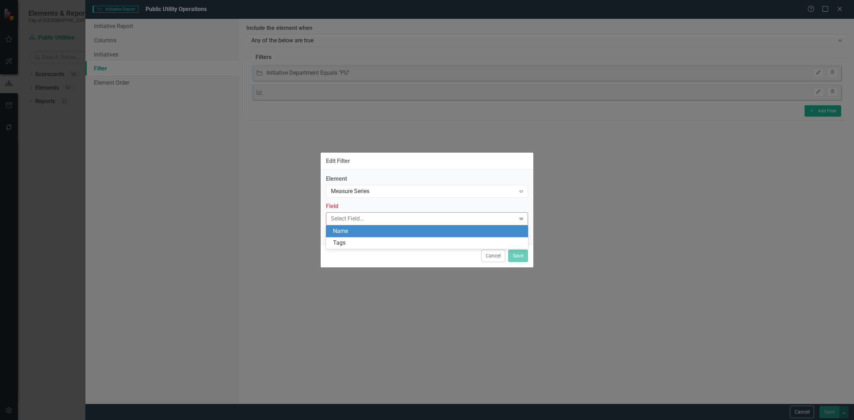
click at [368, 226] on div "Name" at bounding box center [427, 232] width 202 height 12
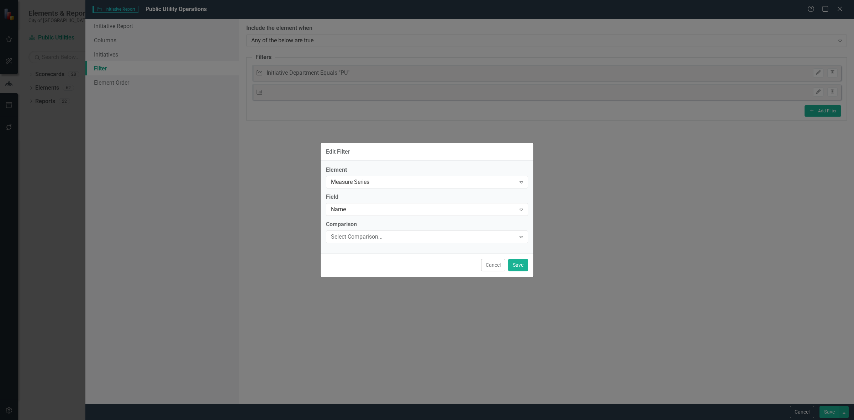
click at [367, 235] on div "Select Comparison..." at bounding box center [423, 237] width 185 height 8
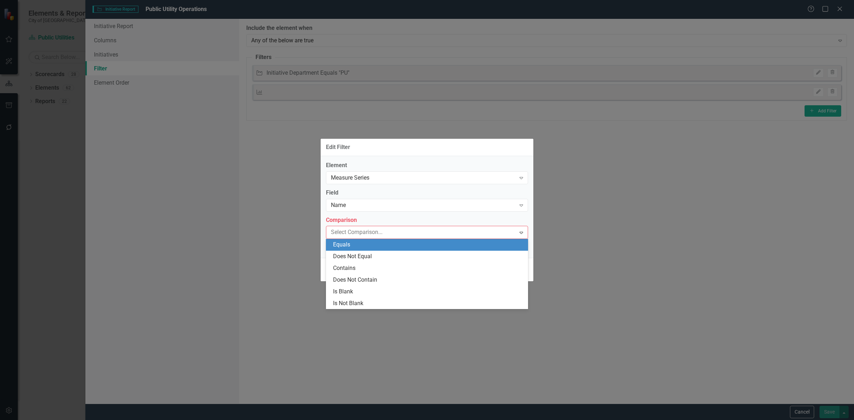
click at [366, 248] on div "Equals" at bounding box center [428, 245] width 191 height 8
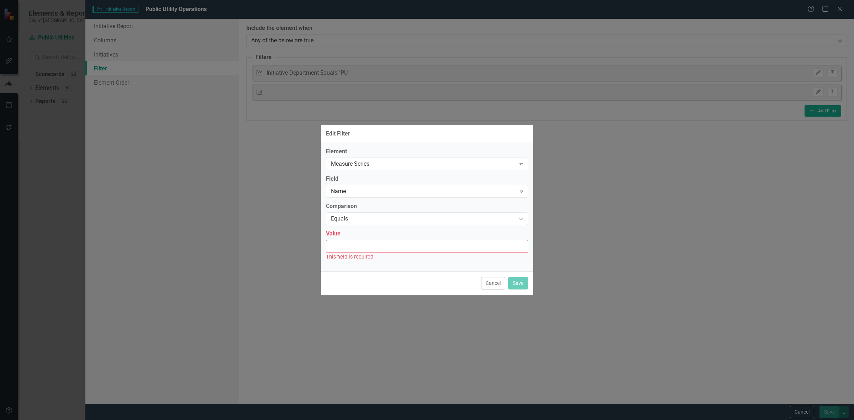
click at [365, 244] on input "Value" at bounding box center [427, 246] width 202 height 13
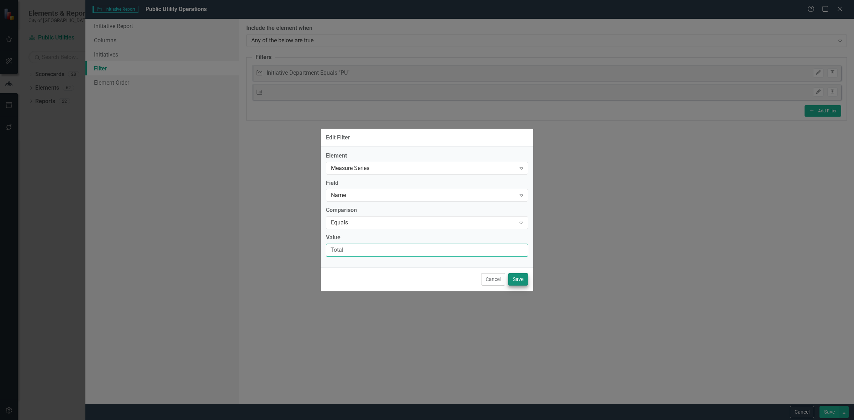
type input "Total"
click at [511, 283] on button "Save" at bounding box center [518, 279] width 20 height 12
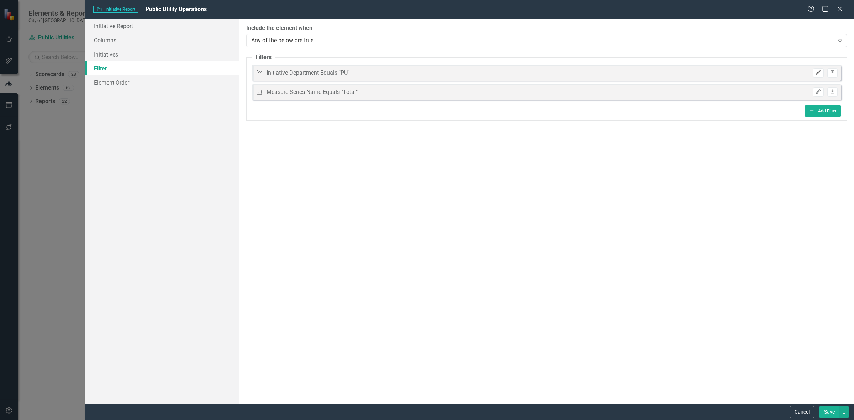
click at [814, 75] on button "Edit" at bounding box center [818, 72] width 10 height 9
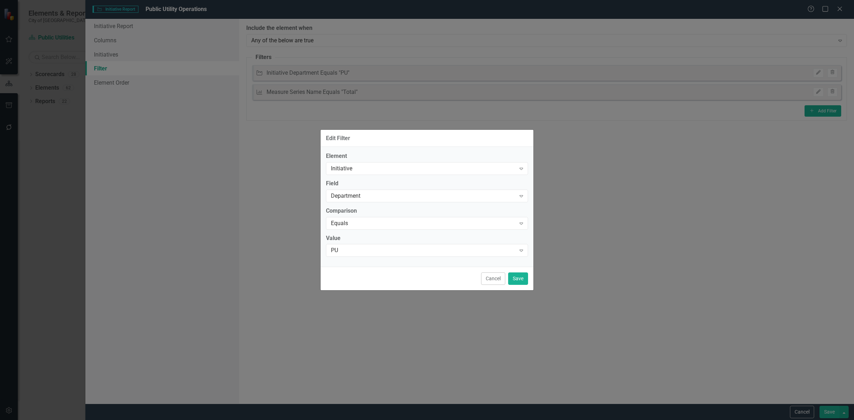
click at [366, 184] on label "Field" at bounding box center [427, 184] width 202 height 8
click at [373, 205] on div "Element Initiative Expand Field Department Expand Comparison Equals Expand Valu…" at bounding box center [427, 204] width 202 height 104
click at [370, 200] on div "Department Expand" at bounding box center [427, 196] width 202 height 13
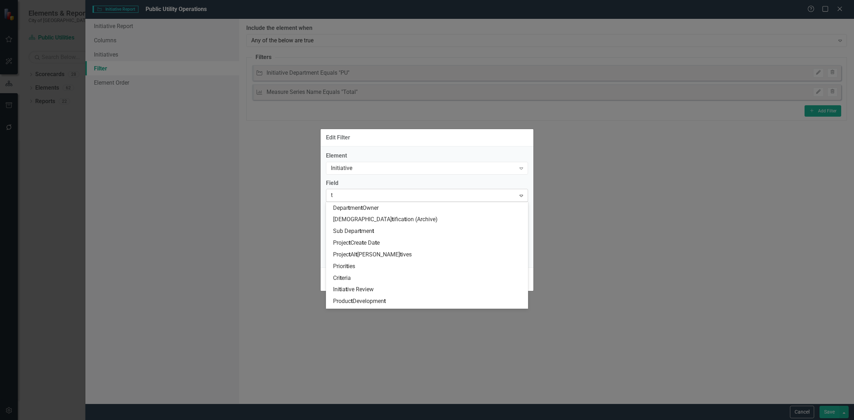
scroll to position [187, 0]
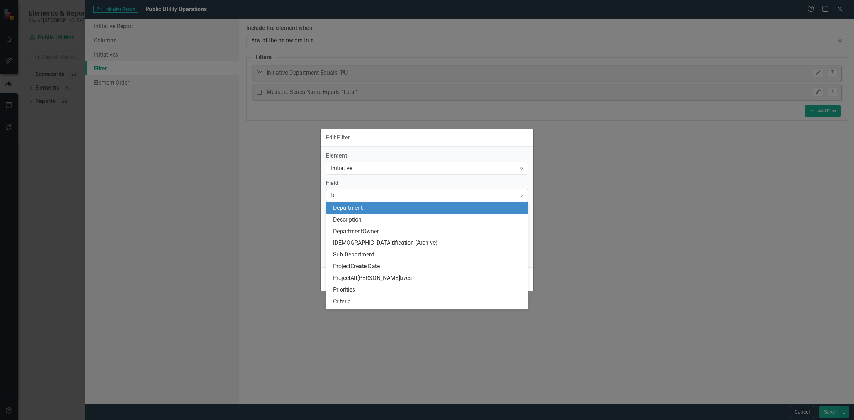
type input "tag"
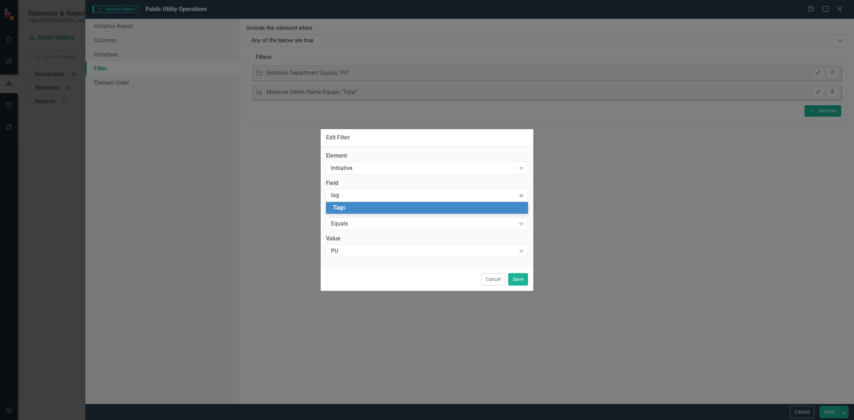
click at [366, 209] on div "Tag s" at bounding box center [428, 208] width 191 height 8
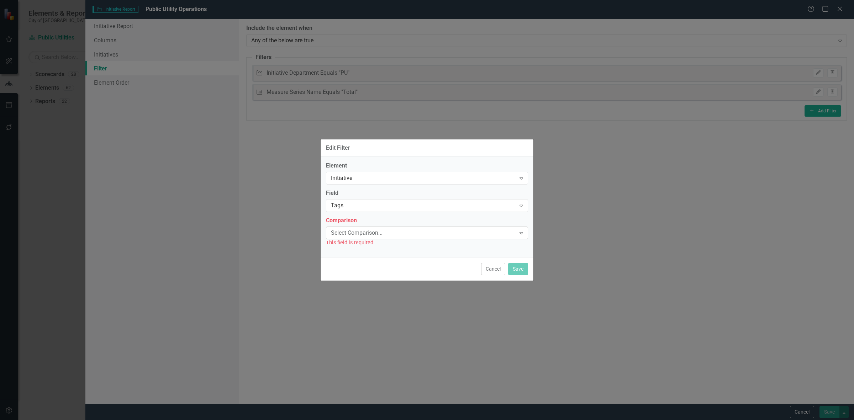
click at [364, 227] on div "Select Comparison... Expand" at bounding box center [427, 233] width 202 height 13
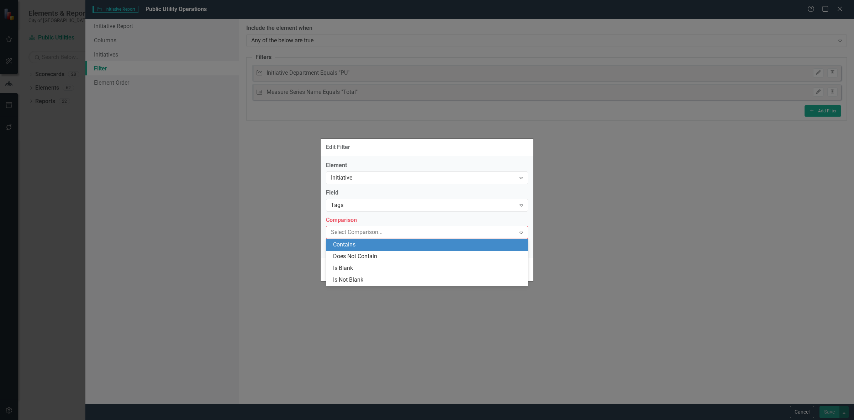
click at [362, 244] on div "Contains" at bounding box center [428, 245] width 191 height 8
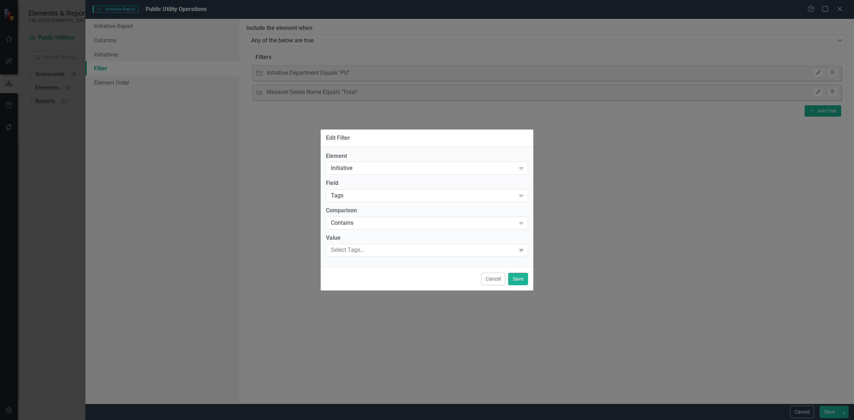
click at [362, 242] on label "Value" at bounding box center [427, 238] width 202 height 8
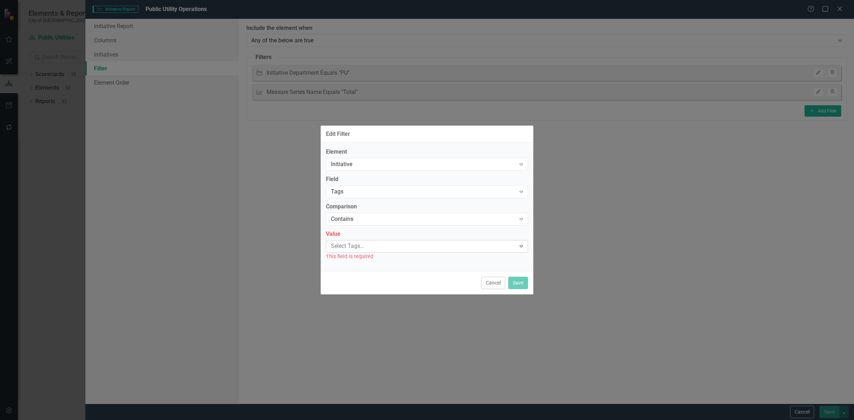
click at [359, 246] on div at bounding box center [422, 247] width 188 height 10
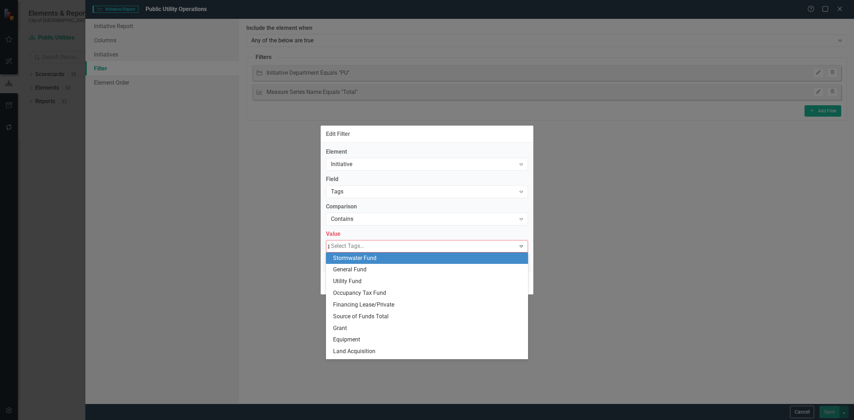
type input "pu"
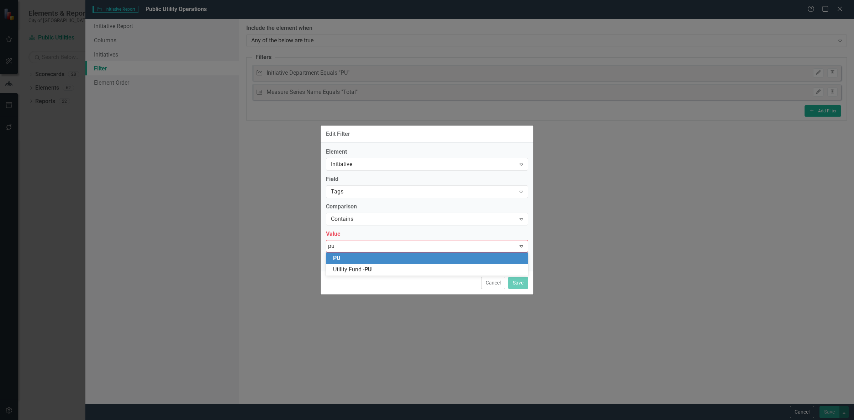
click at [381, 259] on div "PU" at bounding box center [428, 258] width 191 height 8
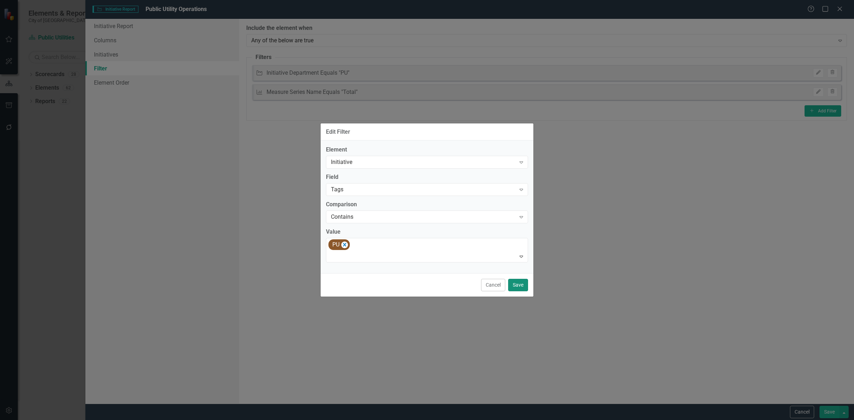
click at [522, 285] on button "Save" at bounding box center [518, 285] width 20 height 12
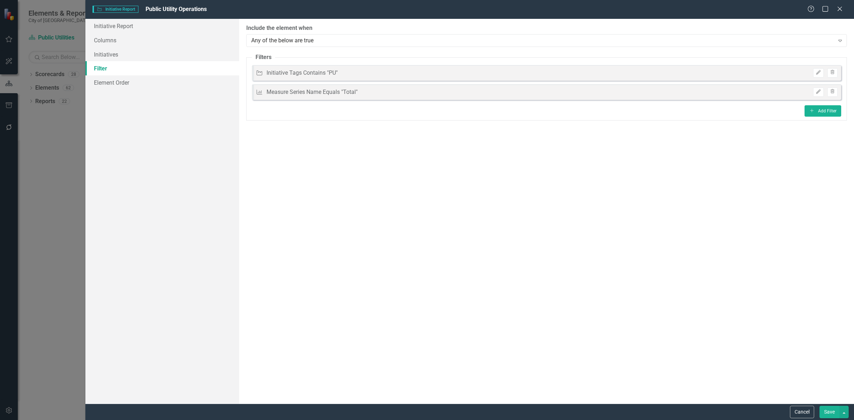
click at [828, 416] on button "Save" at bounding box center [830, 412] width 20 height 12
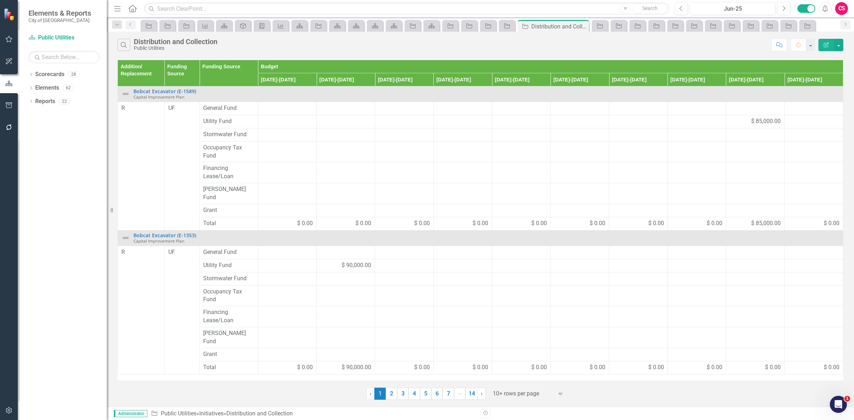
click at [824, 45] on icon "Edit Report" at bounding box center [826, 44] width 6 height 5
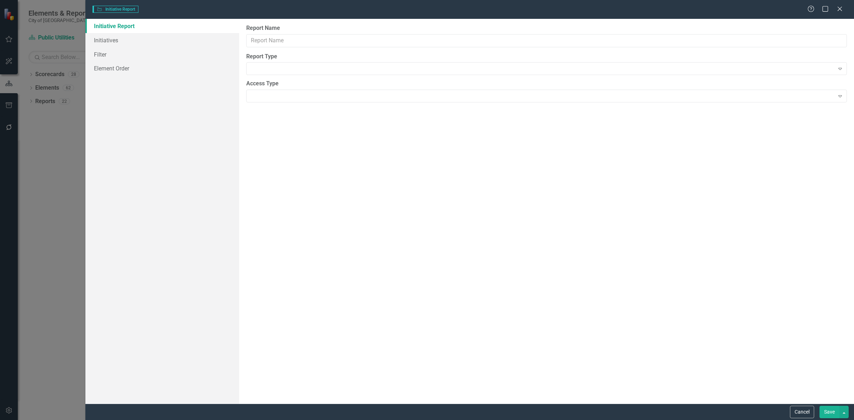
type input "Distribution and Collection"
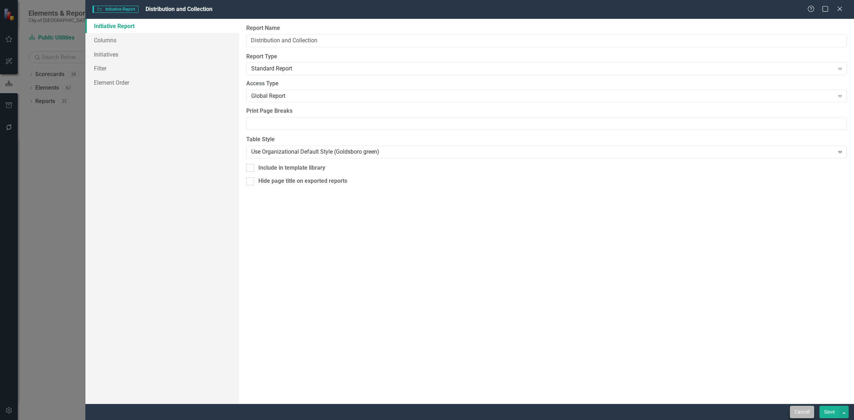
click at [801, 409] on div "Cancel Save" at bounding box center [469, 412] width 769 height 16
click at [802, 409] on button "Cancel" at bounding box center [802, 412] width 24 height 12
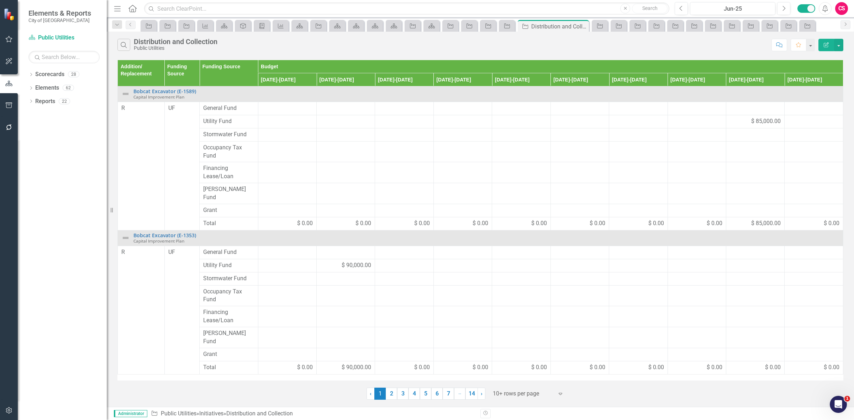
click at [824, 45] on icon "button" at bounding box center [826, 44] width 5 height 5
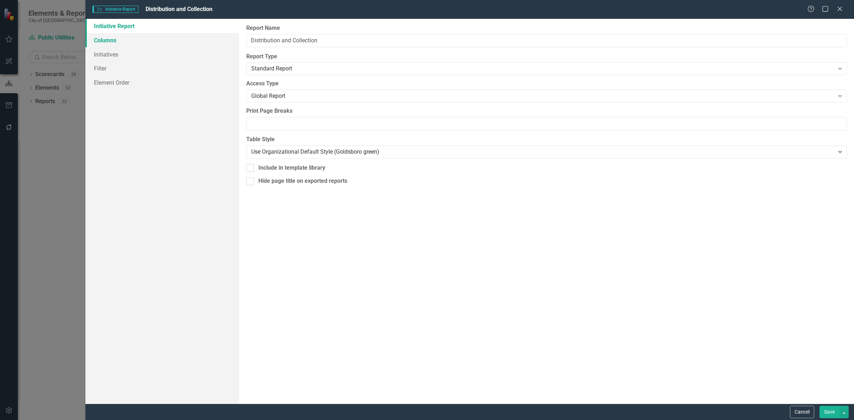
click at [168, 38] on link "Columns" at bounding box center [162, 40] width 154 height 14
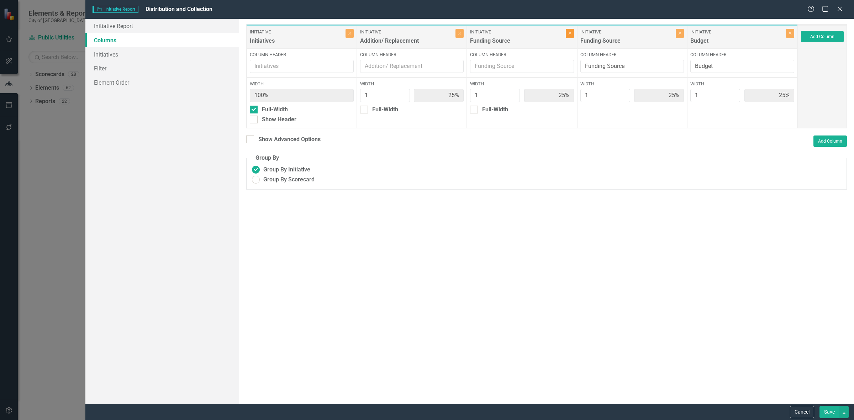
click at [571, 35] on icon "Close" at bounding box center [569, 33] width 3 height 4
type input "33%"
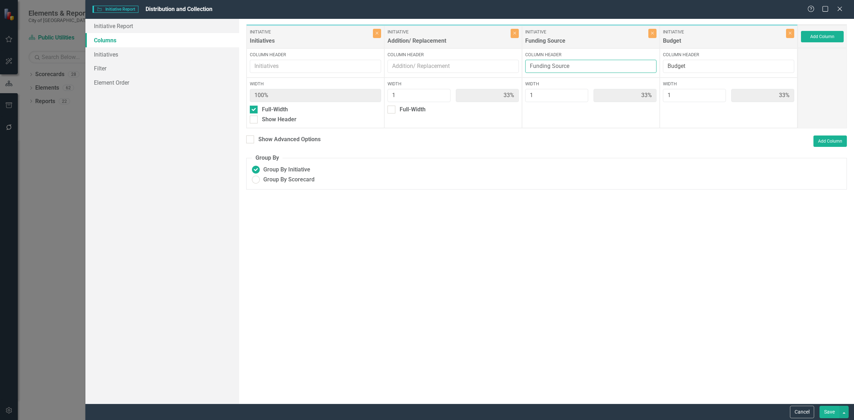
drag, startPoint x: 623, startPoint y: 61, endPoint x: 391, endPoint y: 78, distance: 232.6
click at [392, 78] on div "Initiative Initiatives Close Column Header Width 100% Full-Width Show Header In…" at bounding box center [522, 76] width 552 height 104
click at [800, 413] on button "Cancel" at bounding box center [802, 412] width 24 height 12
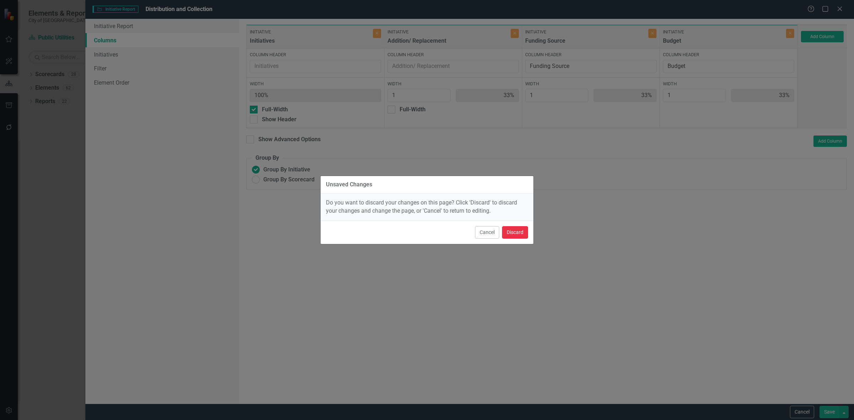
click at [518, 230] on button "Discard" at bounding box center [515, 232] width 26 height 12
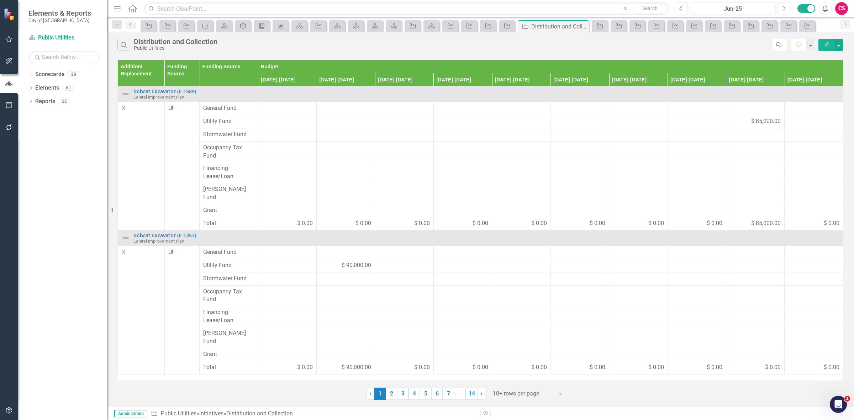
click at [828, 43] on icon "Edit Report" at bounding box center [826, 44] width 6 height 5
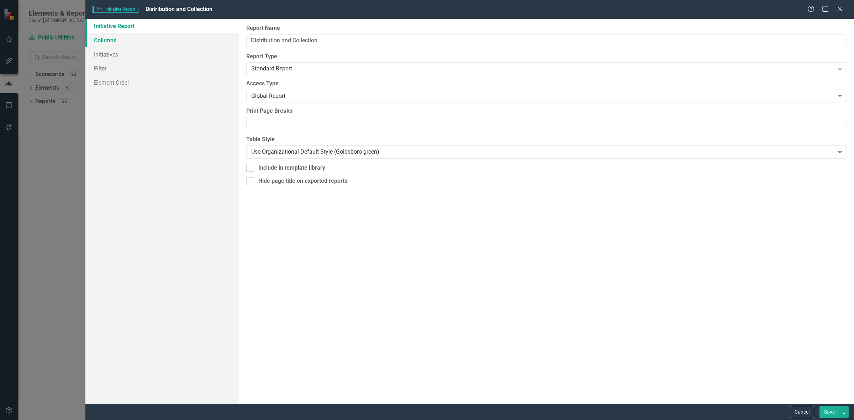
click at [171, 41] on link "Columns" at bounding box center [162, 40] width 154 height 14
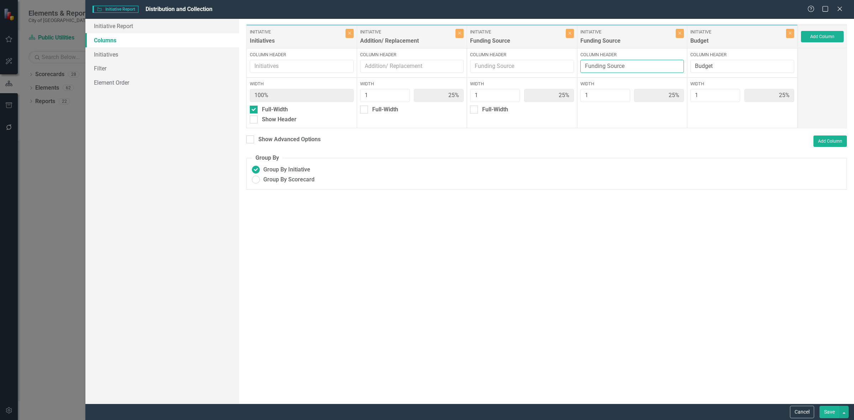
drag, startPoint x: 620, startPoint y: 64, endPoint x: 469, endPoint y: 66, distance: 151.3
click at [469, 66] on div "Initiative Initiatives Close Column Header Width 100% Full-Width Show Header In…" at bounding box center [522, 76] width 552 height 104
click at [676, 33] on button "Close" at bounding box center [680, 33] width 8 height 9
type input "33%"
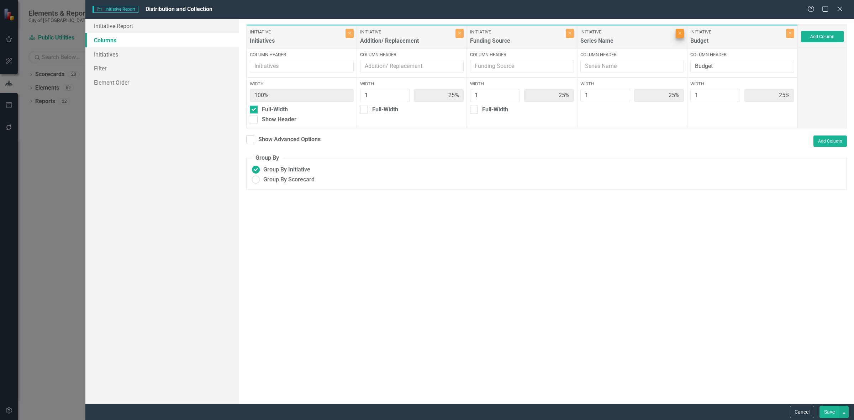
type input "33%"
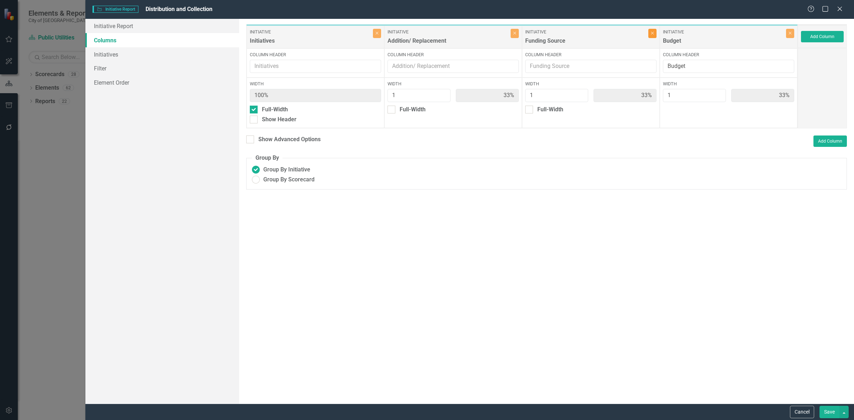
click at [651, 38] on button "Close" at bounding box center [652, 33] width 8 height 9
type input "50%"
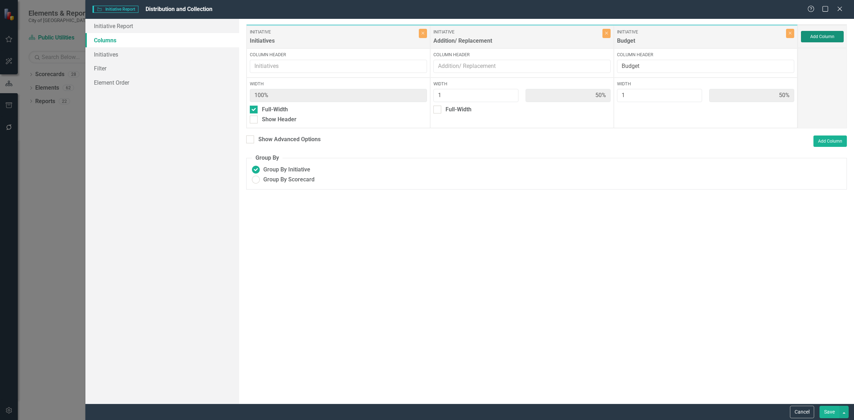
click at [821, 38] on button "Add Column" at bounding box center [822, 36] width 43 height 11
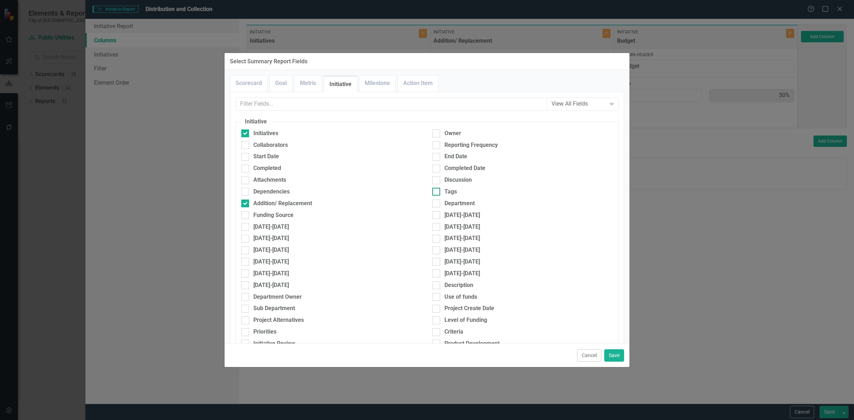
click at [461, 190] on div "Tags" at bounding box center [522, 192] width 180 height 8
click at [437, 190] on input "Tags" at bounding box center [434, 190] width 5 height 5
checkbox input "true"
click at [616, 357] on button "Save" at bounding box center [614, 356] width 20 height 12
type input "33%"
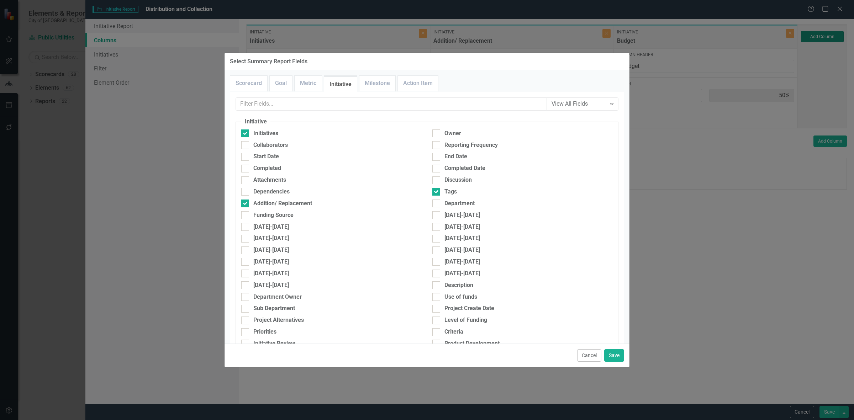
type input "33%"
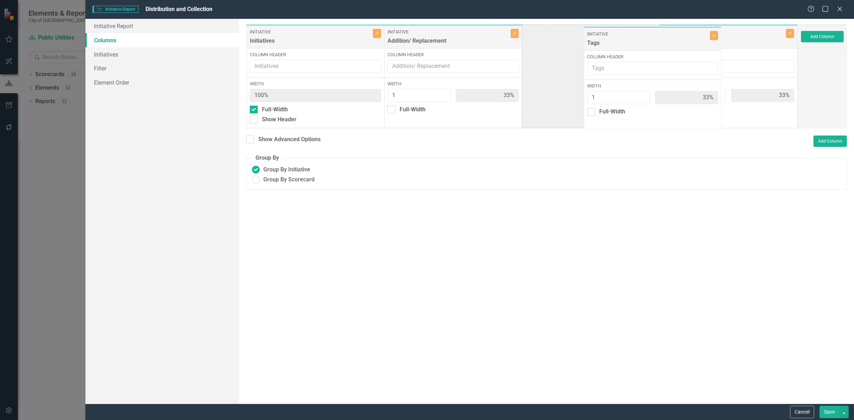
drag, startPoint x: 716, startPoint y: 45, endPoint x: 629, endPoint y: 42, distance: 88.0
click at [623, 48] on div "Initiative Initiatives Close Column Header Width 100% Full-Width Show Header In…" at bounding box center [522, 76] width 552 height 104
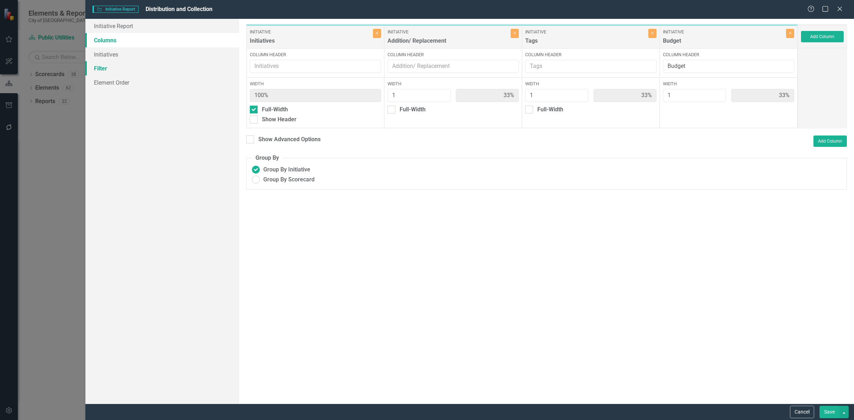
click at [181, 66] on link "Filter" at bounding box center [162, 68] width 154 height 14
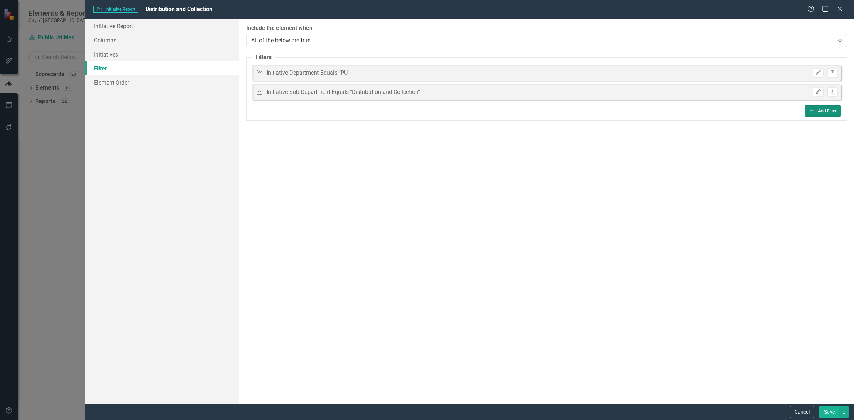
click at [833, 112] on button "Add Add Filter" at bounding box center [823, 110] width 37 height 11
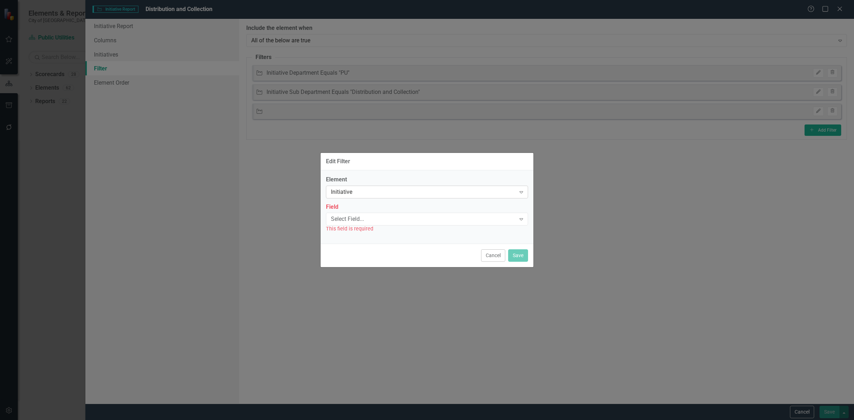
click at [368, 191] on div "Initiative" at bounding box center [423, 192] width 185 height 8
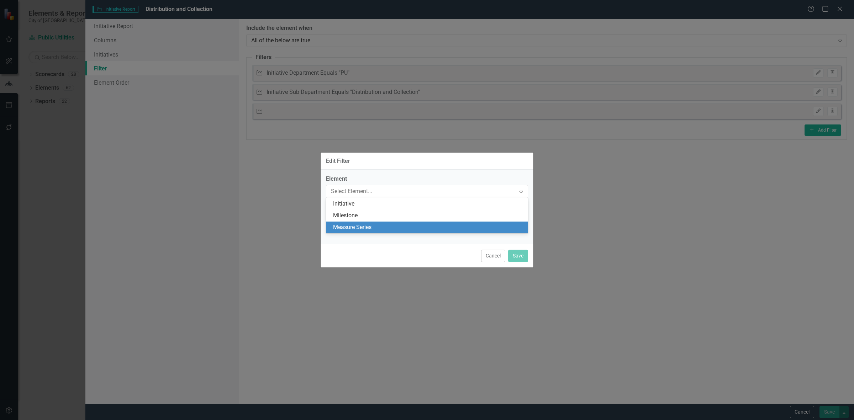
click at [360, 227] on div "Measure Series" at bounding box center [428, 228] width 191 height 8
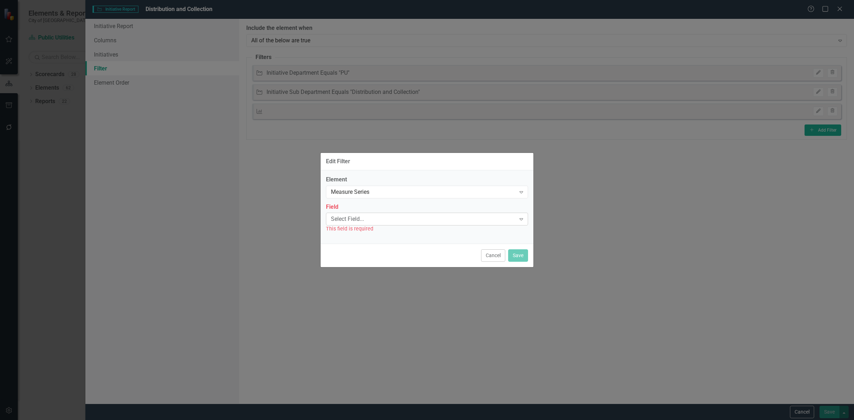
click at [360, 221] on div "Select Field..." at bounding box center [423, 219] width 185 height 8
click at [361, 232] on div "Name" at bounding box center [428, 231] width 191 height 8
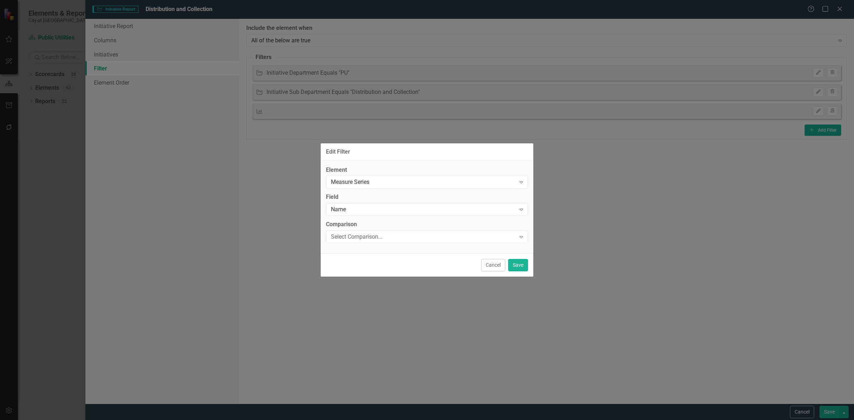
click at [361, 232] on div "Select Comparison... Expand" at bounding box center [427, 237] width 202 height 13
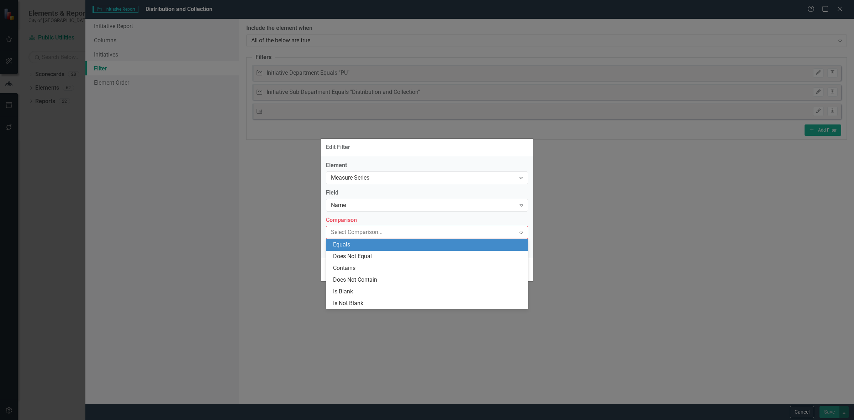
click at [362, 245] on div "Equals" at bounding box center [428, 245] width 191 height 8
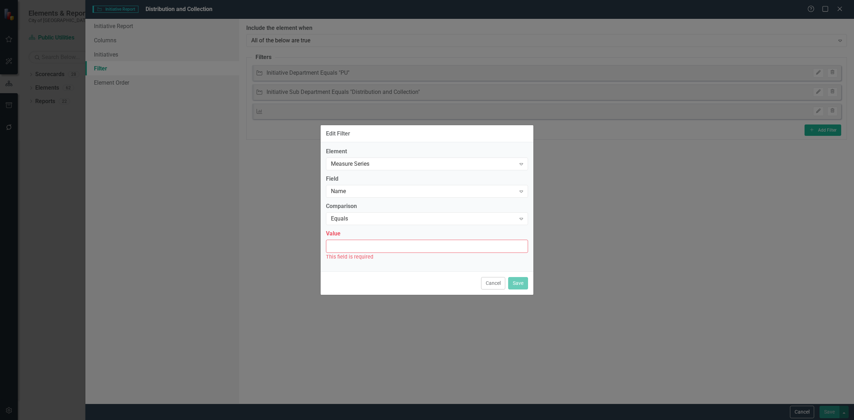
click at [362, 242] on input "Value" at bounding box center [427, 246] width 202 height 13
click at [363, 220] on div "Equals" at bounding box center [423, 219] width 185 height 8
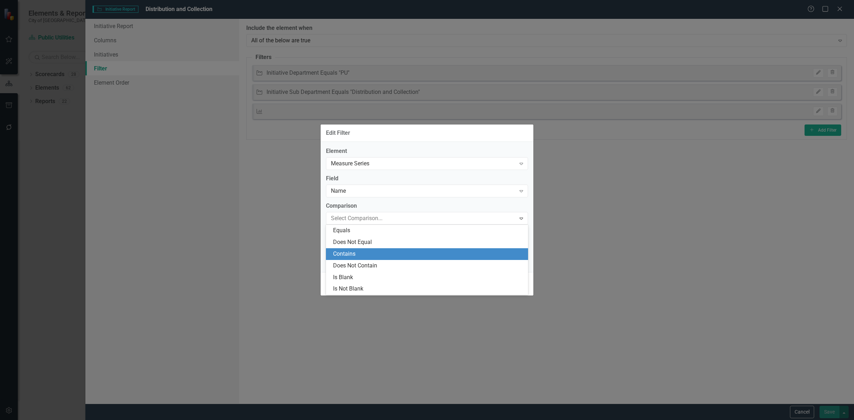
click at [360, 248] on div "Contains" at bounding box center [427, 254] width 202 height 12
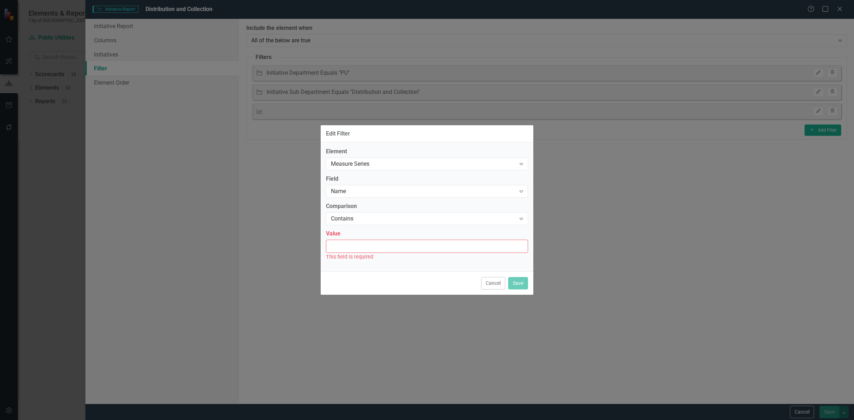
click at [358, 241] on input "Value" at bounding box center [427, 246] width 202 height 13
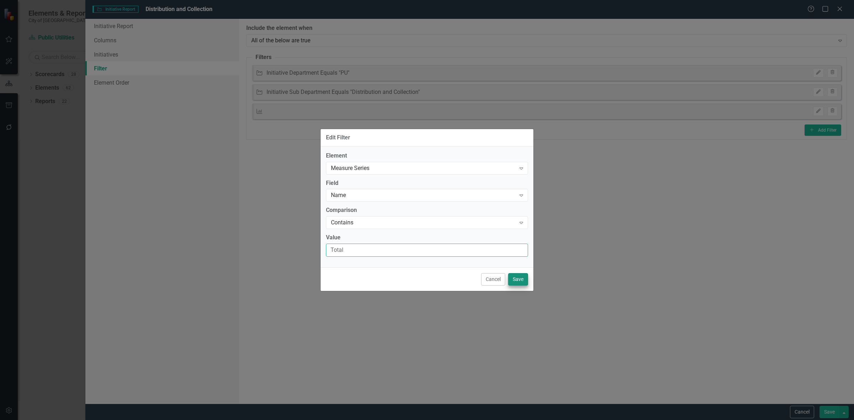
type input "Total"
drag, startPoint x: 520, startPoint y: 279, endPoint x: 522, endPoint y: 266, distance: 13.0
click at [520, 278] on button "Save" at bounding box center [518, 279] width 20 height 12
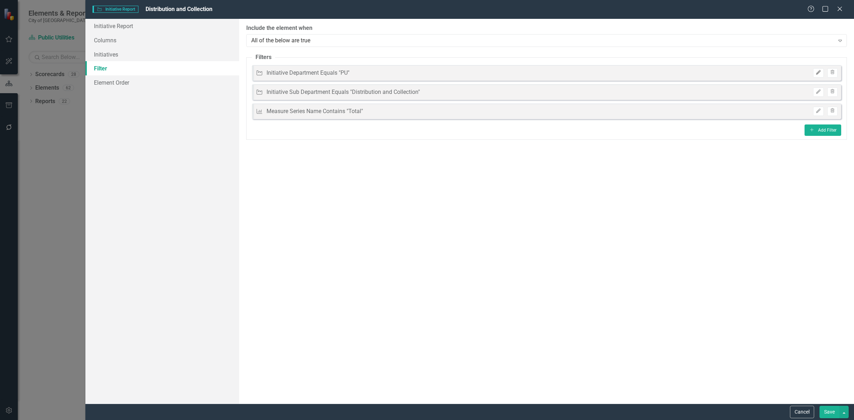
click at [819, 72] on icon "button" at bounding box center [818, 72] width 4 height 4
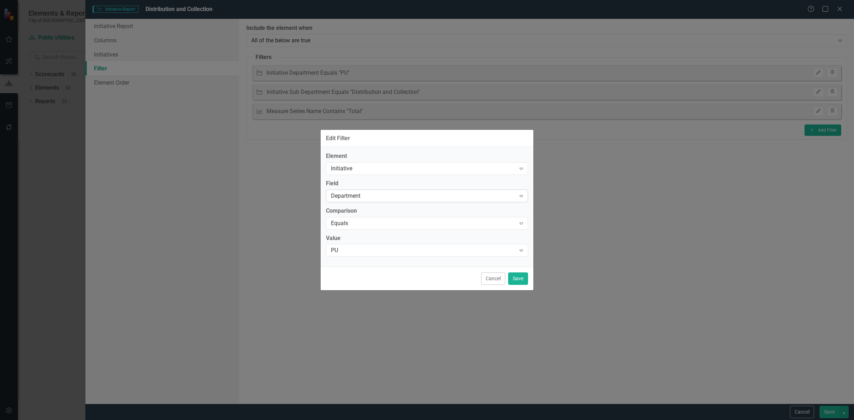
click at [352, 193] on div "Department" at bounding box center [423, 196] width 185 height 8
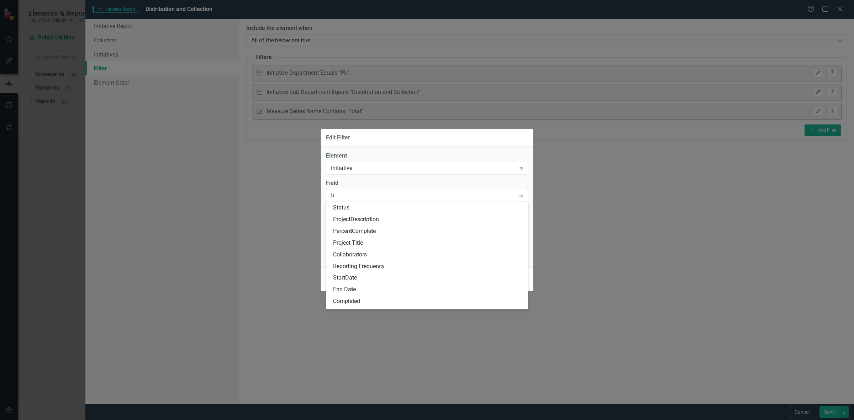
type input "tag"
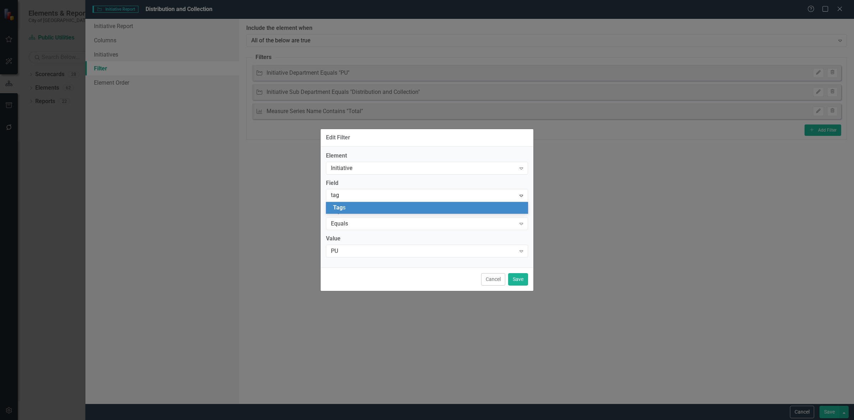
click at [353, 209] on div "Tag s" at bounding box center [428, 208] width 191 height 8
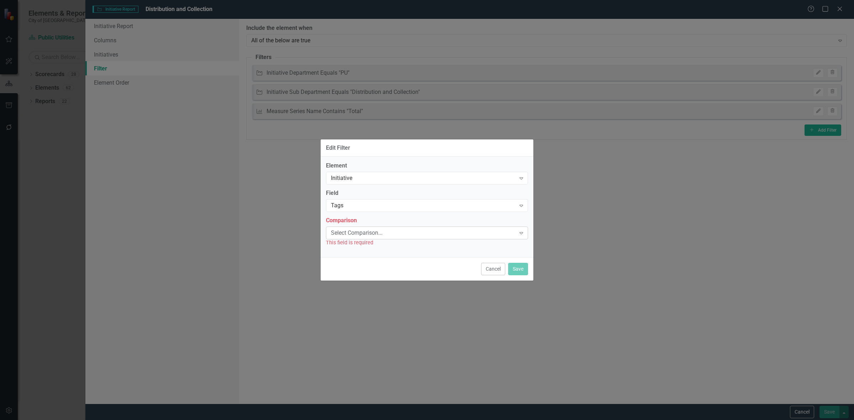
click at [355, 228] on div "Select Comparison... Expand" at bounding box center [427, 233] width 202 height 13
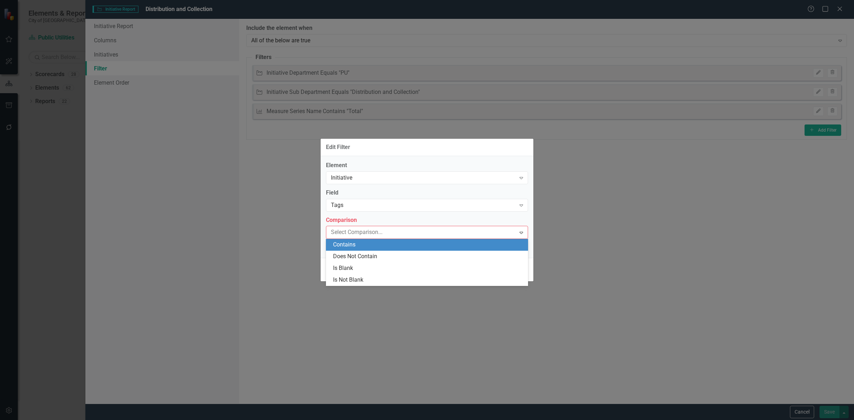
click at [356, 244] on div "Contains" at bounding box center [428, 245] width 191 height 8
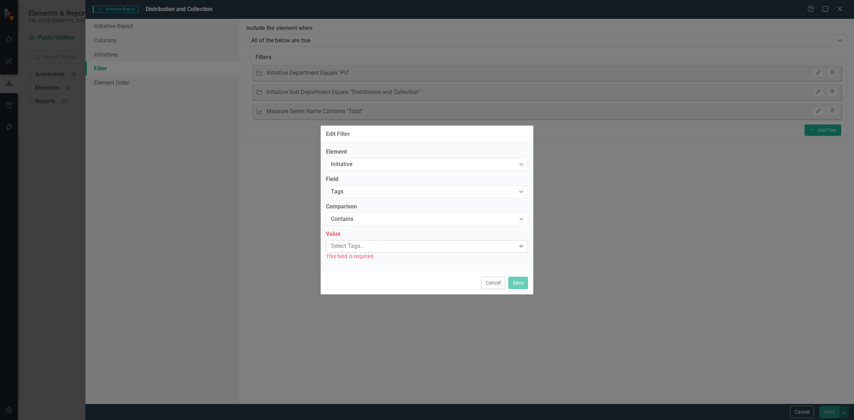
click at [358, 250] on div at bounding box center [422, 247] width 188 height 10
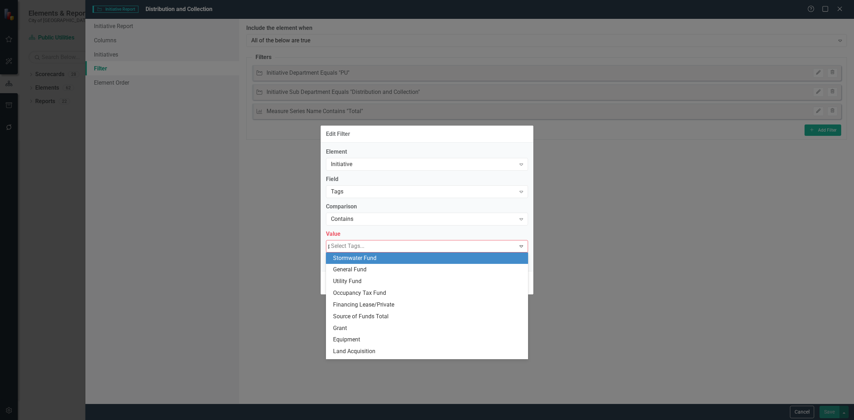
type input "pu"
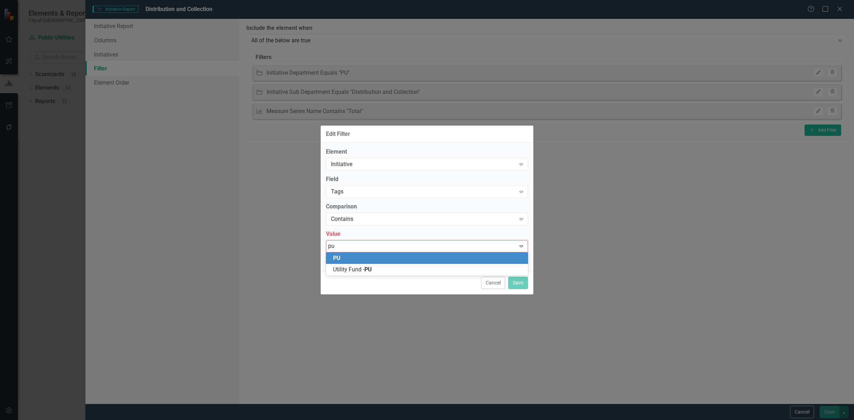
click at [368, 260] on div "PU" at bounding box center [428, 258] width 191 height 8
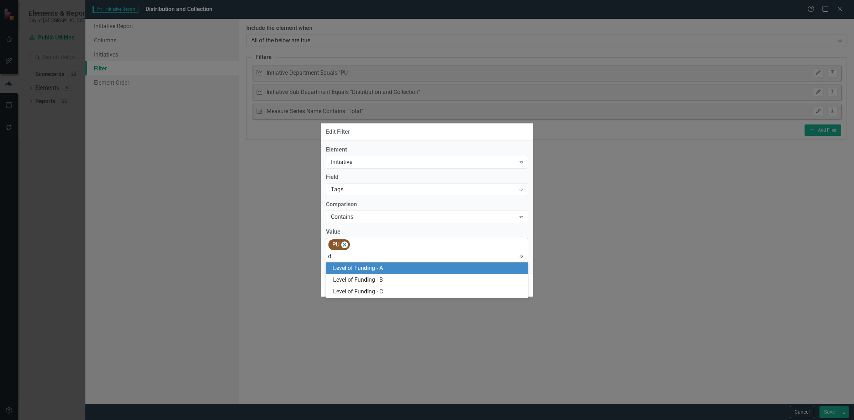
type input "d"
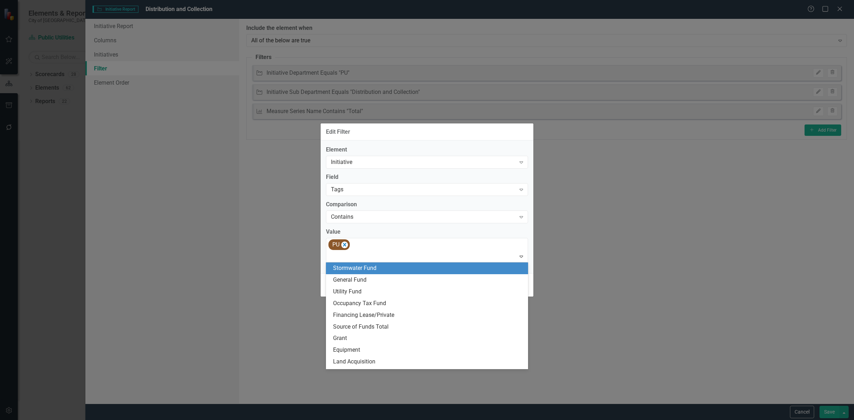
click at [623, 229] on div "Edit Filter Element Initiative Expand Field Tags Expand Comparison Contains Exp…" at bounding box center [427, 210] width 854 height 420
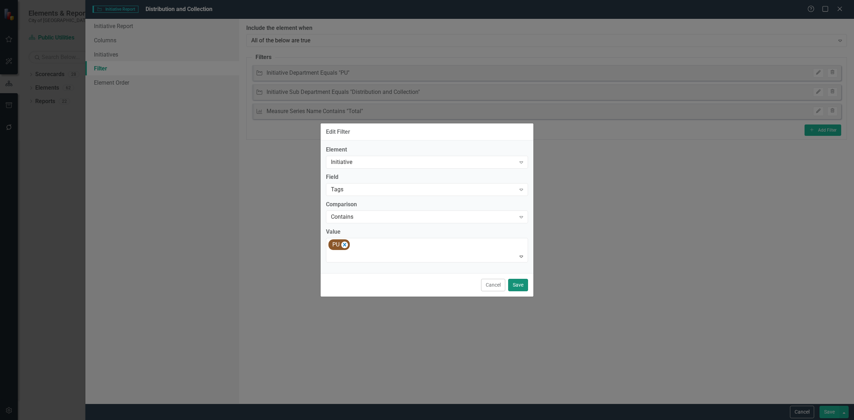
click at [515, 286] on button "Save" at bounding box center [518, 285] width 20 height 12
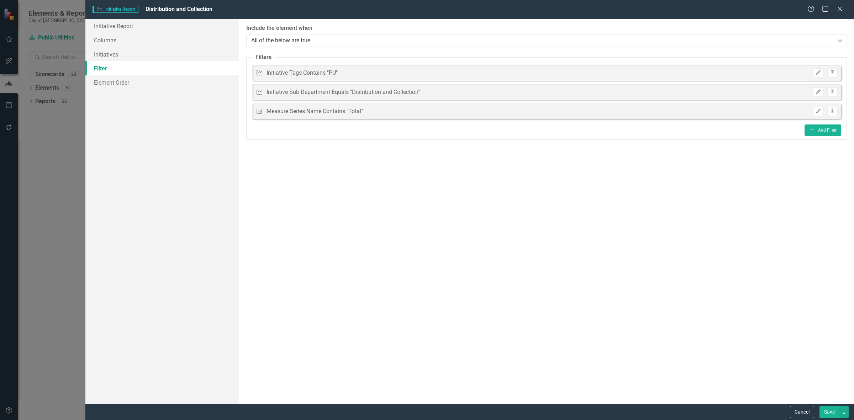
click at [828, 409] on button "Save" at bounding box center [830, 412] width 20 height 12
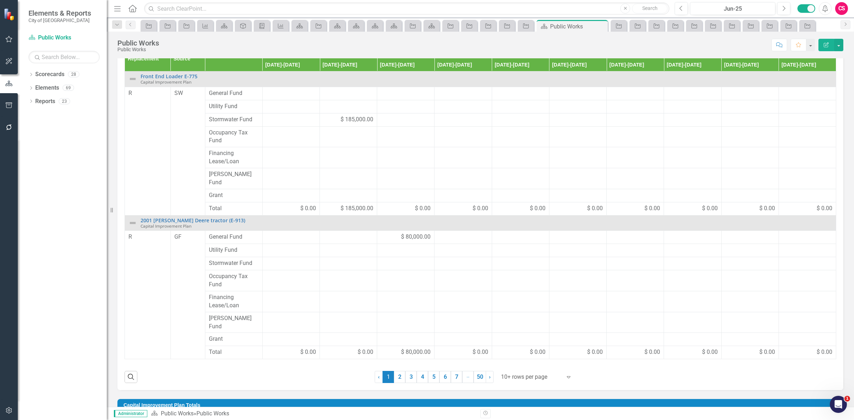
scroll to position [145, 0]
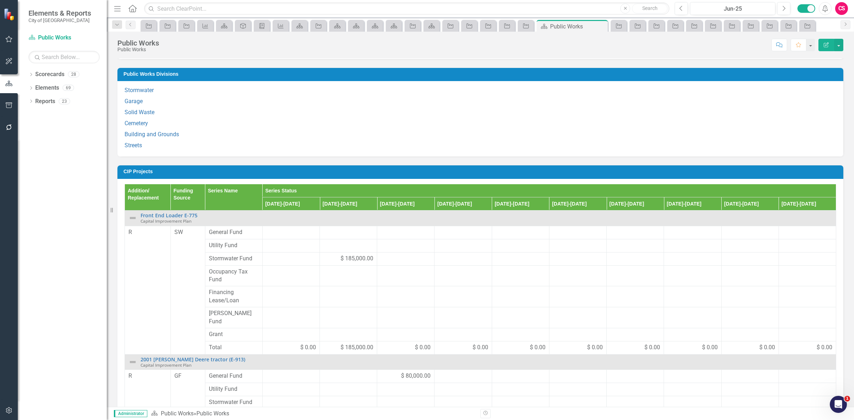
click at [488, 174] on h3 "CIP Projects" at bounding box center [482, 171] width 716 height 5
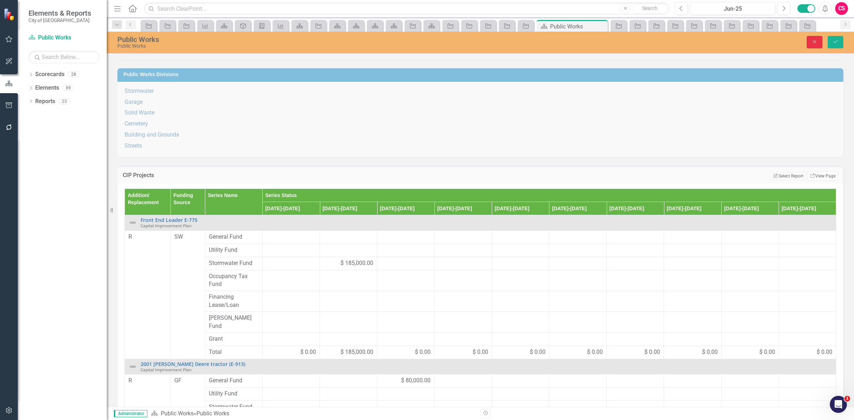
click at [812, 45] on button "Close" at bounding box center [815, 42] width 16 height 12
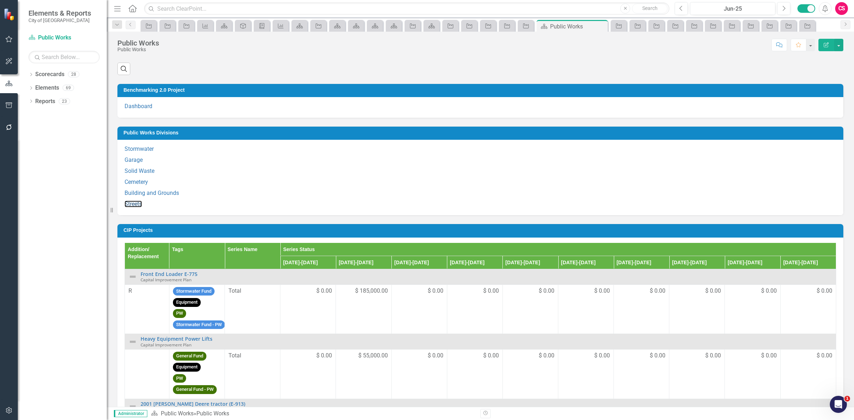
scroll to position [11, 0]
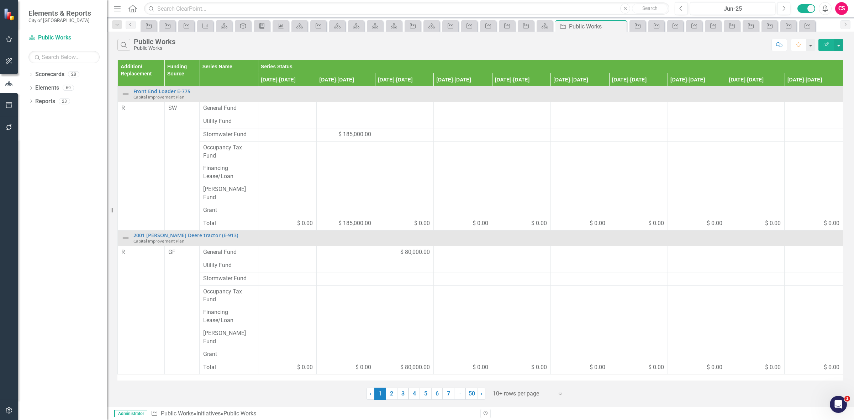
click at [823, 45] on icon "Edit Report" at bounding box center [826, 44] width 6 height 5
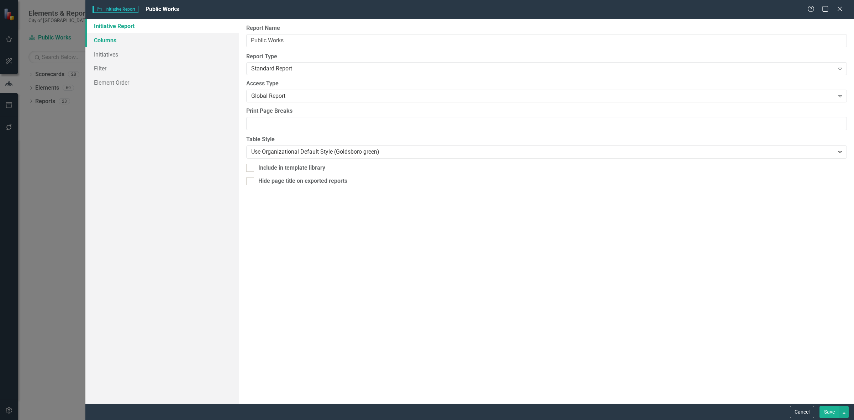
click at [190, 40] on link "Columns" at bounding box center [162, 40] width 154 height 14
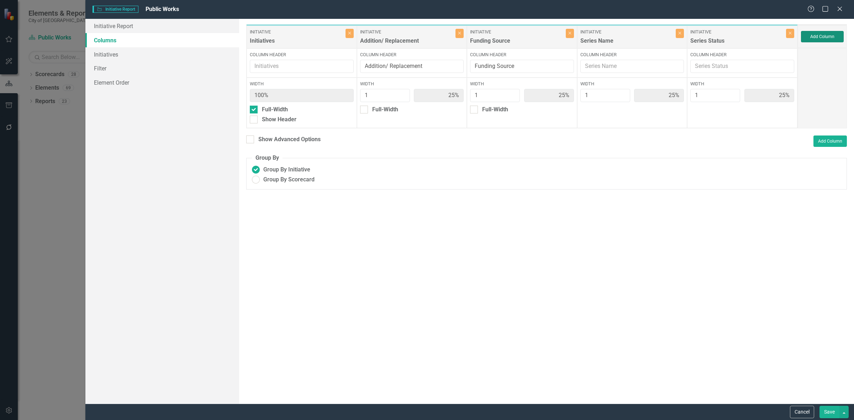
click at [808, 36] on button "Add Column" at bounding box center [822, 36] width 43 height 11
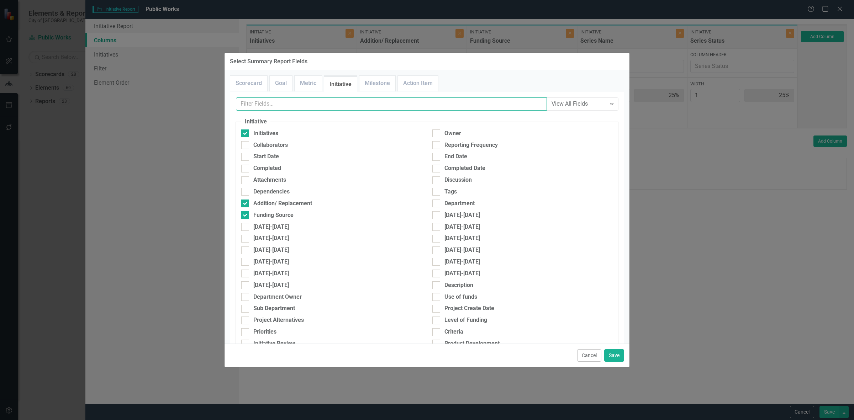
click at [296, 102] on input "text" at bounding box center [391, 104] width 311 height 13
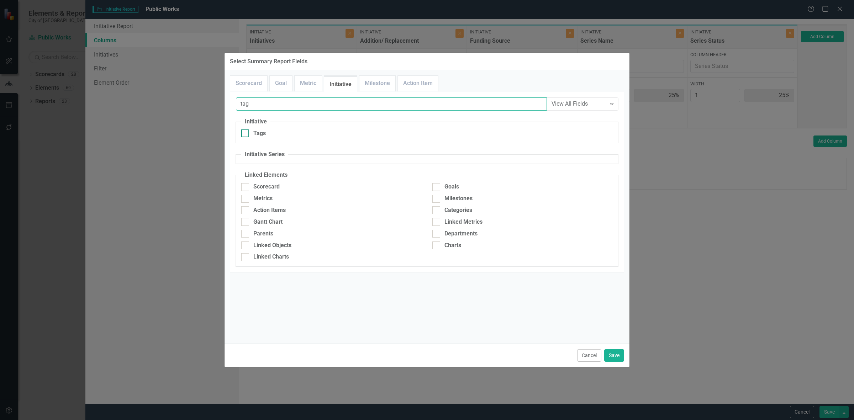
type input "tag"
click at [309, 134] on div "Tags" at bounding box center [331, 134] width 180 height 8
click at [246, 134] on input "Tags" at bounding box center [243, 132] width 5 height 5
checkbox input "true"
click at [614, 353] on button "Save" at bounding box center [614, 356] width 20 height 12
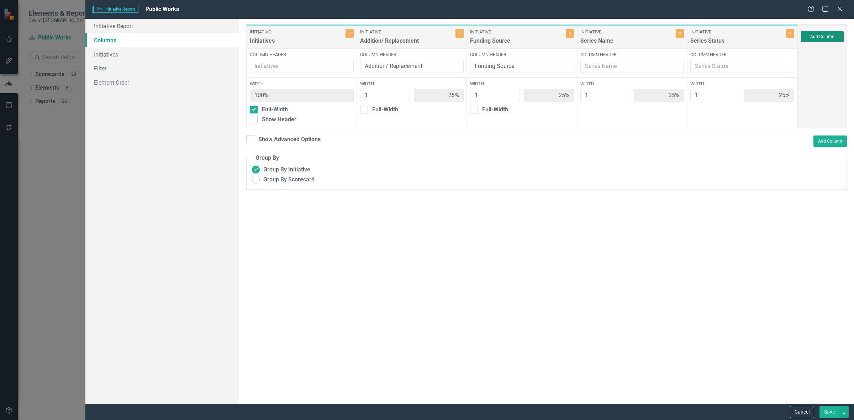
type input "20%"
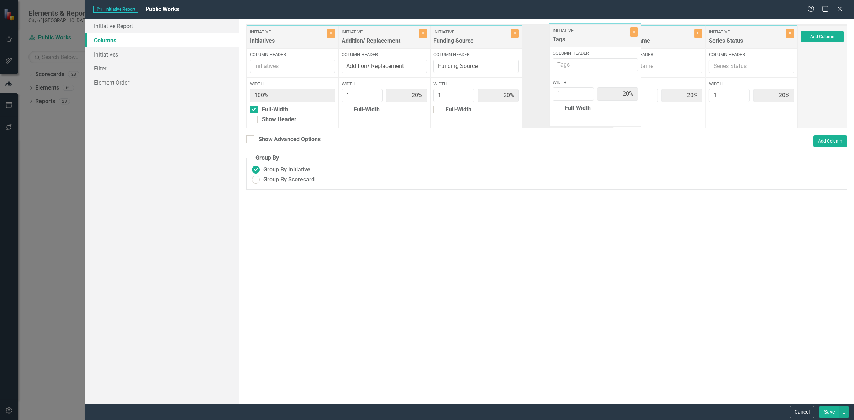
drag, startPoint x: 753, startPoint y: 43, endPoint x: 593, endPoint y: 39, distance: 160.2
click at [595, 40] on div "Initiative Initiatives Close Column Header Width 100% Full-Width Show Header In…" at bounding box center [522, 76] width 552 height 104
drag, startPoint x: 498, startPoint y: 69, endPoint x: 369, endPoint y: 74, distance: 128.9
click at [366, 77] on div "Initiative Initiatives Close Column Header Width 100% Full-Width Show Header In…" at bounding box center [522, 76] width 552 height 104
click at [514, 33] on icon "button" at bounding box center [515, 33] width 3 height 3
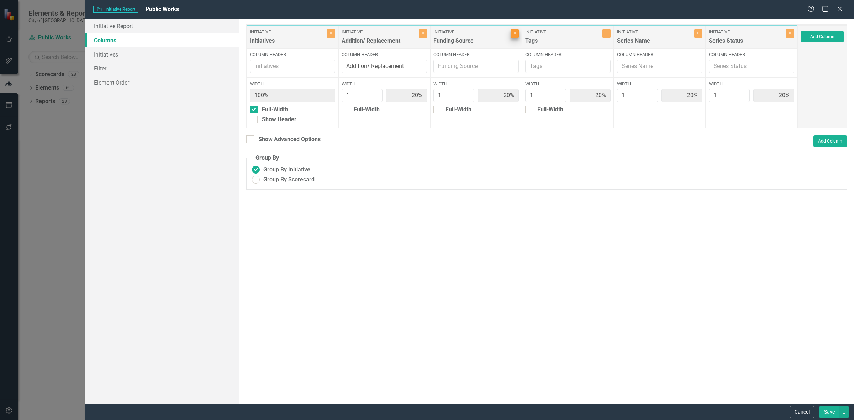
type input "25%"
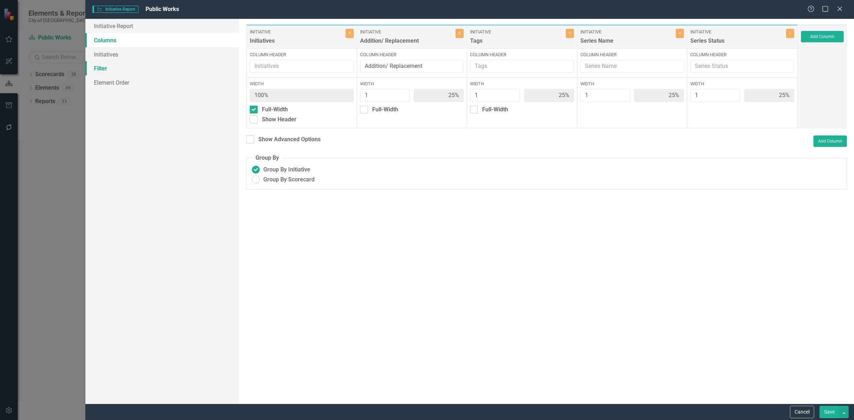
click at [158, 66] on link "Filter" at bounding box center [162, 68] width 154 height 14
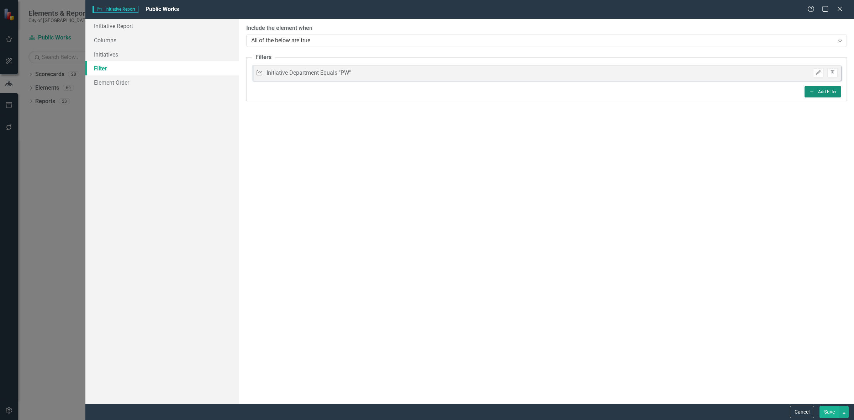
click at [810, 91] on icon "Add" at bounding box center [811, 91] width 5 height 4
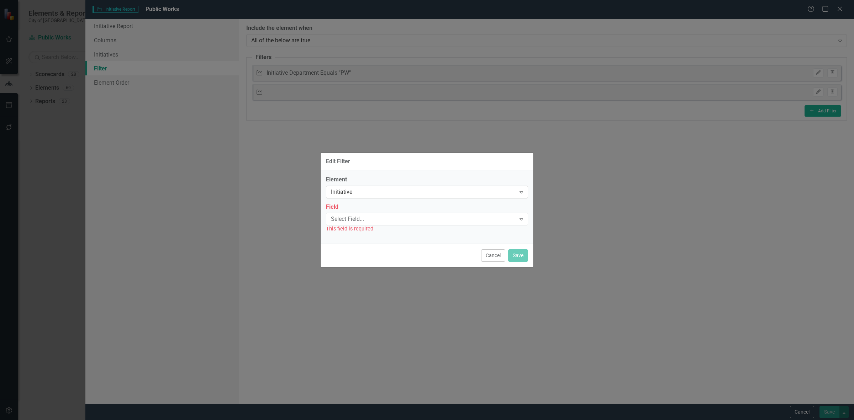
click at [350, 196] on div "Initiative" at bounding box center [423, 192] width 185 height 8
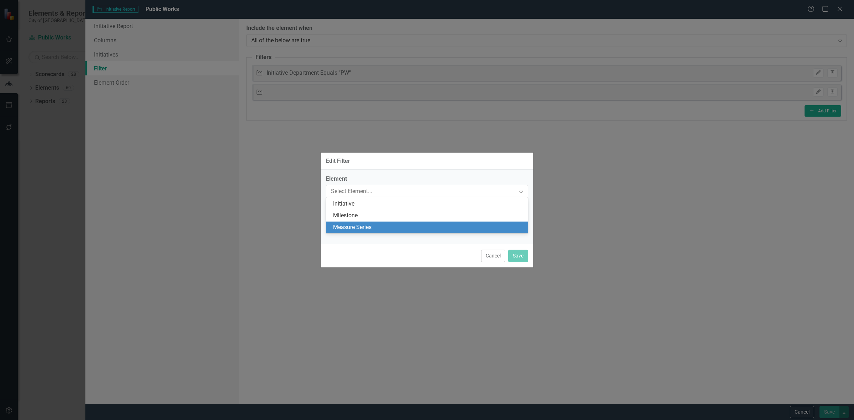
click at [359, 228] on div "Measure Series" at bounding box center [428, 228] width 191 height 8
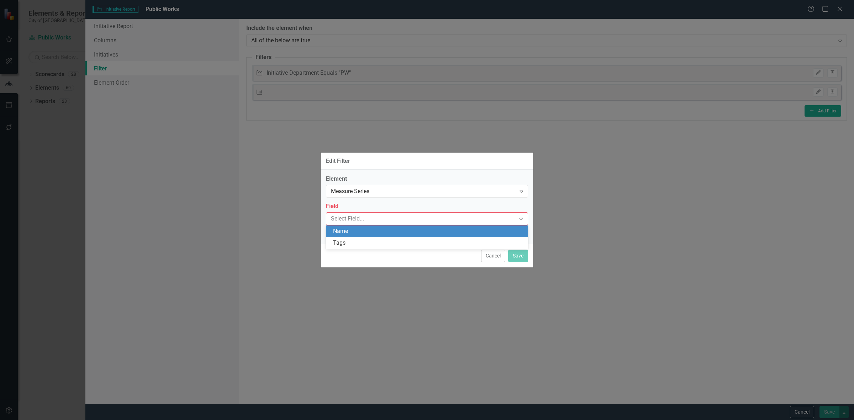
click at [352, 231] on div "Name" at bounding box center [428, 231] width 191 height 8
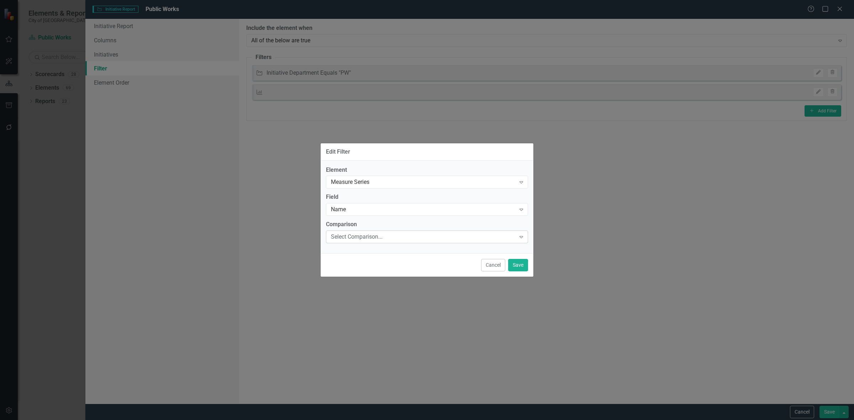
click at [353, 233] on div "Select Comparison..." at bounding box center [423, 237] width 185 height 8
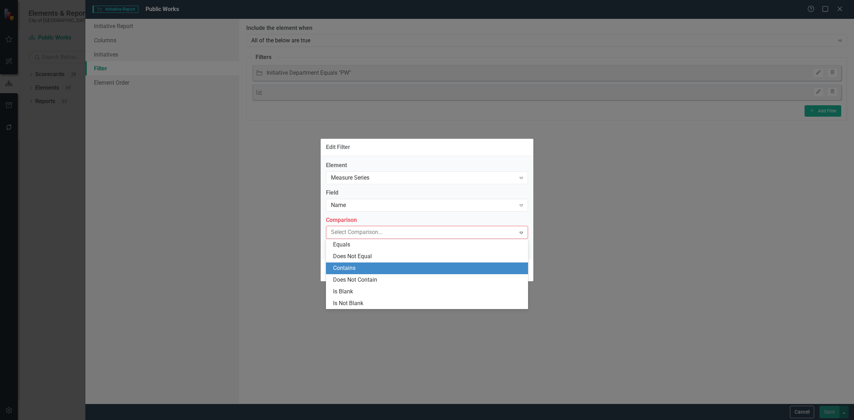
click at [356, 266] on div "Contains" at bounding box center [428, 268] width 191 height 8
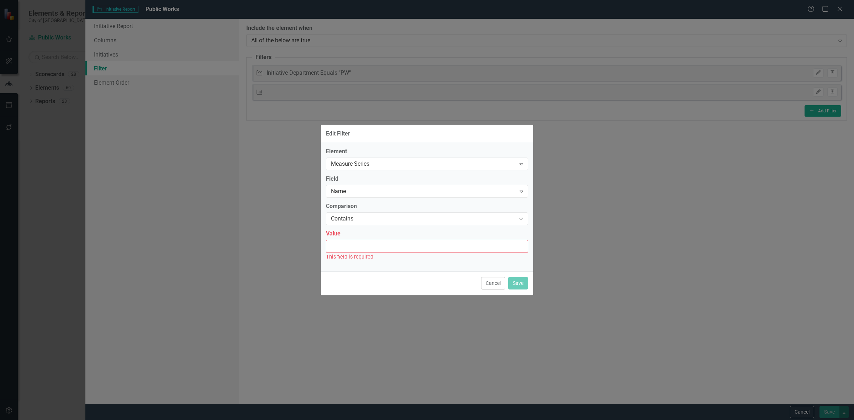
click at [350, 246] on input "Value" at bounding box center [427, 246] width 202 height 13
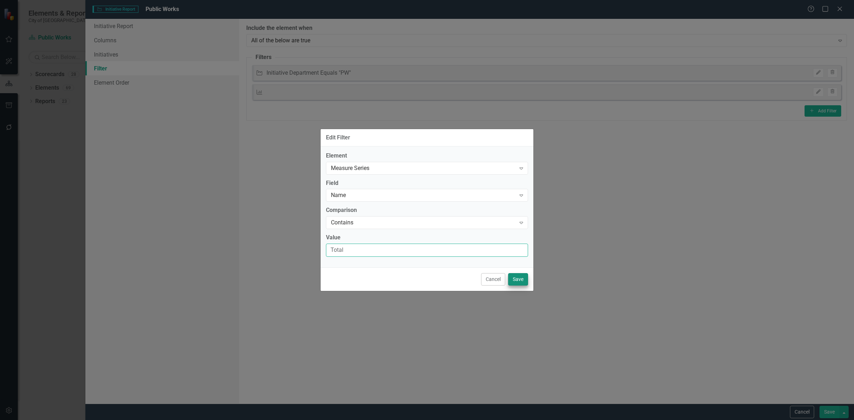
type input "Total"
click at [521, 277] on button "Save" at bounding box center [518, 279] width 20 height 12
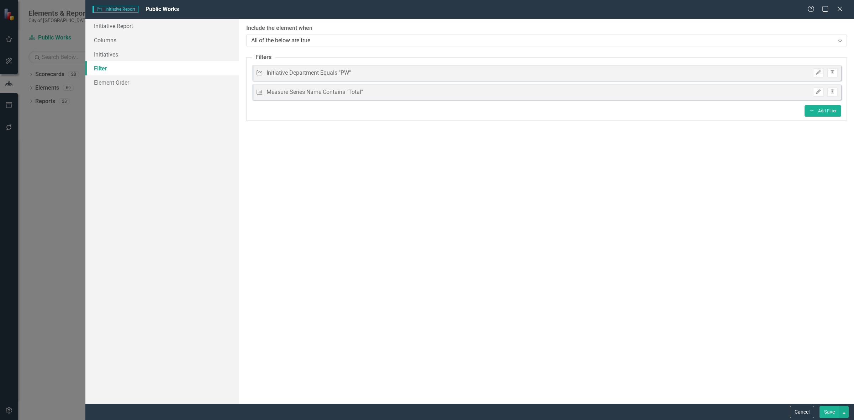
click at [823, 411] on button "Save" at bounding box center [830, 412] width 20 height 12
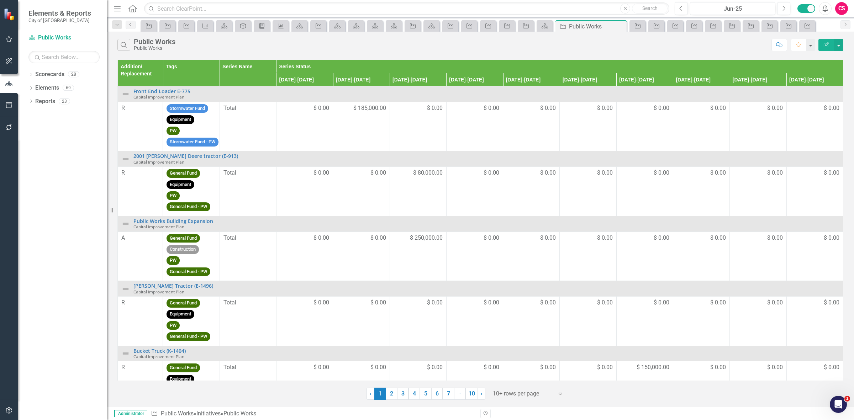
click at [823, 42] on button "Edit Report" at bounding box center [827, 45] width 16 height 12
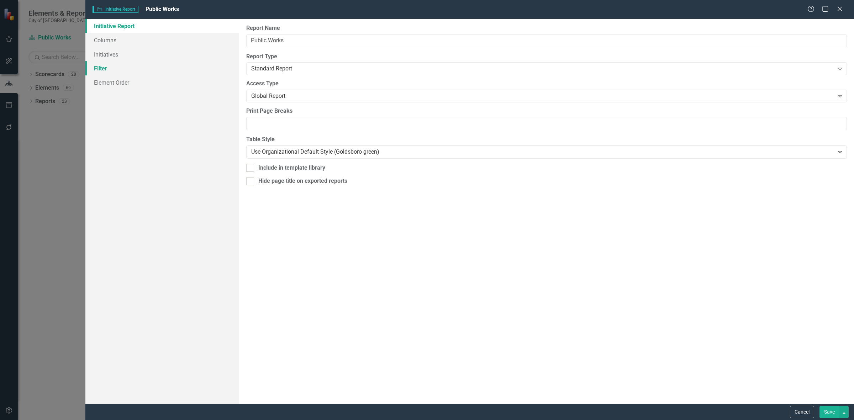
click at [153, 62] on link "Filter" at bounding box center [162, 68] width 154 height 14
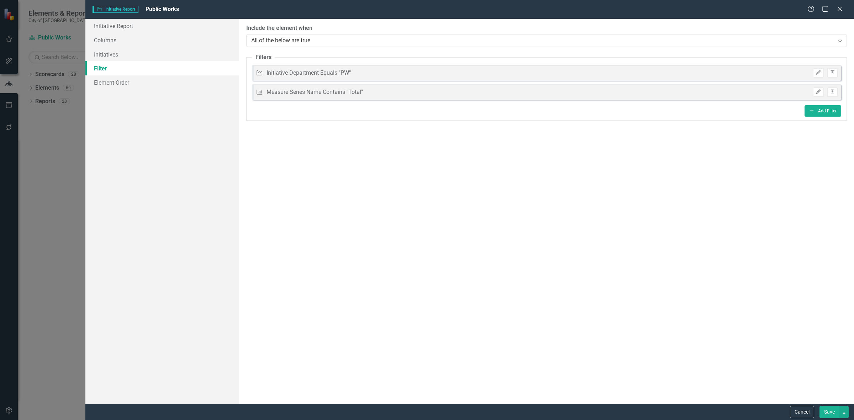
click at [811, 75] on div "Edit Trash" at bounding box center [824, 72] width 28 height 9
click at [816, 72] on icon "Edit" at bounding box center [818, 72] width 5 height 4
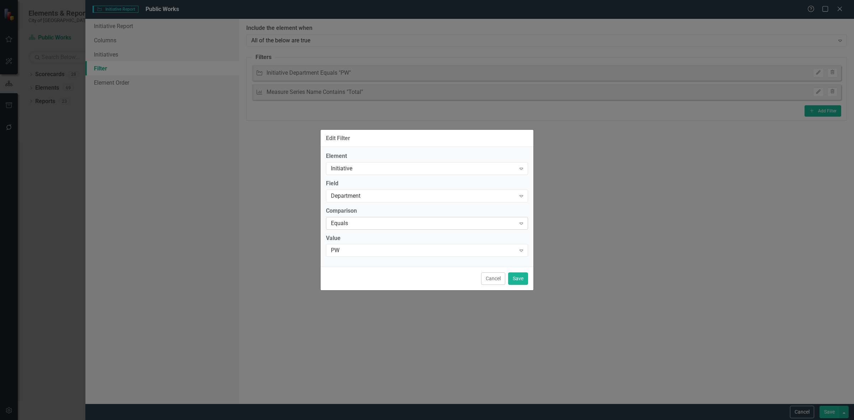
click at [350, 224] on div "Equals" at bounding box center [423, 223] width 185 height 8
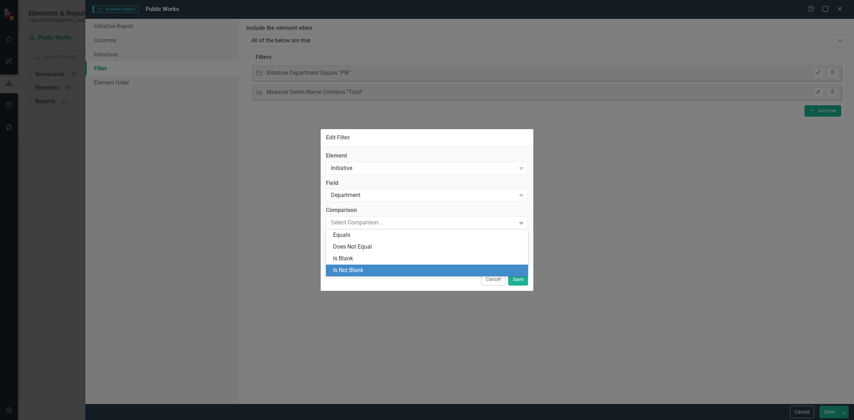
click at [495, 281] on button "Cancel" at bounding box center [493, 279] width 24 height 12
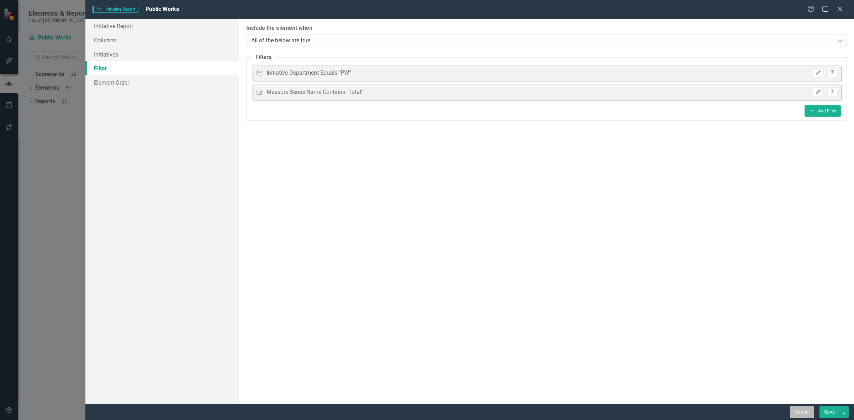
click at [802, 410] on button "Cancel" at bounding box center [802, 412] width 24 height 12
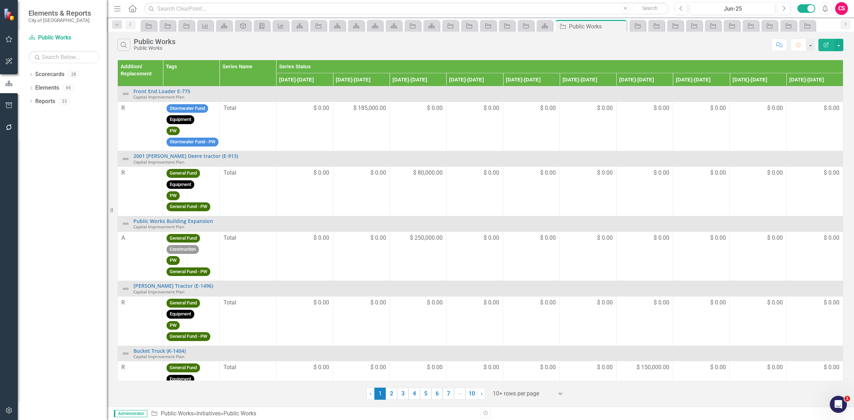
click at [828, 43] on icon "Edit Report" at bounding box center [826, 44] width 6 height 5
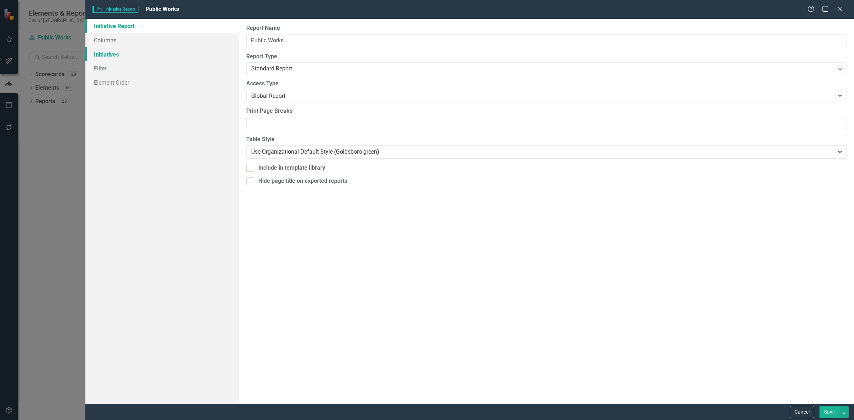
click at [161, 61] on link "Initiatives" at bounding box center [162, 54] width 154 height 14
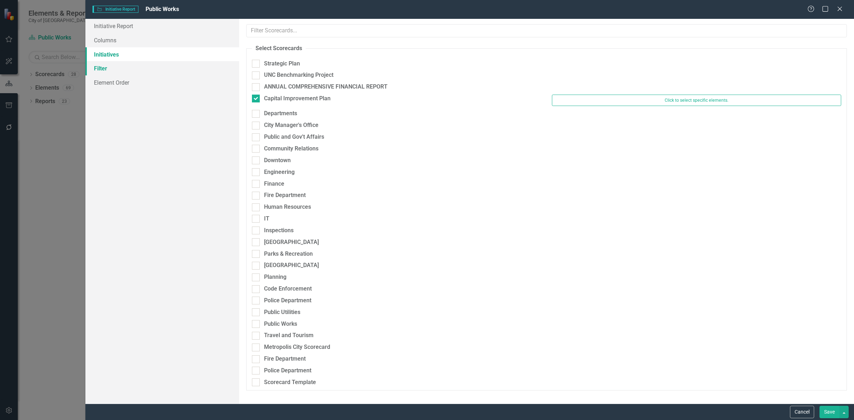
click at [156, 66] on link "Filter" at bounding box center [162, 68] width 154 height 14
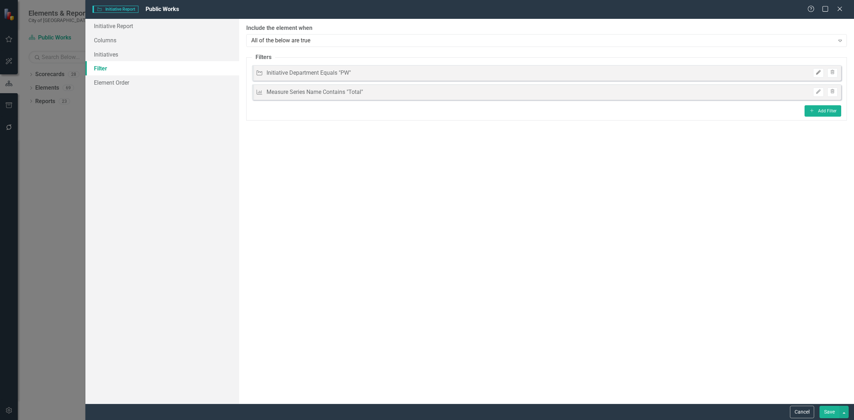
click at [821, 72] on button "Edit" at bounding box center [818, 72] width 10 height 9
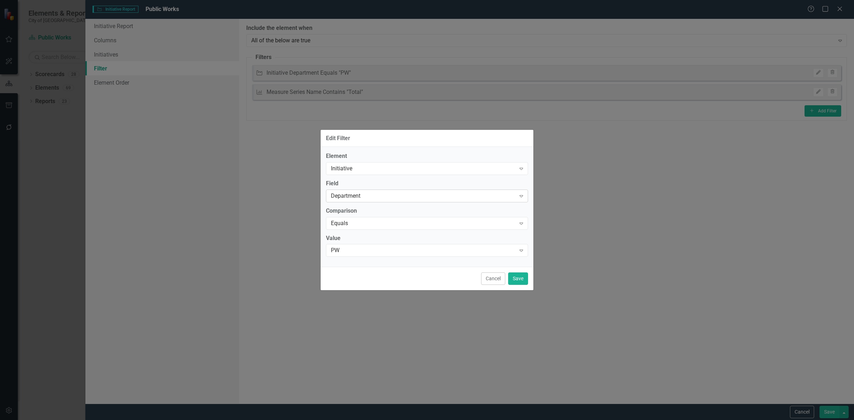
click at [354, 195] on div "Department" at bounding box center [423, 196] width 185 height 8
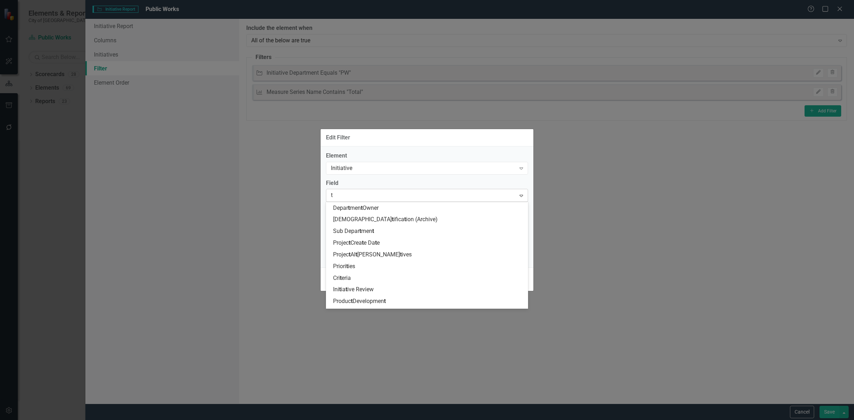
scroll to position [187, 0]
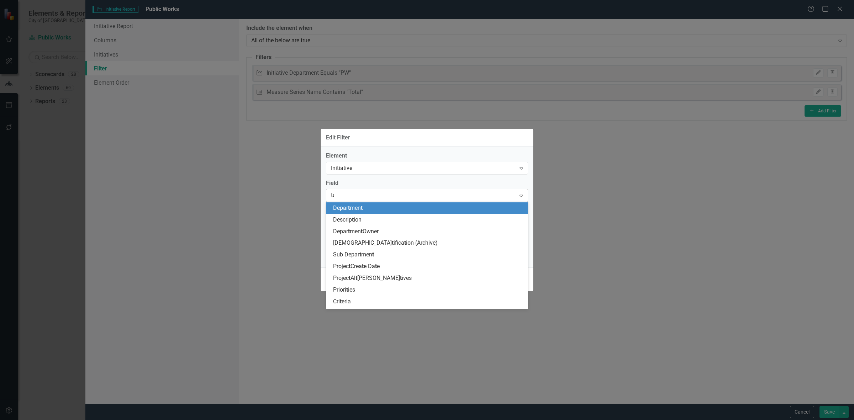
type input "tag"
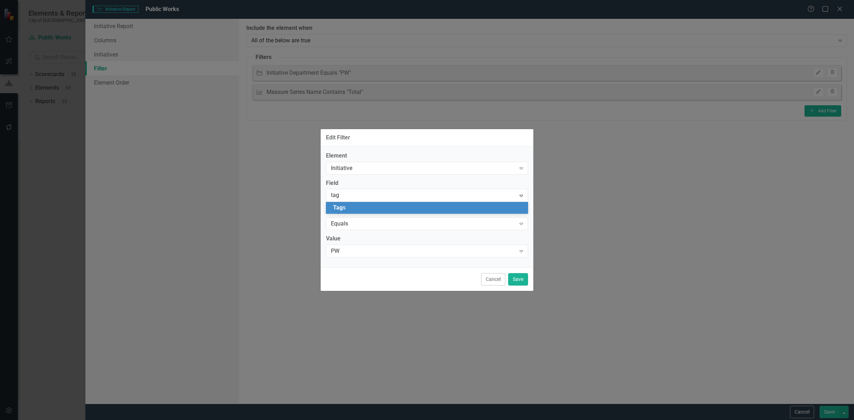
click at [356, 206] on div "Tag s" at bounding box center [428, 208] width 191 height 8
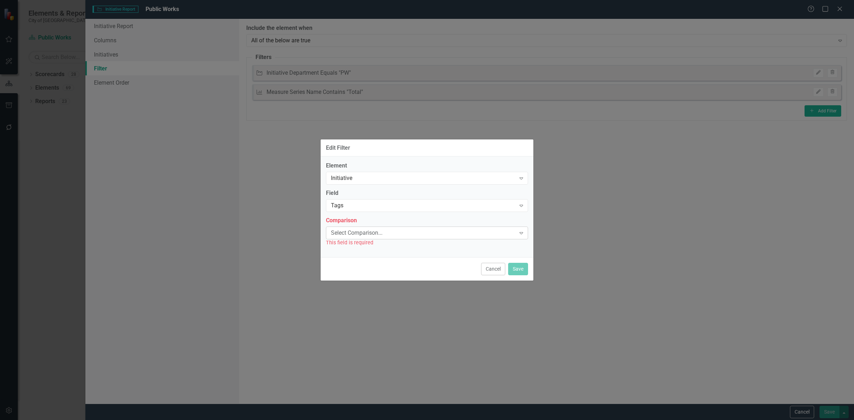
click at [360, 236] on div "Select Comparison..." at bounding box center [423, 233] width 185 height 8
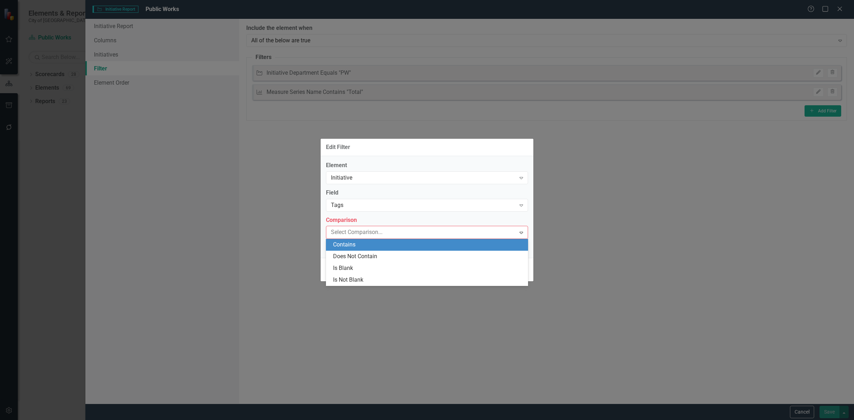
click at [358, 244] on div "Contains" at bounding box center [428, 245] width 191 height 8
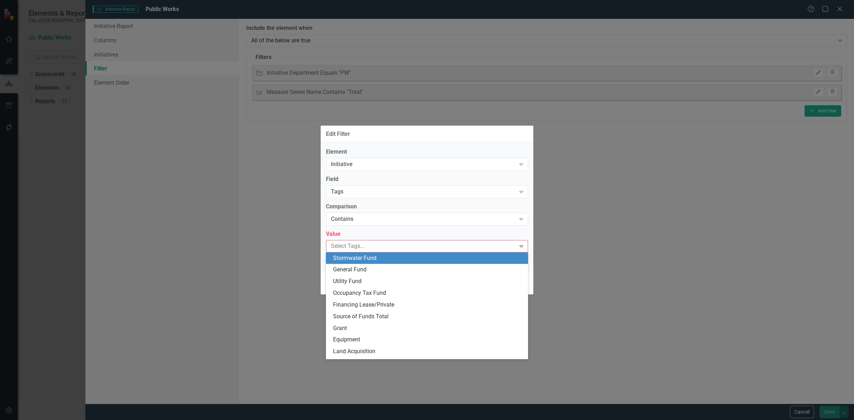
click at [361, 250] on div at bounding box center [422, 247] width 188 height 10
type input "pw"
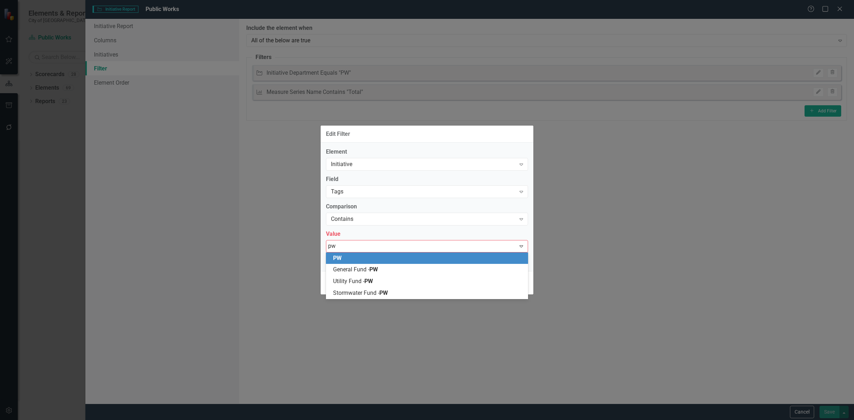
click at [374, 257] on div "PW" at bounding box center [428, 258] width 191 height 8
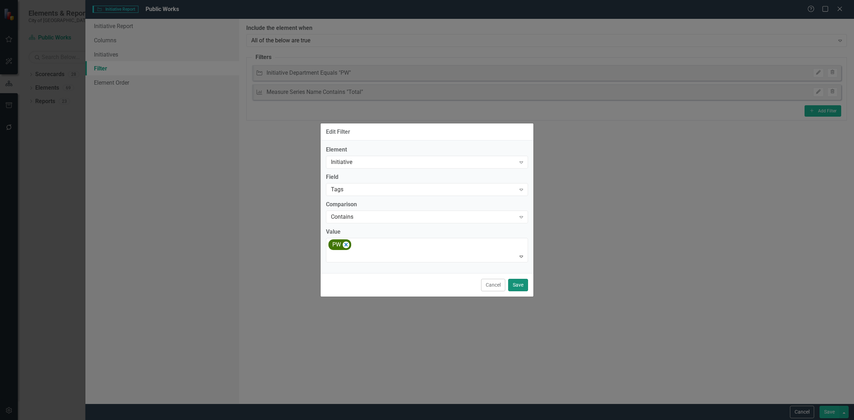
click at [523, 289] on button "Save" at bounding box center [518, 285] width 20 height 12
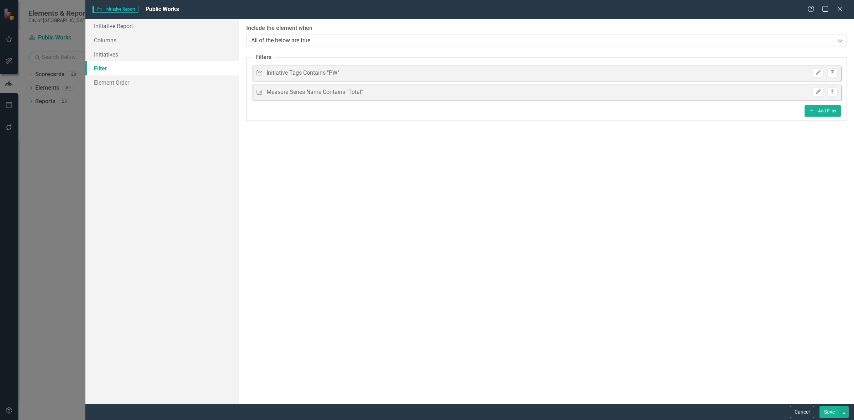
click at [826, 413] on button "Save" at bounding box center [830, 412] width 20 height 12
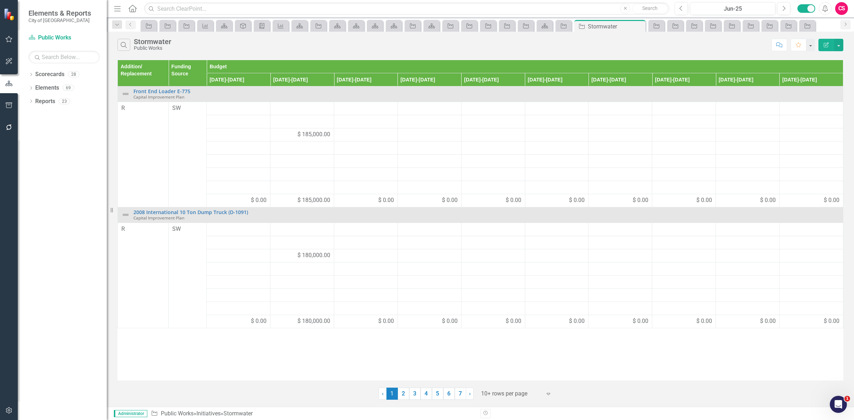
click at [824, 47] on button "Edit Report" at bounding box center [827, 45] width 16 height 12
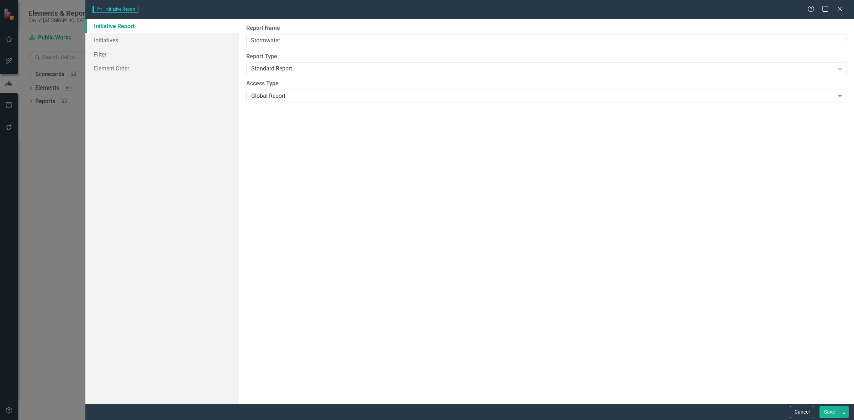
type input "Stormwater"
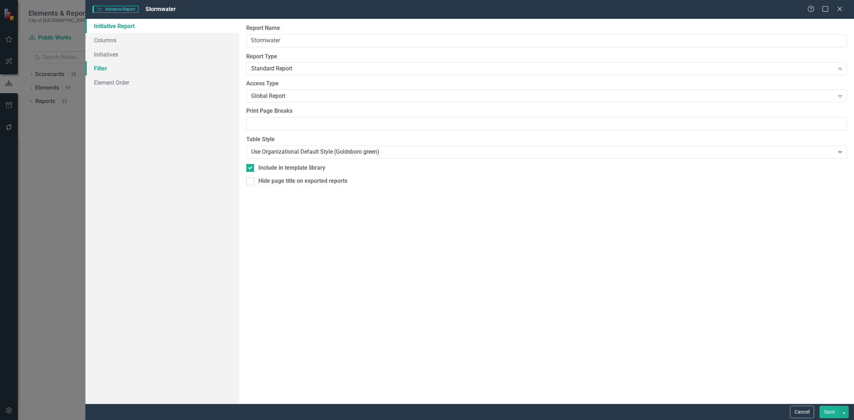
click at [176, 63] on link "Filter" at bounding box center [162, 68] width 154 height 14
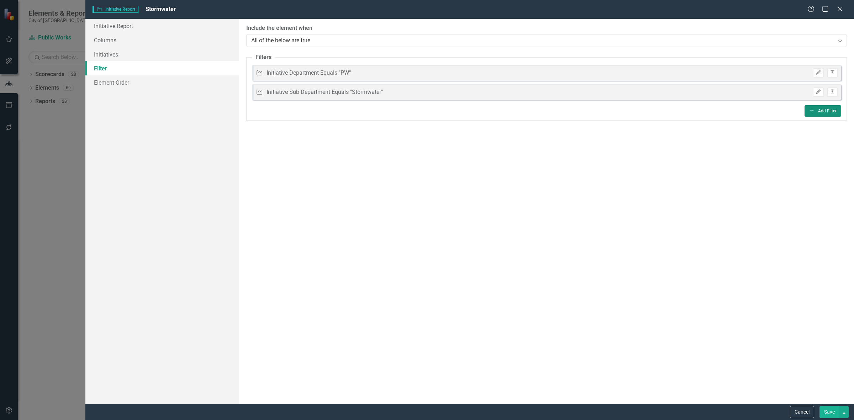
click at [817, 114] on button "Add Add Filter" at bounding box center [823, 110] width 37 height 11
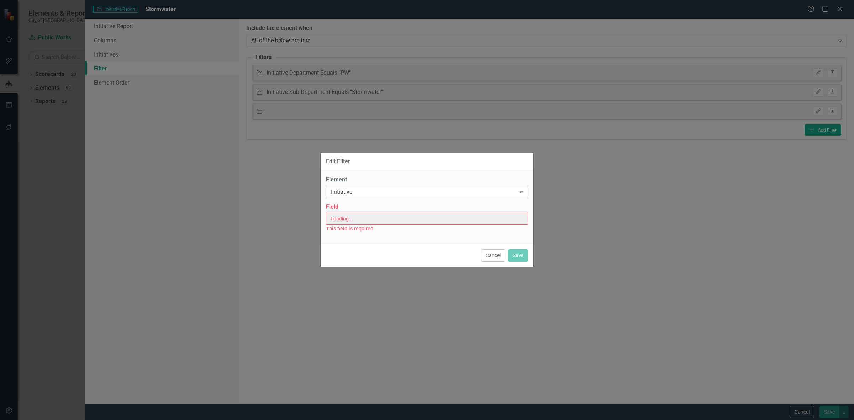
click at [387, 196] on div "Initiative Expand" at bounding box center [427, 192] width 202 height 13
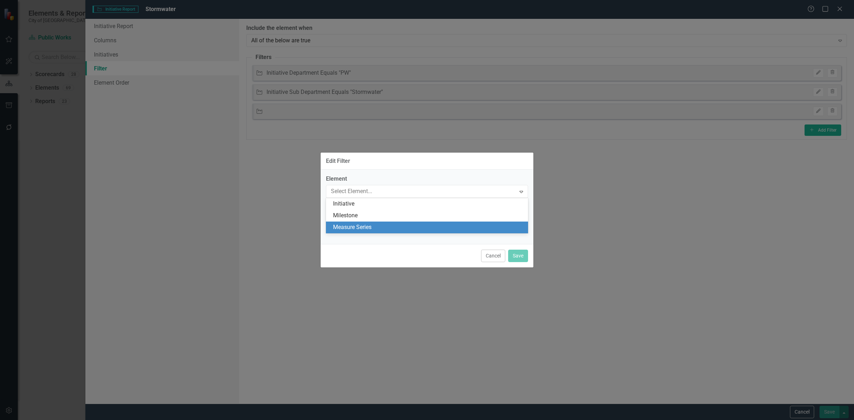
click at [369, 229] on div "Measure Series" at bounding box center [428, 228] width 191 height 8
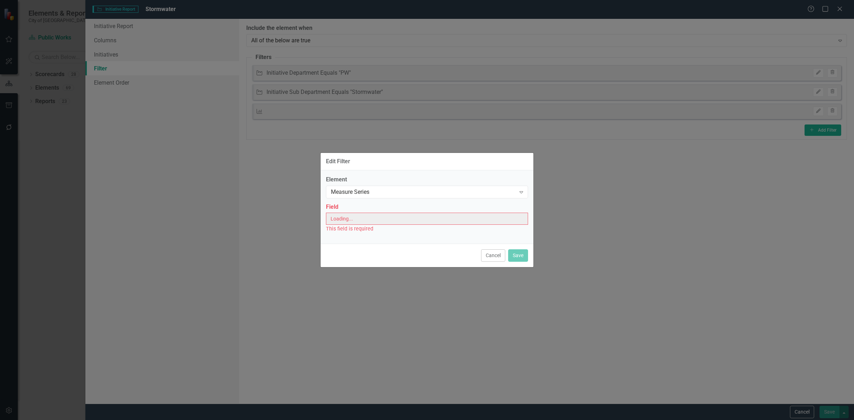
click at [367, 227] on div "This field is required" at bounding box center [427, 229] width 202 height 8
click at [364, 223] on div "Select Field..." at bounding box center [423, 219] width 185 height 8
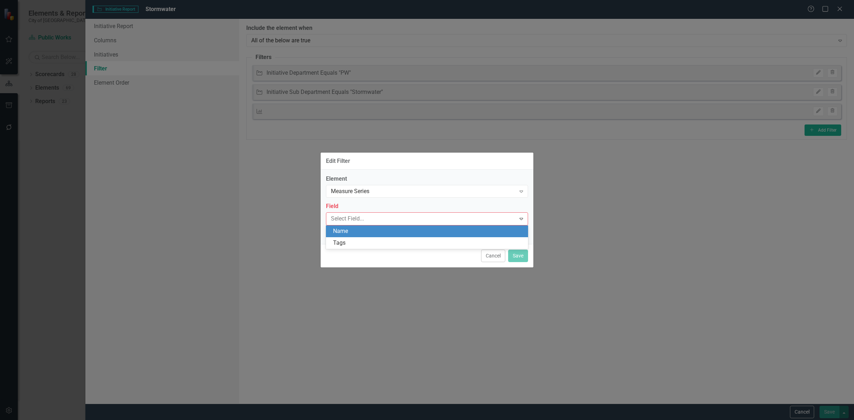
click at [367, 232] on div "Name" at bounding box center [428, 231] width 191 height 8
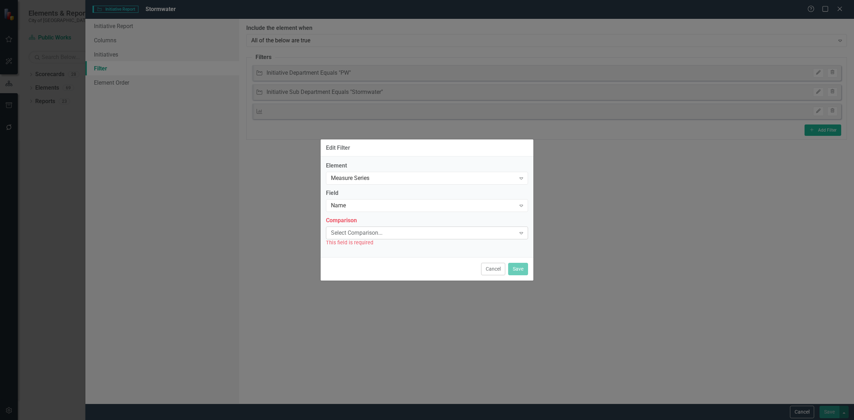
click at [364, 229] on div "Select Comparison..." at bounding box center [423, 233] width 185 height 8
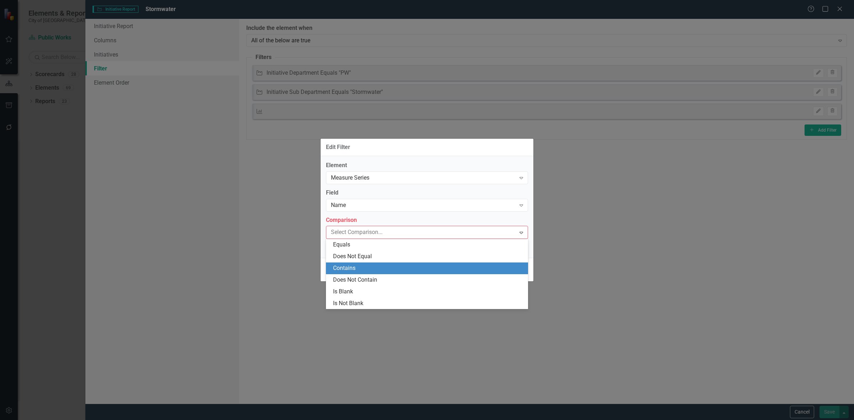
click at [371, 263] on div "Contains" at bounding box center [427, 269] width 202 height 12
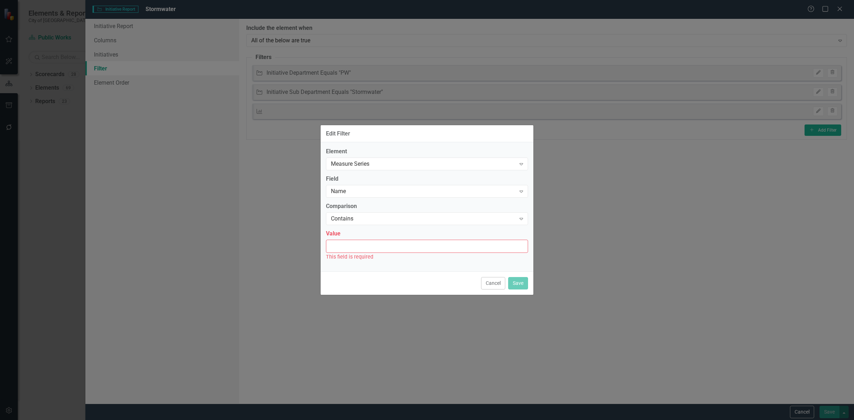
click at [362, 250] on input "Value" at bounding box center [427, 246] width 202 height 13
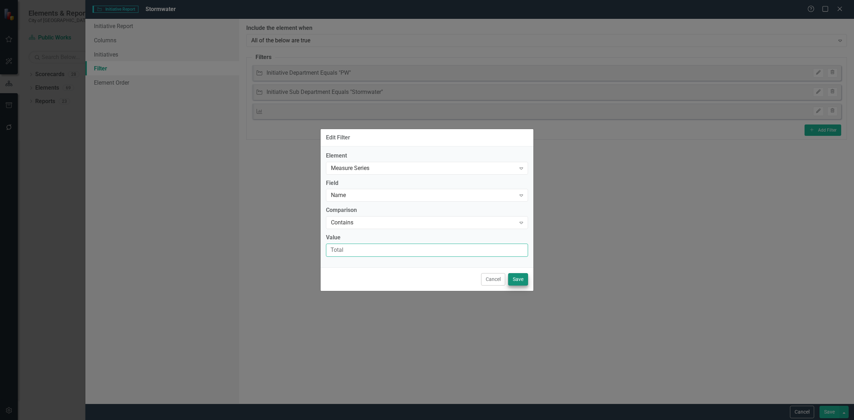
type input "Total"
click at [518, 278] on button "Save" at bounding box center [518, 279] width 20 height 12
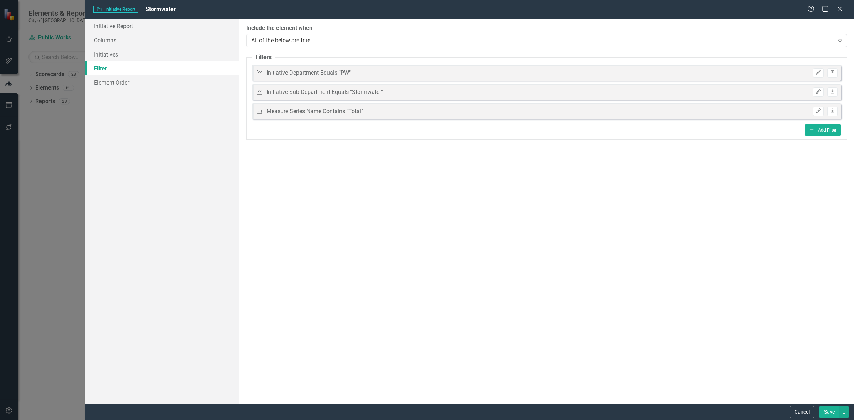
click at [826, 410] on button "Save" at bounding box center [830, 412] width 20 height 12
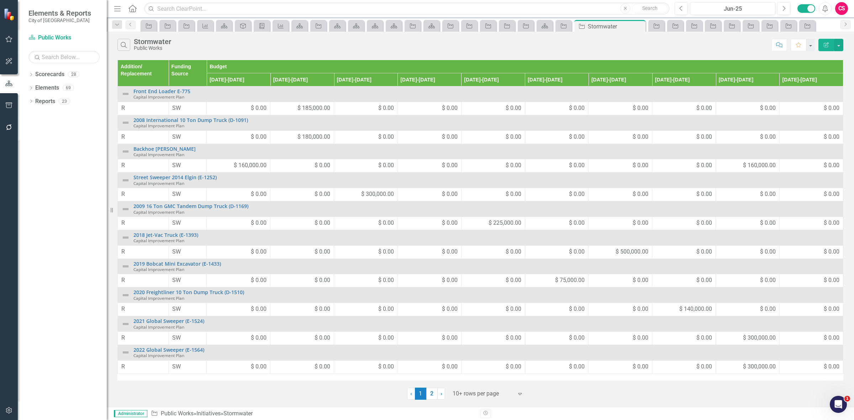
click at [819, 46] on button "Edit Report" at bounding box center [827, 45] width 16 height 12
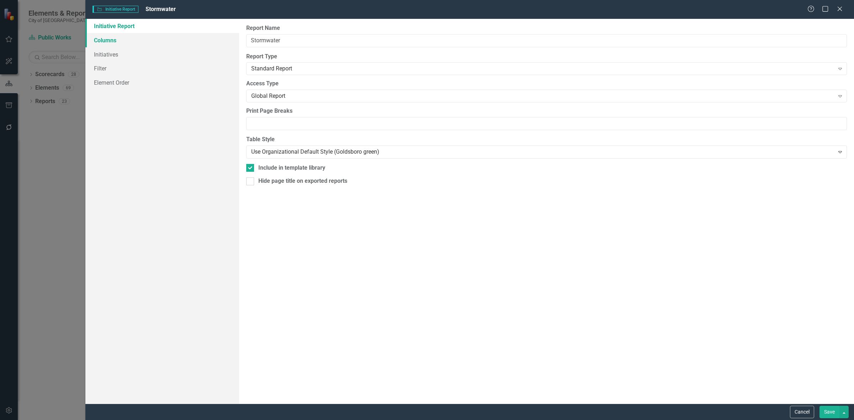
click at [154, 38] on link "Columns" at bounding box center [162, 40] width 154 height 14
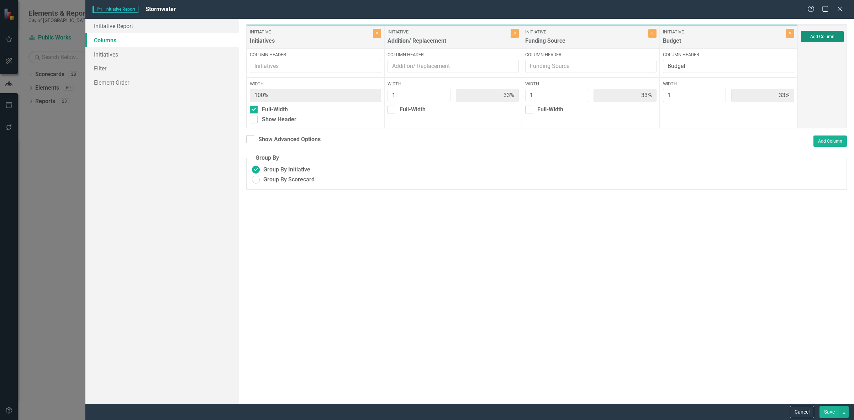
click at [819, 36] on button "Add Column" at bounding box center [822, 36] width 43 height 11
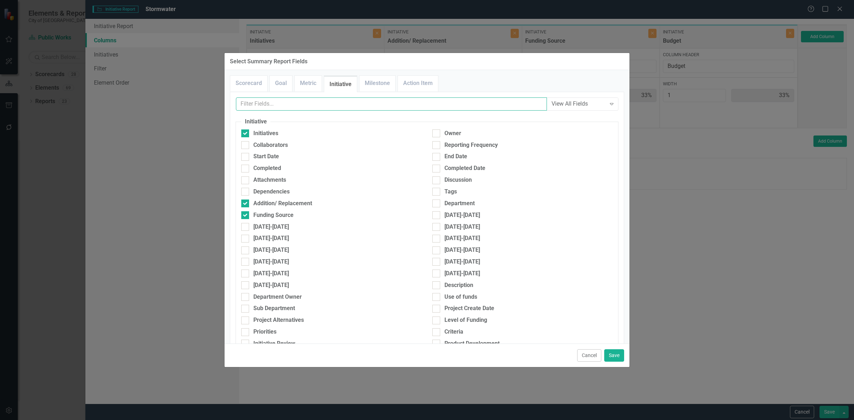
click at [319, 109] on input "text" at bounding box center [391, 104] width 311 height 13
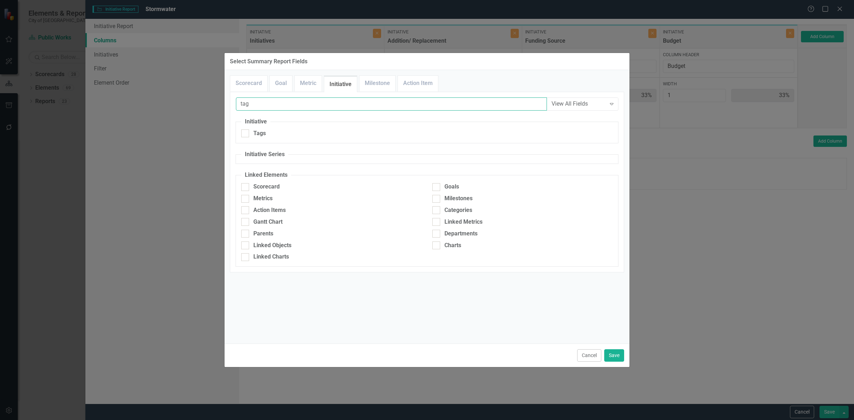
type input "tag"
click at [283, 128] on fieldset "Initiative Tags" at bounding box center [427, 131] width 383 height 26
click at [285, 134] on div "Tags" at bounding box center [331, 134] width 180 height 8
click at [246, 134] on input "Tags" at bounding box center [243, 132] width 5 height 5
checkbox input "true"
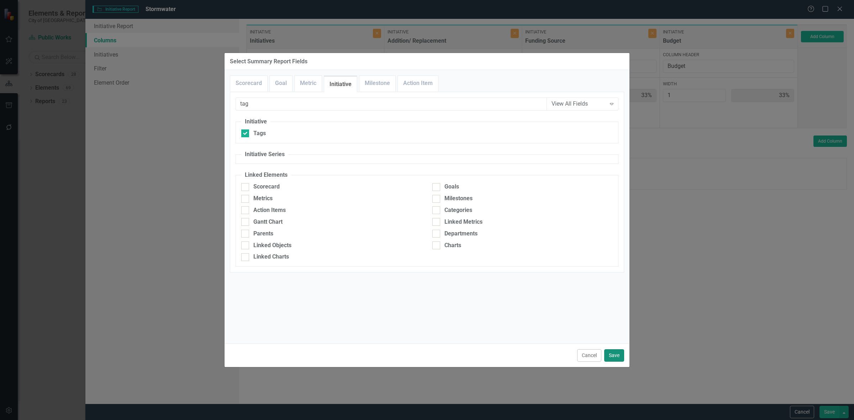
click at [618, 352] on button "Save" at bounding box center [614, 356] width 20 height 12
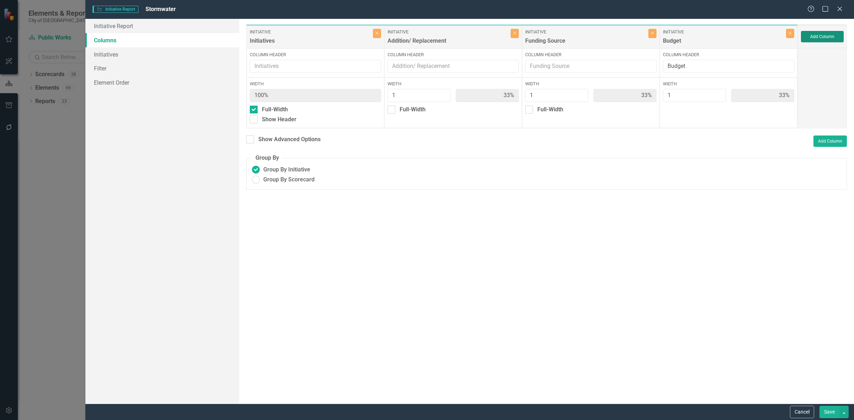
type input "25%"
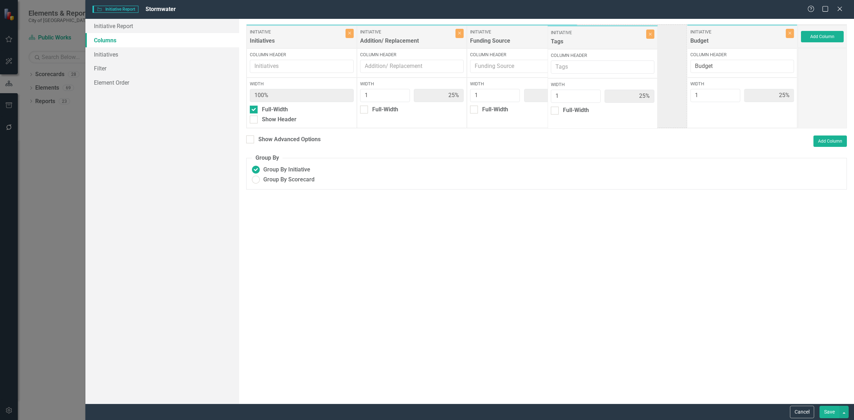
drag, startPoint x: 727, startPoint y: 43, endPoint x: 618, endPoint y: 52, distance: 108.9
click at [620, 54] on div "Initiative Initiatives Close Column Header Width 100% Full-Width Show Header In…" at bounding box center [522, 76] width 552 height 104
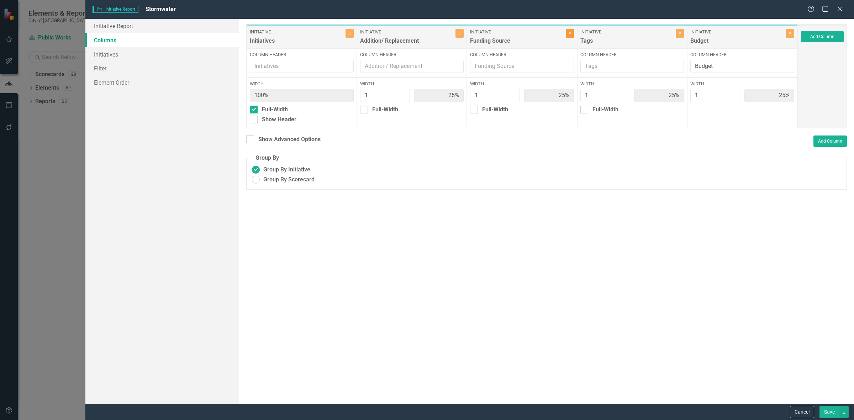
click at [570, 34] on icon "Close" at bounding box center [569, 33] width 3 height 4
type input "33%"
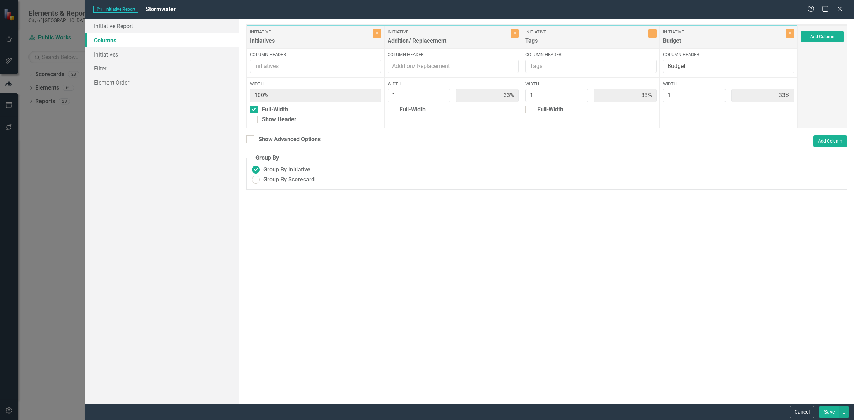
click at [827, 409] on button "Save" at bounding box center [830, 412] width 20 height 12
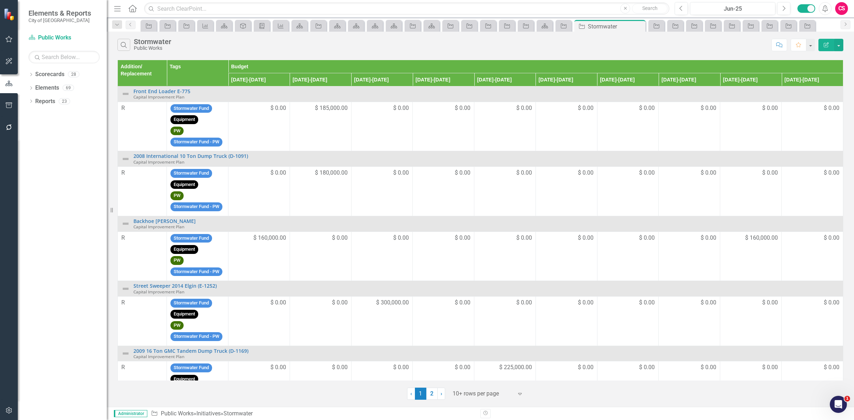
click at [825, 44] on icon "Edit Report" at bounding box center [826, 44] width 6 height 5
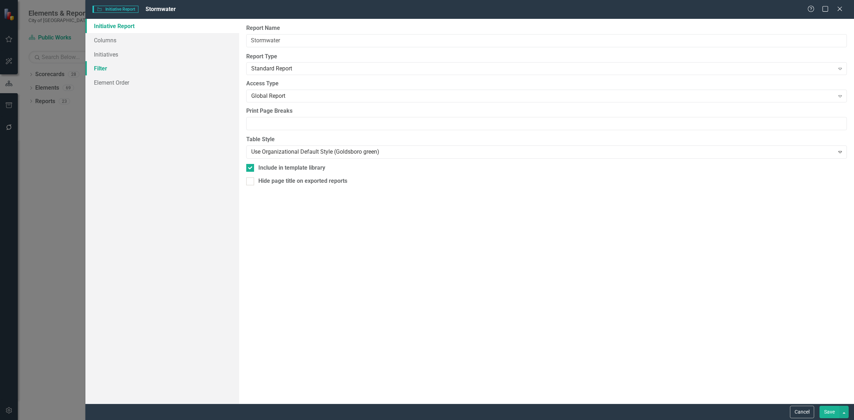
click at [163, 67] on link "Filter" at bounding box center [162, 68] width 154 height 14
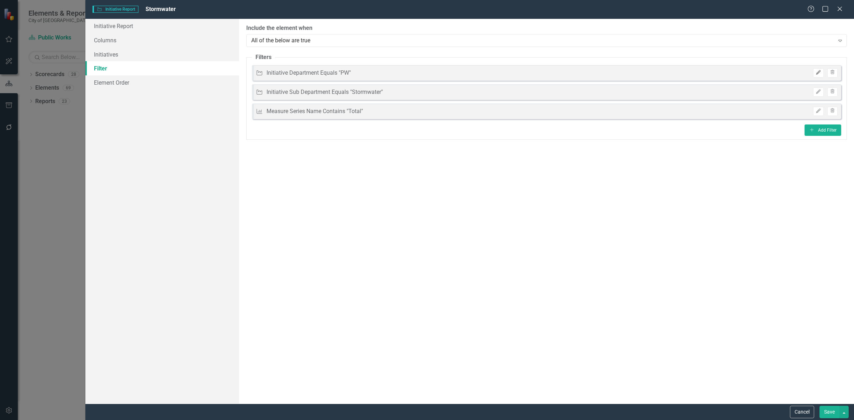
click at [818, 72] on icon "button" at bounding box center [818, 72] width 4 height 4
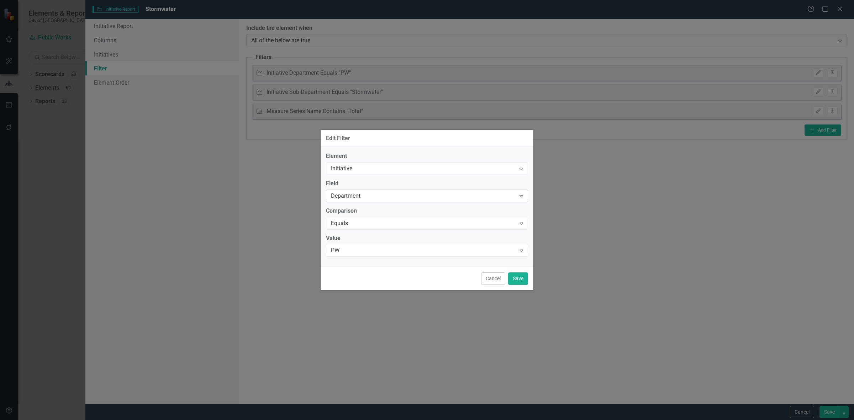
click at [363, 198] on div "Department" at bounding box center [423, 196] width 185 height 8
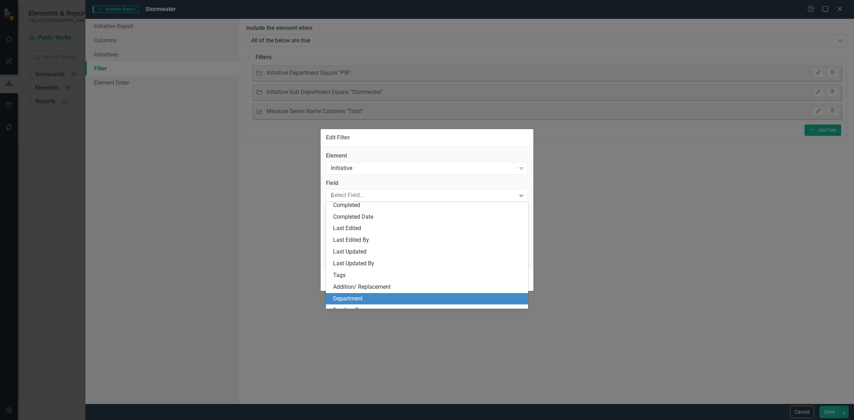
type input "ag"
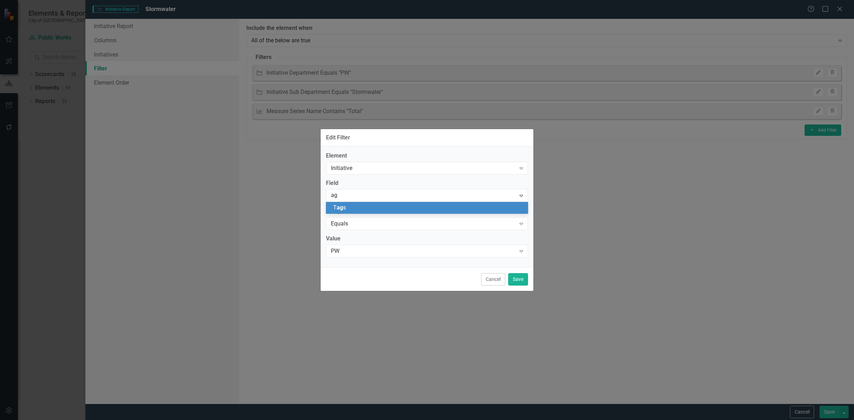
click at [356, 209] on div "T ag s" at bounding box center [428, 208] width 191 height 8
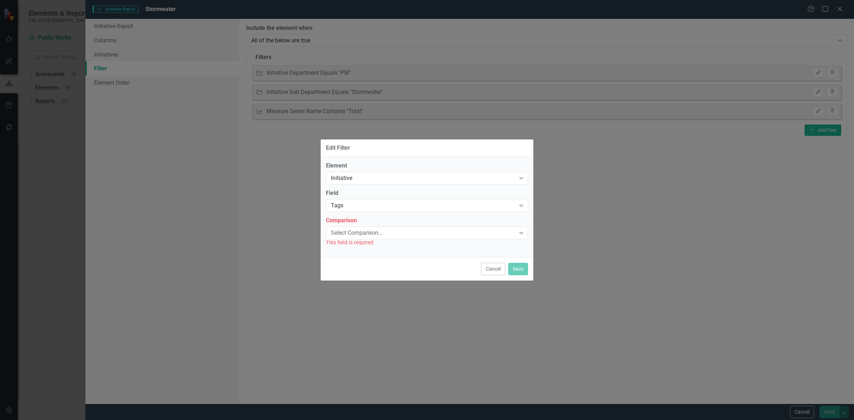
click at [353, 214] on div "Element Initiative Expand Field Tags Expand Comparison Select Comparison... Exp…" at bounding box center [427, 204] width 202 height 85
click at [349, 234] on div "Select Comparison..." at bounding box center [423, 233] width 185 height 8
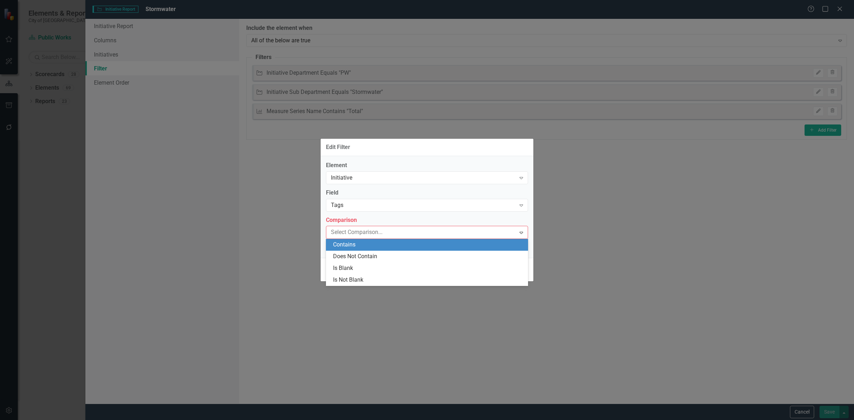
click at [351, 246] on div "Contains" at bounding box center [428, 245] width 191 height 8
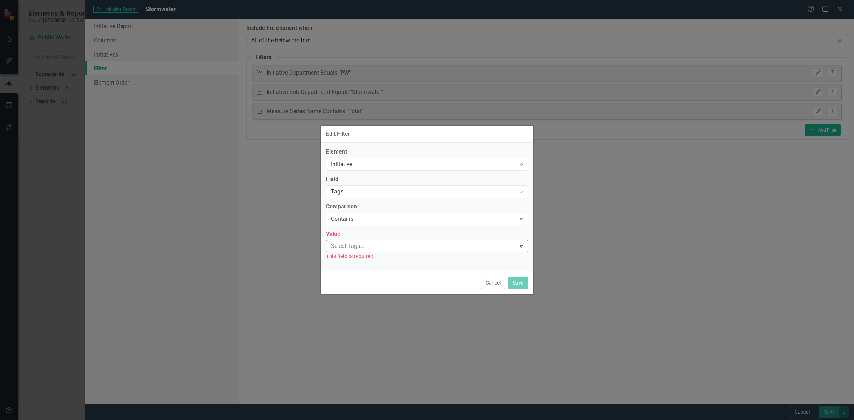
click at [350, 246] on div at bounding box center [422, 247] width 188 height 10
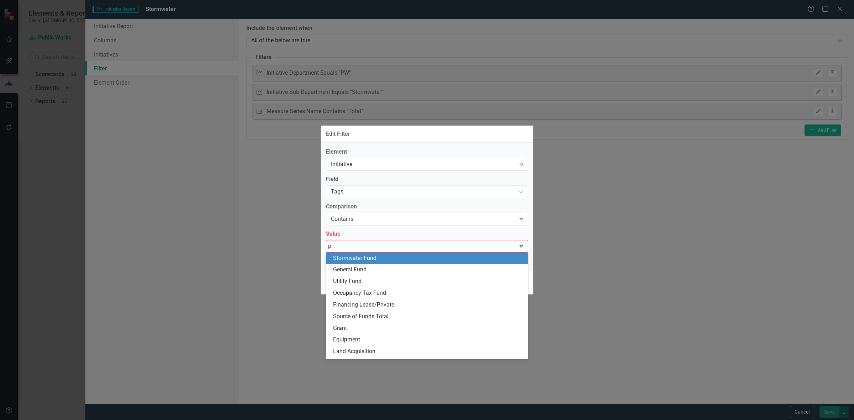
type input "pw"
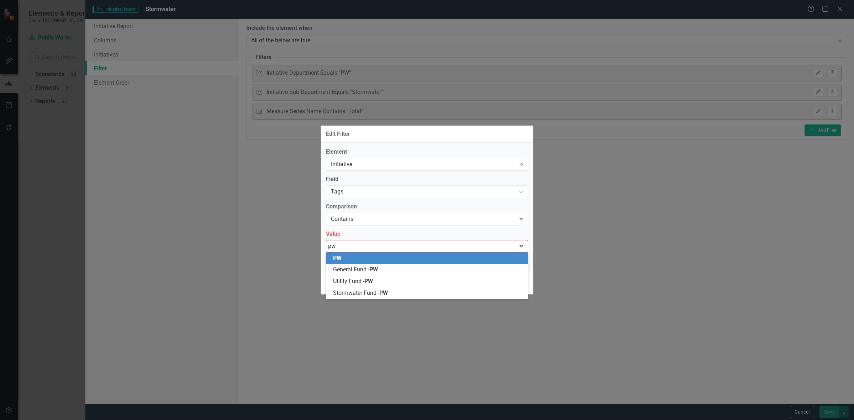
click at [358, 258] on div "PW" at bounding box center [428, 258] width 191 height 8
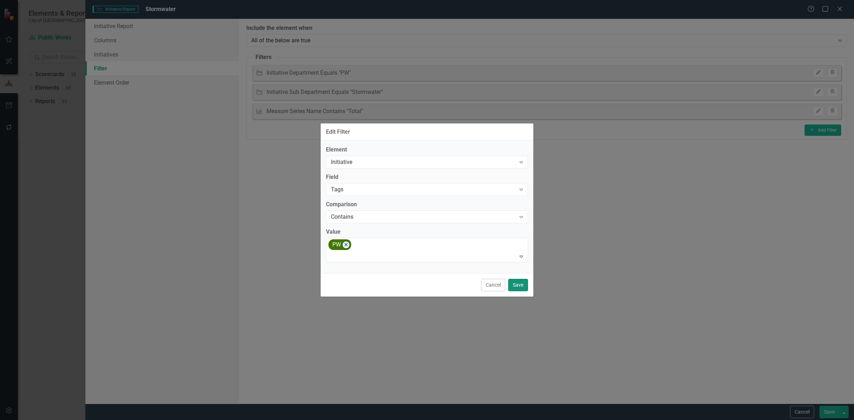
click at [524, 285] on button "Save" at bounding box center [518, 285] width 20 height 12
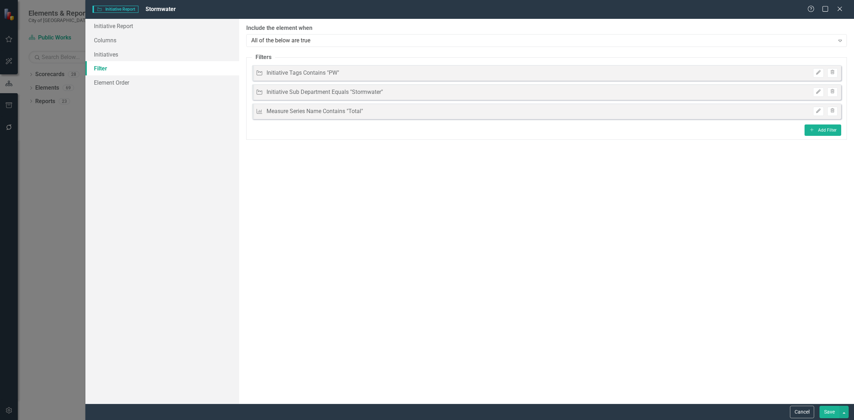
click at [830, 410] on button "Save" at bounding box center [830, 412] width 20 height 12
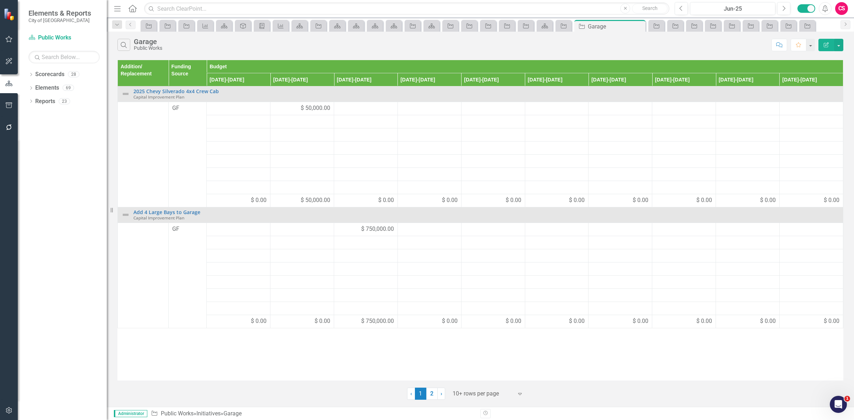
click at [826, 43] on icon "Edit Report" at bounding box center [826, 44] width 6 height 5
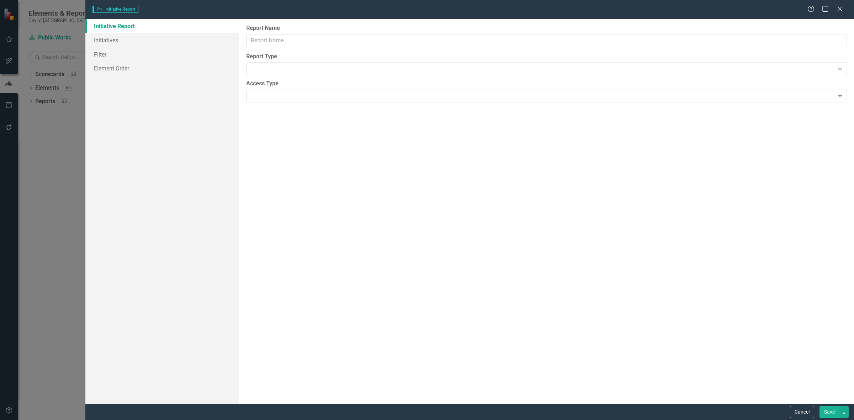
type input "Garage"
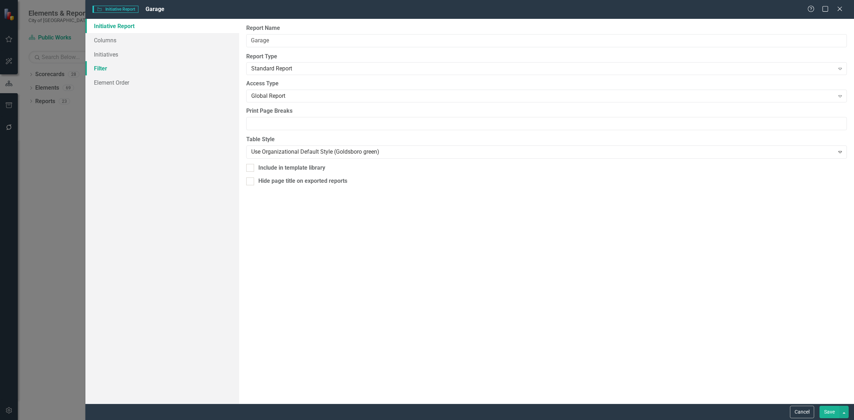
click at [128, 71] on link "Filter" at bounding box center [162, 68] width 154 height 14
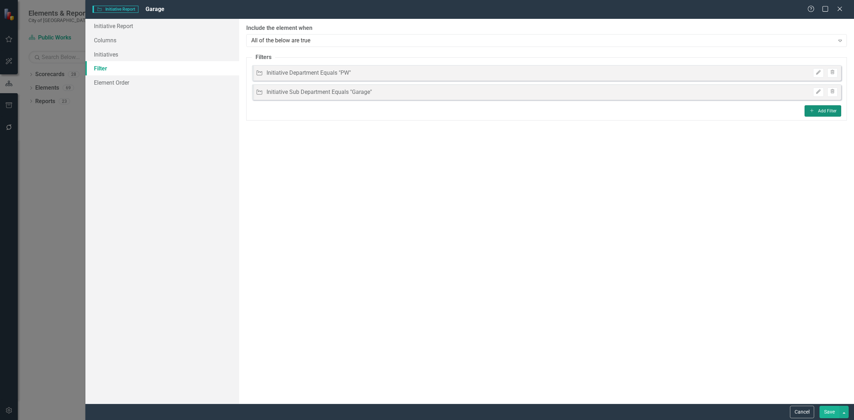
click at [814, 110] on icon "Add" at bounding box center [811, 111] width 5 height 4
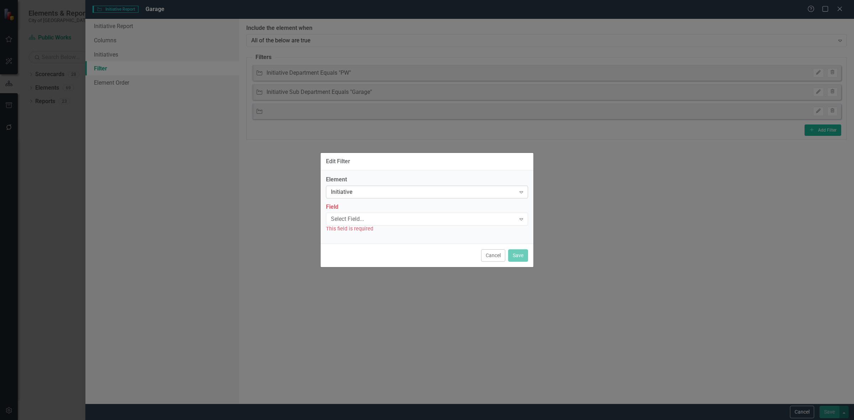
click at [378, 197] on div "Initiative Expand" at bounding box center [427, 192] width 202 height 13
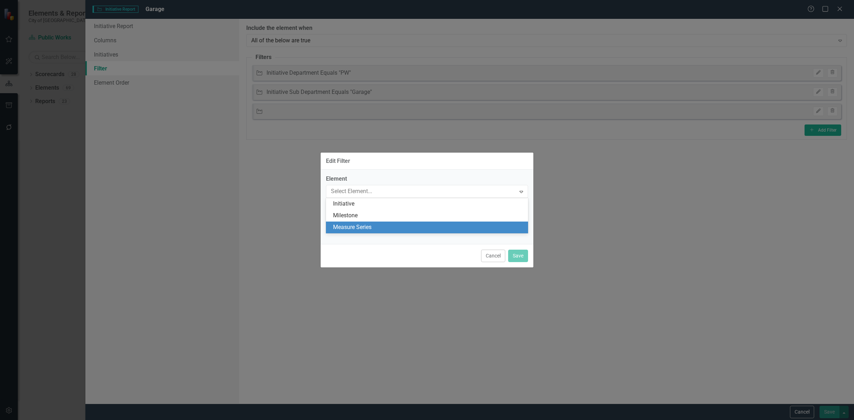
click at [377, 227] on div "Measure Series" at bounding box center [428, 228] width 191 height 8
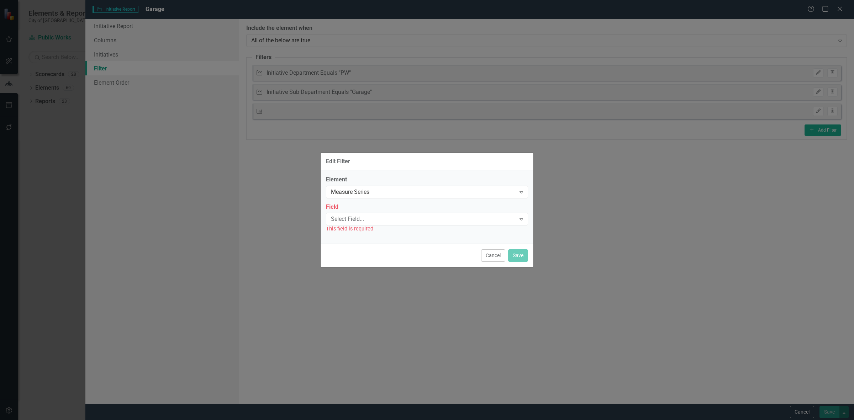
click at [370, 220] on div "Select Field..." at bounding box center [423, 219] width 185 height 8
click at [374, 226] on div "Name" at bounding box center [427, 232] width 202 height 12
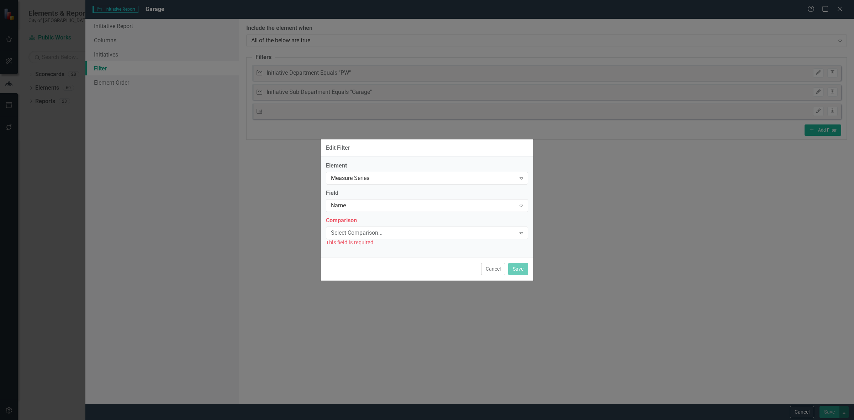
click at [373, 225] on div "Comparison Select Comparison... Expand This field is required" at bounding box center [427, 232] width 202 height 30
click at [370, 235] on div "Select Comparison..." at bounding box center [423, 233] width 185 height 8
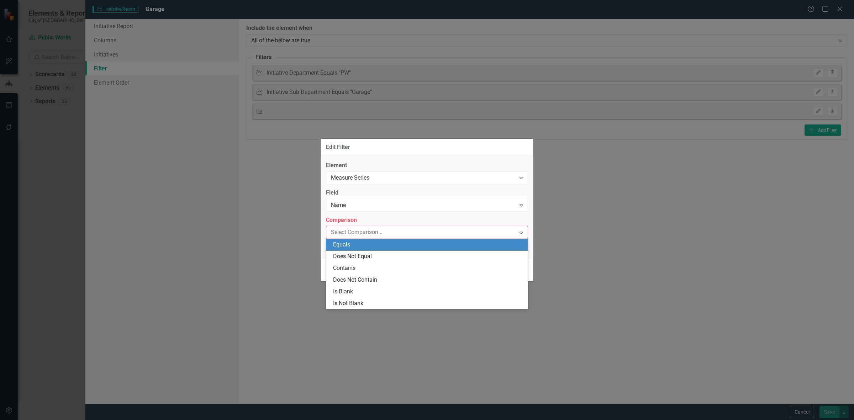
click at [366, 241] on div "Equals" at bounding box center [428, 245] width 191 height 8
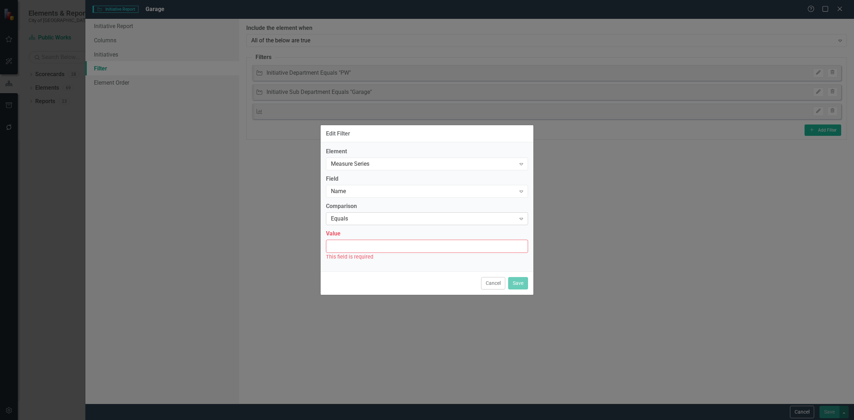
click at [361, 220] on div "Equals" at bounding box center [423, 219] width 185 height 8
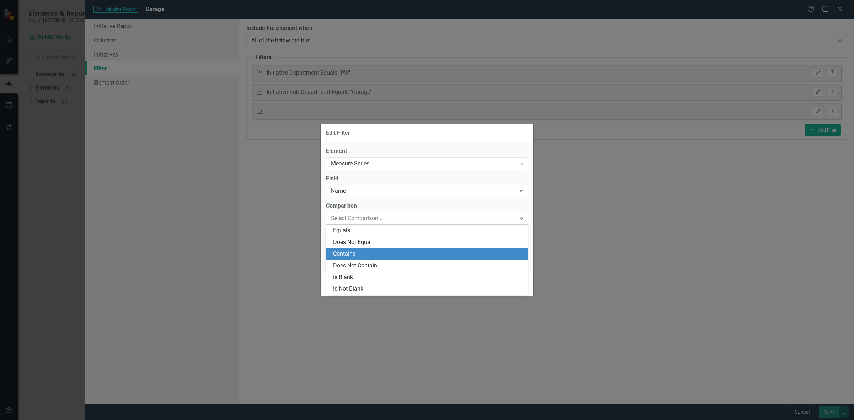
click at [364, 250] on div "Contains" at bounding box center [428, 254] width 191 height 8
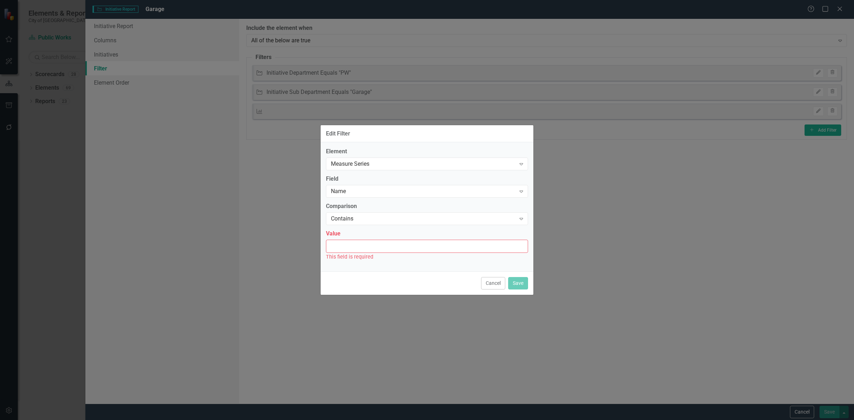
click at [358, 242] on input "Value" at bounding box center [427, 246] width 202 height 13
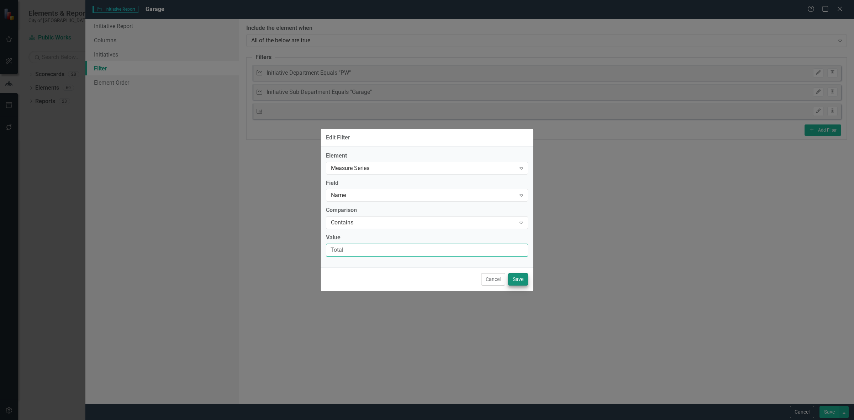
type input "Total"
drag, startPoint x: 513, startPoint y: 284, endPoint x: 517, endPoint y: 280, distance: 5.8
click at [513, 284] on button "Save" at bounding box center [518, 279] width 20 height 12
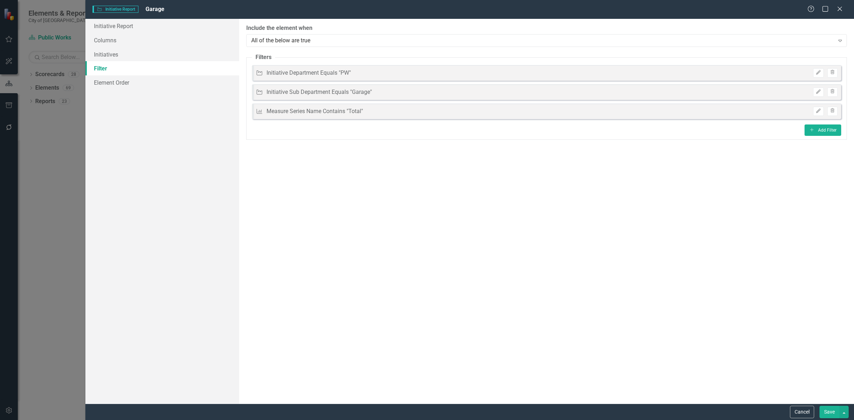
click at [833, 414] on button "Save" at bounding box center [830, 412] width 20 height 12
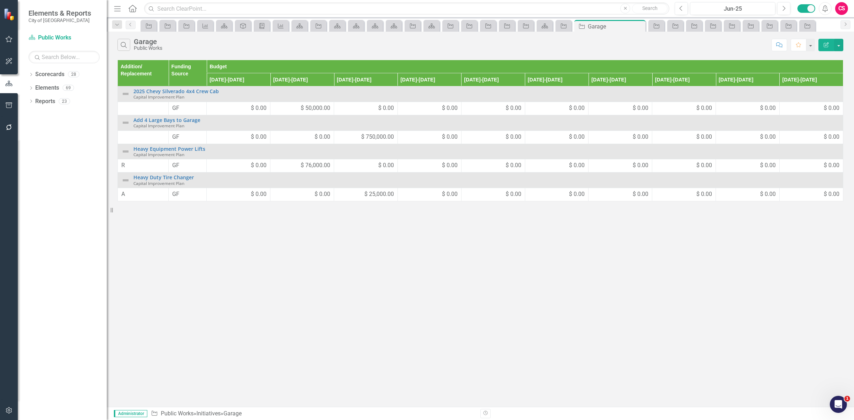
click at [829, 47] on button "Edit Report" at bounding box center [827, 45] width 16 height 12
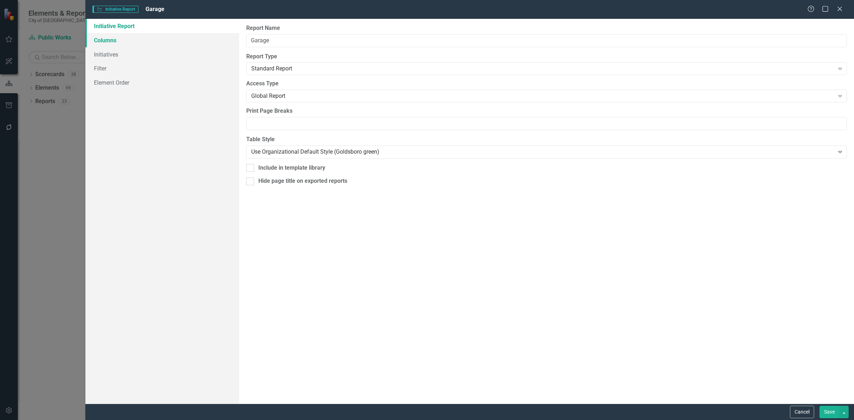
click at [166, 33] on link "Columns" at bounding box center [162, 40] width 154 height 14
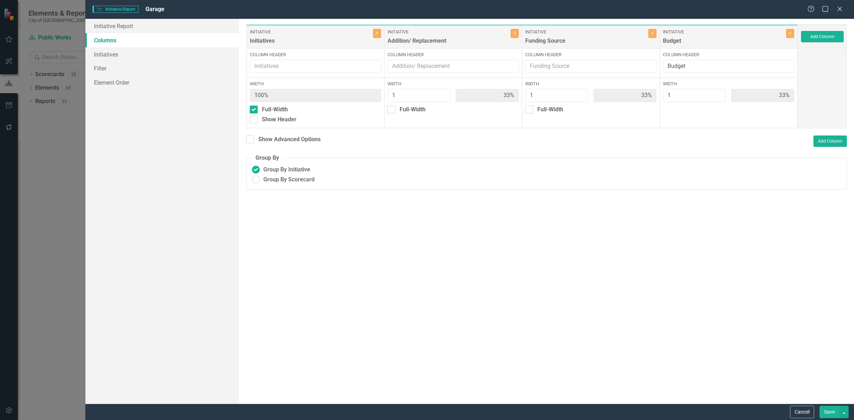
click at [844, 32] on div "Add Column" at bounding box center [822, 36] width 49 height 23
click at [834, 33] on button "Add Column" at bounding box center [822, 36] width 43 height 11
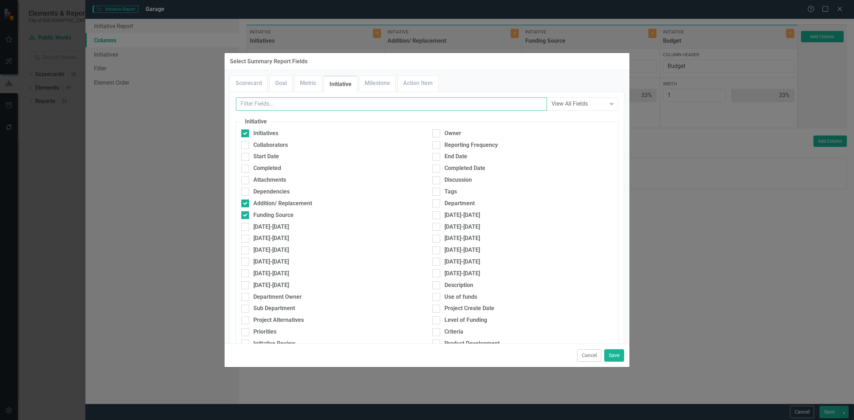
click at [289, 111] on input "text" at bounding box center [391, 104] width 311 height 13
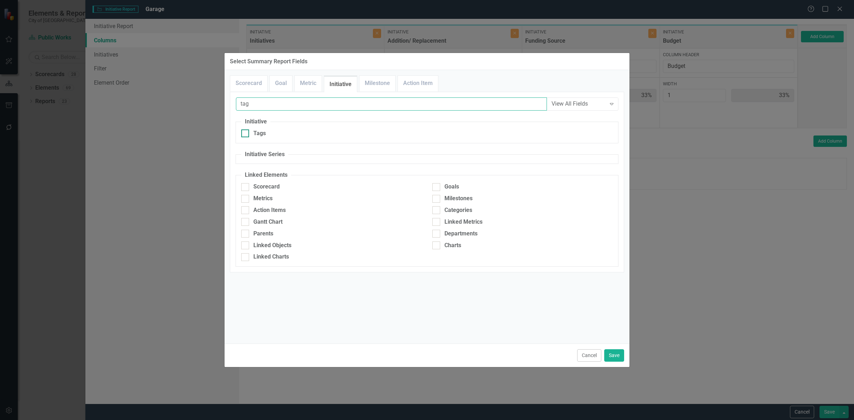
type input "tag"
click at [287, 132] on div "Tags" at bounding box center [331, 134] width 180 height 8
click at [246, 132] on input "Tags" at bounding box center [243, 132] width 5 height 5
checkbox input "true"
click at [616, 351] on button "Save" at bounding box center [614, 356] width 20 height 12
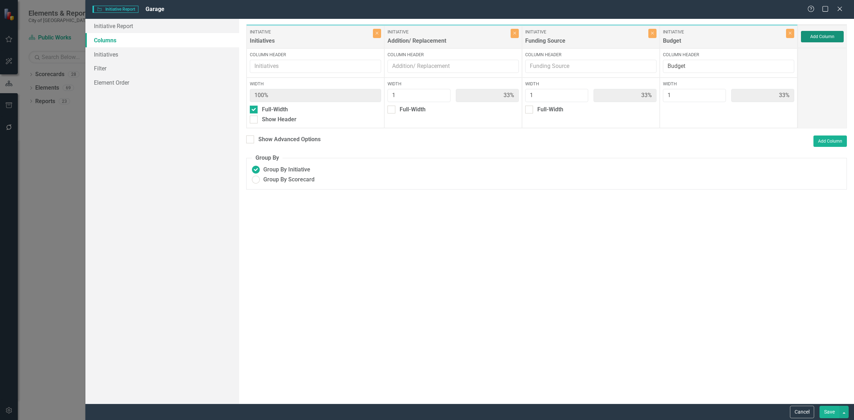
type input "25%"
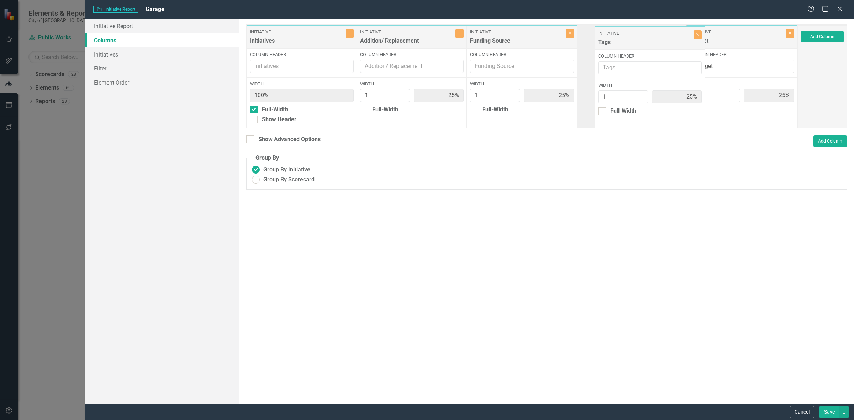
drag, startPoint x: 700, startPoint y: 44, endPoint x: 609, endPoint y: 43, distance: 90.4
click at [617, 39] on div "Initiative Initiatives Close Column Header Width 100% Full-Width Show Header In…" at bounding box center [522, 76] width 552 height 104
click at [151, 72] on link "Filter" at bounding box center [162, 68] width 154 height 14
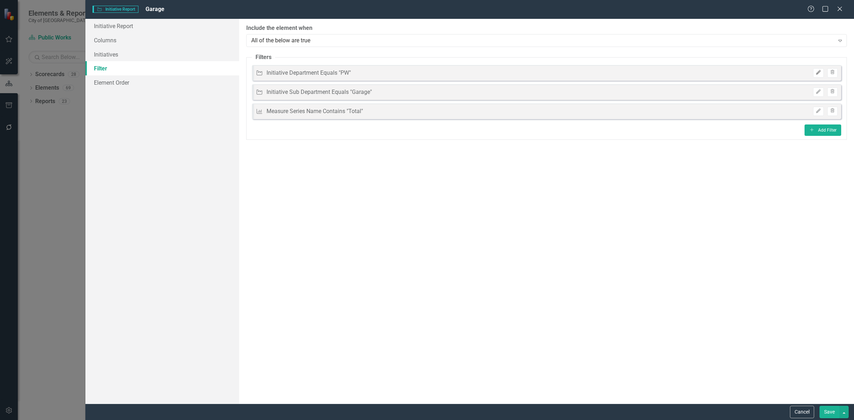
click at [815, 75] on button "Edit" at bounding box center [818, 72] width 10 height 9
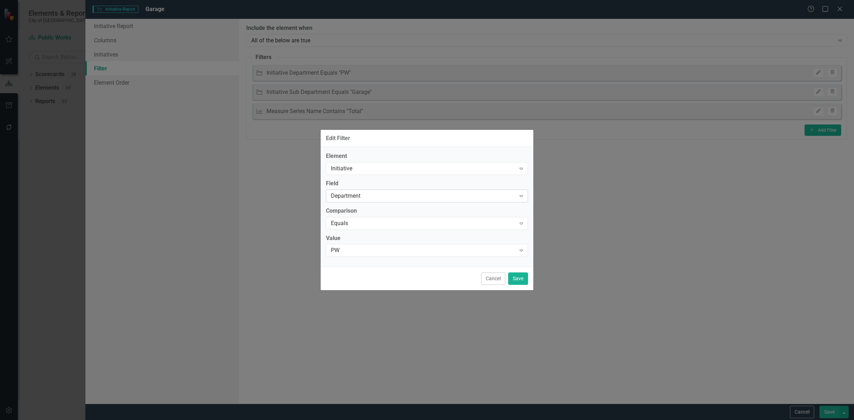
click at [363, 193] on div "Department" at bounding box center [423, 196] width 185 height 8
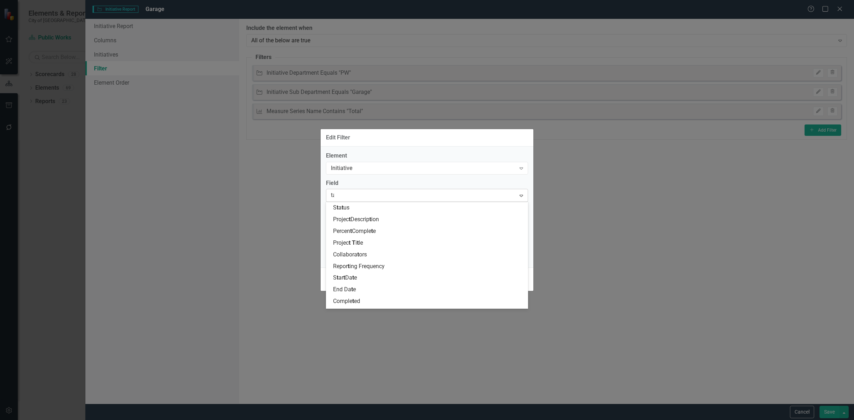
type input "tag"
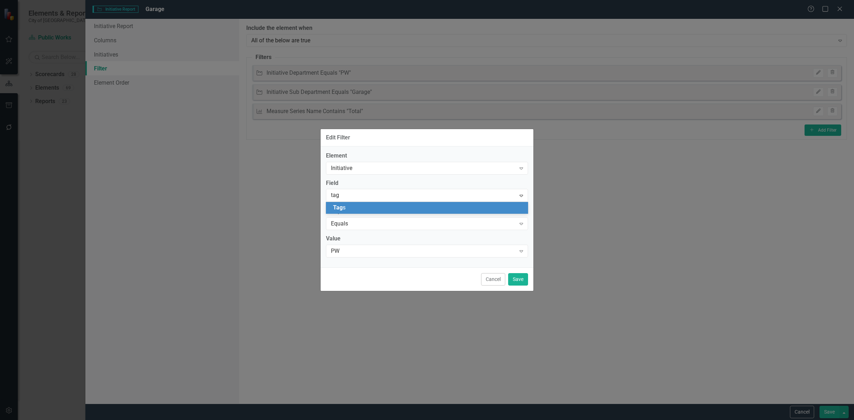
click at [362, 204] on div "Tag s" at bounding box center [428, 208] width 191 height 8
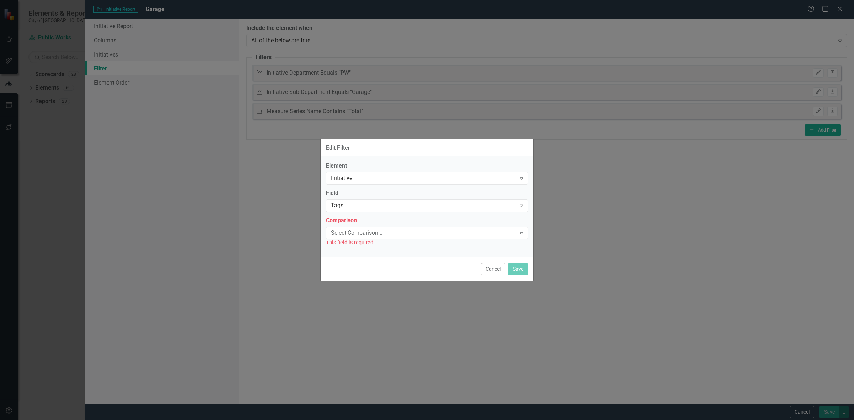
click at [352, 225] on div "Comparison Select Comparison... Expand This field is required" at bounding box center [427, 232] width 202 height 30
click at [361, 230] on div "Select Comparison..." at bounding box center [423, 233] width 185 height 8
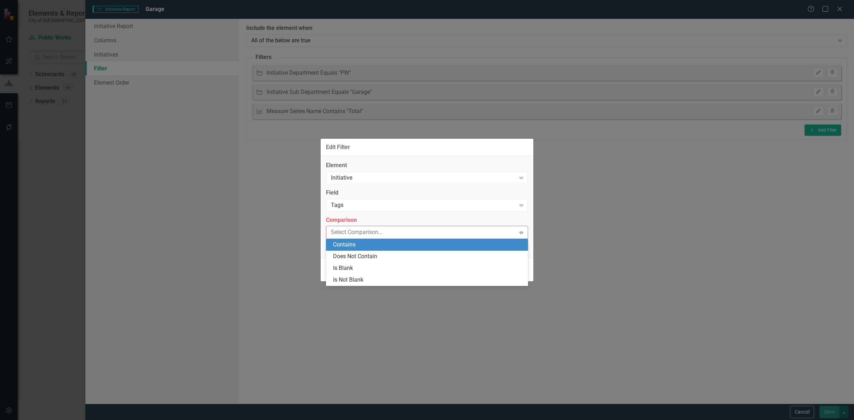
click at [354, 248] on div "Contains" at bounding box center [428, 245] width 191 height 8
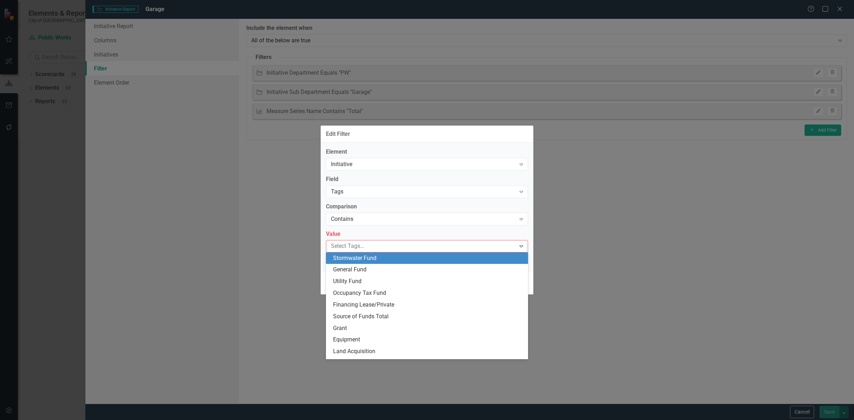
click at [359, 248] on div at bounding box center [422, 247] width 188 height 10
type input "pw"
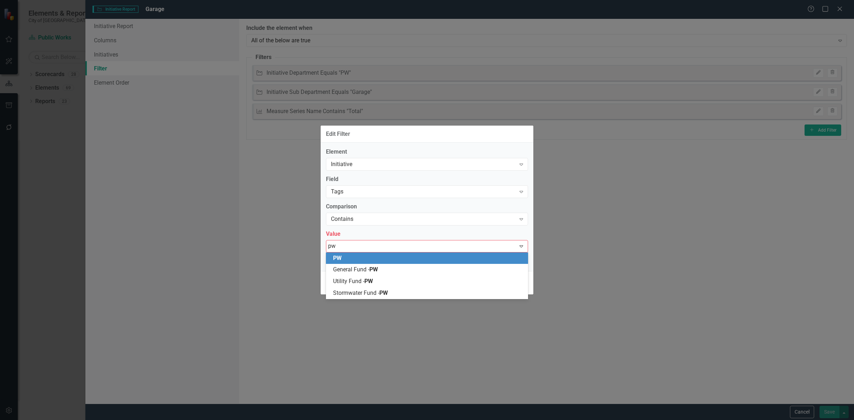
click at [375, 259] on div "PW" at bounding box center [428, 258] width 191 height 8
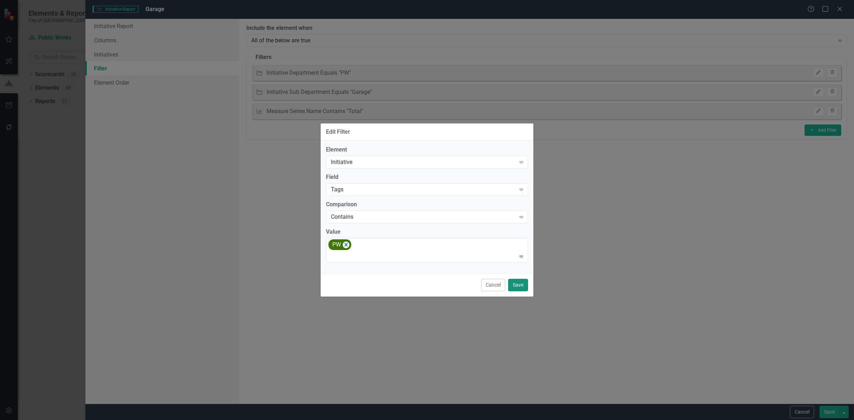
click at [518, 284] on button "Save" at bounding box center [518, 285] width 20 height 12
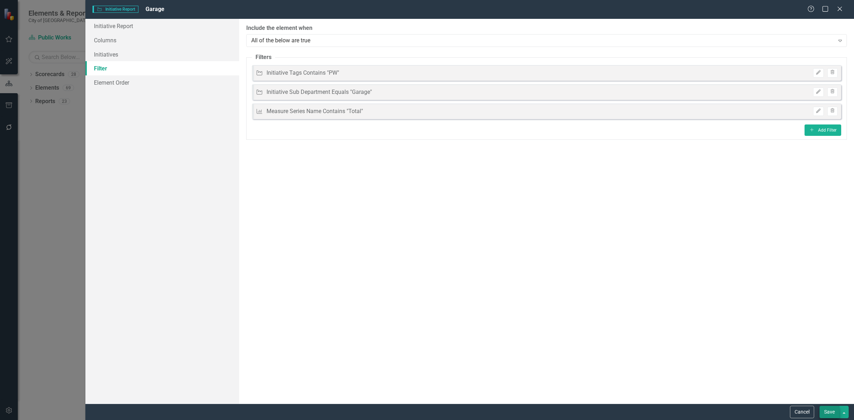
click at [824, 406] on div "Cancel Save" at bounding box center [469, 412] width 769 height 16
click at [825, 408] on button "Save" at bounding box center [830, 412] width 20 height 12
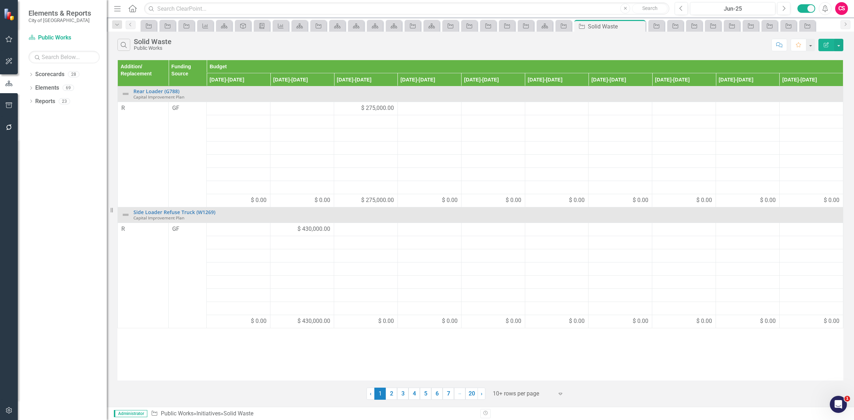
click at [823, 47] on button "Edit Report" at bounding box center [827, 45] width 16 height 12
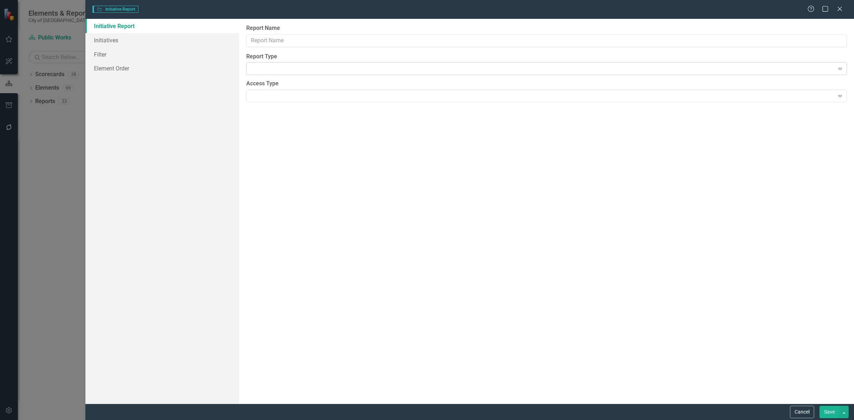
type input "Solid Waste"
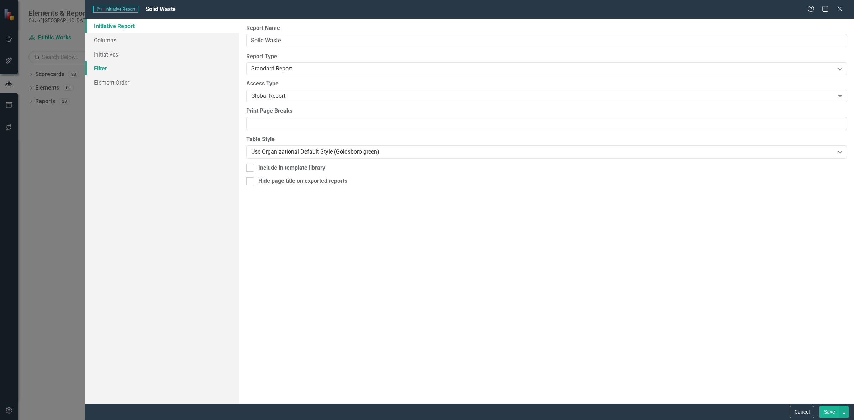
click at [141, 68] on link "Filter" at bounding box center [162, 68] width 154 height 14
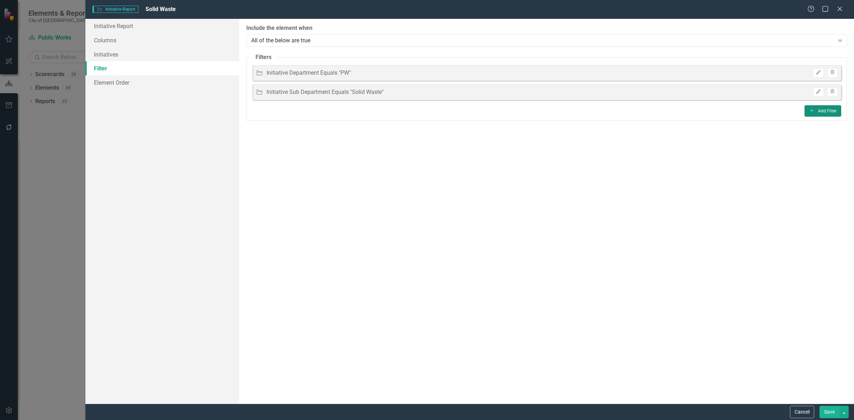
click at [824, 115] on button "Add Add Filter" at bounding box center [823, 110] width 37 height 11
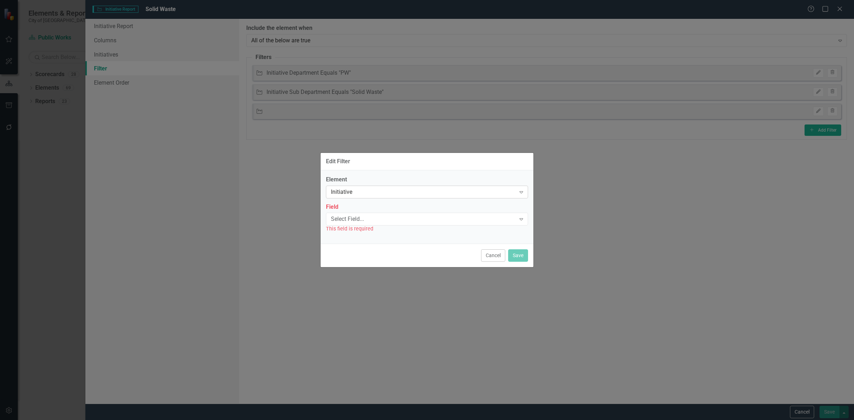
click at [374, 188] on div "Initiative" at bounding box center [423, 192] width 185 height 8
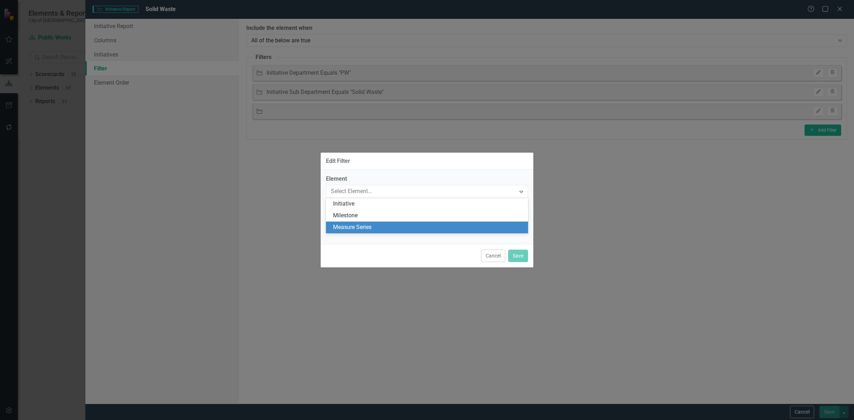
click at [367, 228] on div "Measure Series" at bounding box center [428, 228] width 191 height 8
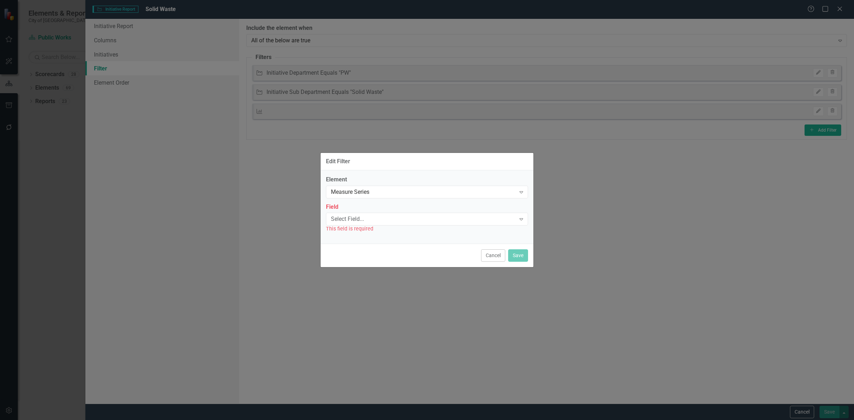
click at [367, 227] on div "This field is required" at bounding box center [427, 229] width 202 height 8
click at [363, 221] on div "Select Field..." at bounding box center [423, 219] width 185 height 8
click at [358, 232] on div "Name" at bounding box center [428, 231] width 191 height 8
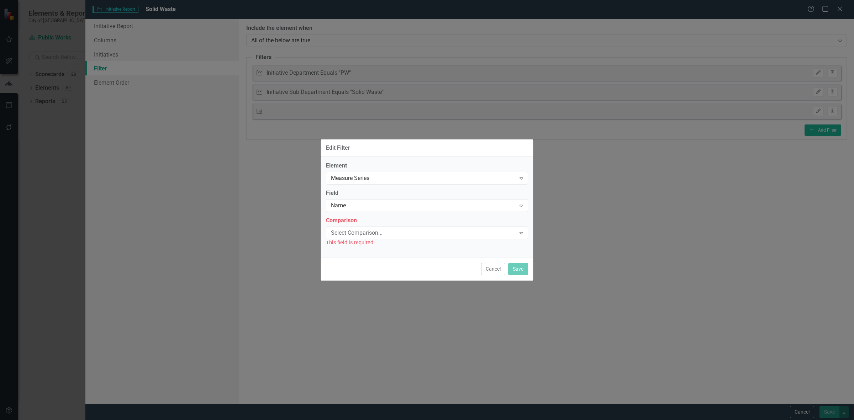
click at [358, 233] on div "Select Comparison..." at bounding box center [423, 233] width 185 height 8
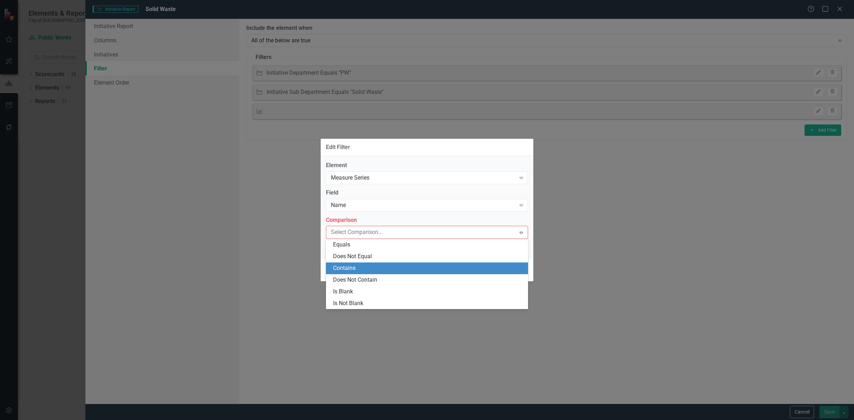
click at [362, 268] on div "Contains" at bounding box center [428, 268] width 191 height 8
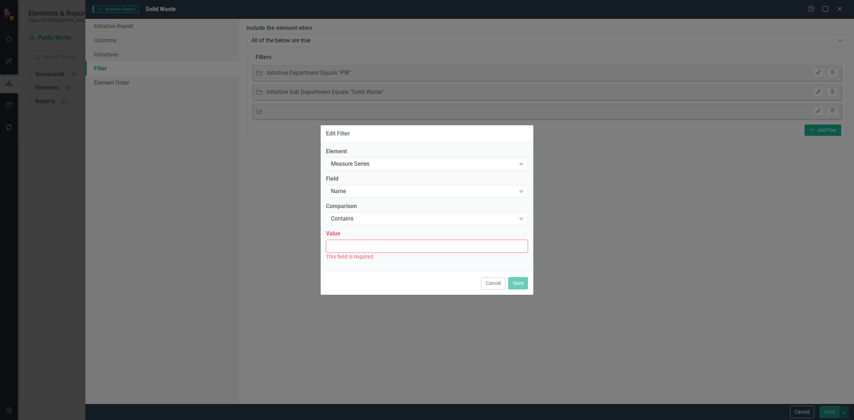
click at [356, 250] on input "Value" at bounding box center [427, 246] width 202 height 13
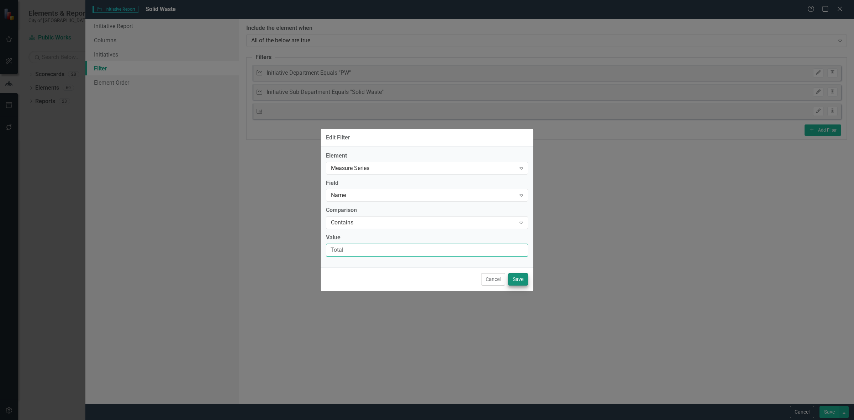
type input "Total"
click at [516, 282] on button "Save" at bounding box center [518, 279] width 20 height 12
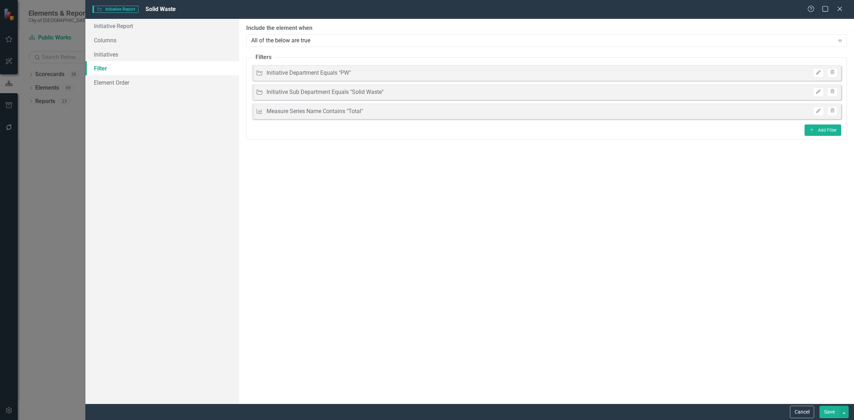
click at [826, 414] on button "Save" at bounding box center [830, 412] width 20 height 12
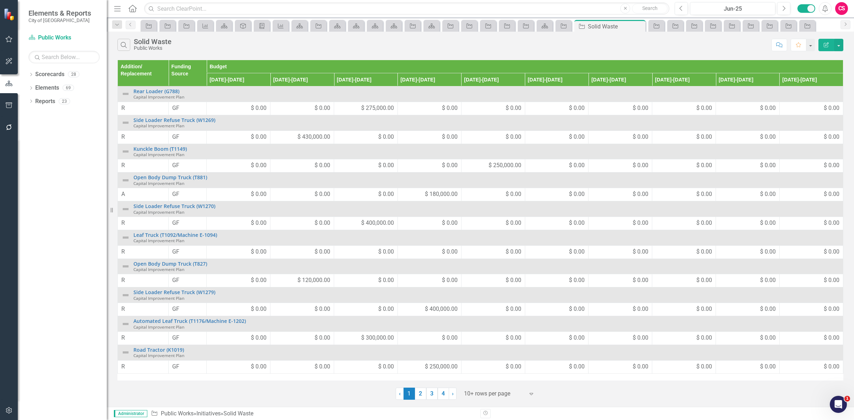
click at [822, 42] on button "Edit Report" at bounding box center [827, 45] width 16 height 12
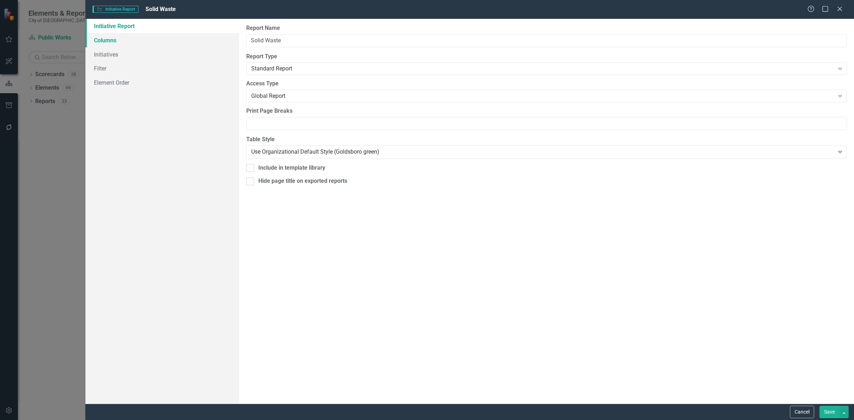
click at [140, 45] on link "Columns" at bounding box center [162, 40] width 154 height 14
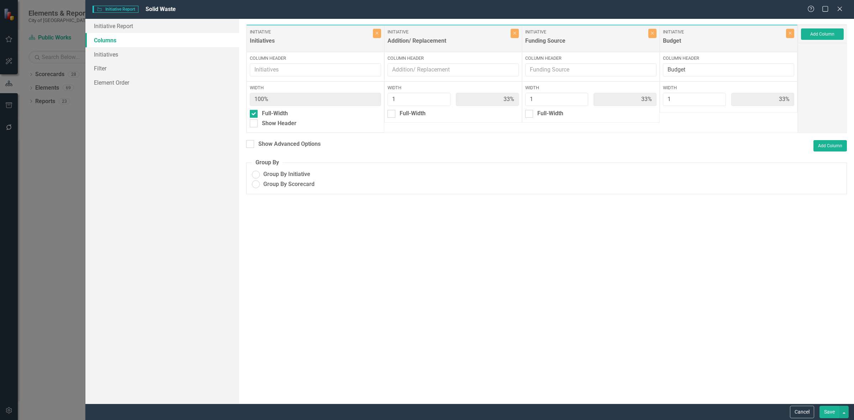
radio input "true"
click at [816, 36] on button "Add Column" at bounding box center [822, 36] width 43 height 11
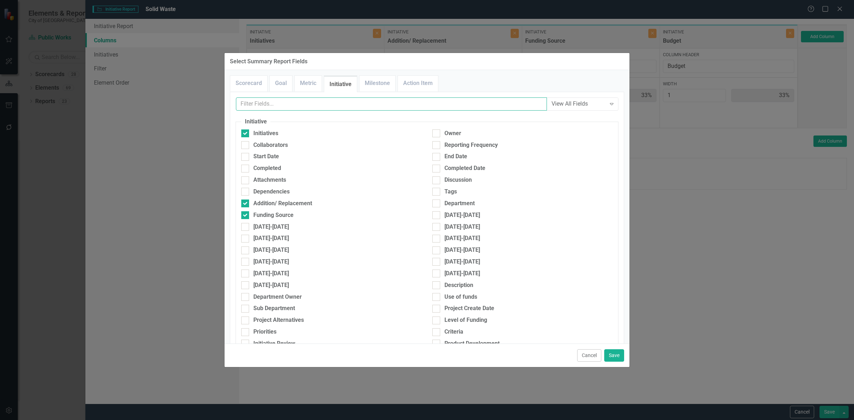
click at [268, 110] on input "text" at bounding box center [391, 104] width 311 height 13
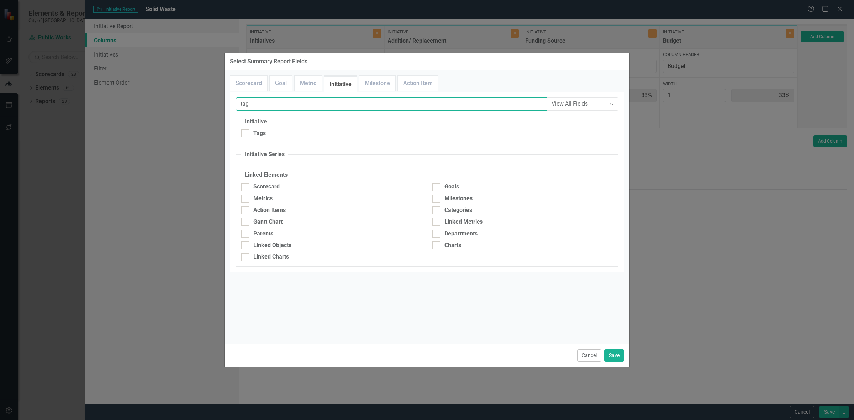
type input "tag"
click at [269, 138] on div "Tags" at bounding box center [331, 136] width 191 height 12
click at [257, 132] on div "Tags" at bounding box center [259, 134] width 12 height 8
click at [246, 132] on input "Tags" at bounding box center [243, 132] width 5 height 5
checkbox input "true"
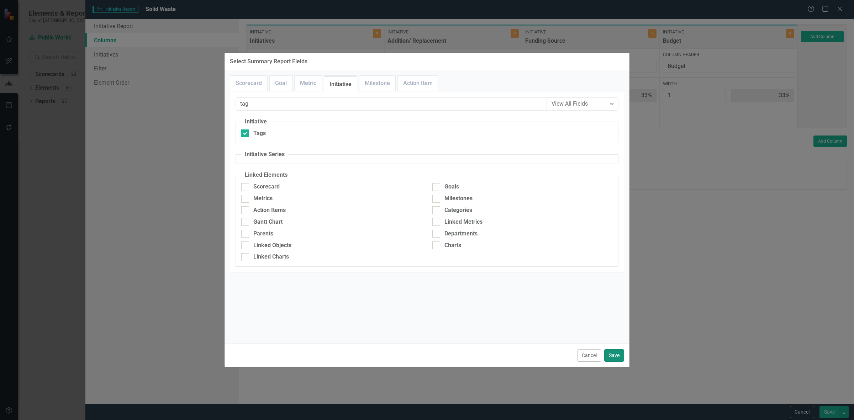
click at [616, 353] on button "Save" at bounding box center [614, 356] width 20 height 12
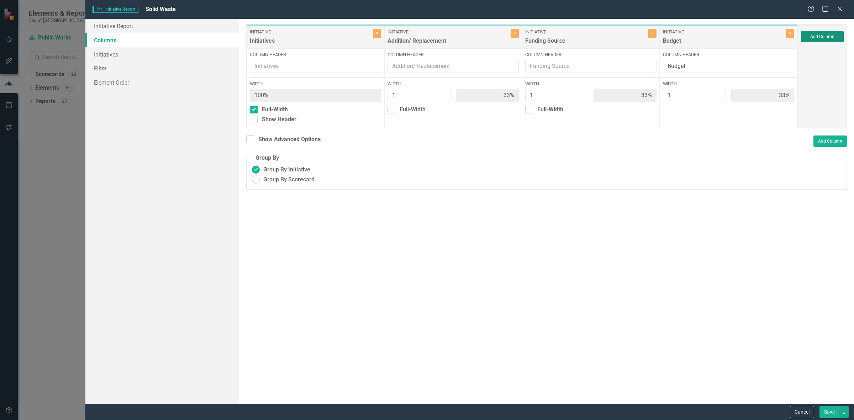
type input "25%"
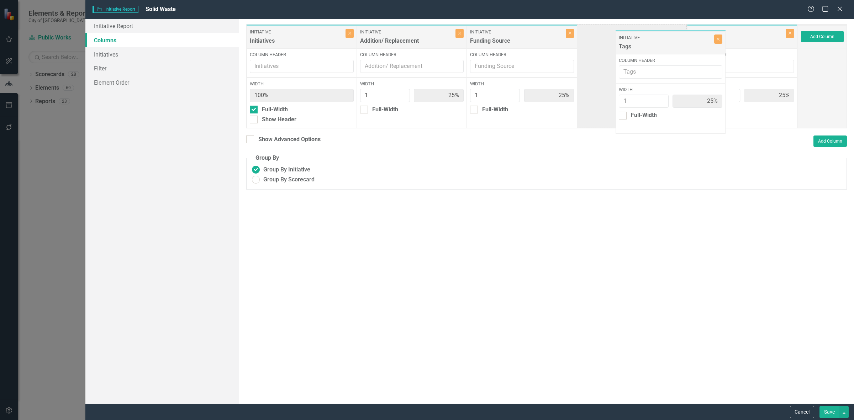
drag, startPoint x: 703, startPoint y: 38, endPoint x: 632, endPoint y: 33, distance: 71.4
click at [636, 35] on div "Initiative Initiatives Close Column Header Width 100% Full-Width Show Header In…" at bounding box center [522, 76] width 552 height 104
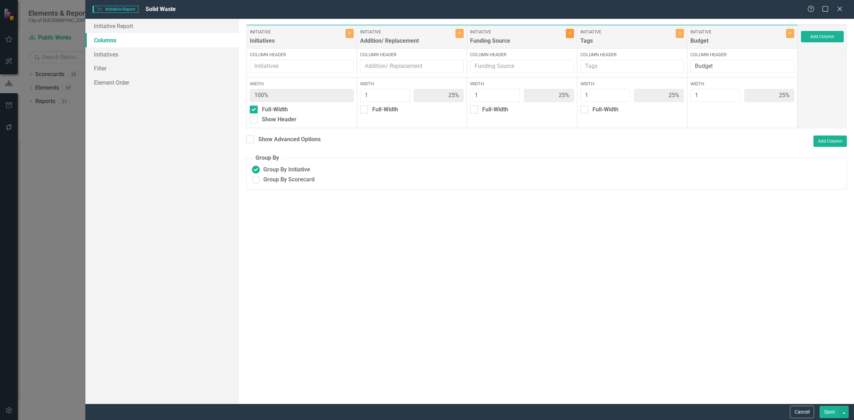
click at [571, 33] on icon "Close" at bounding box center [569, 33] width 3 height 4
type input "33%"
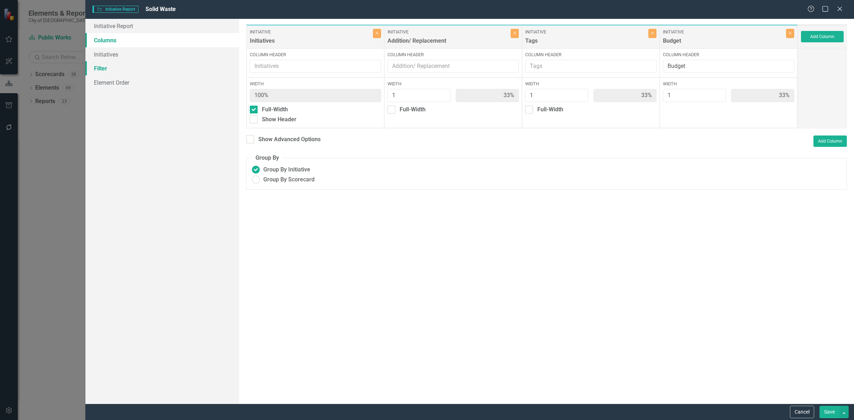
click at [195, 63] on link "Filter" at bounding box center [162, 68] width 154 height 14
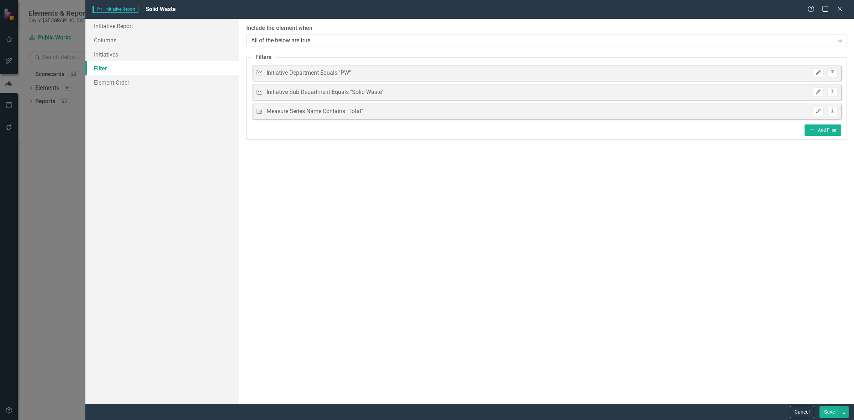
click at [819, 71] on icon "Edit" at bounding box center [818, 72] width 5 height 4
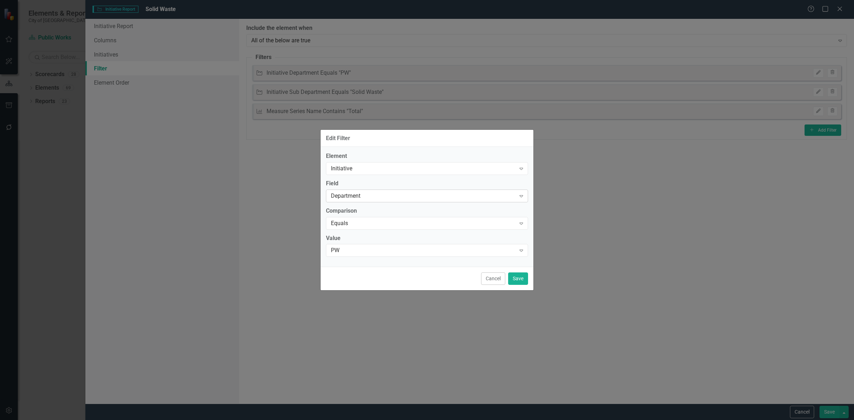
click at [349, 193] on div "Department" at bounding box center [423, 196] width 185 height 8
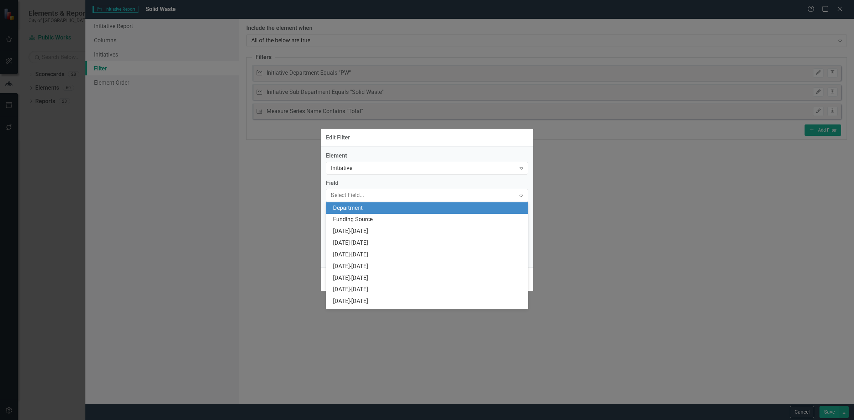
scroll to position [187, 0]
type input "tag"
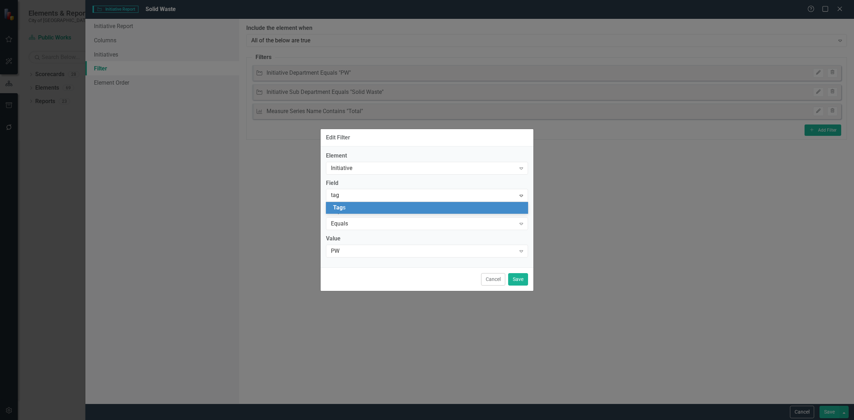
click at [354, 204] on div "Tag s" at bounding box center [427, 208] width 202 height 12
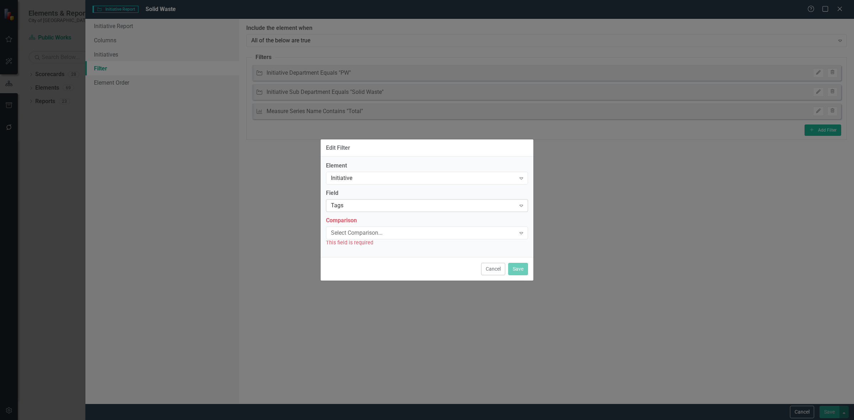
click at [356, 208] on div "Tags" at bounding box center [423, 206] width 185 height 8
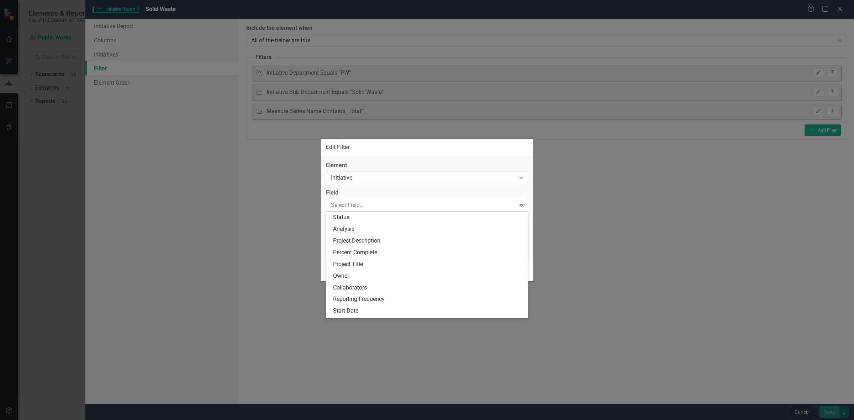
scroll to position [185, 0]
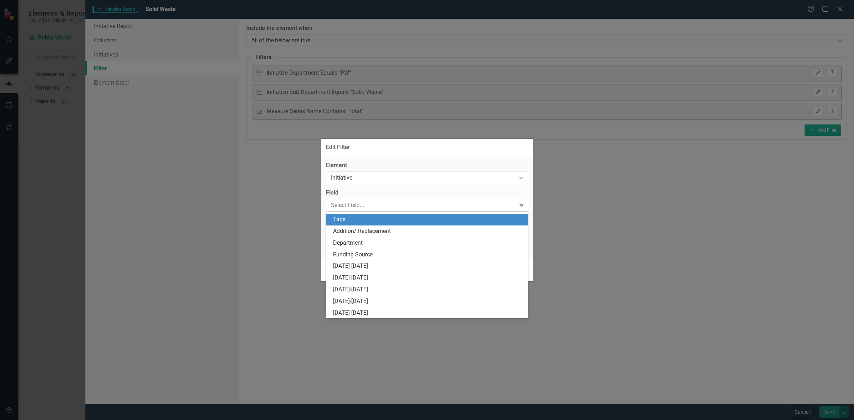
click at [360, 185] on div "Element Initiative Expand Field 47 results available. Use Up and Down to choose…" at bounding box center [427, 205] width 202 height 86
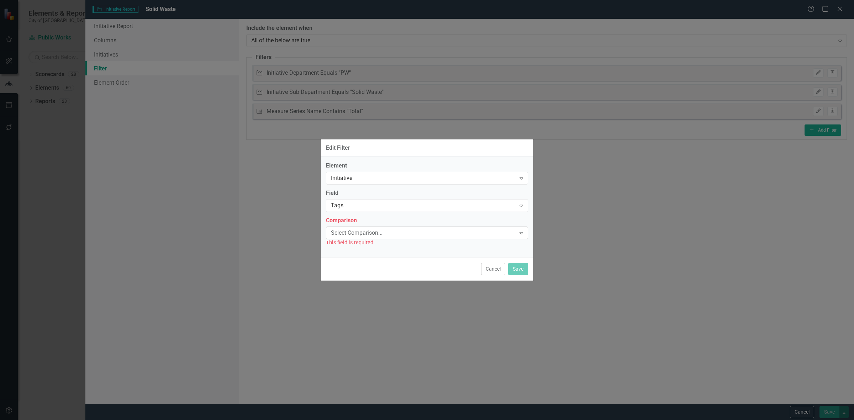
click at [362, 230] on div "Select Comparison..." at bounding box center [423, 233] width 185 height 8
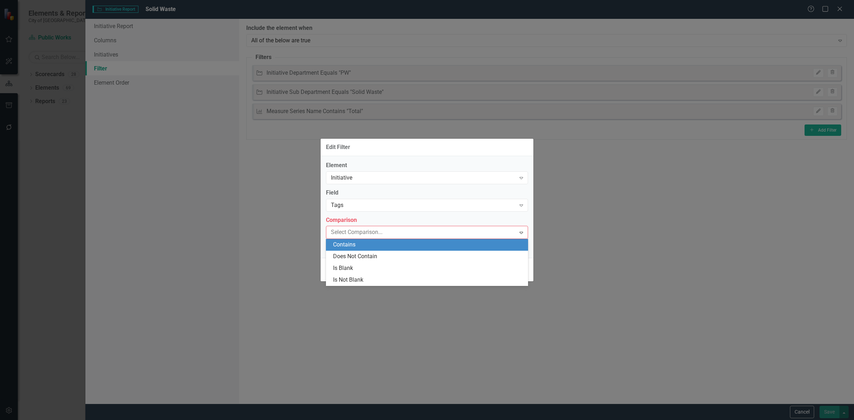
click at [360, 246] on div "Contains" at bounding box center [428, 245] width 191 height 8
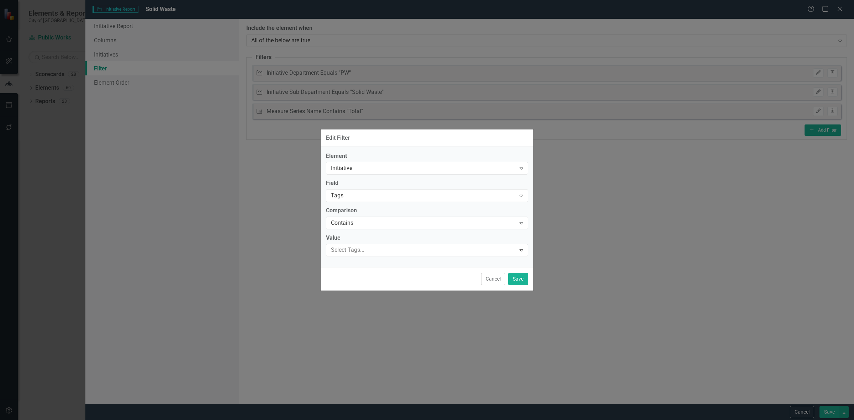
click at [358, 244] on div "Select Tags... Expand" at bounding box center [427, 250] width 202 height 12
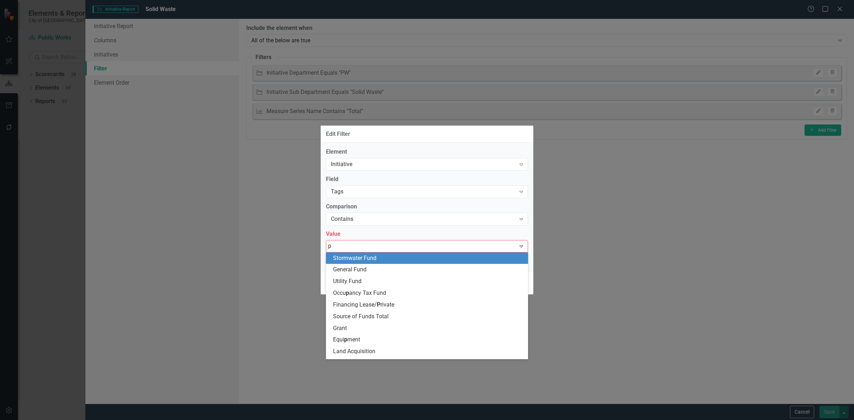
type input "pw"
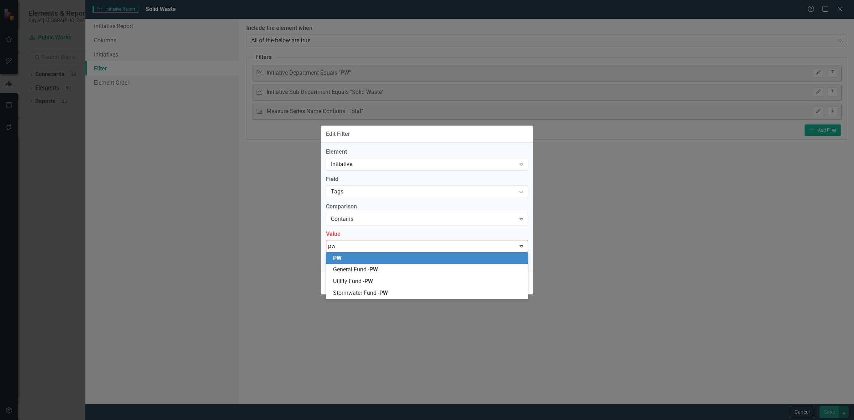
click at [383, 262] on div "PW" at bounding box center [427, 259] width 202 height 12
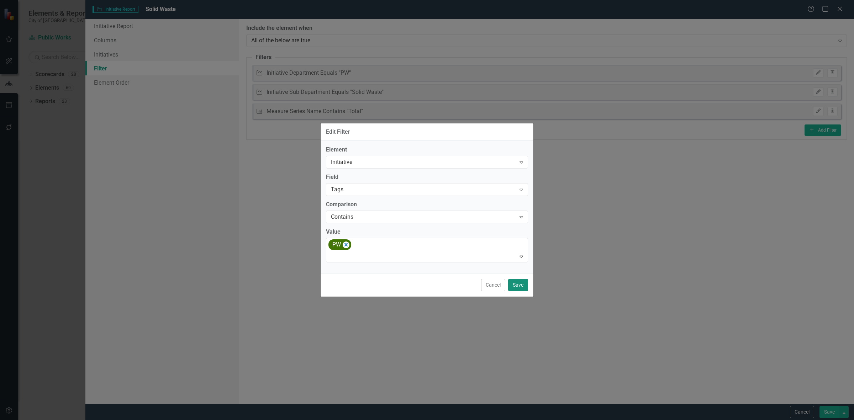
click at [521, 284] on button "Save" at bounding box center [518, 285] width 20 height 12
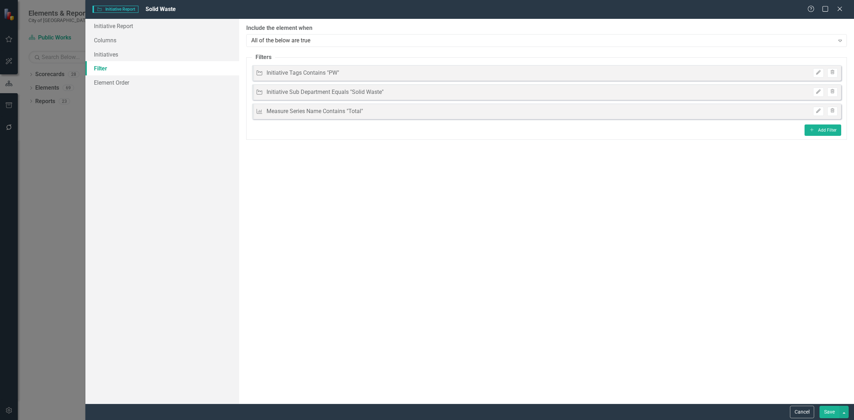
click at [822, 414] on button "Save" at bounding box center [830, 412] width 20 height 12
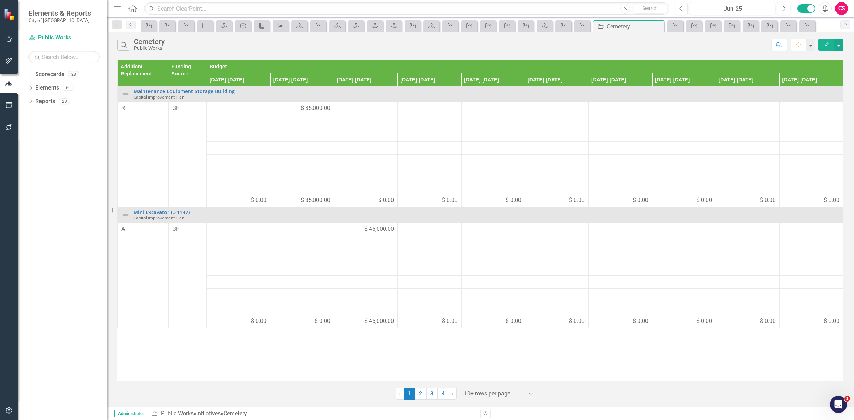
click at [824, 45] on button "Edit Report" at bounding box center [827, 45] width 16 height 12
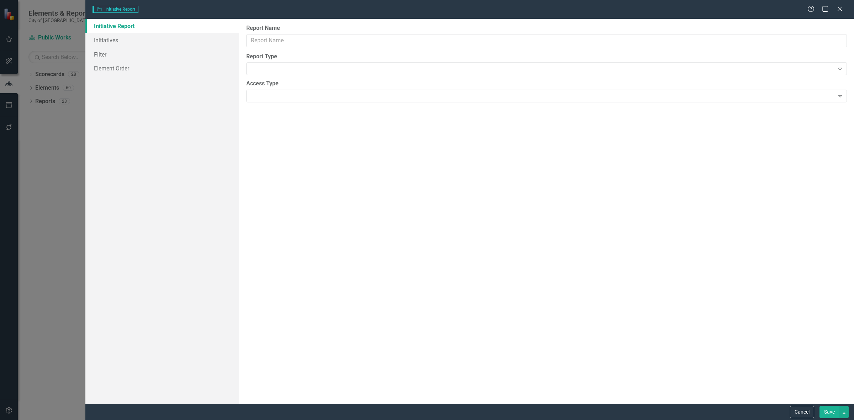
type input "Cemetery"
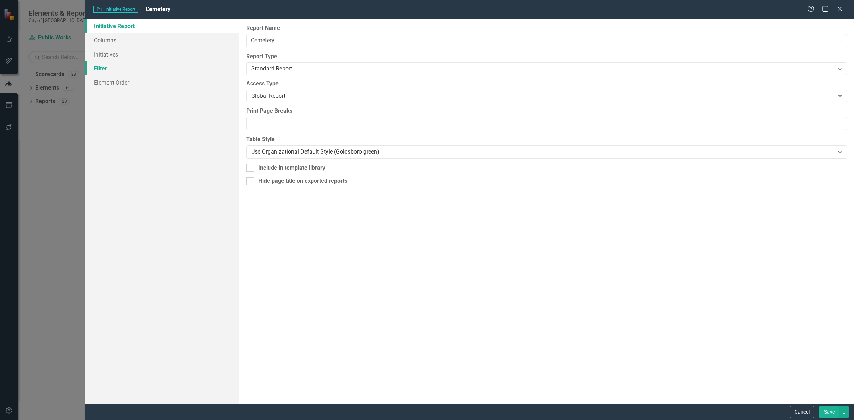
click at [129, 66] on link "Filter" at bounding box center [162, 68] width 154 height 14
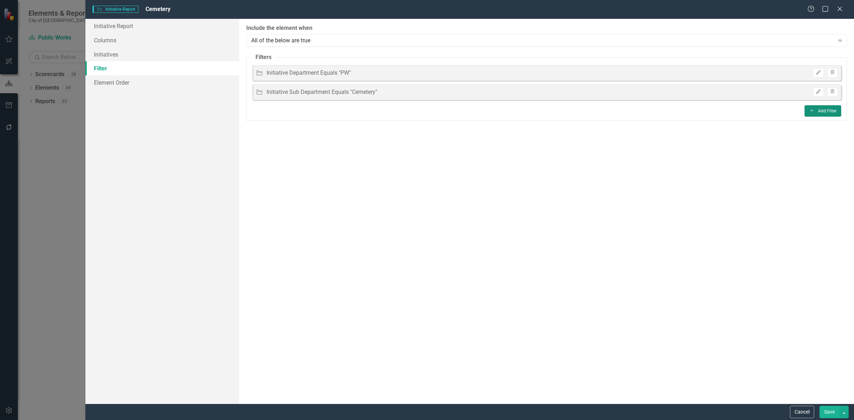
click at [816, 114] on button "Add Add Filter" at bounding box center [823, 110] width 37 height 11
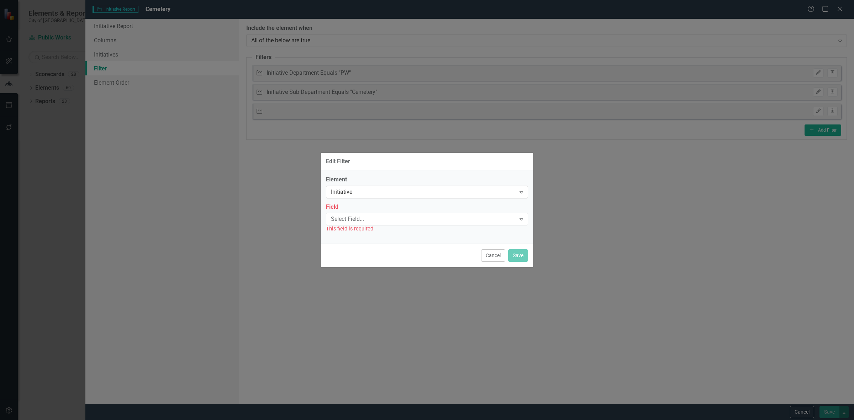
click at [350, 186] on div "Initiative Expand" at bounding box center [427, 192] width 202 height 13
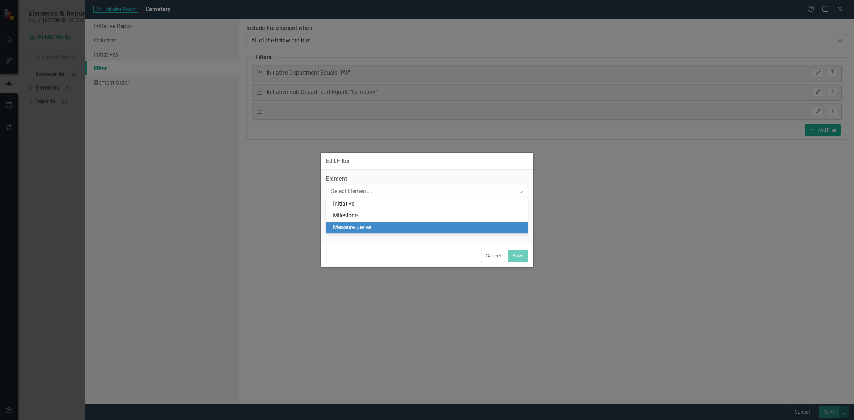
click at [353, 230] on div "Measure Series" at bounding box center [428, 228] width 191 height 8
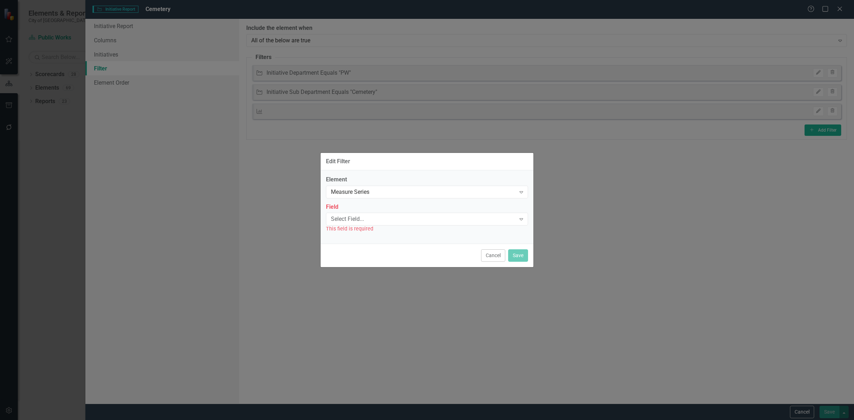
click at [351, 220] on div "Select Field..." at bounding box center [423, 219] width 185 height 8
click at [350, 231] on div "Name" at bounding box center [428, 231] width 191 height 8
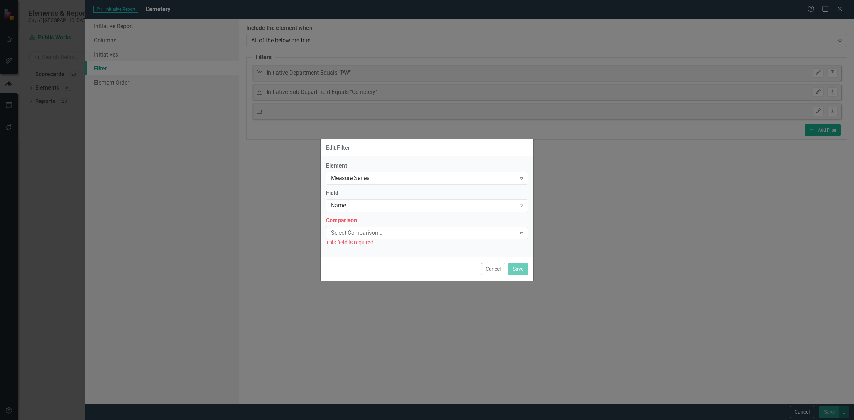
click at [350, 230] on div "Select Comparison..." at bounding box center [423, 233] width 185 height 8
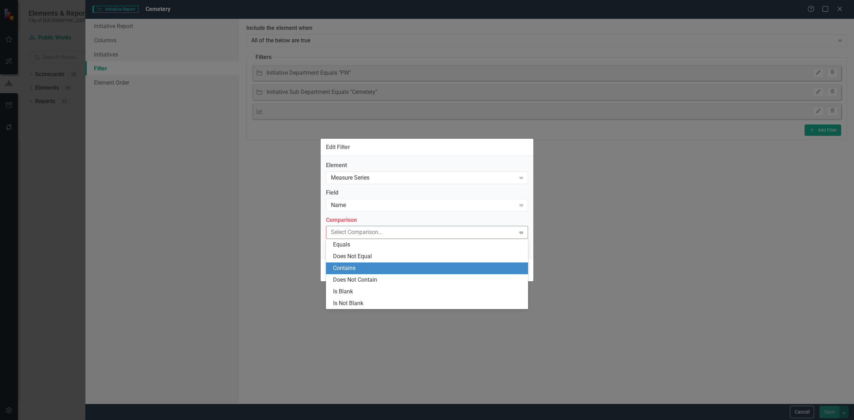
click at [357, 266] on div "Contains" at bounding box center [428, 268] width 191 height 8
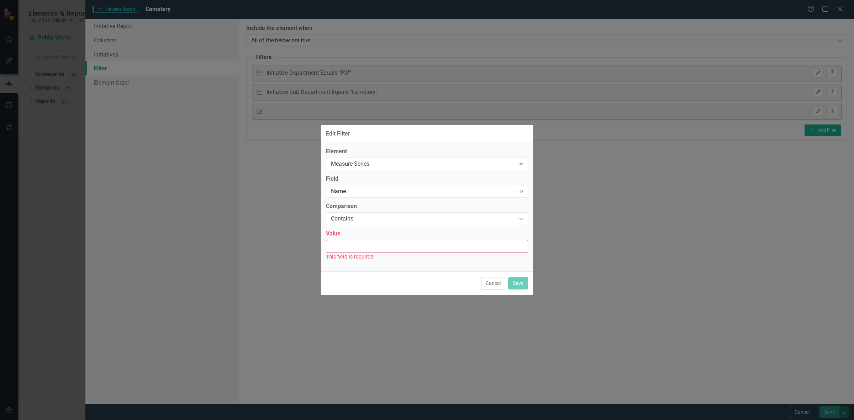
click at [355, 258] on div "This field is required" at bounding box center [427, 257] width 202 height 8
click at [354, 246] on input "Value" at bounding box center [427, 246] width 202 height 13
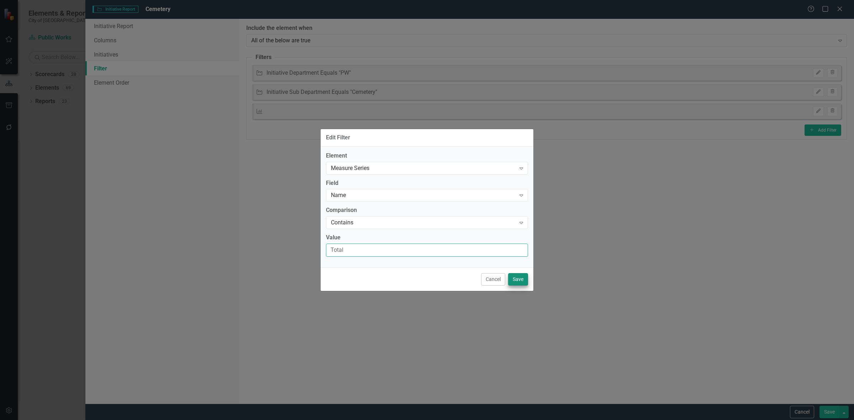
type input "Total"
click at [522, 278] on button "Save" at bounding box center [518, 279] width 20 height 12
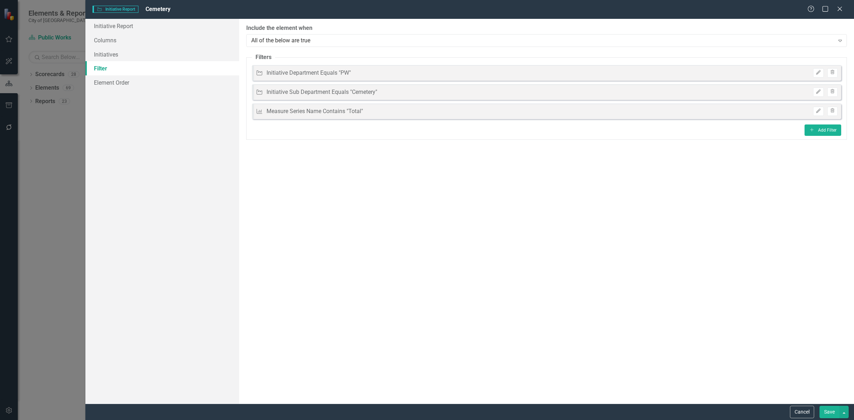
click at [830, 411] on button "Save" at bounding box center [830, 412] width 20 height 12
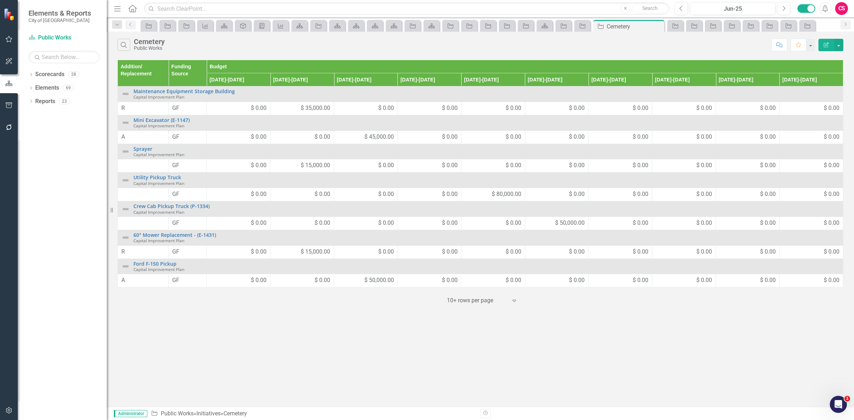
click at [826, 41] on button "Edit Report" at bounding box center [827, 45] width 16 height 12
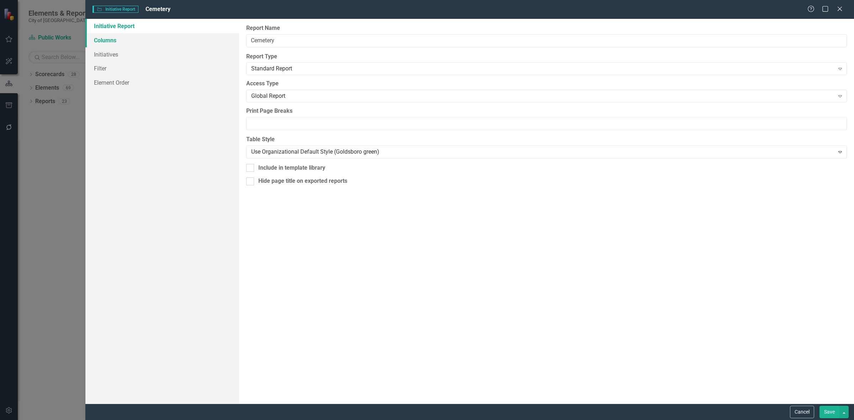
click at [150, 43] on link "Columns" at bounding box center [162, 40] width 154 height 14
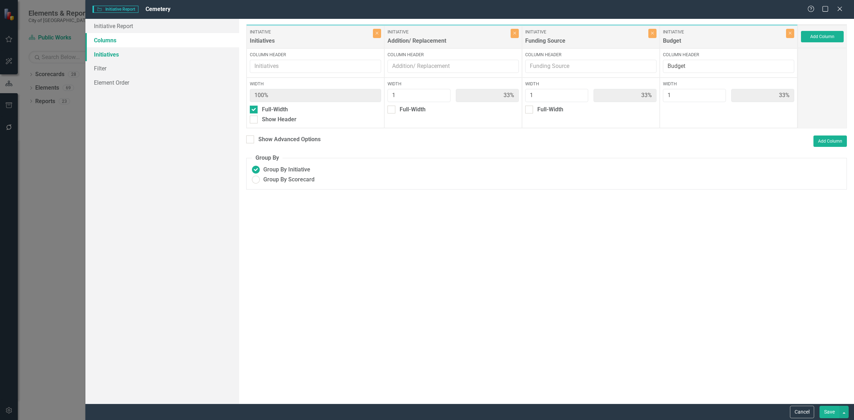
click at [146, 56] on link "Initiatives" at bounding box center [162, 54] width 154 height 14
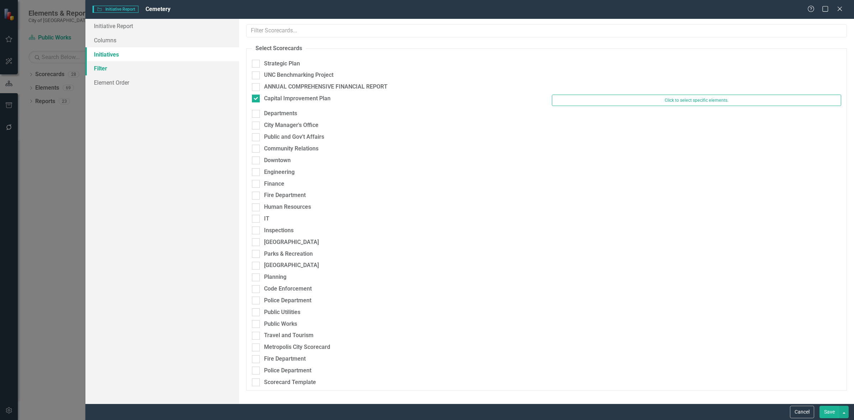
click at [136, 72] on link "Filter" at bounding box center [162, 68] width 154 height 14
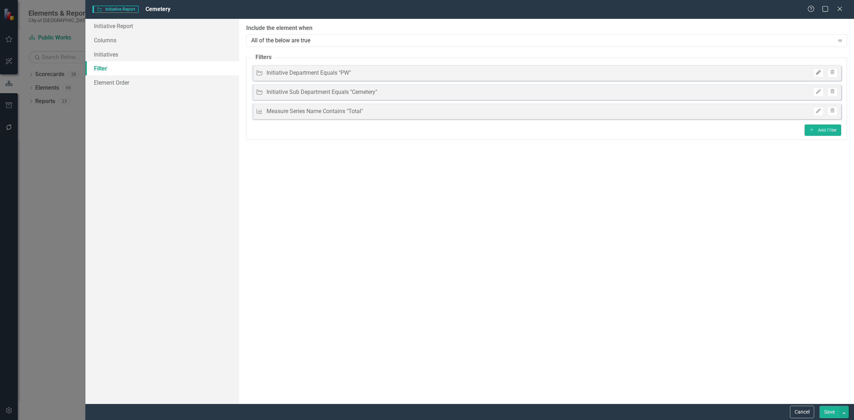
click at [816, 70] on icon "Edit" at bounding box center [818, 72] width 5 height 4
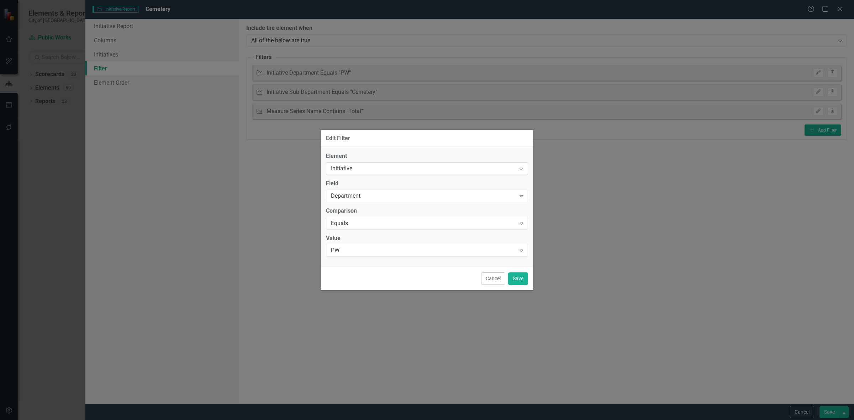
click at [359, 169] on div "Initiative" at bounding box center [423, 169] width 185 height 8
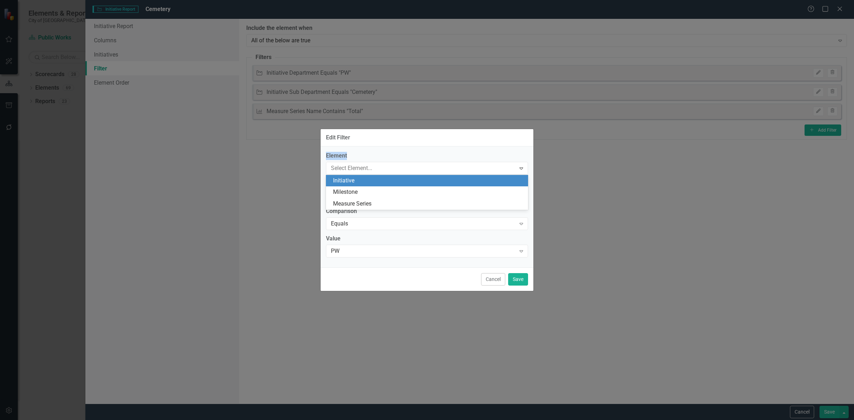
click at [369, 147] on div "Edit Filter Element 3 results available. Use Up and Down to choose options, pre…" at bounding box center [427, 210] width 214 height 163
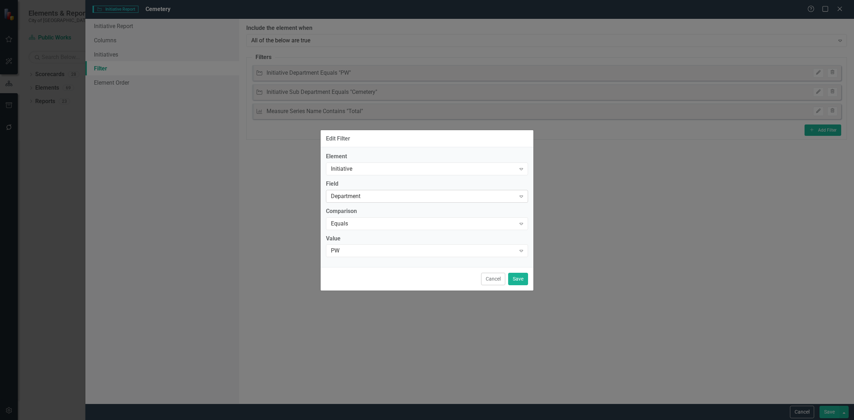
click at [362, 200] on div "Department" at bounding box center [423, 196] width 185 height 8
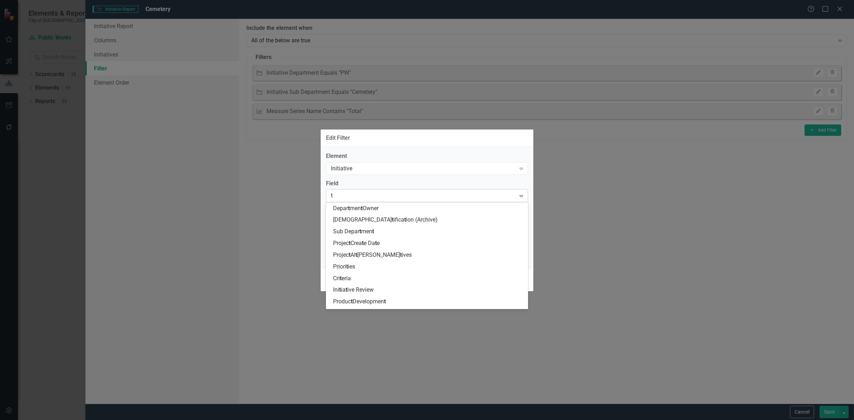
scroll to position [187, 0]
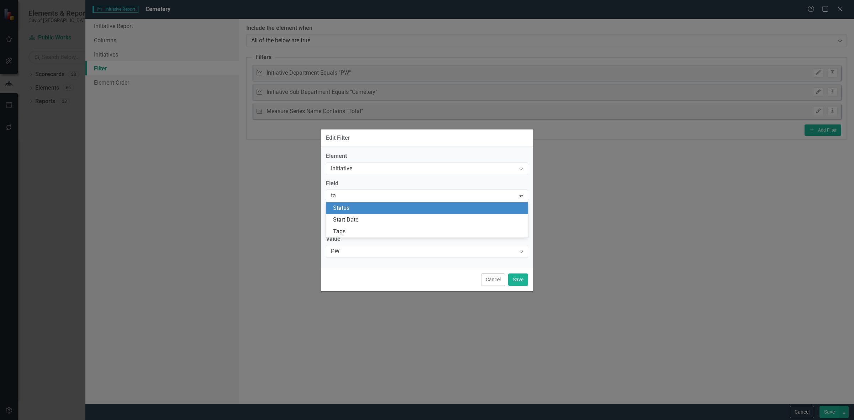
type input "tag"
click at [367, 207] on div "Tag s" at bounding box center [428, 208] width 191 height 8
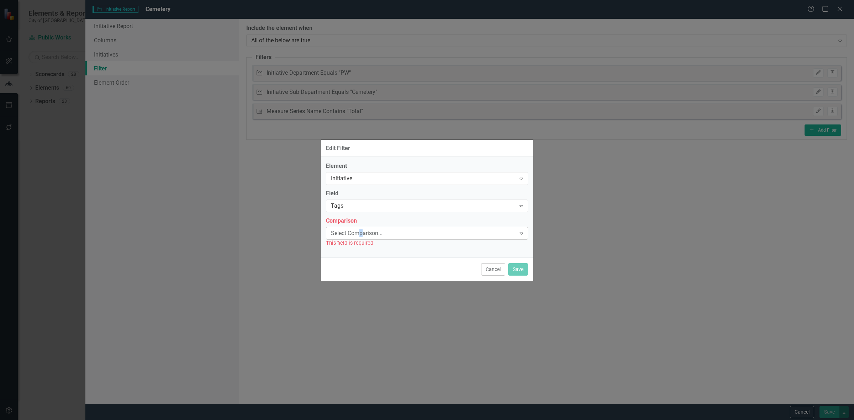
click at [362, 235] on div "Select Comparison..." at bounding box center [423, 233] width 185 height 8
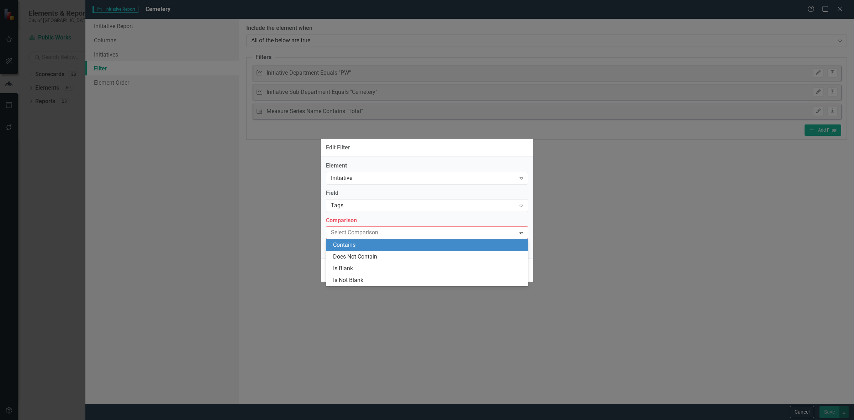
click at [359, 246] on div "Contains" at bounding box center [428, 245] width 191 height 8
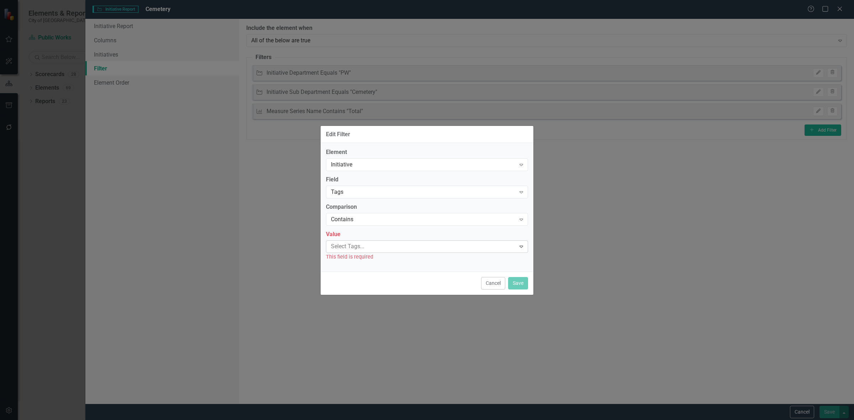
click at [359, 252] on div "Select Tags... Expand" at bounding box center [427, 247] width 202 height 12
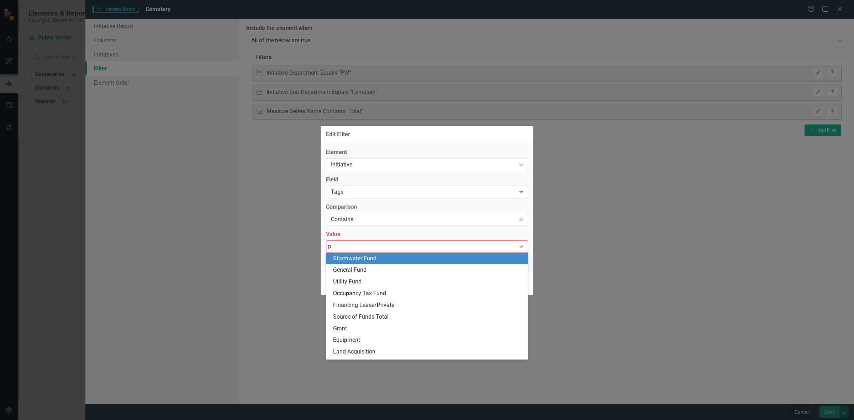
type input "pw"
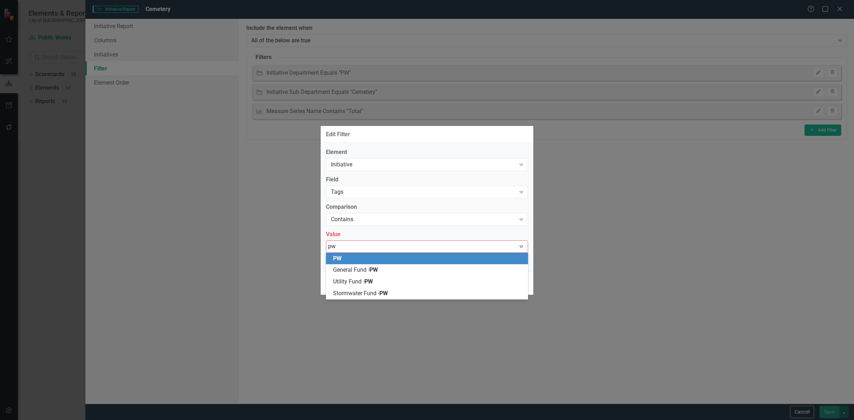
click at [367, 259] on div "PW" at bounding box center [428, 259] width 191 height 8
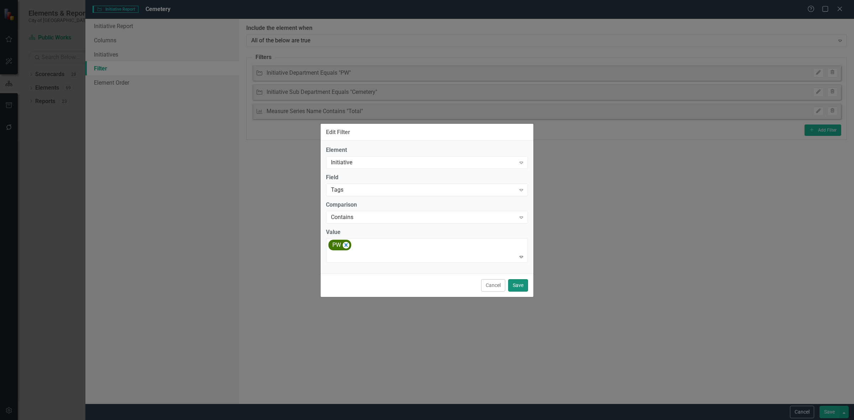
click at [513, 287] on button "Save" at bounding box center [518, 285] width 20 height 12
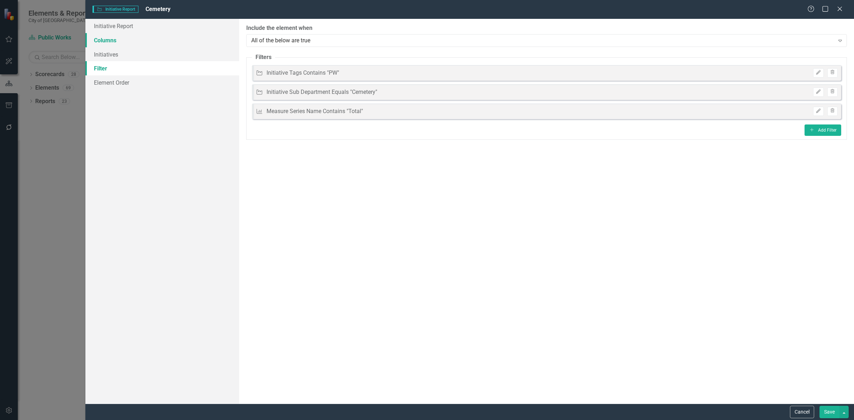
click at [159, 42] on link "Columns" at bounding box center [162, 40] width 154 height 14
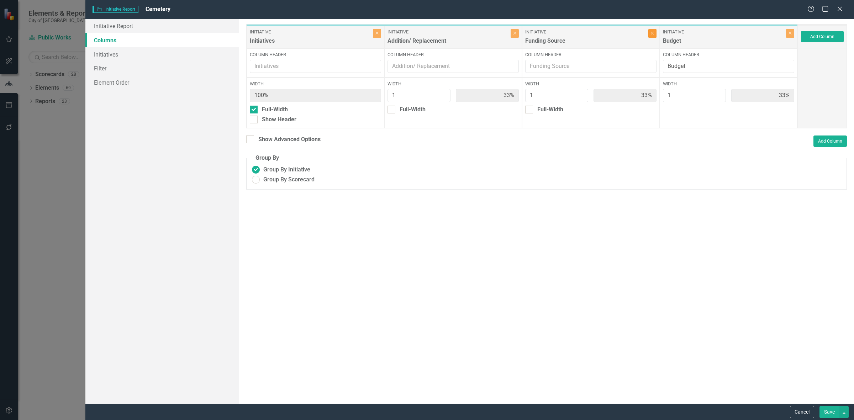
click at [652, 35] on icon "Close" at bounding box center [652, 33] width 3 height 4
type input "50%"
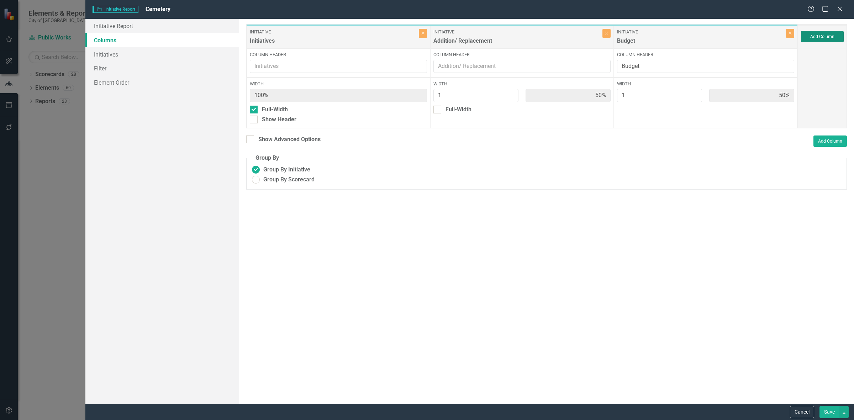
click at [816, 35] on button "Add Column" at bounding box center [822, 36] width 43 height 11
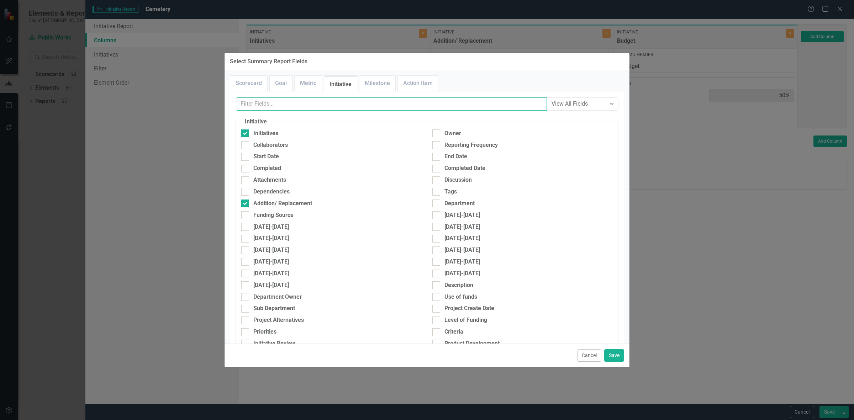
click at [298, 101] on input "text" at bounding box center [391, 104] width 311 height 13
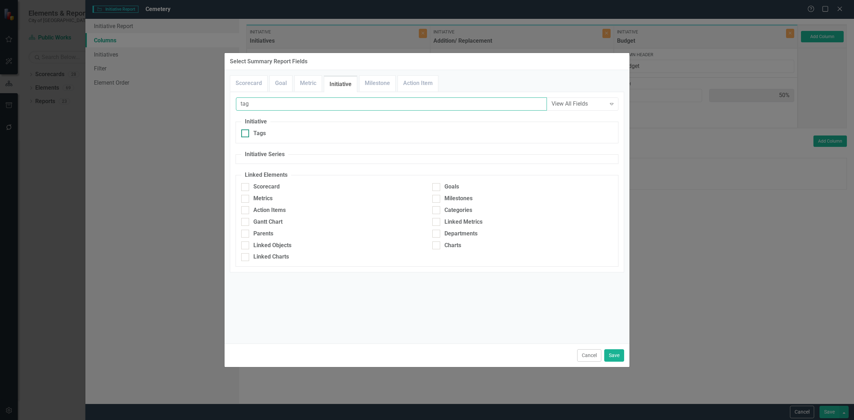
type input "tag"
click at [280, 132] on div "Tags" at bounding box center [331, 134] width 180 height 8
click at [246, 132] on input "Tags" at bounding box center [243, 132] width 5 height 5
checkbox input "true"
click at [611, 354] on button "Save" at bounding box center [614, 356] width 20 height 12
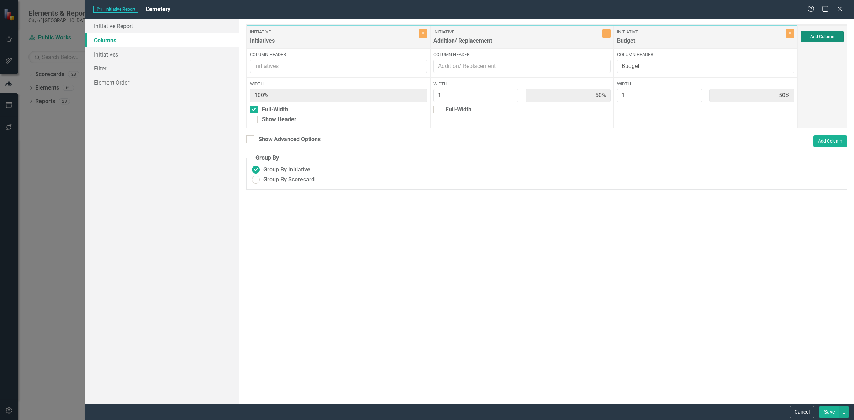
type input "33%"
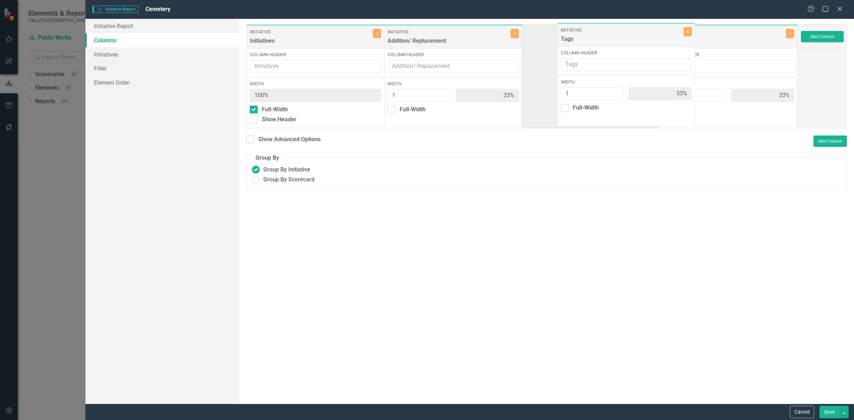
drag, startPoint x: 695, startPoint y: 40, endPoint x: 577, endPoint y: 40, distance: 118.2
click at [577, 40] on div "Initiative Initiatives Close Column Header Width 100% Full-Width Show Header In…" at bounding box center [522, 76] width 552 height 104
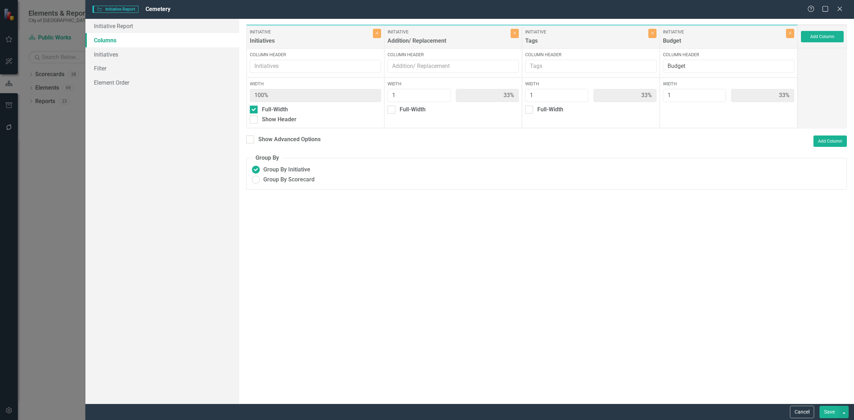
click at [826, 410] on button "Save" at bounding box center [830, 412] width 20 height 12
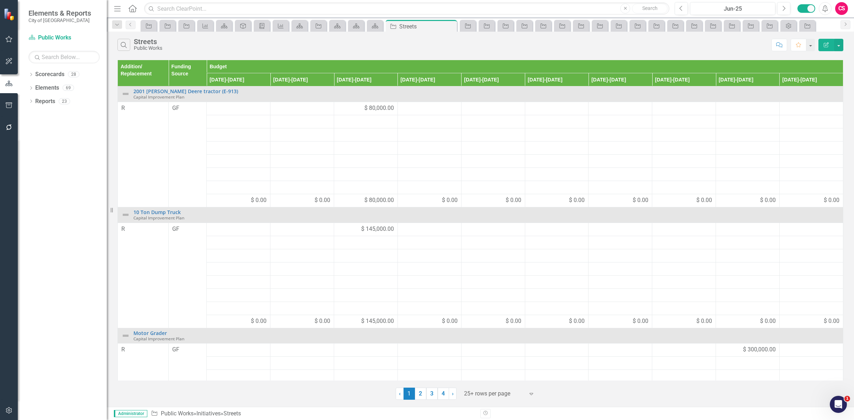
click at [830, 44] on button "Edit Report" at bounding box center [827, 45] width 16 height 12
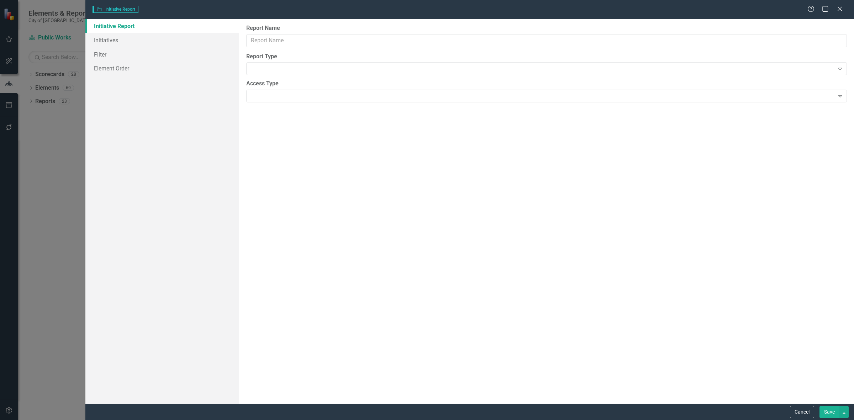
type input "Streets"
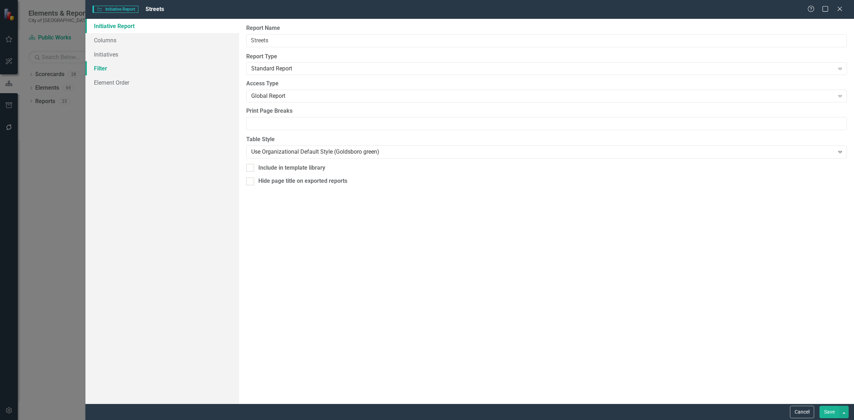
click at [128, 64] on link "Filter" at bounding box center [162, 68] width 154 height 14
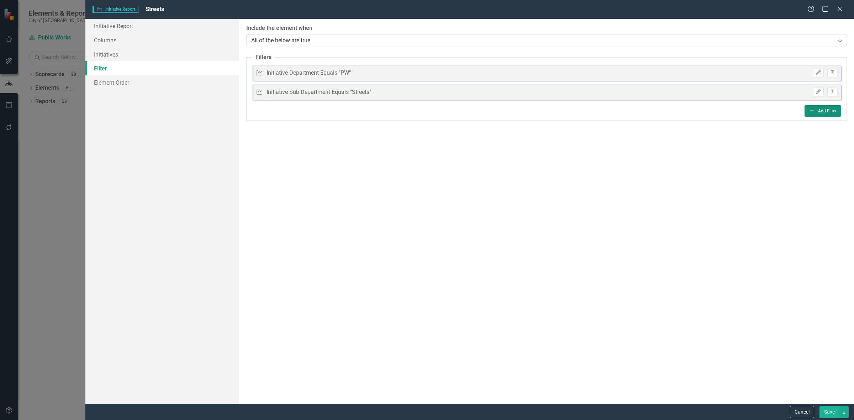
click at [816, 112] on button "Add Add Filter" at bounding box center [823, 110] width 37 height 11
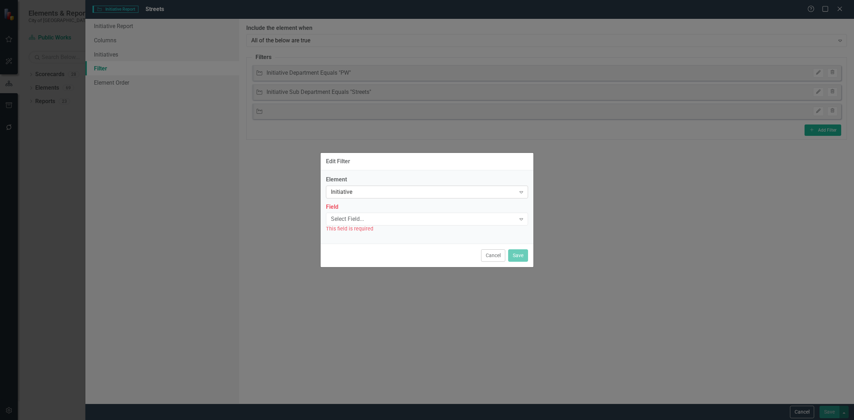
click at [382, 196] on div "Initiative Expand" at bounding box center [427, 192] width 202 height 13
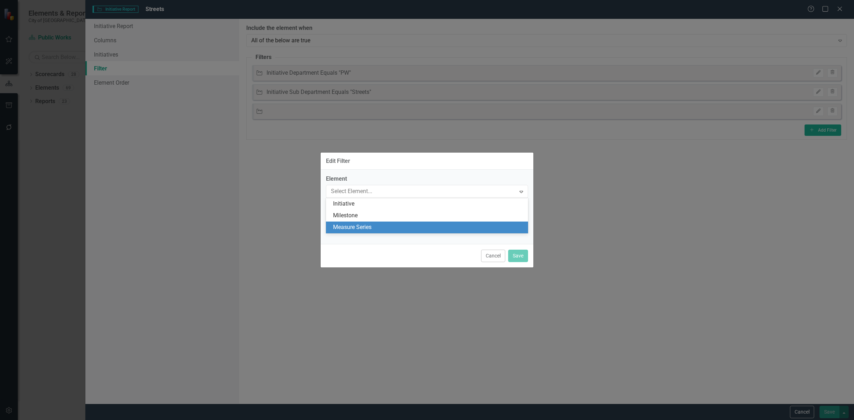
click at [375, 227] on div "Measure Series" at bounding box center [428, 228] width 191 height 8
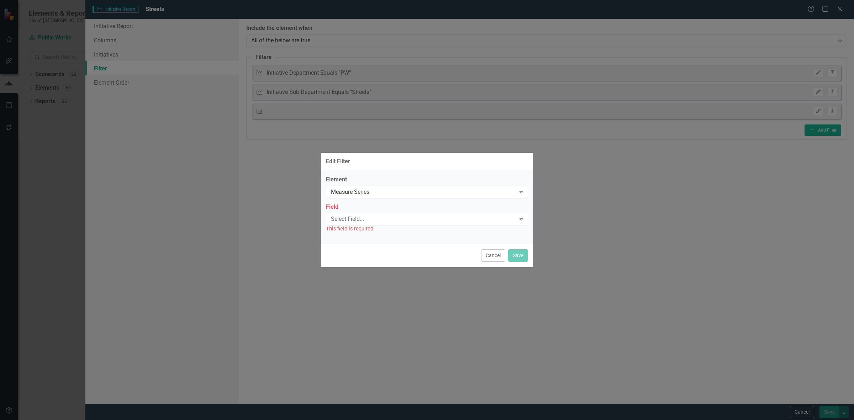
click at [368, 221] on div "Select Field..." at bounding box center [423, 219] width 185 height 8
click at [366, 234] on div "Name" at bounding box center [428, 231] width 191 height 8
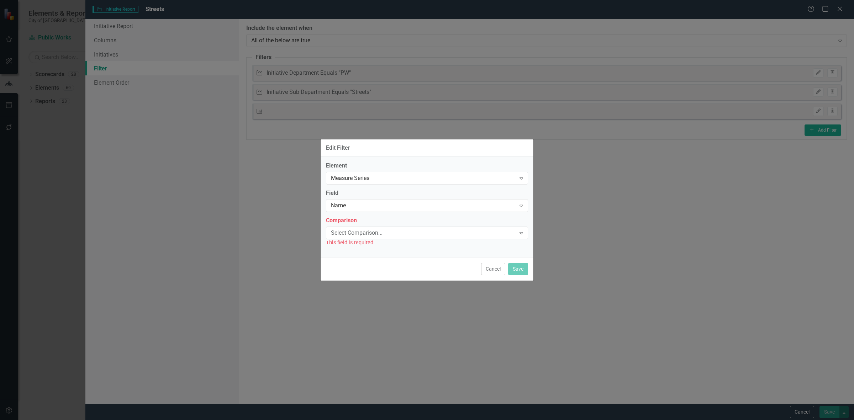
click at [365, 233] on div "Select Comparison..." at bounding box center [423, 233] width 185 height 8
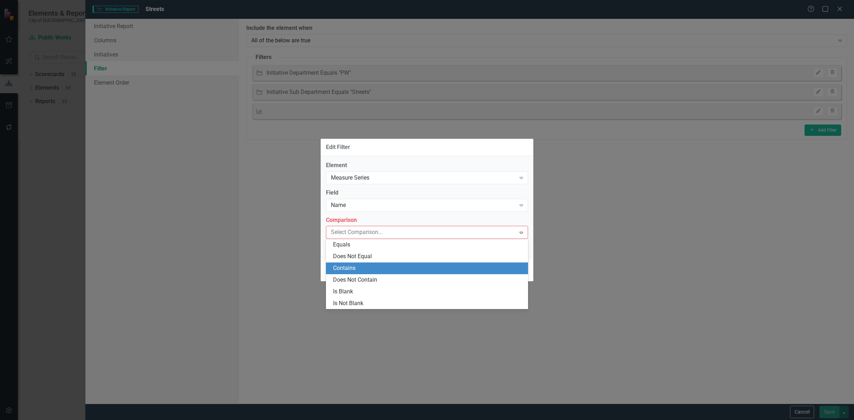
click at [362, 264] on div "Contains" at bounding box center [428, 268] width 191 height 8
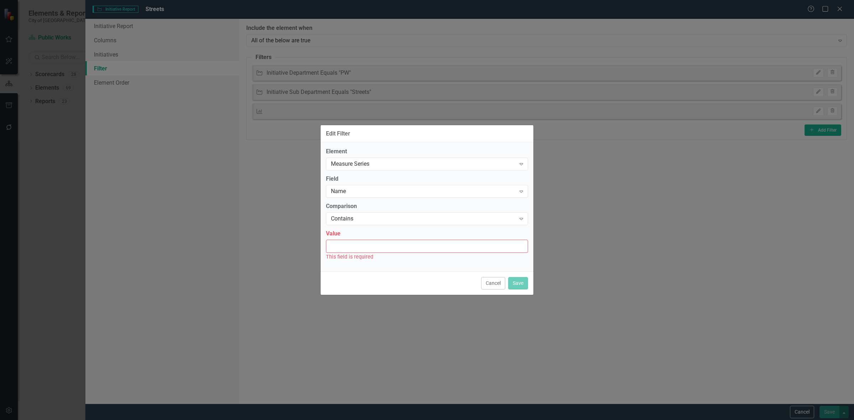
click at [358, 254] on div "This field is required" at bounding box center [427, 257] width 202 height 8
click at [367, 247] on input "Value" at bounding box center [427, 246] width 202 height 13
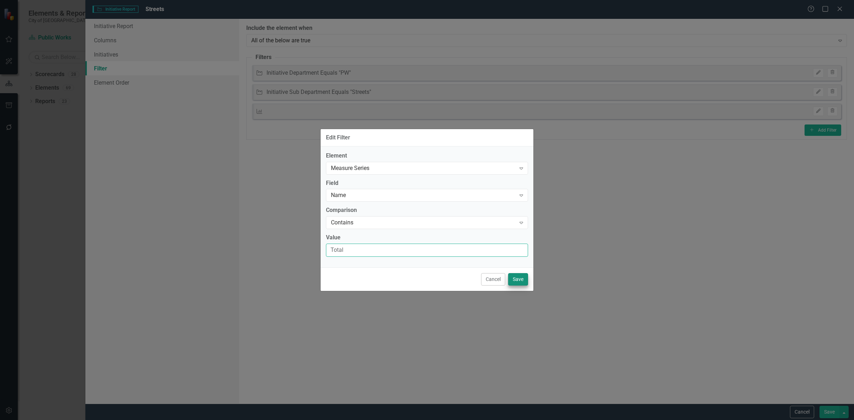
type input "Total"
click at [516, 278] on button "Save" at bounding box center [518, 279] width 20 height 12
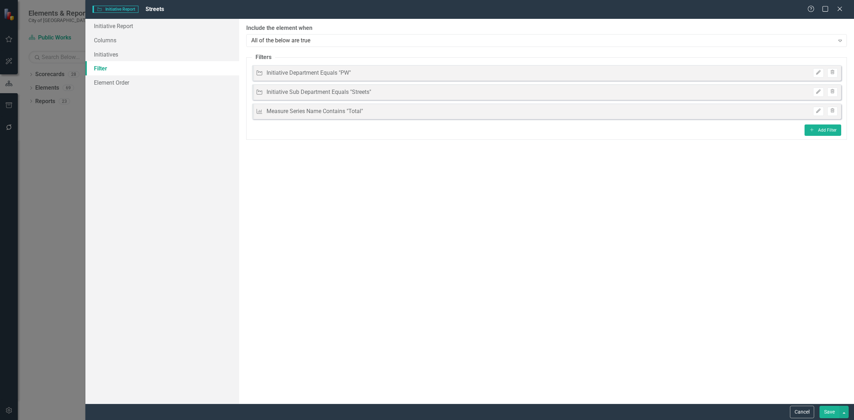
click at [823, 413] on button "Save" at bounding box center [830, 412] width 20 height 12
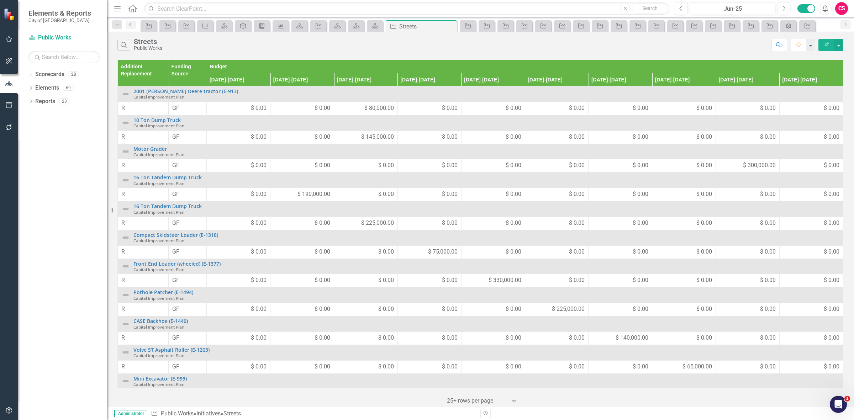
click at [823, 46] on icon "Edit Report" at bounding box center [826, 44] width 6 height 5
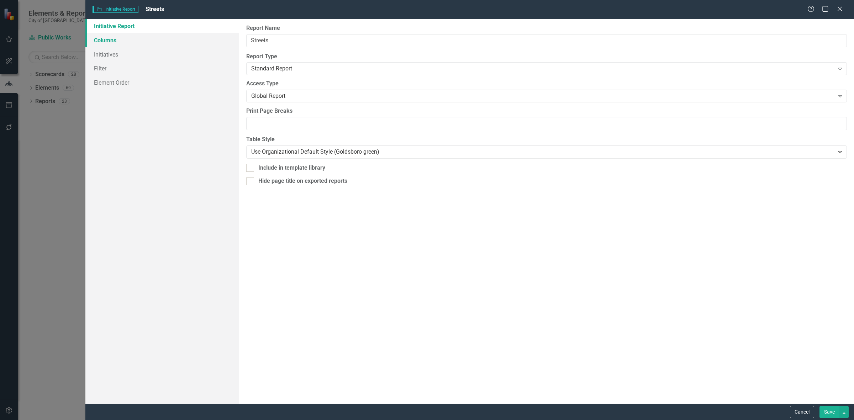
click at [177, 44] on link "Columns" at bounding box center [162, 40] width 154 height 14
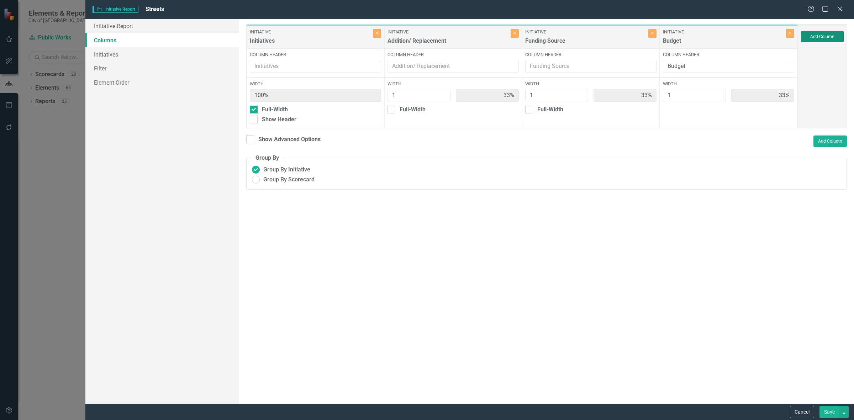
click at [831, 34] on button "Add Column" at bounding box center [822, 36] width 43 height 11
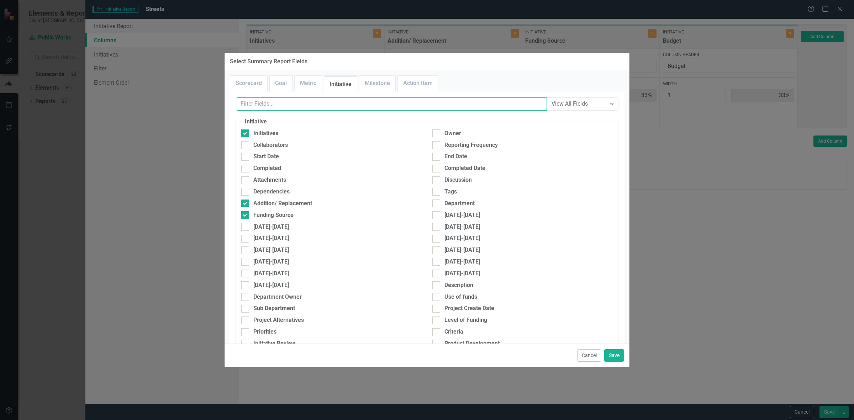
click at [289, 107] on input "text" at bounding box center [391, 104] width 311 height 13
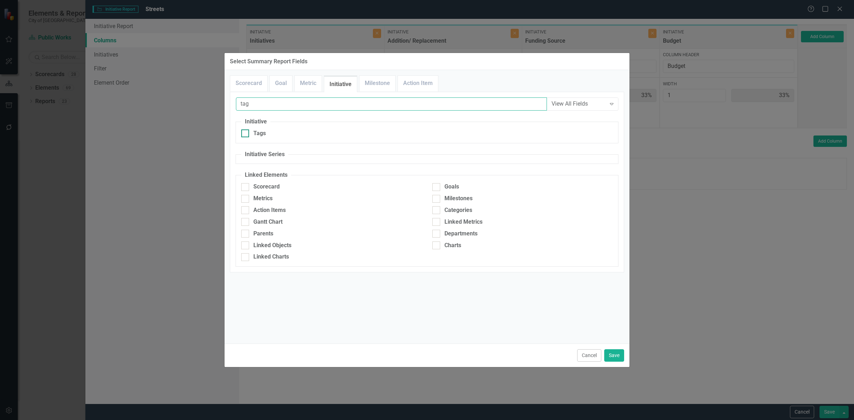
type input "tag"
click at [283, 135] on div "Tags" at bounding box center [331, 134] width 180 height 8
click at [246, 134] on input "Tags" at bounding box center [243, 132] width 5 height 5
checkbox input "true"
click at [622, 355] on button "Save" at bounding box center [614, 356] width 20 height 12
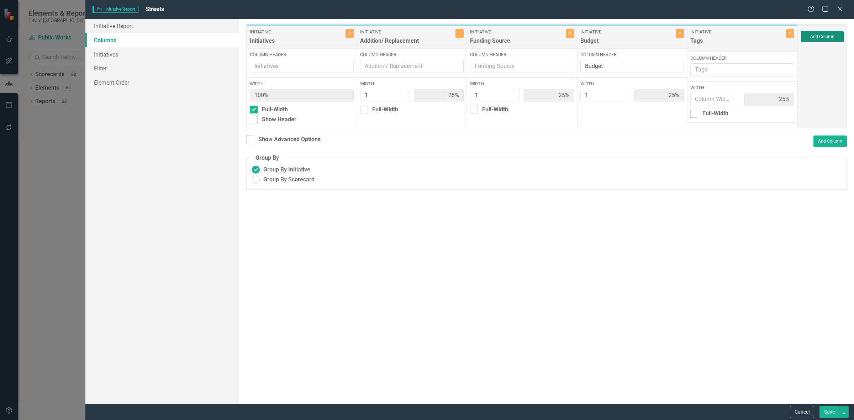
type input "25%"
type input "1"
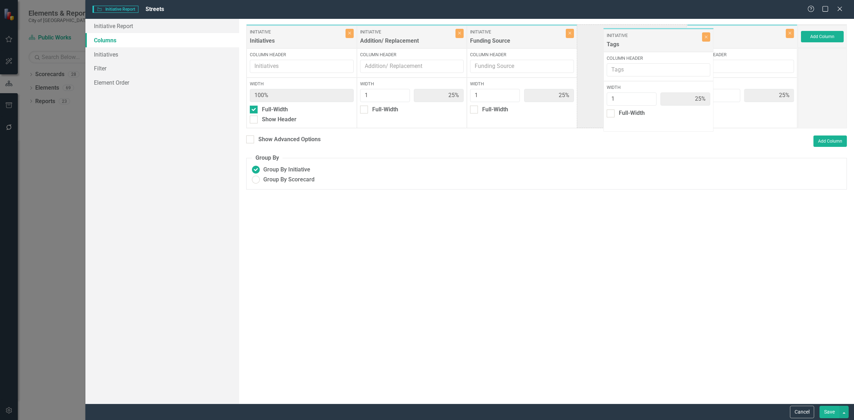
drag, startPoint x: 711, startPoint y: 36, endPoint x: 622, endPoint y: 38, distance: 89.0
click at [623, 38] on div "Initiative Initiatives Close Column Header Width 100% Full-Width Show Header In…" at bounding box center [522, 76] width 552 height 104
click at [569, 37] on button "Close" at bounding box center [570, 33] width 8 height 9
type input "33%"
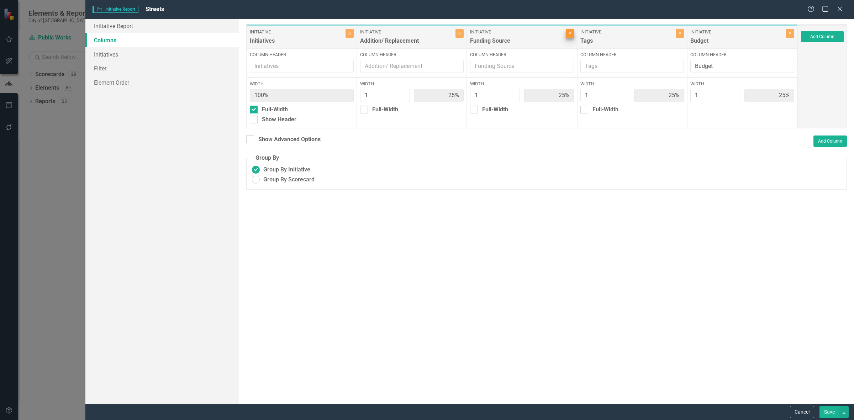
type input "33%"
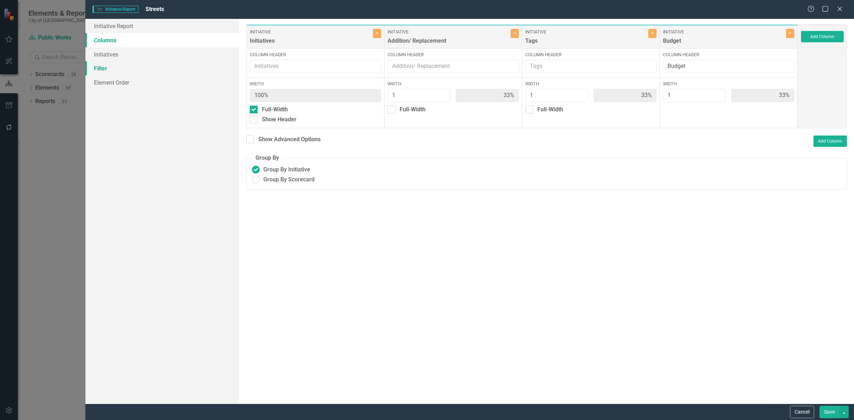
click at [155, 65] on link "Filter" at bounding box center [162, 68] width 154 height 14
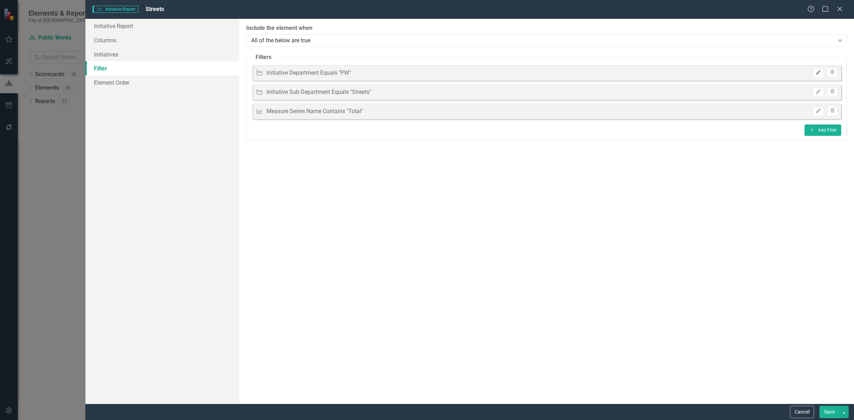
click at [814, 72] on button "Edit" at bounding box center [818, 72] width 10 height 9
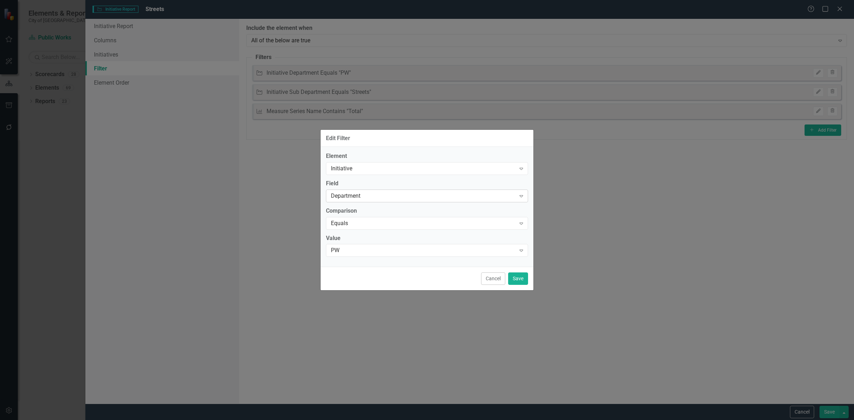
click at [336, 196] on div "Department" at bounding box center [423, 196] width 185 height 8
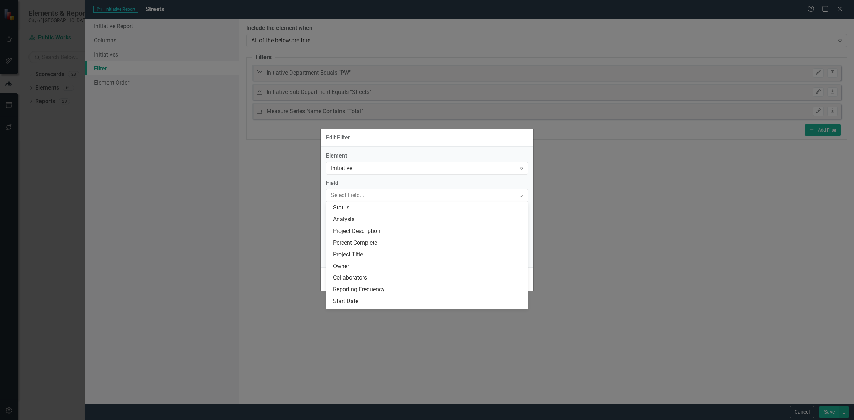
scroll to position [210, 0]
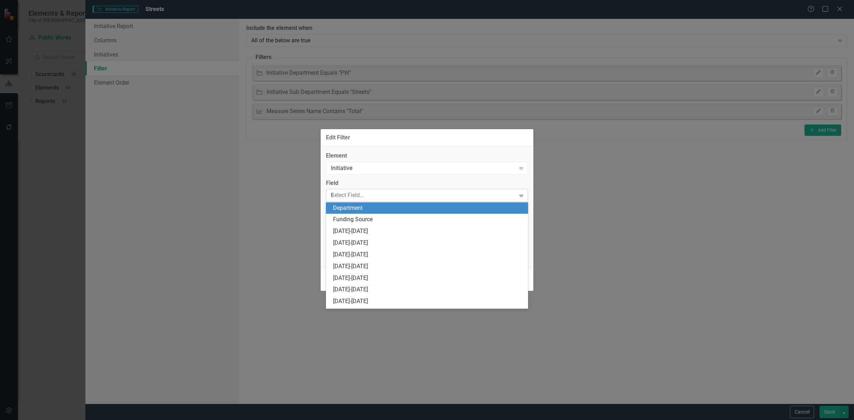
type input "tag"
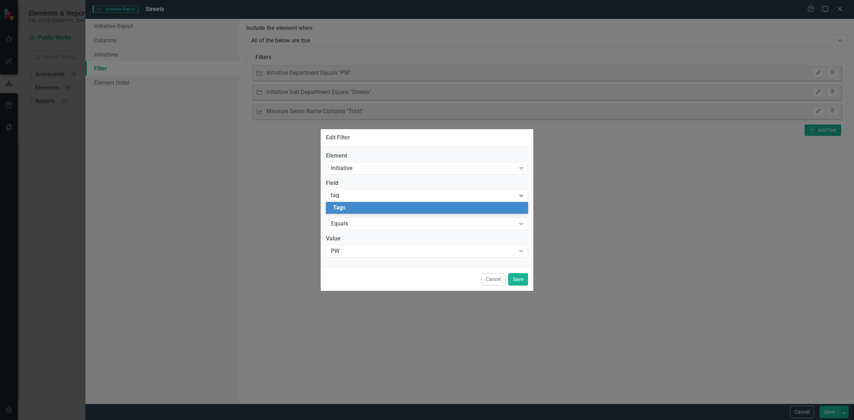
click at [346, 208] on div "Tag s" at bounding box center [428, 208] width 191 height 8
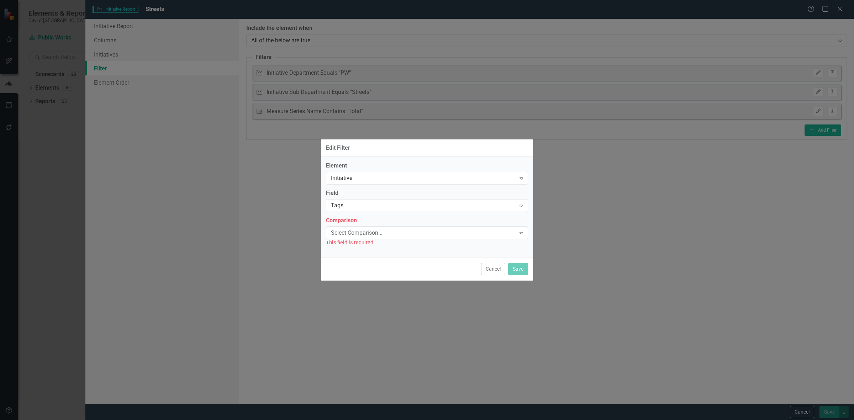
click at [351, 232] on div "Select Comparison..." at bounding box center [423, 233] width 185 height 8
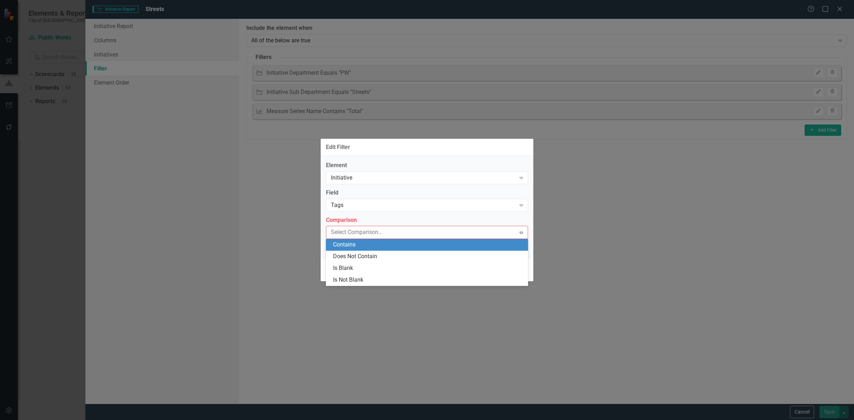
click at [348, 246] on div "Contains" at bounding box center [428, 245] width 191 height 8
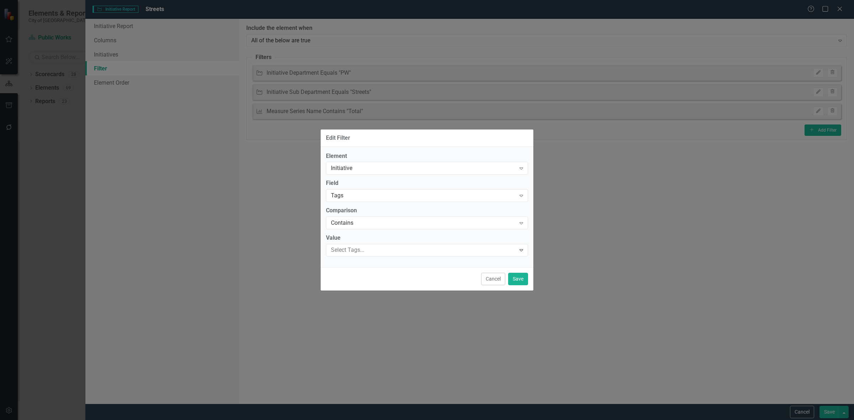
click at [346, 246] on div at bounding box center [422, 251] width 188 height 10
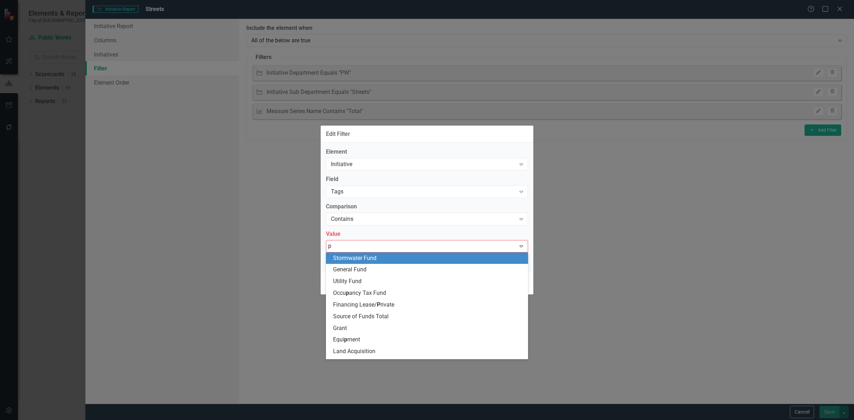
type input "pw"
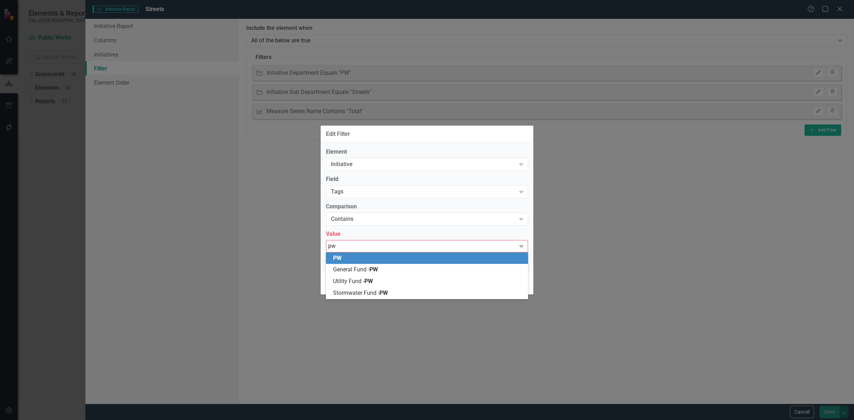
click at [364, 256] on div "PW" at bounding box center [428, 258] width 191 height 8
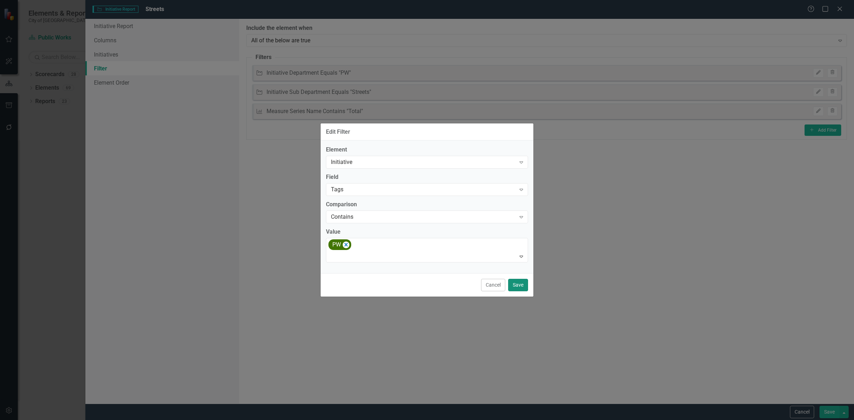
click at [513, 280] on button "Save" at bounding box center [518, 285] width 20 height 12
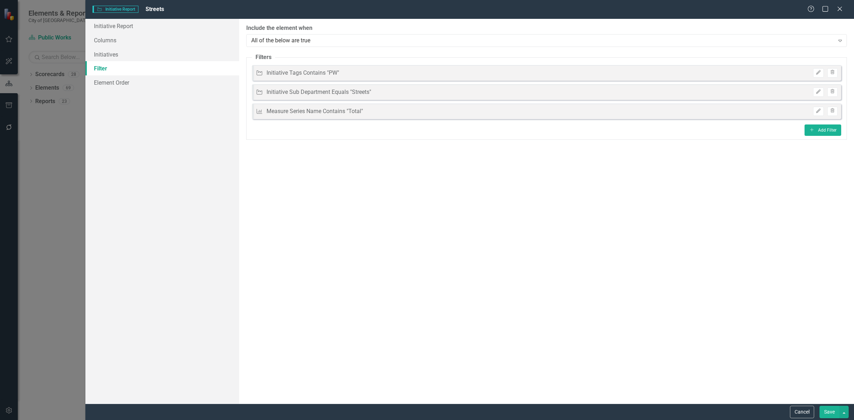
click at [826, 415] on button "Save" at bounding box center [830, 412] width 20 height 12
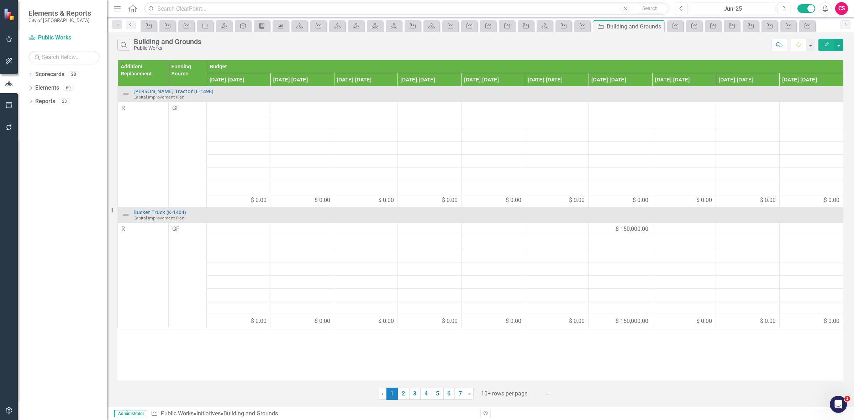
click at [826, 41] on button "Edit Report" at bounding box center [827, 45] width 16 height 12
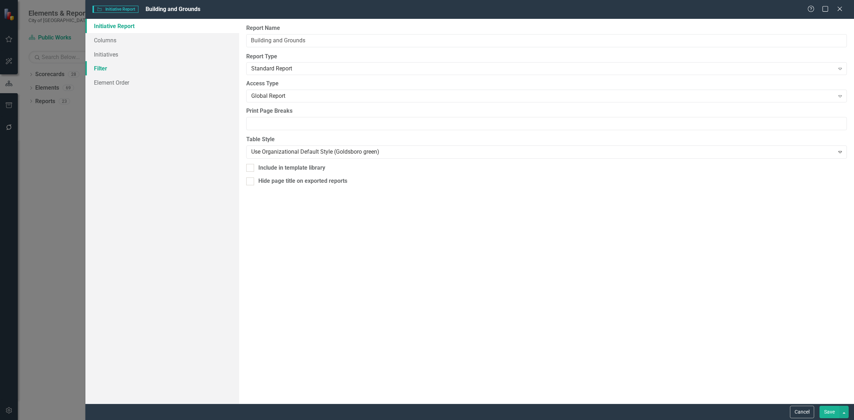
drag, startPoint x: 123, startPoint y: 72, endPoint x: 129, endPoint y: 72, distance: 5.7
click at [123, 72] on link "Filter" at bounding box center [162, 68] width 154 height 14
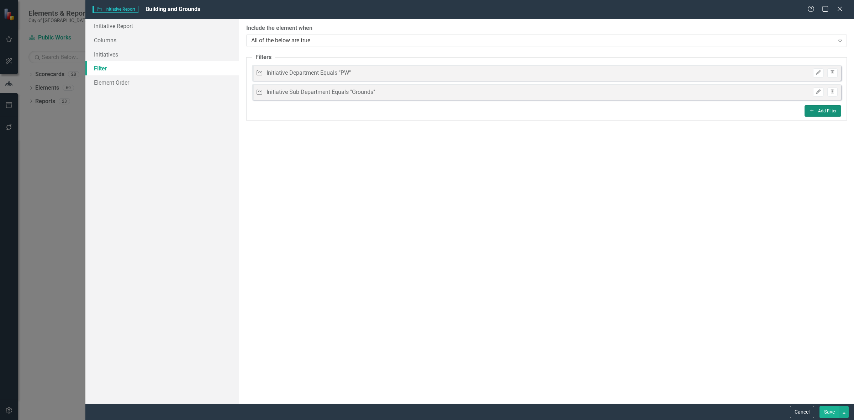
click at [815, 114] on button "Add Add Filter" at bounding box center [823, 110] width 37 height 11
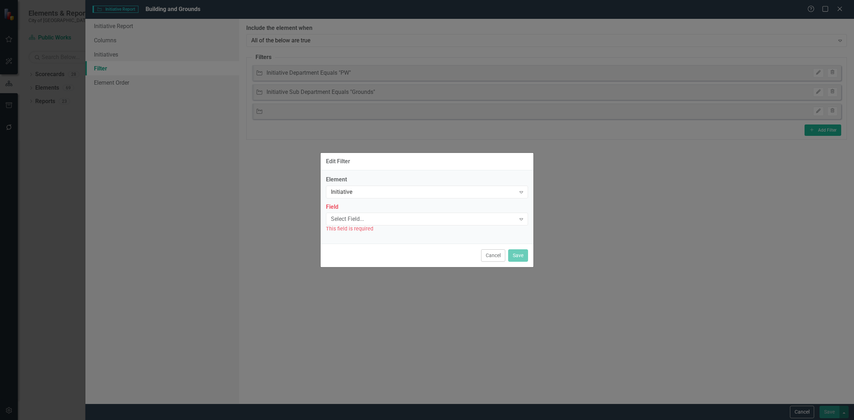
click at [390, 200] on div "Element Initiative Expand Field Select Field... Expand This field is required" at bounding box center [427, 204] width 202 height 57
click at [363, 188] on div "Initiative" at bounding box center [423, 192] width 185 height 8
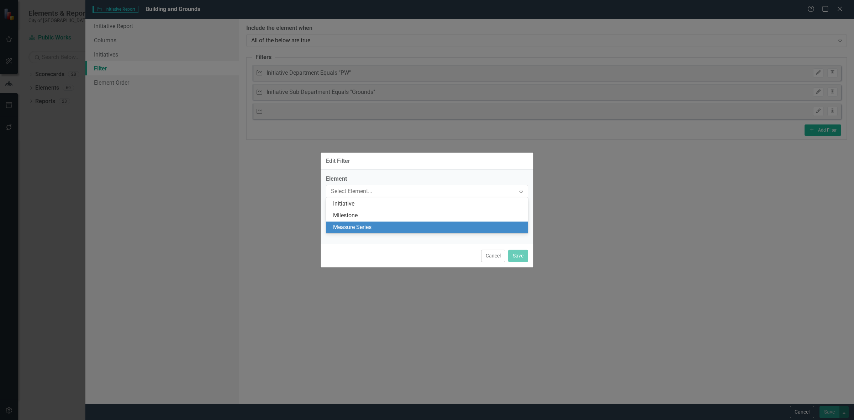
click at [362, 228] on div "Measure Series" at bounding box center [428, 228] width 191 height 8
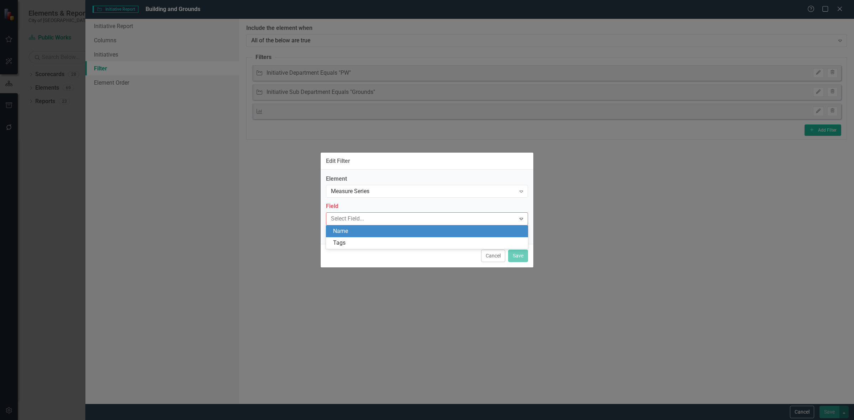
click at [363, 232] on div "Name" at bounding box center [428, 231] width 191 height 8
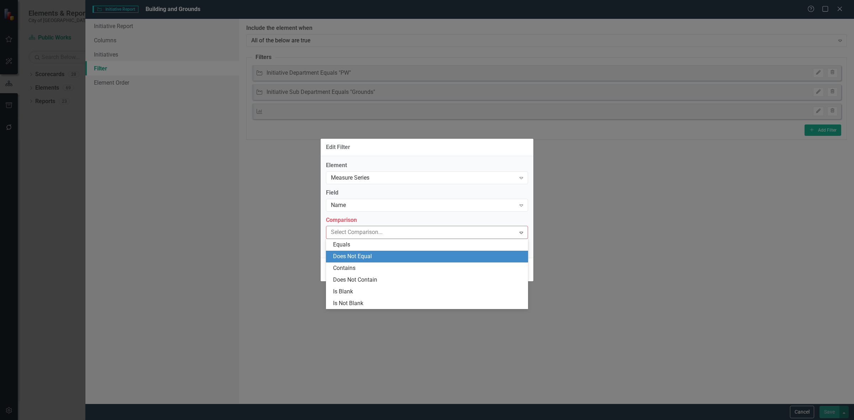
click at [366, 267] on div "Contains" at bounding box center [428, 268] width 191 height 8
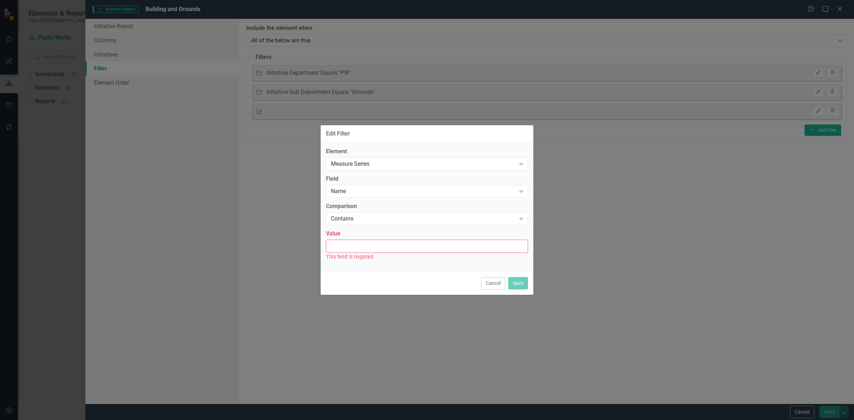
click at [361, 255] on div "This field is required" at bounding box center [427, 257] width 202 height 8
click at [364, 250] on input "Value" at bounding box center [427, 246] width 202 height 13
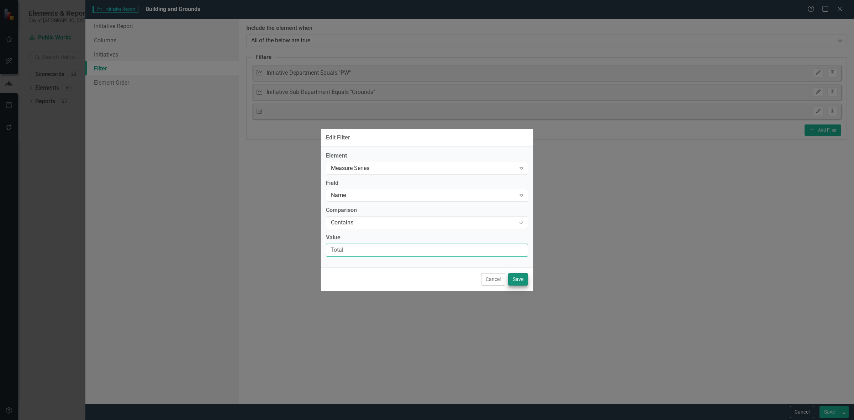
type input "Total"
click at [517, 279] on button "Save" at bounding box center [518, 279] width 20 height 12
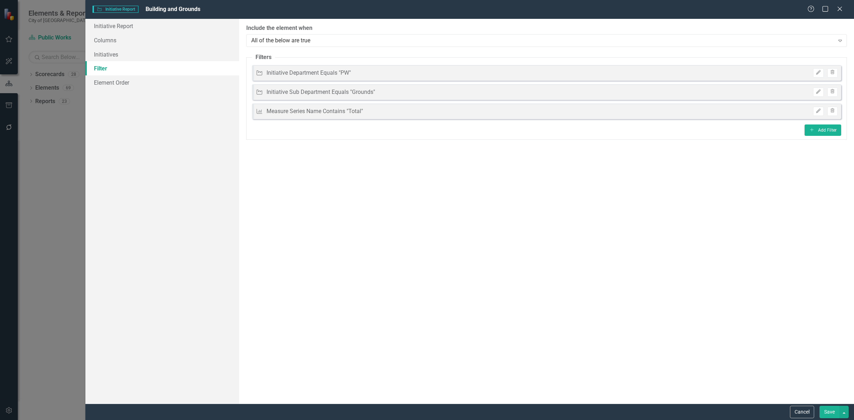
click at [828, 409] on button "Save" at bounding box center [830, 412] width 20 height 12
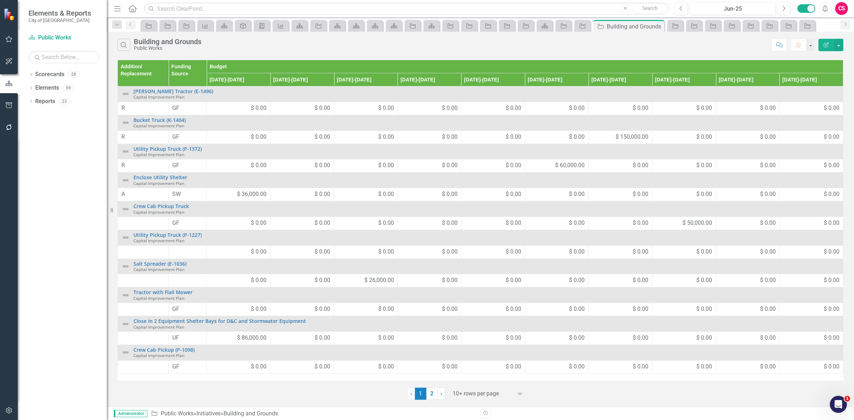
click at [825, 44] on icon "Edit Report" at bounding box center [826, 44] width 6 height 5
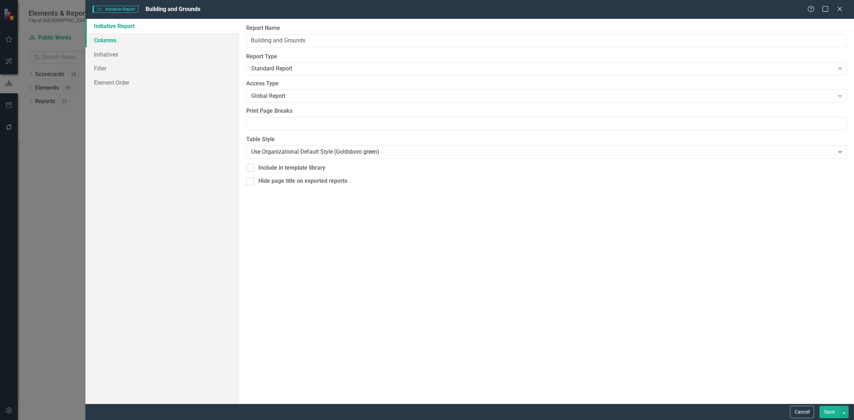
click at [141, 43] on link "Columns" at bounding box center [162, 40] width 154 height 14
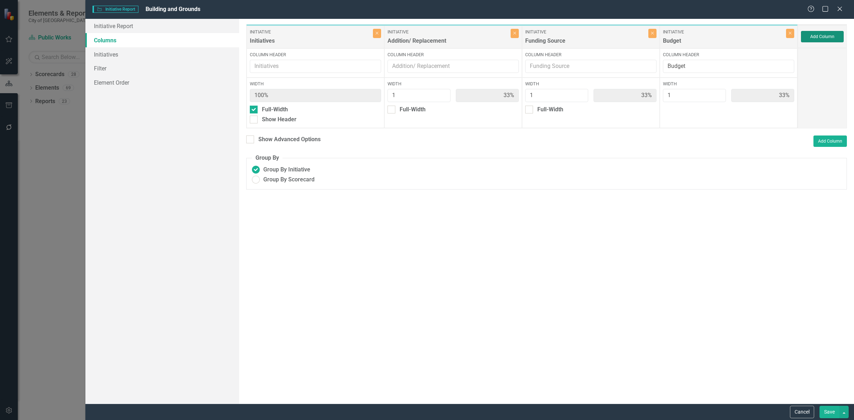
click at [832, 42] on button "Add Column" at bounding box center [822, 36] width 43 height 11
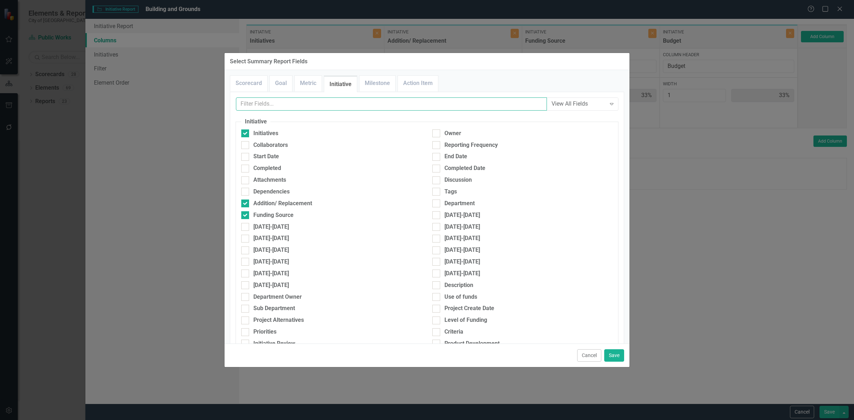
click at [296, 106] on input "text" at bounding box center [391, 104] width 311 height 13
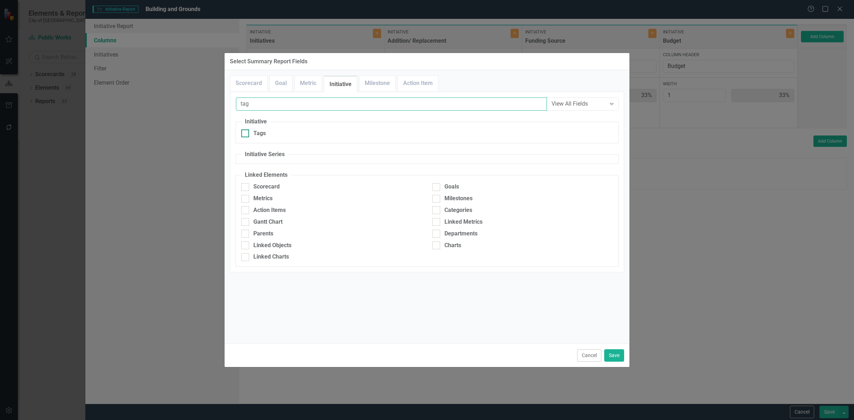
type input "tag"
click at [290, 138] on div "Tags" at bounding box center [331, 134] width 180 height 8
click at [246, 134] on input "Tags" at bounding box center [243, 132] width 5 height 5
checkbox input "true"
click at [617, 356] on button "Save" at bounding box center [614, 356] width 20 height 12
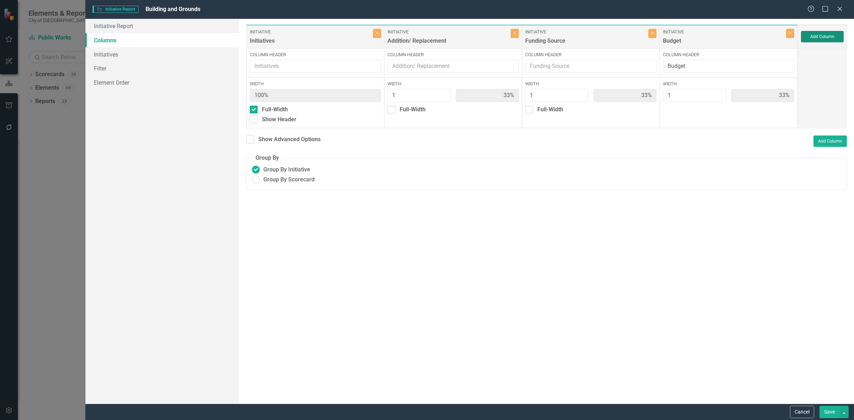
type input "25%"
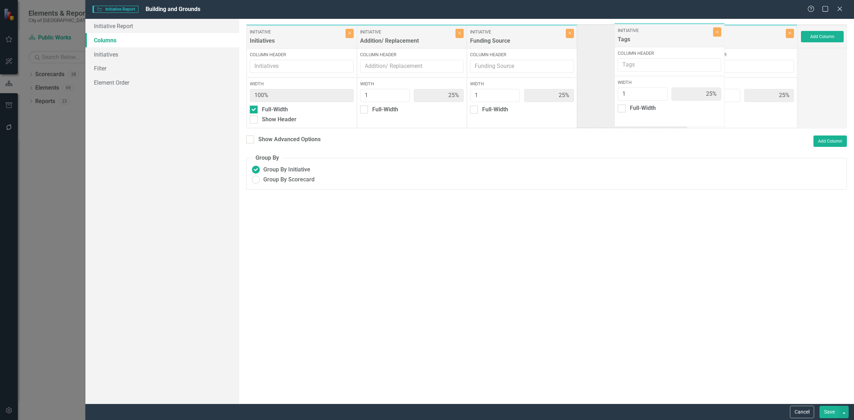
drag, startPoint x: 710, startPoint y: 41, endPoint x: 613, endPoint y: 34, distance: 97.4
click at [610, 36] on div "Initiative Initiatives Close Column Header Width 100% Full-Width Show Header In…" at bounding box center [522, 76] width 552 height 104
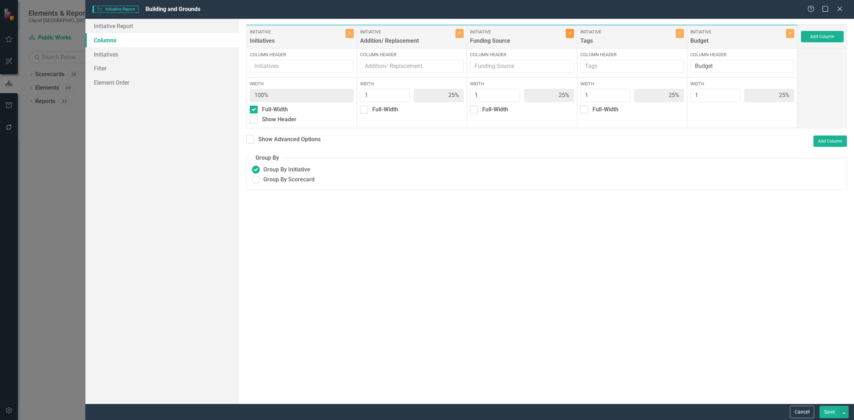
click at [571, 36] on button "Close" at bounding box center [570, 33] width 8 height 9
type input "33%"
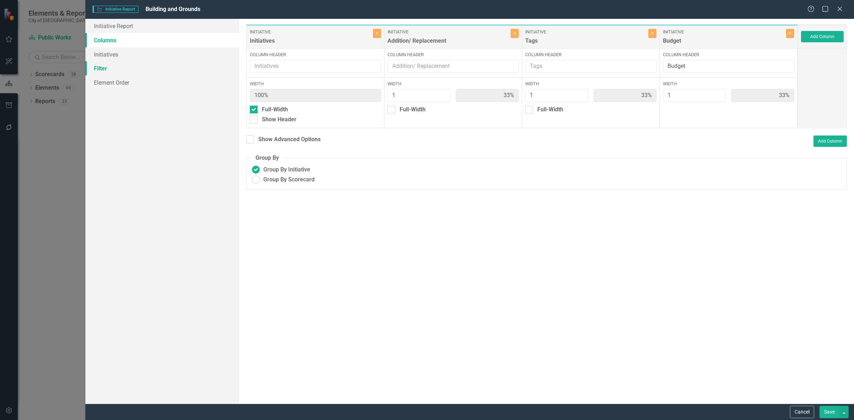
click at [143, 68] on link "Filter" at bounding box center [162, 68] width 154 height 14
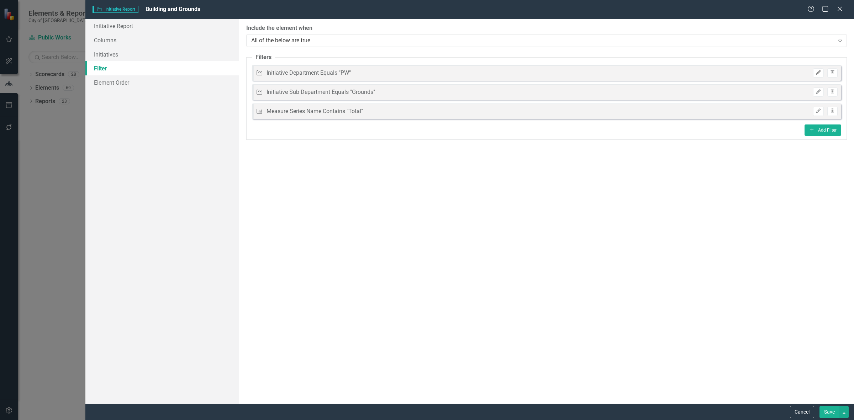
click at [817, 73] on icon "button" at bounding box center [818, 72] width 4 height 4
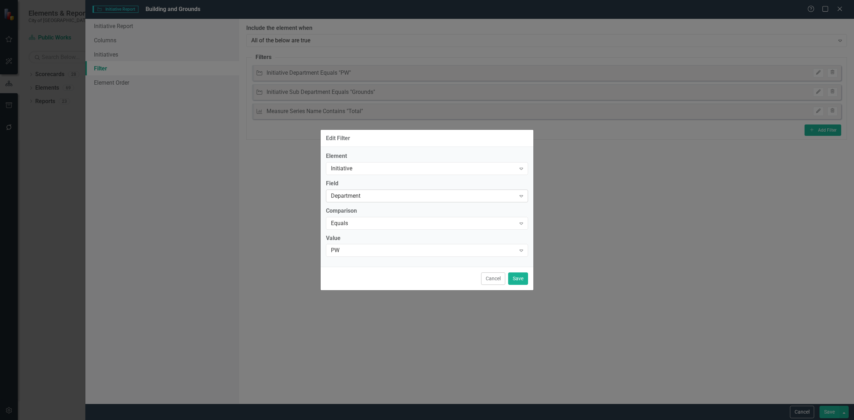
click at [357, 194] on div "Department" at bounding box center [423, 196] width 185 height 8
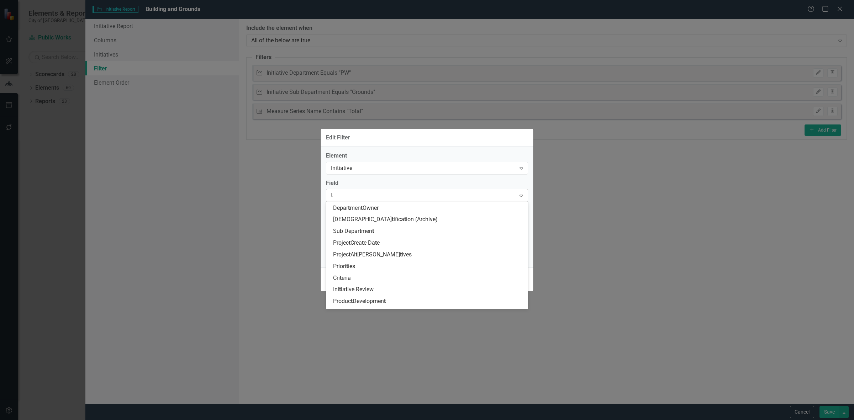
scroll to position [187, 0]
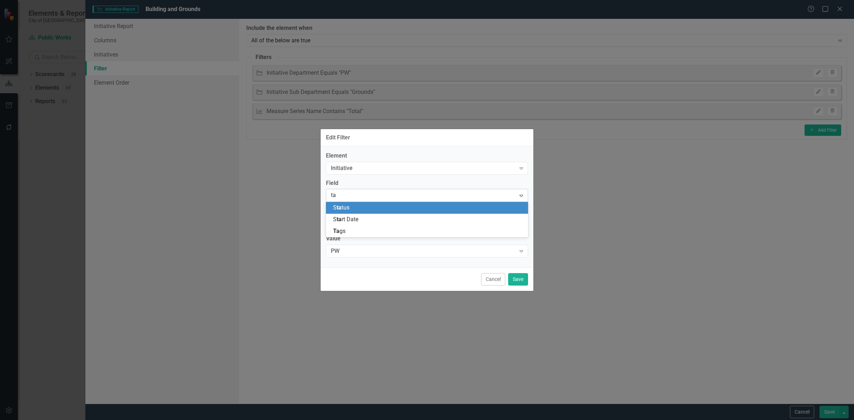
type input "tag"
click at [358, 206] on div "Tag s" at bounding box center [428, 208] width 191 height 8
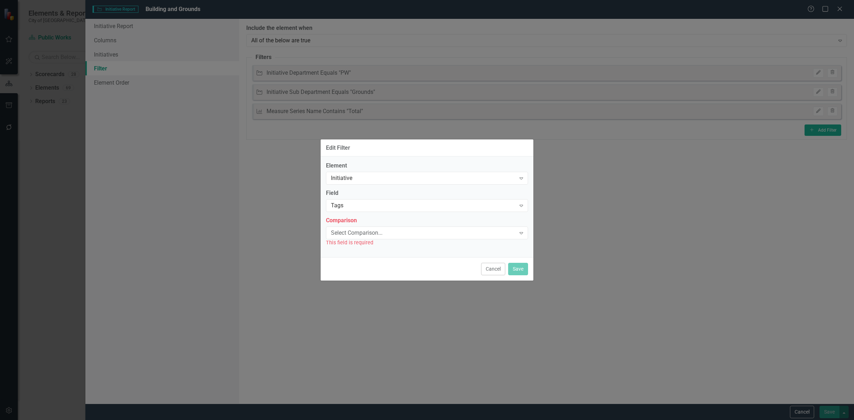
click at [356, 222] on label "Comparison" at bounding box center [427, 221] width 202 height 8
click at [357, 237] on div "Select Comparison... Expand" at bounding box center [427, 233] width 202 height 13
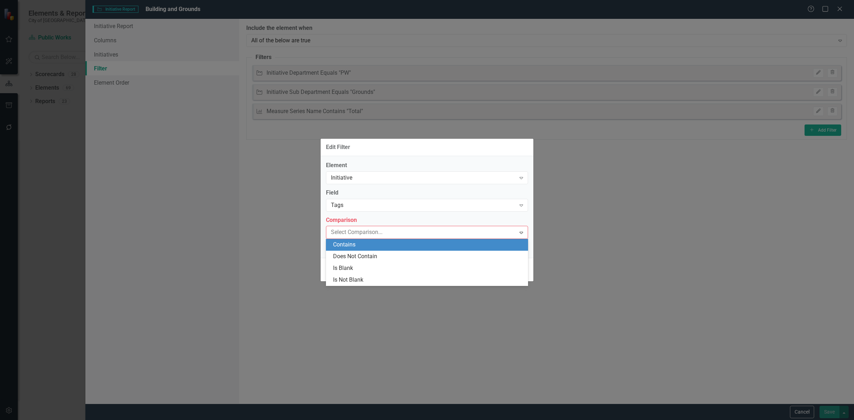
click at [356, 246] on div "Contains" at bounding box center [428, 245] width 191 height 8
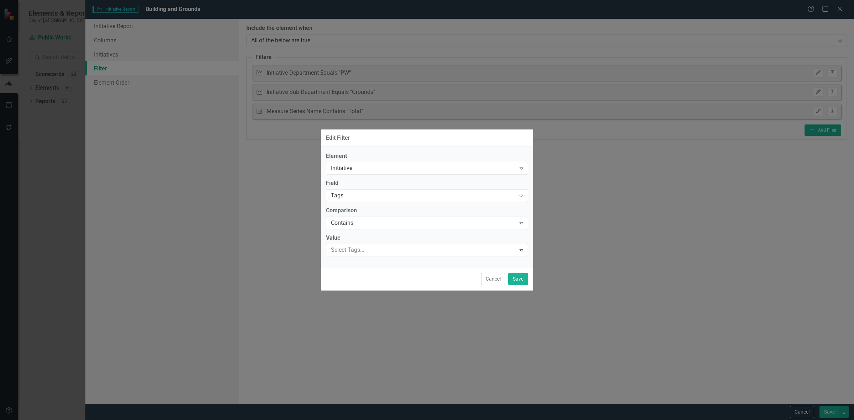
click at [356, 244] on div "Select Tags... Expand" at bounding box center [427, 250] width 202 height 12
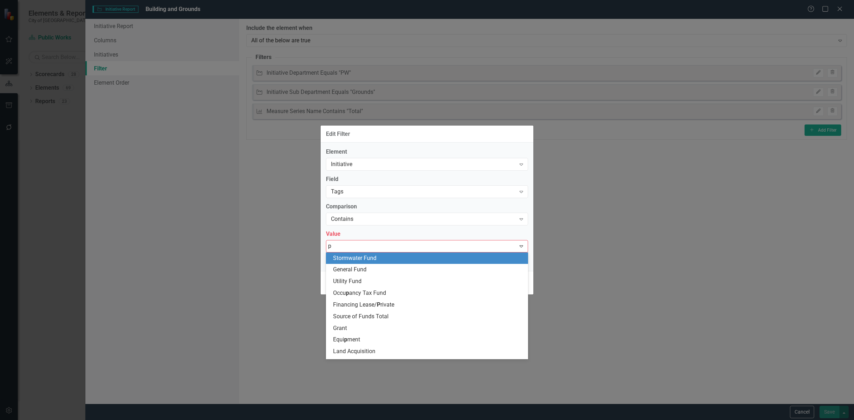
type input "pw"
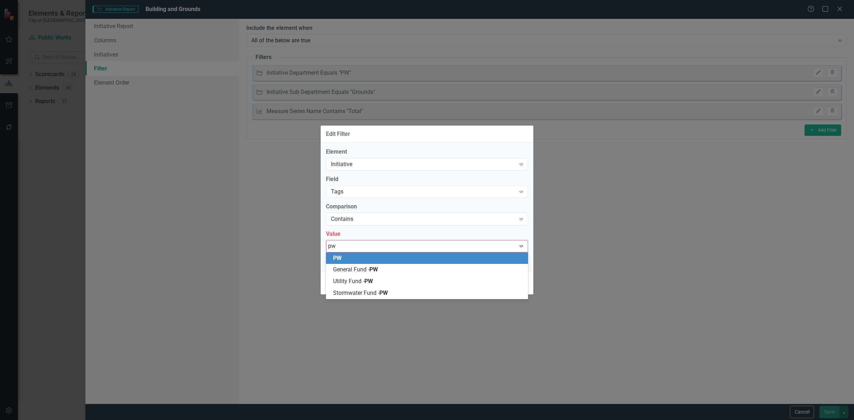
click at [365, 257] on div "PW" at bounding box center [428, 258] width 191 height 8
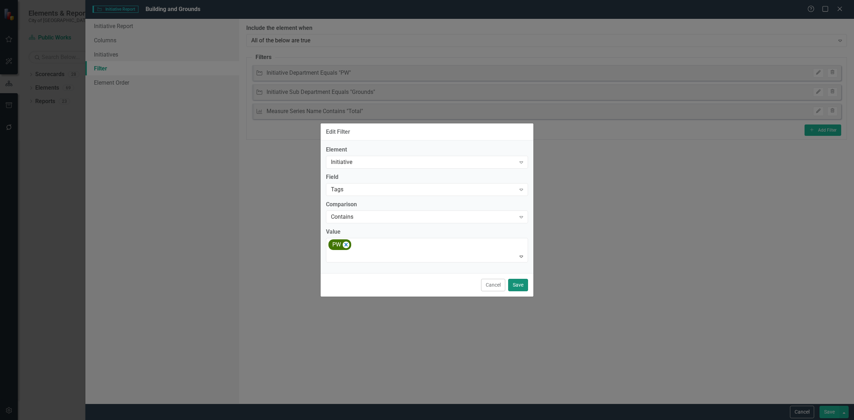
click at [510, 288] on button "Save" at bounding box center [518, 285] width 20 height 12
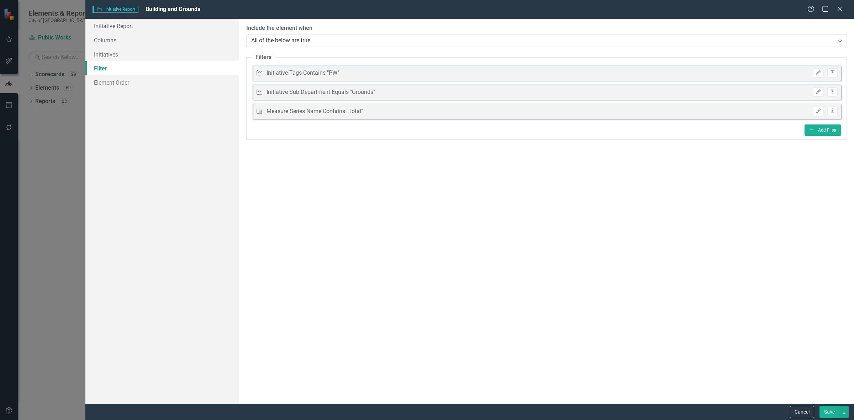
click at [823, 414] on button "Save" at bounding box center [830, 412] width 20 height 12
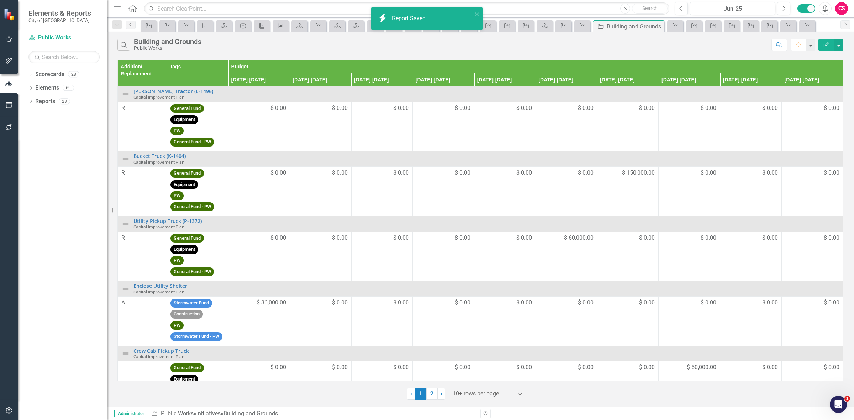
drag, startPoint x: 473, startPoint y: 10, endPoint x: 505, endPoint y: 37, distance: 42.2
click at [474, 10] on Saved "icon.bolt Report Saved" at bounding box center [427, 18] width 111 height 23
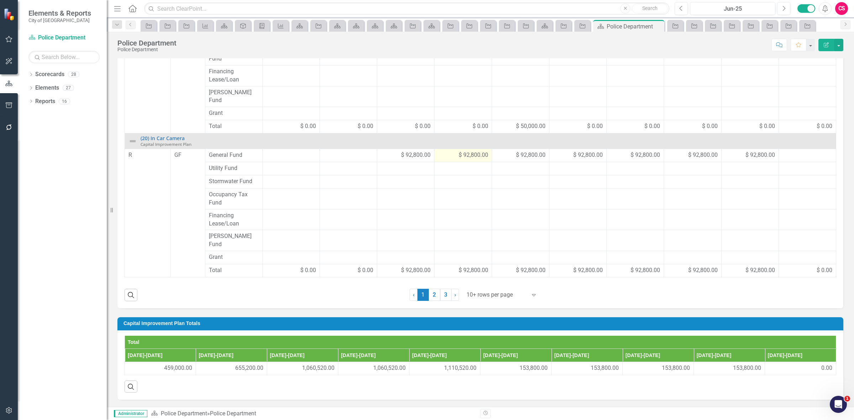
scroll to position [137, 0]
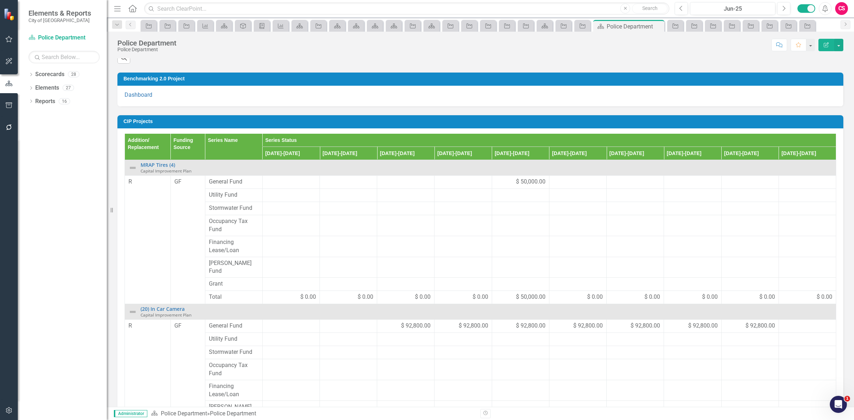
click at [468, 124] on h3 "CIP Projects" at bounding box center [482, 121] width 716 height 5
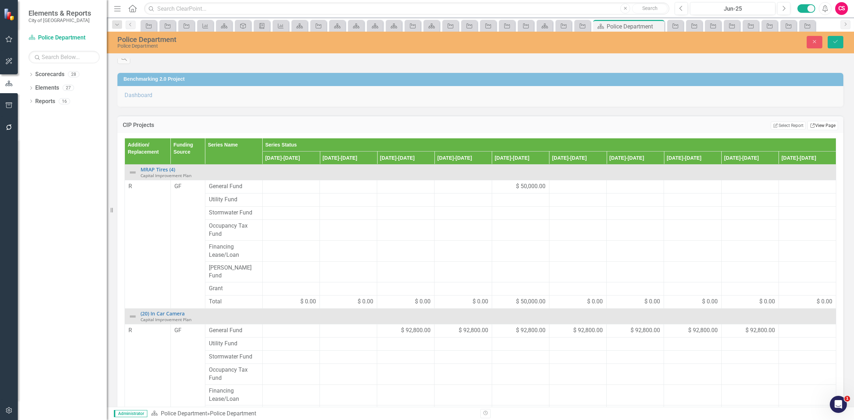
click at [819, 130] on link "Link View Page" at bounding box center [823, 125] width 31 height 9
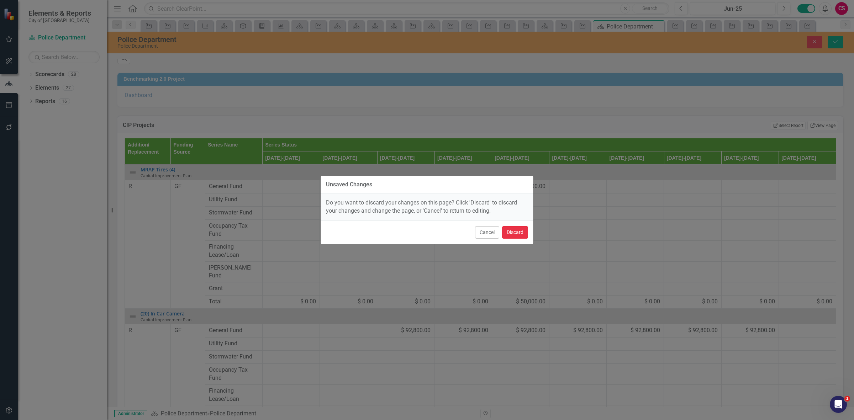
click at [521, 226] on button "Discard" at bounding box center [515, 232] width 26 height 12
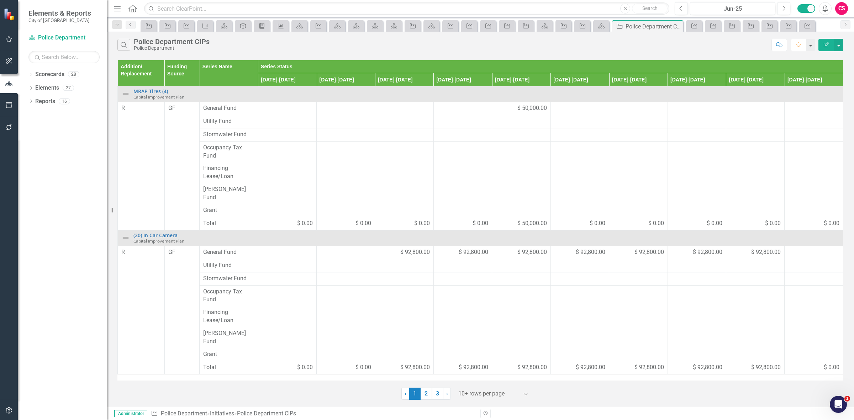
click at [826, 47] on icon "Edit Report" at bounding box center [826, 44] width 6 height 5
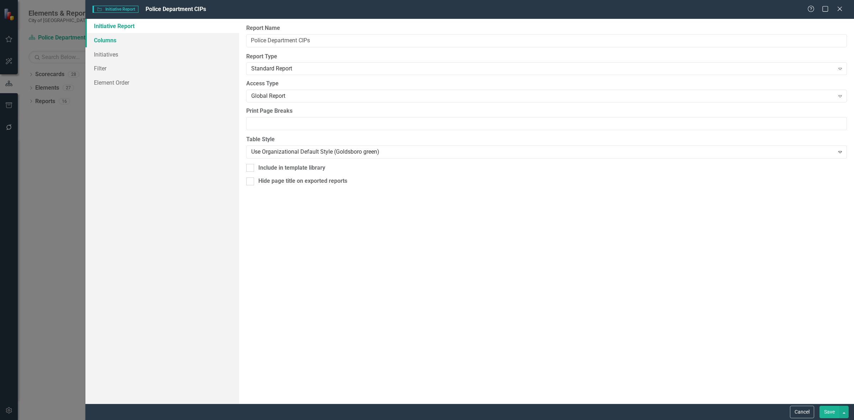
click at [195, 39] on link "Columns" at bounding box center [162, 40] width 154 height 14
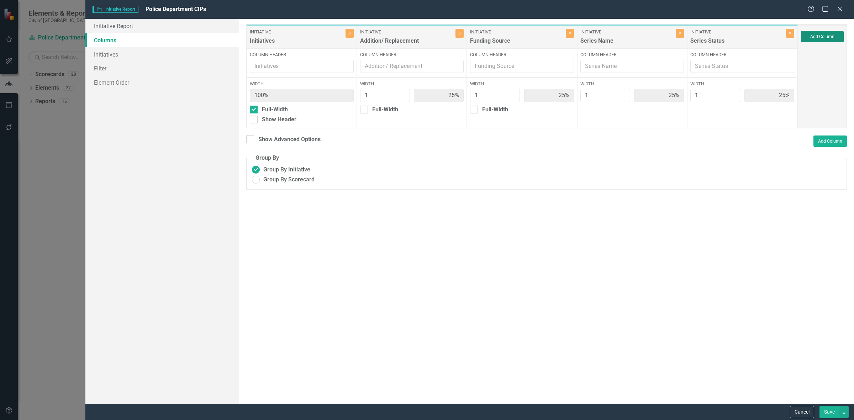
click at [818, 39] on button "Add Column" at bounding box center [822, 36] width 43 height 11
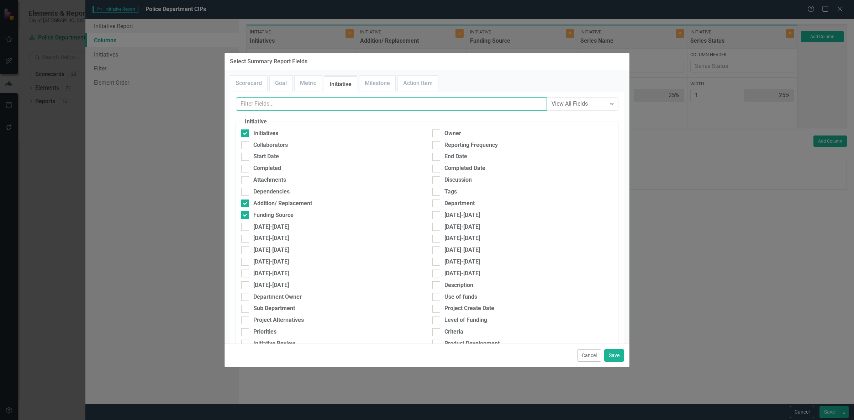
click at [282, 109] on input "text" at bounding box center [391, 104] width 311 height 13
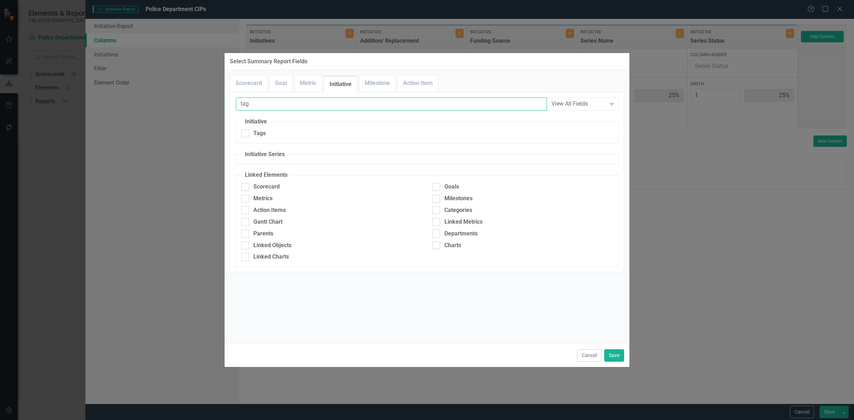
type input "tag"
click at [284, 128] on fieldset "Initiative Tags" at bounding box center [427, 131] width 383 height 26
click at [285, 133] on div "Tags" at bounding box center [331, 134] width 180 height 8
click at [246, 133] on input "Tags" at bounding box center [243, 132] width 5 height 5
checkbox input "true"
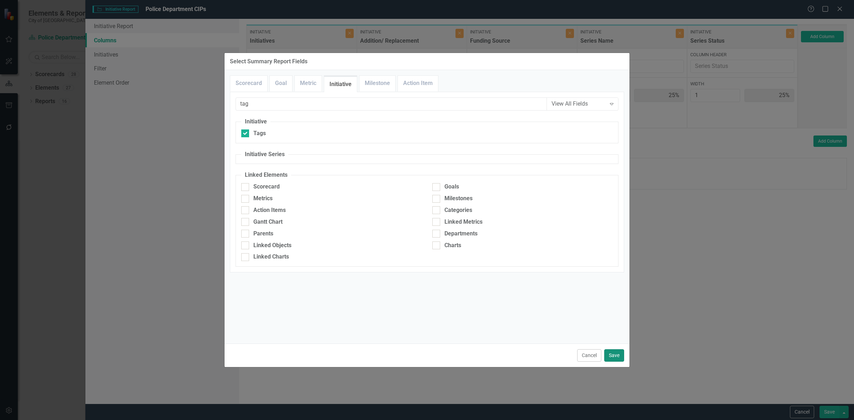
drag, startPoint x: 620, startPoint y: 358, endPoint x: 625, endPoint y: 348, distance: 10.7
click at [620, 358] on button "Save" at bounding box center [614, 356] width 20 height 12
type input "20%"
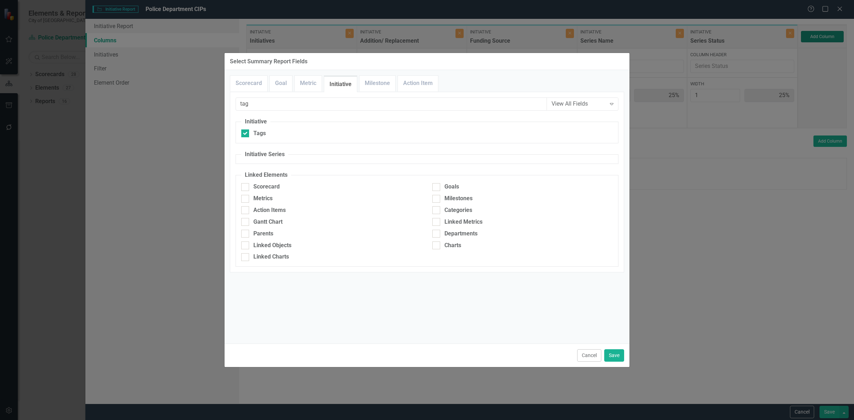
type input "20%"
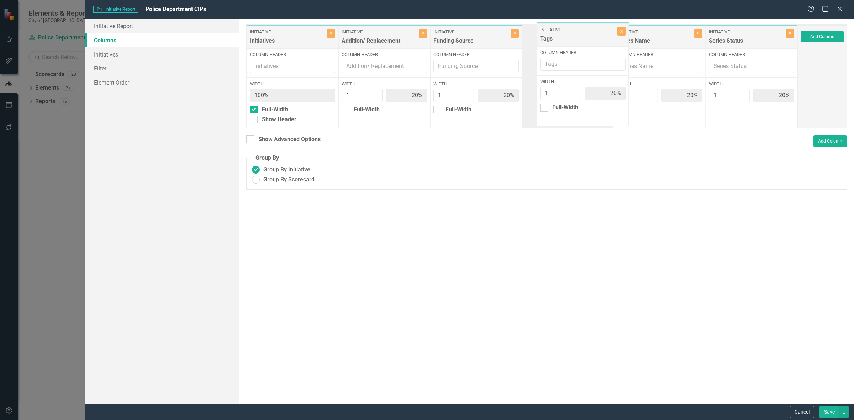
drag, startPoint x: 737, startPoint y: 43, endPoint x: 577, endPoint y: 38, distance: 160.6
click at [577, 38] on div "Initiative Initiatives Close Column Header Width 100% Full-Width Show Header In…" at bounding box center [522, 76] width 552 height 104
click at [512, 36] on button "Close" at bounding box center [515, 33] width 8 height 9
type input "25%"
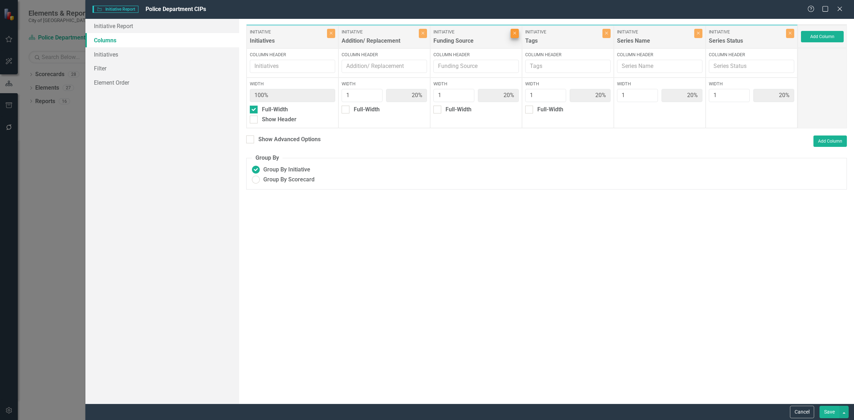
type input "25%"
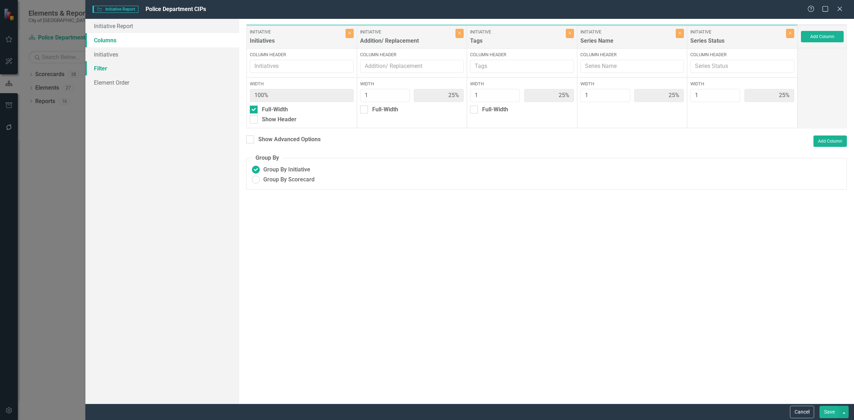
click at [192, 66] on link "Filter" at bounding box center [162, 68] width 154 height 14
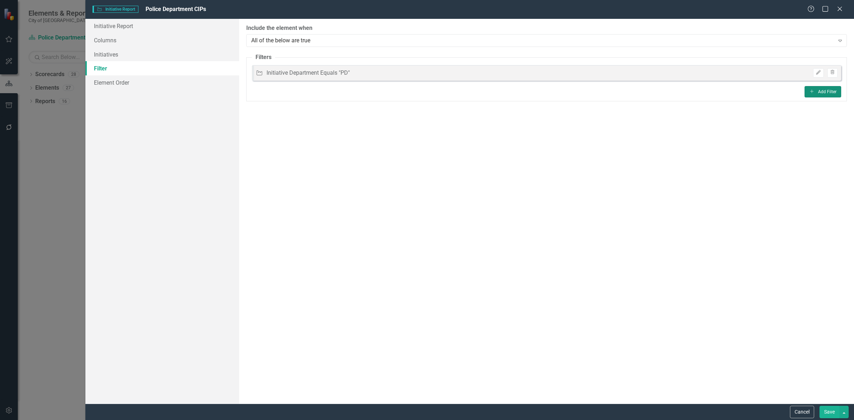
click at [829, 93] on button "Add Add Filter" at bounding box center [823, 91] width 37 height 11
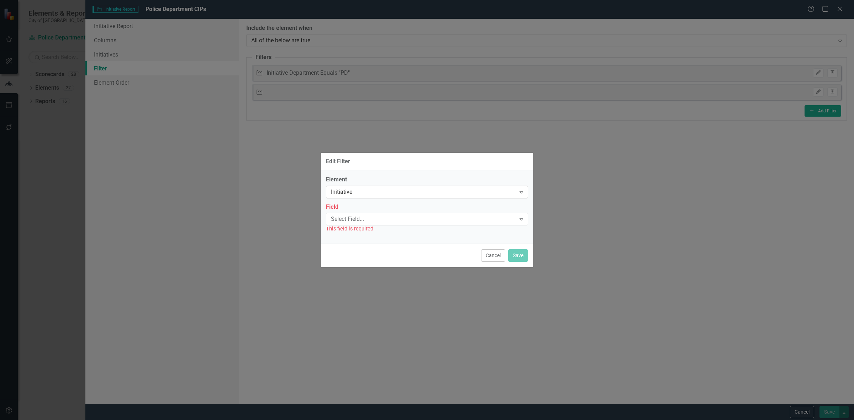
click at [438, 198] on div "Initiative Expand" at bounding box center [427, 192] width 202 height 13
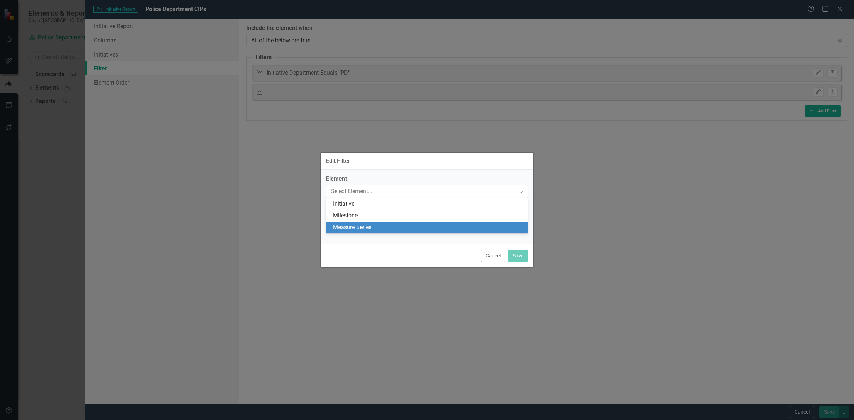
drag, startPoint x: 424, startPoint y: 229, endPoint x: 422, endPoint y: 233, distance: 4.6
click at [422, 235] on body "Elements & Reports City of Goldsboro Scorecard Police Department Search Dropdow…" at bounding box center [427, 210] width 854 height 420
click at [422, 232] on div "Measure Series" at bounding box center [427, 228] width 202 height 12
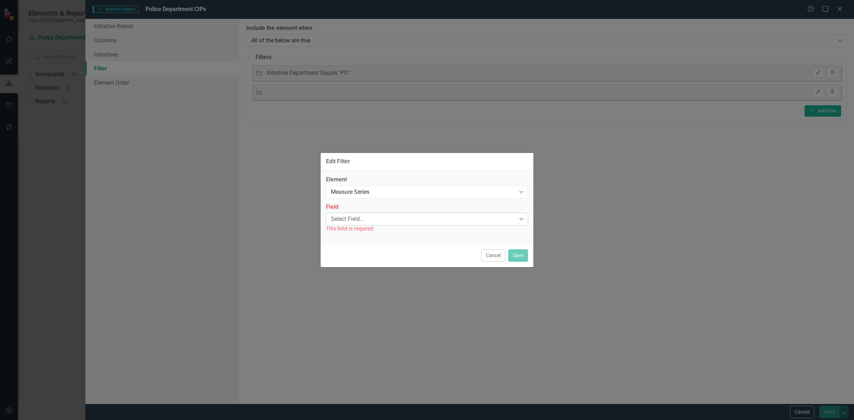
click at [425, 224] on div "Select Field... Expand" at bounding box center [427, 219] width 202 height 13
click at [422, 228] on div "Name" at bounding box center [428, 231] width 191 height 8
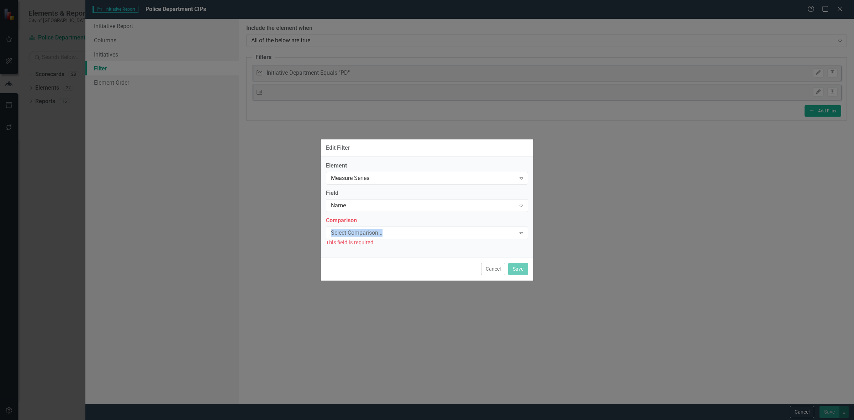
click at [422, 228] on div "Select Comparison... Expand" at bounding box center [427, 233] width 202 height 13
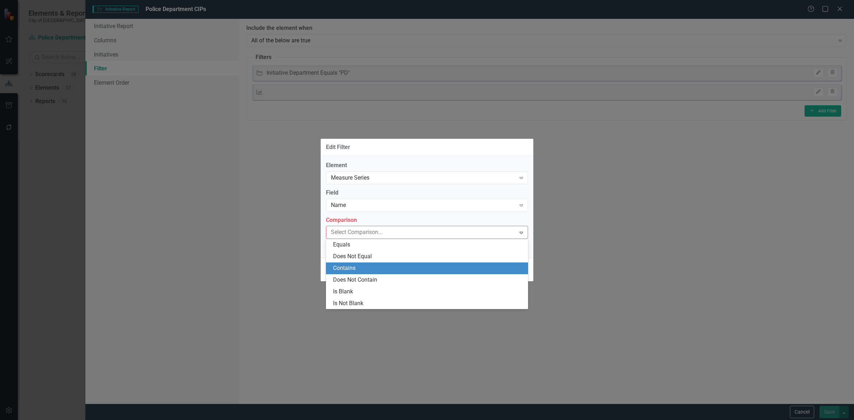
click at [415, 265] on div "Contains" at bounding box center [428, 268] width 191 height 8
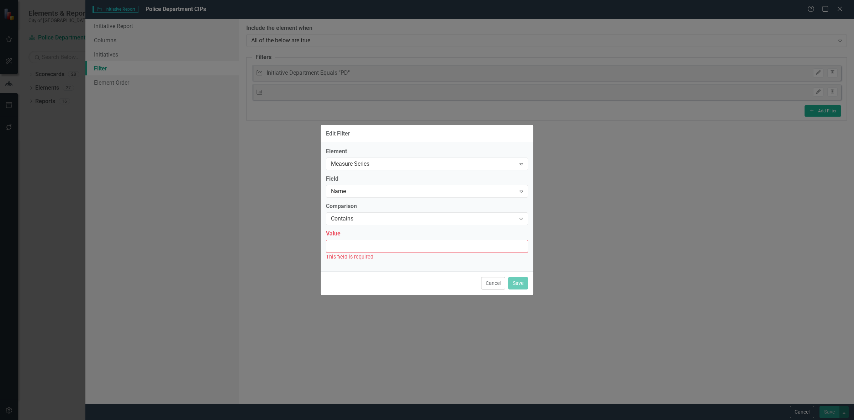
click at [409, 240] on input "Value" at bounding box center [427, 246] width 202 height 13
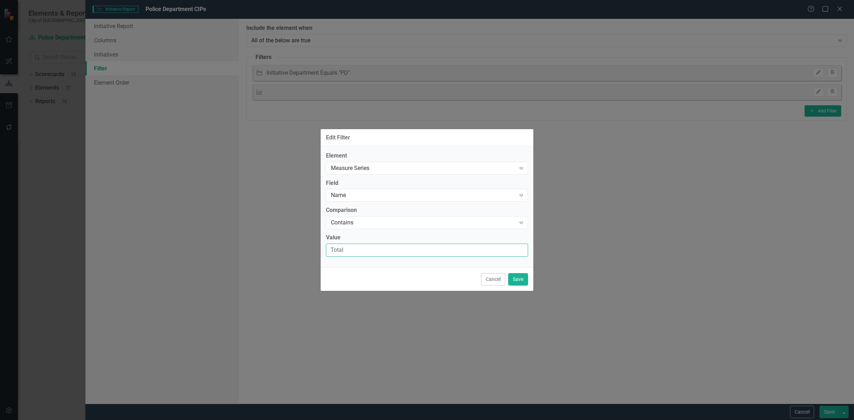
type input "Total"
click at [529, 279] on div "Cancel Save" at bounding box center [427, 279] width 213 height 23
click at [514, 279] on button "Save" at bounding box center [518, 279] width 20 height 12
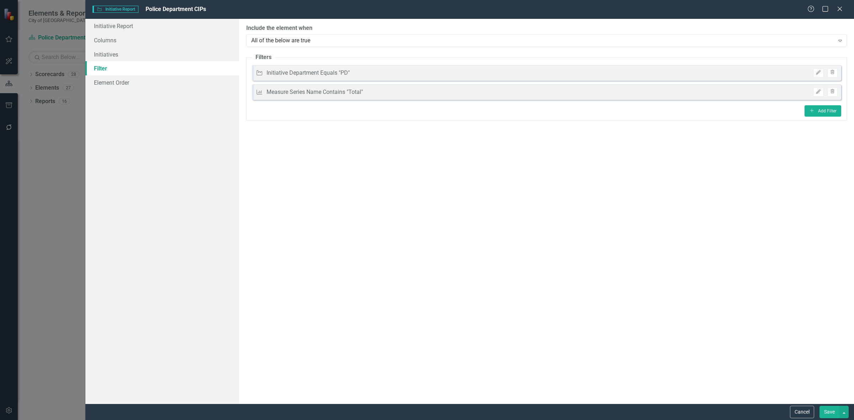
click at [824, 412] on button "Save" at bounding box center [830, 412] width 20 height 12
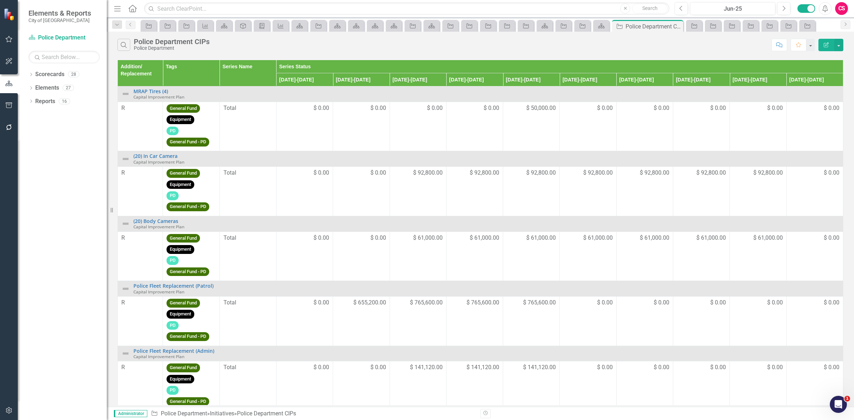
click button "Edit Report"
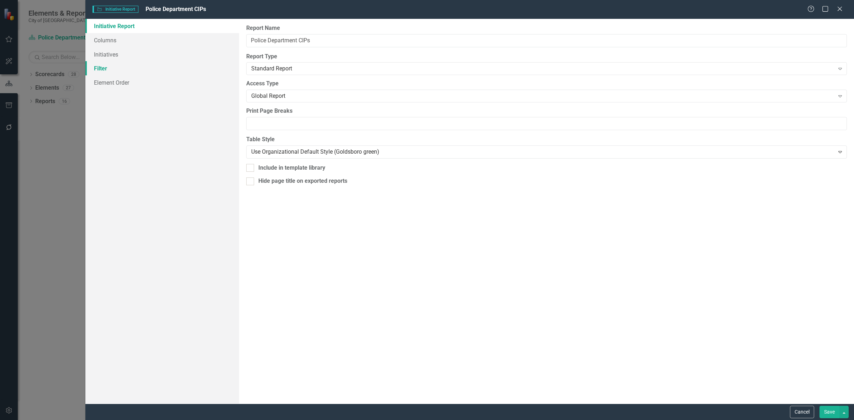
click link "Filter"
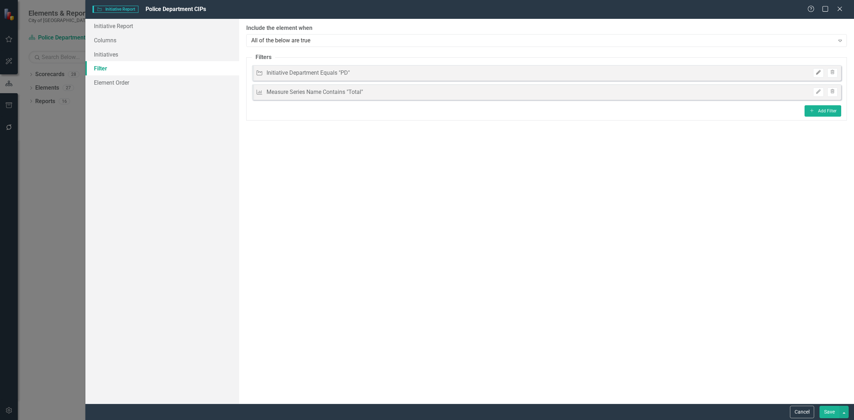
click icon "Edit"
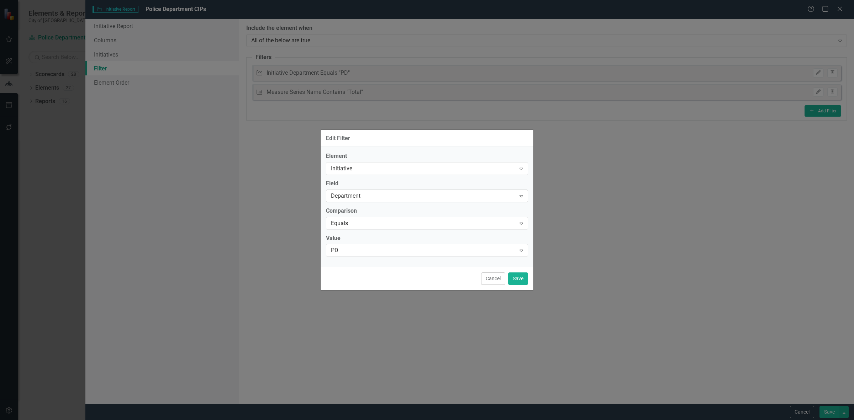
click div "Department Expand"
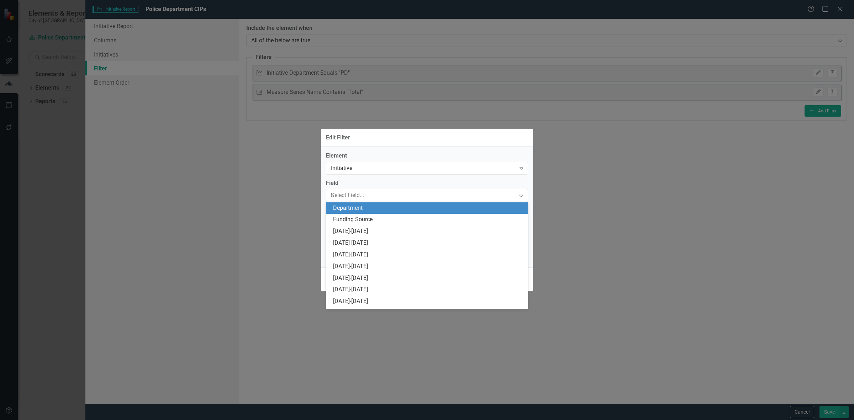
scroll to position [187, 0]
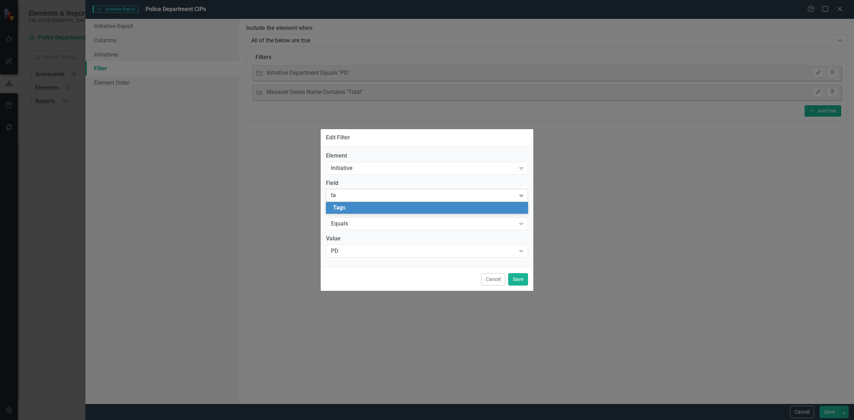
type input "tag"
click div "Tag s"
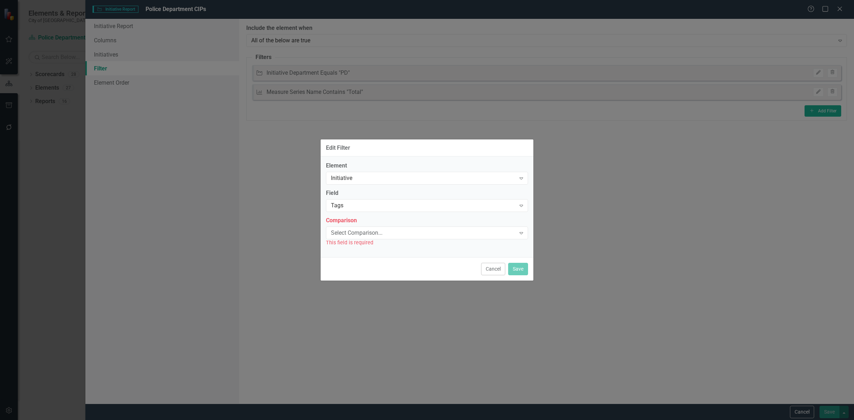
click div "Comparison Select Comparison... Expand This field is required"
click div "Select Comparison..."
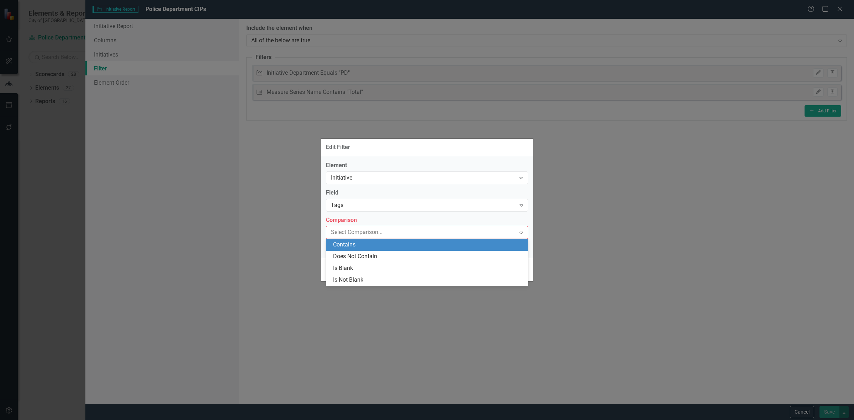
click div "Contains"
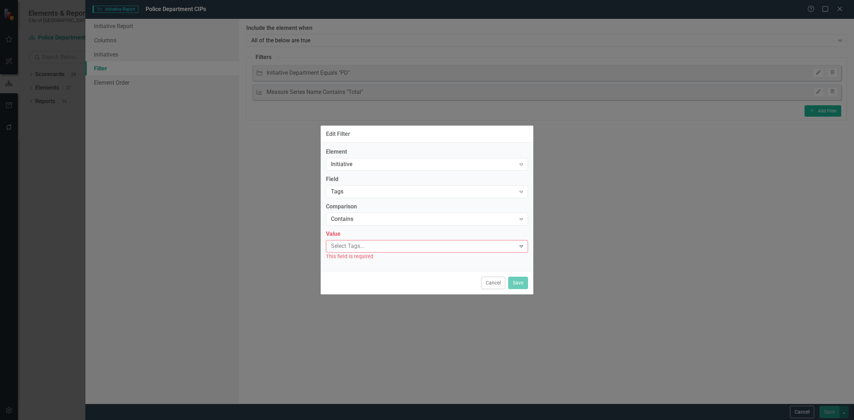
click div
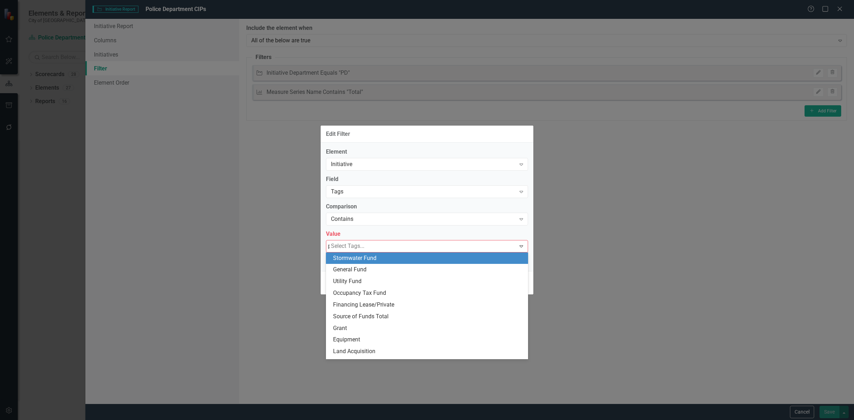
type input "pd"
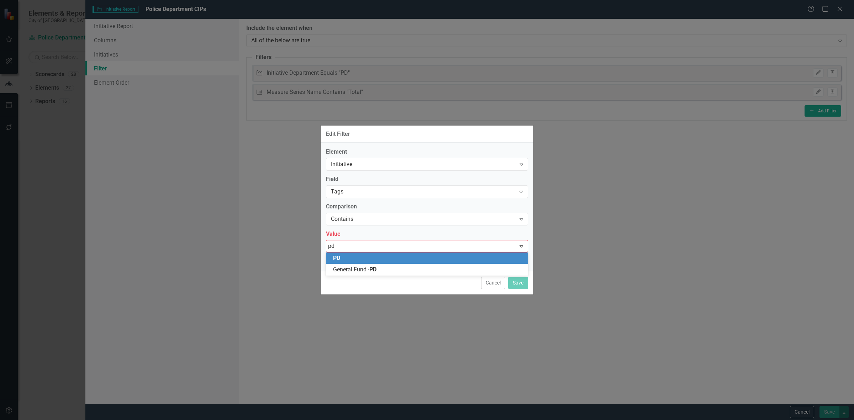
click div "PD"
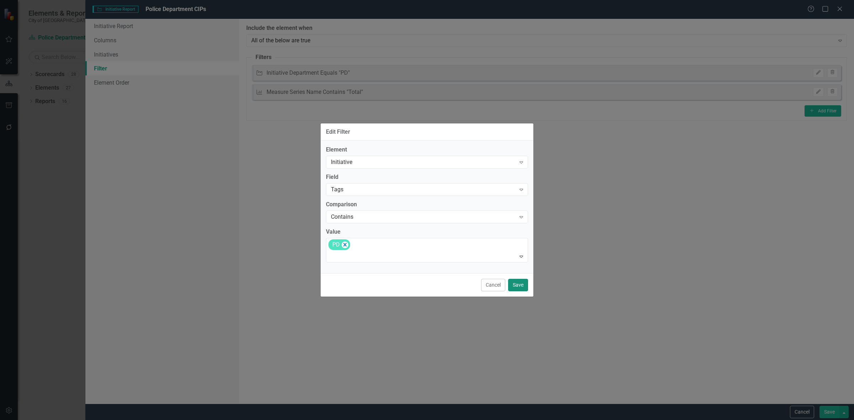
click button "Save"
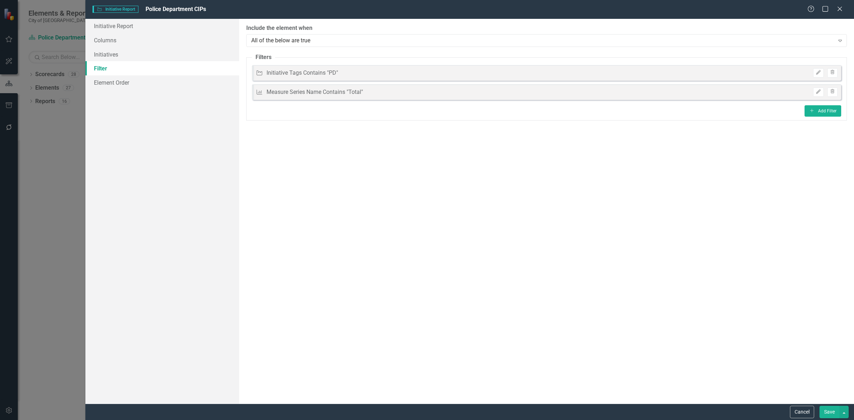
click button "Save"
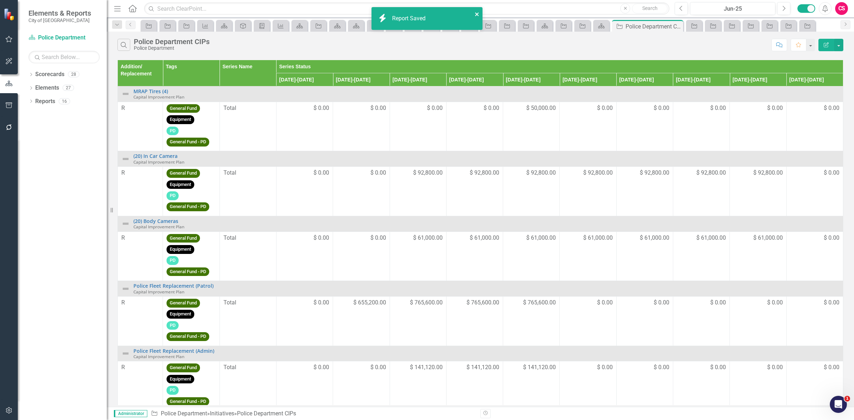
drag, startPoint x: 479, startPoint y: 17, endPoint x: 474, endPoint y: 18, distance: 4.7
click button "close"
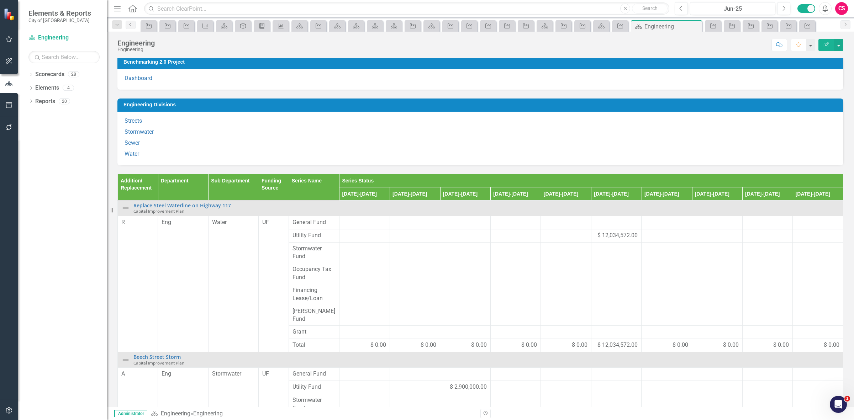
scroll to position [44, 0]
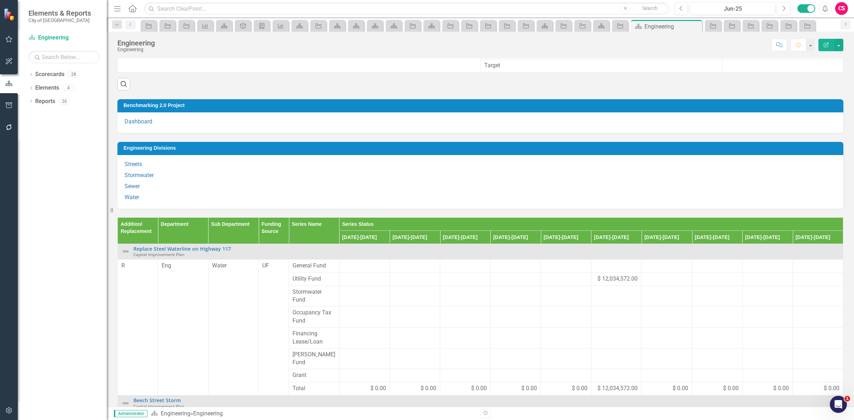
click at [287, 221] on div "Addition/ Replacement Department Sub Department Funding Source Series Name Seri…" at bounding box center [480, 382] width 737 height 347
click at [304, 233] on th "Series Name" at bounding box center [314, 231] width 51 height 26
click at [305, 233] on th "Series Name" at bounding box center [314, 231] width 51 height 26
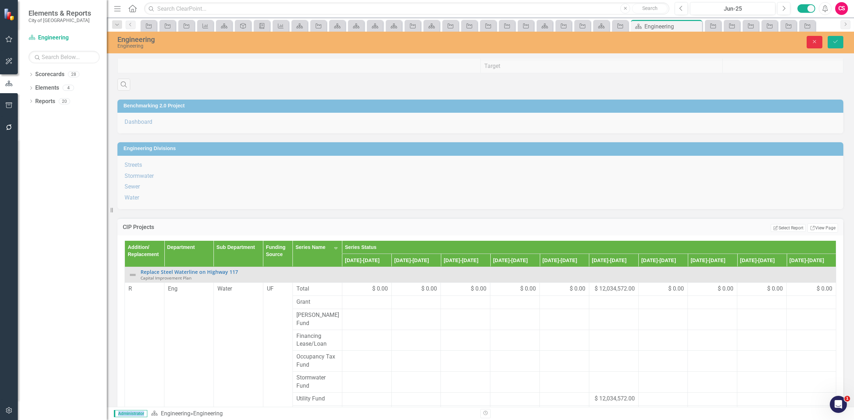
click at [810, 46] on button "Close" at bounding box center [815, 42] width 16 height 12
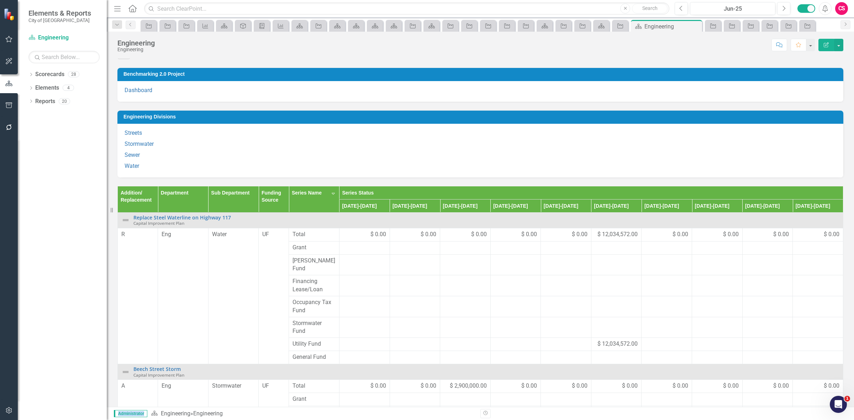
scroll to position [0, 0]
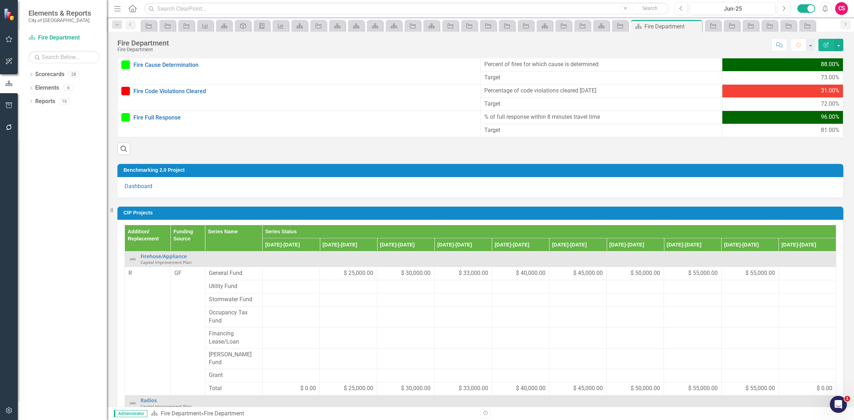
scroll to position [29, 0]
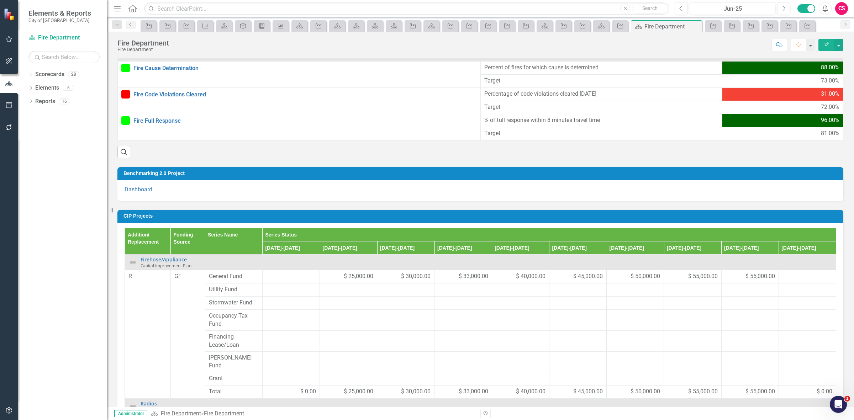
click at [333, 212] on td "CIP Projects" at bounding box center [482, 217] width 716 height 11
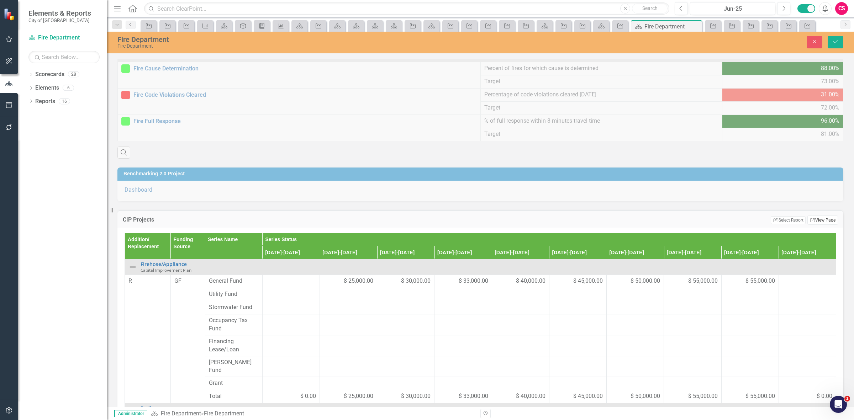
click at [814, 221] on link "Link View Page" at bounding box center [823, 220] width 31 height 9
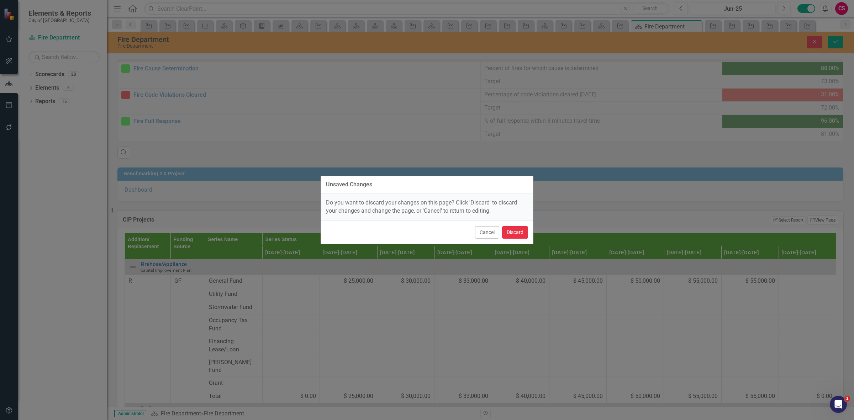
click at [511, 231] on button "Discard" at bounding box center [515, 232] width 26 height 12
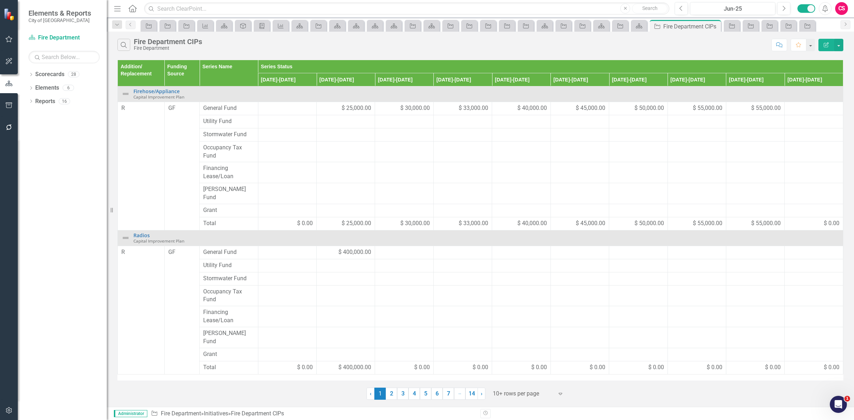
click at [824, 45] on icon "Edit Report" at bounding box center [826, 44] width 6 height 5
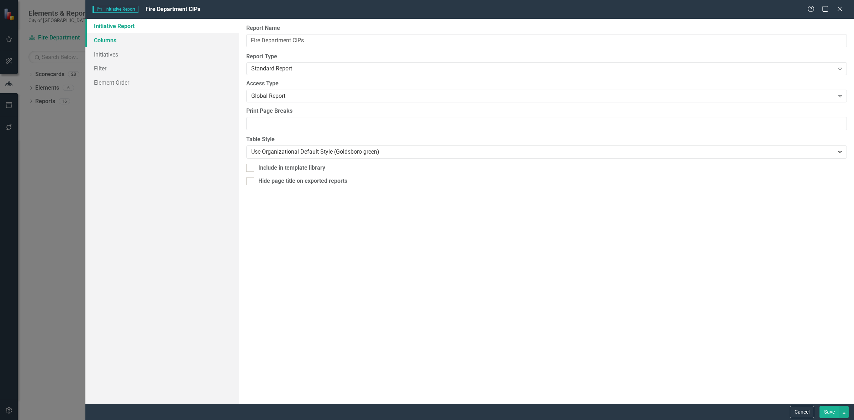
click at [159, 40] on link "Columns" at bounding box center [162, 40] width 154 height 14
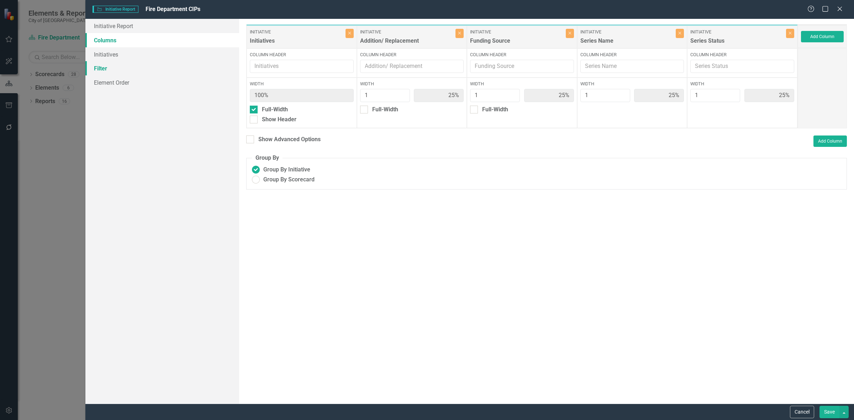
click at [157, 68] on link "Filter" at bounding box center [162, 68] width 154 height 14
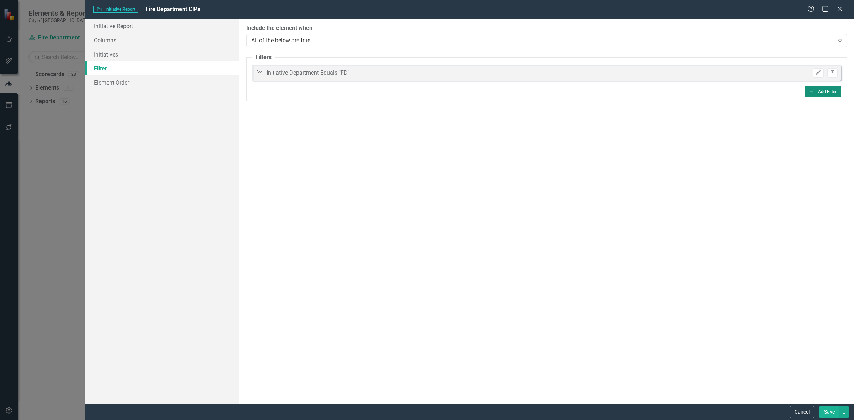
click at [816, 93] on button "Add Add Filter" at bounding box center [823, 91] width 37 height 11
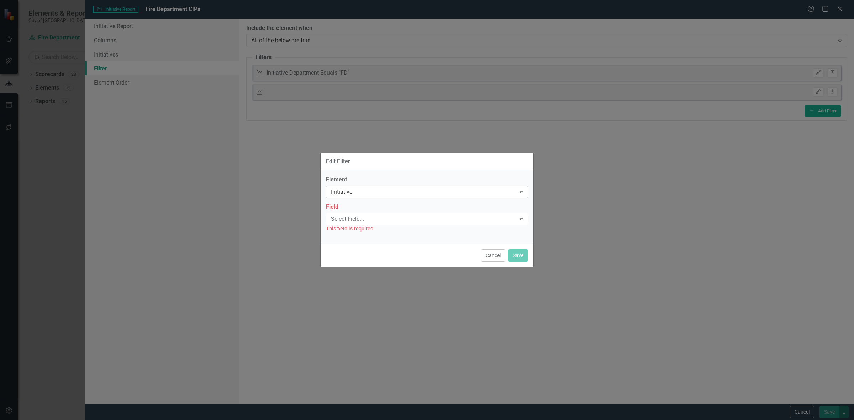
click at [349, 191] on div "Initiative" at bounding box center [423, 192] width 185 height 8
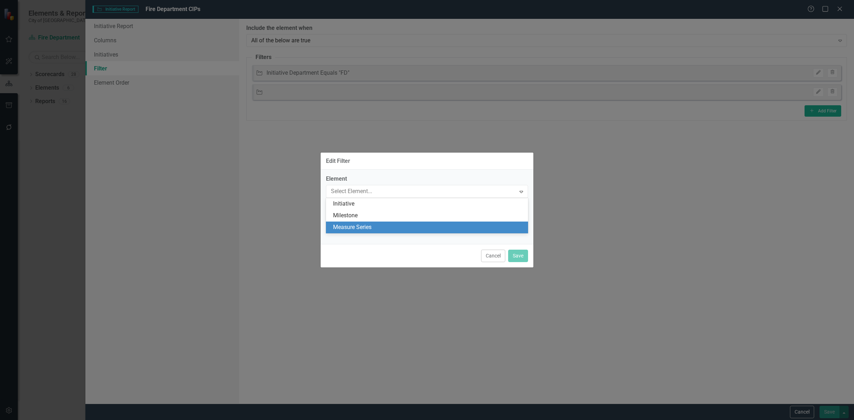
click at [352, 229] on div "Measure Series" at bounding box center [428, 228] width 191 height 8
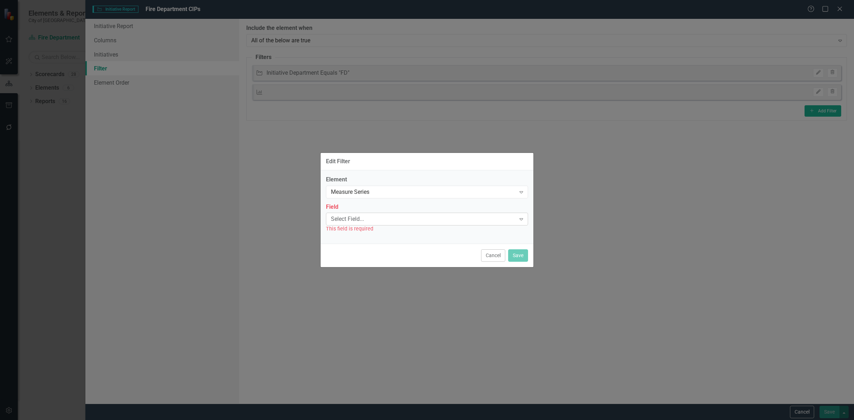
drag, startPoint x: 352, startPoint y: 227, endPoint x: 351, endPoint y: 216, distance: 11.5
click at [351, 216] on div "Select Field..." at bounding box center [423, 219] width 185 height 8
click at [357, 232] on div "Name" at bounding box center [428, 231] width 191 height 8
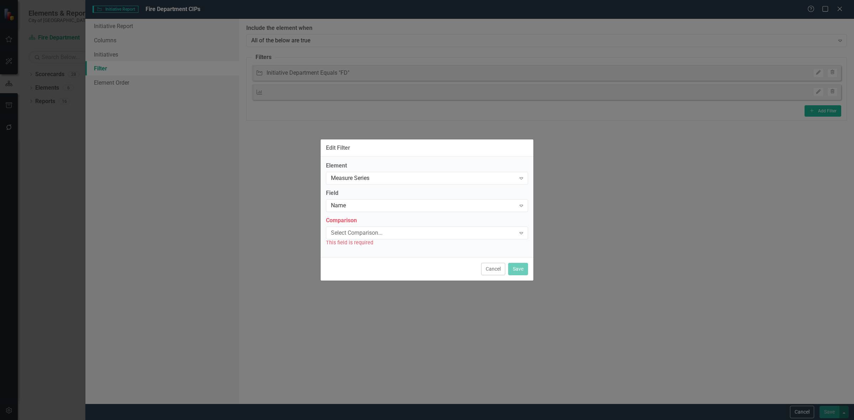
click at [357, 232] on div "Select Comparison..." at bounding box center [423, 233] width 185 height 8
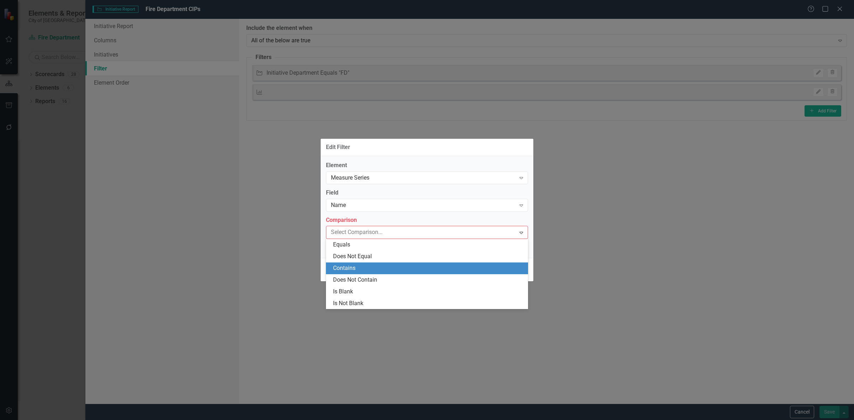
click at [361, 264] on div "Contains" at bounding box center [428, 268] width 191 height 8
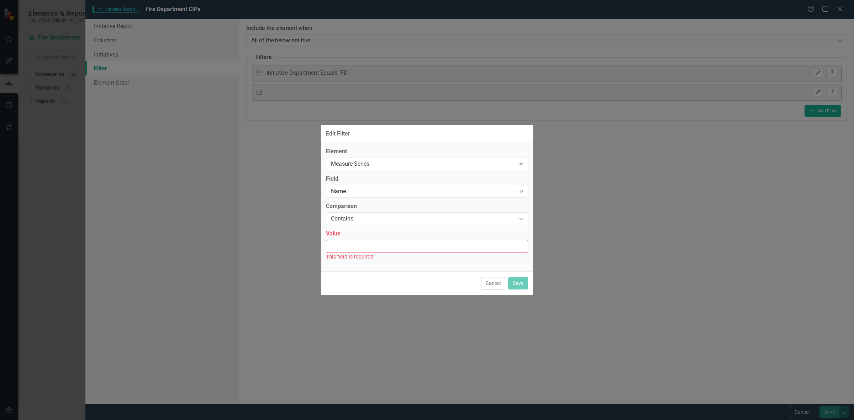
click at [353, 253] on div "This field is required" at bounding box center [427, 257] width 202 height 8
click at [359, 239] on div "Value This field is required" at bounding box center [427, 245] width 202 height 31
click at [362, 246] on input "Value" at bounding box center [427, 246] width 202 height 13
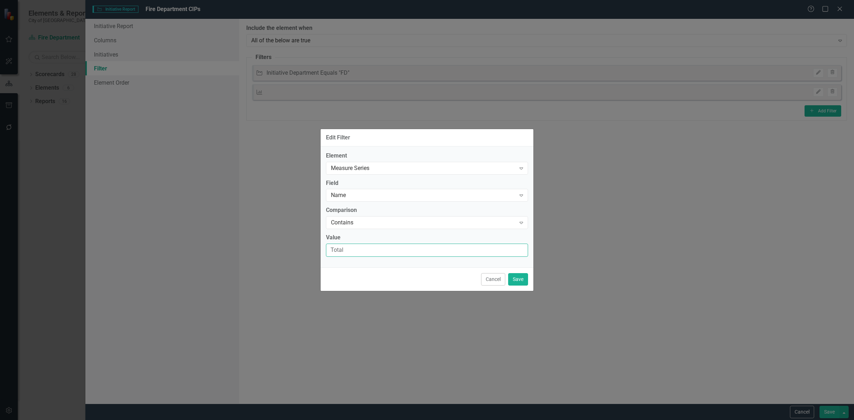
type input "Total"
click at [516, 280] on button "Save" at bounding box center [518, 279] width 20 height 12
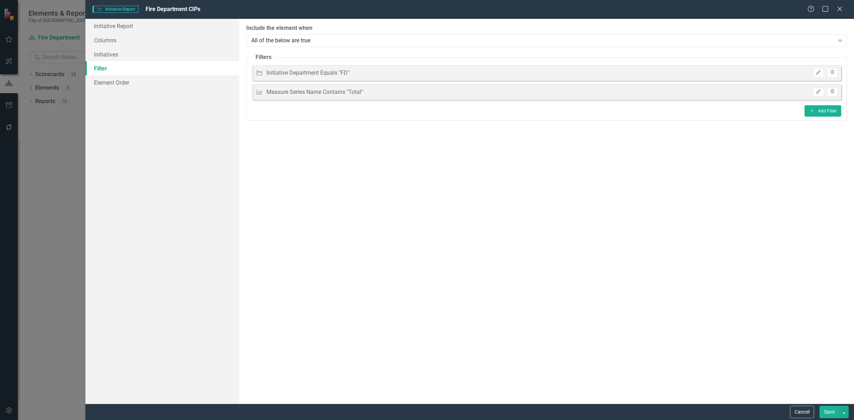
click at [826, 411] on button "Save" at bounding box center [830, 412] width 20 height 12
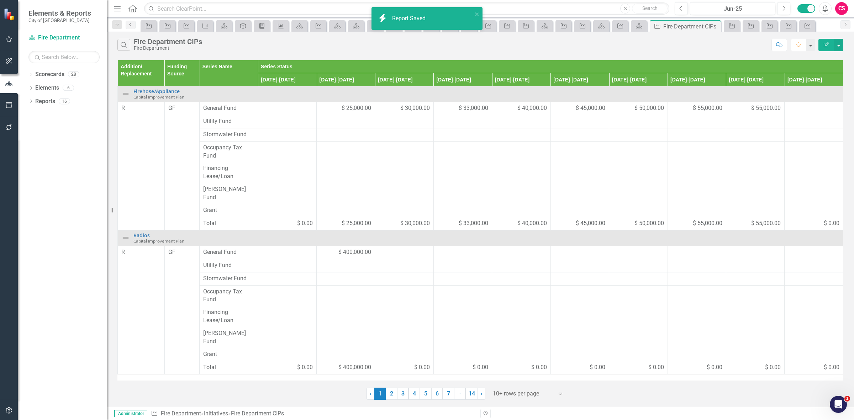
click at [827, 42] on button "Edit Report" at bounding box center [827, 45] width 16 height 12
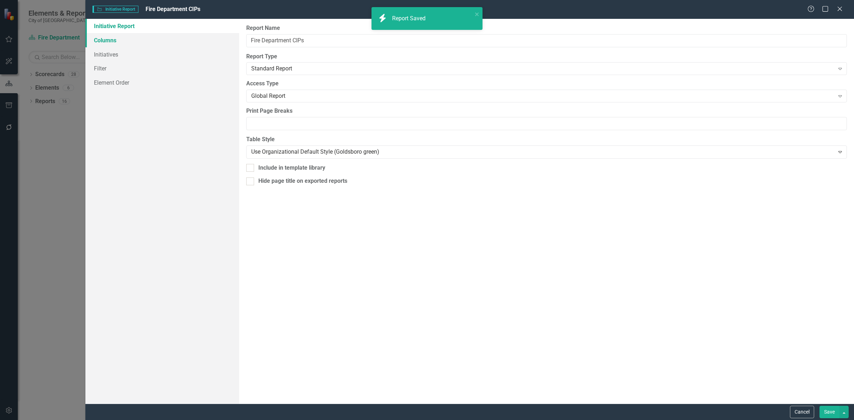
click at [167, 41] on link "Columns" at bounding box center [162, 40] width 154 height 14
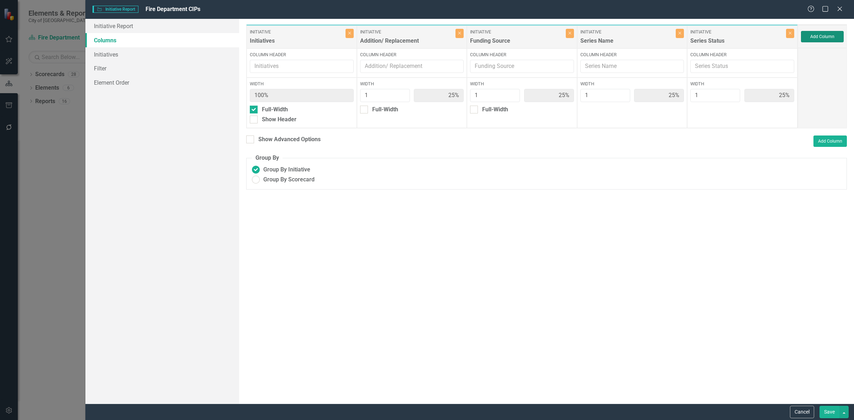
click at [820, 32] on button "Add Column" at bounding box center [822, 36] width 43 height 11
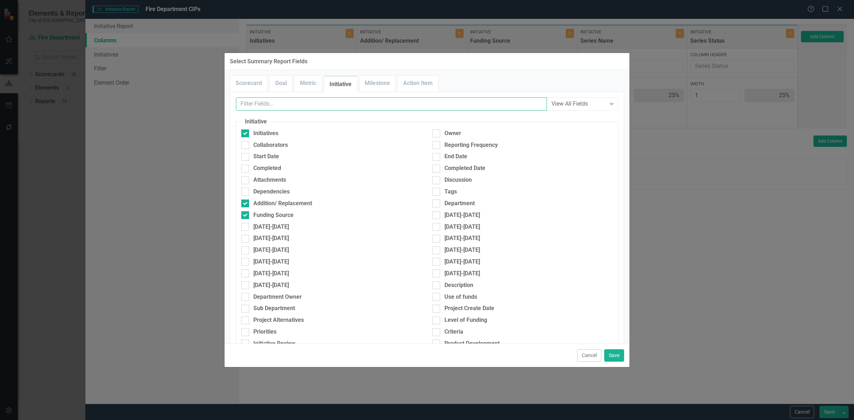
click at [267, 107] on input "text" at bounding box center [391, 104] width 311 height 13
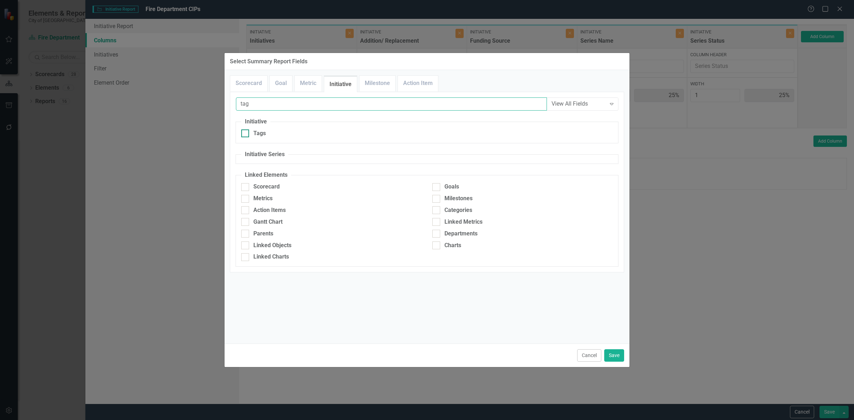
type input "tag"
click at [280, 132] on div "Tags" at bounding box center [331, 134] width 180 height 8
click at [246, 132] on input "Tags" at bounding box center [243, 132] width 5 height 5
checkbox input "true"
click at [618, 352] on button "Save" at bounding box center [614, 356] width 20 height 12
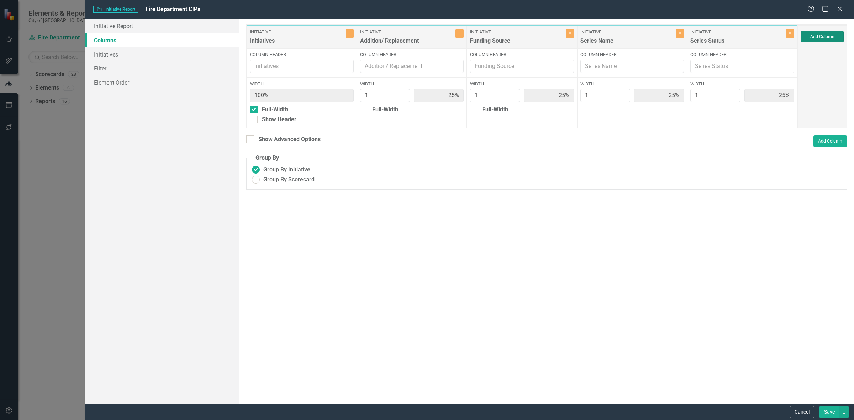
type input "20%"
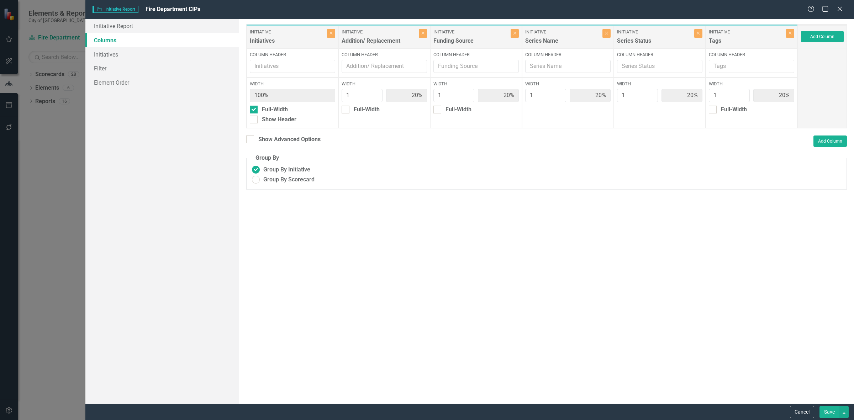
click at [826, 414] on button "Save" at bounding box center [830, 412] width 20 height 12
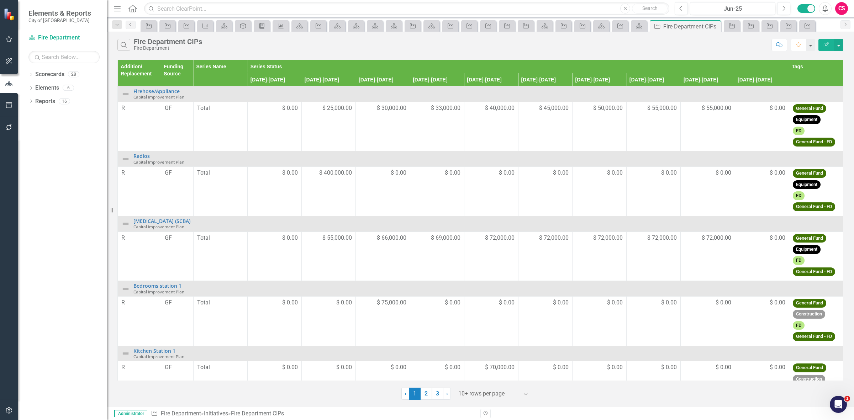
click at [828, 43] on icon "Edit Report" at bounding box center [826, 44] width 6 height 5
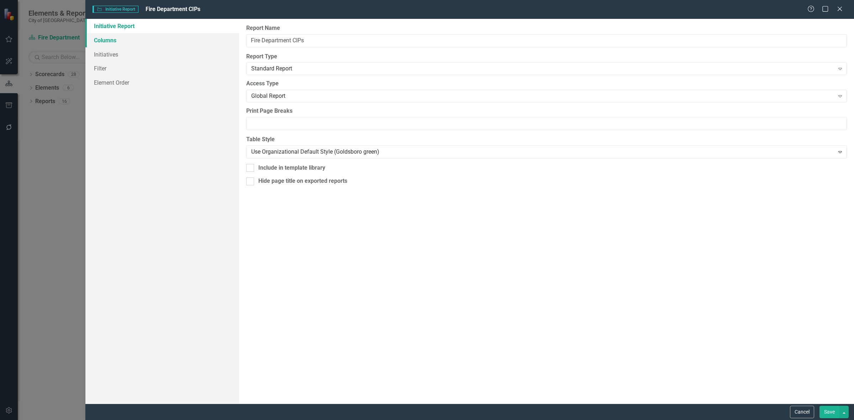
click at [143, 33] on link "Columns" at bounding box center [162, 40] width 154 height 14
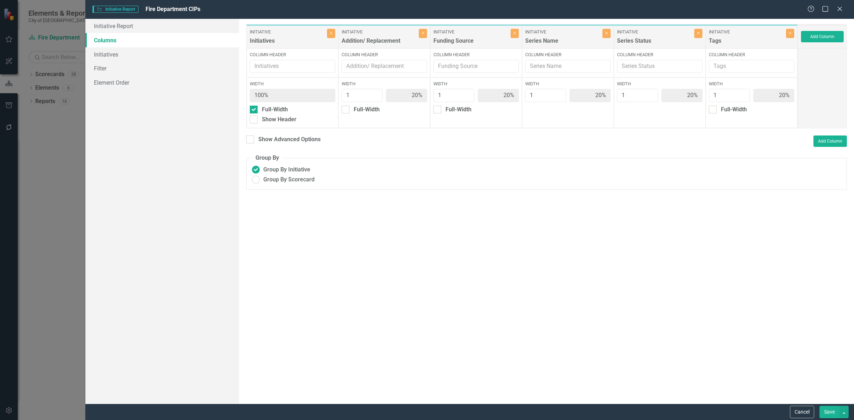
click at [710, 34] on label "Initiative" at bounding box center [746, 32] width 75 height 6
click at [716, 36] on div "Initiative Tags" at bounding box center [747, 37] width 77 height 16
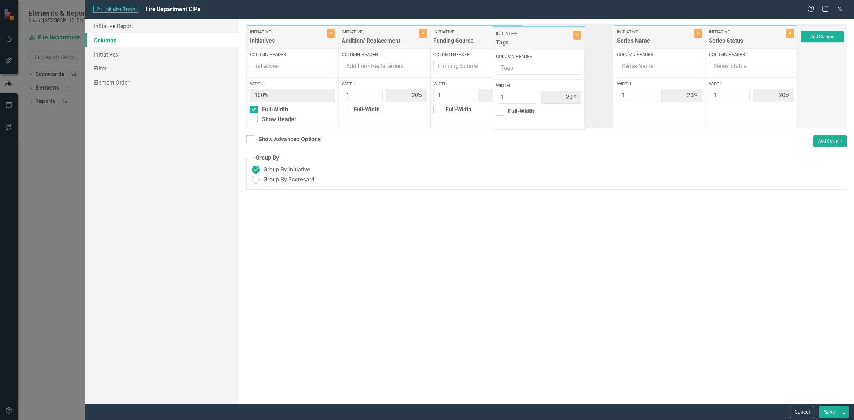
drag, startPoint x: 722, startPoint y: 36, endPoint x: 513, endPoint y: 35, distance: 208.9
click at [513, 35] on div "Initiative Initiatives Close Column Header Width 100% Full-Width Show Header In…" at bounding box center [522, 76] width 552 height 104
click at [513, 32] on icon "Close" at bounding box center [514, 33] width 3 height 4
type input "25%"
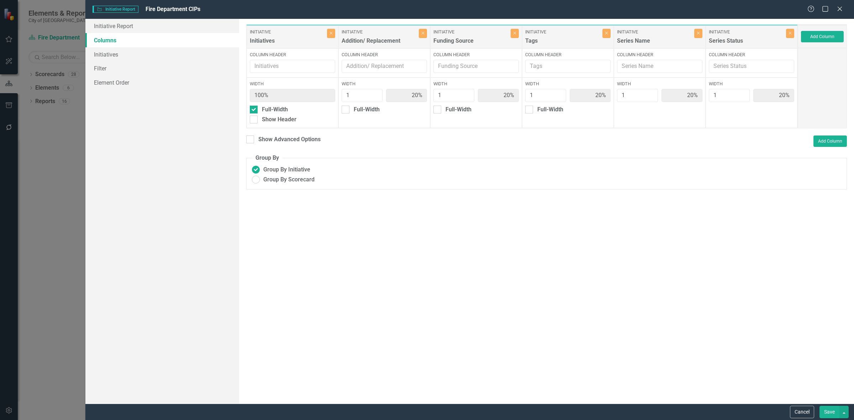
type input "25%"
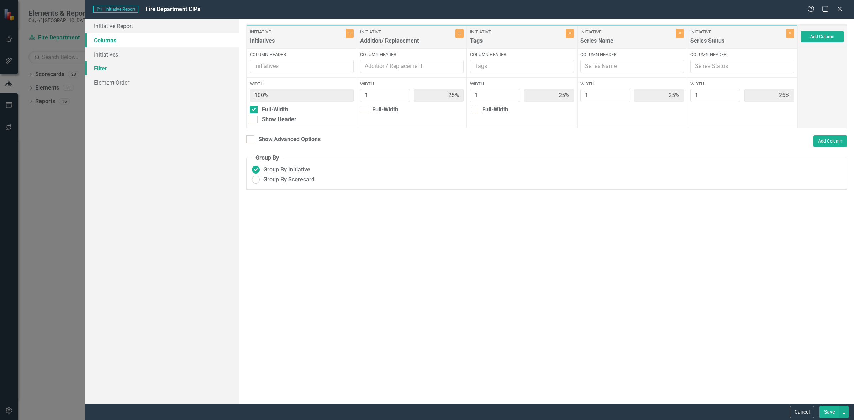
click at [141, 73] on link "Filter" at bounding box center [162, 68] width 154 height 14
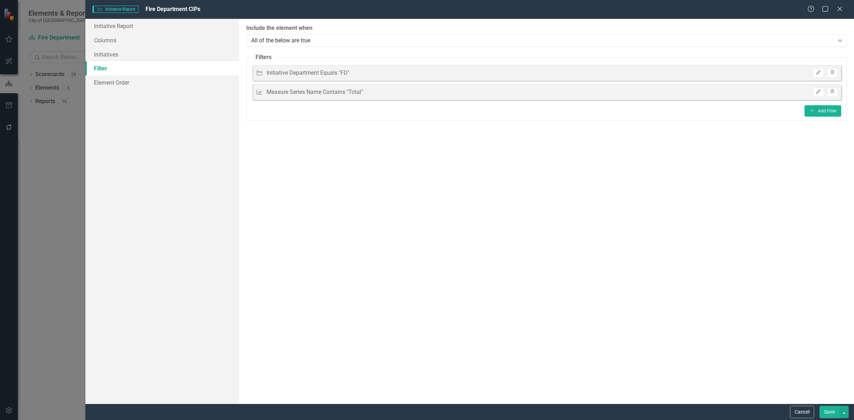
drag, startPoint x: 821, startPoint y: 413, endPoint x: 821, endPoint y: 408, distance: 5.0
click at [821, 411] on button "Save" at bounding box center [830, 412] width 20 height 12
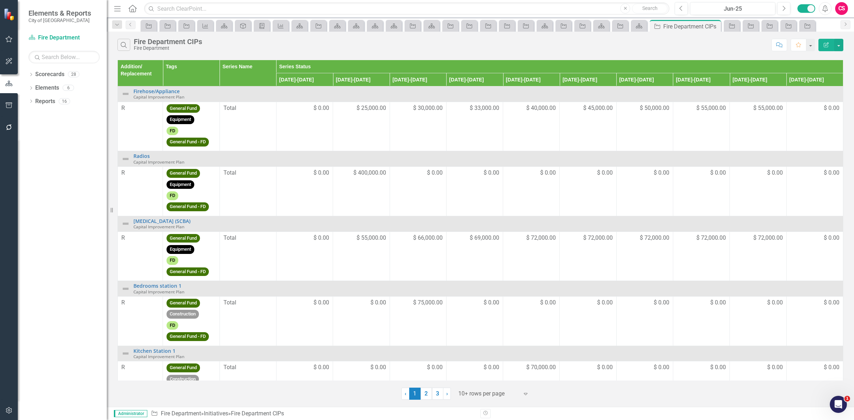
click at [825, 46] on icon "Edit Report" at bounding box center [826, 44] width 6 height 5
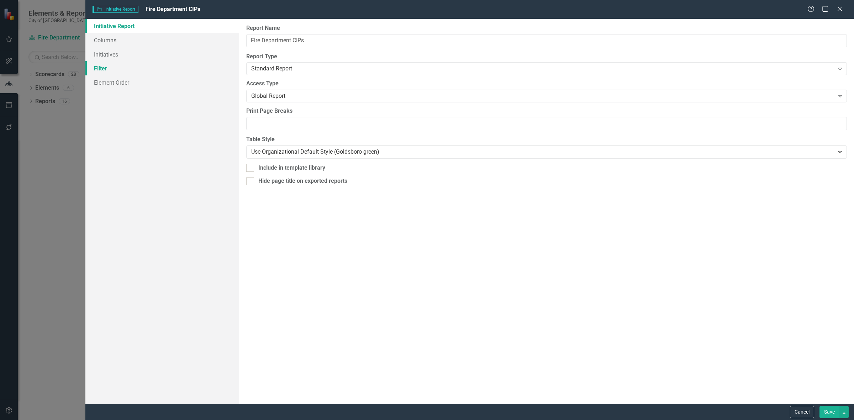
click at [121, 67] on link "Filter" at bounding box center [162, 68] width 154 height 14
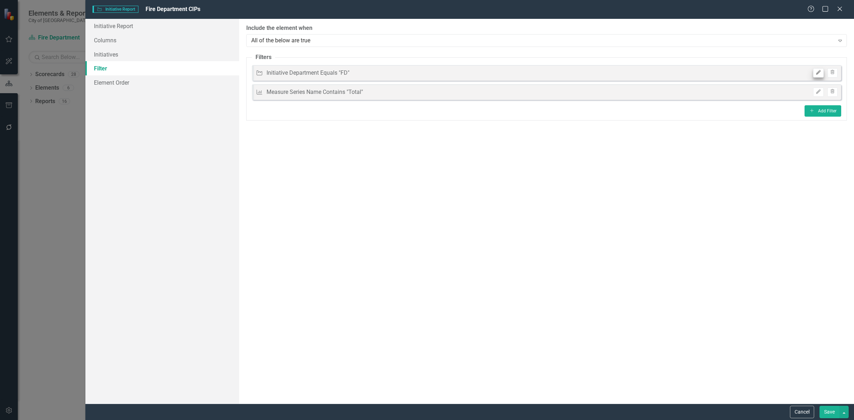
click at [814, 72] on div "Edit Trash" at bounding box center [824, 72] width 28 height 9
click at [814, 72] on button "Edit" at bounding box center [818, 72] width 10 height 9
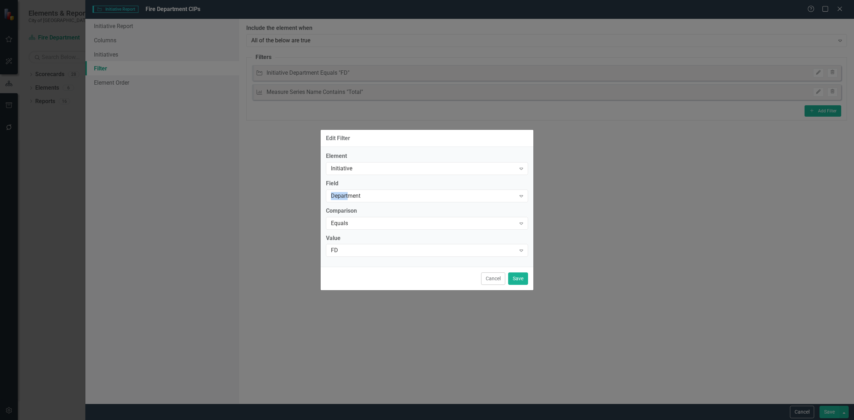
click at [349, 189] on div "Field Department Expand" at bounding box center [427, 191] width 202 height 22
click at [349, 193] on div "Department" at bounding box center [423, 196] width 185 height 8
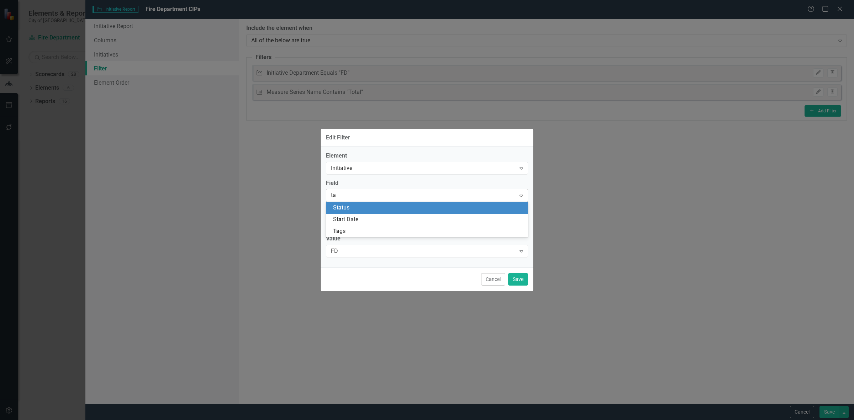
type input "tag"
click at [351, 209] on div "Tag s" at bounding box center [428, 208] width 191 height 8
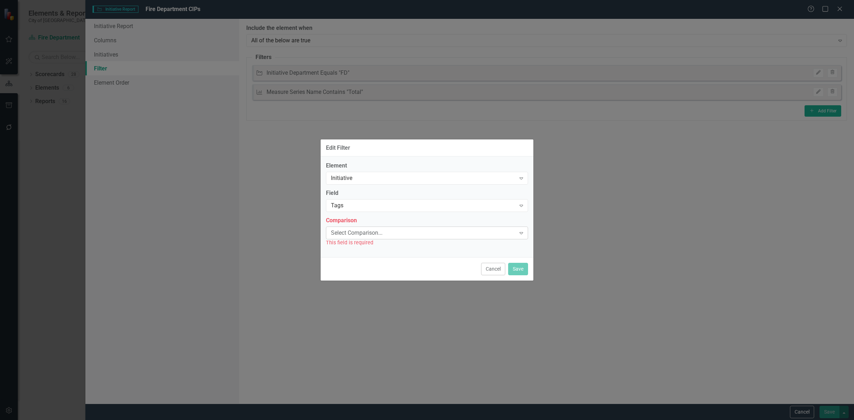
click at [354, 233] on div "Select Comparison..." at bounding box center [423, 233] width 185 height 8
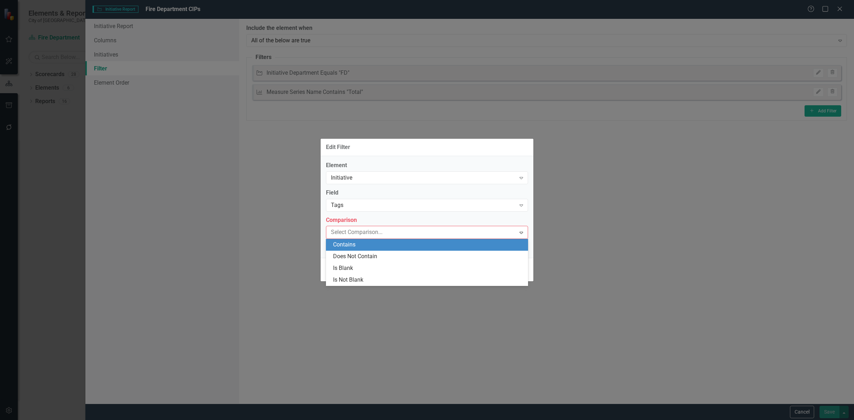
click at [356, 245] on div "Contains" at bounding box center [428, 245] width 191 height 8
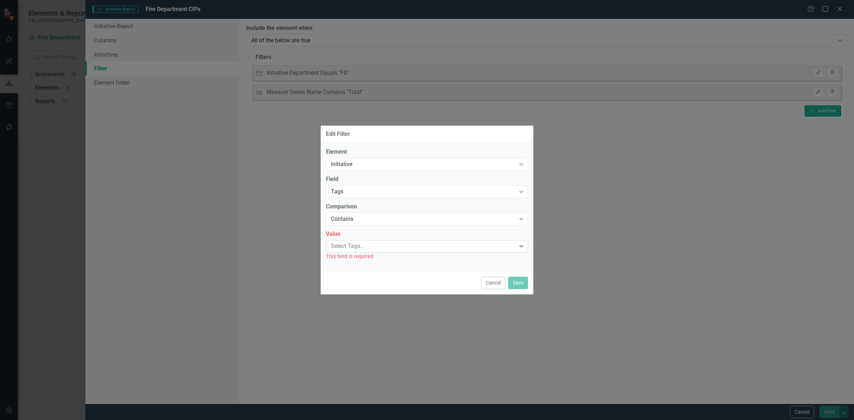
click at [354, 244] on div at bounding box center [422, 247] width 188 height 10
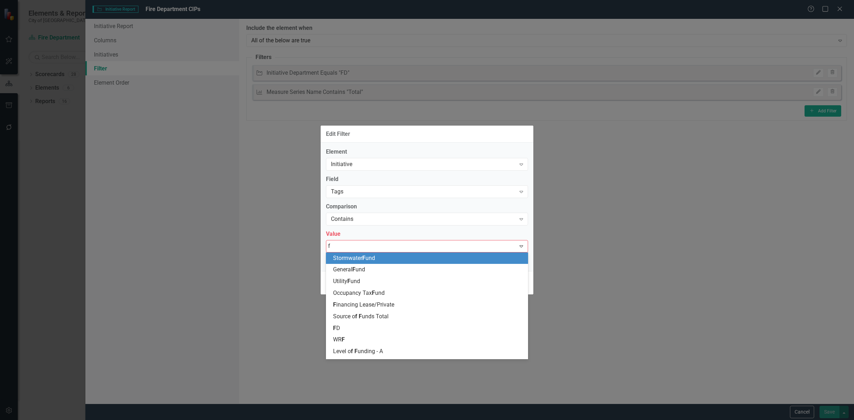
type input "fd"
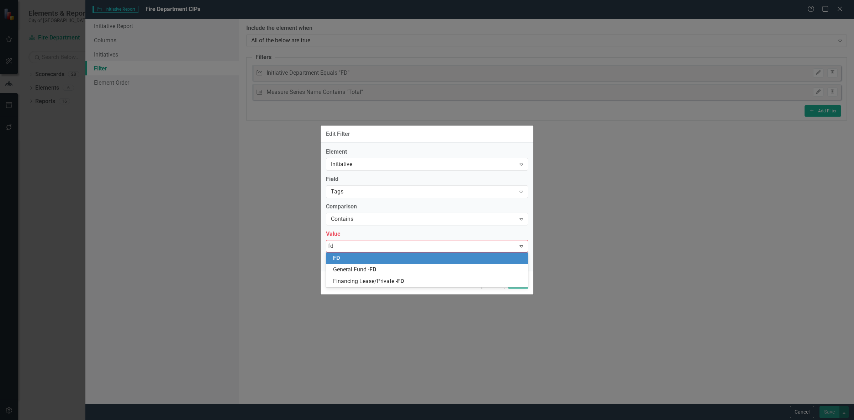
click at [365, 260] on div "FD" at bounding box center [428, 258] width 191 height 8
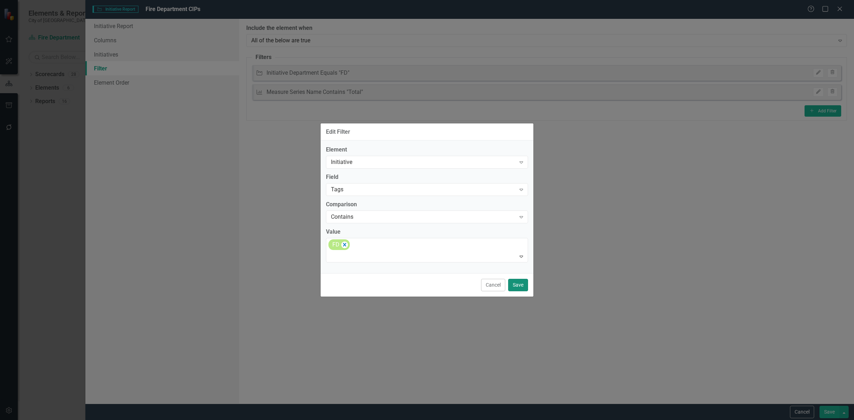
click at [526, 286] on button "Save" at bounding box center [518, 285] width 20 height 12
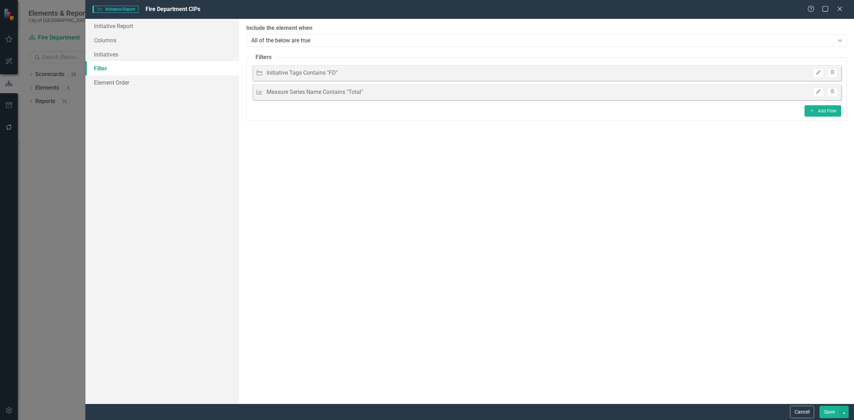
click at [828, 415] on button "Save" at bounding box center [830, 412] width 20 height 12
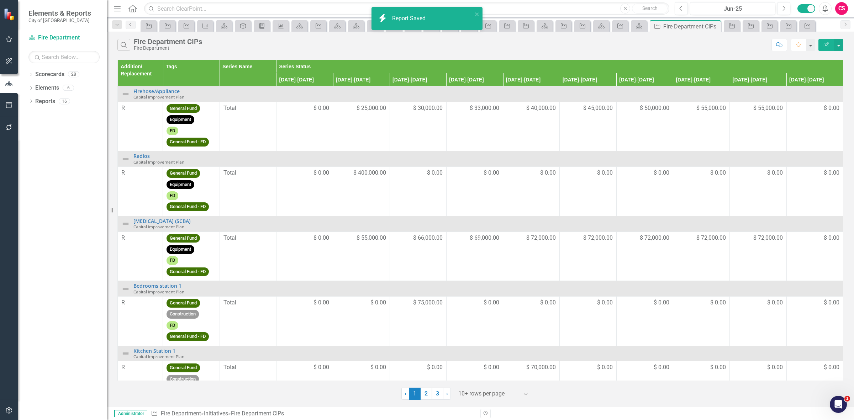
click at [474, 17] on div "icon.bolt Report Saved" at bounding box center [424, 18] width 100 height 16
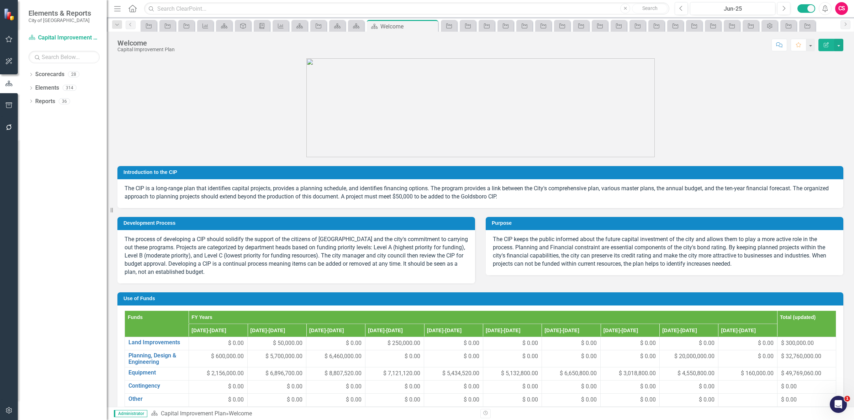
scroll to position [729, 0]
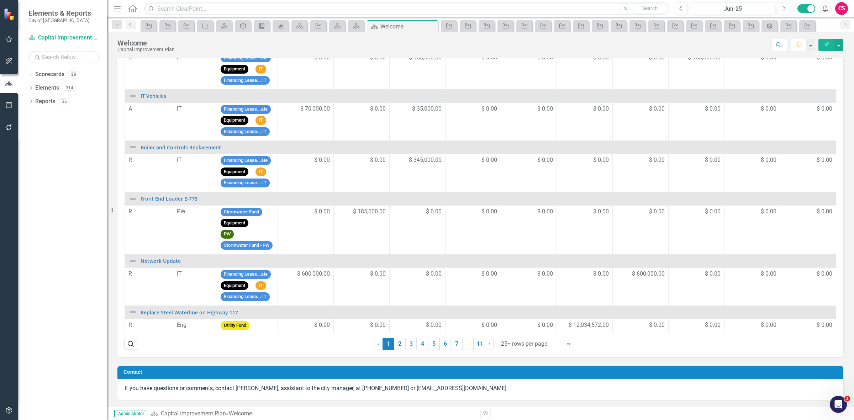
click at [549, 45] on div "Score: N/A Jun-25 Completed Comment Favorite Edit Report" at bounding box center [510, 45] width 665 height 12
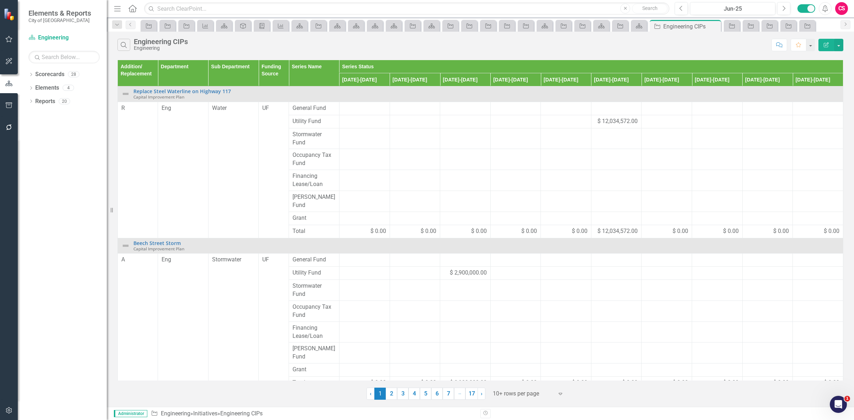
click at [824, 47] on icon "button" at bounding box center [826, 44] width 5 height 5
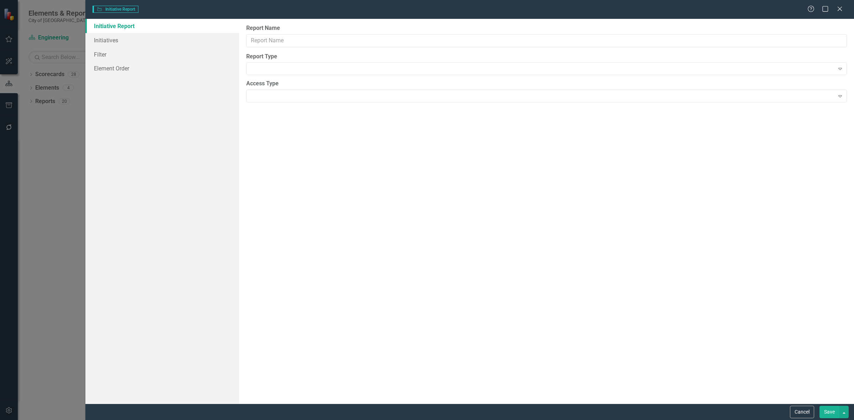
type input "Engineering CIPs"
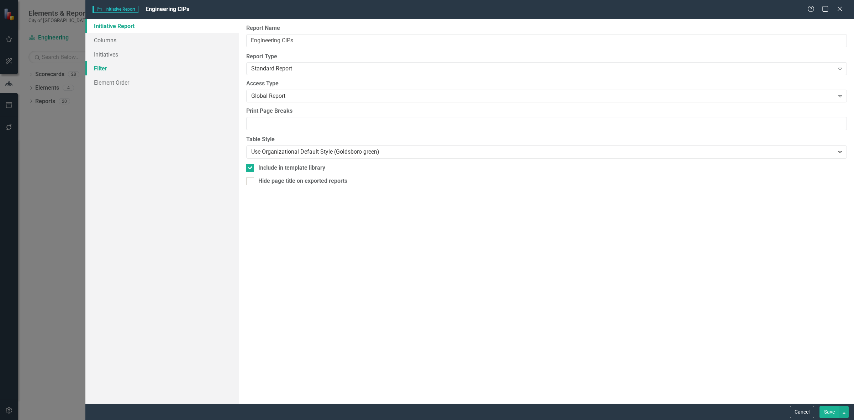
click at [119, 64] on link "Filter" at bounding box center [162, 68] width 154 height 14
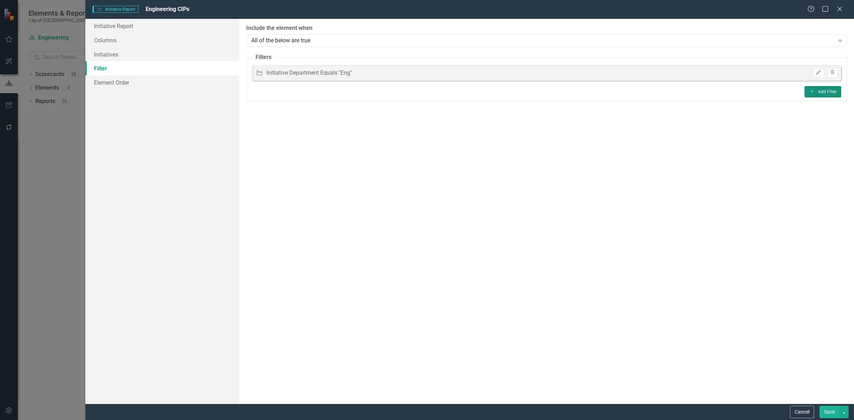
click at [830, 94] on button "Add Add Filter" at bounding box center [823, 91] width 37 height 11
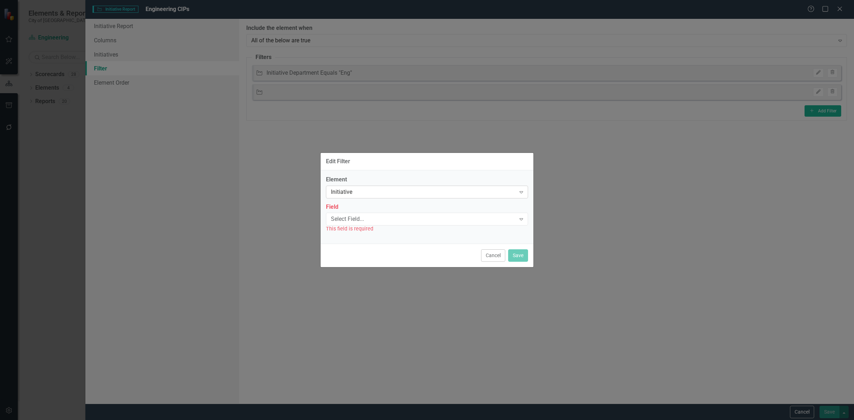
click at [348, 188] on div "Initiative" at bounding box center [423, 192] width 185 height 8
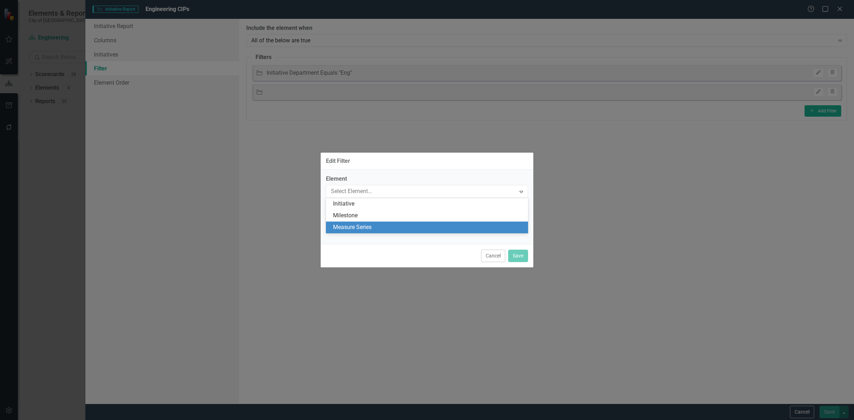
click at [348, 230] on div "Measure Series" at bounding box center [428, 228] width 191 height 8
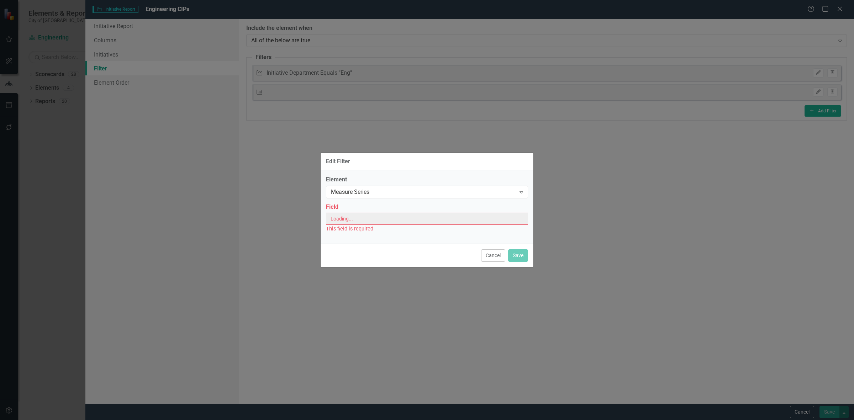
click at [348, 230] on div "This field is required" at bounding box center [427, 229] width 202 height 8
click at [345, 220] on div "Select Field..." at bounding box center [423, 219] width 185 height 8
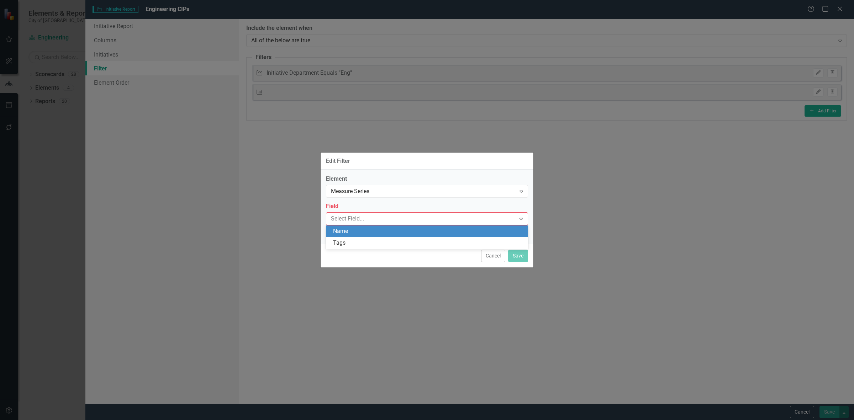
click at [349, 231] on div "Name" at bounding box center [428, 231] width 191 height 8
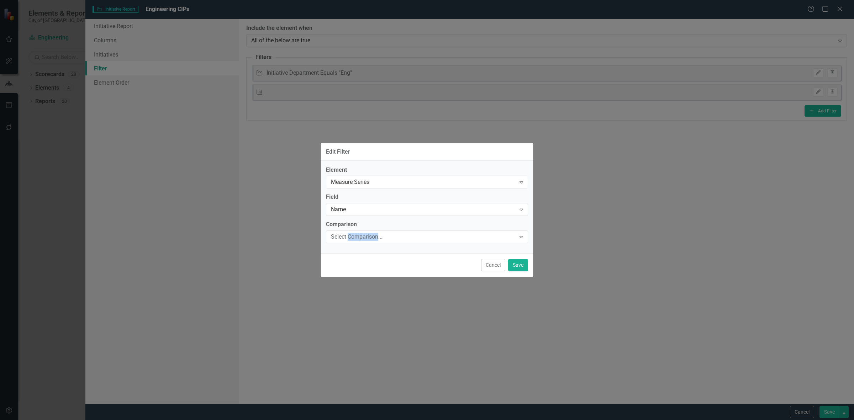
click at [349, 231] on div "Select Comparison... Expand" at bounding box center [427, 237] width 202 height 13
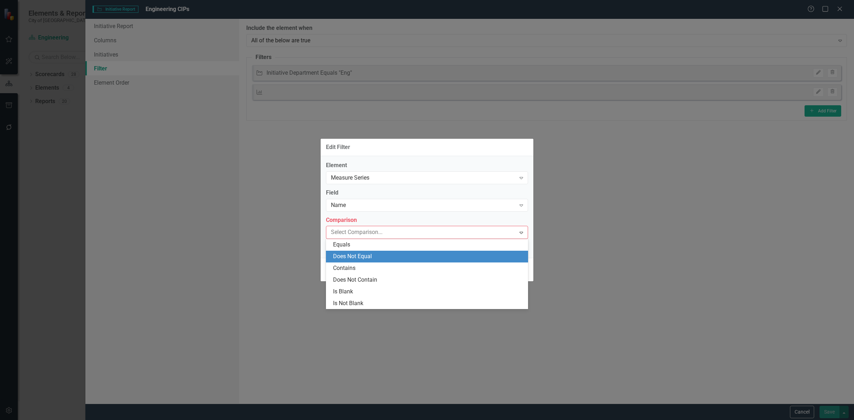
click at [351, 264] on div "Contains" at bounding box center [427, 269] width 202 height 12
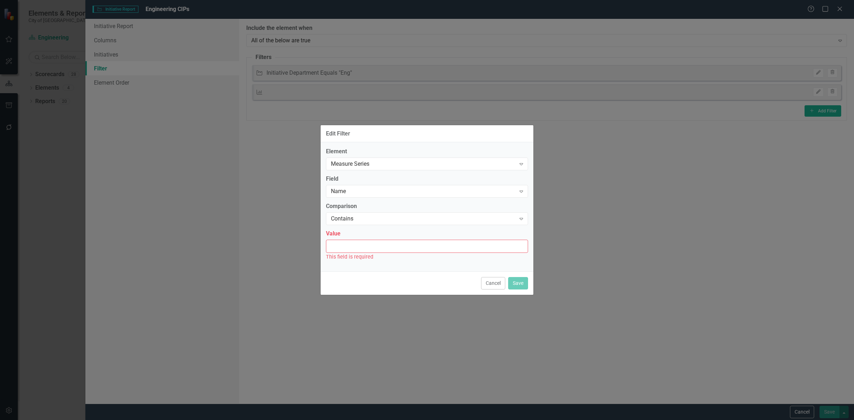
click at [346, 253] on div "This field is required" at bounding box center [427, 257] width 202 height 8
click at [350, 241] on input "Value" at bounding box center [427, 246] width 202 height 13
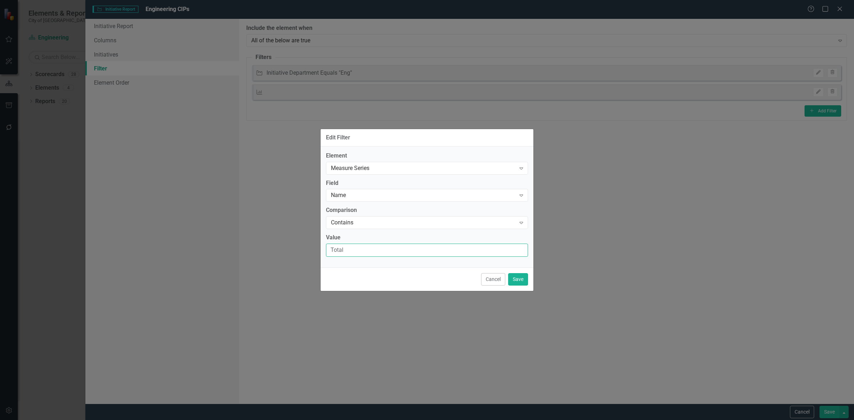
type input "Total"
click at [518, 283] on button "Save" at bounding box center [518, 279] width 20 height 12
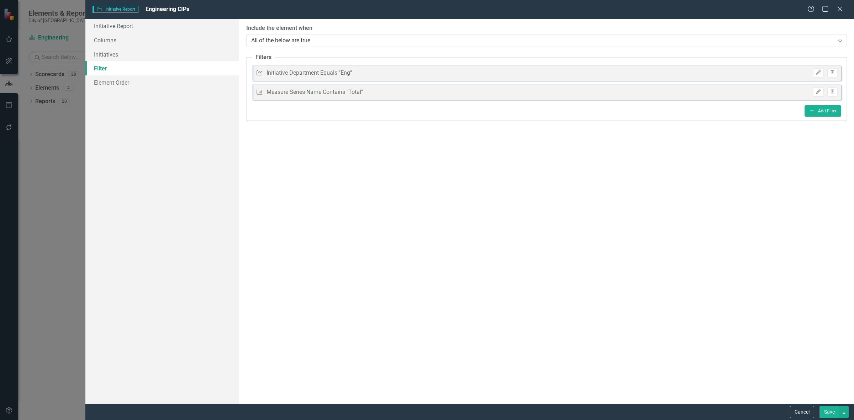
click at [824, 406] on button "Save" at bounding box center [830, 412] width 20 height 12
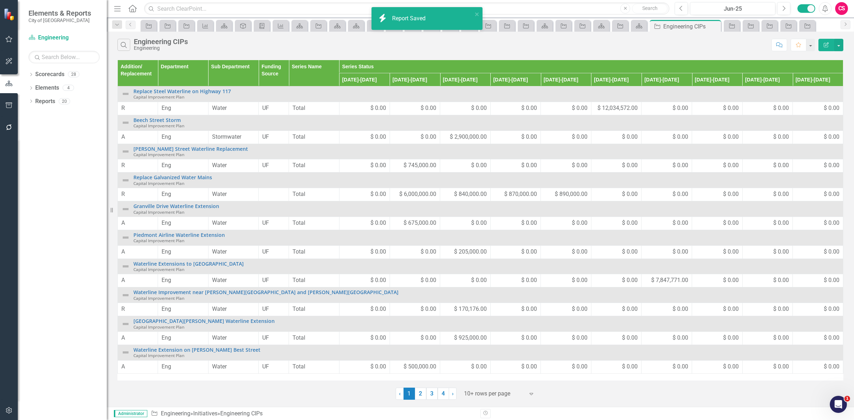
click at [487, 46] on div "Search Engineering CIPs Engineering" at bounding box center [442, 45] width 651 height 12
click at [823, 43] on icon "Edit Report" at bounding box center [826, 44] width 6 height 5
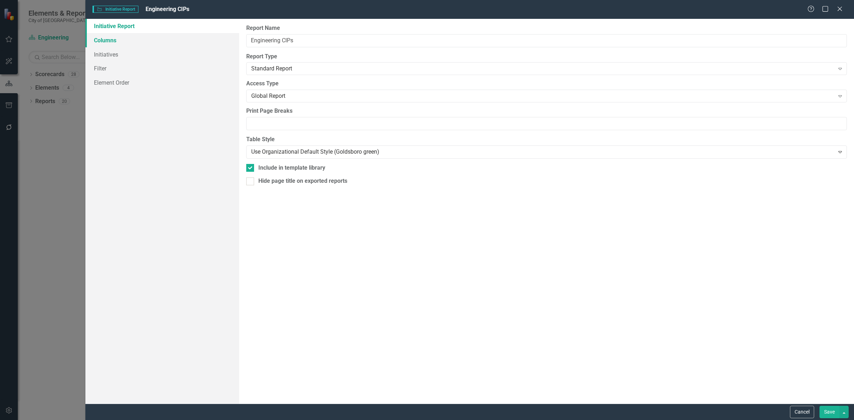
click at [141, 38] on link "Columns" at bounding box center [162, 40] width 154 height 14
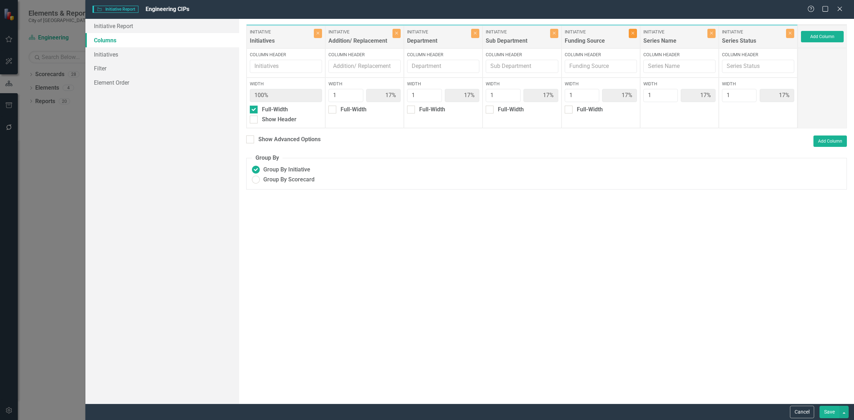
click at [632, 38] on button "Close" at bounding box center [633, 33] width 8 height 9
type input "20%"
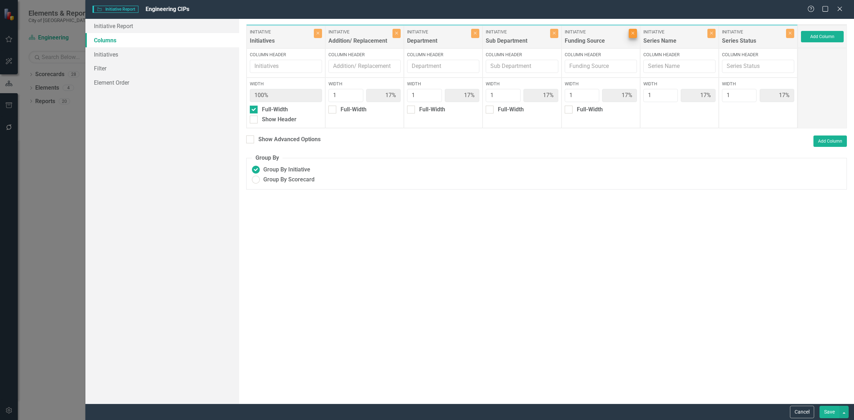
type input "20%"
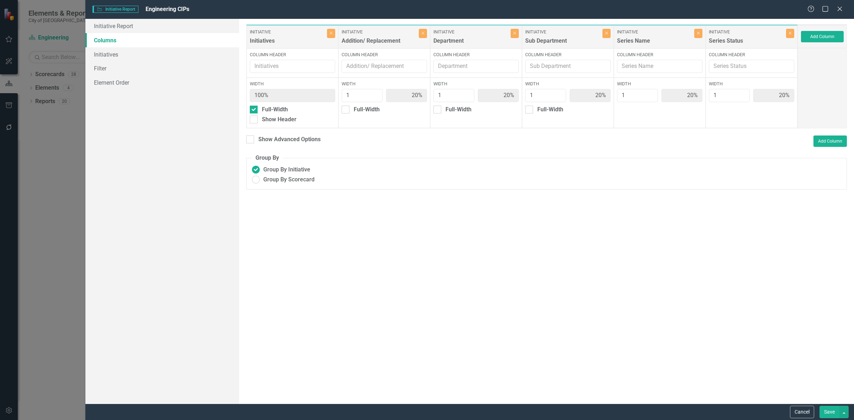
click at [831, 43] on div "Add Column" at bounding box center [822, 36] width 49 height 23
click at [825, 38] on button "Add Column" at bounding box center [822, 36] width 43 height 11
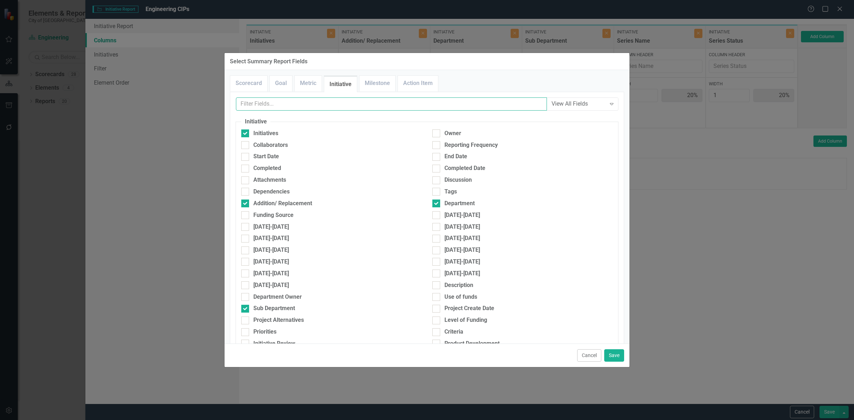
click at [292, 110] on input "text" at bounding box center [391, 104] width 311 height 13
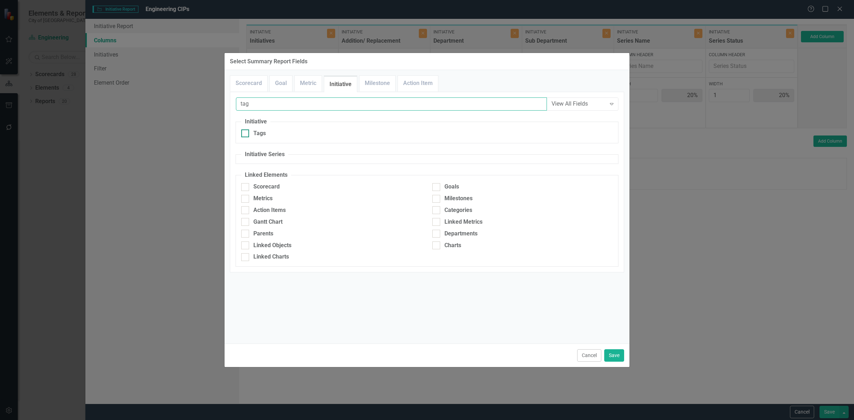
type input "tag"
click at [287, 136] on div "Tags" at bounding box center [331, 134] width 180 height 8
click at [246, 134] on input "Tags" at bounding box center [243, 132] width 5 height 5
checkbox input "true"
click at [613, 357] on button "Save" at bounding box center [614, 356] width 20 height 12
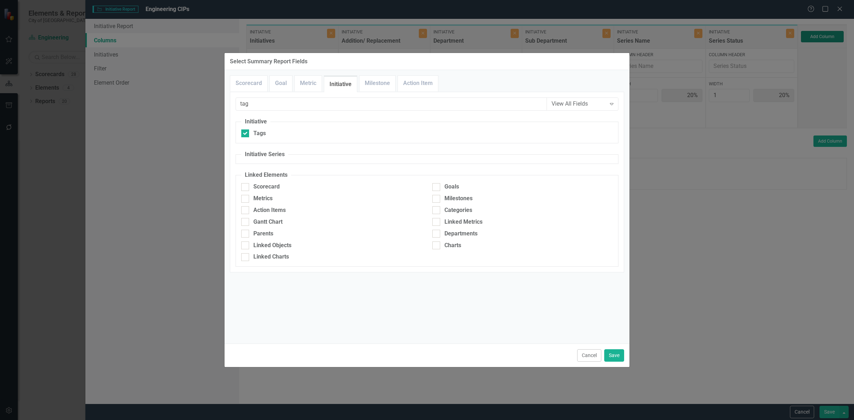
type input "17%"
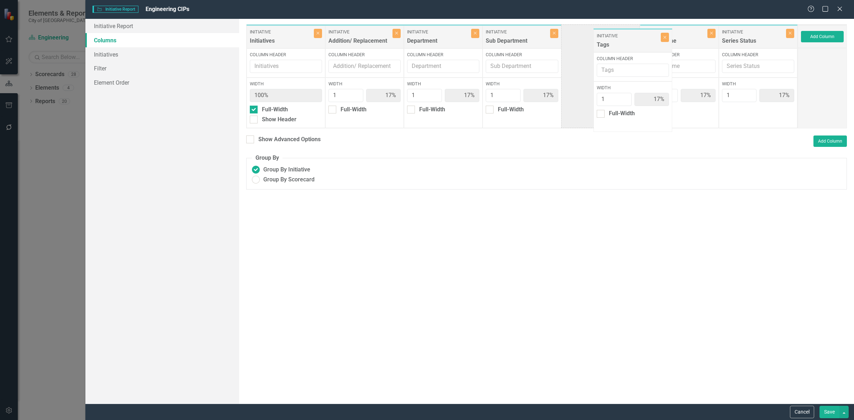
drag, startPoint x: 752, startPoint y: 45, endPoint x: 614, endPoint y: 49, distance: 137.4
click at [614, 49] on div "Initiative Initiatives Close Column Header Width 100% Full-Width Show Header In…" at bounding box center [522, 76] width 552 height 104
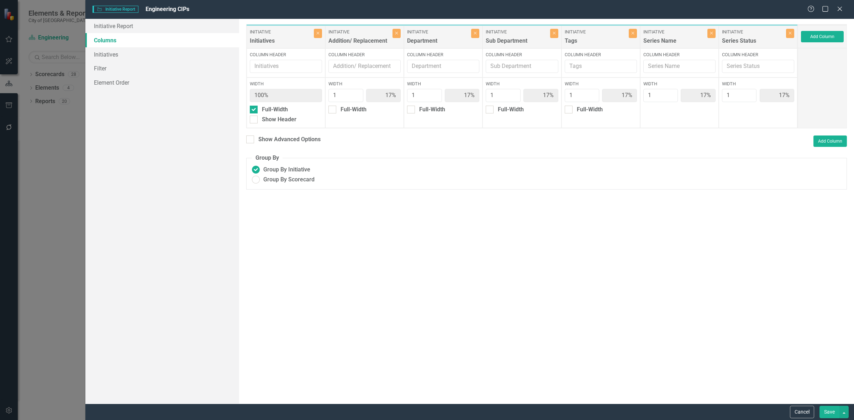
click at [821, 411] on button "Save" at bounding box center [830, 412] width 20 height 12
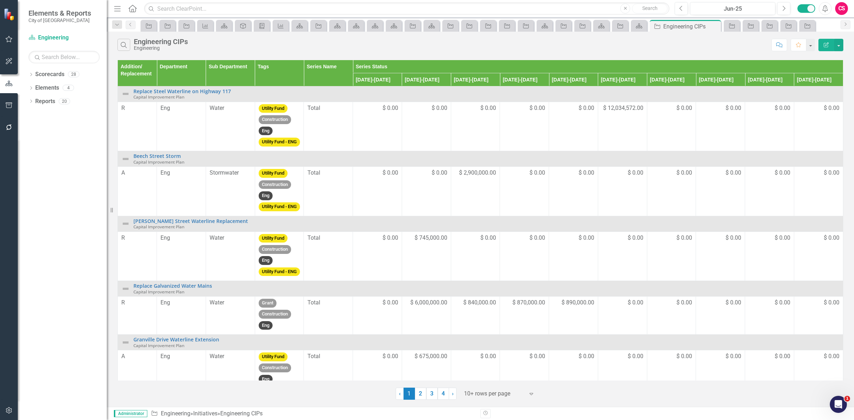
click at [824, 43] on icon "Edit Report" at bounding box center [826, 44] width 6 height 5
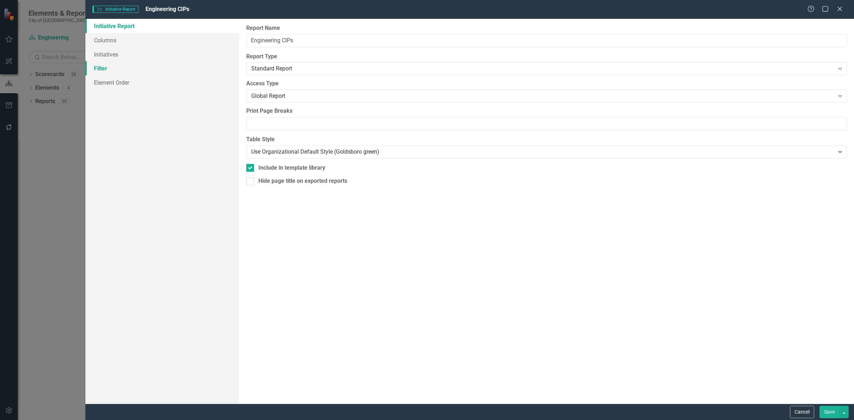
click at [156, 65] on link "Filter" at bounding box center [162, 68] width 154 height 14
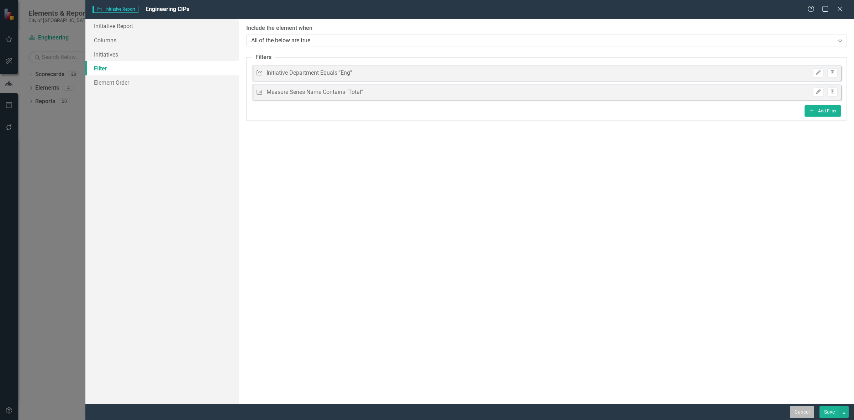
click at [806, 412] on button "Cancel" at bounding box center [802, 412] width 24 height 12
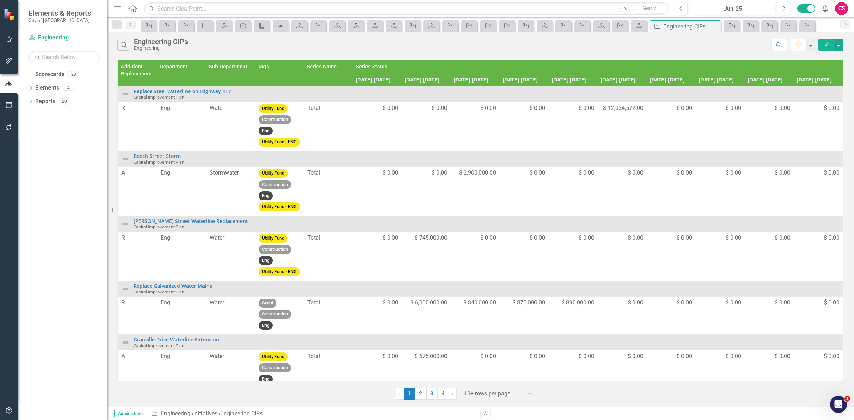
click at [825, 45] on icon "button" at bounding box center [826, 44] width 5 height 5
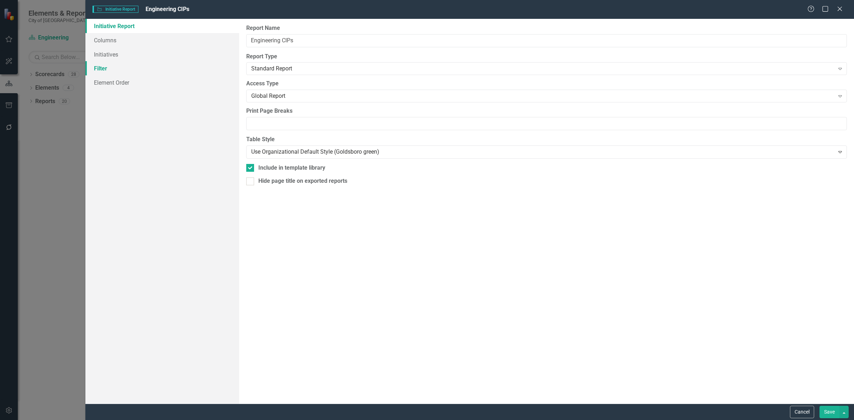
click at [158, 66] on link "Filter" at bounding box center [162, 68] width 154 height 14
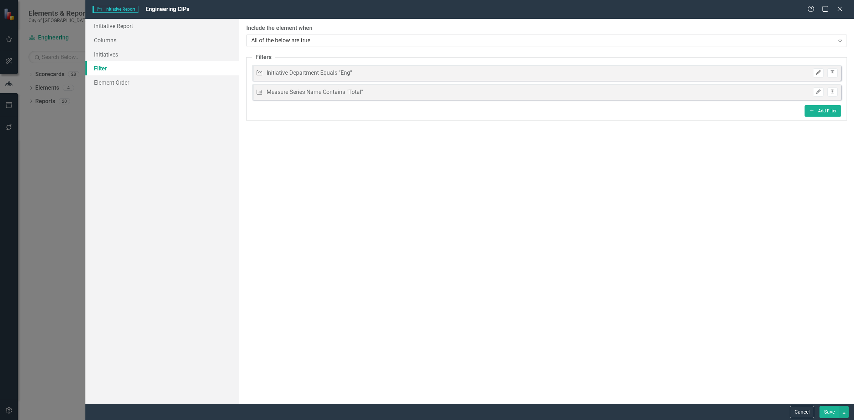
click at [818, 70] on icon "Edit" at bounding box center [818, 72] width 5 height 4
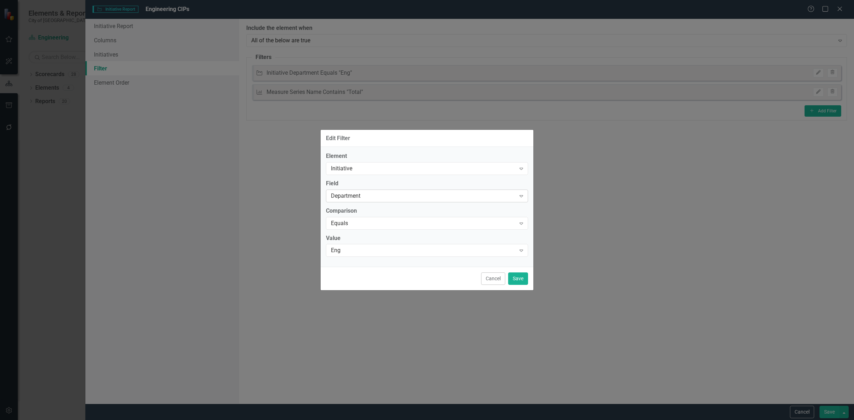
click at [388, 193] on div "Department" at bounding box center [423, 196] width 185 height 8
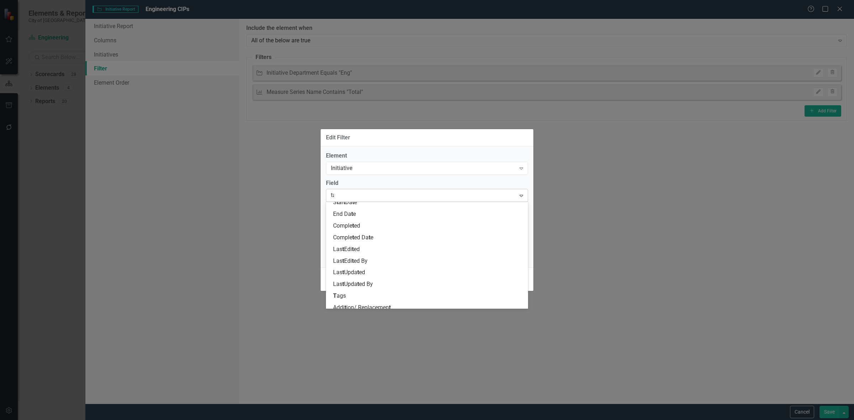
type input "tag"
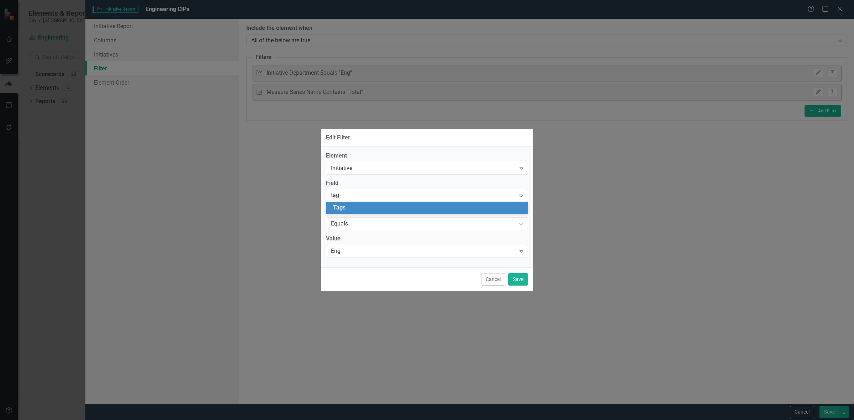
click at [395, 212] on div "Tag s" at bounding box center [427, 208] width 202 height 12
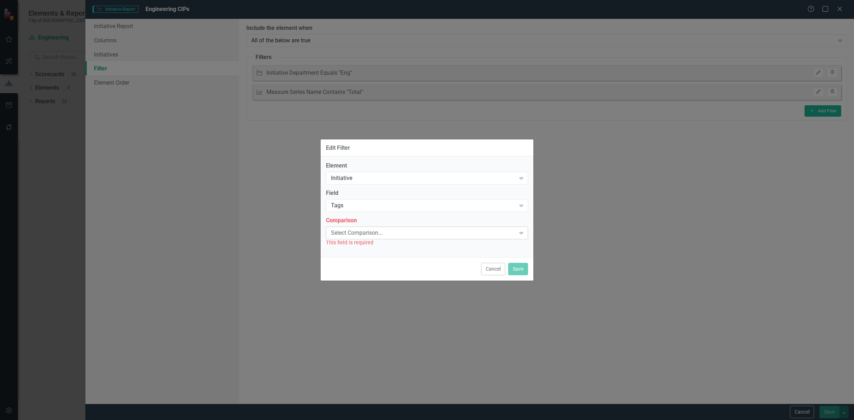
click at [380, 232] on div "Select Comparison..." at bounding box center [423, 233] width 185 height 8
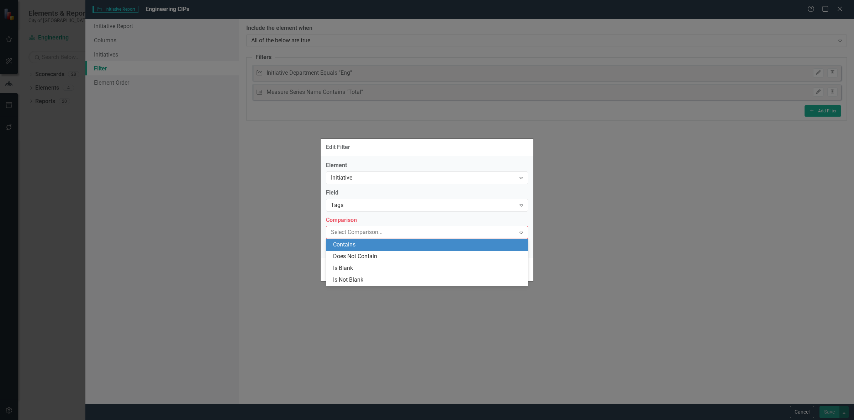
click at [378, 246] on div "Contains" at bounding box center [428, 245] width 191 height 8
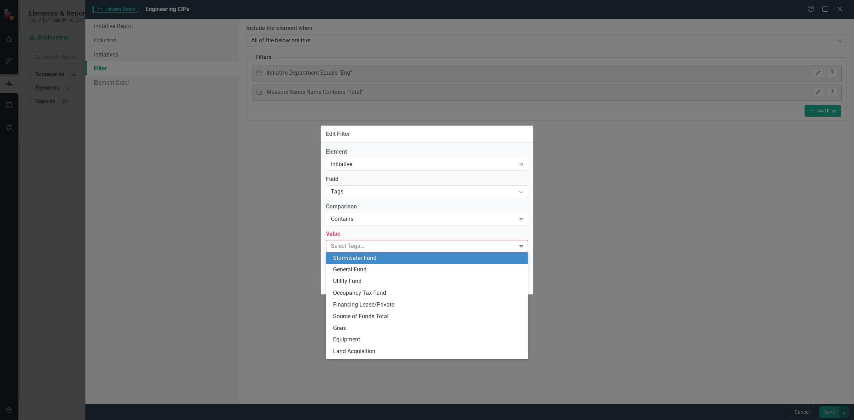
click at [377, 250] on div at bounding box center [422, 247] width 188 height 10
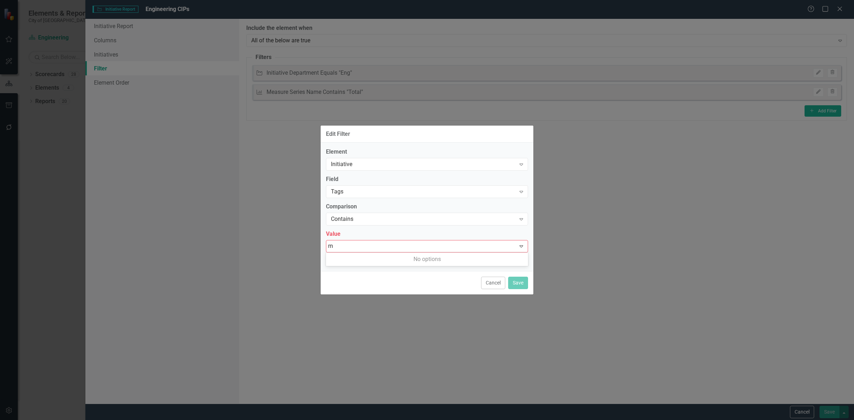
type input "r"
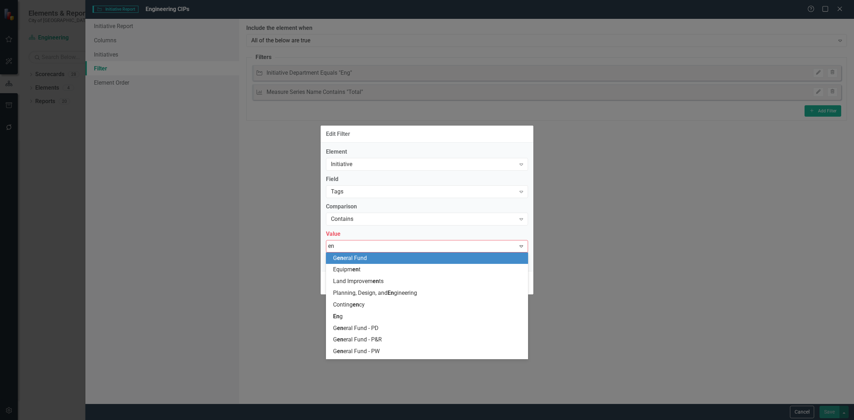
type input "eng"
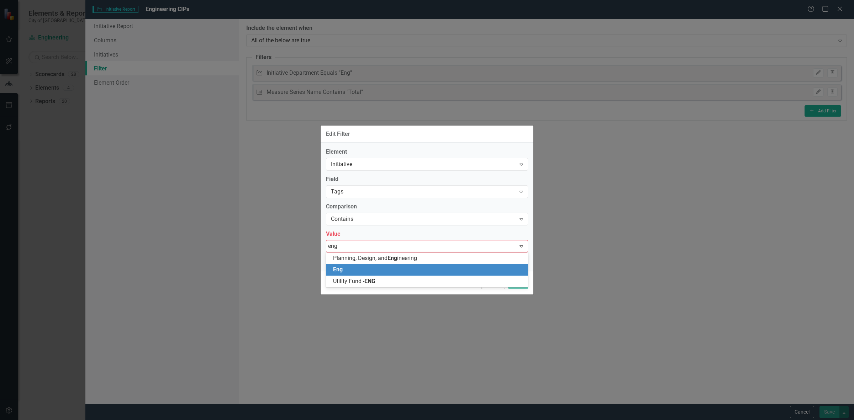
click at [405, 266] on div "Eng" at bounding box center [428, 270] width 191 height 8
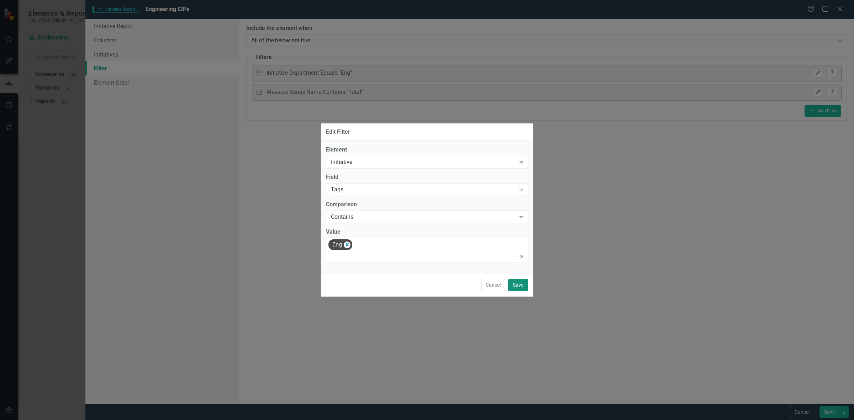
click at [520, 284] on button "Save" at bounding box center [518, 285] width 20 height 12
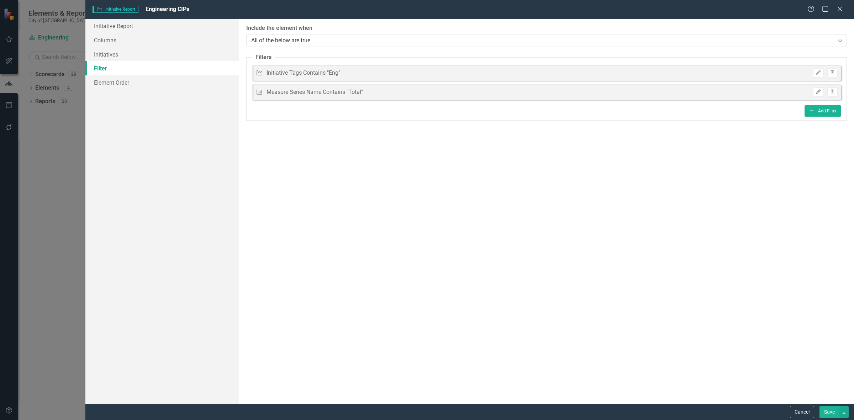
click at [829, 416] on button "Save" at bounding box center [830, 412] width 20 height 12
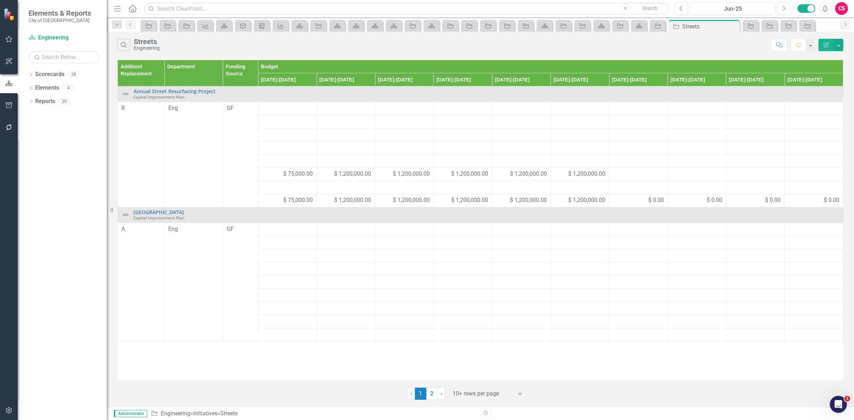
click at [825, 46] on icon "Edit Report" at bounding box center [826, 44] width 6 height 5
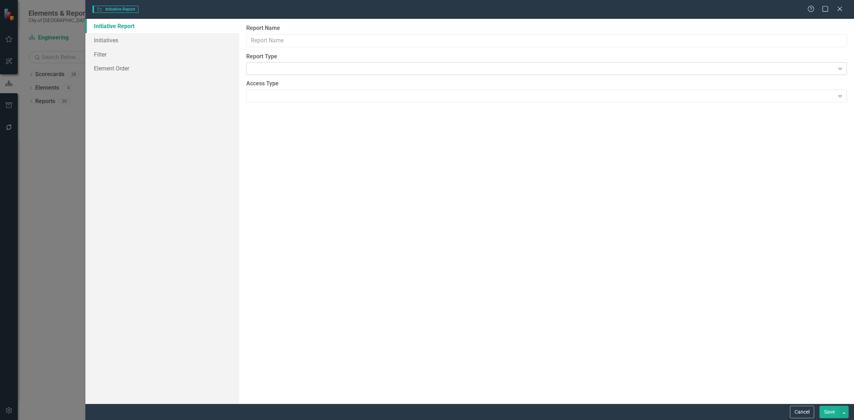
type input "Streets"
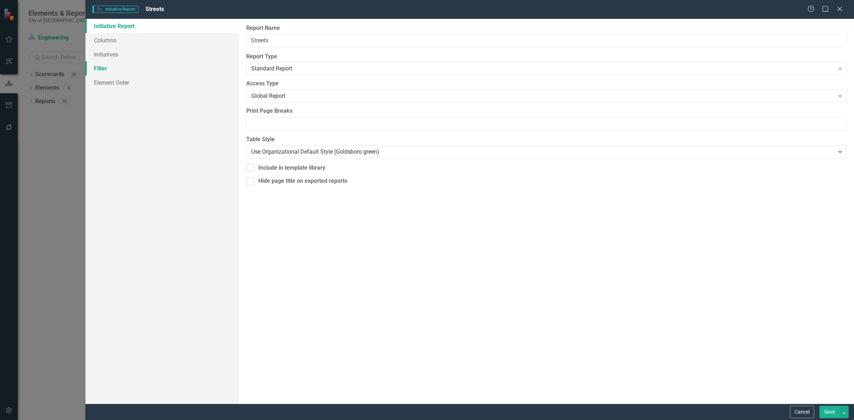
drag, startPoint x: 116, startPoint y: 69, endPoint x: 120, endPoint y: 68, distance: 4.7
click at [116, 69] on link "Filter" at bounding box center [162, 68] width 154 height 14
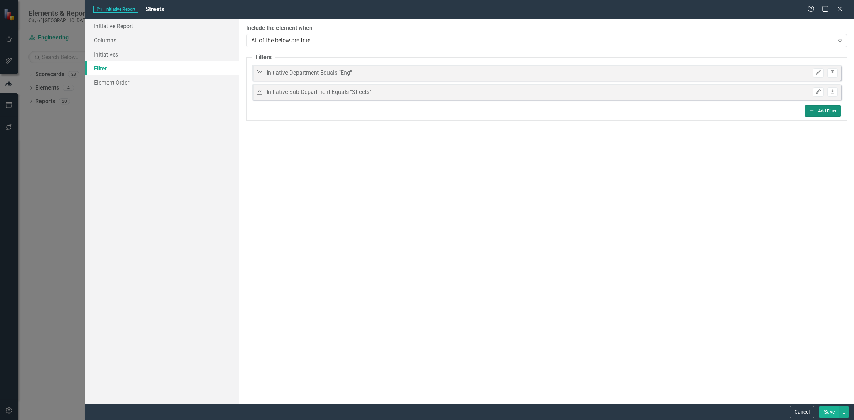
click at [822, 113] on button "Add Add Filter" at bounding box center [823, 110] width 37 height 11
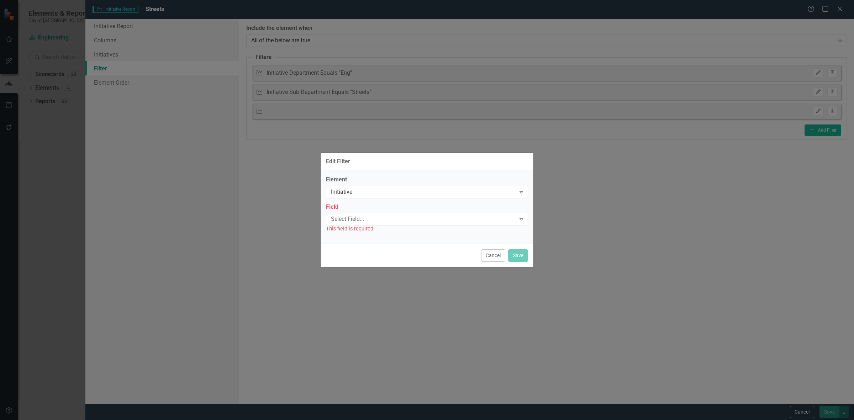
click at [344, 182] on label "Element" at bounding box center [427, 180] width 202 height 8
click at [350, 187] on div "Initiative Expand" at bounding box center [427, 192] width 202 height 13
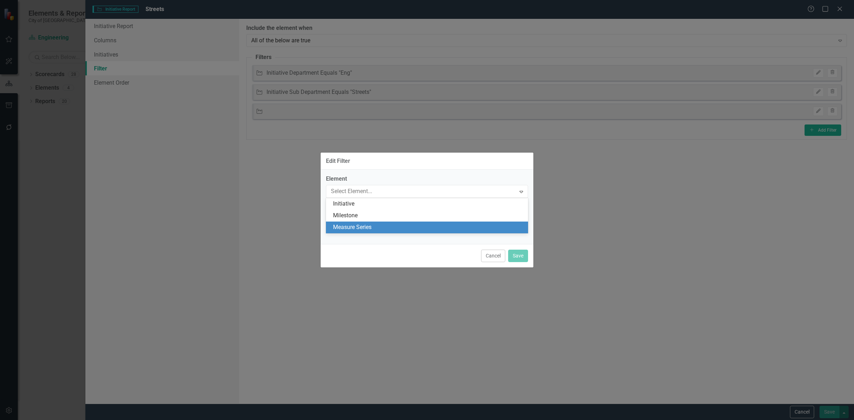
click at [359, 229] on div "Measure Series" at bounding box center [428, 228] width 191 height 8
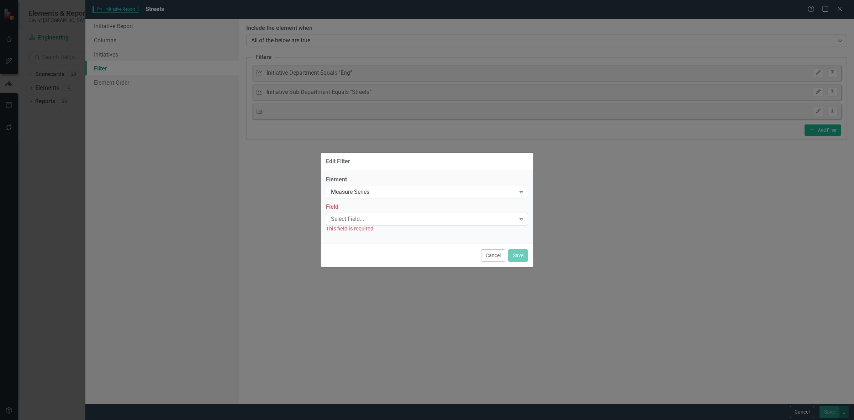
click at [359, 217] on div "Select Field..." at bounding box center [423, 219] width 185 height 8
click at [362, 232] on div "Name" at bounding box center [428, 231] width 191 height 8
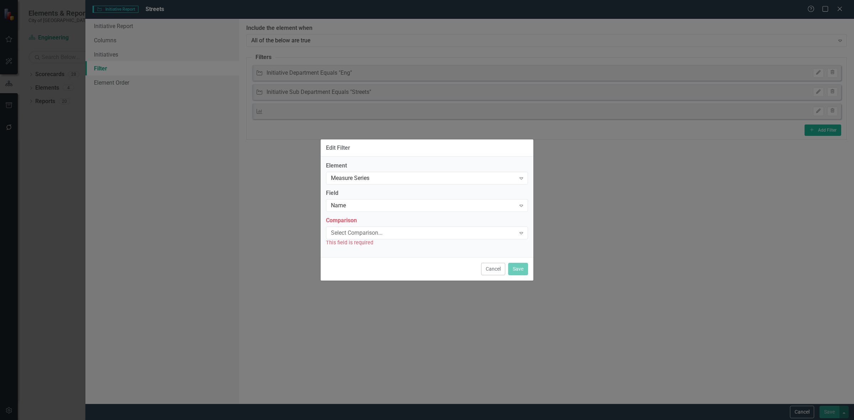
click at [362, 232] on div "Select Comparison..." at bounding box center [423, 233] width 185 height 8
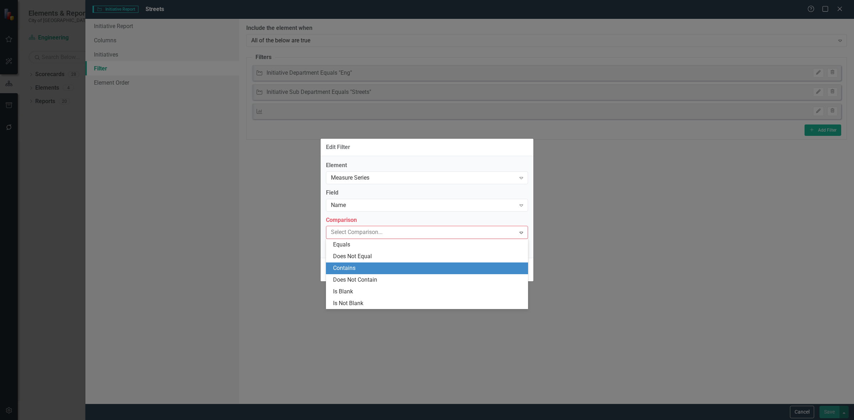
click at [356, 268] on div "Contains" at bounding box center [428, 268] width 191 height 8
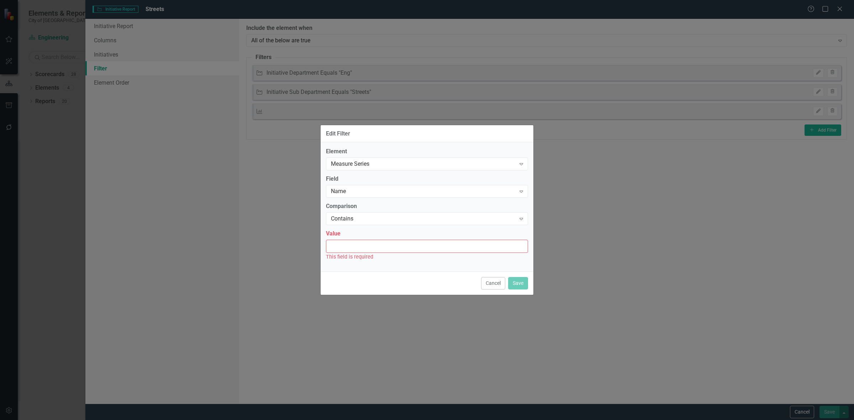
click at [355, 250] on input "Value" at bounding box center [427, 246] width 202 height 13
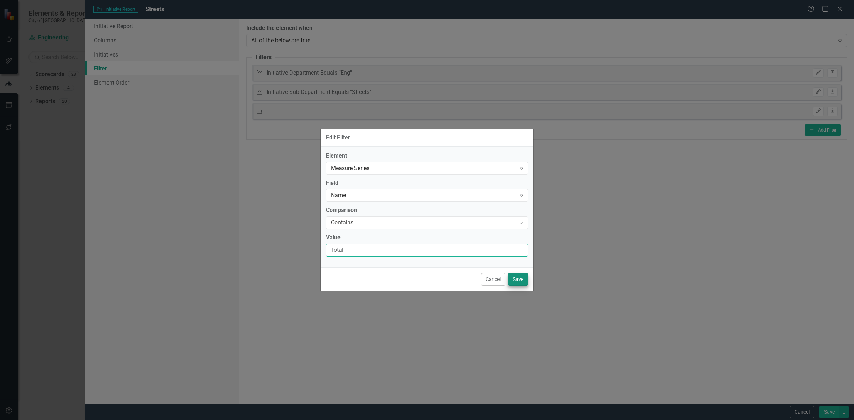
type input "Total"
click at [524, 278] on button "Save" at bounding box center [518, 279] width 20 height 12
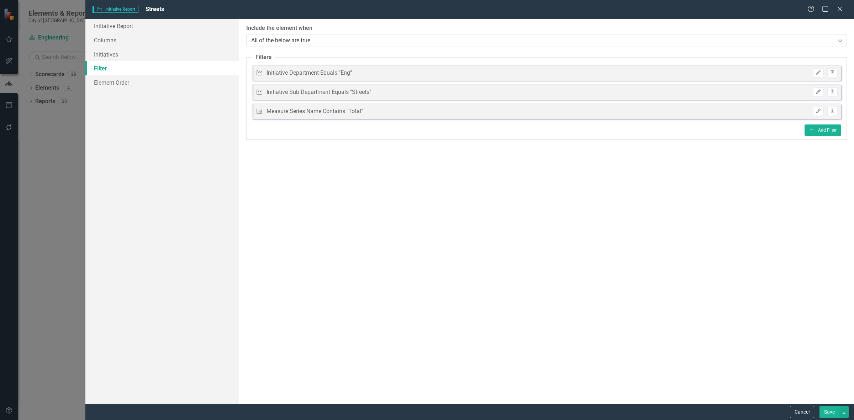
click at [828, 414] on button "Save" at bounding box center [830, 412] width 20 height 12
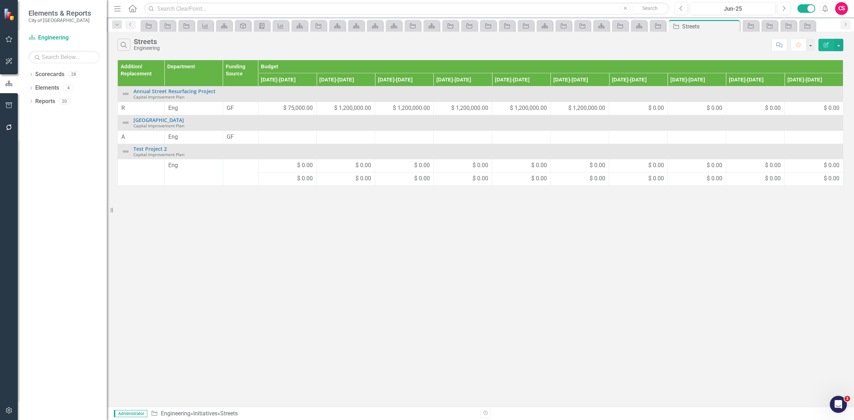
click at [822, 48] on button "Edit Report" at bounding box center [827, 45] width 16 height 12
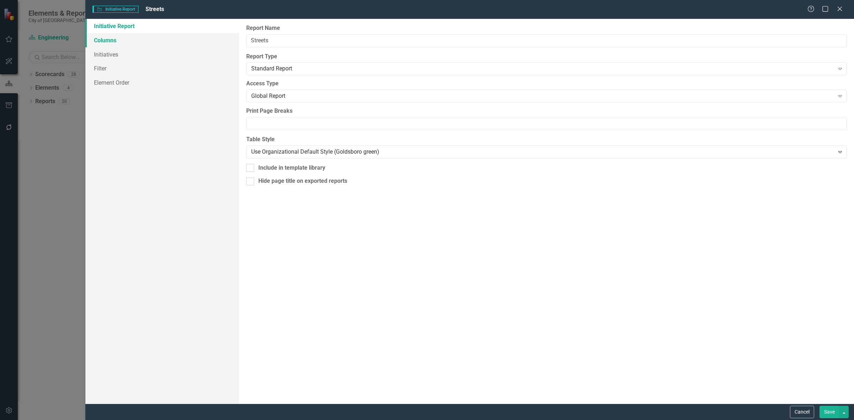
click at [132, 33] on link "Columns" at bounding box center [162, 40] width 154 height 14
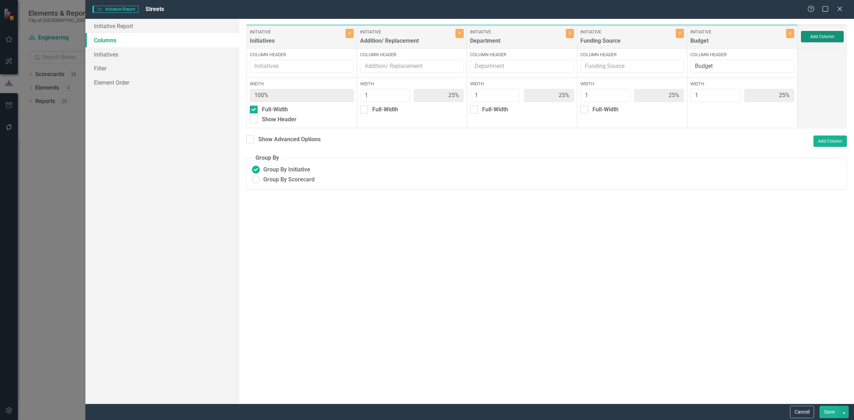
click at [837, 36] on button "Add Column" at bounding box center [822, 36] width 43 height 11
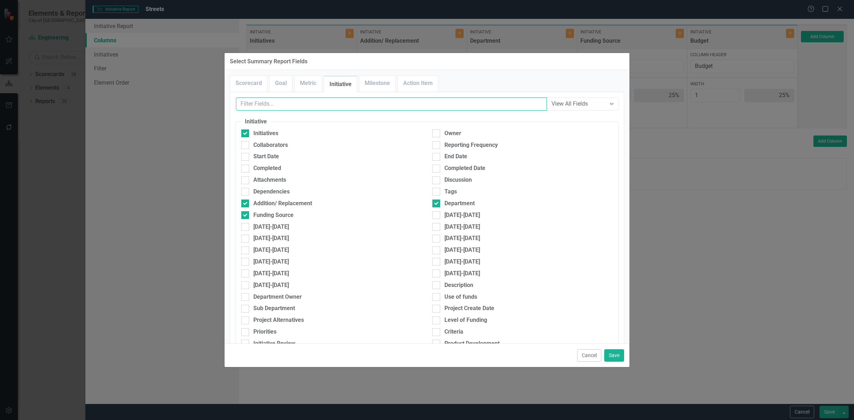
click at [283, 107] on input "text" at bounding box center [391, 104] width 311 height 13
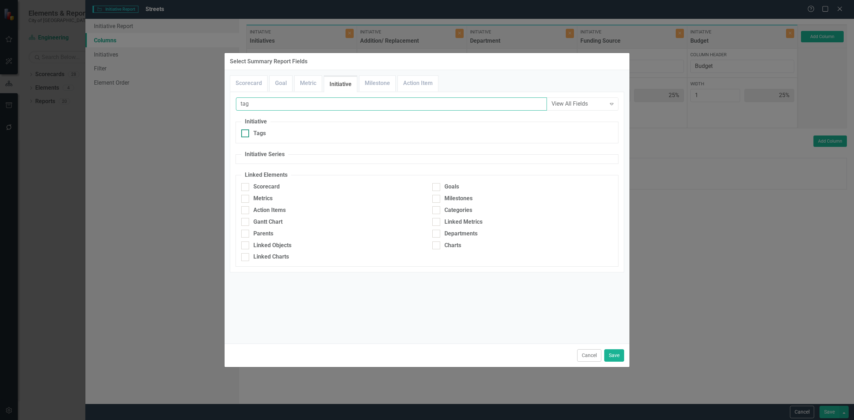
type input "tag"
click at [297, 135] on div "Tags" at bounding box center [331, 134] width 180 height 8
click at [246, 134] on input "Tags" at bounding box center [243, 132] width 5 height 5
checkbox input "true"
click at [607, 360] on button "Save" at bounding box center [614, 356] width 20 height 12
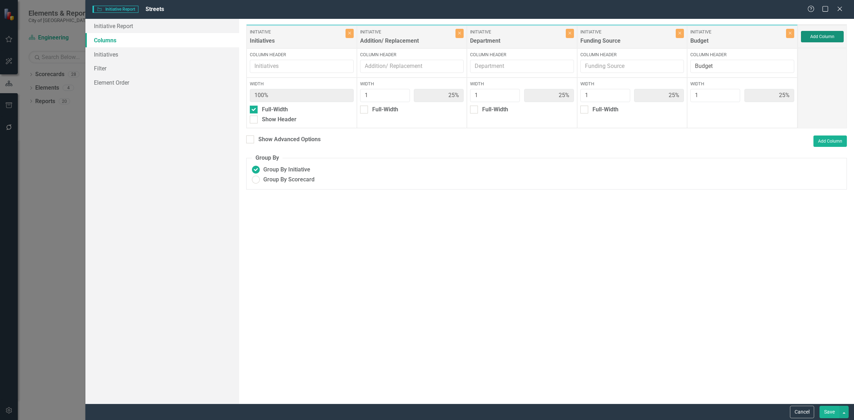
type input "20%"
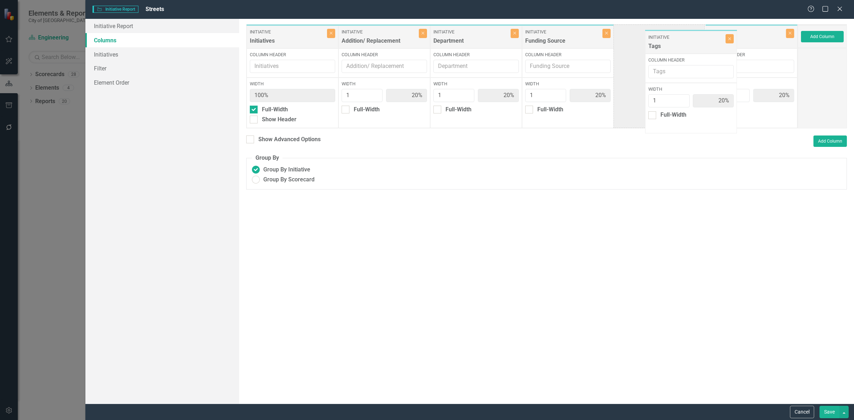
drag, startPoint x: 740, startPoint y: 36, endPoint x: 662, endPoint y: 37, distance: 78.0
click at [662, 37] on div "Initiative Initiatives Close Column Header Width 100% Full-Width Show Header In…" at bounding box center [522, 76] width 552 height 104
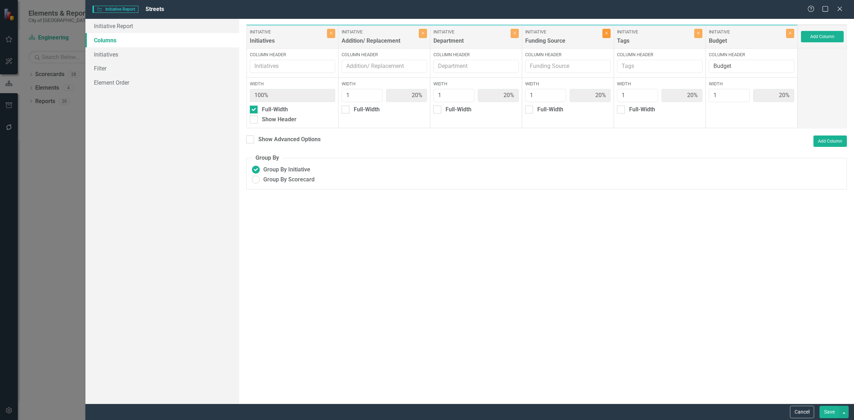
click at [607, 36] on button "Close" at bounding box center [607, 33] width 8 height 9
type input "25%"
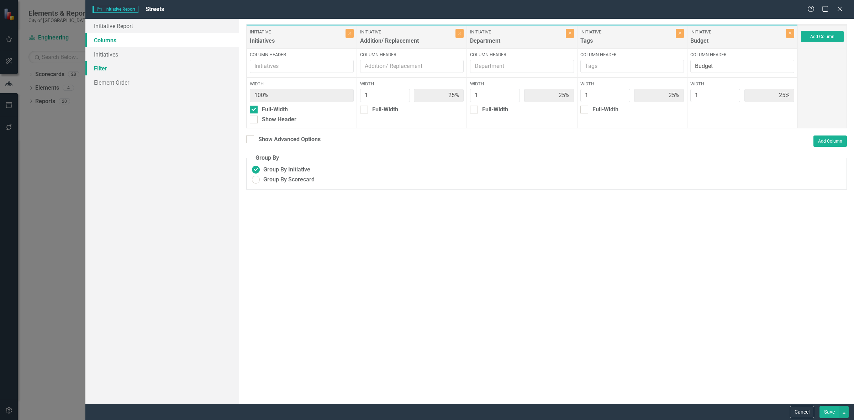
click at [156, 68] on link "Filter" at bounding box center [162, 68] width 154 height 14
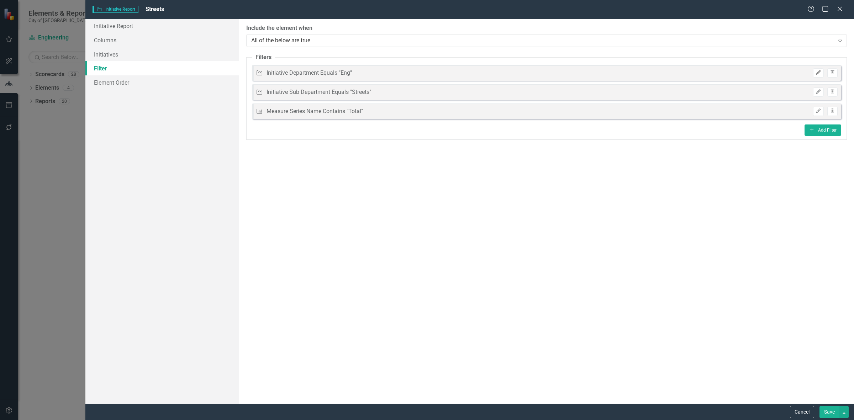
click at [814, 72] on button "Edit" at bounding box center [818, 72] width 10 height 9
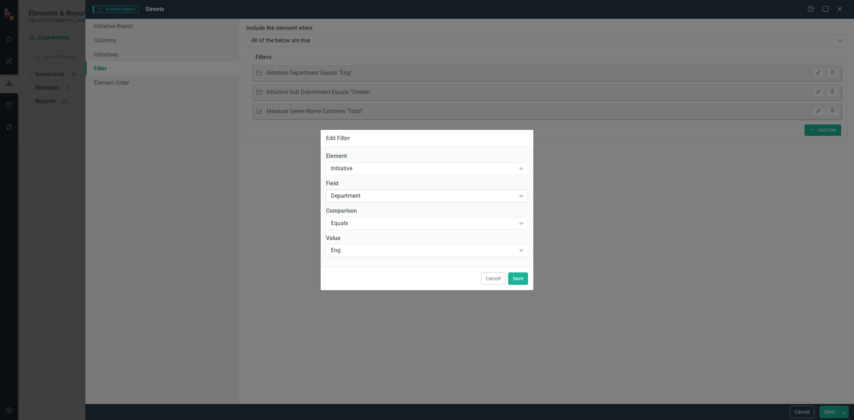
click at [351, 193] on div "Department" at bounding box center [423, 196] width 185 height 8
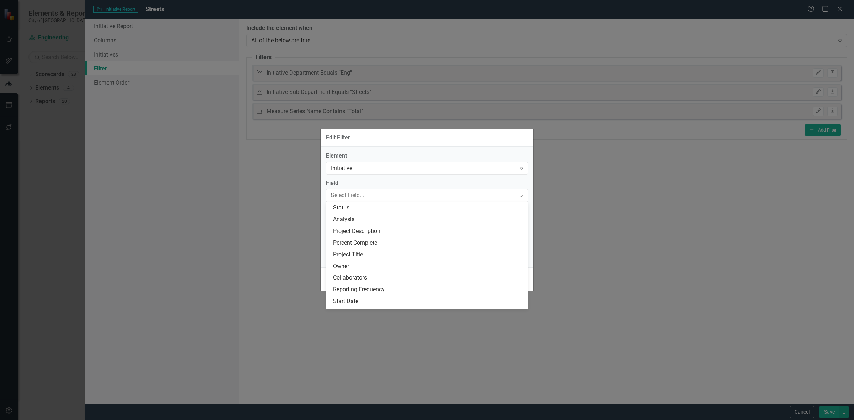
type input "tag"
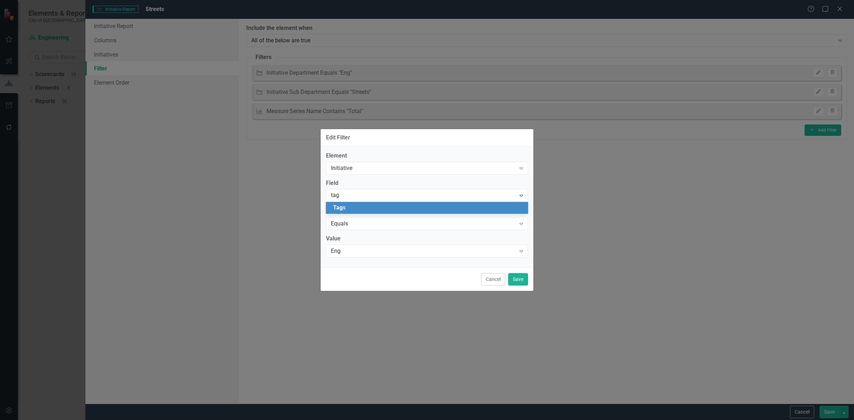
click at [354, 211] on div "Tag s" at bounding box center [428, 208] width 191 height 8
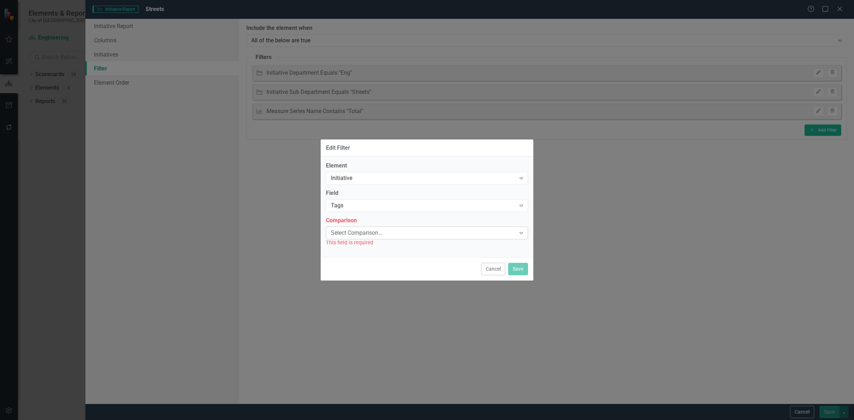
click at [358, 234] on div "Select Comparison..." at bounding box center [423, 233] width 185 height 8
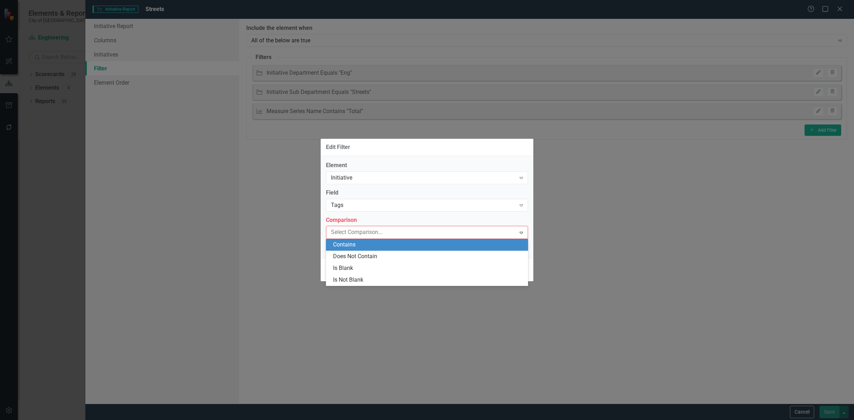
click at [358, 245] on div "Contains" at bounding box center [428, 245] width 191 height 8
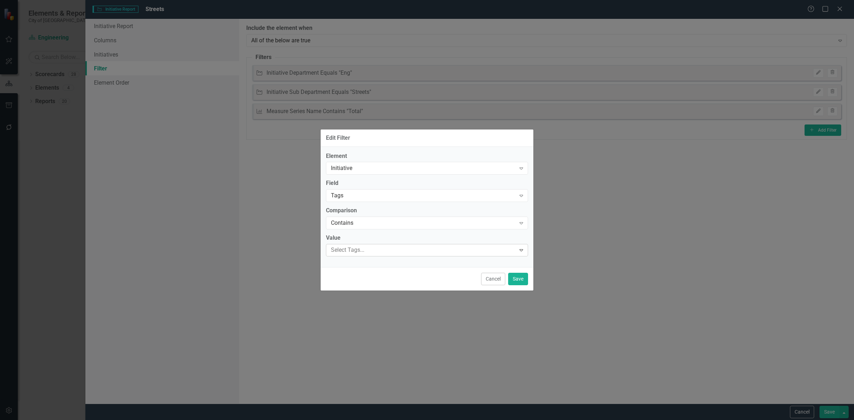
click at [358, 244] on div "Select Tags... Expand" at bounding box center [427, 250] width 202 height 12
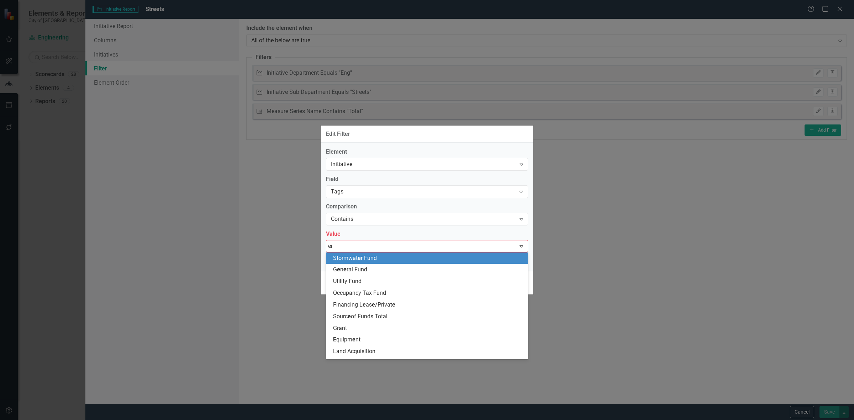
type input "eng"
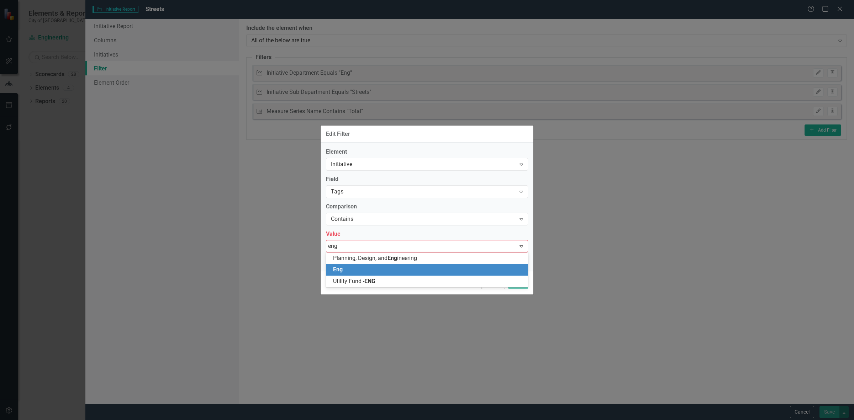
click at [384, 267] on div "Eng" at bounding box center [428, 270] width 191 height 8
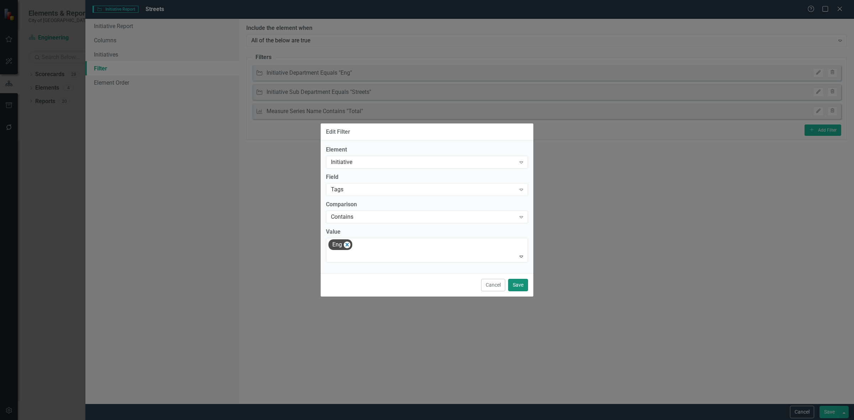
drag, startPoint x: 515, startPoint y: 285, endPoint x: 515, endPoint y: 281, distance: 3.9
click at [515, 285] on button "Save" at bounding box center [518, 285] width 20 height 12
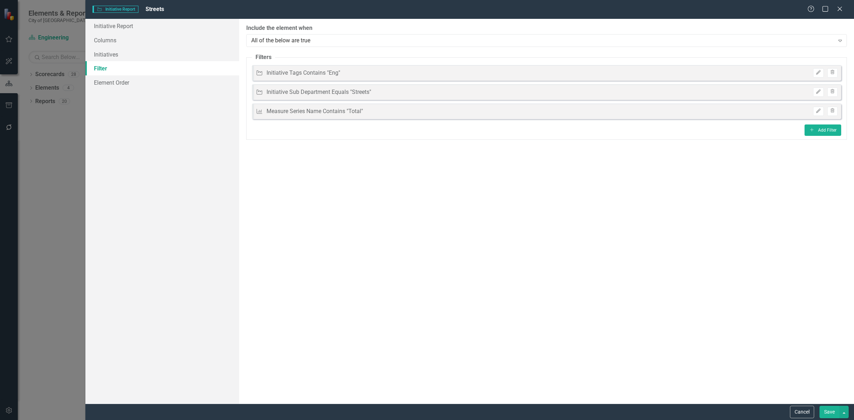
click at [829, 412] on button "Save" at bounding box center [830, 412] width 20 height 12
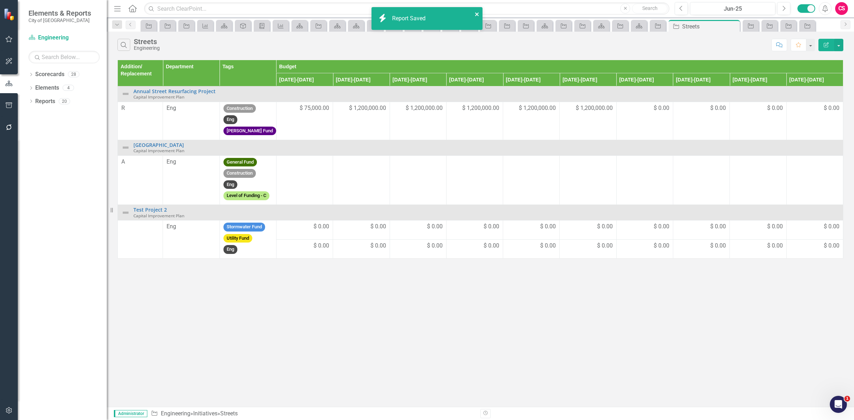
click at [478, 16] on icon "close" at bounding box center [477, 14] width 4 height 4
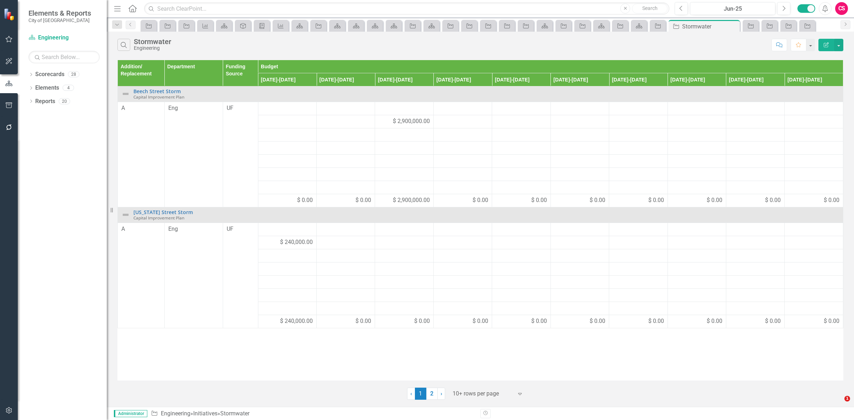
click at [825, 43] on icon "Edit Report" at bounding box center [826, 44] width 6 height 5
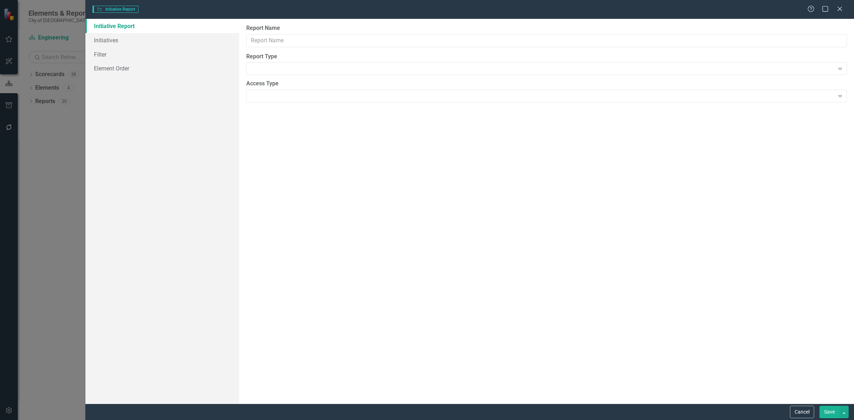
type input "Stormwater"
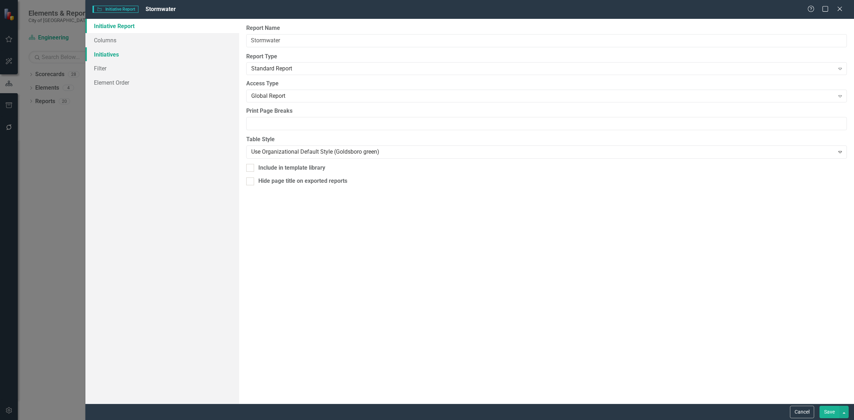
click at [139, 56] on link "Initiatives" at bounding box center [162, 54] width 154 height 14
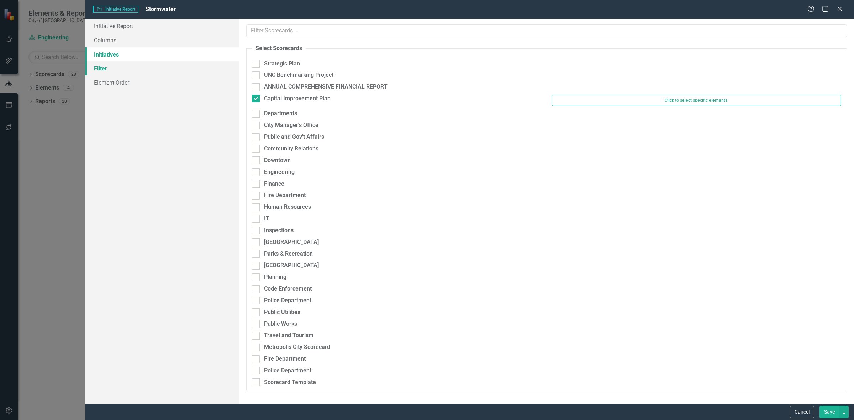
click at [132, 69] on link "Filter" at bounding box center [162, 68] width 154 height 14
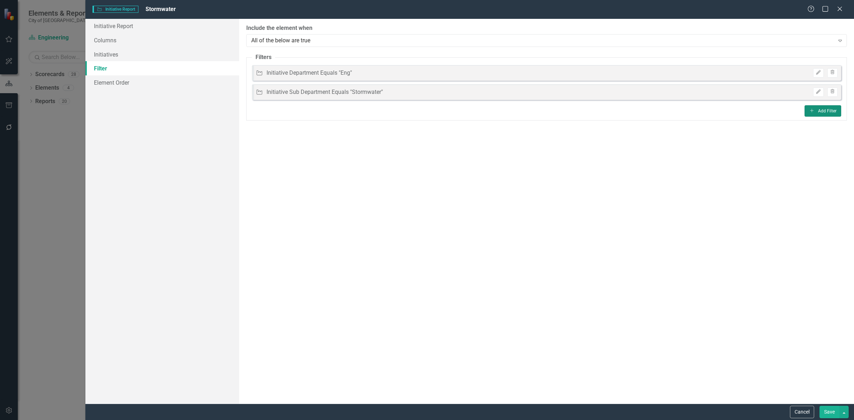
click at [815, 114] on button "Add Add Filter" at bounding box center [823, 110] width 37 height 11
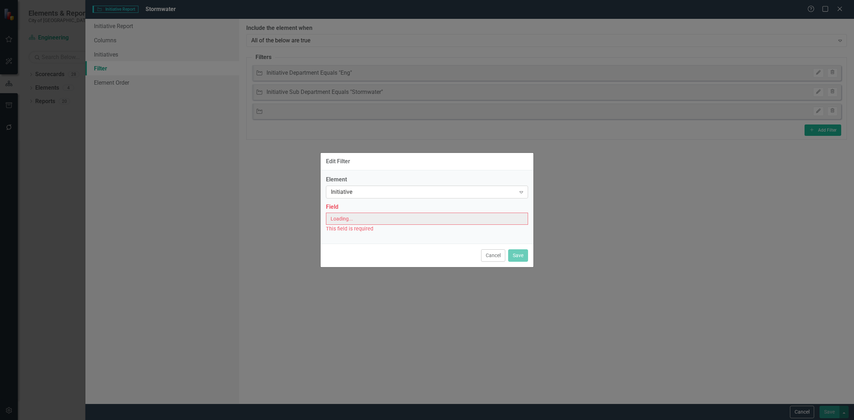
click at [403, 189] on div "Initiative" at bounding box center [423, 192] width 185 height 8
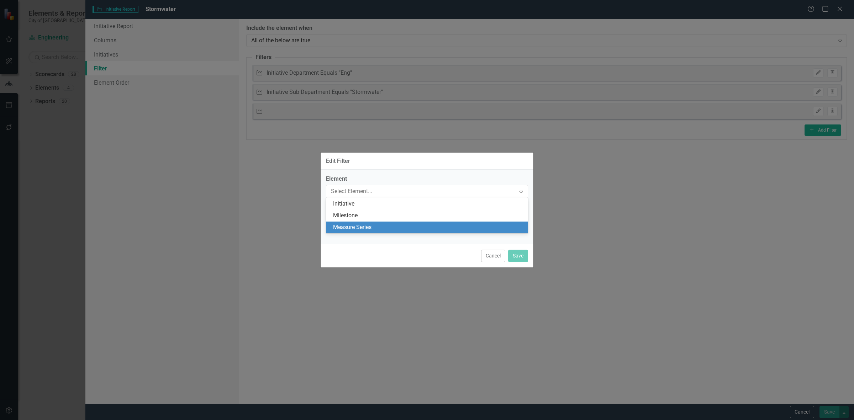
click at [379, 232] on div "Measure Series" at bounding box center [427, 228] width 202 height 12
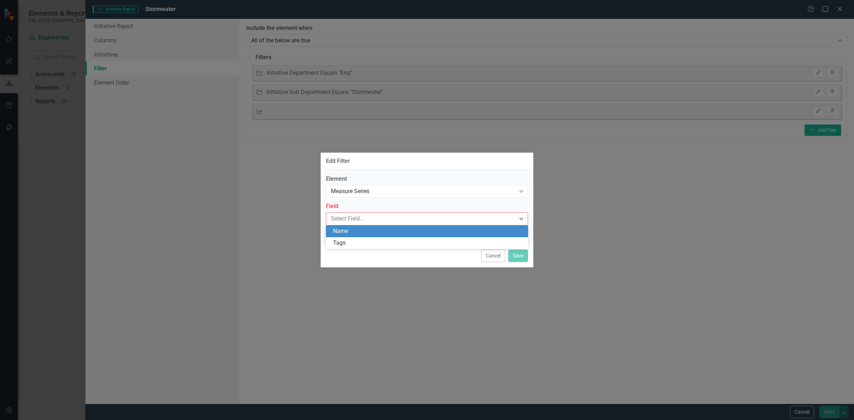
click at [369, 232] on div "Name" at bounding box center [428, 231] width 191 height 8
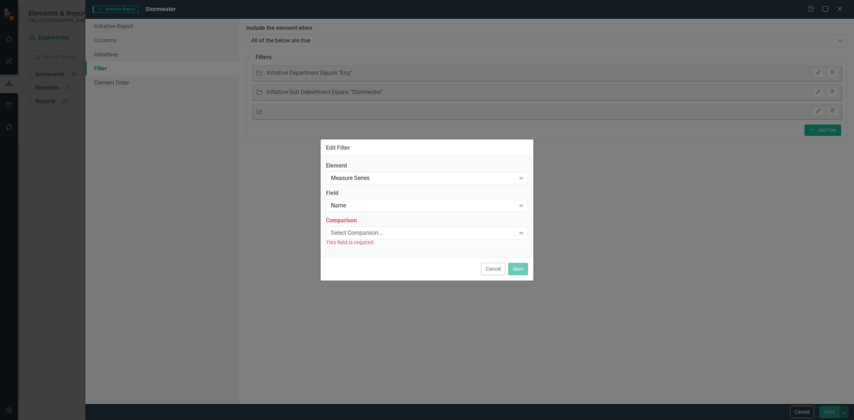
click at [367, 232] on div "Select Comparison..." at bounding box center [423, 233] width 185 height 8
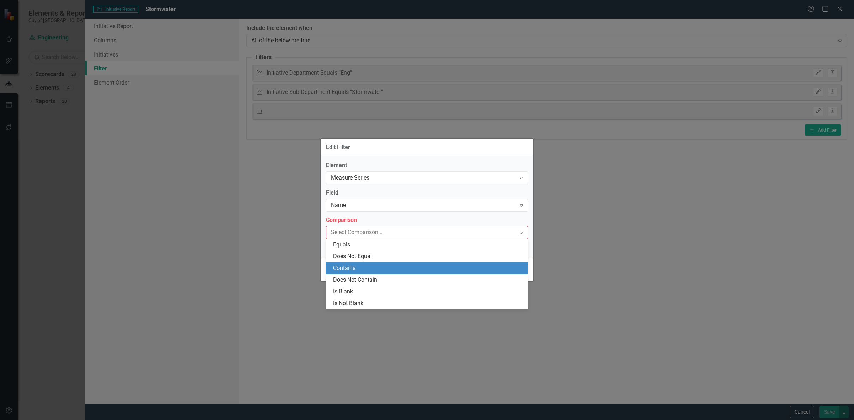
click at [363, 266] on div "Contains" at bounding box center [428, 268] width 191 height 8
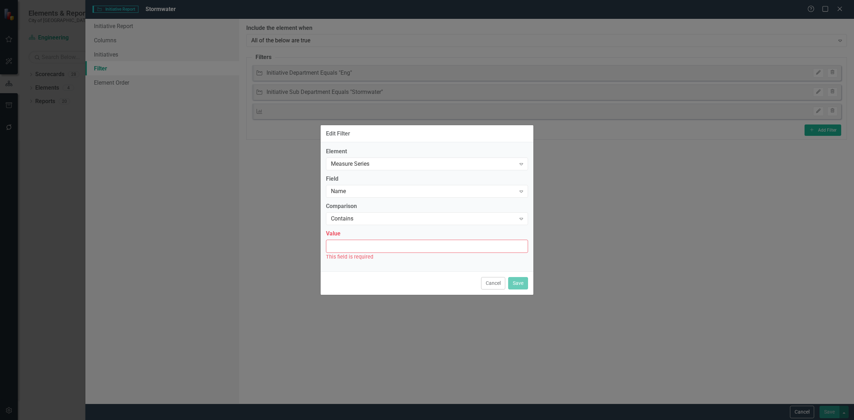
drag, startPoint x: 355, startPoint y: 247, endPoint x: 358, endPoint y: 244, distance: 4.3
click at [357, 247] on input "Value" at bounding box center [427, 246] width 202 height 13
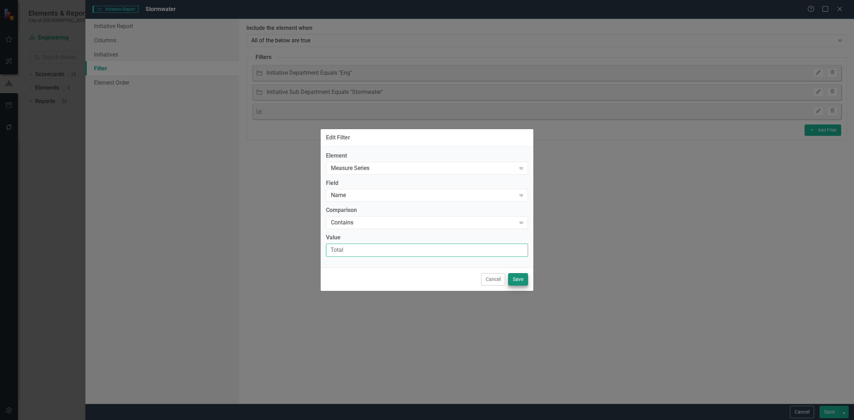
type input "Total"
click at [524, 284] on button "Save" at bounding box center [518, 279] width 20 height 12
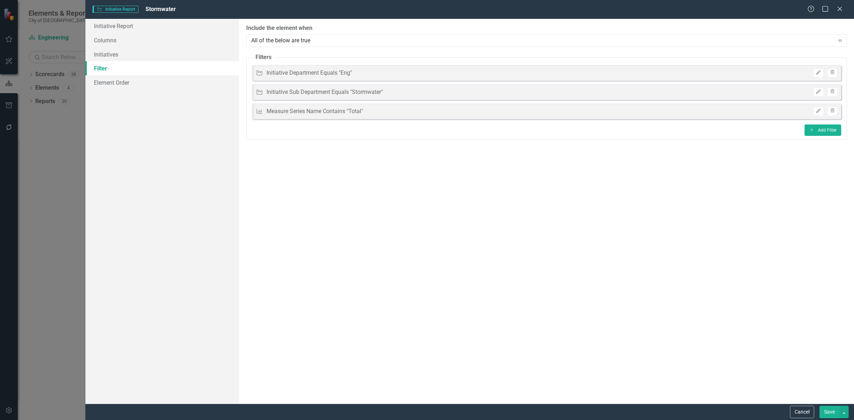
drag, startPoint x: 828, startPoint y: 411, endPoint x: 828, endPoint y: 405, distance: 6.8
click at [828, 409] on button "Save" at bounding box center [830, 412] width 20 height 12
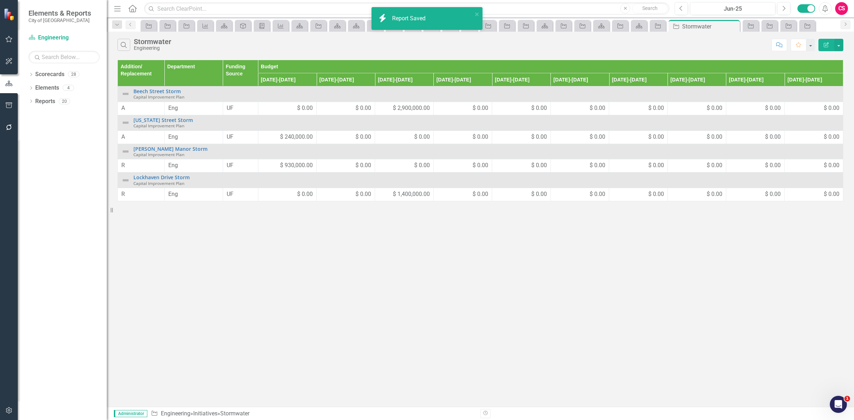
click at [822, 47] on button "Edit Report" at bounding box center [827, 45] width 16 height 12
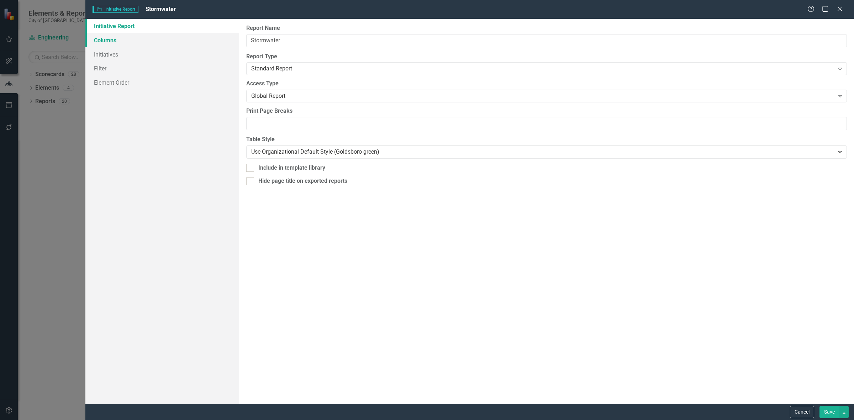
click at [186, 40] on link "Columns" at bounding box center [162, 40] width 154 height 14
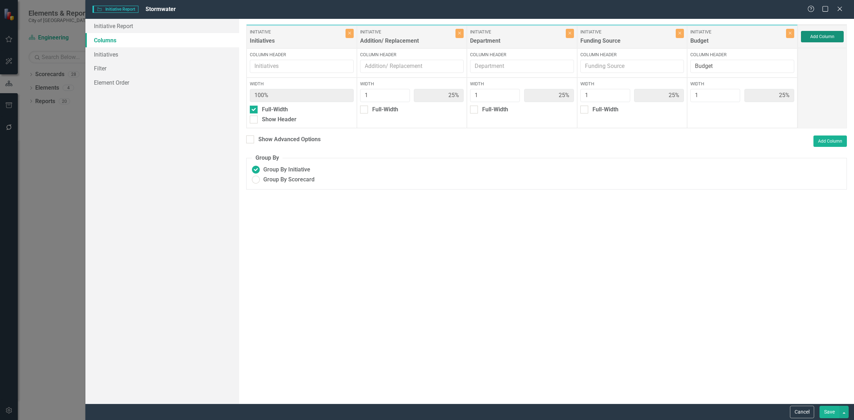
click at [826, 38] on button "Add Column" at bounding box center [822, 36] width 43 height 11
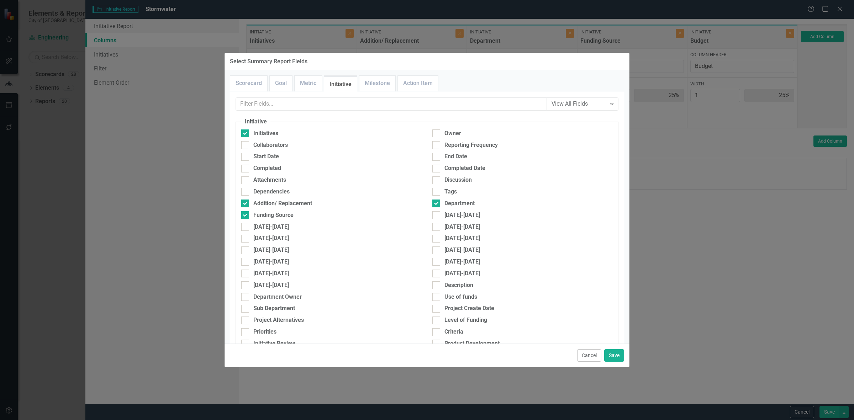
click at [304, 111] on div "View All Fields Expand Initiative Initiatives Owner Collaborators Reporting Fre…" at bounding box center [427, 393] width 383 height 590
click at [303, 106] on input "text" at bounding box center [391, 104] width 311 height 13
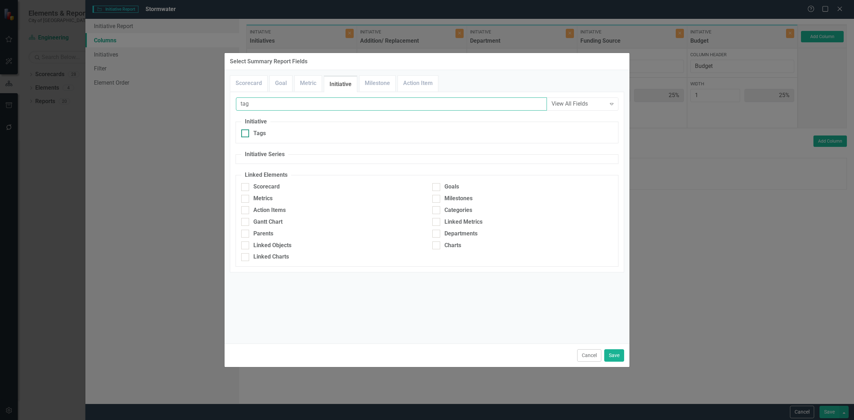
type input "tag"
click at [283, 135] on div "Tags" at bounding box center [331, 134] width 180 height 8
click at [246, 134] on input "Tags" at bounding box center [243, 132] width 5 height 5
checkbox input "true"
click at [614, 355] on button "Save" at bounding box center [614, 356] width 20 height 12
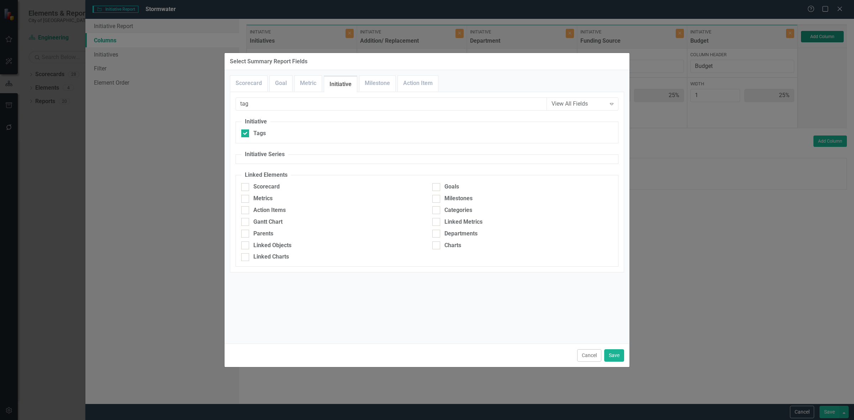
type input "20%"
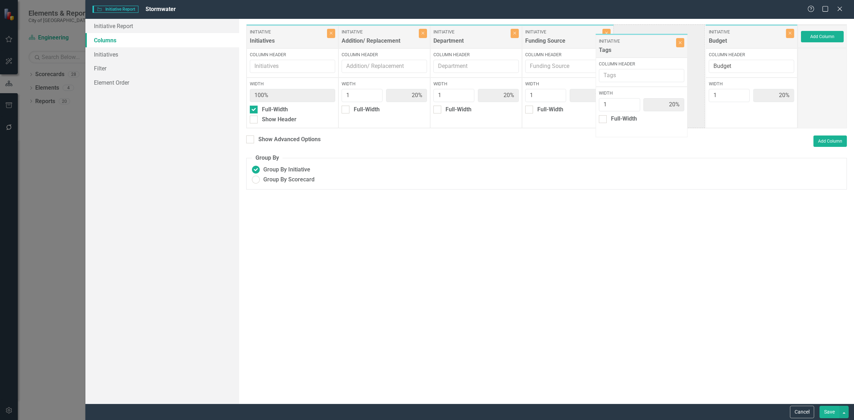
drag, startPoint x: 730, startPoint y: 46, endPoint x: 621, endPoint y: 52, distance: 108.7
click at [621, 52] on div "Initiative Initiatives Close Column Header Width 100% Full-Width Show Header In…" at bounding box center [522, 76] width 552 height 104
click at [603, 33] on button "Close" at bounding box center [607, 33] width 8 height 9
type input "25%"
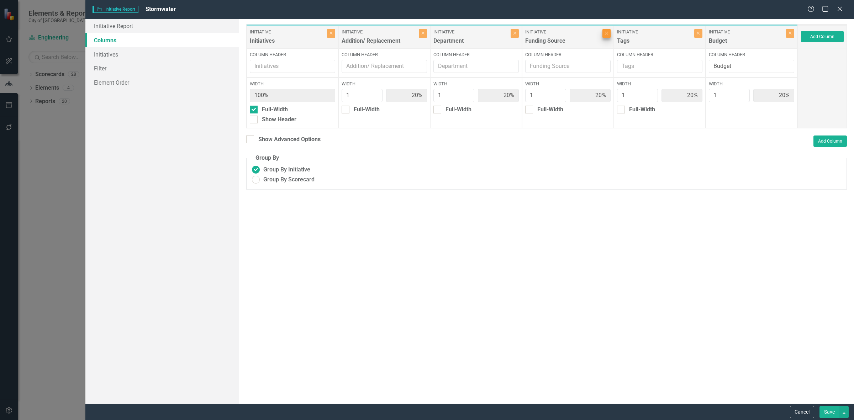
type input "25%"
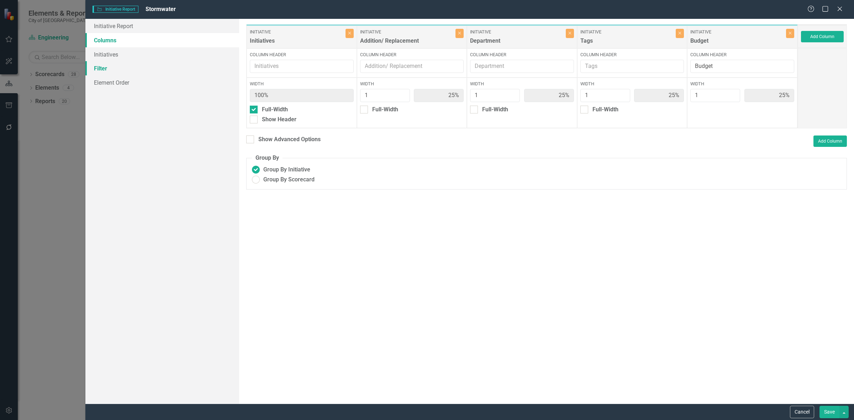
click at [113, 63] on link "Filter" at bounding box center [162, 68] width 154 height 14
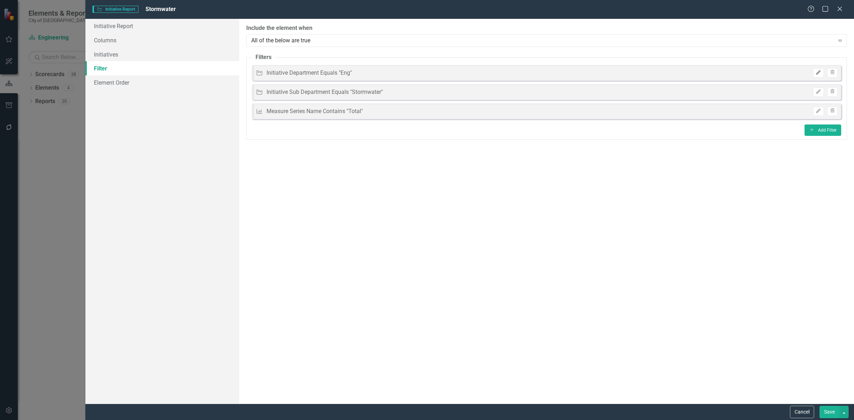
click at [817, 69] on button "Edit" at bounding box center [818, 72] width 10 height 9
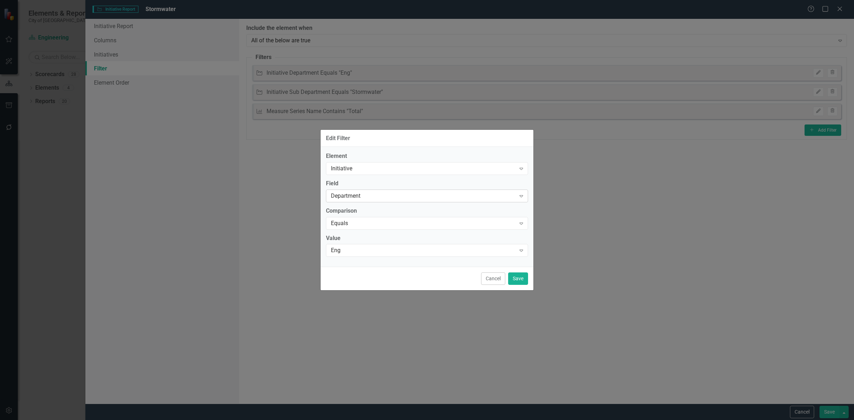
click at [352, 197] on div "Department" at bounding box center [423, 196] width 185 height 8
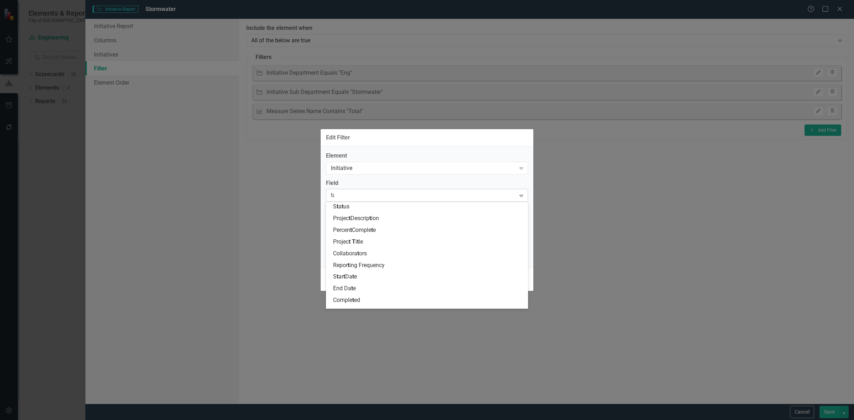
type input "tag"
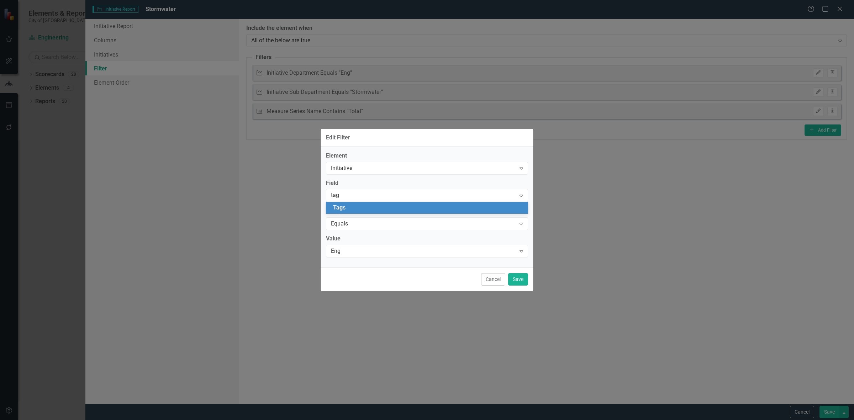
click at [353, 205] on div "Tag s" at bounding box center [428, 208] width 191 height 8
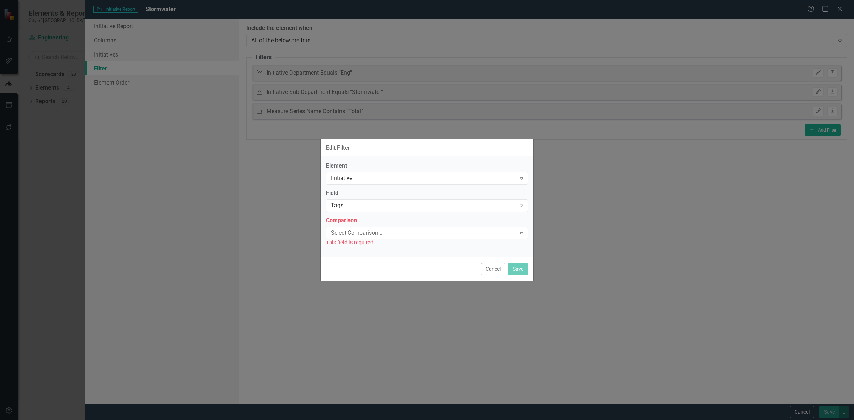
click at [354, 243] on div "This field is required" at bounding box center [427, 243] width 202 height 8
click at [356, 235] on div "Select Comparison..." at bounding box center [423, 233] width 185 height 8
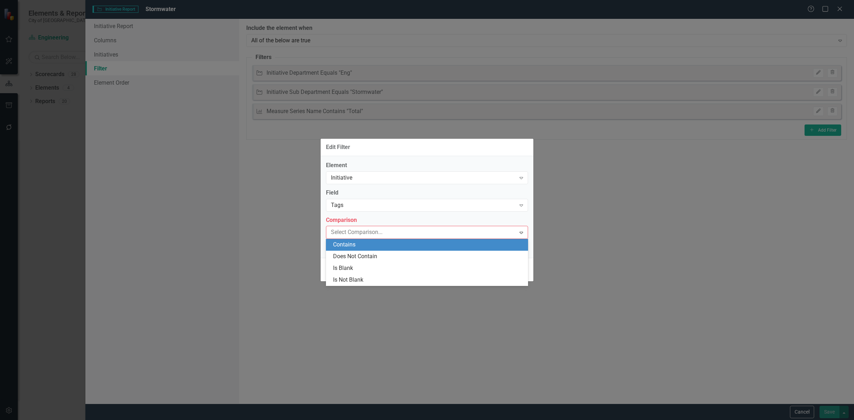
click at [353, 246] on div "Contains" at bounding box center [428, 245] width 191 height 8
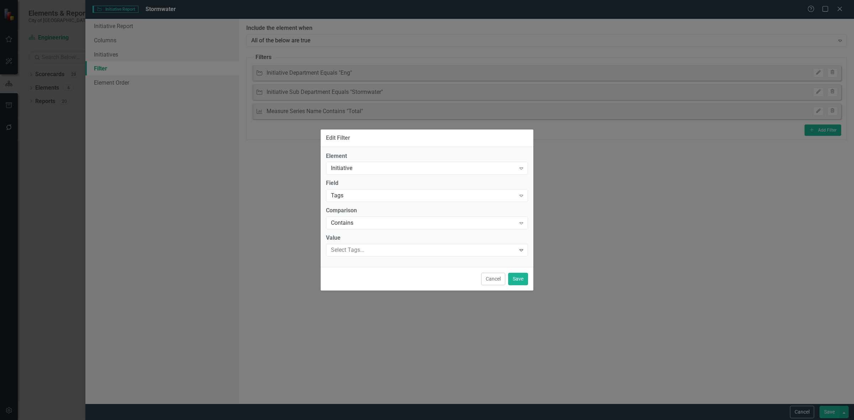
click at [353, 243] on div "Value Select Tags... Expand" at bounding box center [427, 245] width 202 height 22
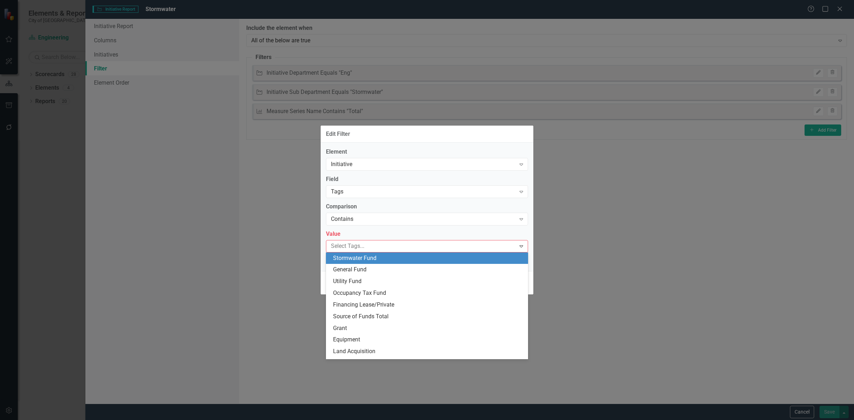
click at [353, 244] on div at bounding box center [422, 247] width 188 height 10
type input "eng"
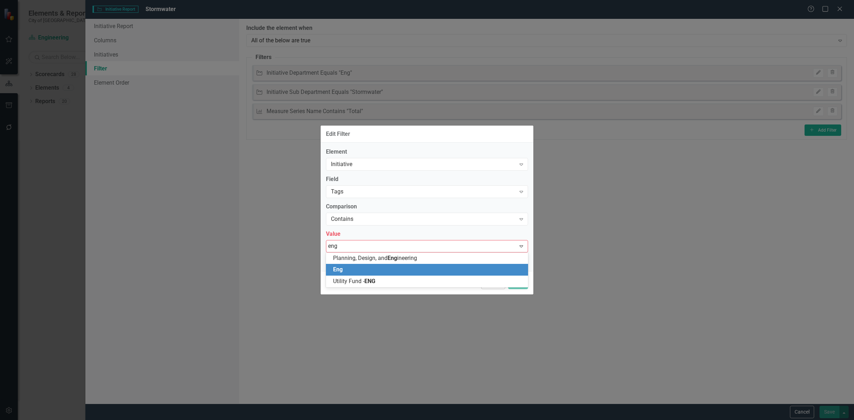
click at [372, 266] on div "Eng" at bounding box center [428, 270] width 191 height 8
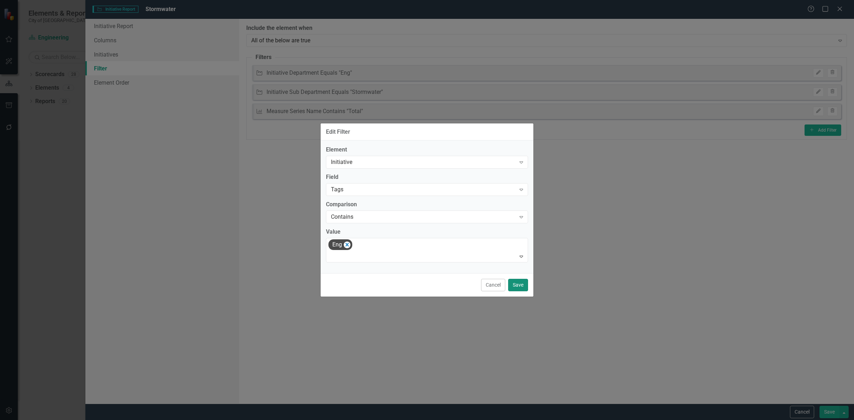
click at [520, 286] on button "Save" at bounding box center [518, 285] width 20 height 12
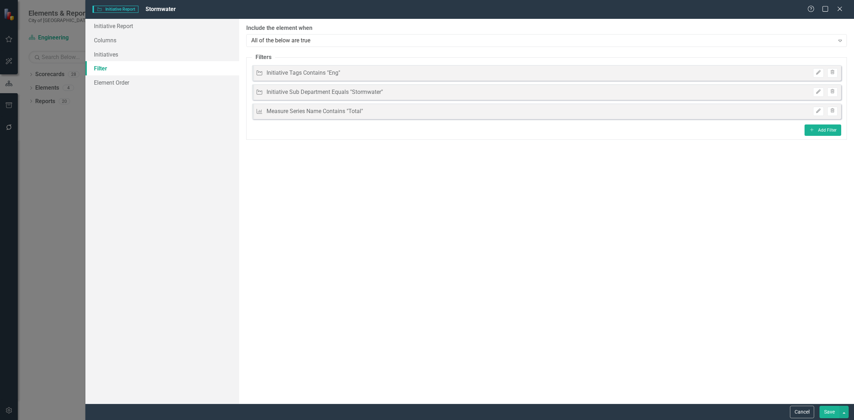
click at [828, 414] on button "Save" at bounding box center [830, 412] width 20 height 12
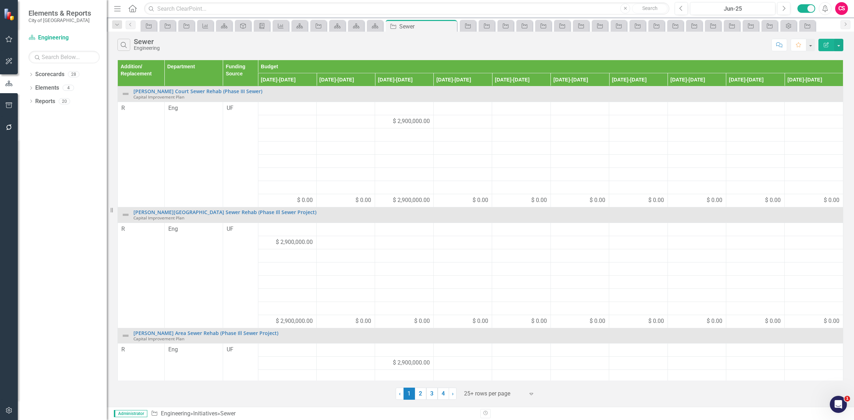
click at [824, 43] on icon "button" at bounding box center [826, 44] width 5 height 5
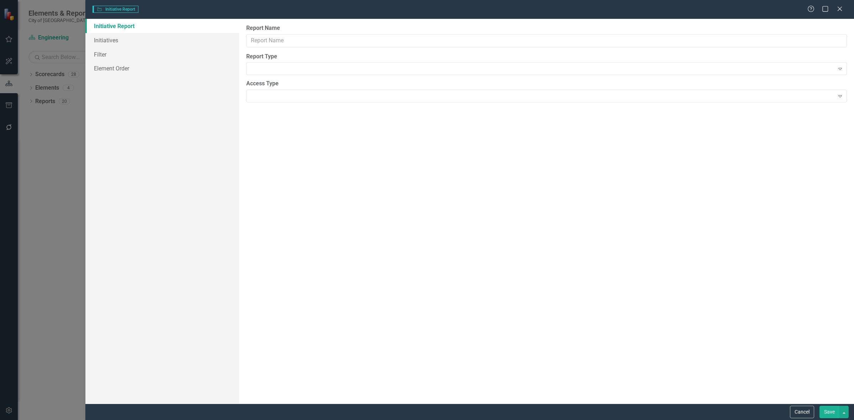
type input "Sewer"
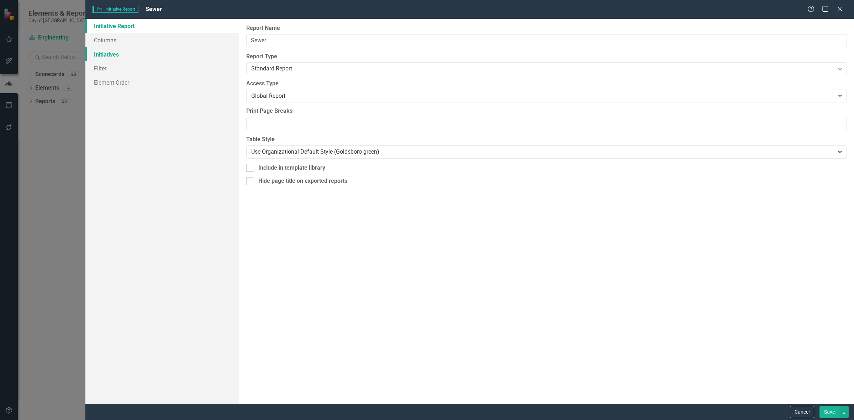
click at [135, 52] on link "Initiatives" at bounding box center [162, 54] width 154 height 14
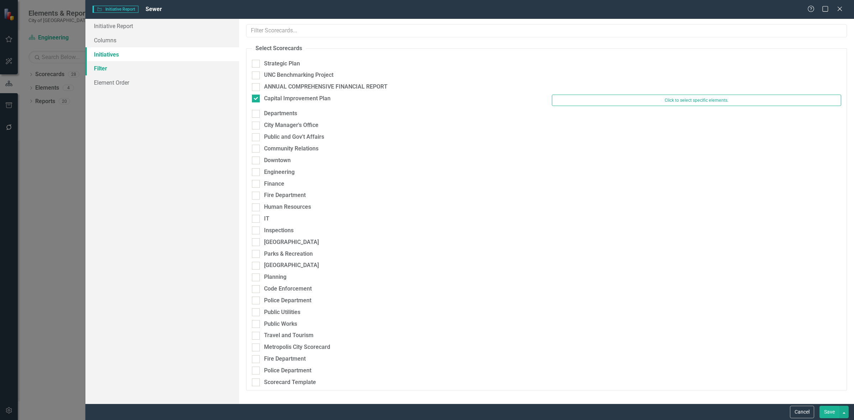
click at [133, 70] on link "Filter" at bounding box center [162, 68] width 154 height 14
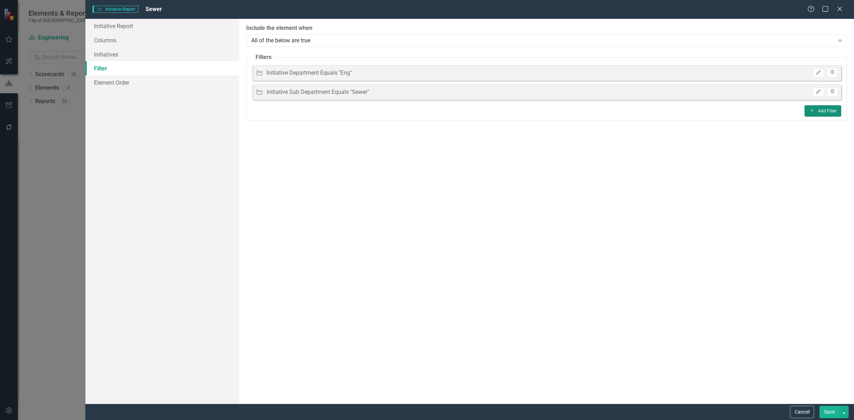
click at [825, 112] on button "Add Add Filter" at bounding box center [823, 110] width 37 height 11
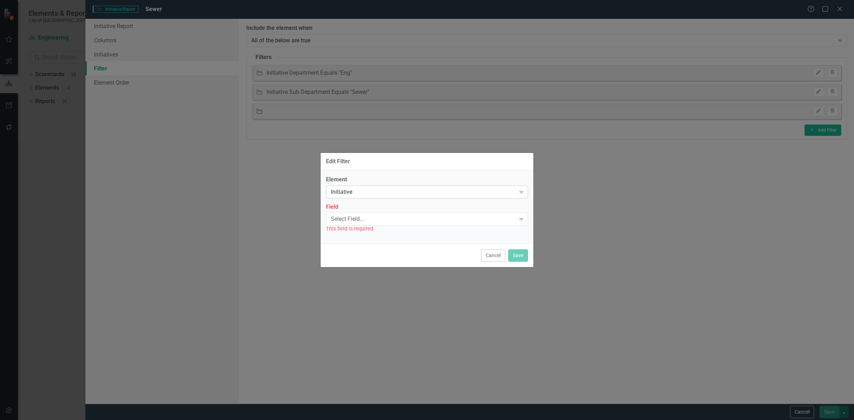
click at [381, 190] on div "Initiative" at bounding box center [423, 192] width 185 height 8
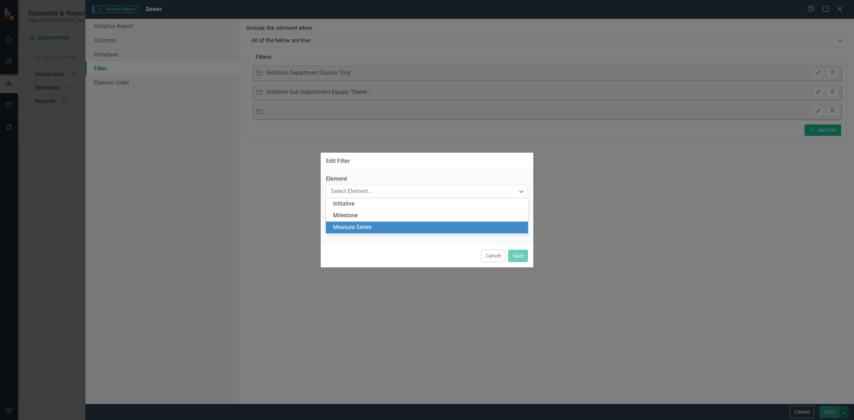
click at [366, 225] on div "Measure Series" at bounding box center [428, 228] width 191 height 8
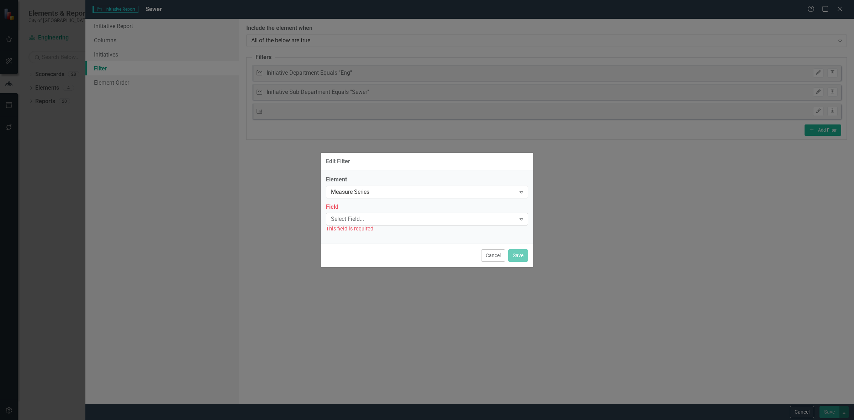
click at [363, 220] on div "Select Field..." at bounding box center [423, 219] width 185 height 8
click at [362, 219] on div "Select Field..." at bounding box center [423, 219] width 185 height 8
click at [363, 232] on div "Name" at bounding box center [428, 231] width 191 height 8
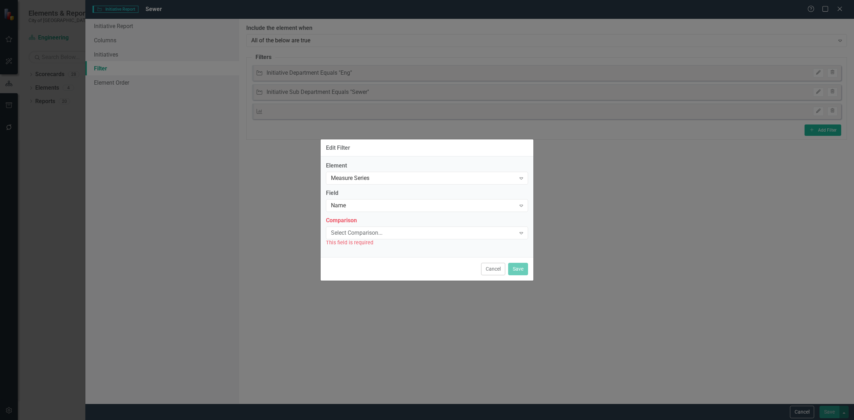
click at [363, 237] on div "Select Comparison... Expand" at bounding box center [427, 233] width 202 height 13
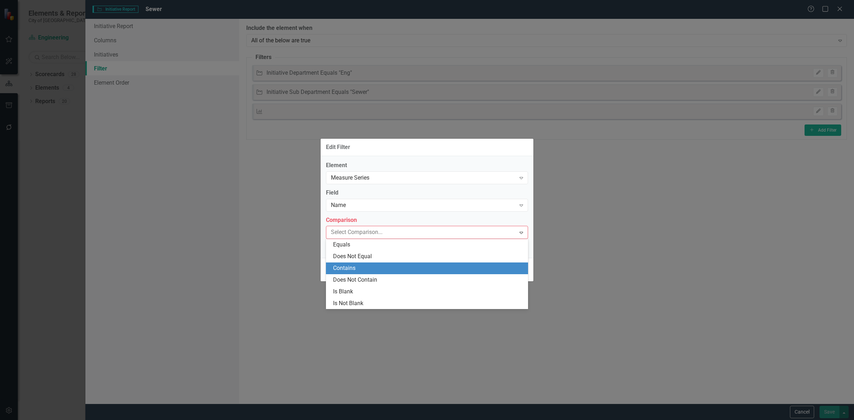
click at [360, 267] on div "Contains" at bounding box center [428, 268] width 191 height 8
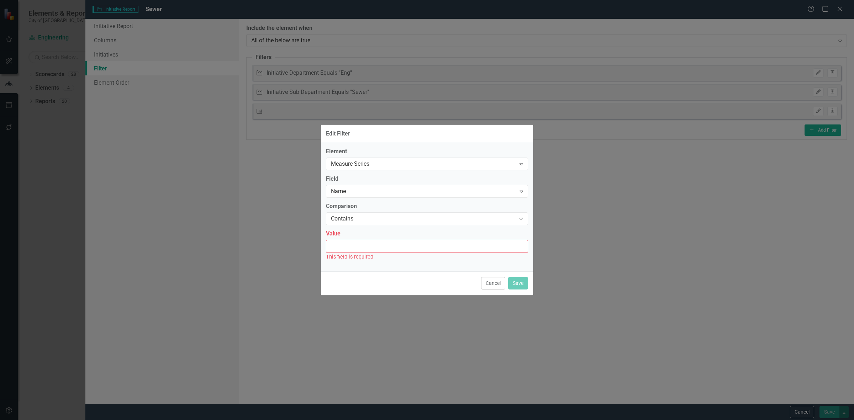
click at [356, 251] on input "Value" at bounding box center [427, 246] width 202 height 13
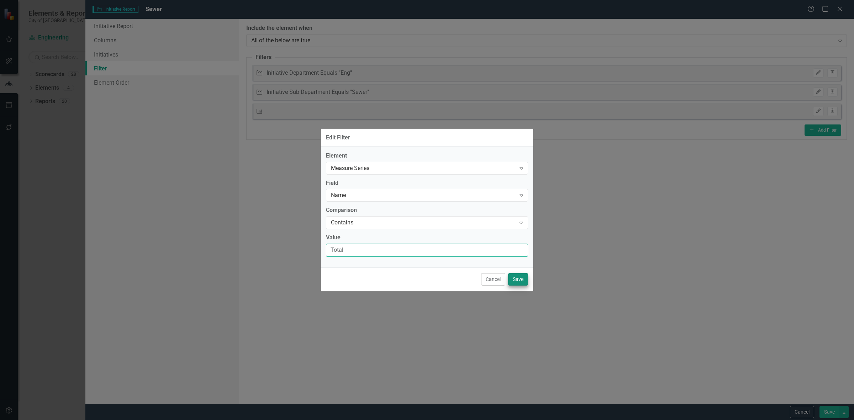
type input "Total"
drag, startPoint x: 518, startPoint y: 280, endPoint x: 520, endPoint y: 285, distance: 6.1
click at [520, 285] on div "Cancel Save" at bounding box center [427, 279] width 213 height 23
click at [515, 280] on button "Save" at bounding box center [518, 279] width 20 height 12
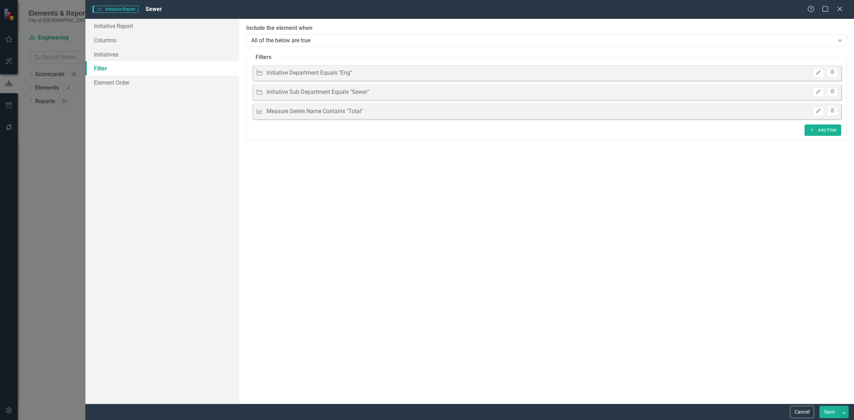
click at [828, 411] on button "Save" at bounding box center [830, 412] width 20 height 12
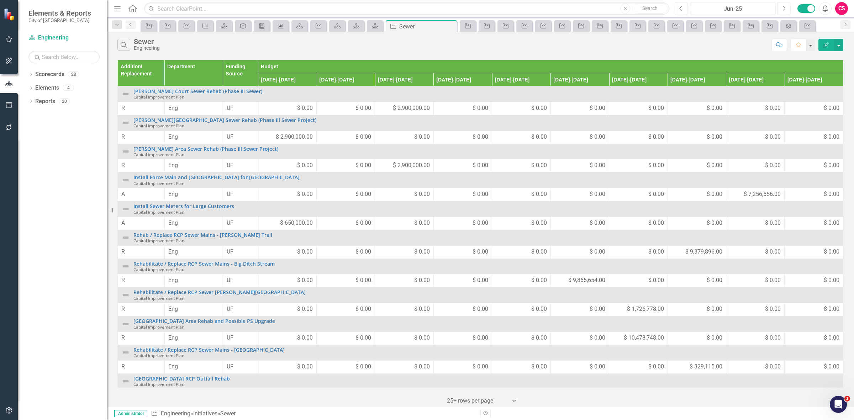
click at [822, 47] on button "Edit Report" at bounding box center [827, 45] width 16 height 12
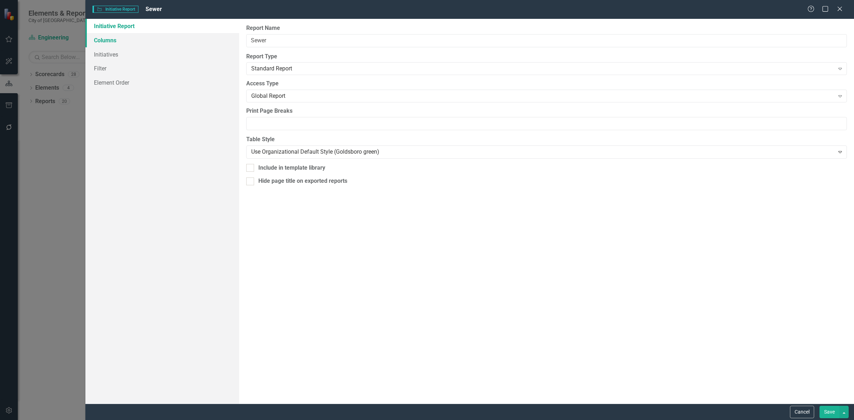
click at [209, 40] on link "Columns" at bounding box center [162, 40] width 154 height 14
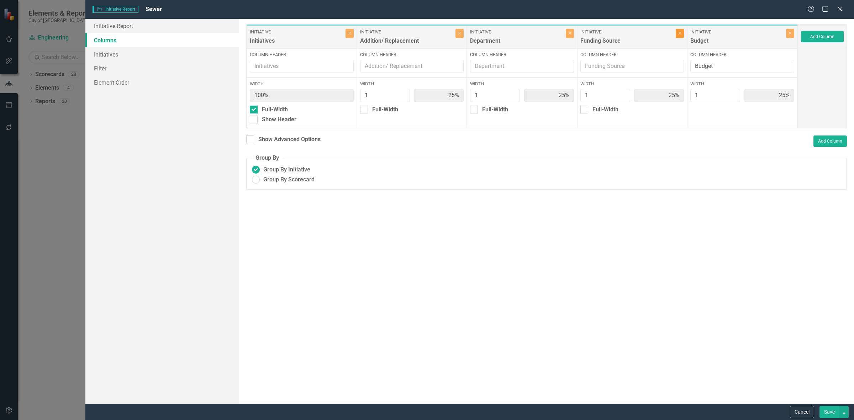
click at [676, 33] on button "Close" at bounding box center [680, 33] width 8 height 9
type input "33%"
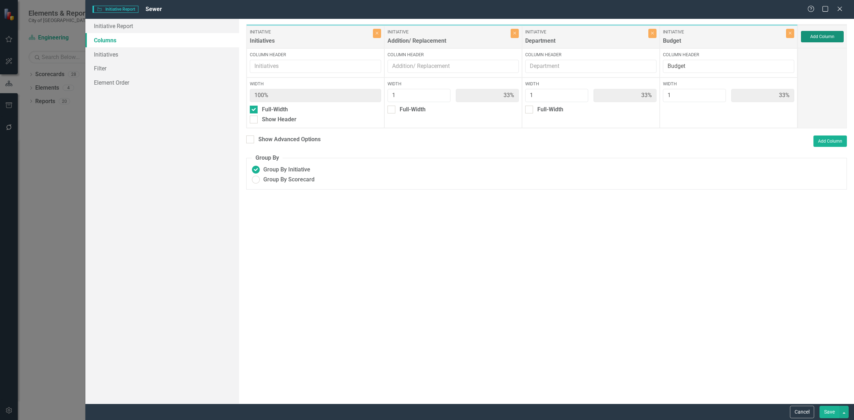
click at [808, 35] on button "Add Column" at bounding box center [822, 36] width 43 height 11
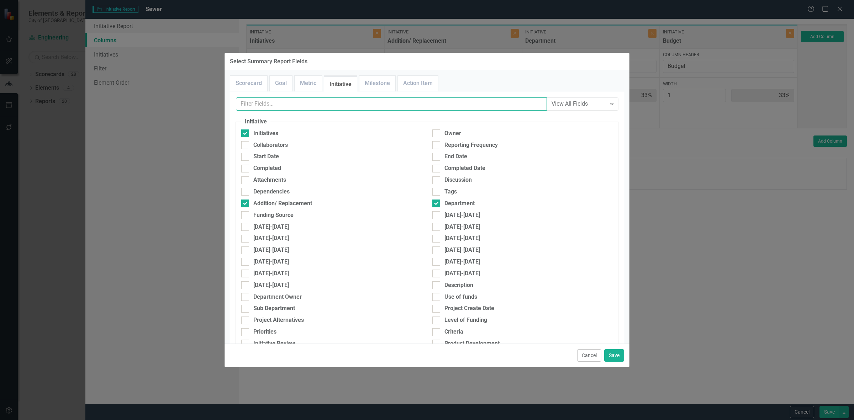
click at [285, 107] on input "text" at bounding box center [391, 104] width 311 height 13
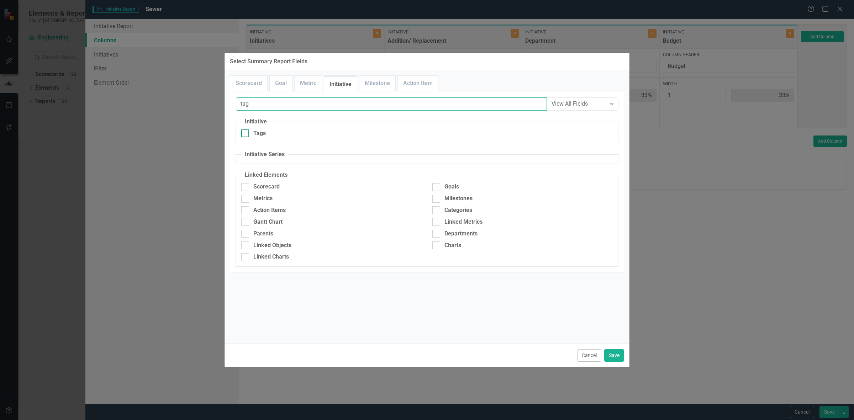
type input "tag"
click at [289, 132] on div "Tags" at bounding box center [331, 134] width 180 height 8
click at [246, 132] on input "Tags" at bounding box center [243, 132] width 5 height 5
checkbox input "true"
click at [620, 355] on button "Save" at bounding box center [614, 356] width 20 height 12
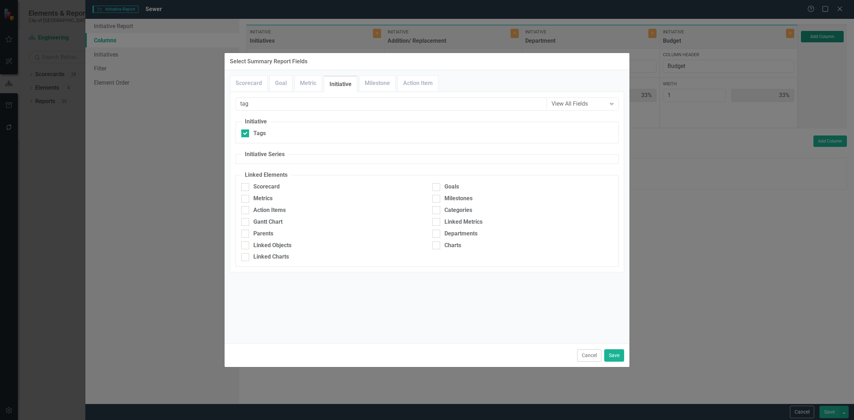
type input "25%"
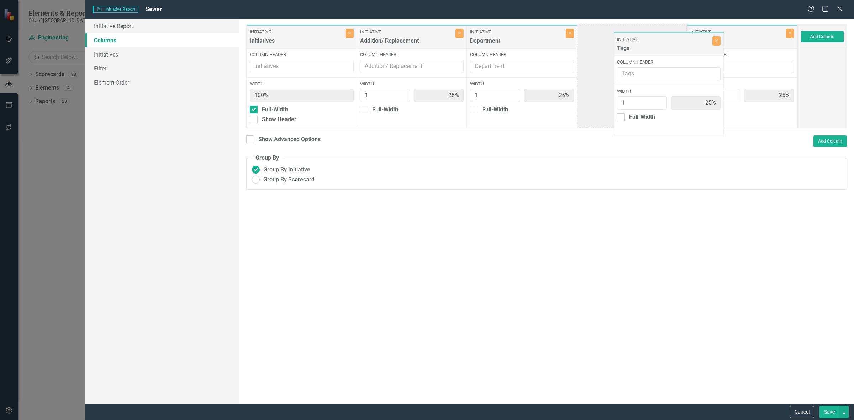
drag, startPoint x: 700, startPoint y: 40, endPoint x: 619, endPoint y: 40, distance: 81.9
click at [619, 41] on div "Initiative Initiatives Close Column Header Width 100% Full-Width Show Header In…" at bounding box center [522, 76] width 552 height 104
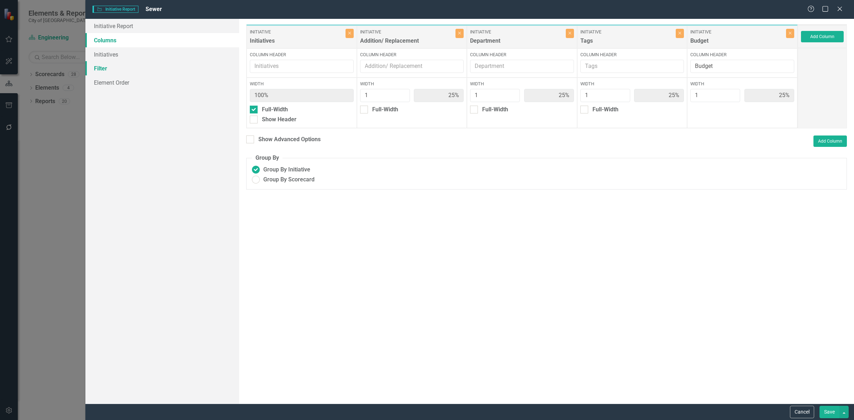
click at [164, 61] on link "Filter" at bounding box center [162, 68] width 154 height 14
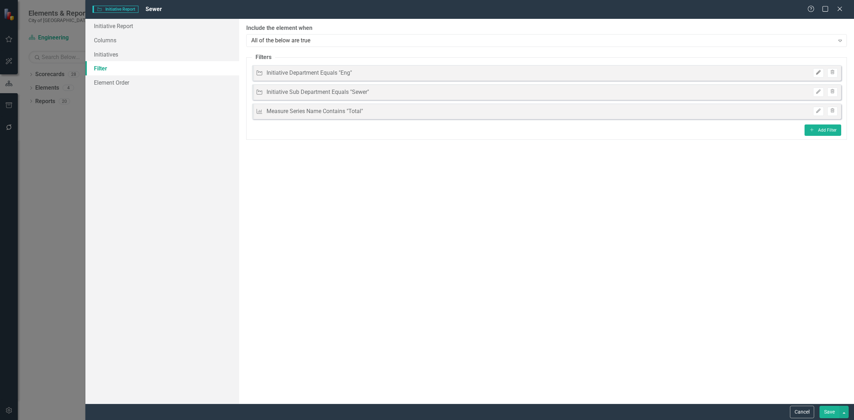
click at [819, 69] on button "Edit" at bounding box center [818, 72] width 10 height 9
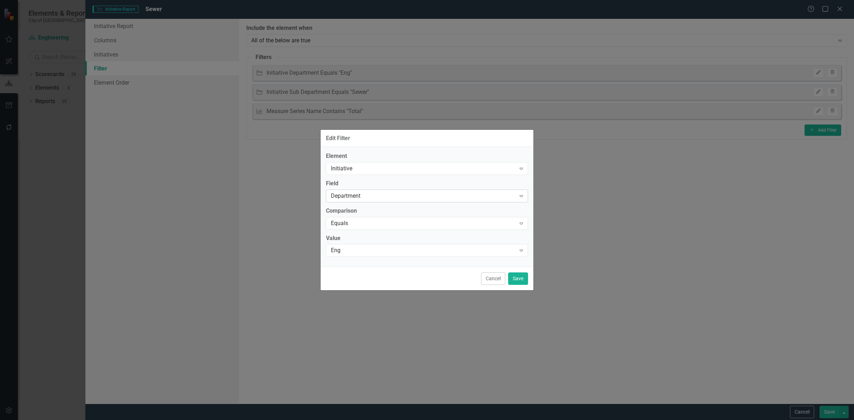
click at [360, 198] on div "Department" at bounding box center [423, 196] width 185 height 8
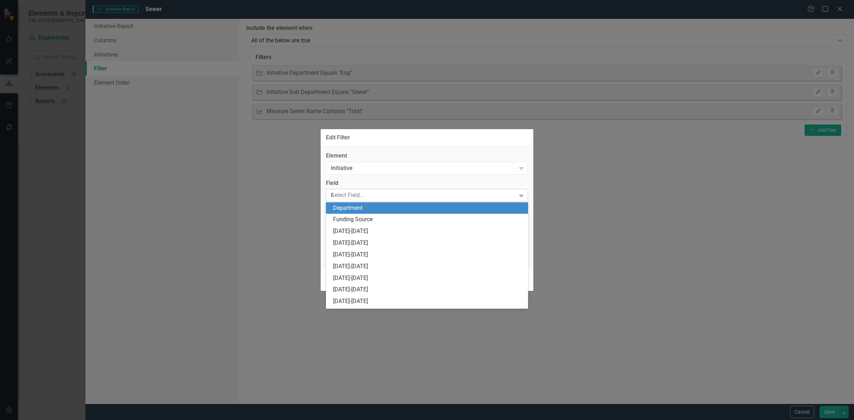
scroll to position [187, 0]
type input "tag"
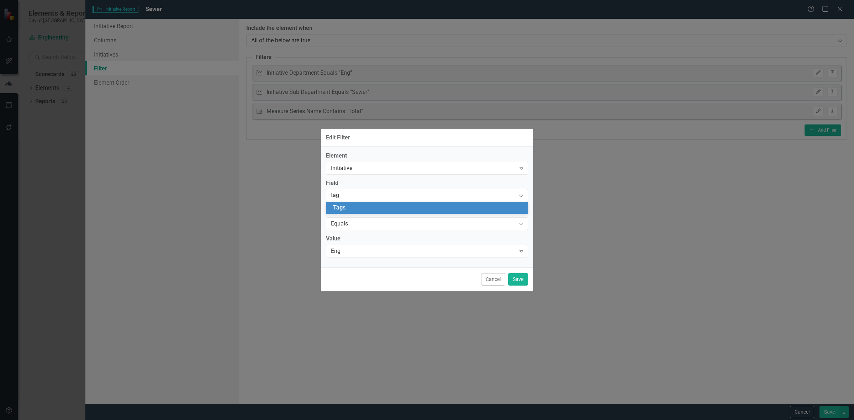
click at [360, 205] on div "Tag s" at bounding box center [428, 208] width 191 height 8
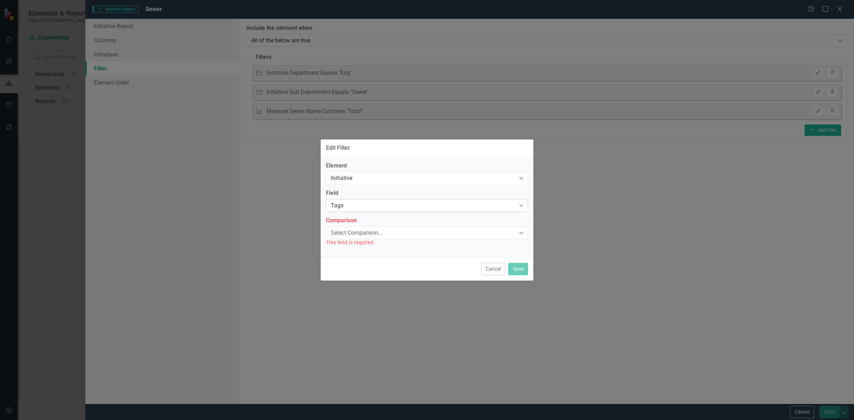
click at [360, 205] on div "Tags" at bounding box center [423, 206] width 185 height 8
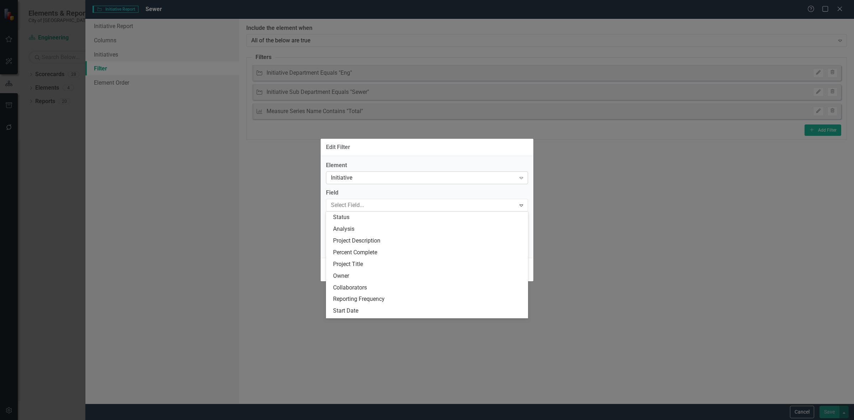
scroll to position [184, 0]
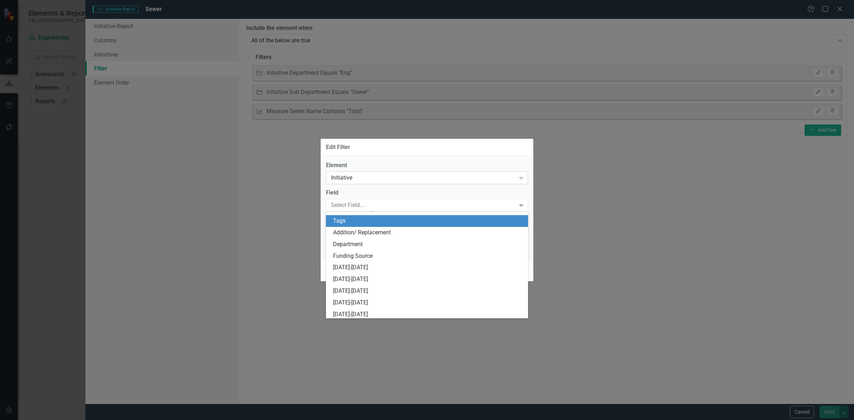
click at [367, 183] on div "Initiative Expand" at bounding box center [427, 178] width 202 height 13
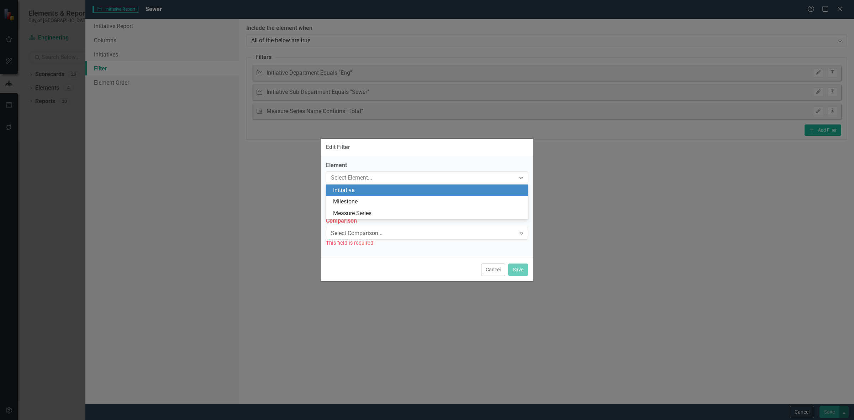
click at [367, 168] on label "Element" at bounding box center [427, 166] width 202 height 8
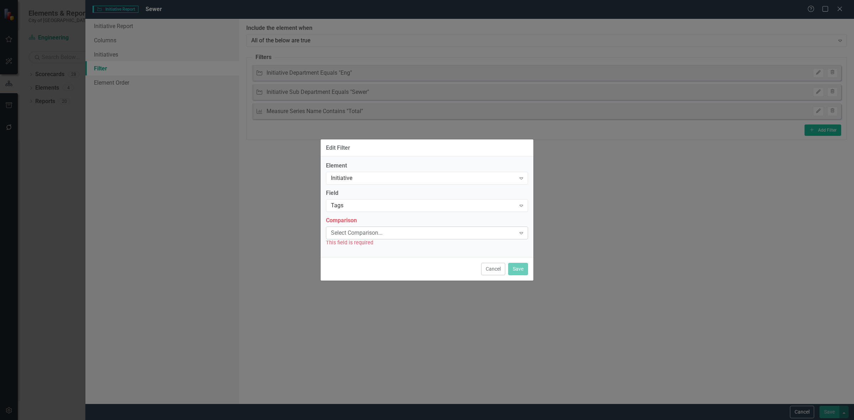
click at [364, 233] on div "Select Comparison..." at bounding box center [423, 233] width 185 height 8
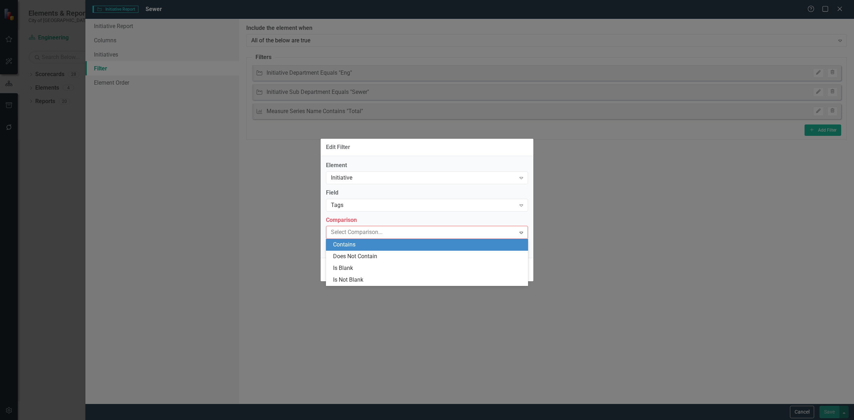
click at [364, 243] on div "Contains" at bounding box center [428, 245] width 191 height 8
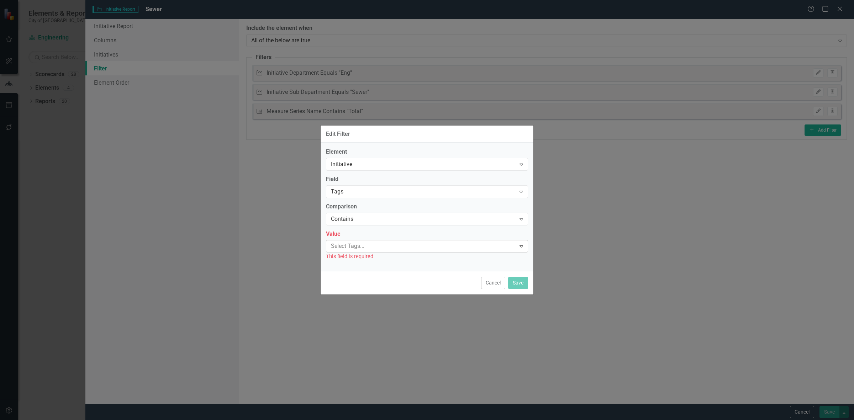
click at [367, 248] on div at bounding box center [422, 247] width 188 height 10
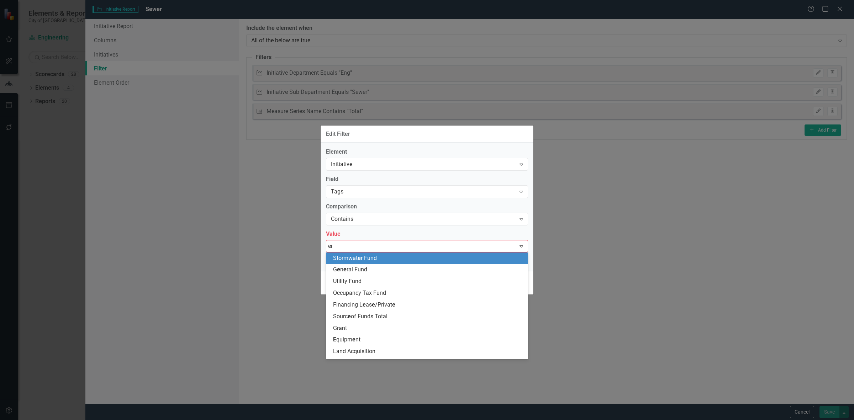
type input "eng"
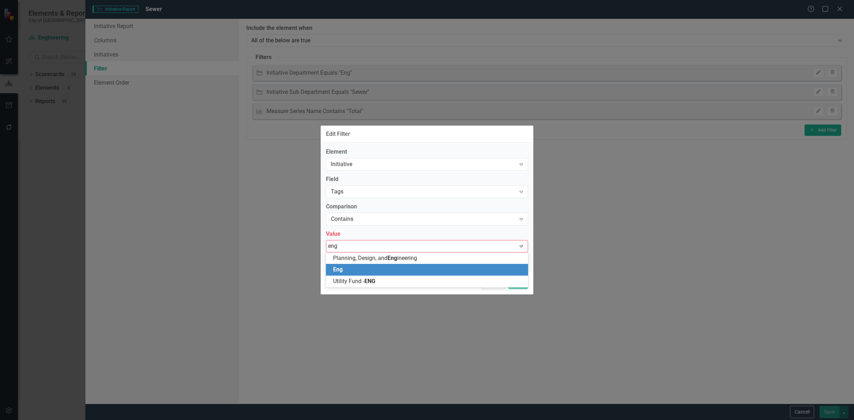
click at [399, 264] on div "Eng" at bounding box center [427, 270] width 202 height 12
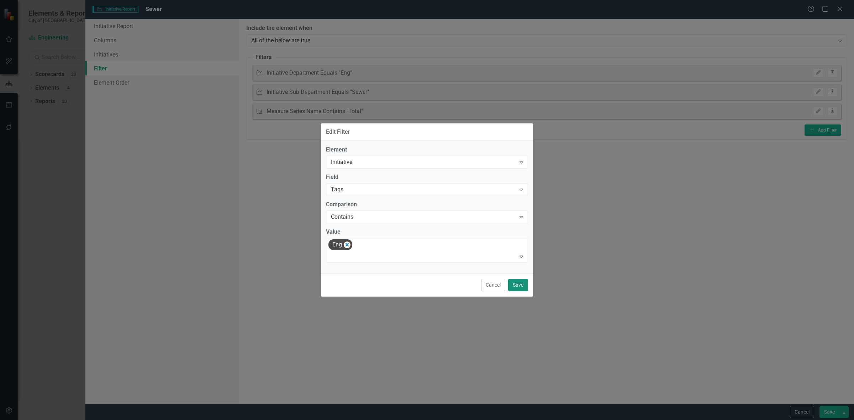
click at [526, 285] on button "Save" at bounding box center [518, 285] width 20 height 12
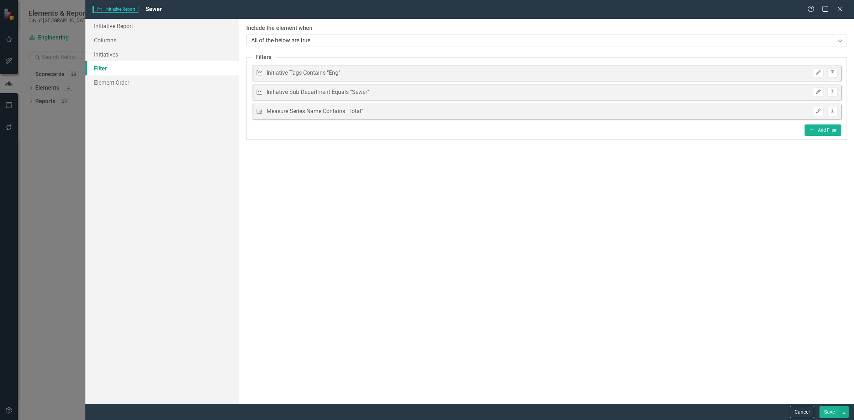
click at [825, 413] on button "Save" at bounding box center [830, 412] width 20 height 12
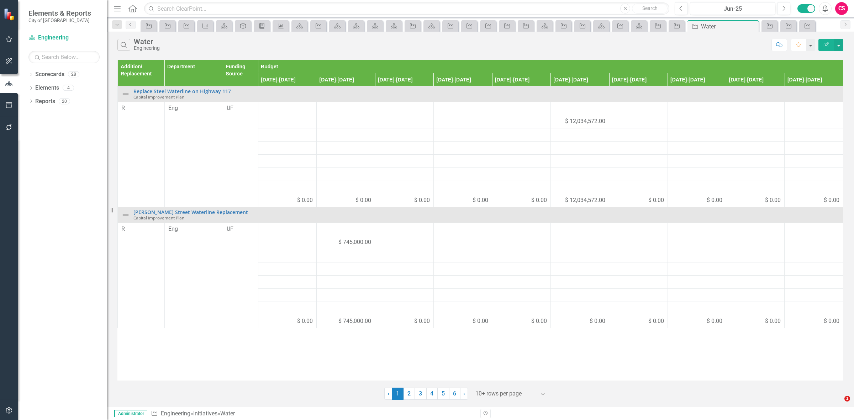
click at [821, 49] on button "Edit Report" at bounding box center [827, 45] width 16 height 12
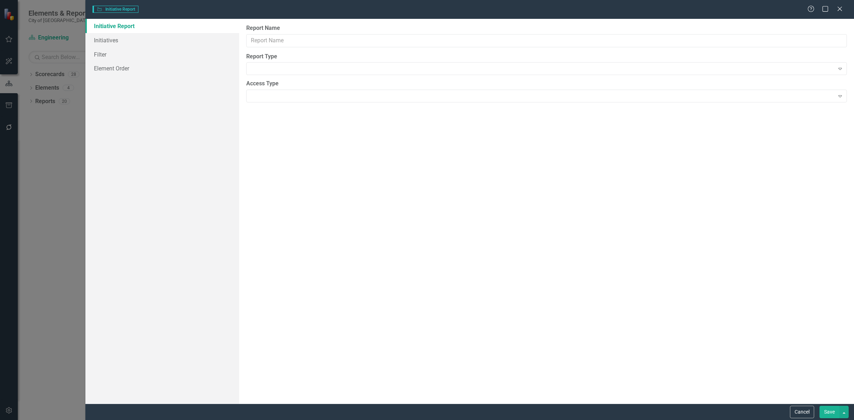
type input "Water"
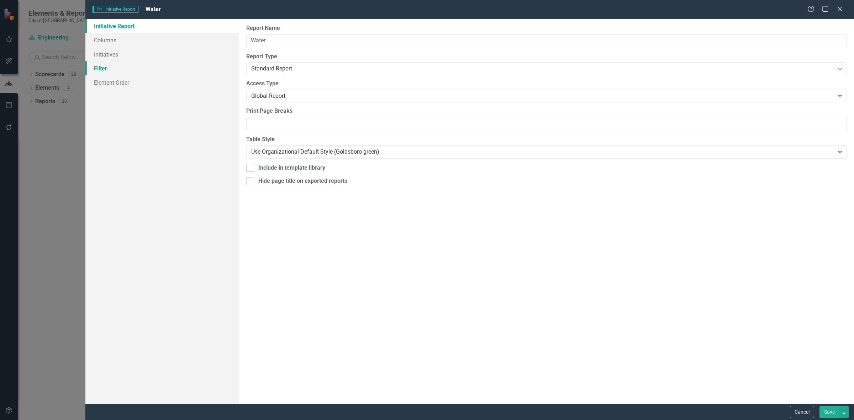
click at [163, 68] on link "Filter" at bounding box center [162, 68] width 154 height 14
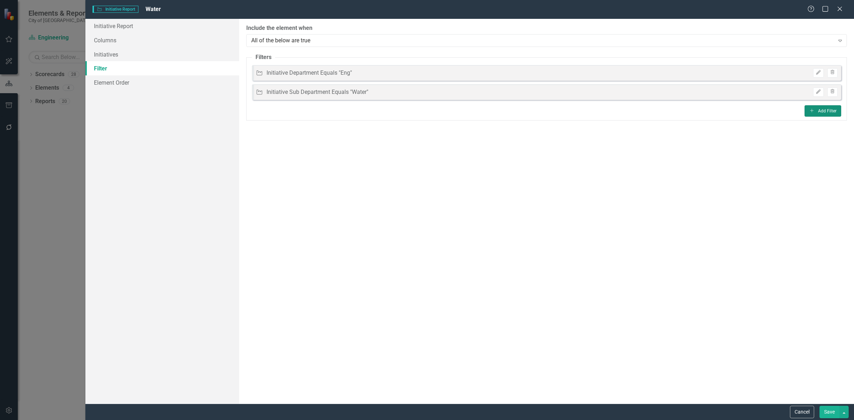
click at [810, 112] on icon "Add" at bounding box center [811, 111] width 5 height 4
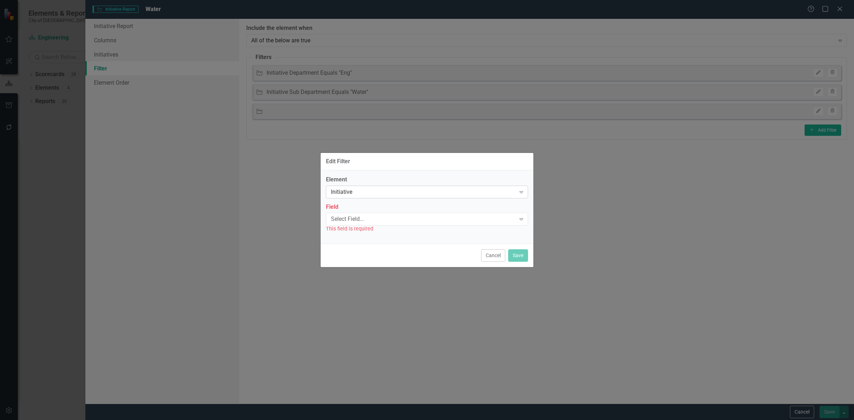
click at [366, 189] on div "Initiative" at bounding box center [423, 192] width 185 height 8
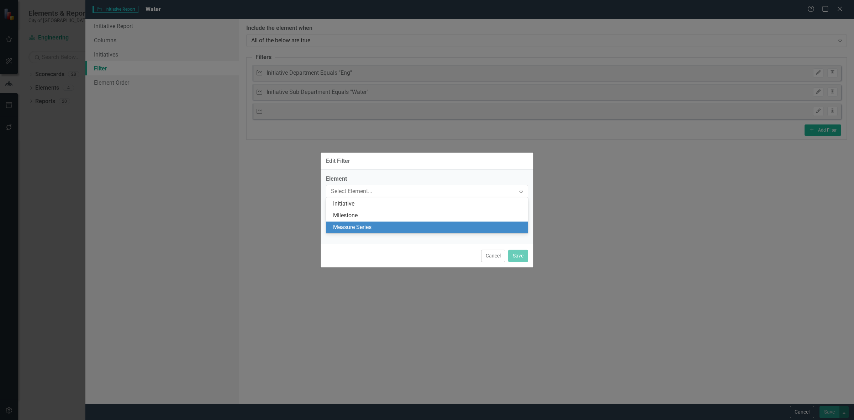
click at [369, 227] on div "Measure Series" at bounding box center [428, 228] width 191 height 8
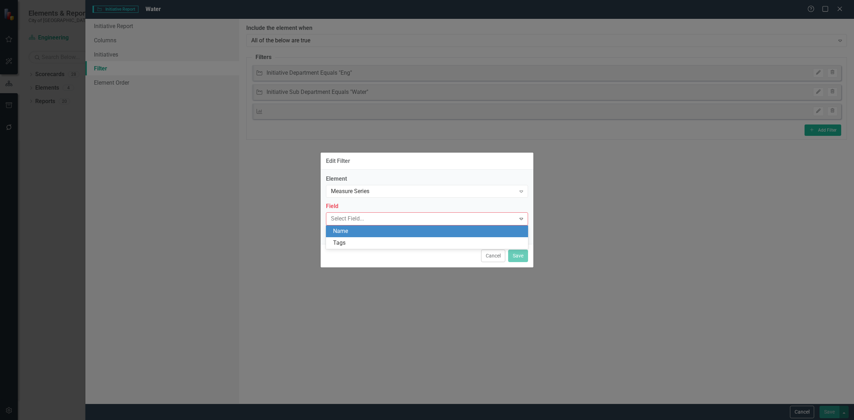
click at [359, 230] on div "Name" at bounding box center [428, 231] width 191 height 8
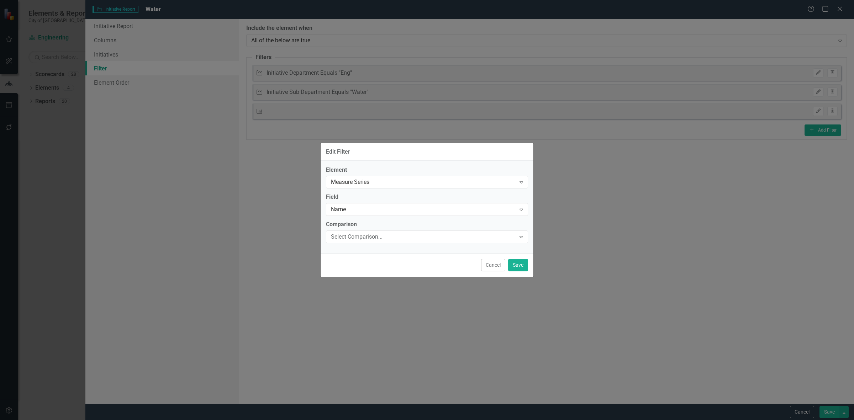
click at [361, 230] on div "Comparison Select Comparison... Expand" at bounding box center [427, 232] width 202 height 22
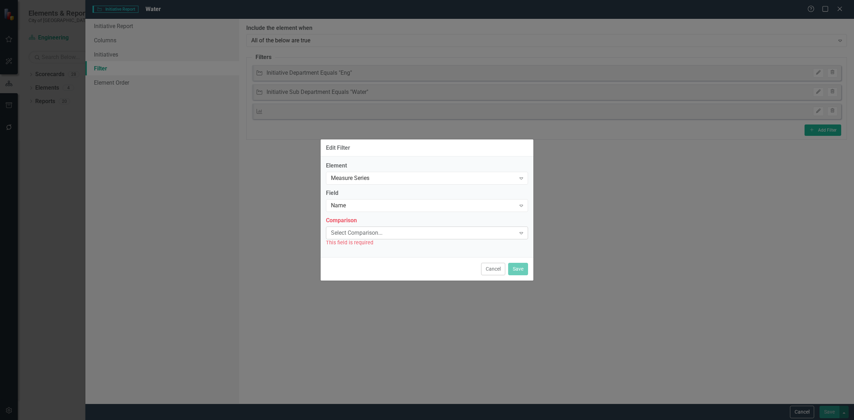
click at [359, 233] on div "Select Comparison..." at bounding box center [423, 233] width 185 height 8
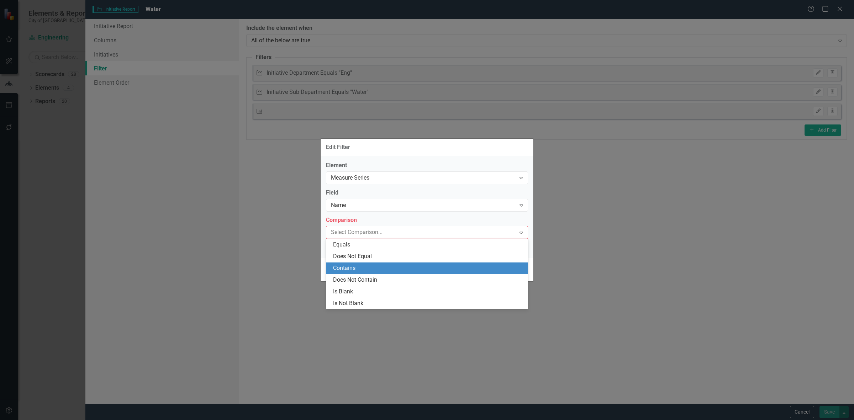
click at [360, 266] on div "Contains" at bounding box center [428, 268] width 191 height 8
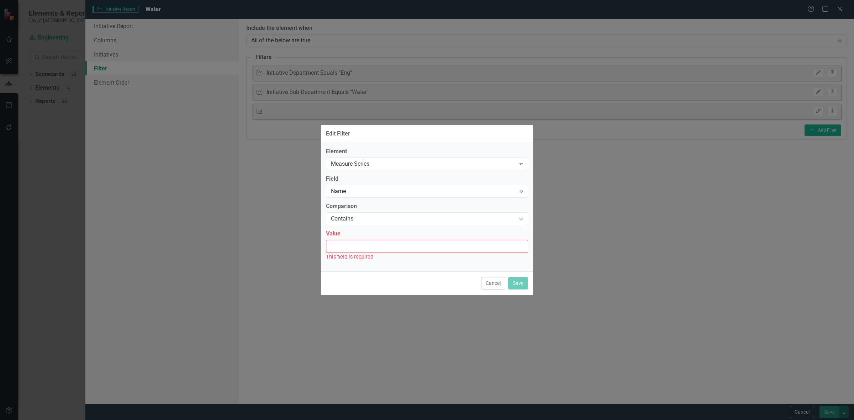
click at [359, 251] on input "Value" at bounding box center [427, 246] width 202 height 13
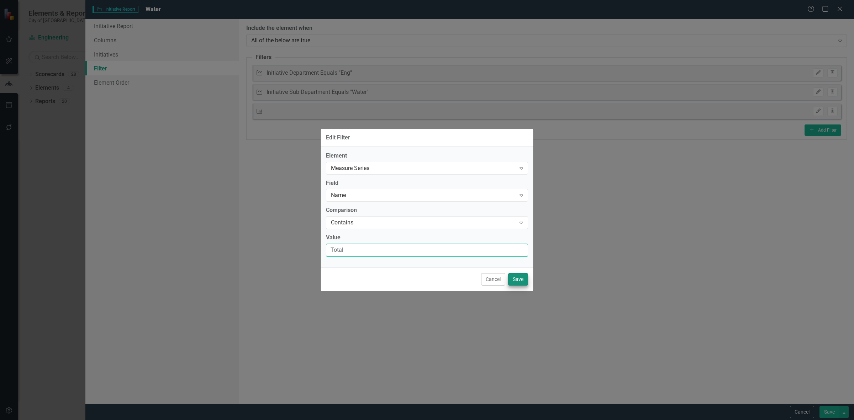
type input "Total"
click at [513, 276] on button "Save" at bounding box center [518, 279] width 20 height 12
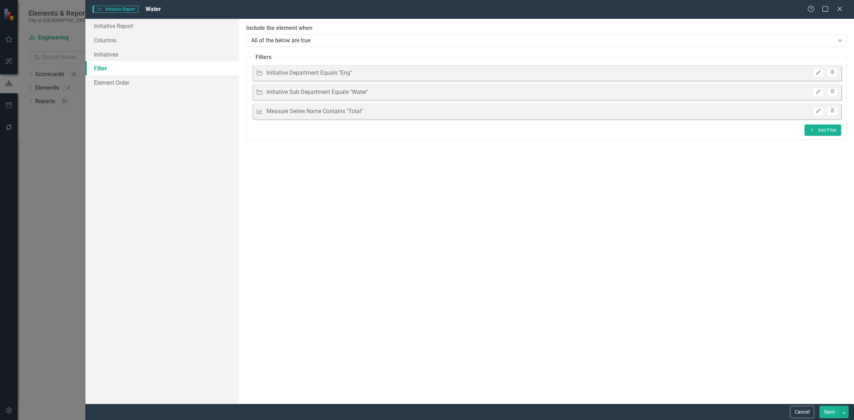
click at [824, 412] on button "Save" at bounding box center [830, 412] width 20 height 12
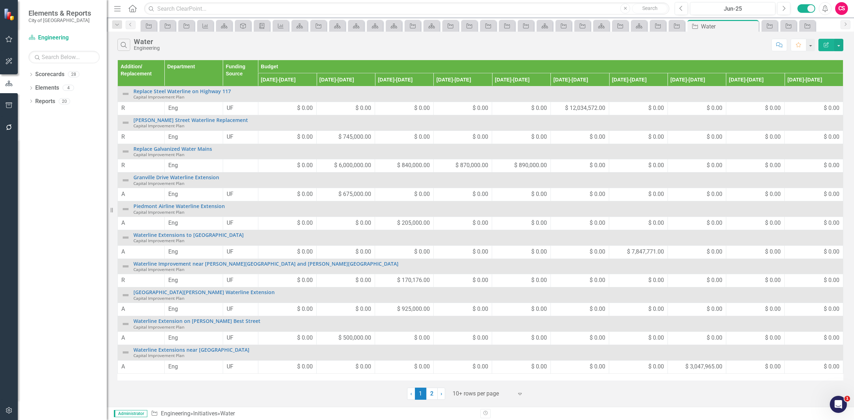
click at [824, 43] on icon "Edit Report" at bounding box center [826, 44] width 6 height 5
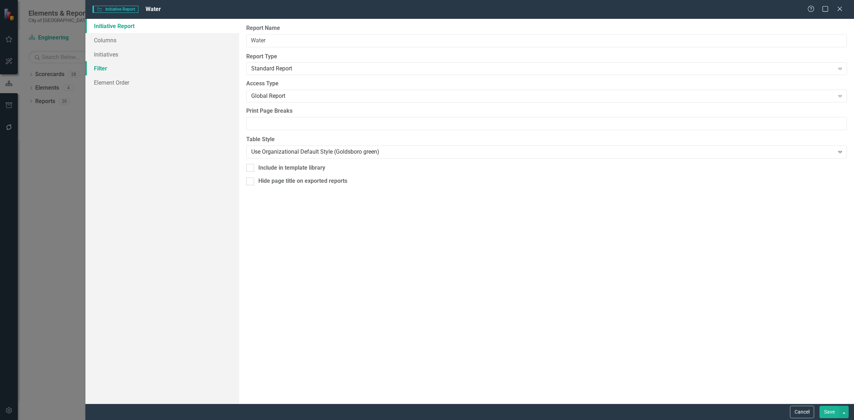
click at [154, 72] on link "Filter" at bounding box center [162, 68] width 154 height 14
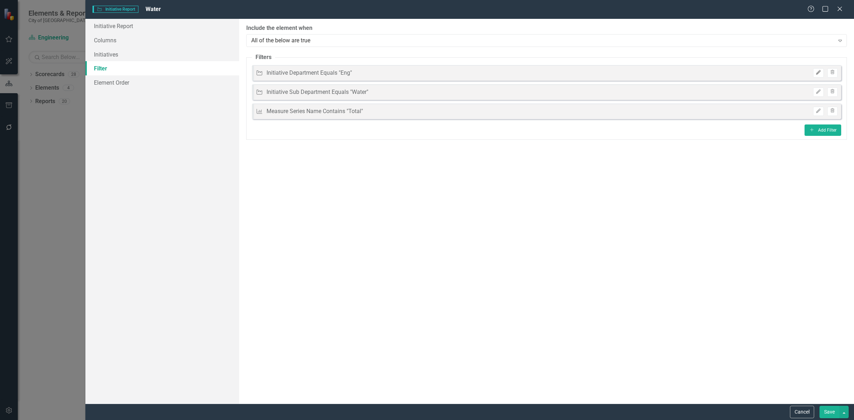
click at [816, 72] on icon "Edit" at bounding box center [818, 72] width 5 height 4
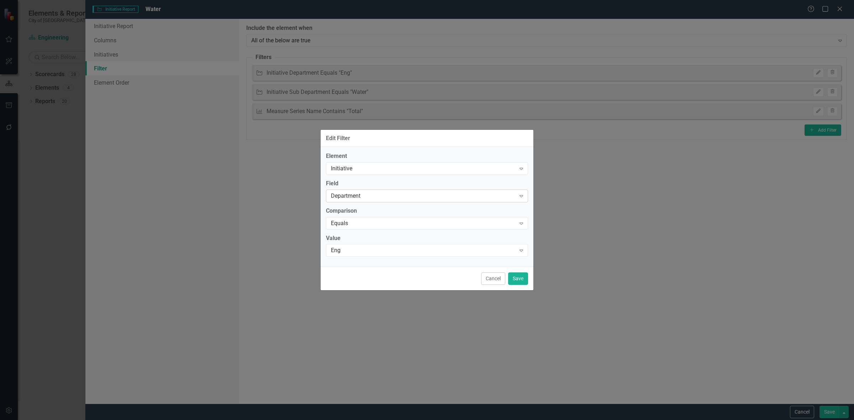
click at [363, 193] on div "Department" at bounding box center [423, 196] width 185 height 8
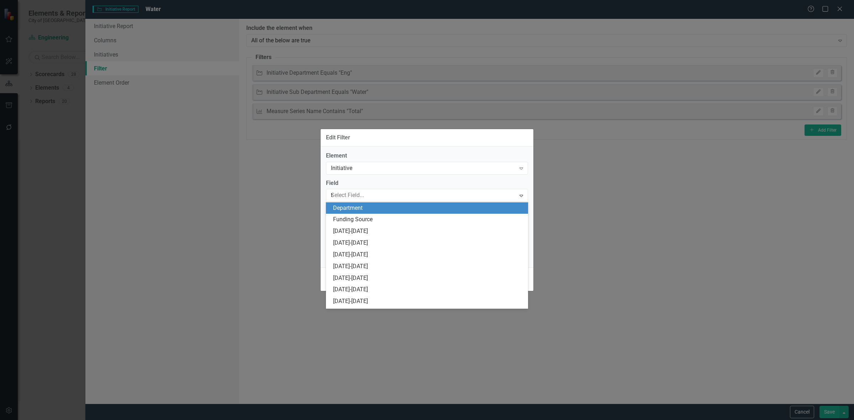
scroll to position [187, 0]
type input "tag"
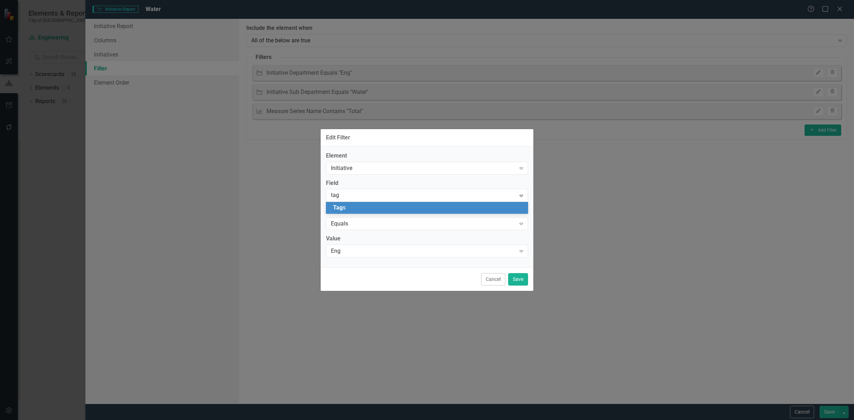
click at [342, 202] on div "Tag s" at bounding box center [427, 208] width 202 height 12
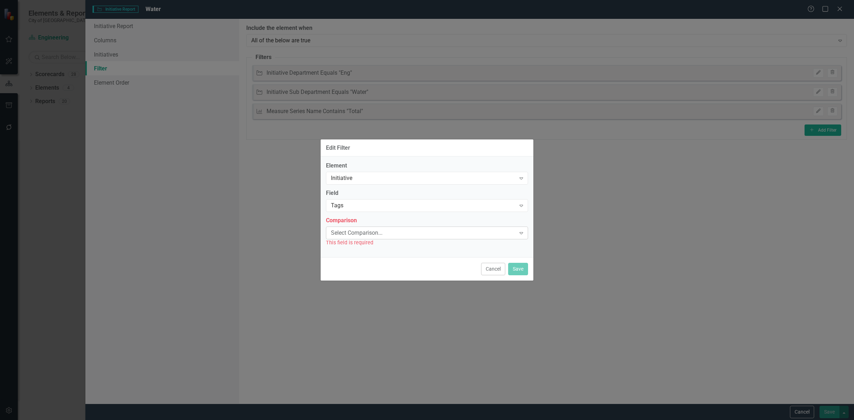
click at [355, 230] on div "Select Comparison..." at bounding box center [423, 233] width 185 height 8
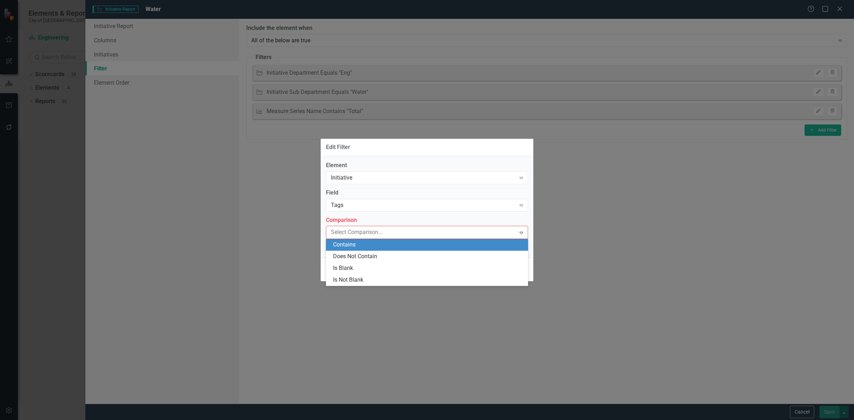
click at [355, 249] on div "Contains" at bounding box center [428, 245] width 191 height 8
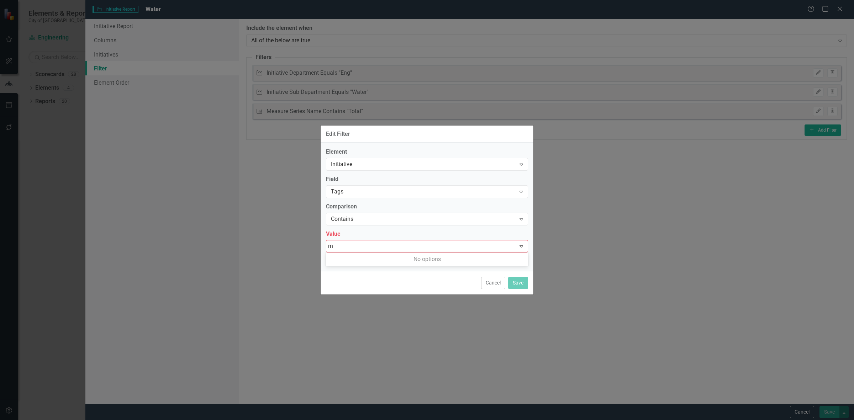
type input "r"
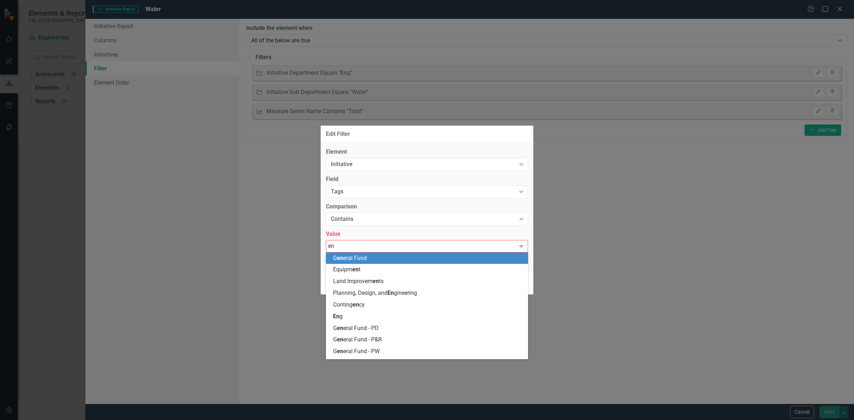
type input "eng"
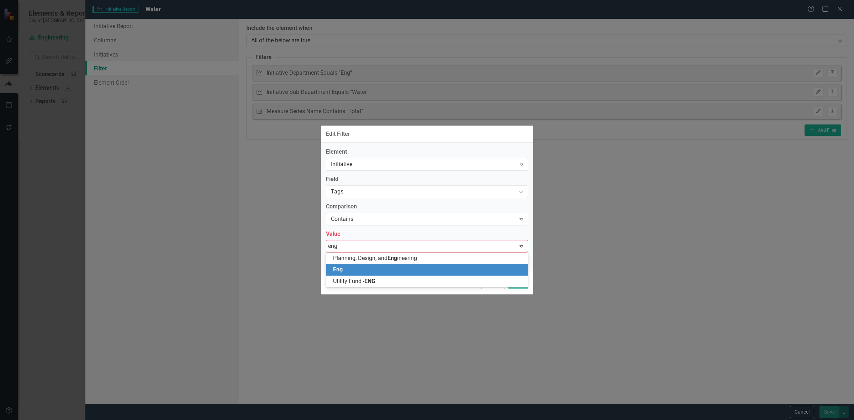
click at [353, 269] on div "Eng" at bounding box center [428, 270] width 191 height 8
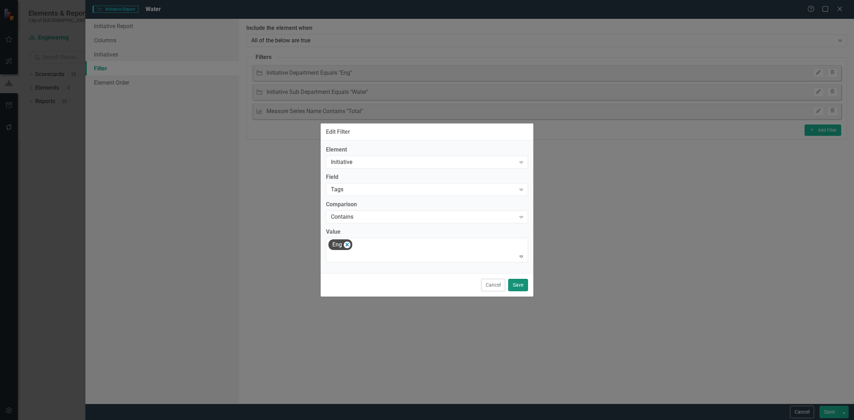
click at [516, 285] on button "Save" at bounding box center [518, 285] width 20 height 12
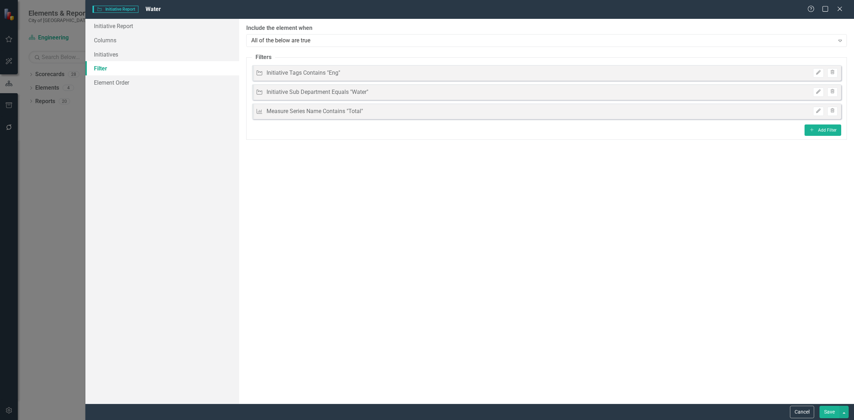
click at [828, 410] on button "Save" at bounding box center [830, 412] width 20 height 12
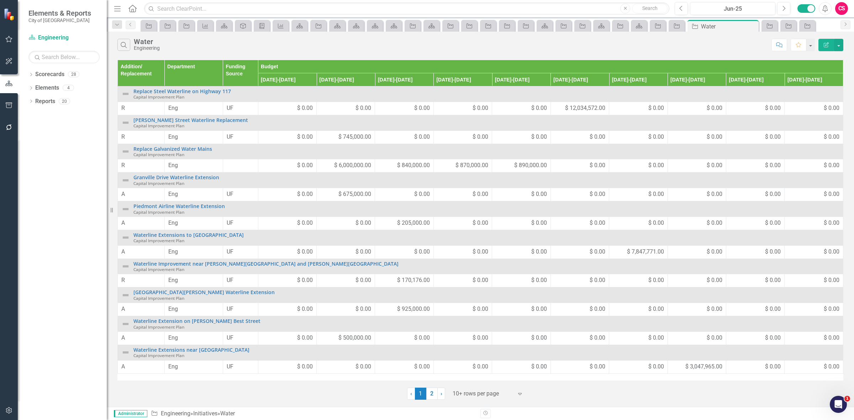
click at [822, 48] on button "Edit Report" at bounding box center [827, 45] width 16 height 12
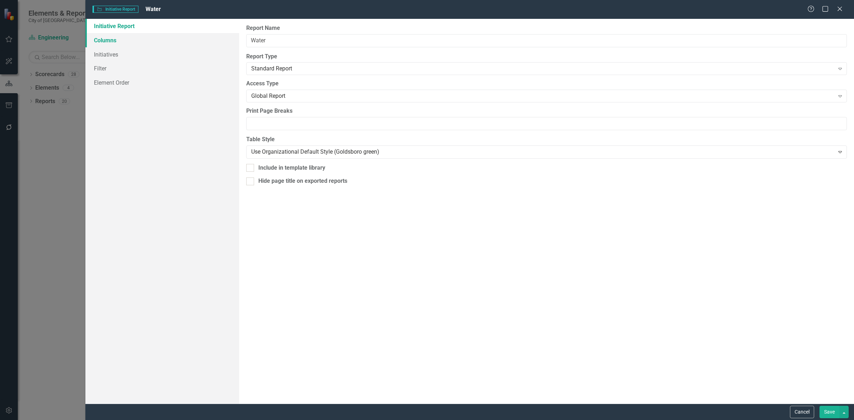
click at [157, 41] on link "Columns" at bounding box center [162, 40] width 154 height 14
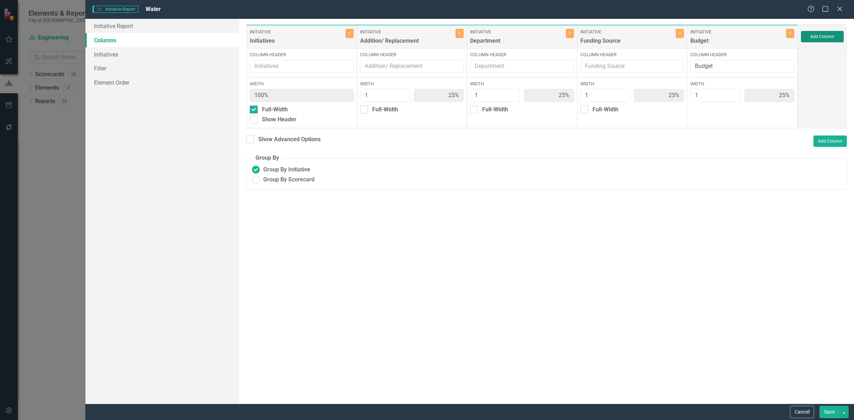
click at [835, 34] on button "Add Column" at bounding box center [822, 36] width 43 height 11
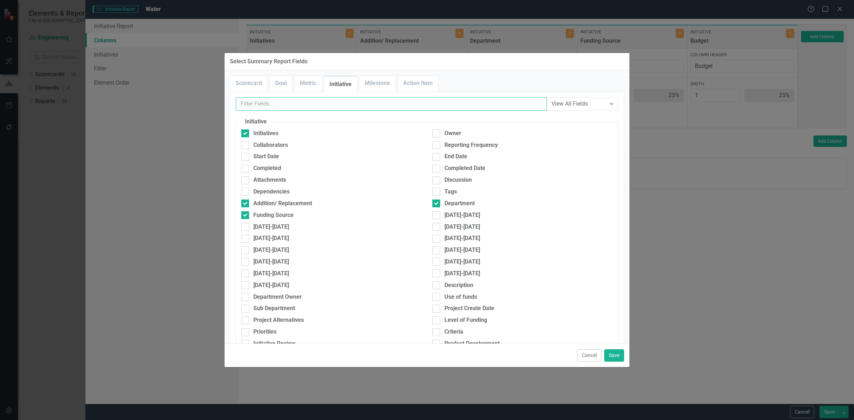
click at [275, 103] on input "text" at bounding box center [391, 104] width 311 height 13
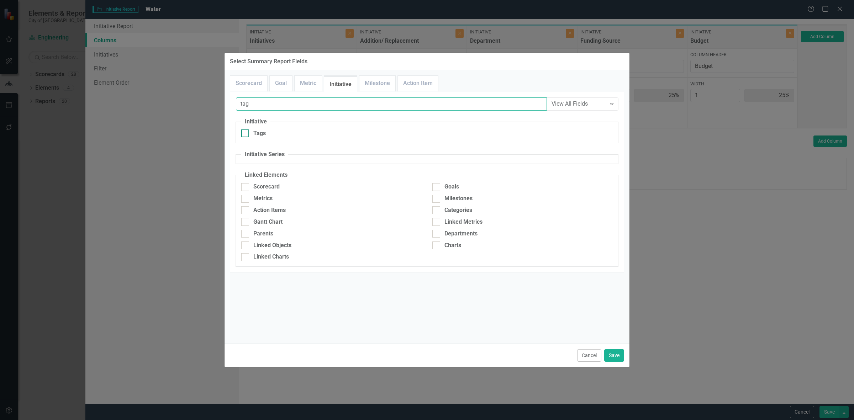
type input "tag"
click at [282, 136] on div "Tags" at bounding box center [331, 134] width 180 height 8
click at [246, 134] on input "Tags" at bounding box center [243, 132] width 5 height 5
checkbox input "true"
click at [617, 353] on button "Save" at bounding box center [614, 356] width 20 height 12
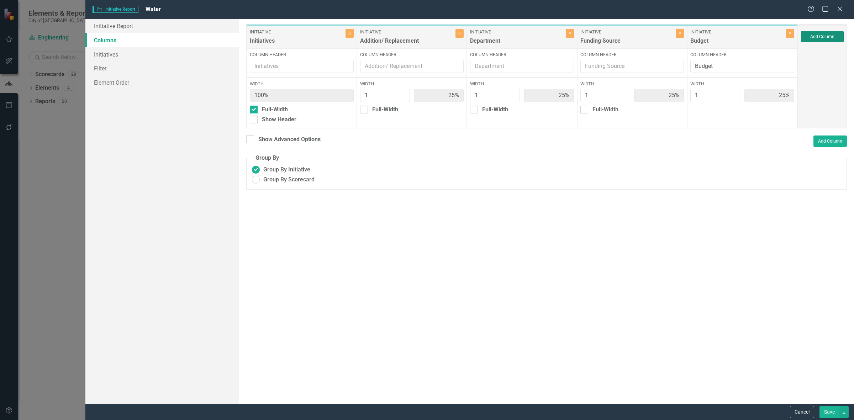
type input "20%"
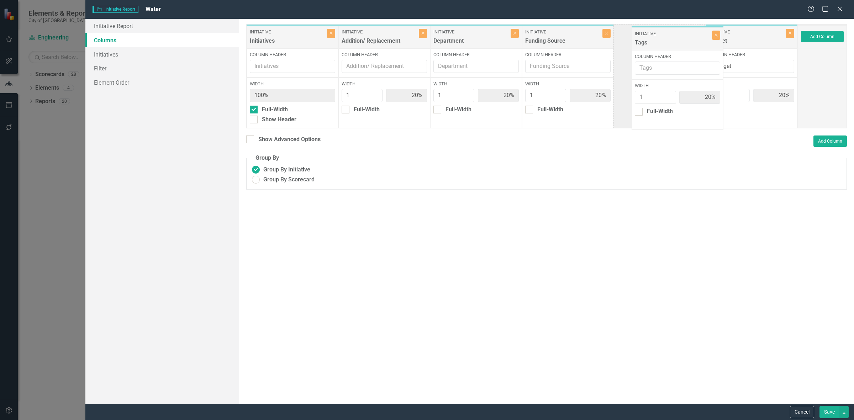
drag, startPoint x: 735, startPoint y: 37, endPoint x: 621, endPoint y: 35, distance: 113.6
click at [656, 38] on div "Initiative Initiatives Close Column Header Width 100% Full-Width Show Header In…" at bounding box center [522, 76] width 552 height 104
click at [606, 34] on icon "Close" at bounding box center [606, 33] width 3 height 4
type input "25%"
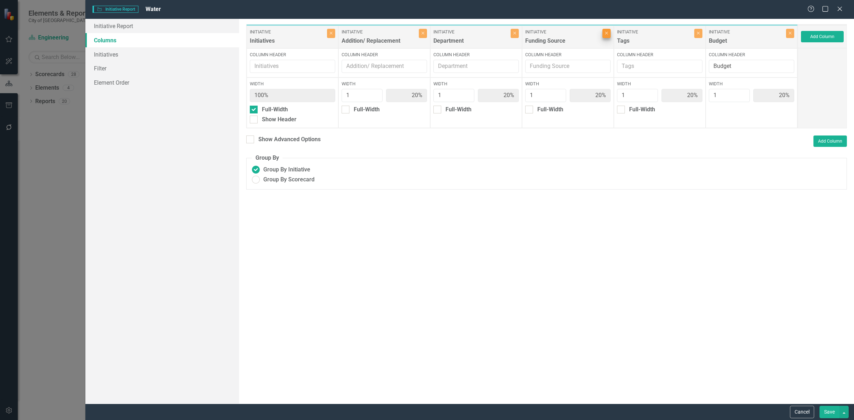
type input "25%"
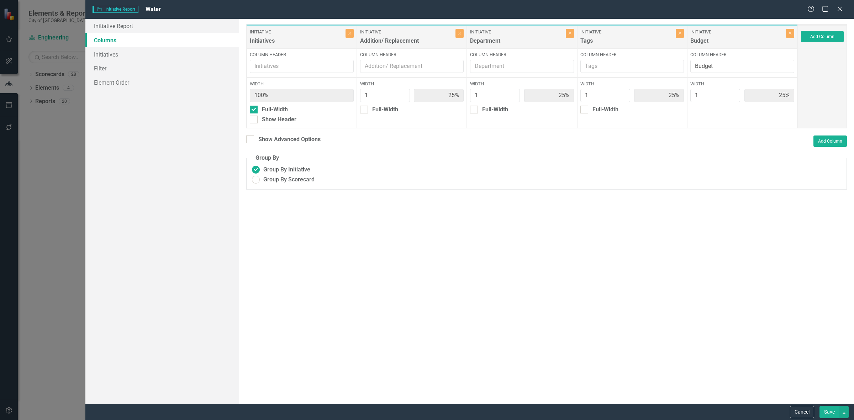
click at [824, 409] on button "Save" at bounding box center [830, 412] width 20 height 12
